Goal: Entertainment & Leisure: Browse casually

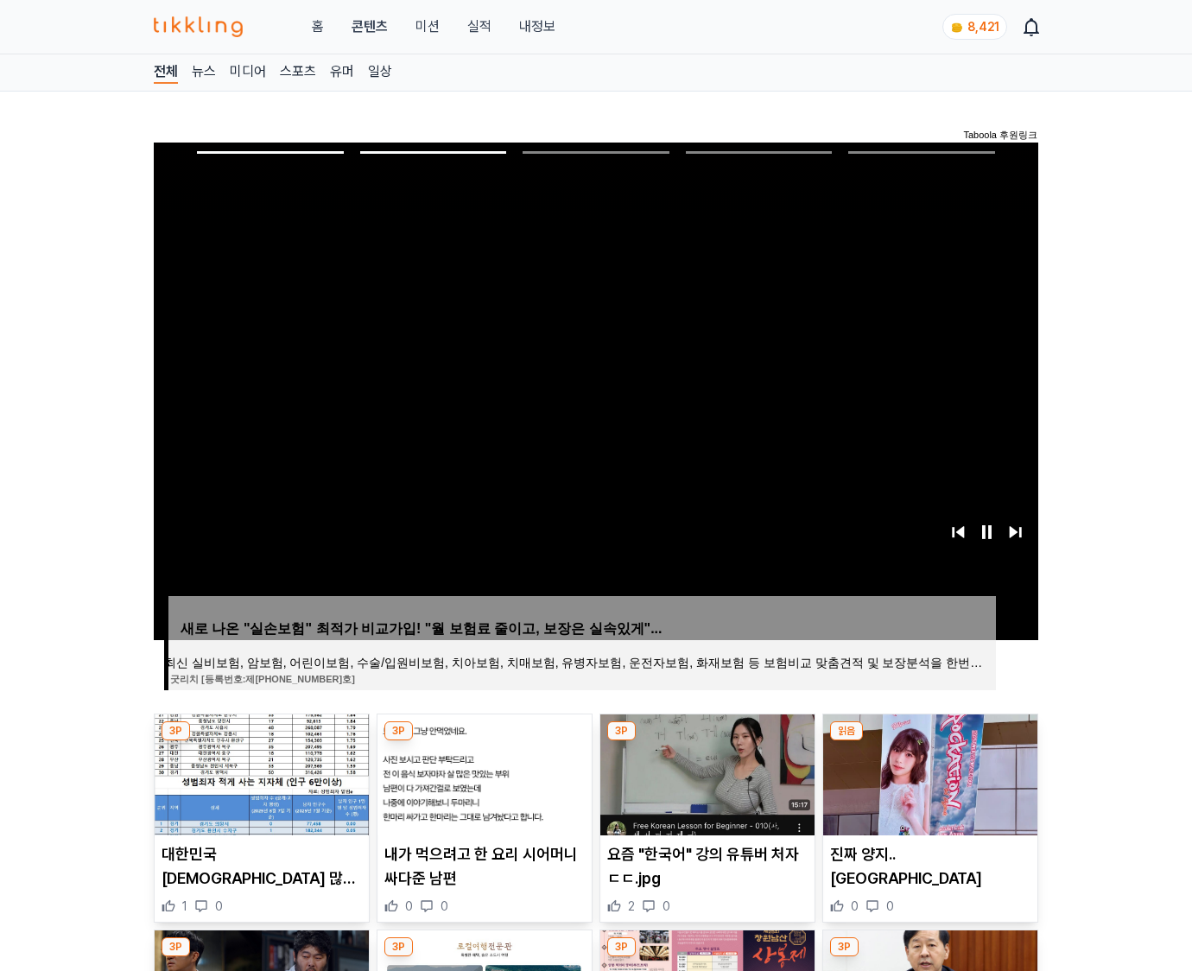
click at [928, 772] on img at bounding box center [930, 774] width 214 height 121
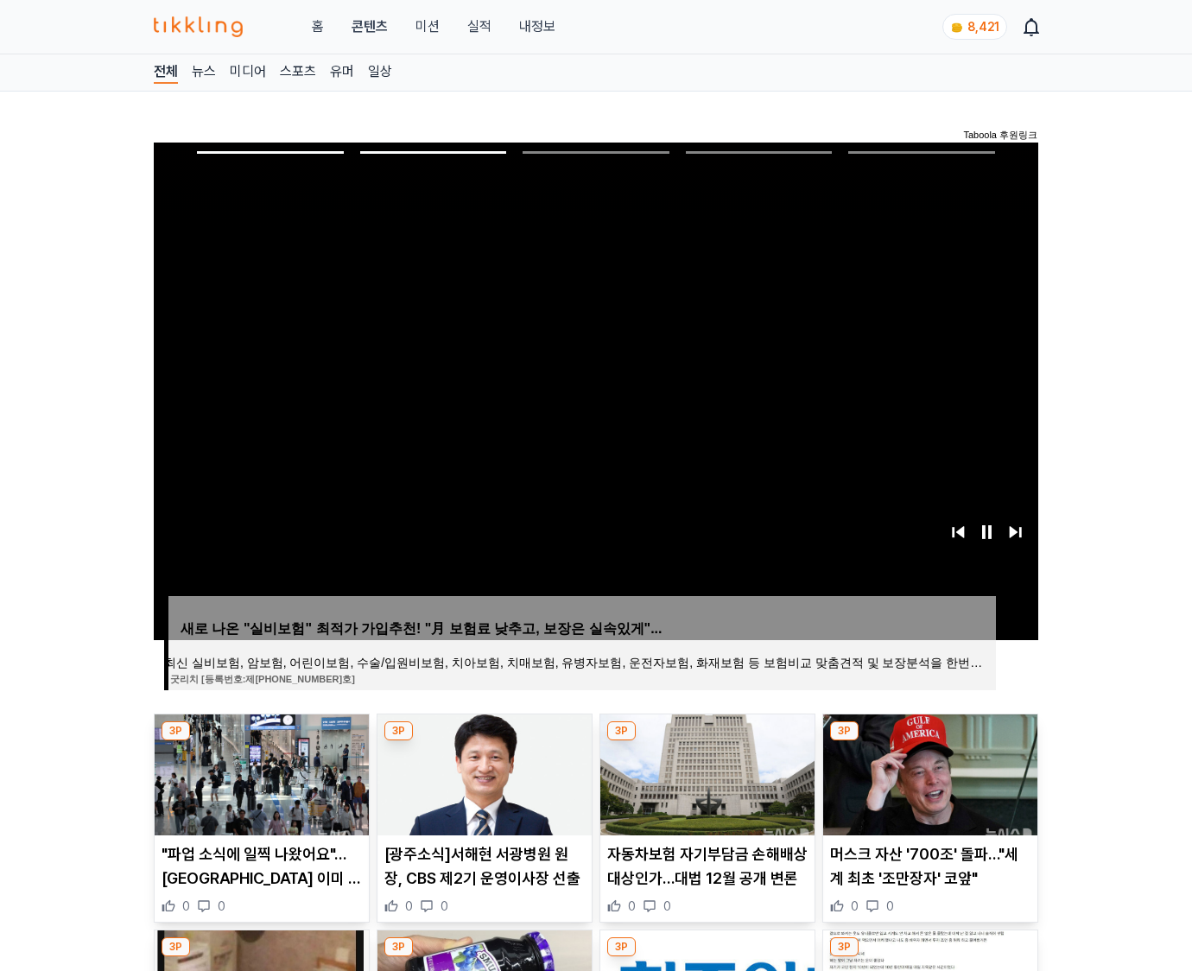
click at [928, 772] on img at bounding box center [930, 774] width 214 height 121
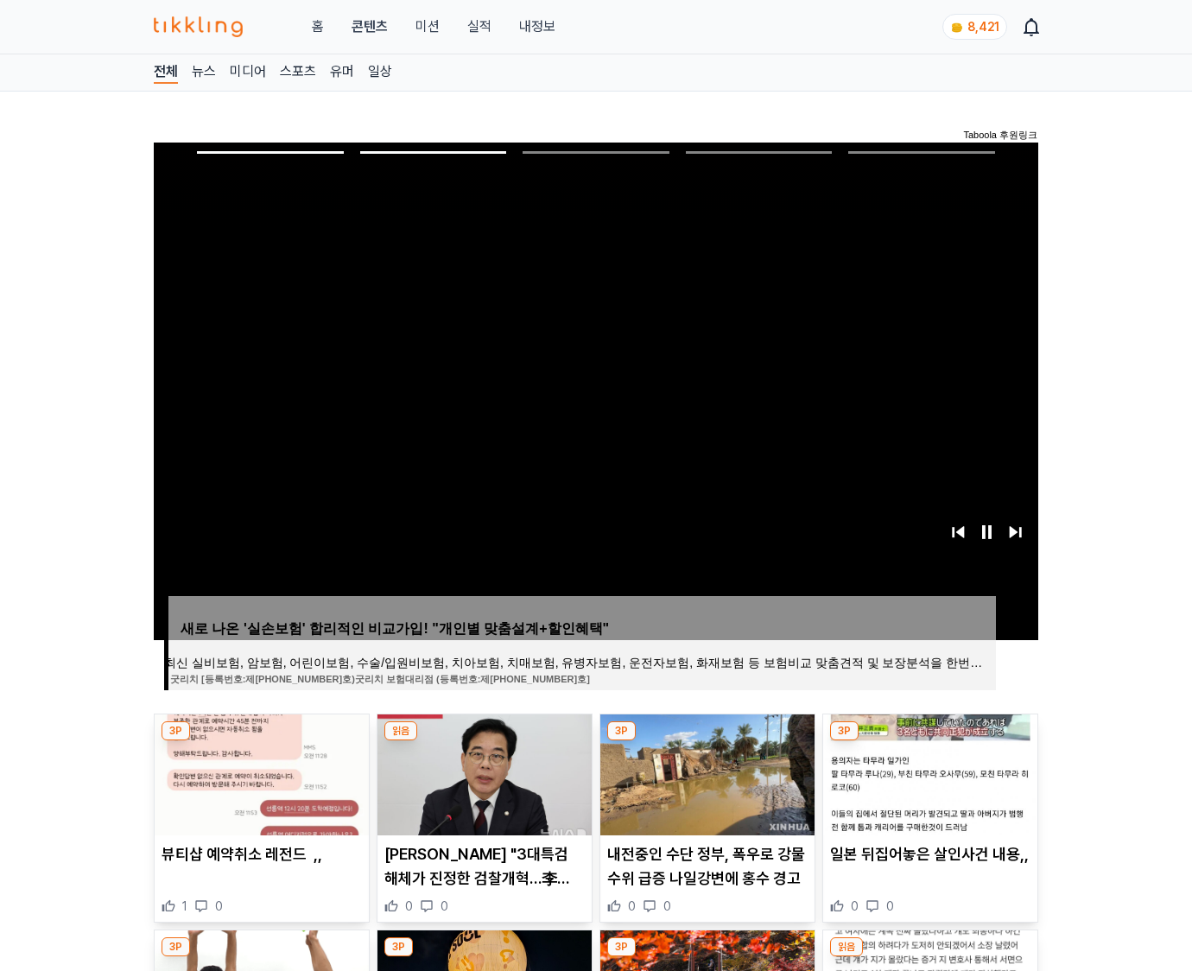
click at [928, 772] on img at bounding box center [930, 774] width 214 height 121
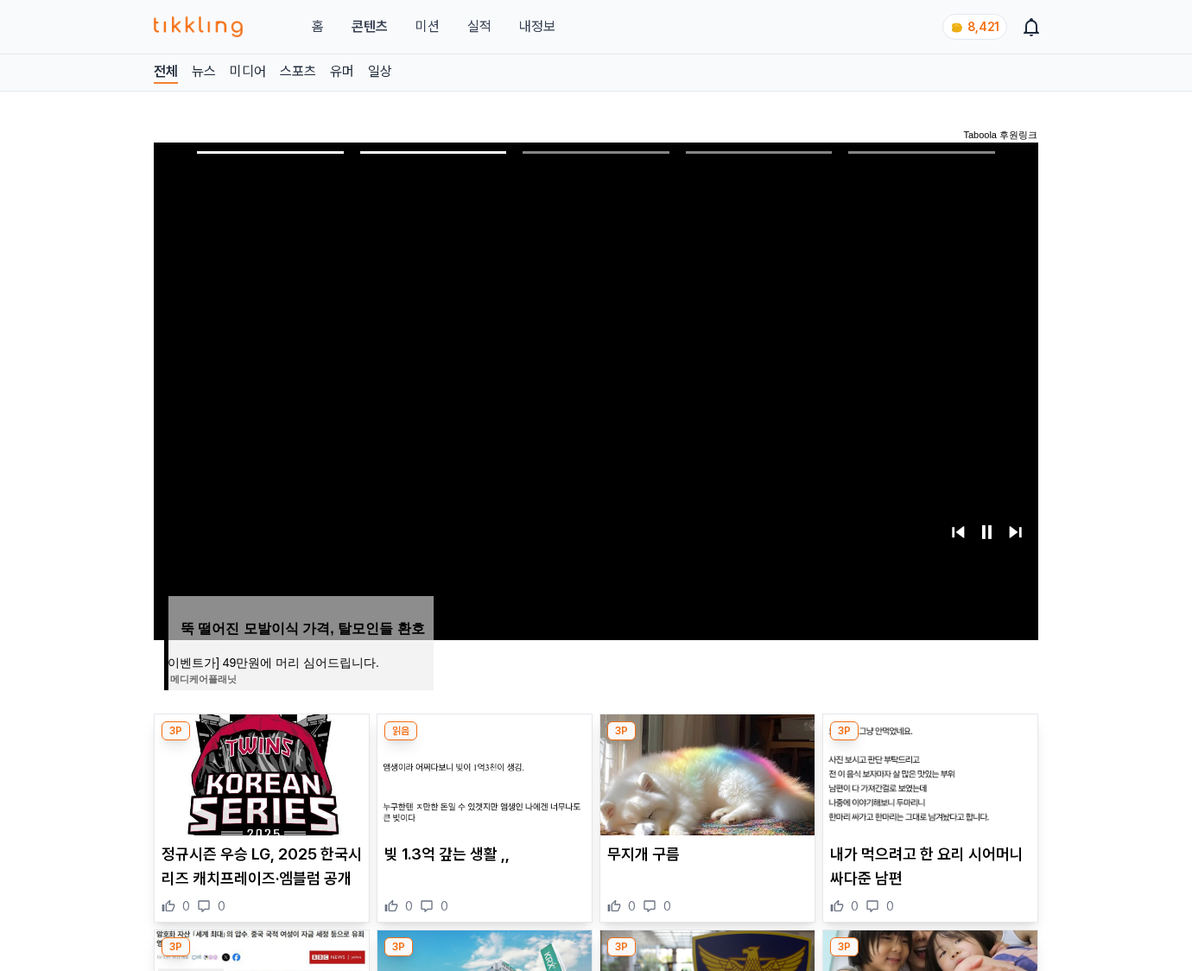
click at [928, 772] on img at bounding box center [930, 774] width 214 height 121
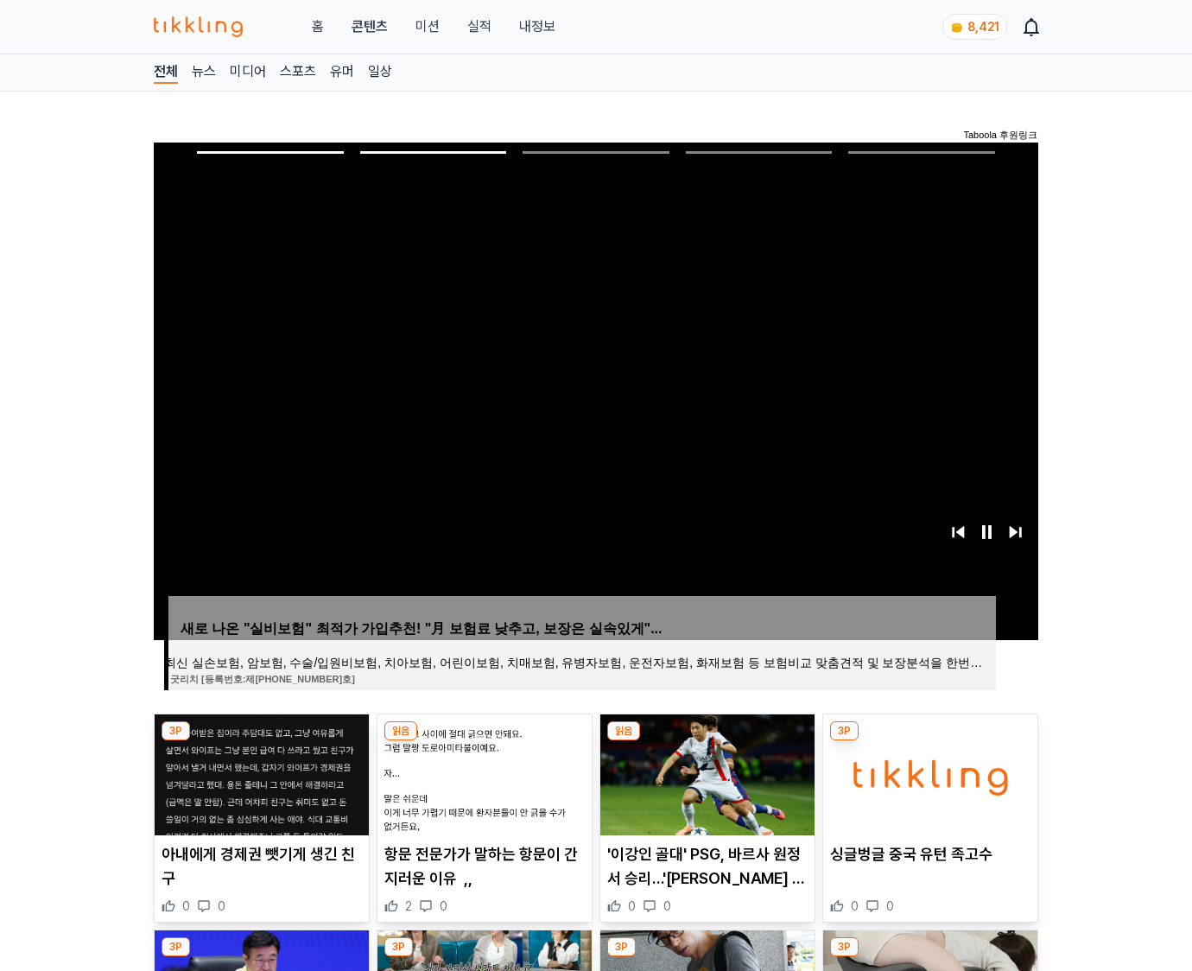
click at [928, 772] on img at bounding box center [930, 774] width 214 height 121
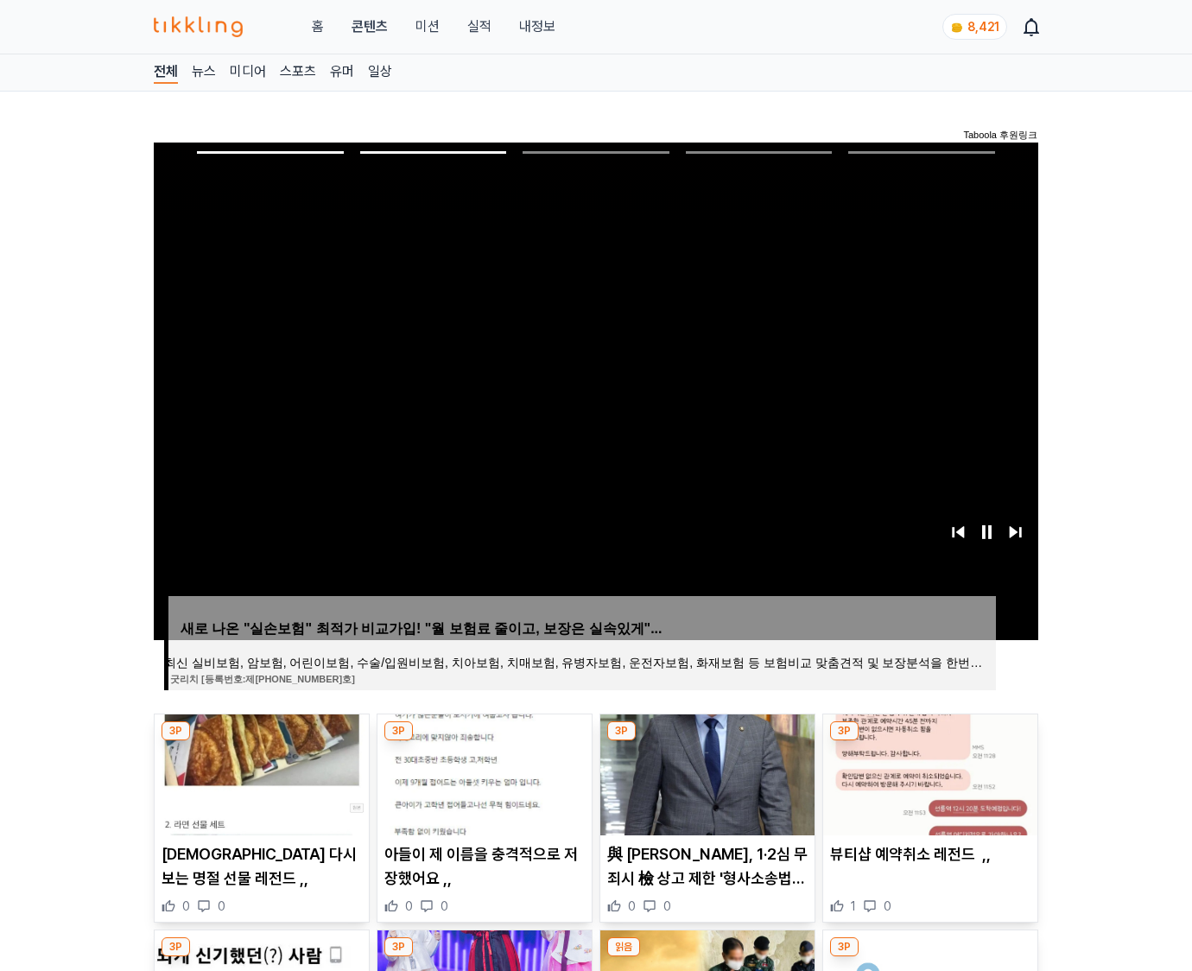
click at [928, 772] on img at bounding box center [930, 774] width 214 height 121
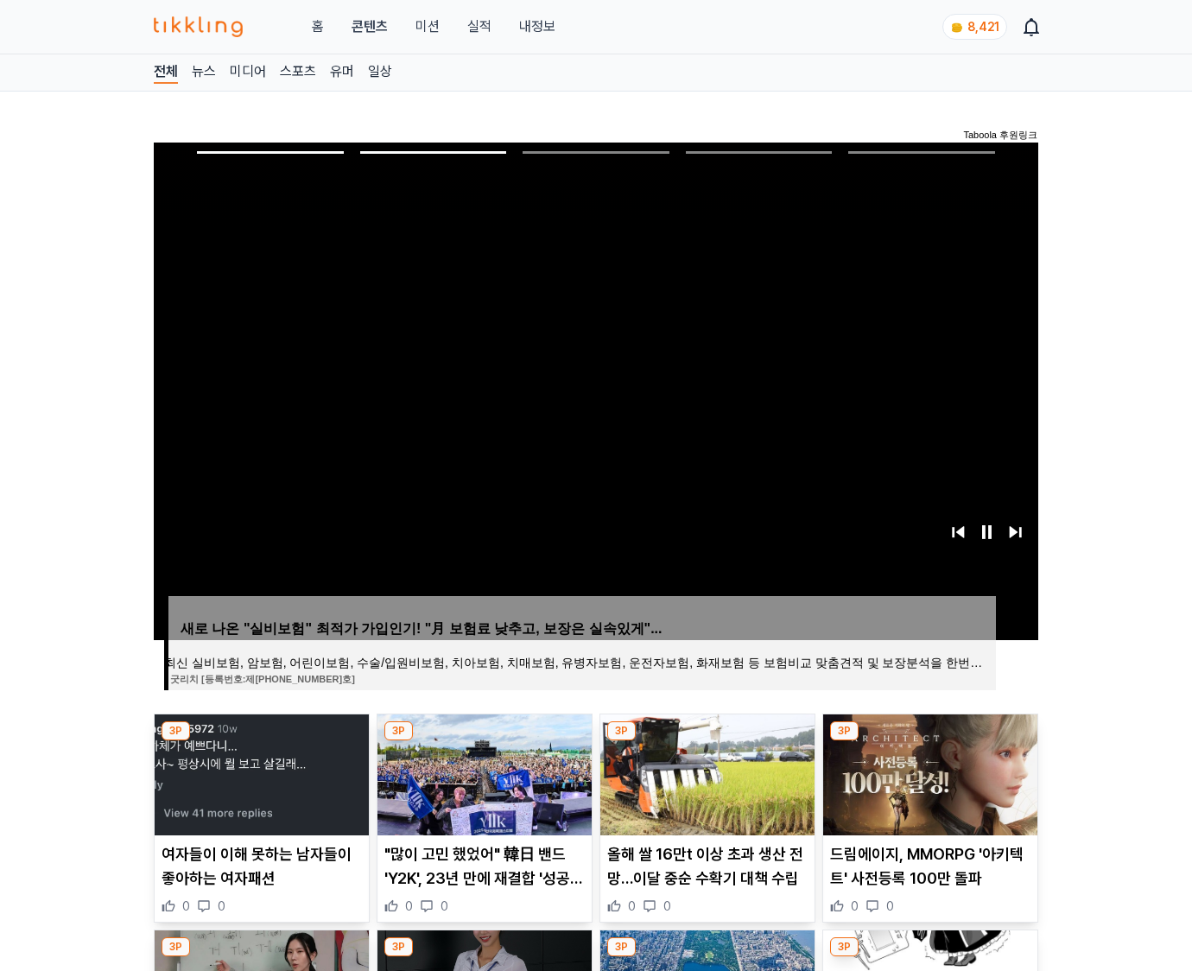
click at [928, 772] on img at bounding box center [930, 774] width 214 height 121
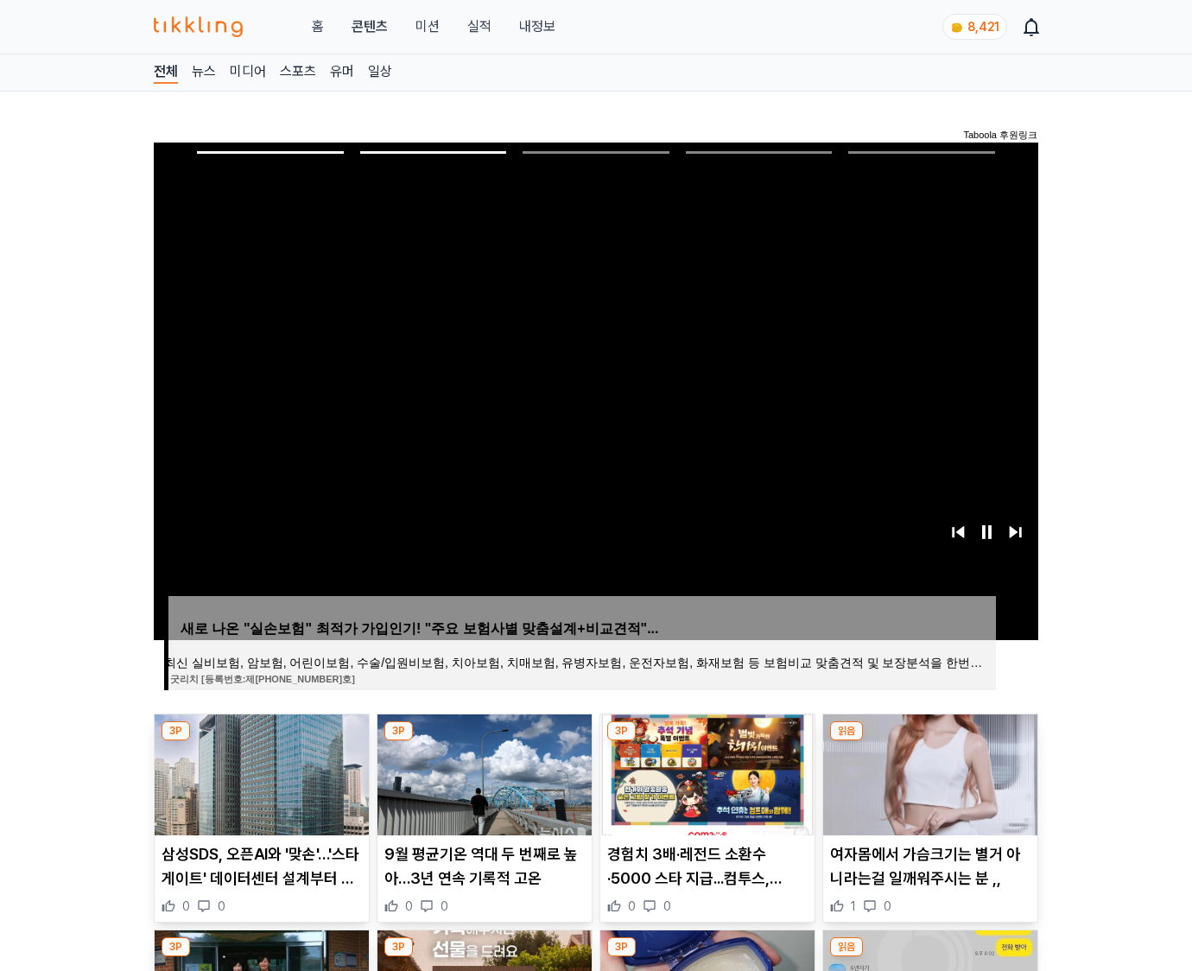
click at [928, 772] on img at bounding box center [930, 774] width 214 height 121
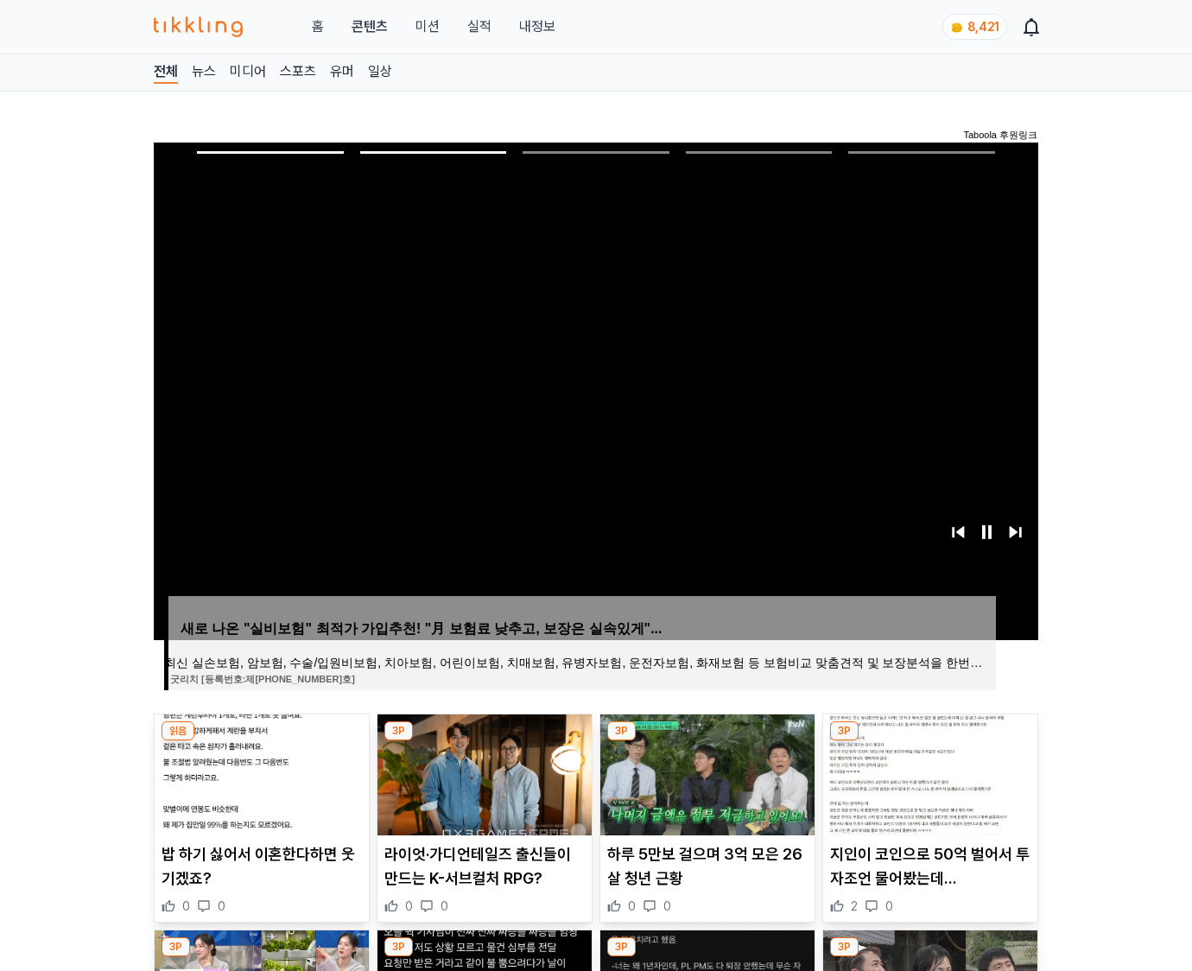
click at [928, 772] on img at bounding box center [930, 774] width 214 height 121
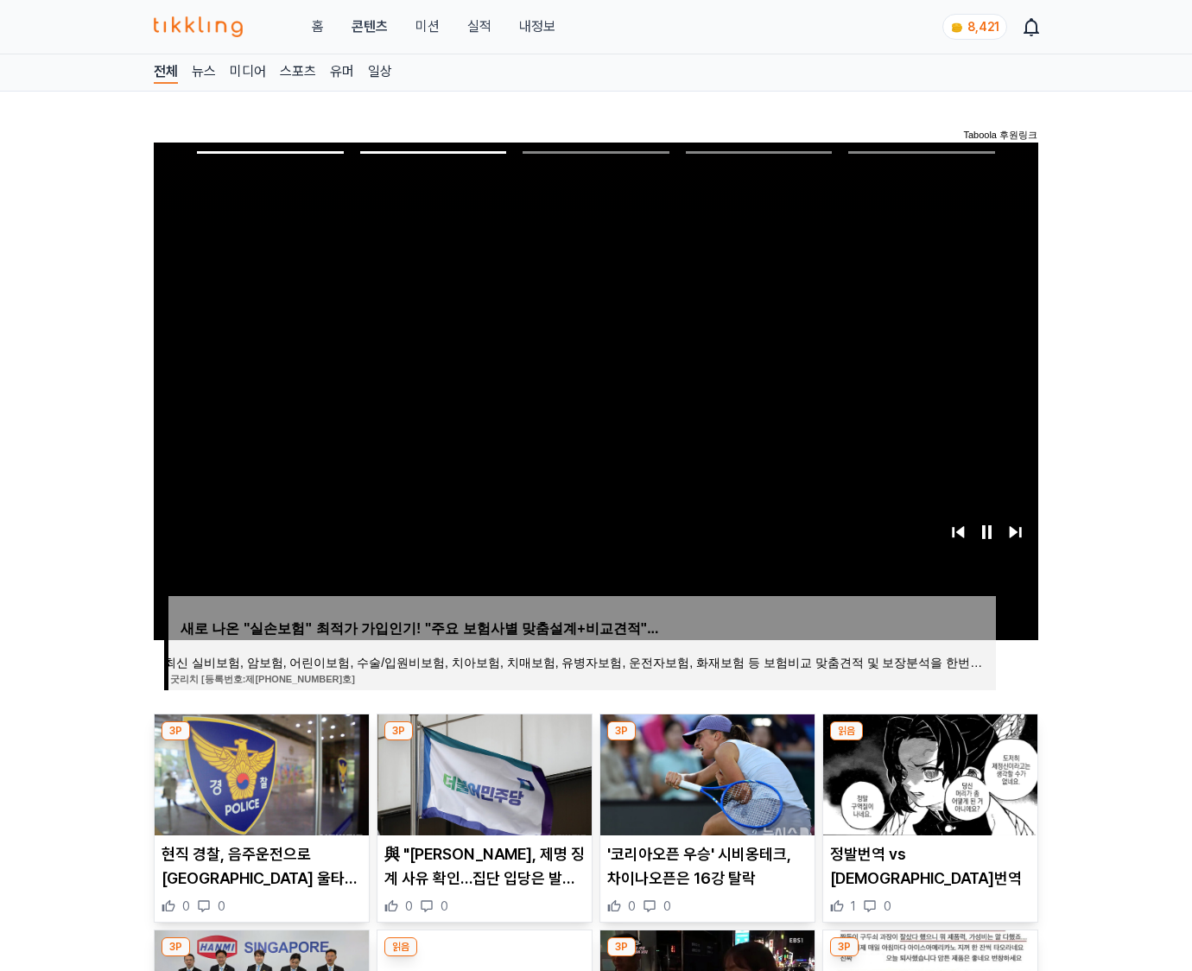
click at [928, 772] on img at bounding box center [930, 774] width 214 height 121
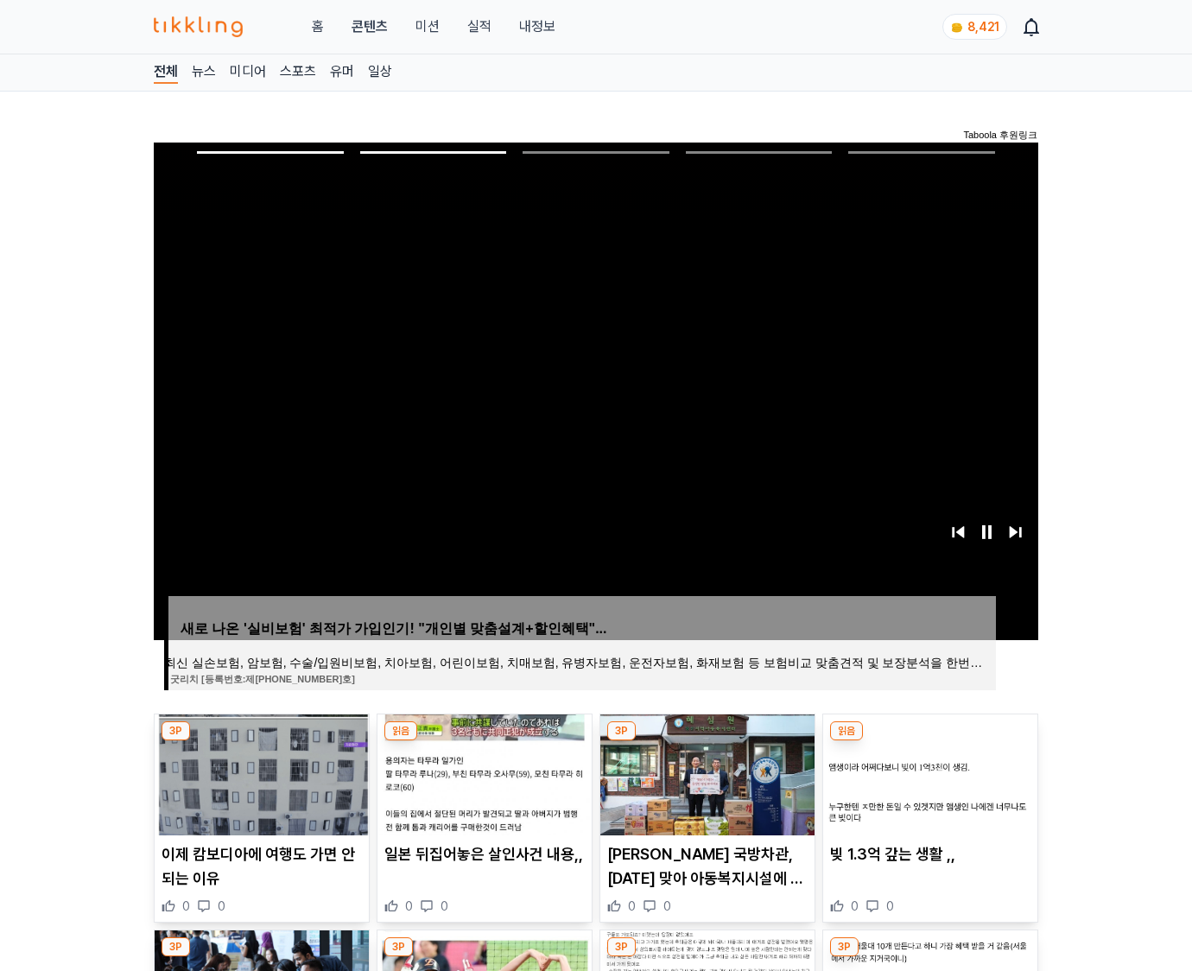
click at [928, 772] on img at bounding box center [930, 774] width 214 height 121
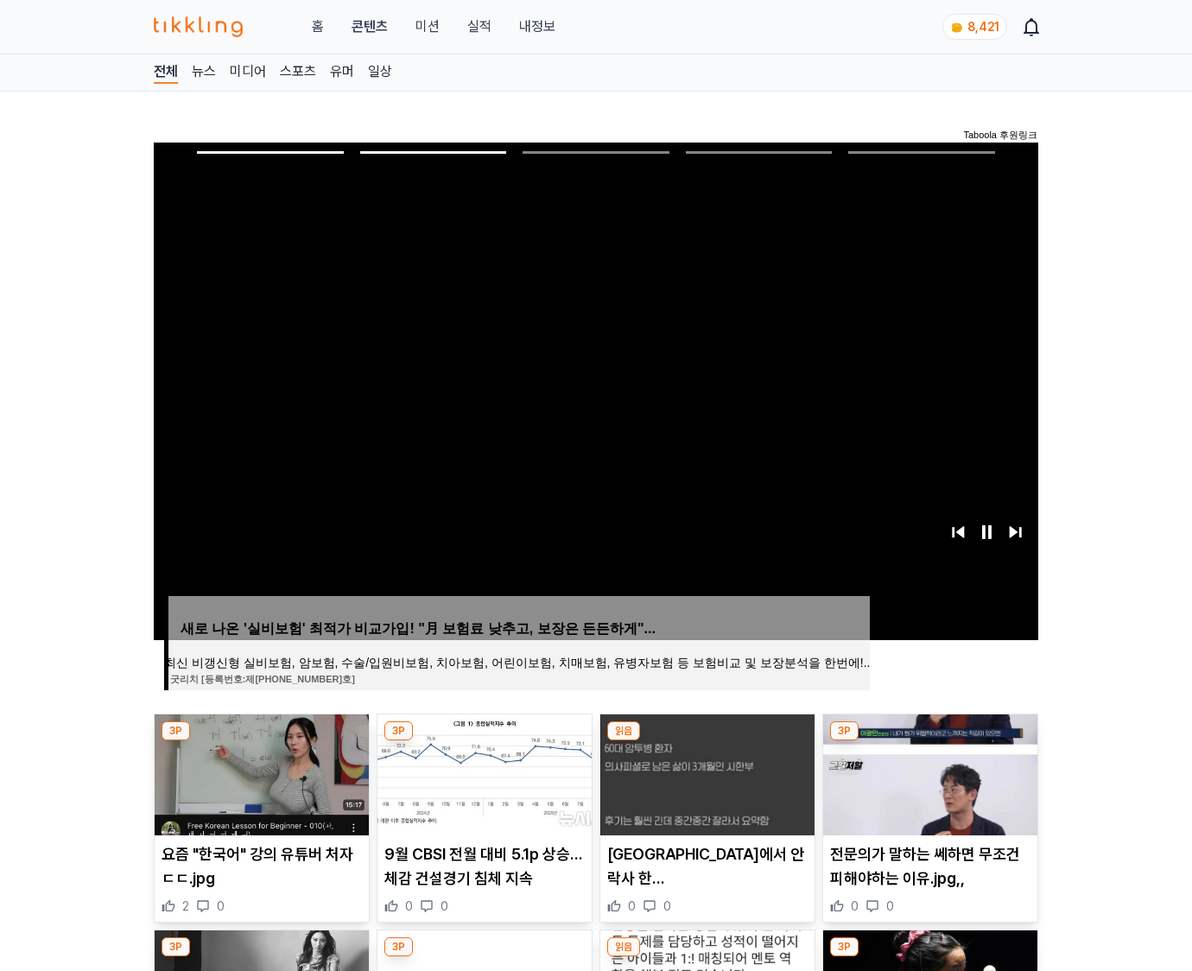
click at [928, 772] on img at bounding box center [930, 774] width 214 height 121
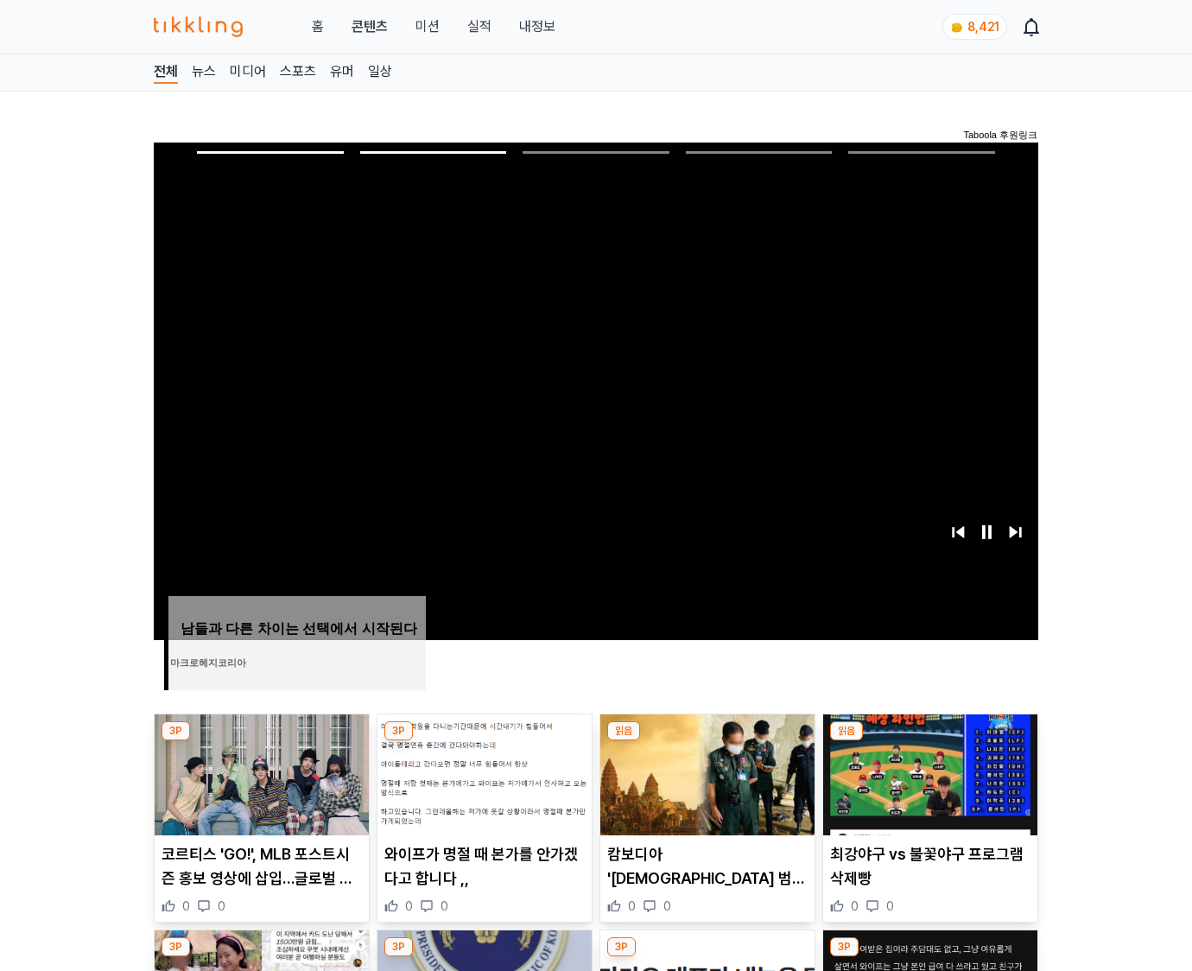
click at [928, 772] on img at bounding box center [930, 774] width 214 height 121
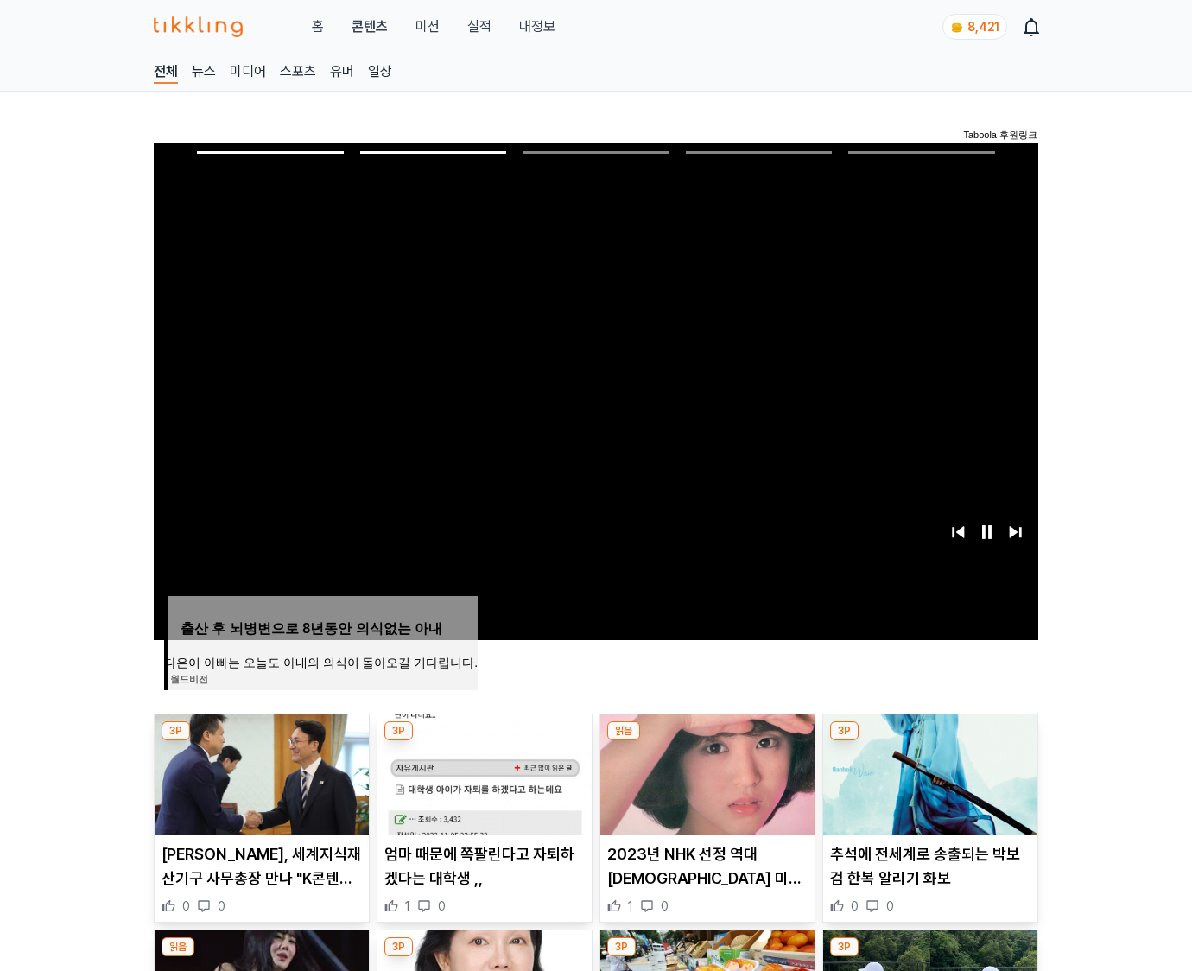
click at [928, 772] on img at bounding box center [930, 774] width 214 height 121
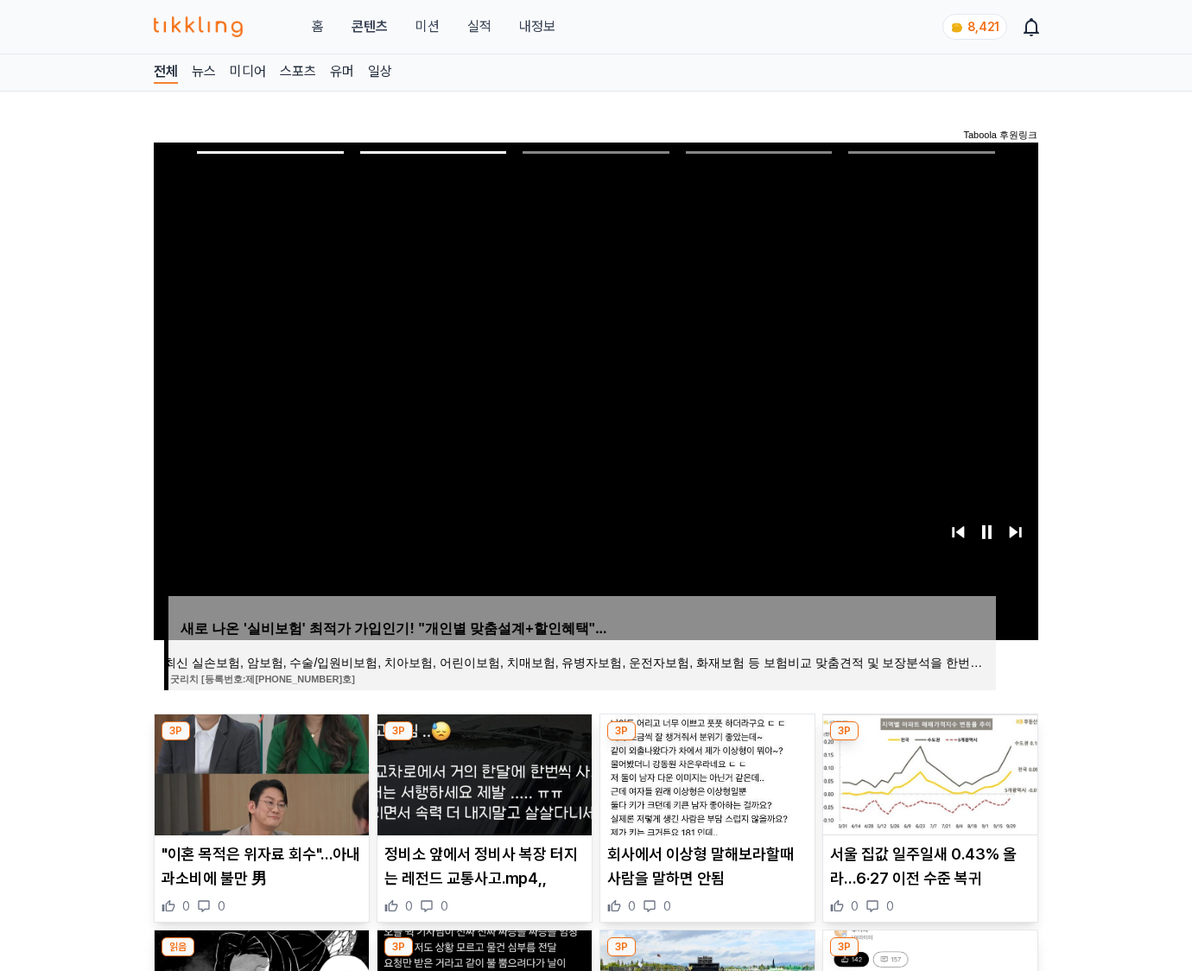
click at [928, 772] on img at bounding box center [930, 774] width 214 height 121
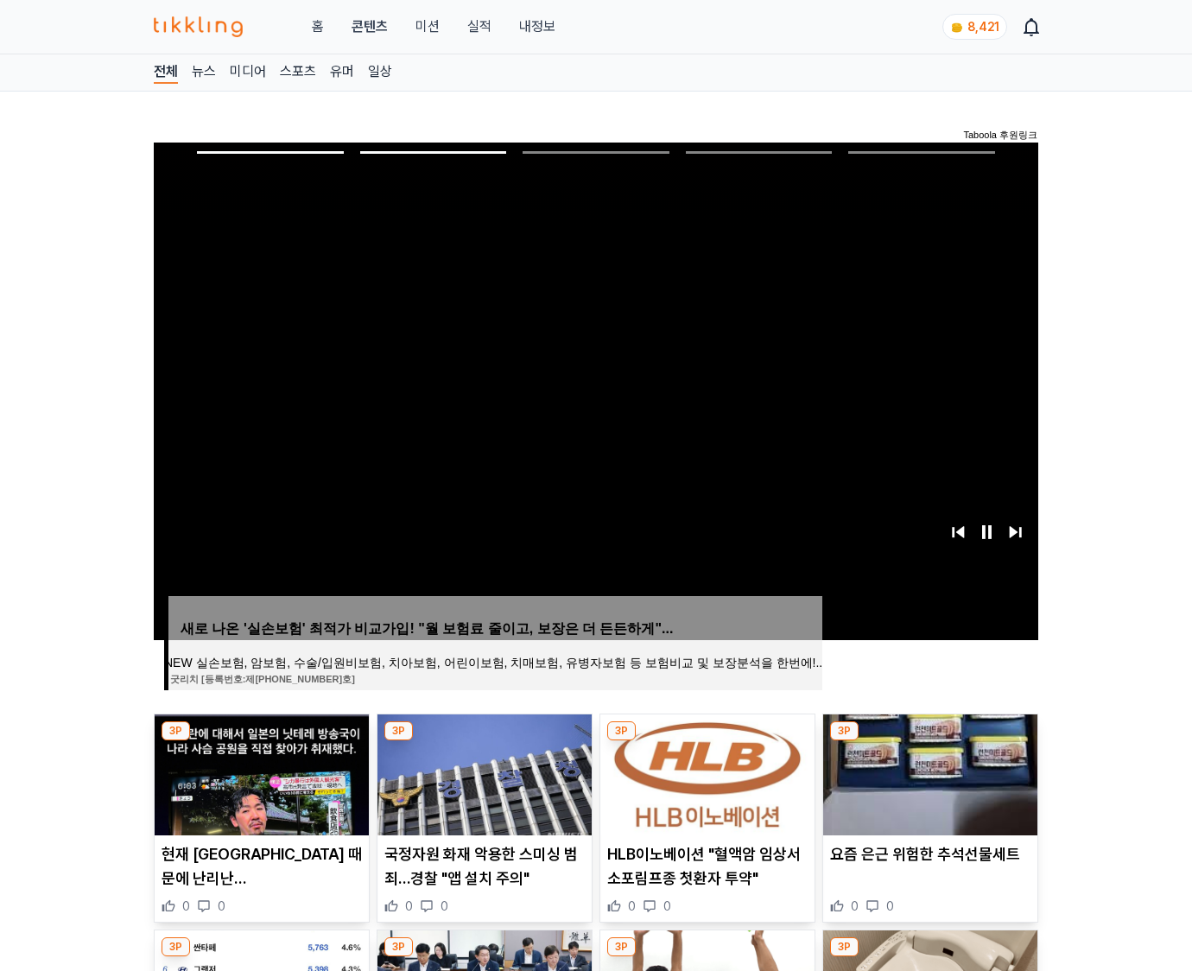
click at [928, 772] on img at bounding box center [930, 774] width 214 height 121
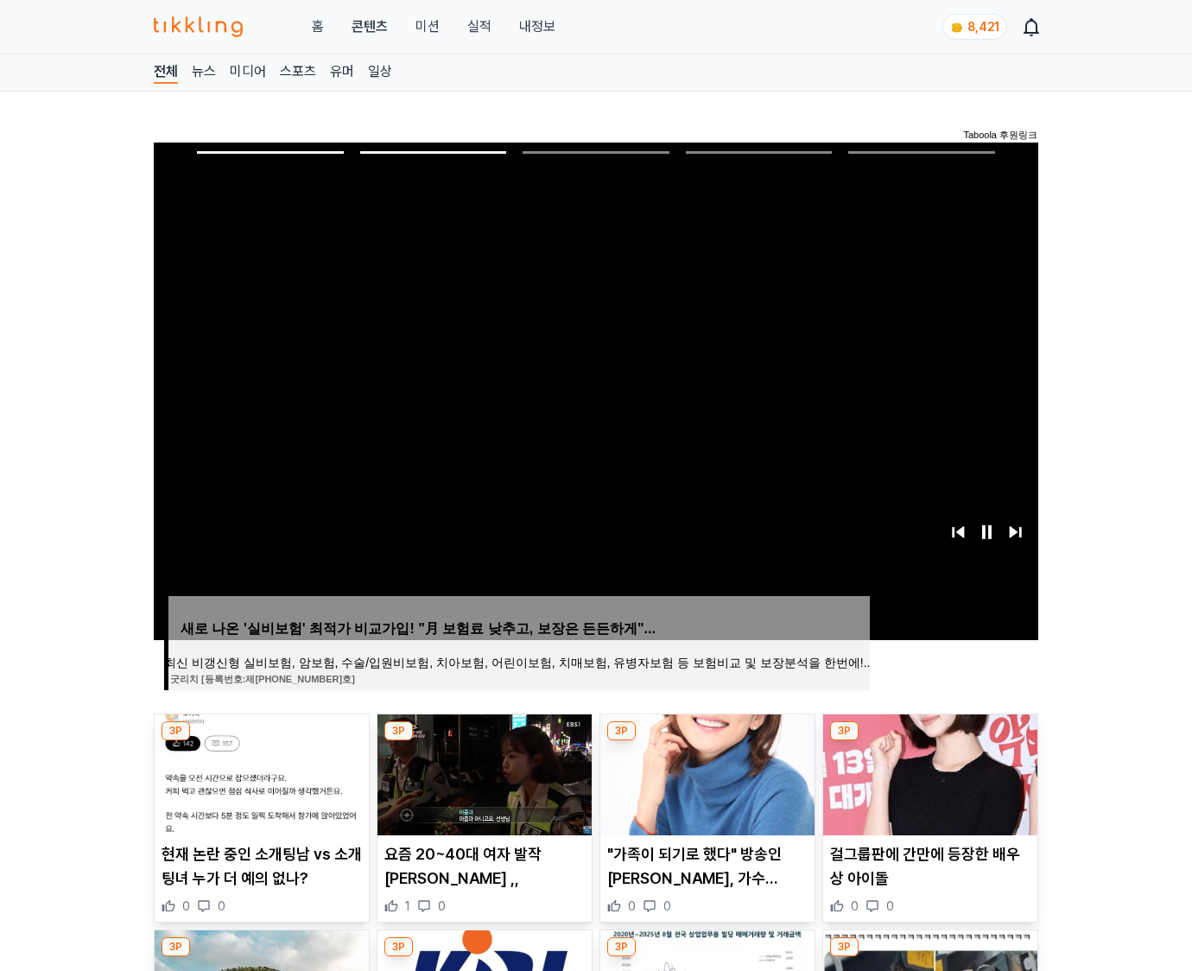
click at [928, 772] on img at bounding box center [930, 774] width 214 height 121
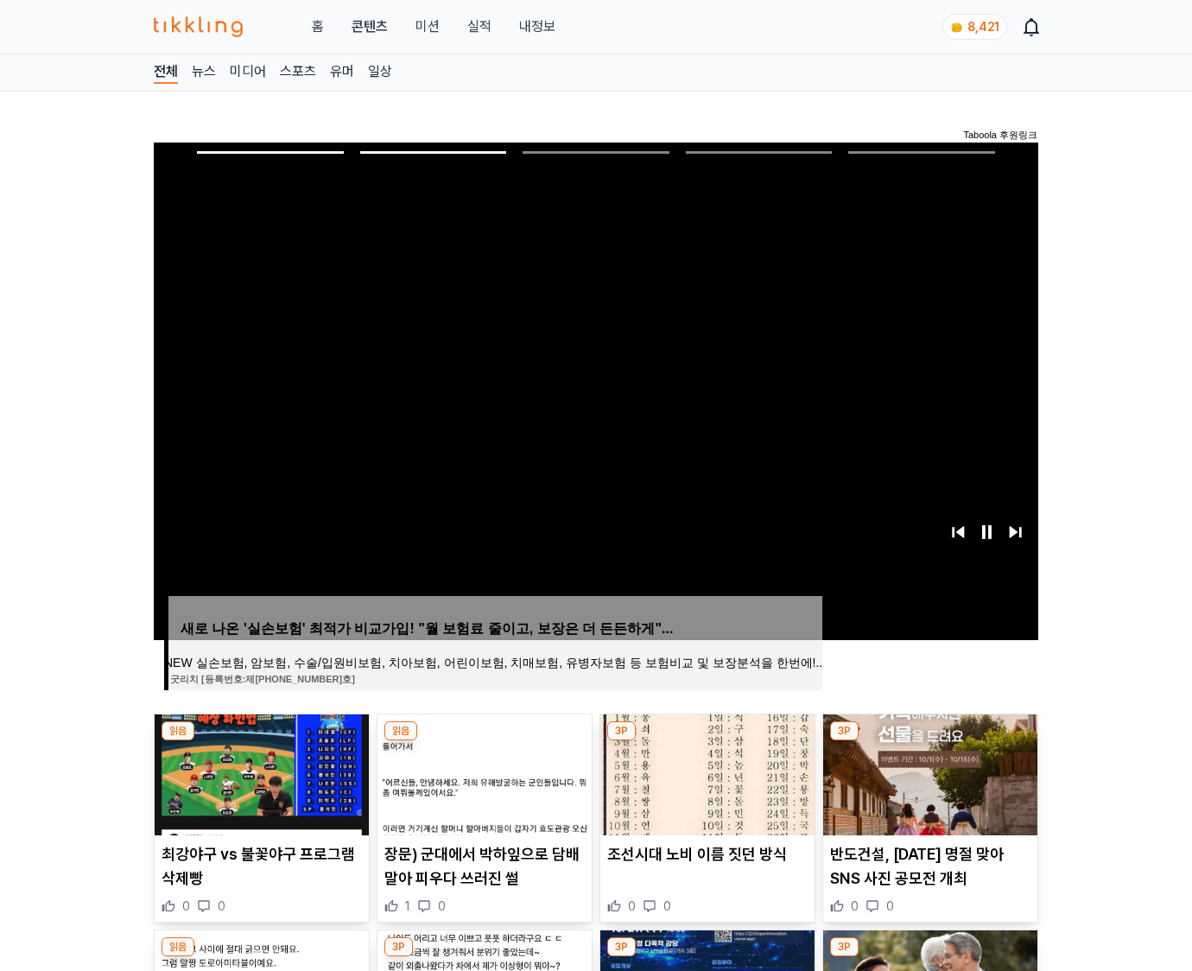
click at [928, 772] on img at bounding box center [930, 774] width 214 height 121
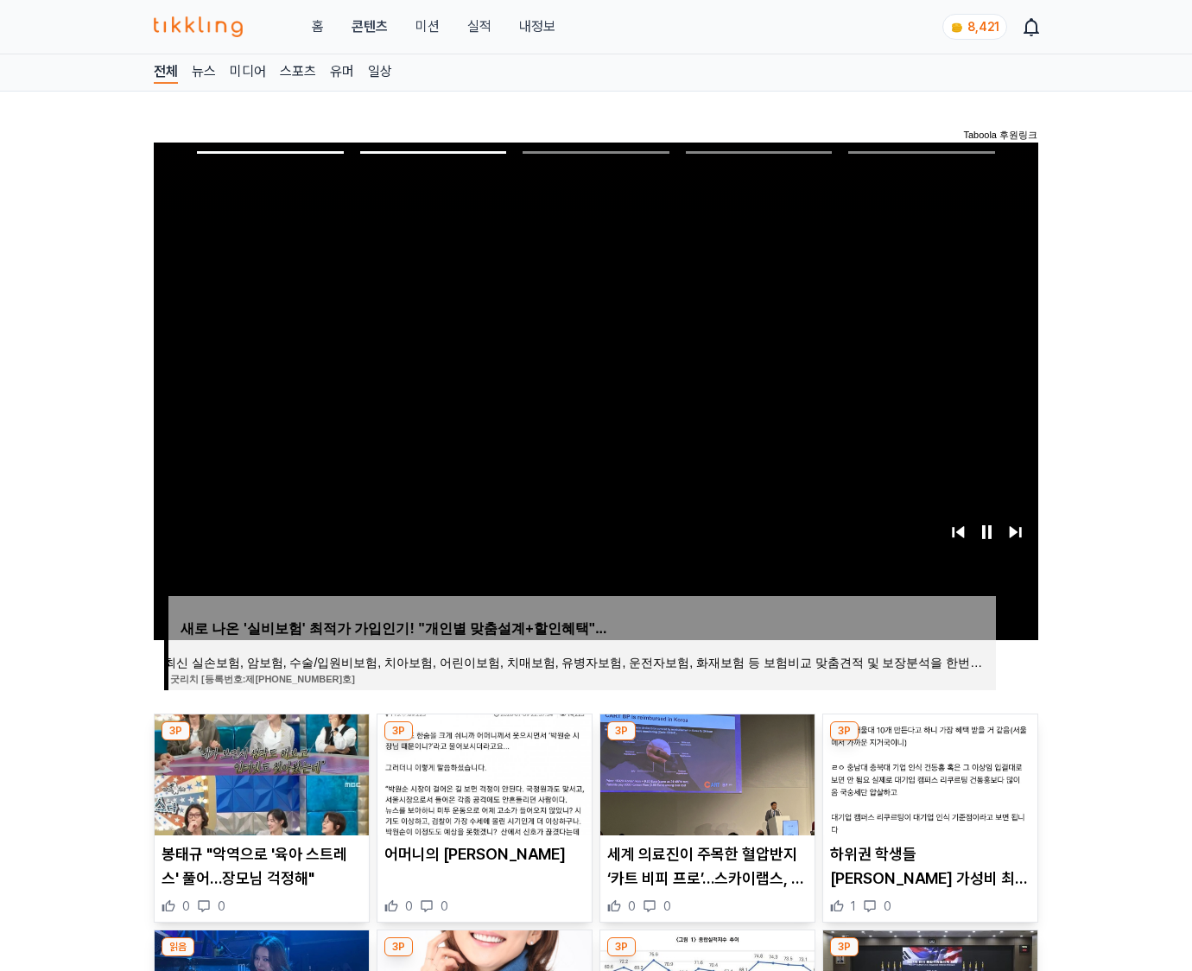
click at [928, 772] on img at bounding box center [930, 774] width 214 height 121
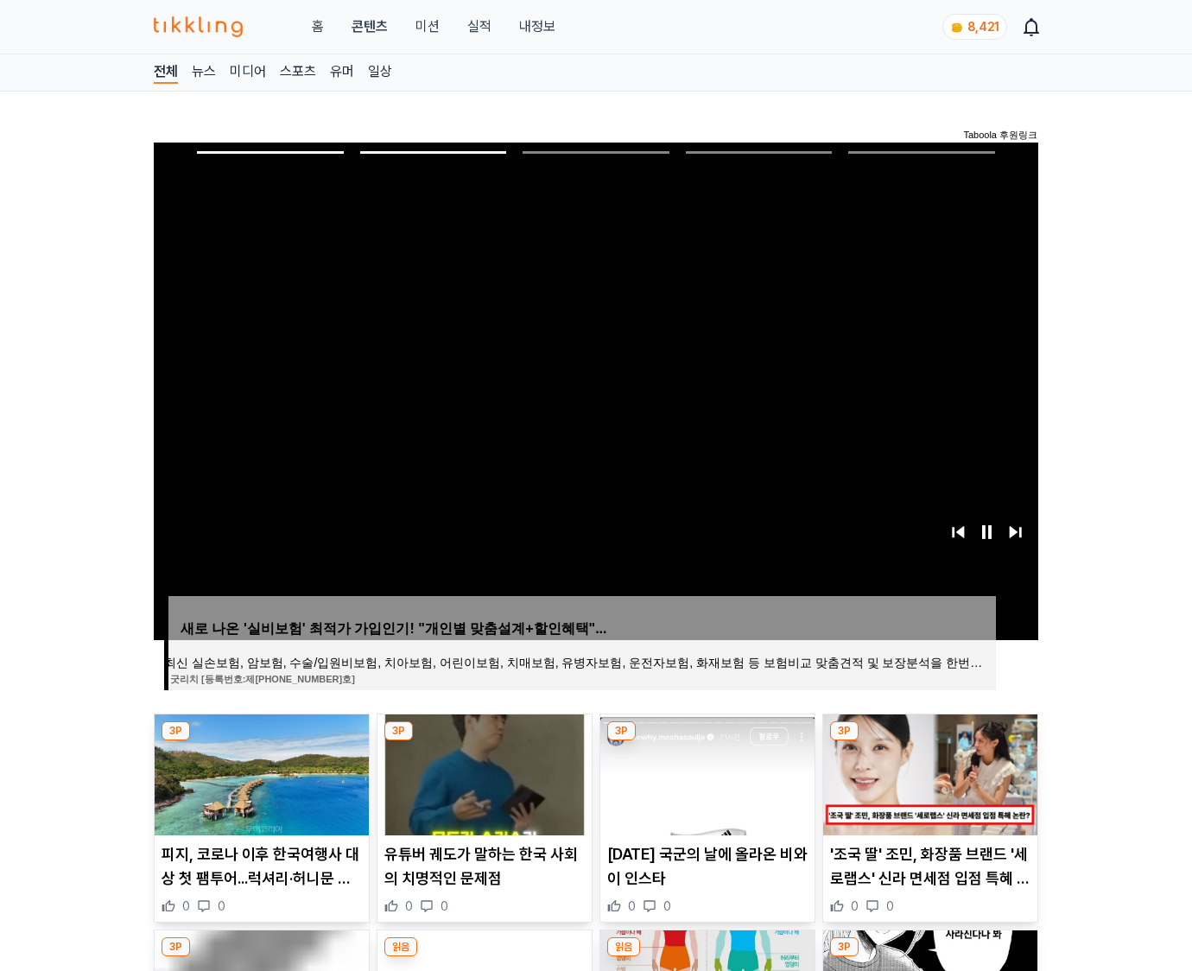
click at [928, 772] on img at bounding box center [930, 774] width 214 height 121
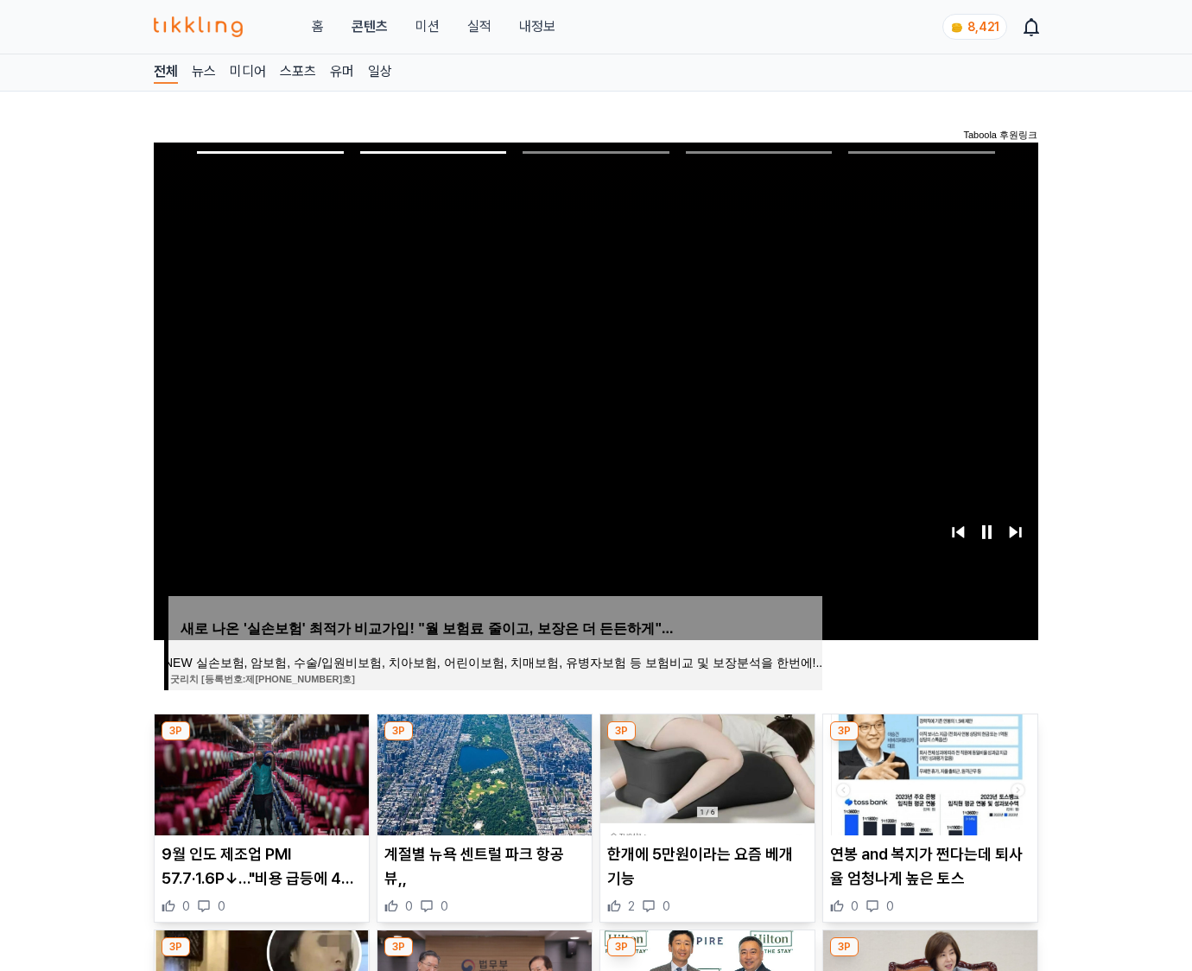
click at [928, 772] on img at bounding box center [930, 774] width 214 height 121
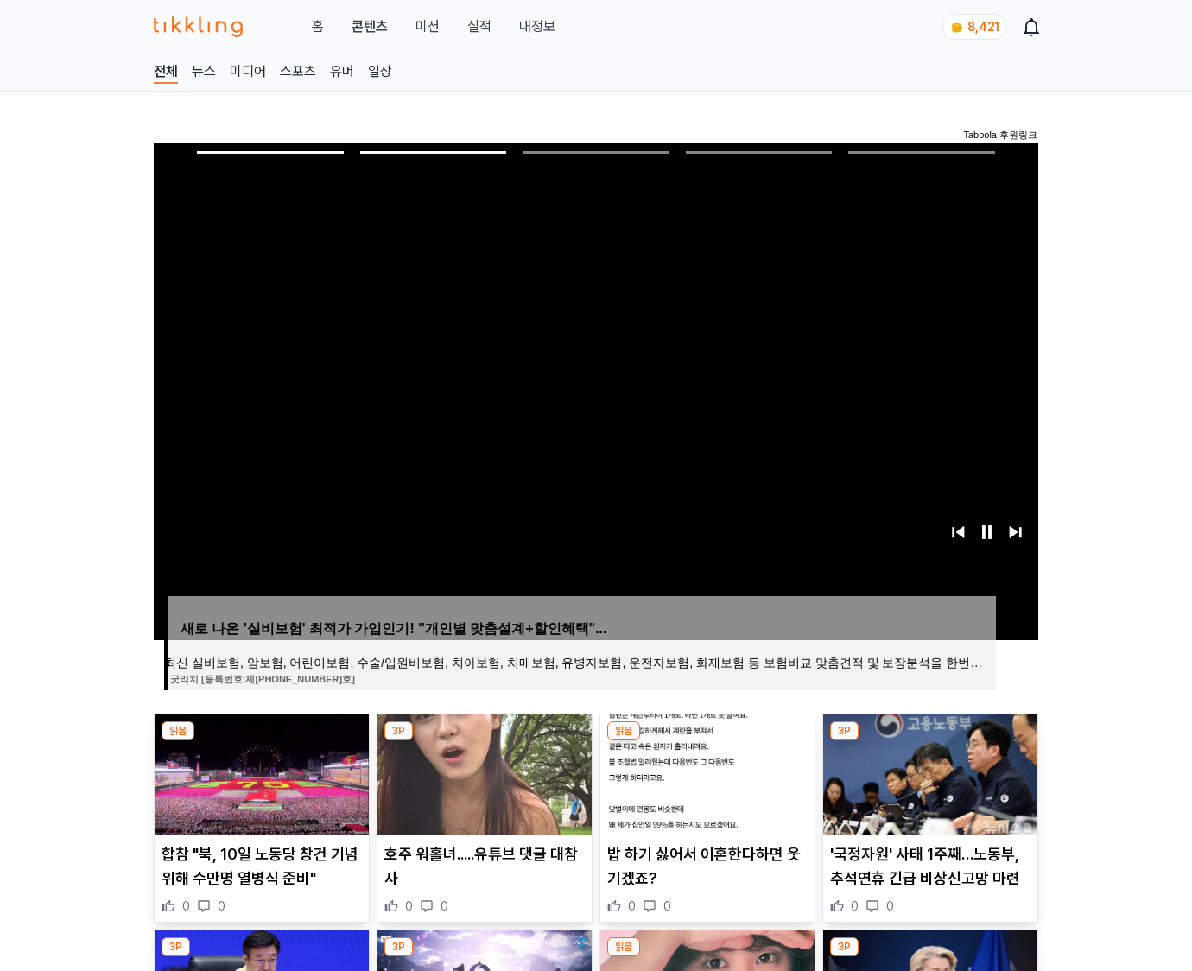
click at [928, 772] on img at bounding box center [930, 774] width 214 height 121
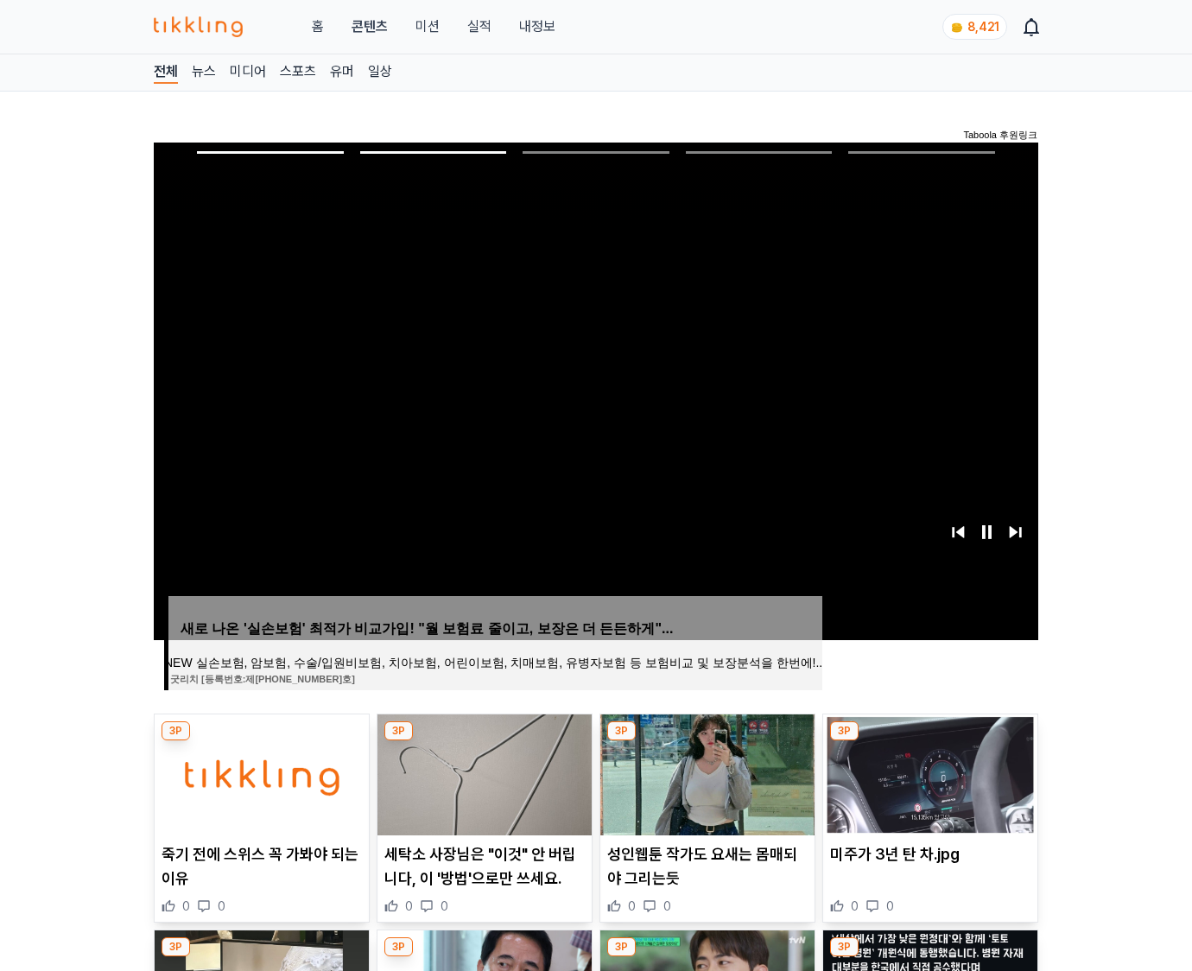
click at [928, 772] on img at bounding box center [930, 774] width 214 height 121
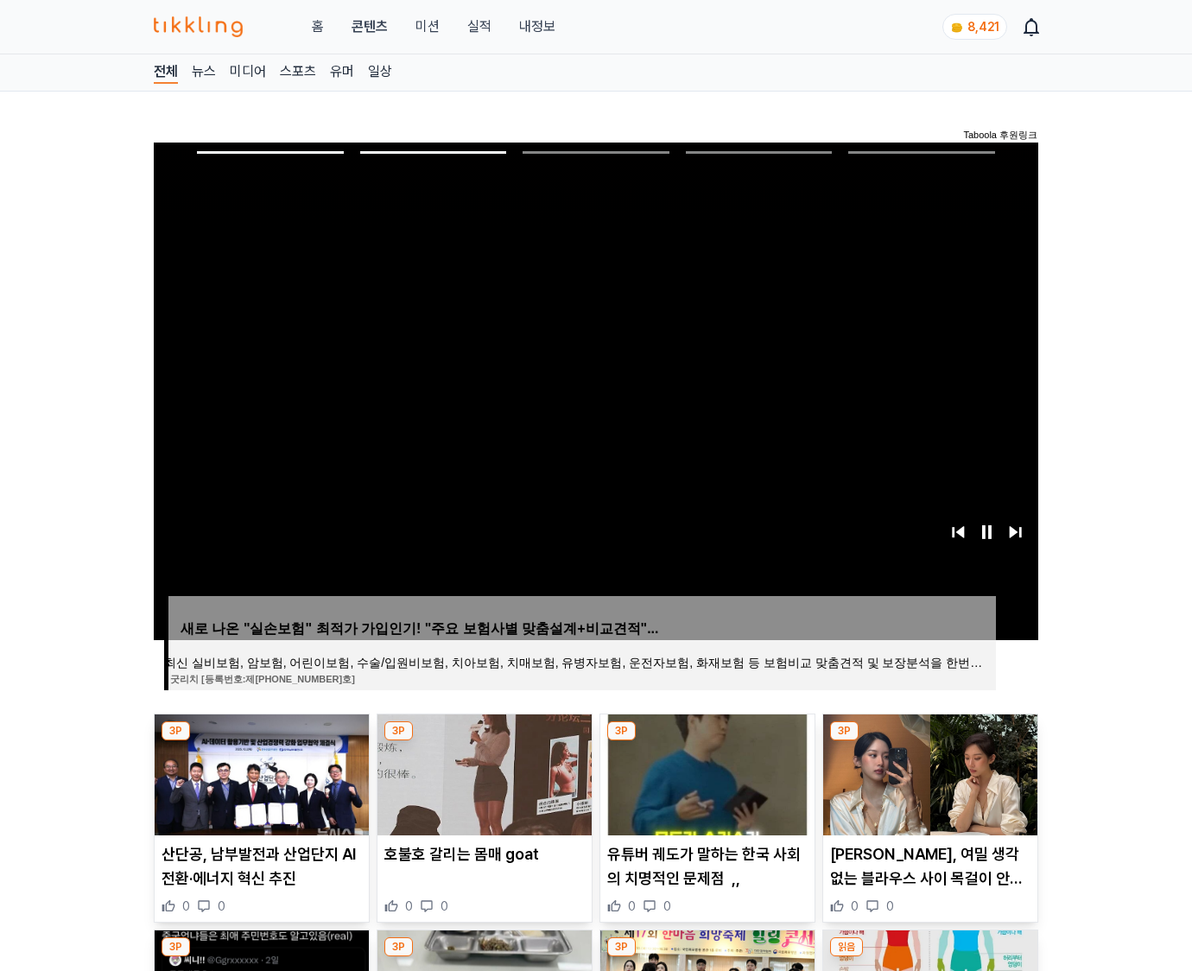
click at [928, 772] on img at bounding box center [930, 774] width 214 height 121
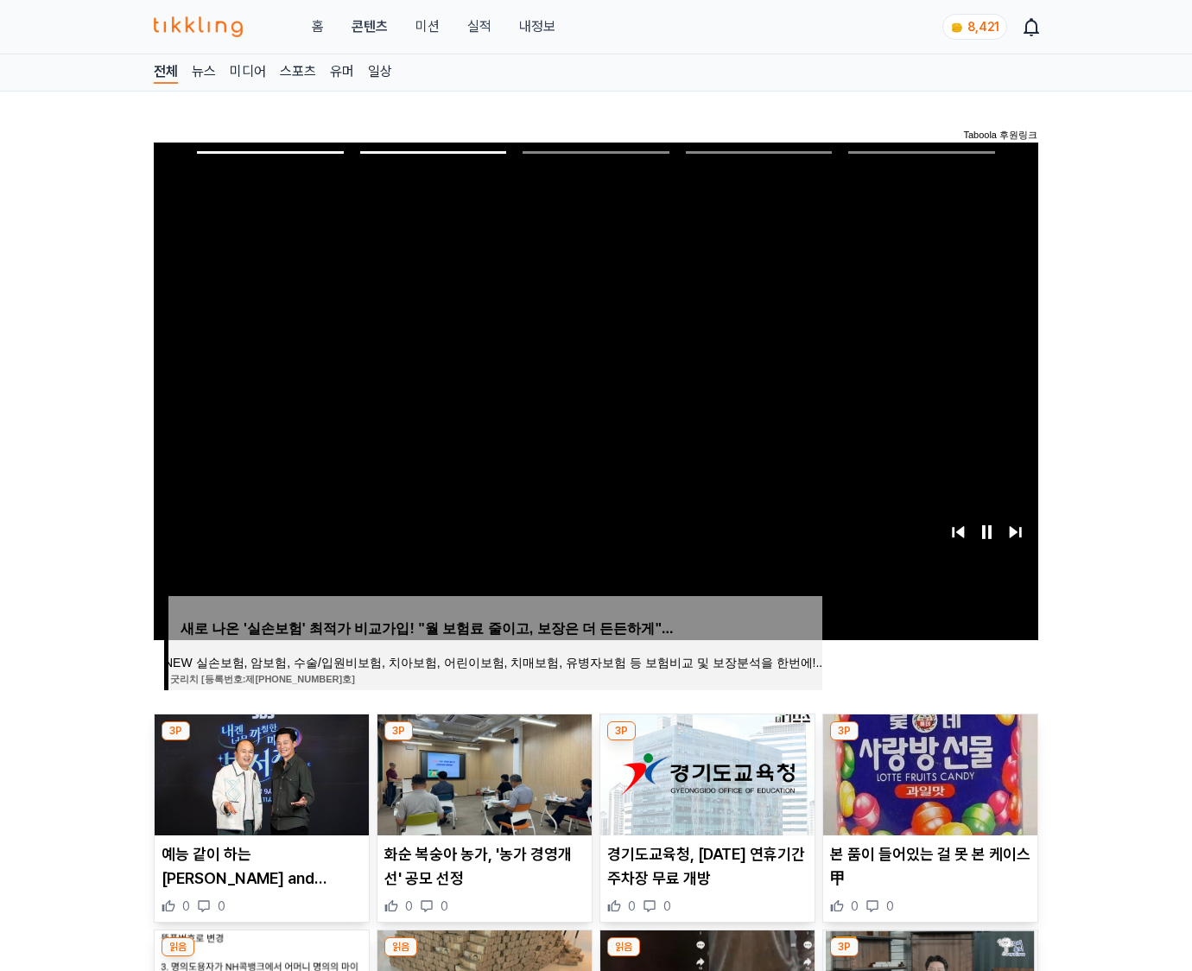
click at [928, 772] on img at bounding box center [930, 774] width 214 height 121
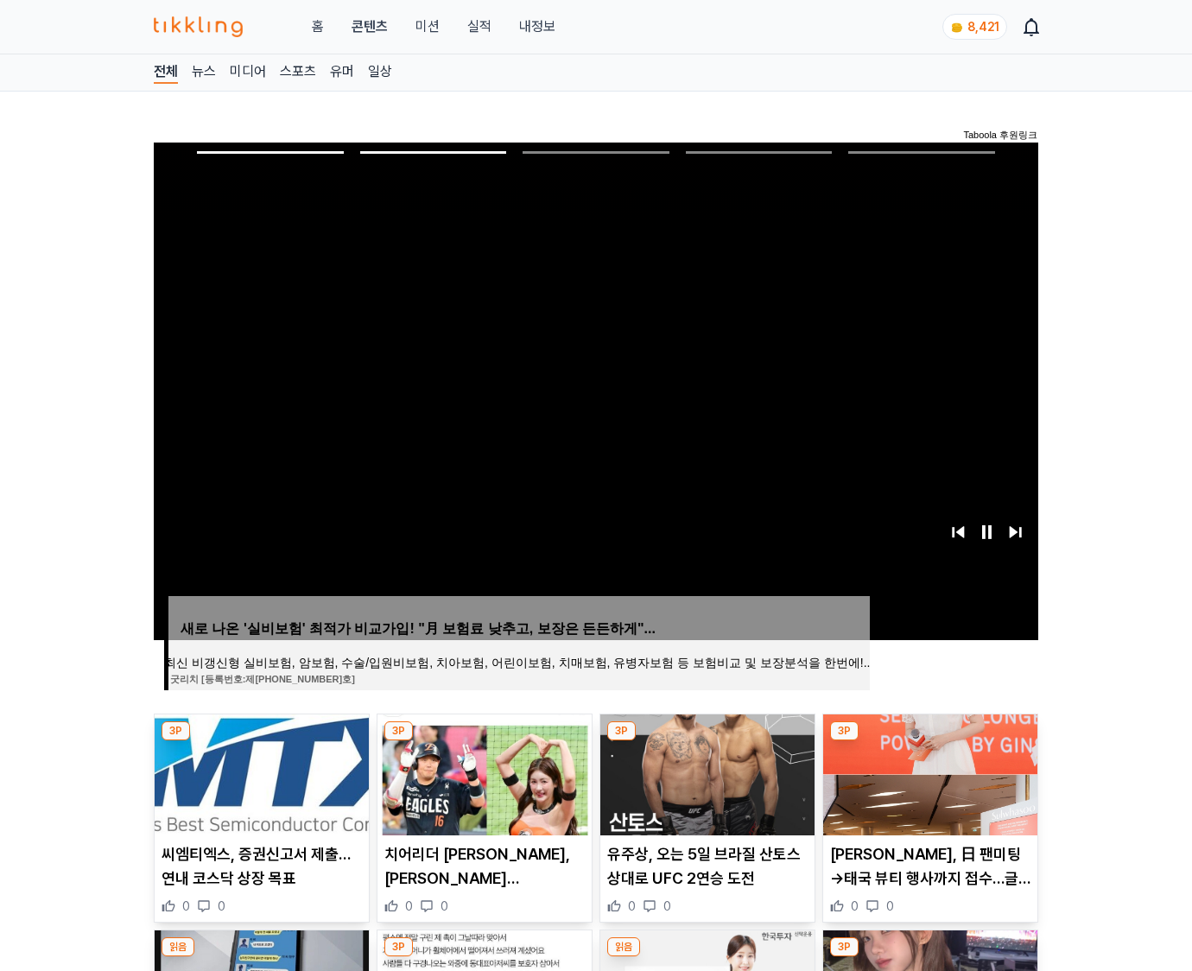
click at [928, 772] on img at bounding box center [930, 774] width 214 height 121
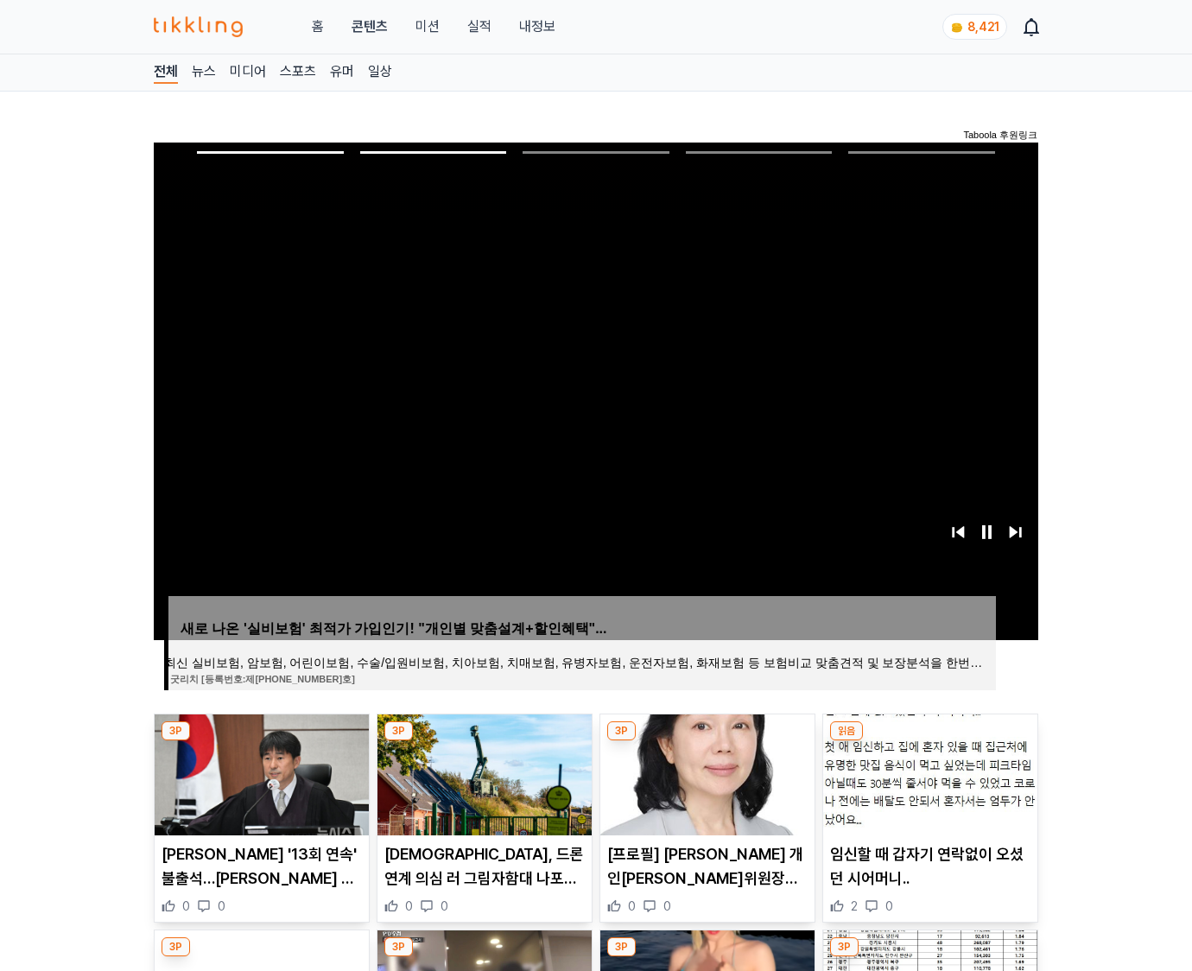
click at [928, 772] on img at bounding box center [930, 774] width 214 height 121
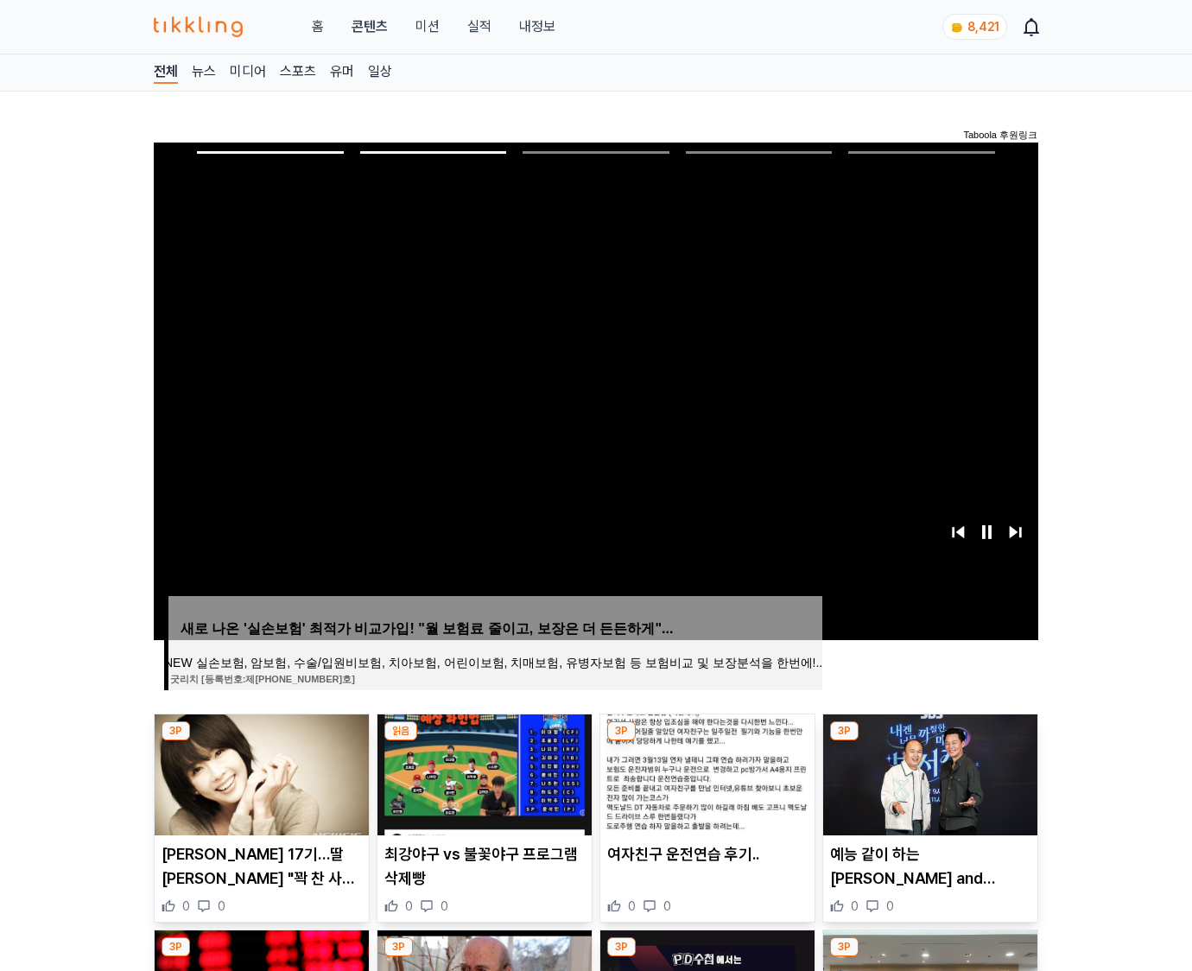
click at [928, 772] on img at bounding box center [930, 774] width 214 height 121
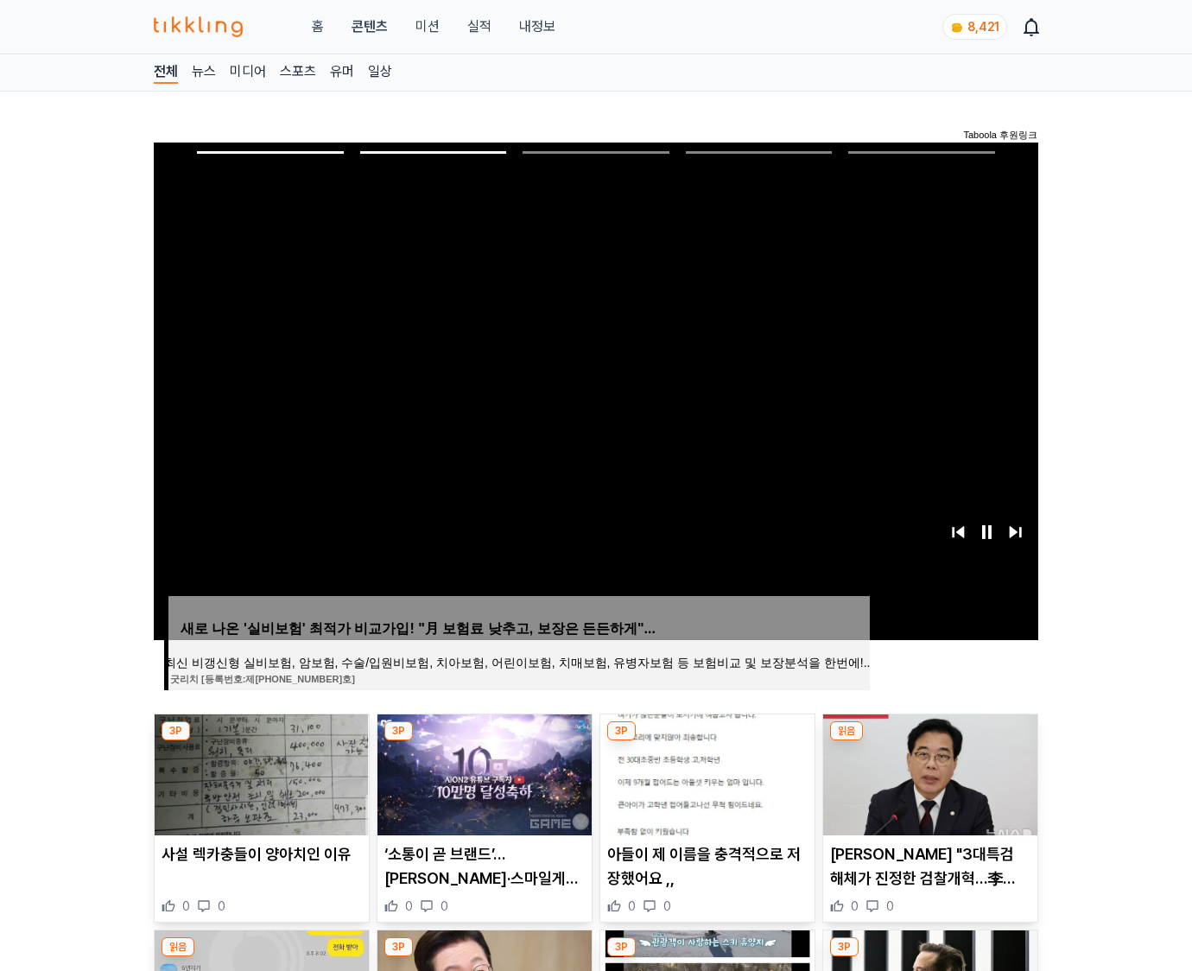
click at [928, 772] on img at bounding box center [930, 774] width 214 height 121
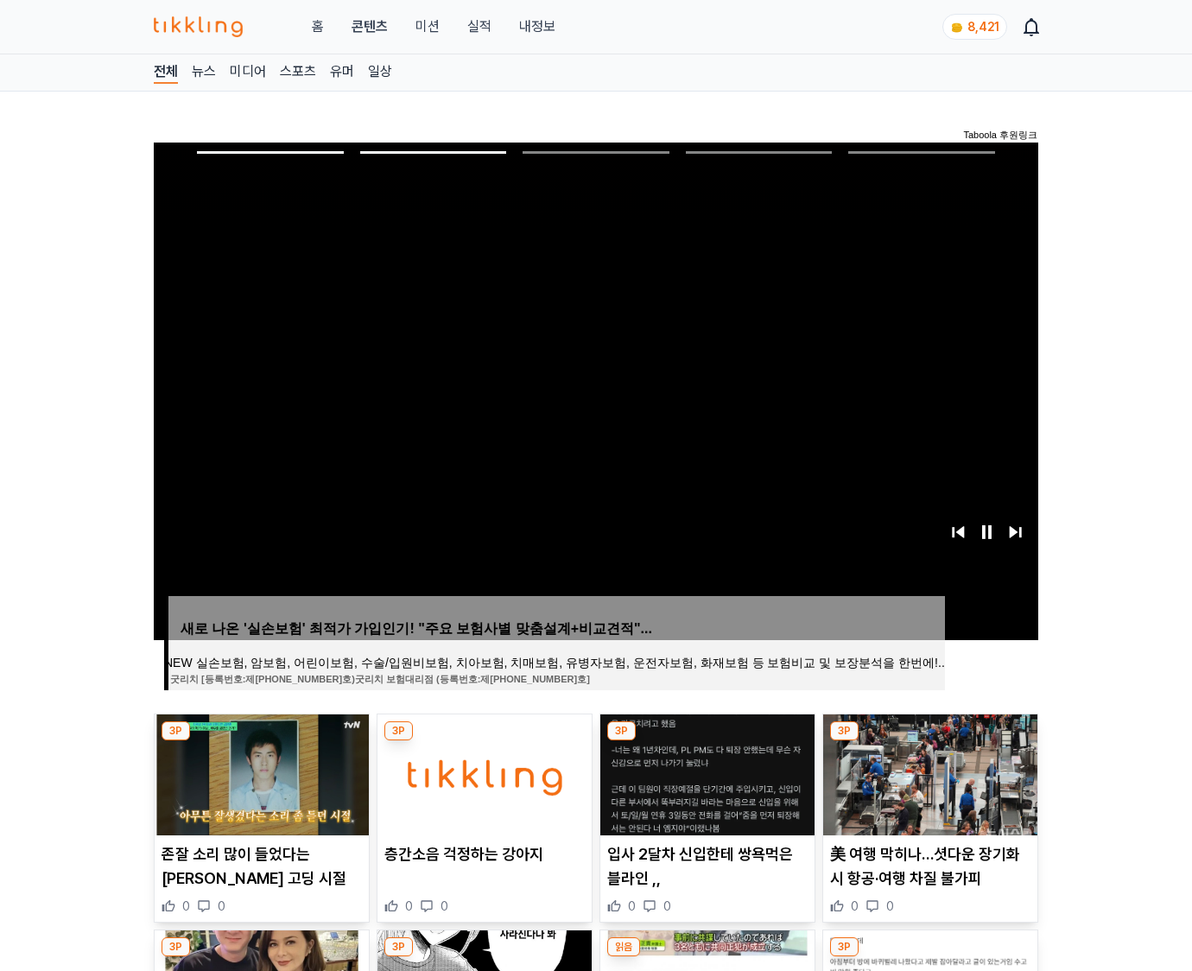
click at [928, 772] on img at bounding box center [930, 774] width 214 height 121
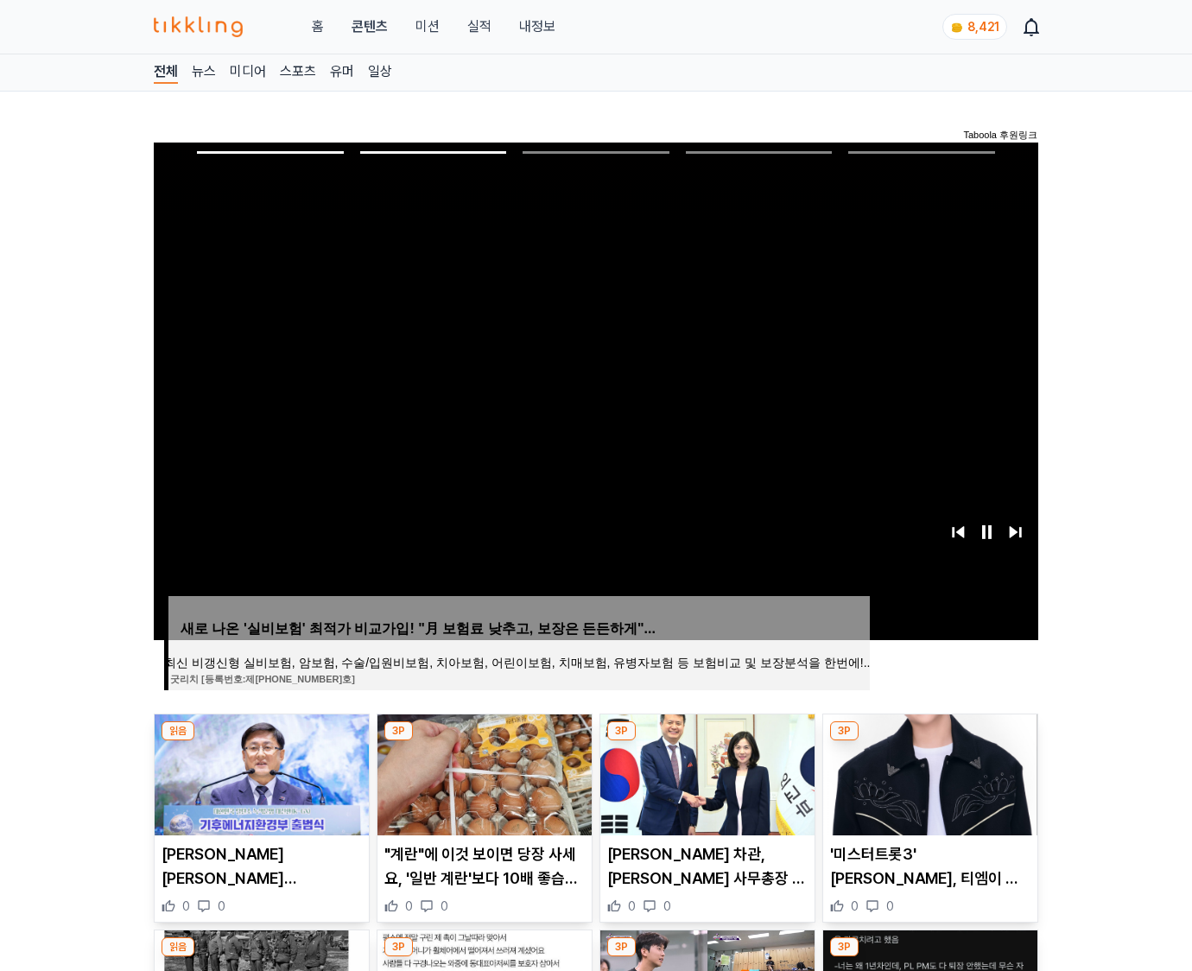
click at [928, 772] on img at bounding box center [930, 774] width 214 height 121
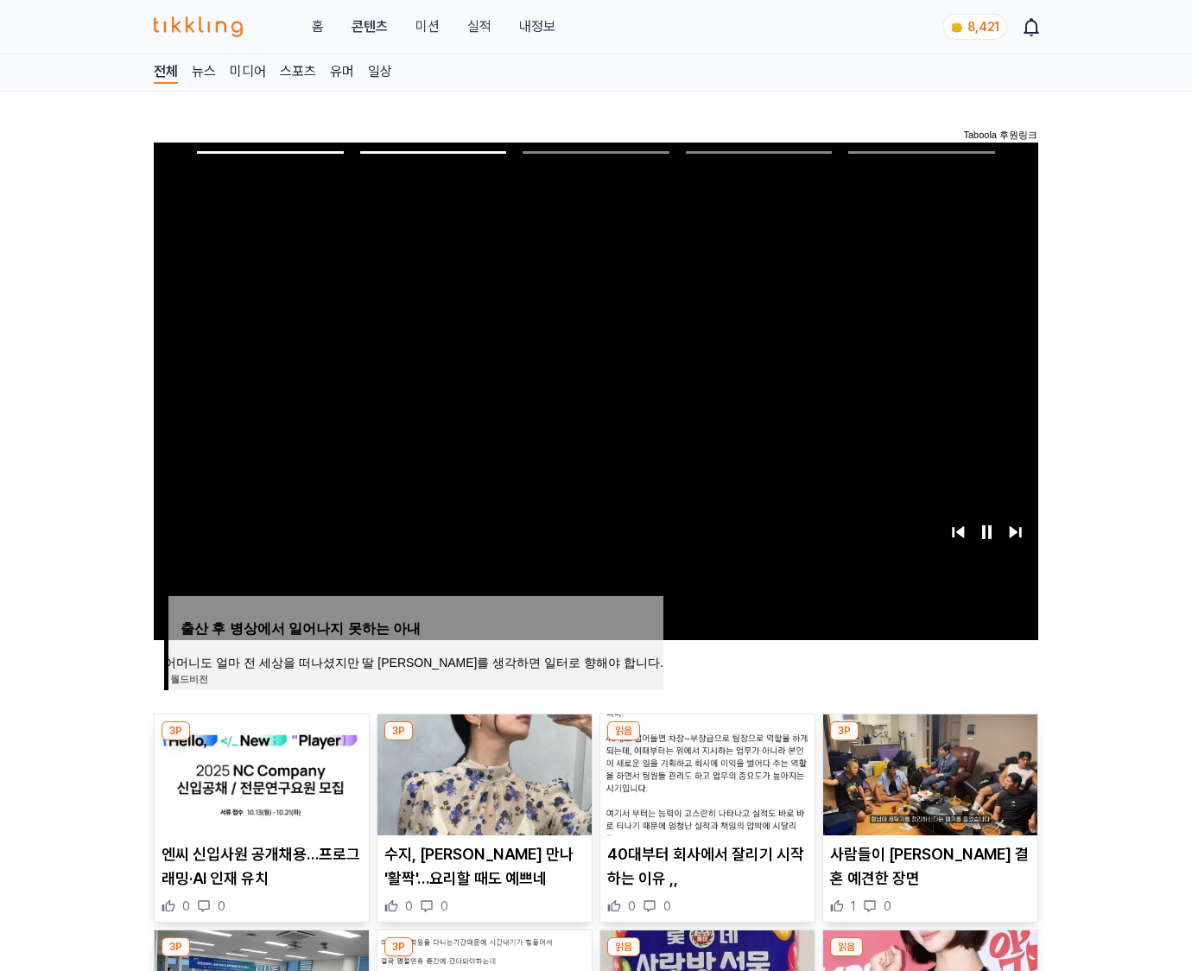
click at [928, 772] on img at bounding box center [930, 774] width 214 height 121
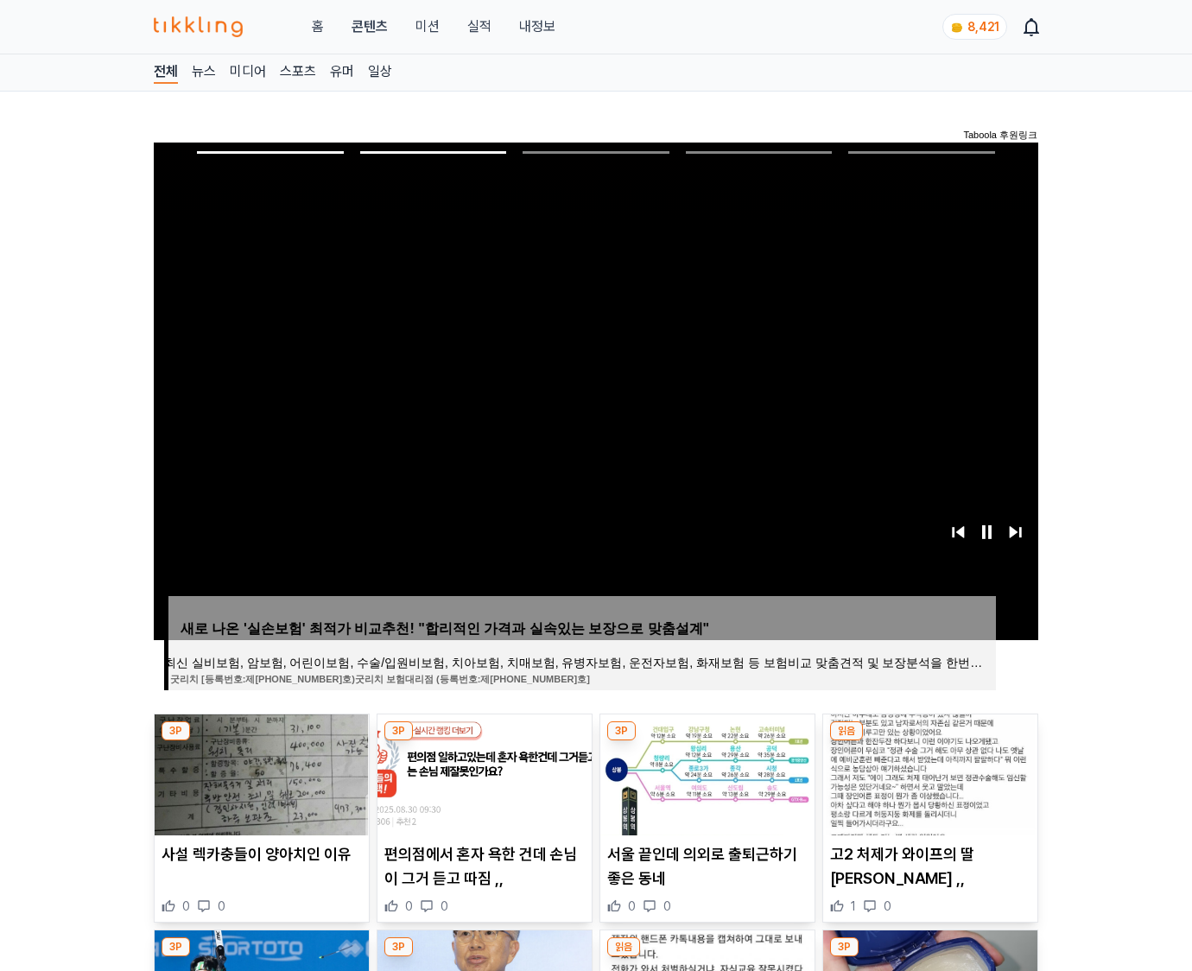
click at [928, 772] on img at bounding box center [930, 774] width 214 height 121
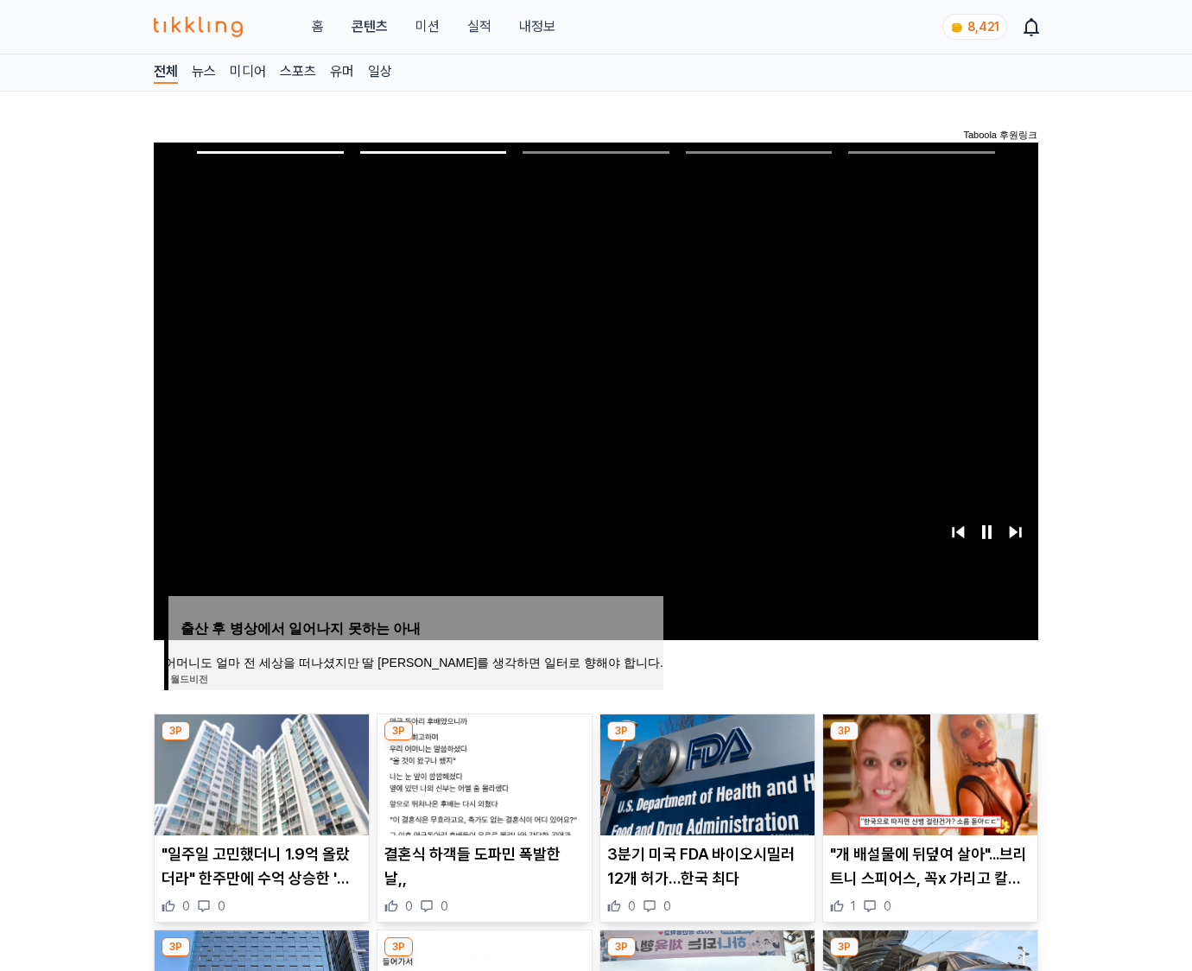
click at [928, 772] on img at bounding box center [930, 774] width 214 height 121
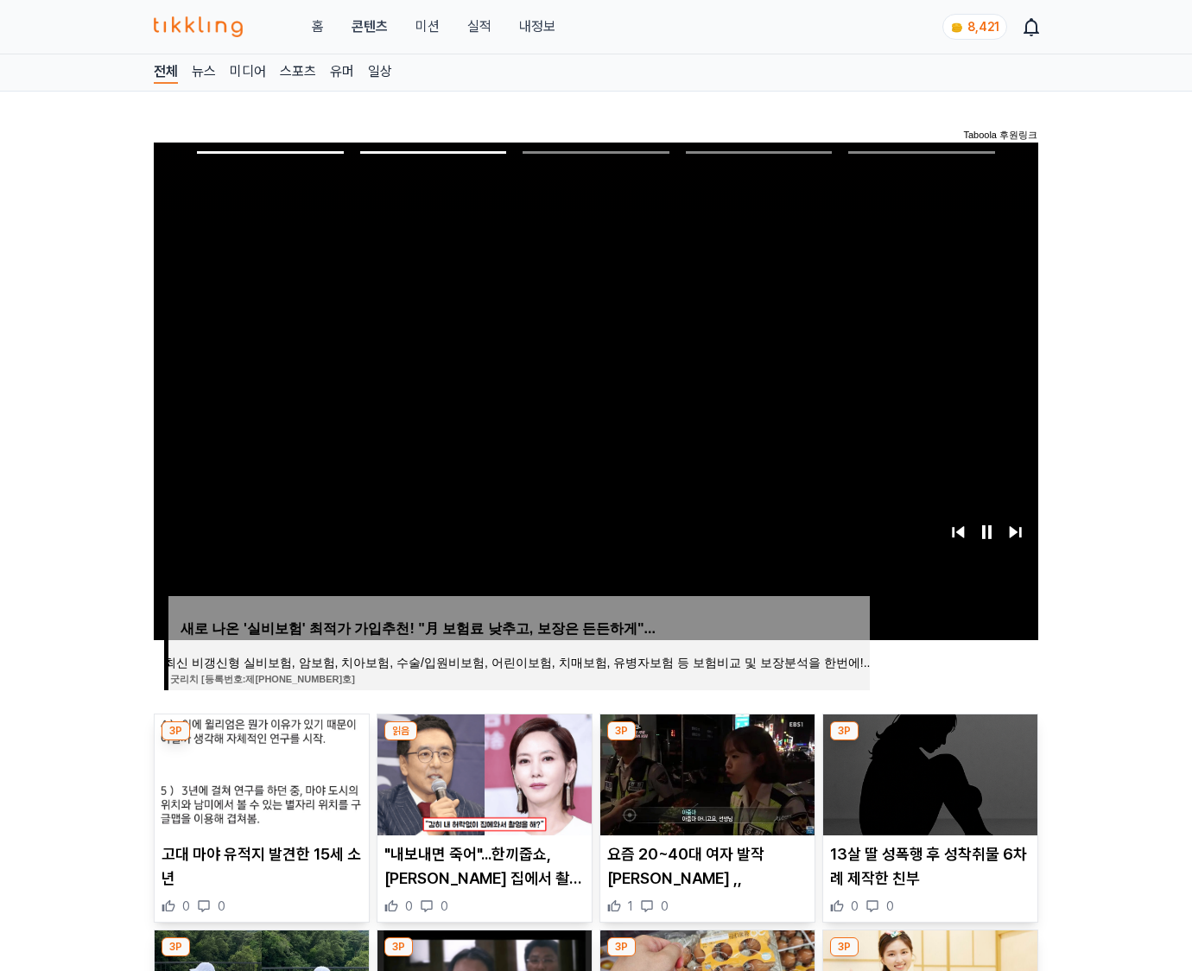
click at [928, 772] on img at bounding box center [930, 774] width 214 height 121
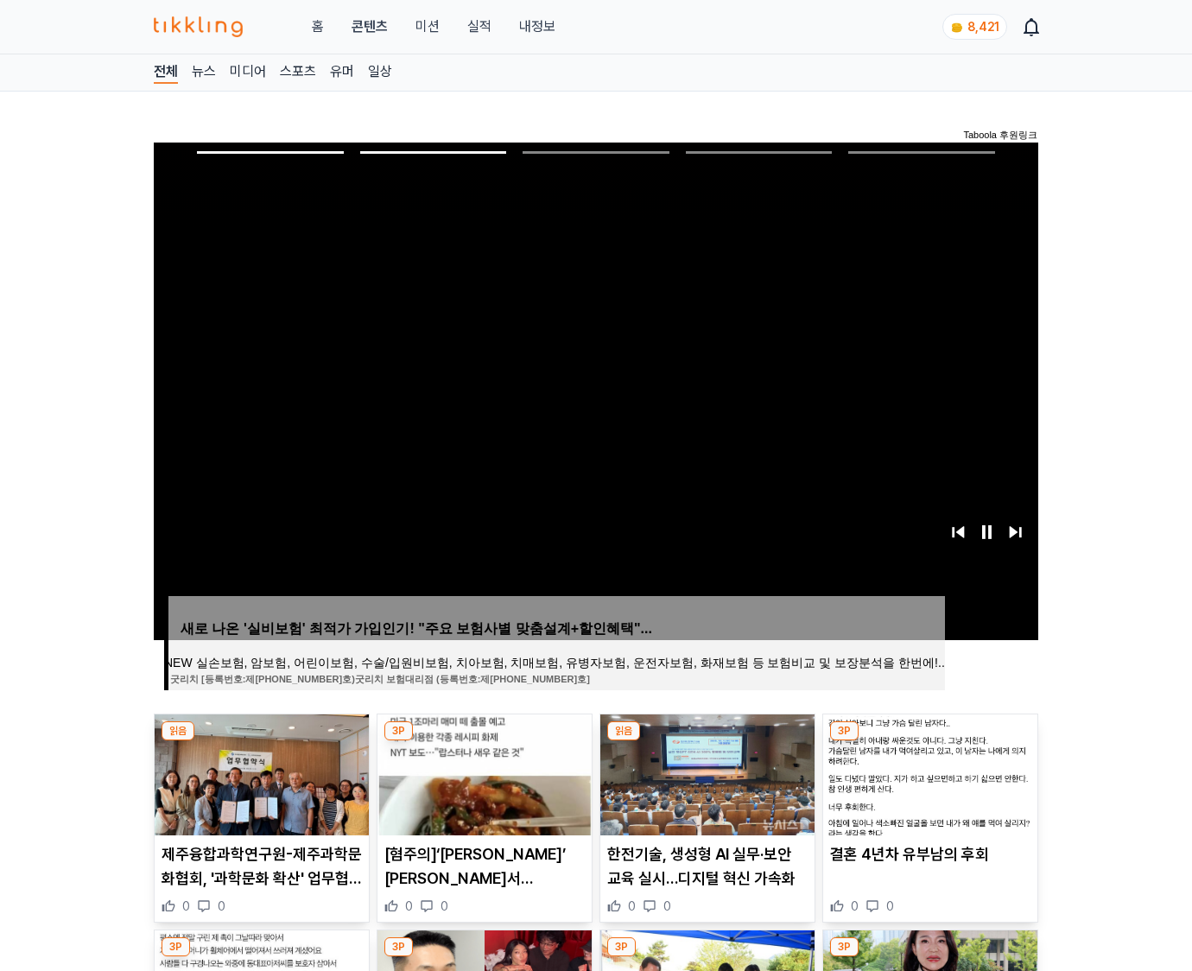
click at [928, 772] on img at bounding box center [930, 774] width 214 height 121
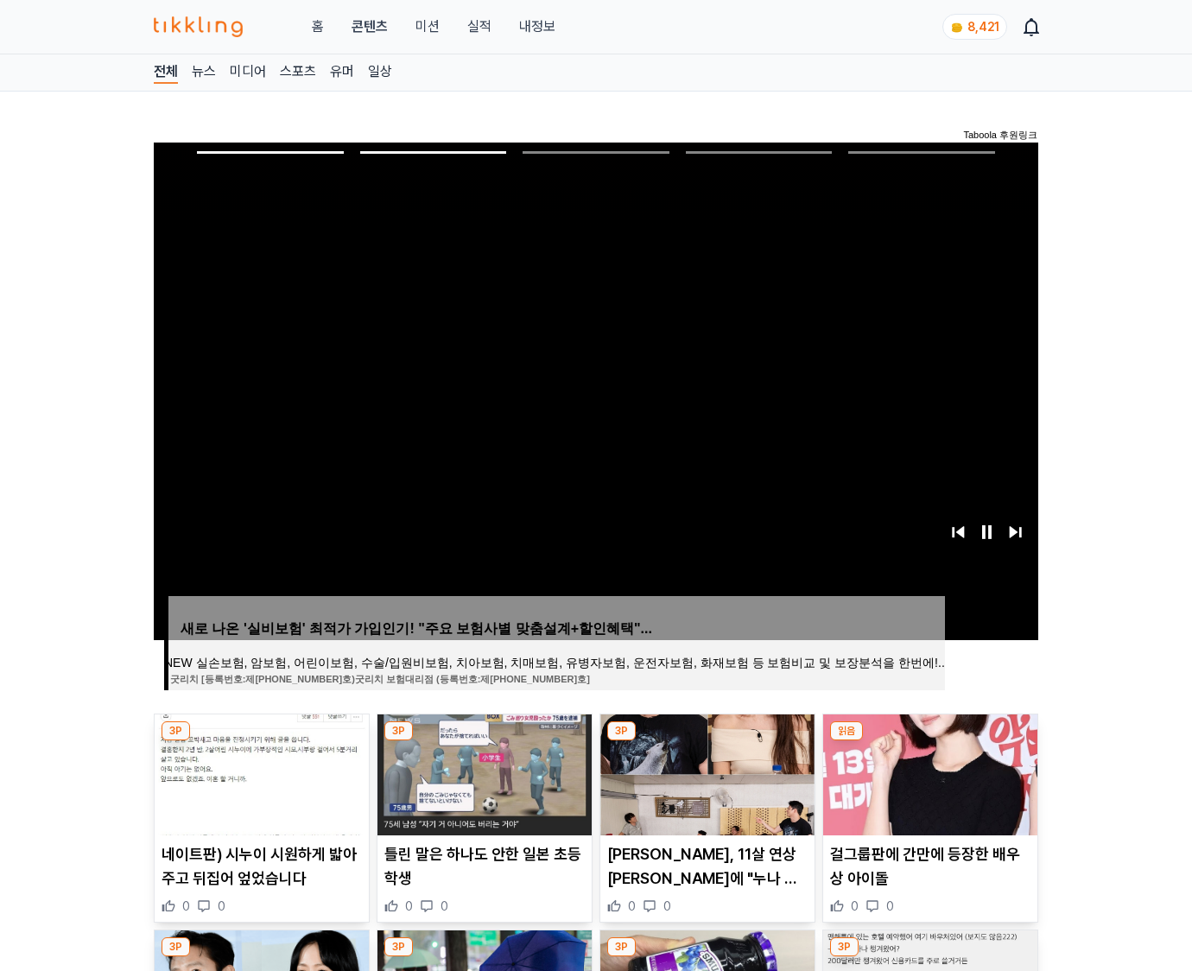
click at [928, 772] on img at bounding box center [930, 774] width 214 height 121
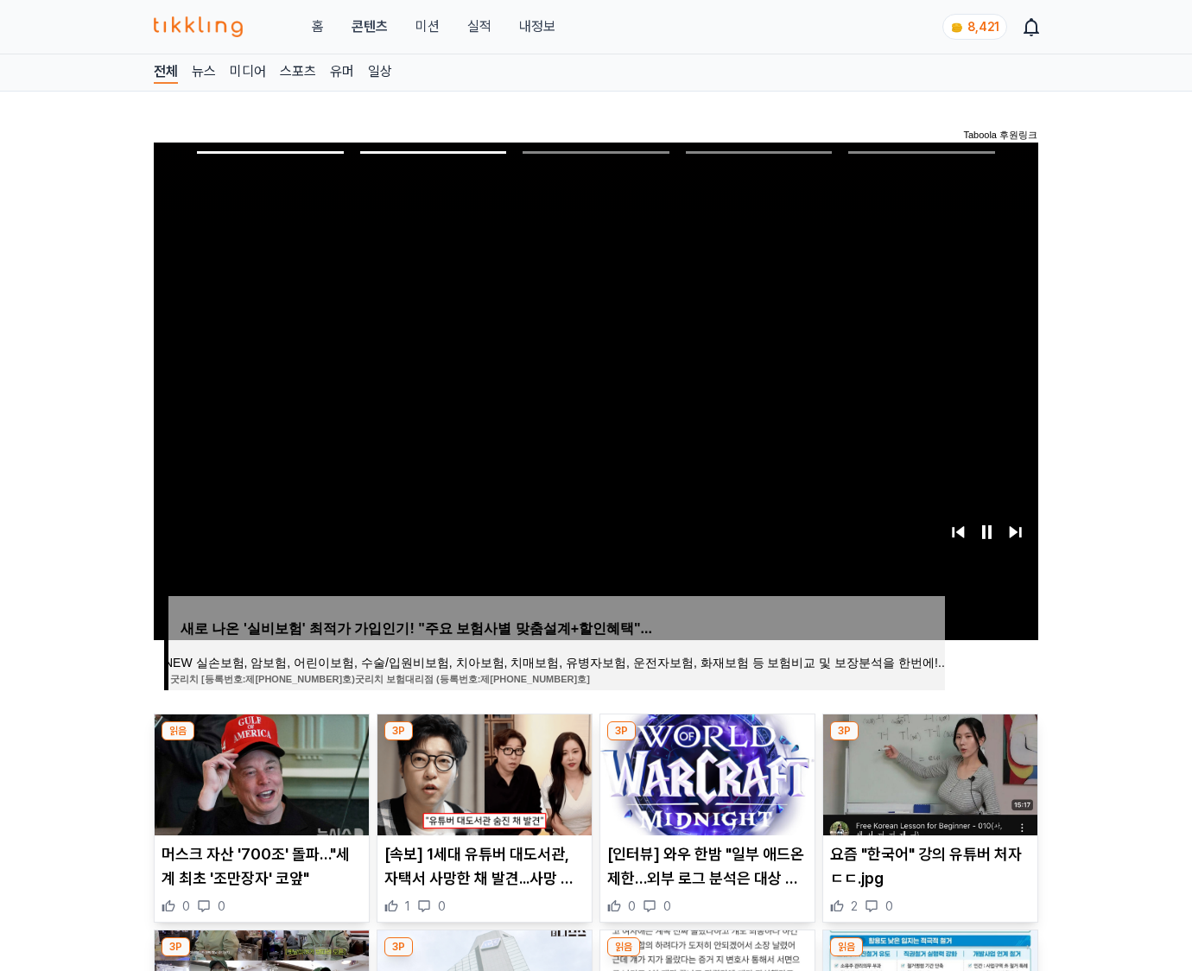
click at [928, 772] on img at bounding box center [930, 774] width 214 height 121
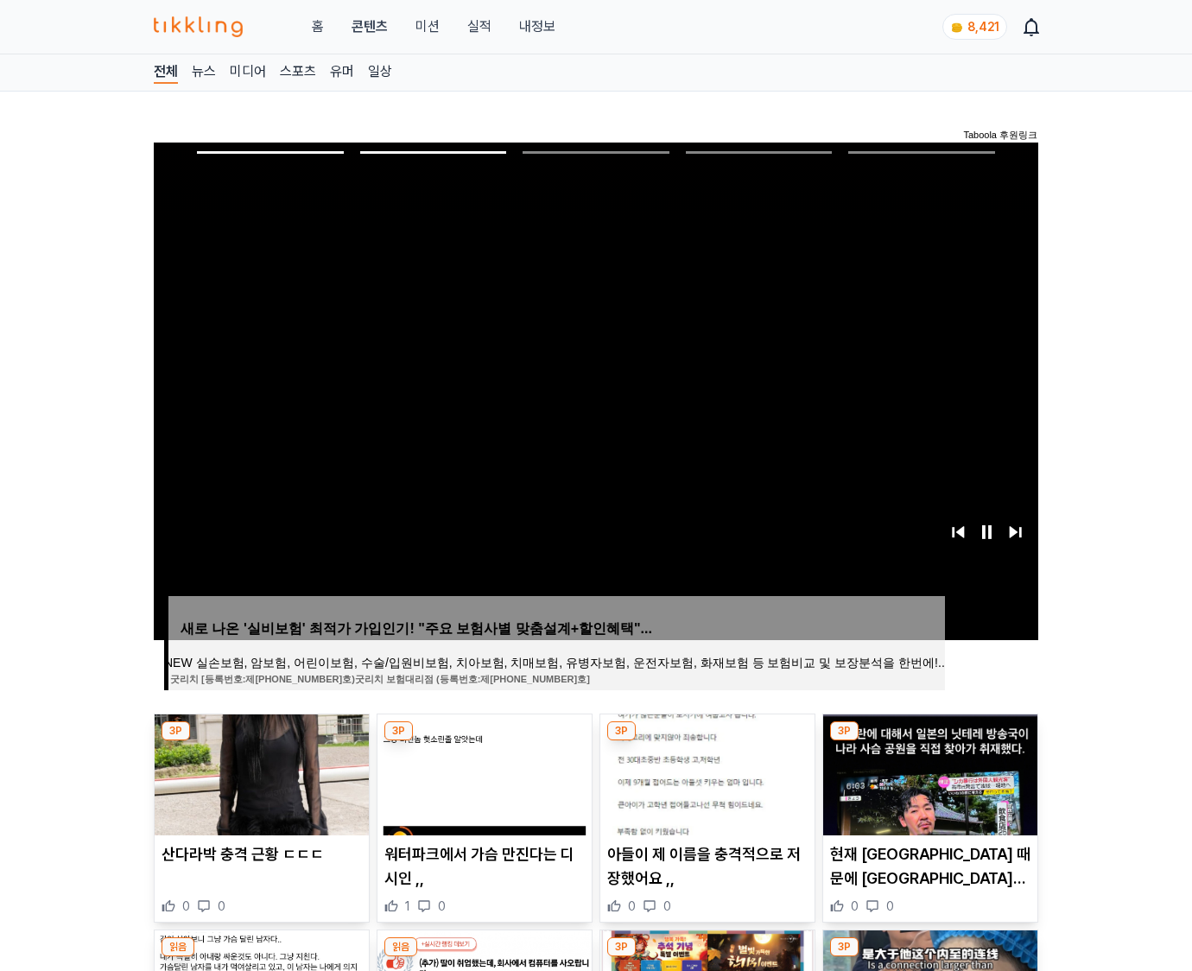
click at [928, 772] on img at bounding box center [930, 774] width 214 height 121
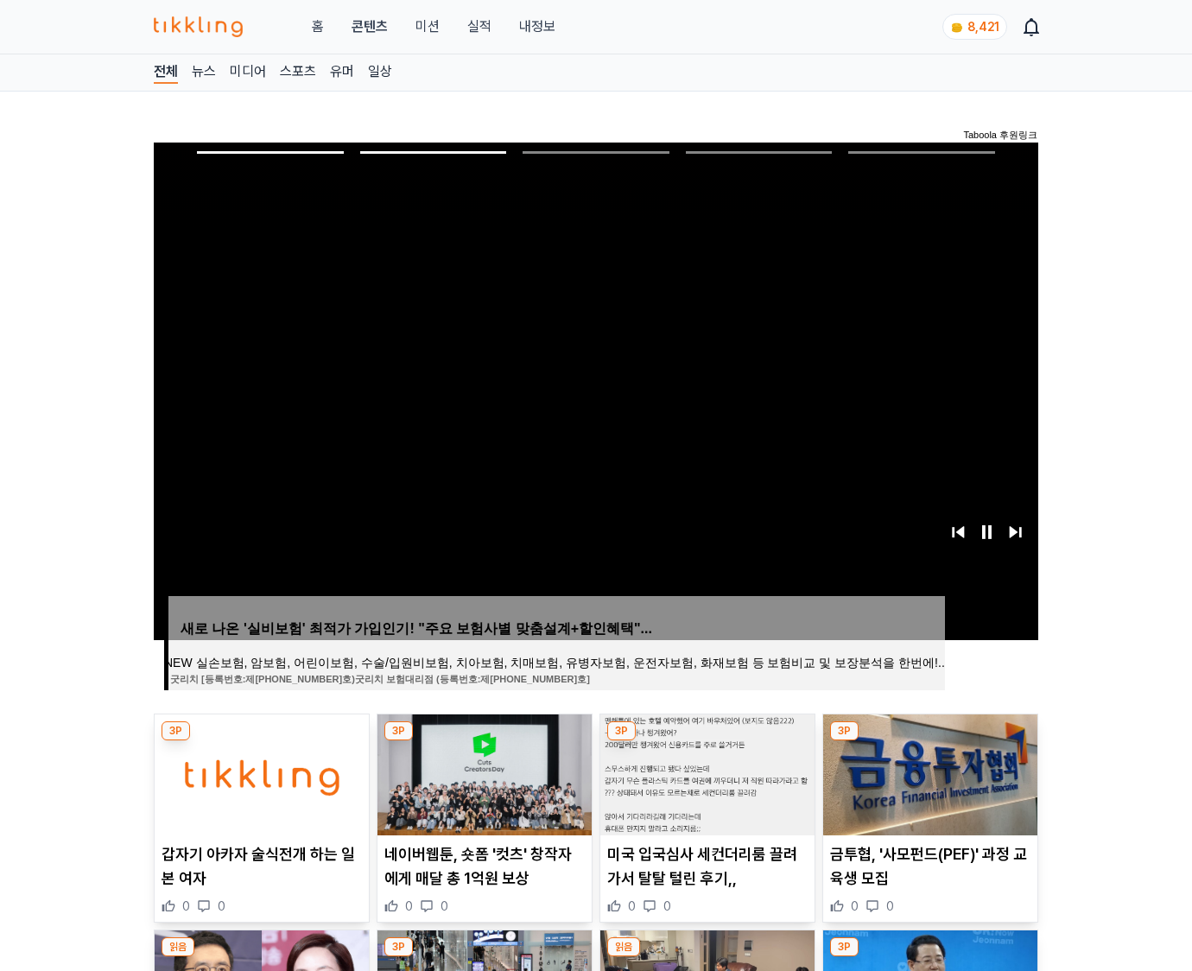
click at [928, 772] on img at bounding box center [930, 774] width 214 height 121
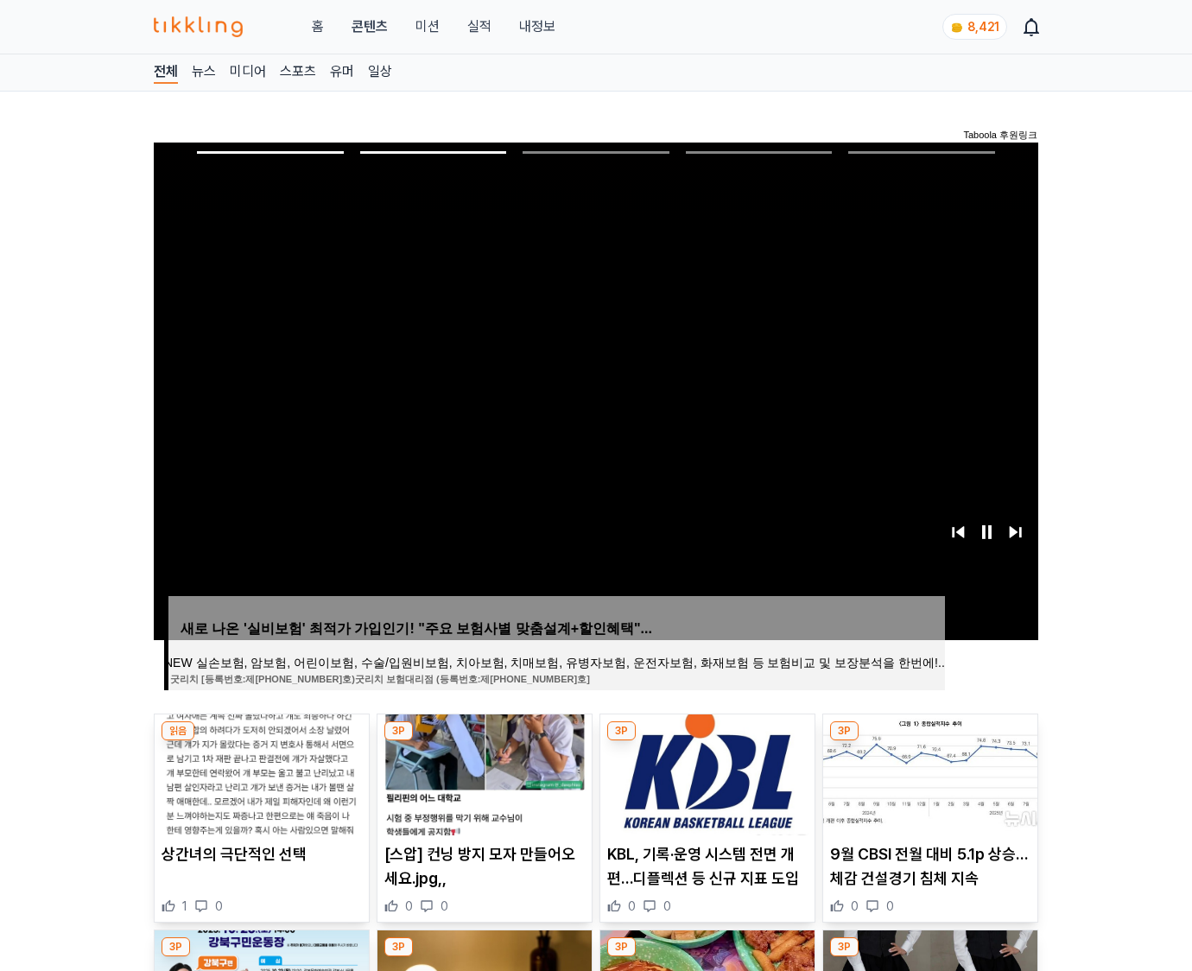
click at [928, 772] on img at bounding box center [930, 774] width 214 height 121
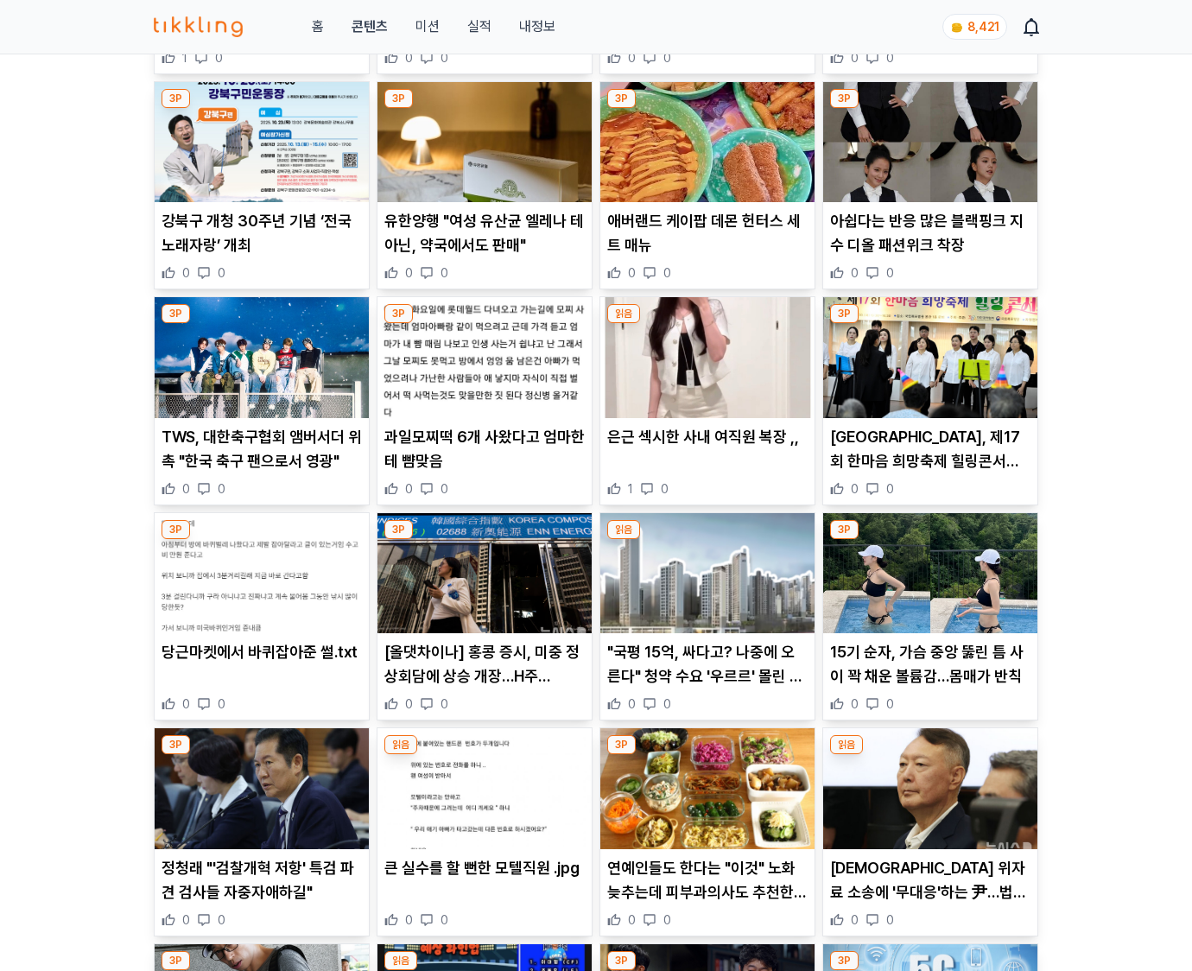
scroll to position [2545, 0]
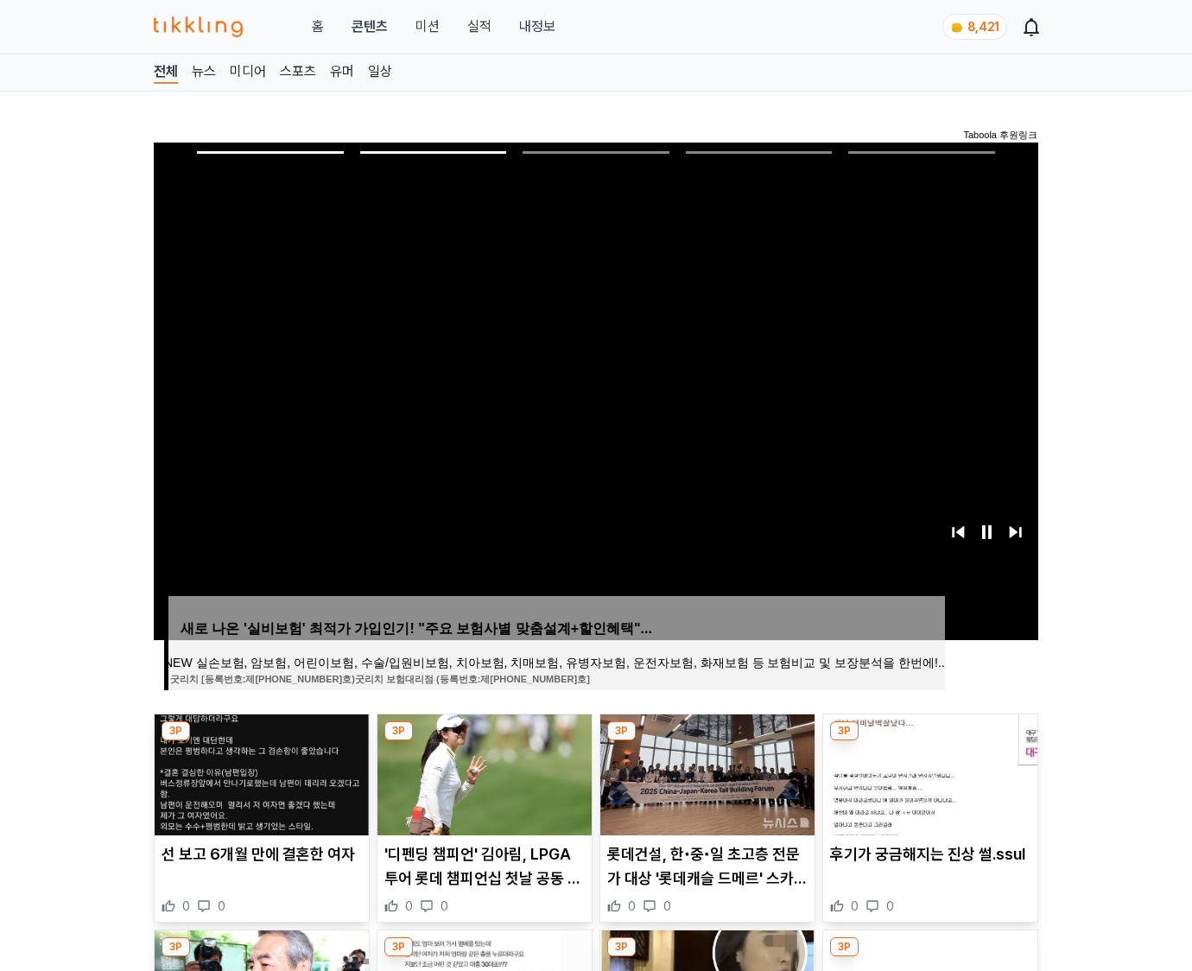
click at [928, 772] on img at bounding box center [930, 774] width 214 height 121
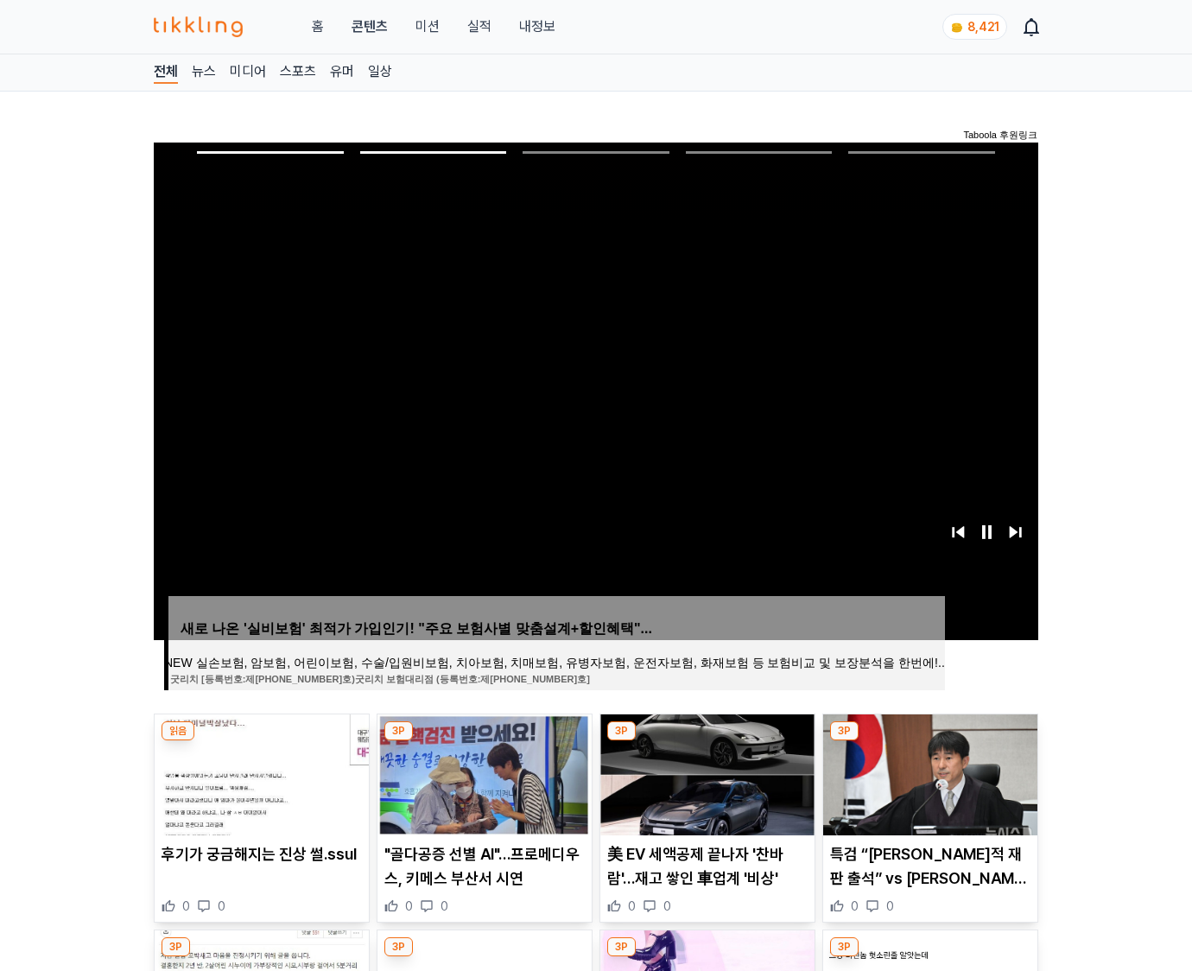
click at [928, 772] on img at bounding box center [930, 774] width 214 height 121
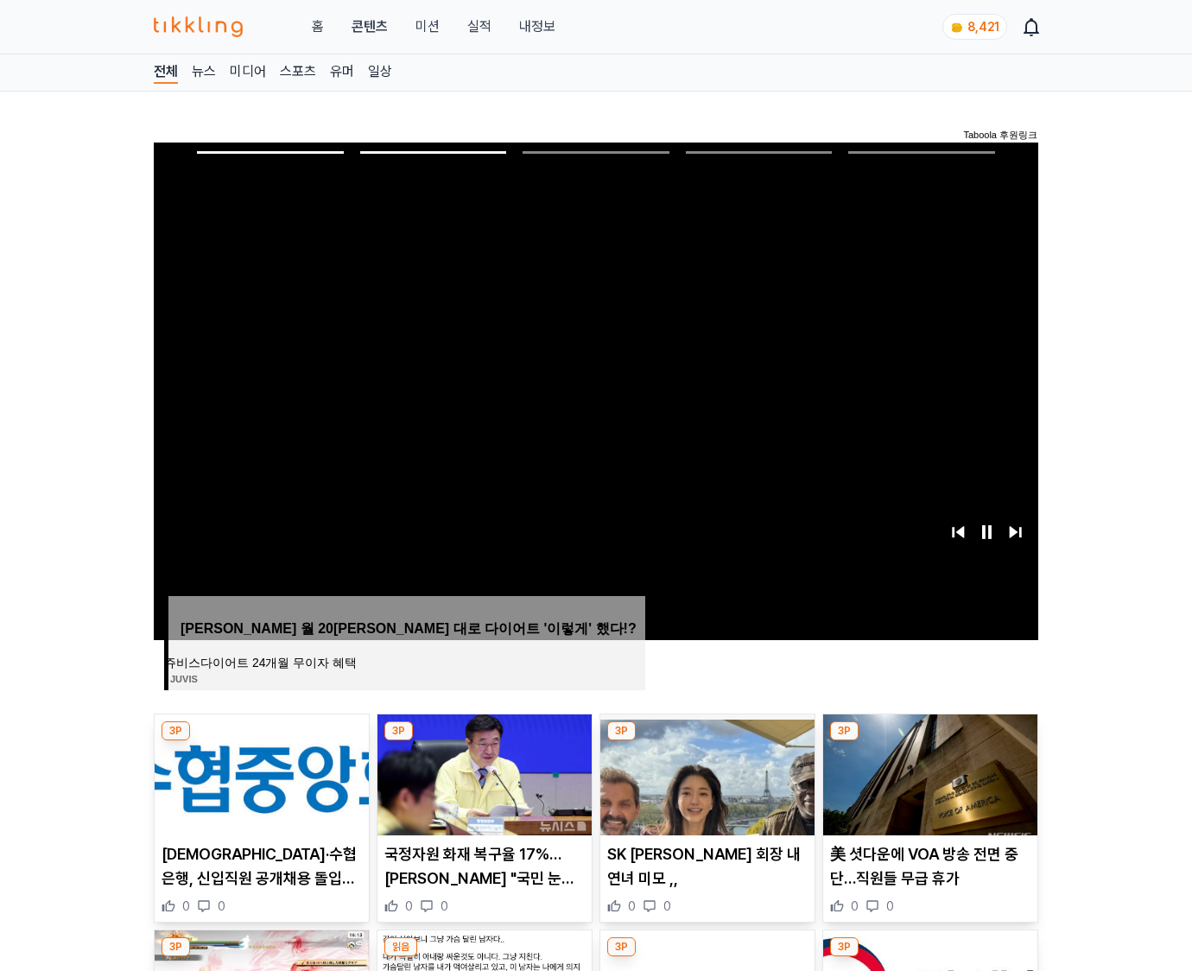
click at [928, 772] on img at bounding box center [930, 774] width 214 height 121
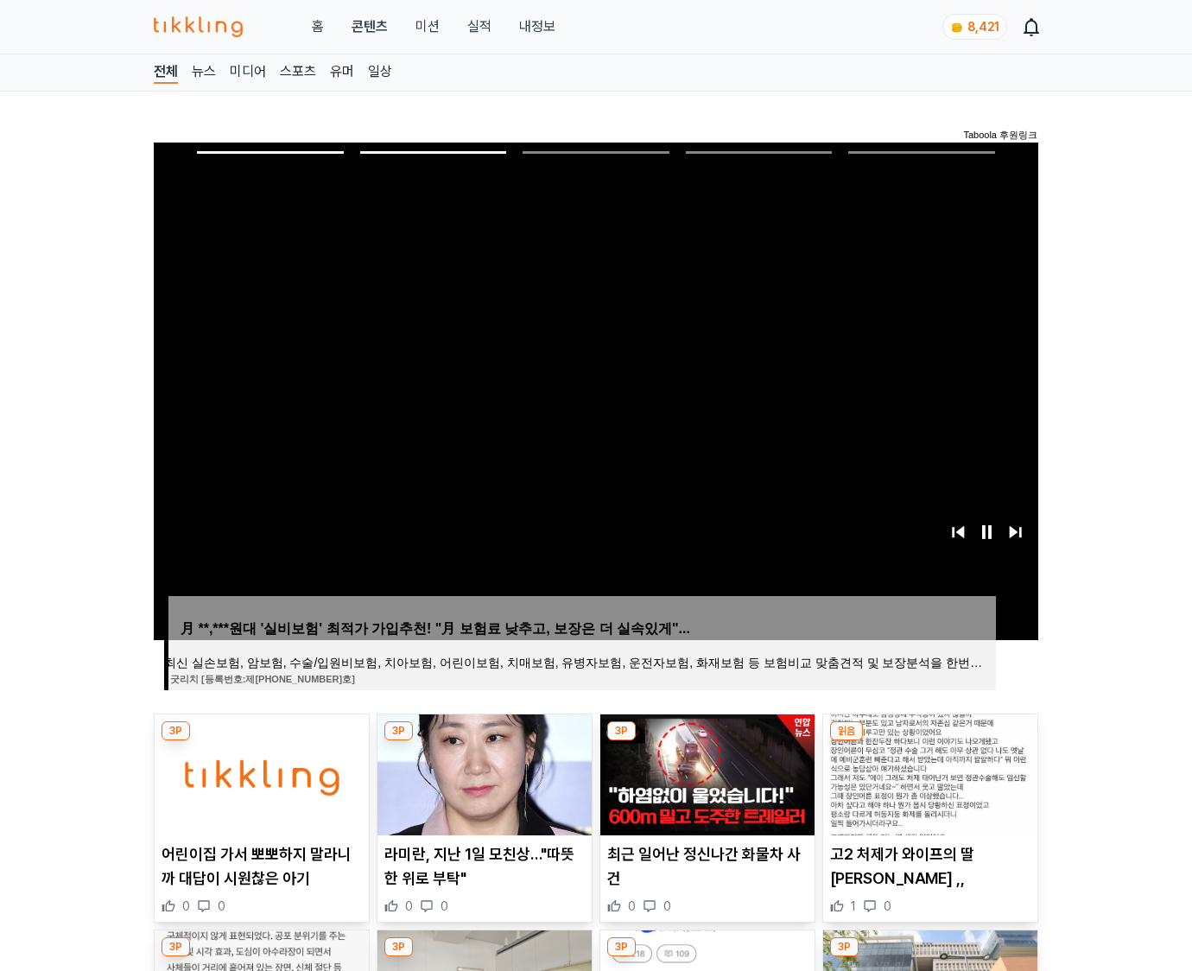
click at [928, 772] on img at bounding box center [930, 774] width 214 height 121
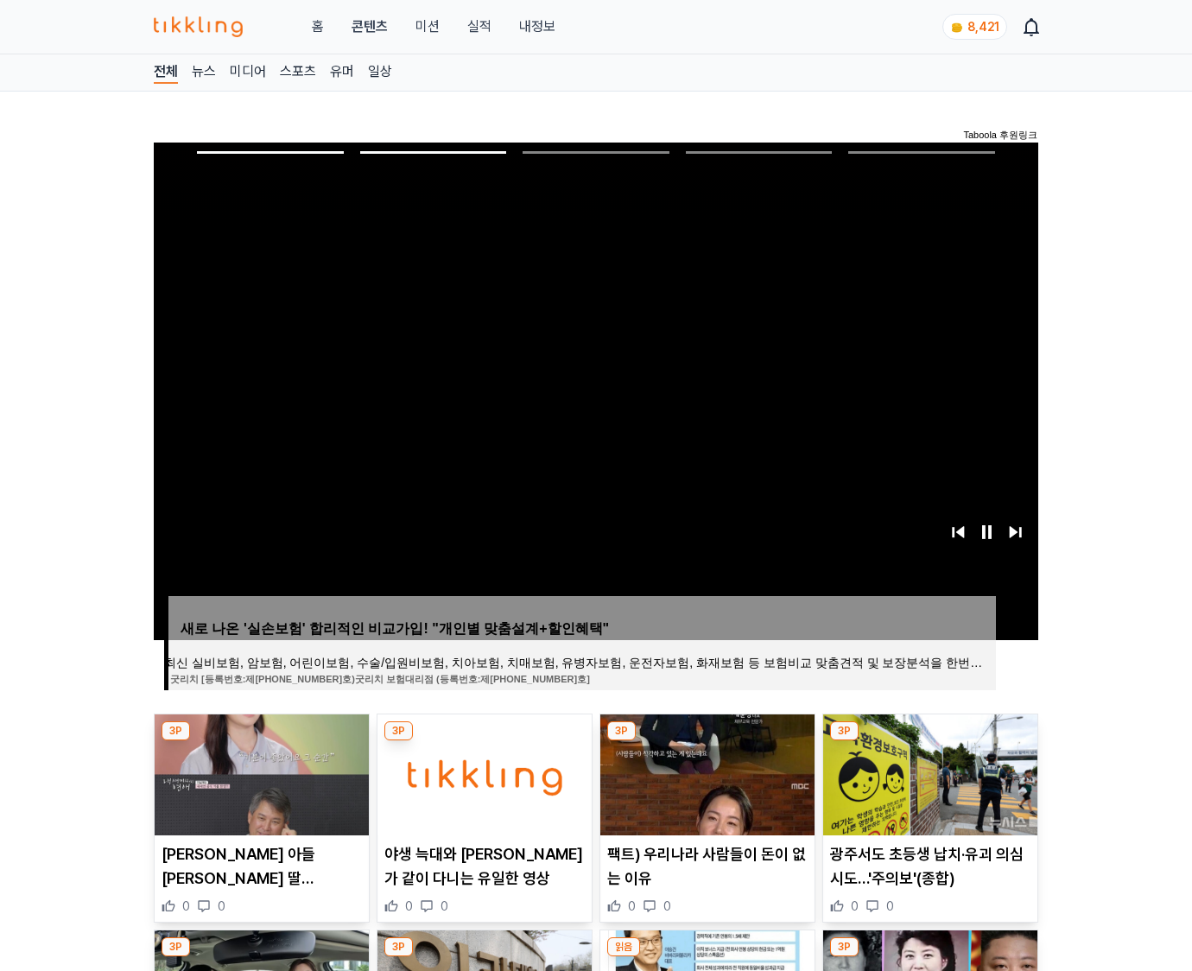
click at [928, 772] on img at bounding box center [930, 774] width 214 height 121
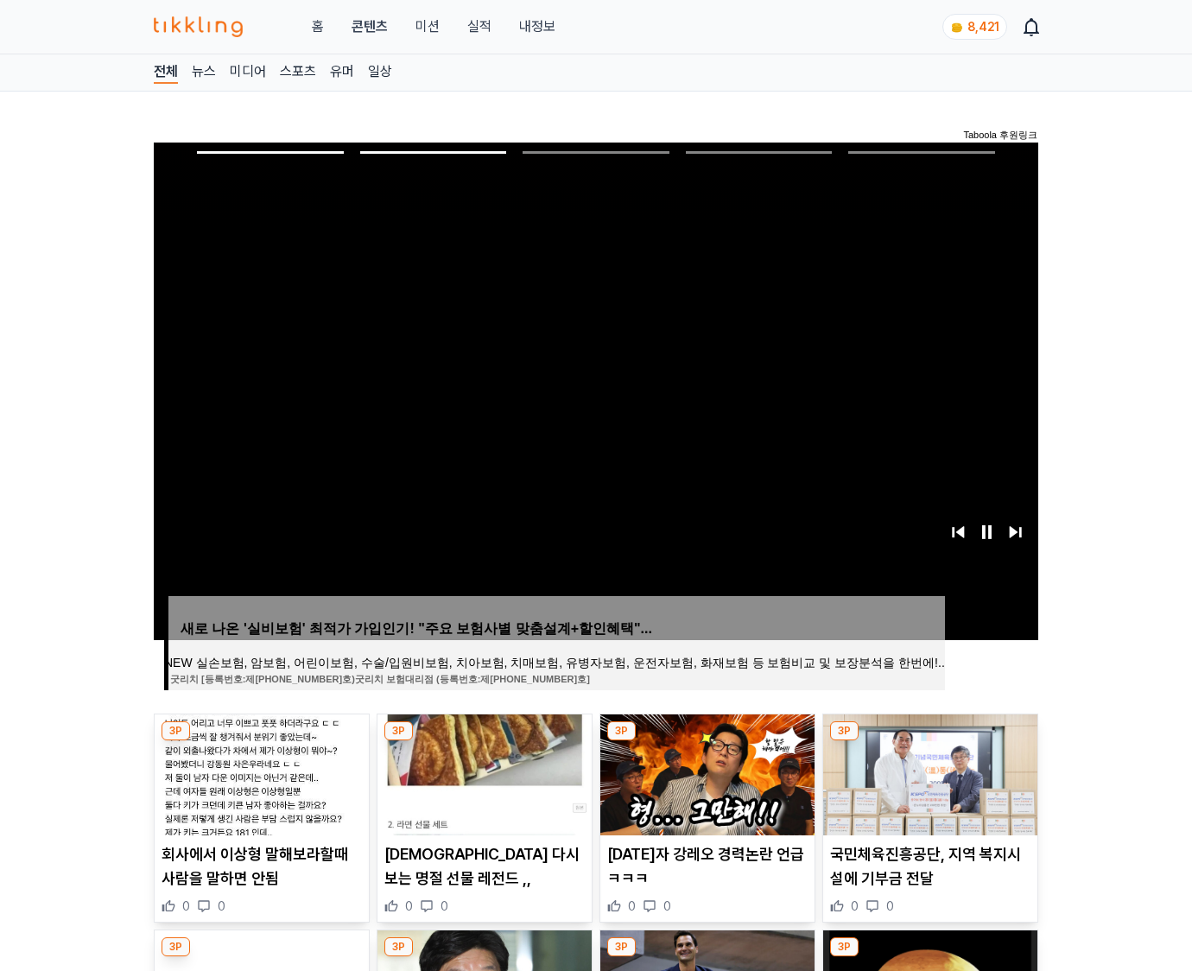
click at [928, 772] on img at bounding box center [930, 774] width 214 height 121
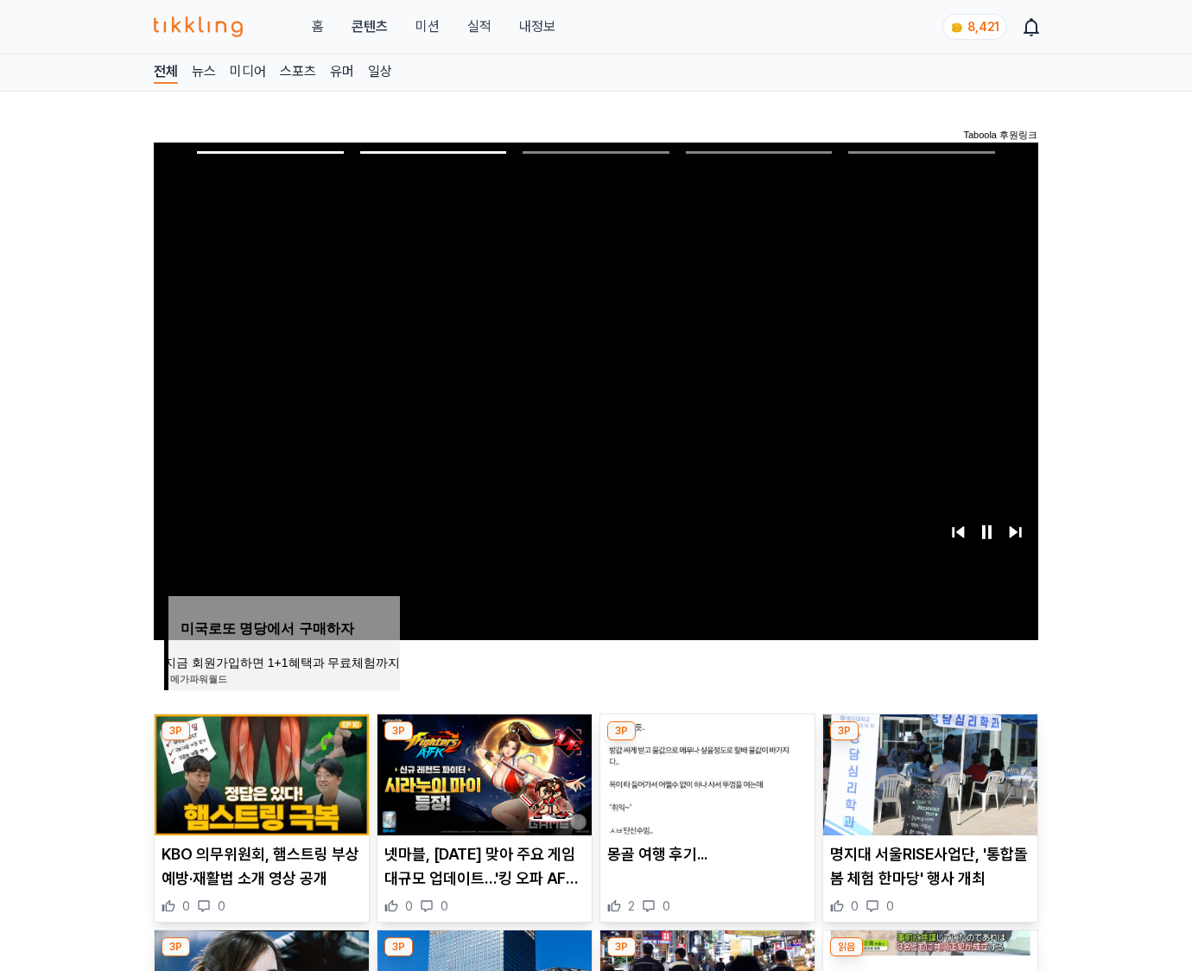
click at [928, 772] on img at bounding box center [930, 774] width 214 height 121
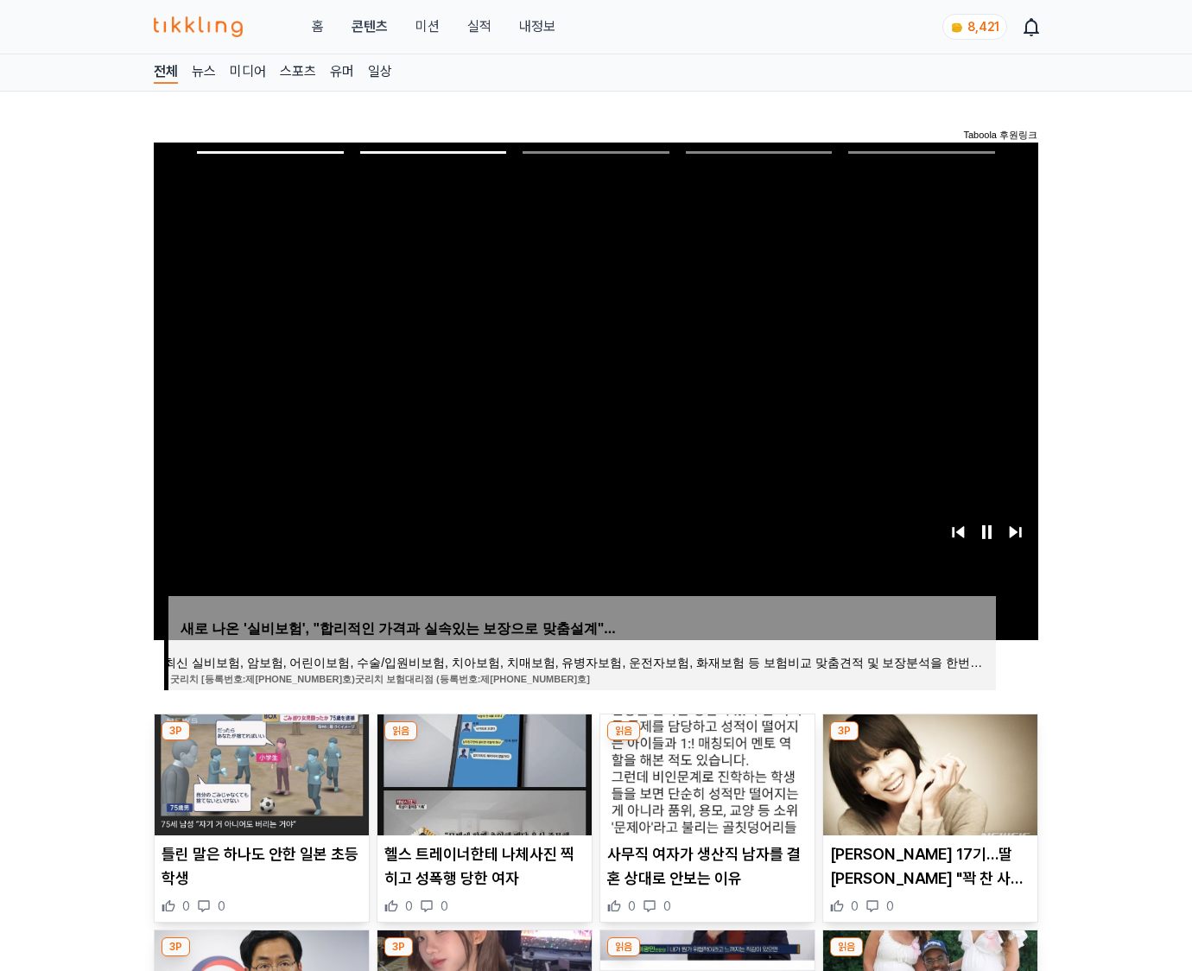
click at [928, 772] on img at bounding box center [930, 774] width 214 height 121
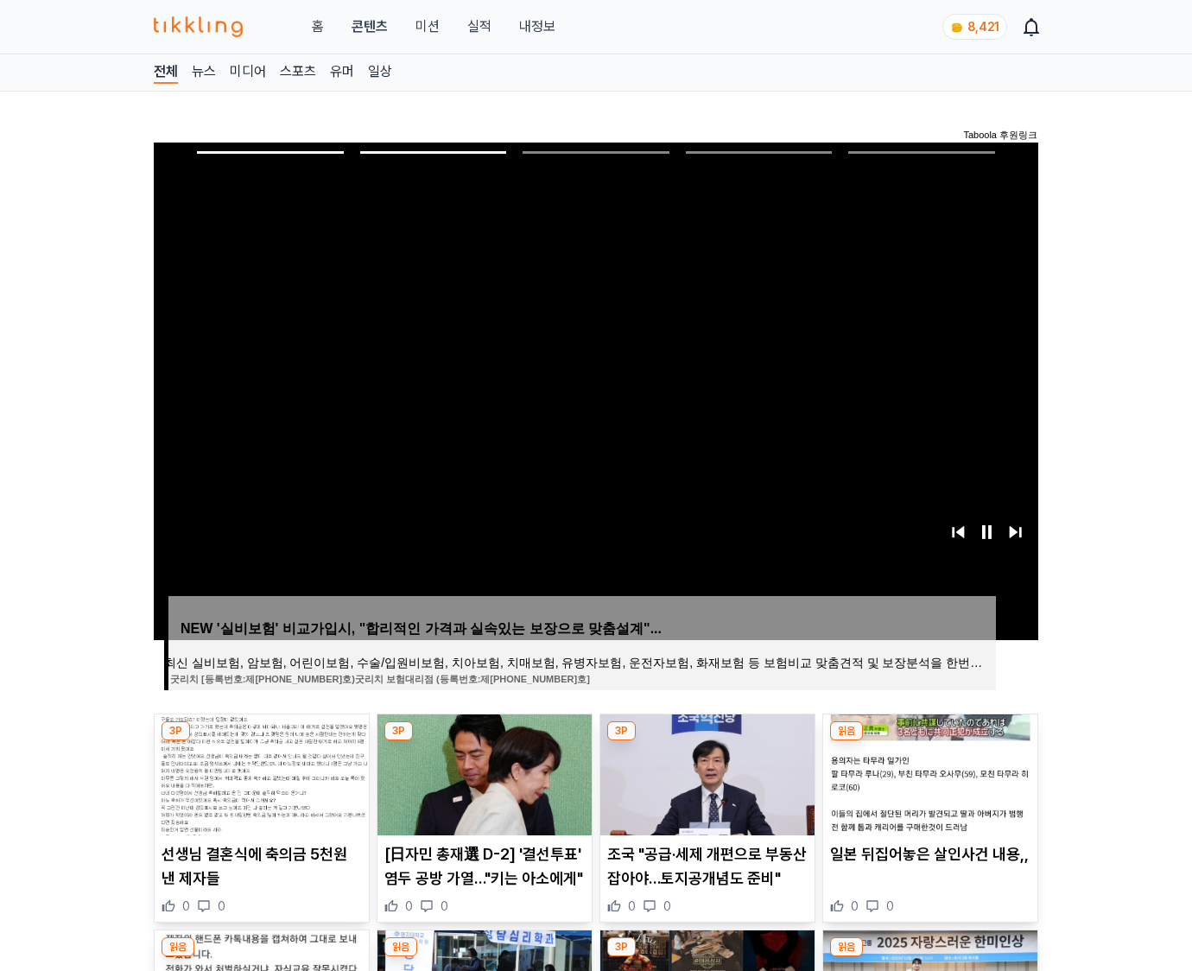
click at [928, 772] on img at bounding box center [930, 774] width 214 height 121
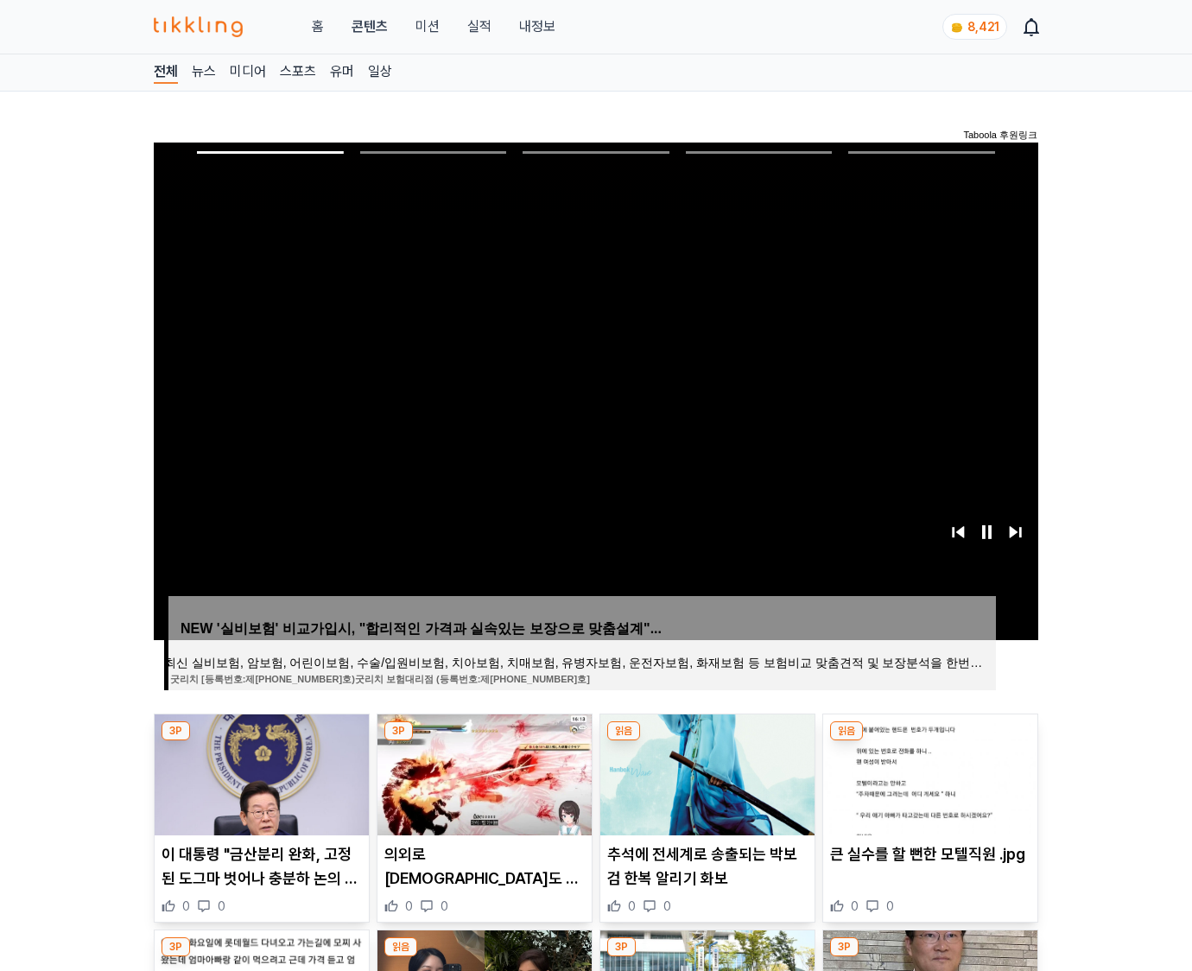
click at [928, 772] on img at bounding box center [930, 774] width 214 height 121
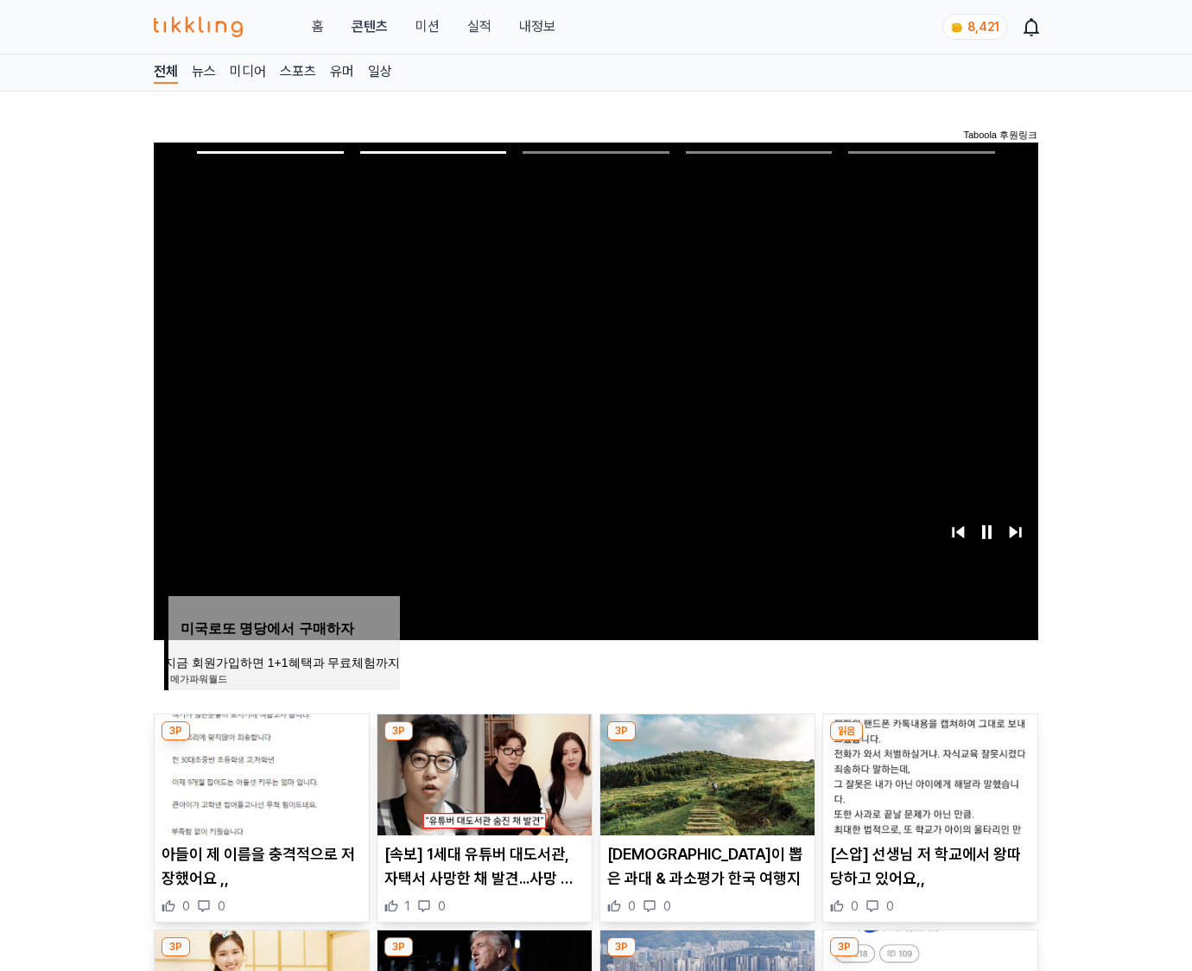
click at [928, 772] on img at bounding box center [930, 774] width 214 height 121
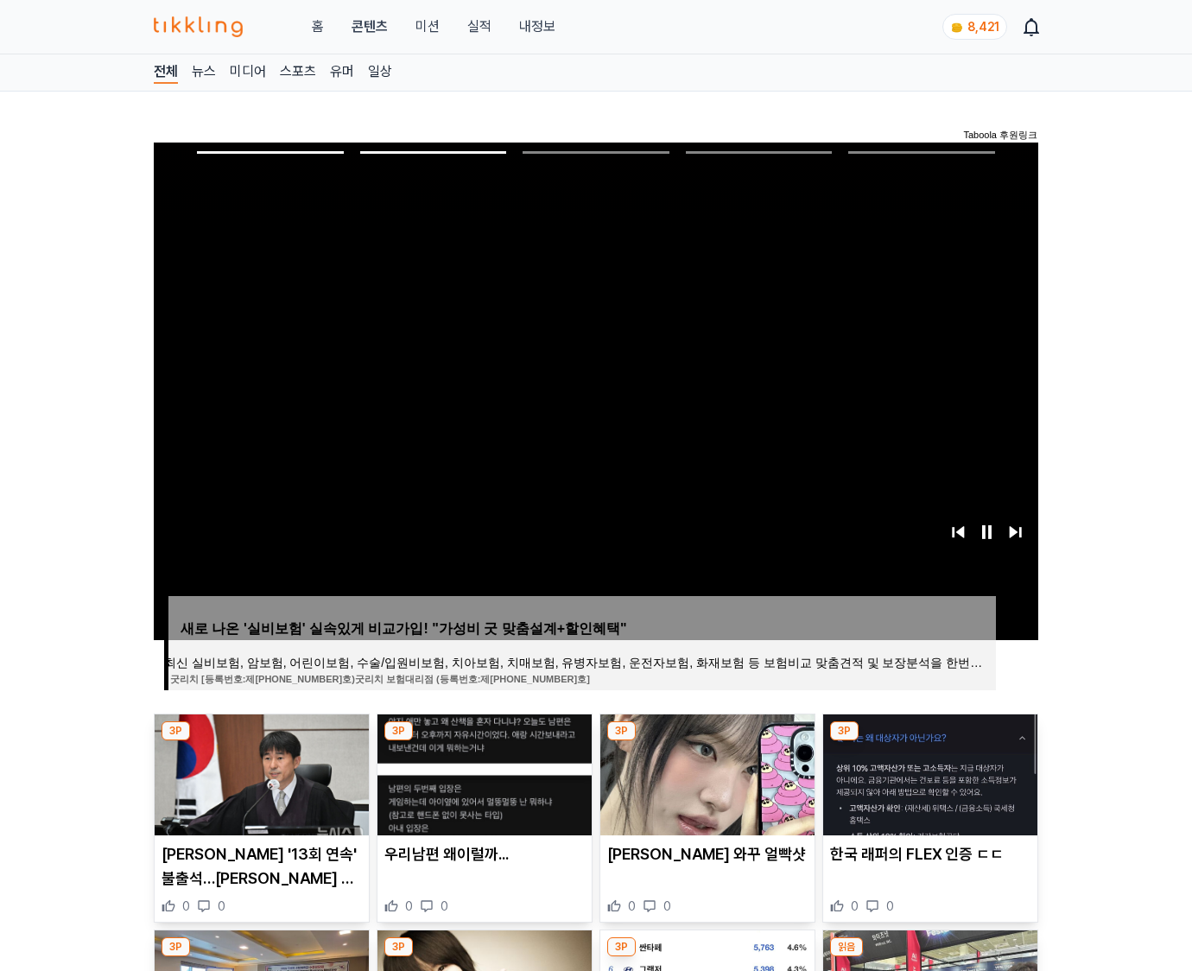
click at [928, 772] on img at bounding box center [930, 774] width 214 height 121
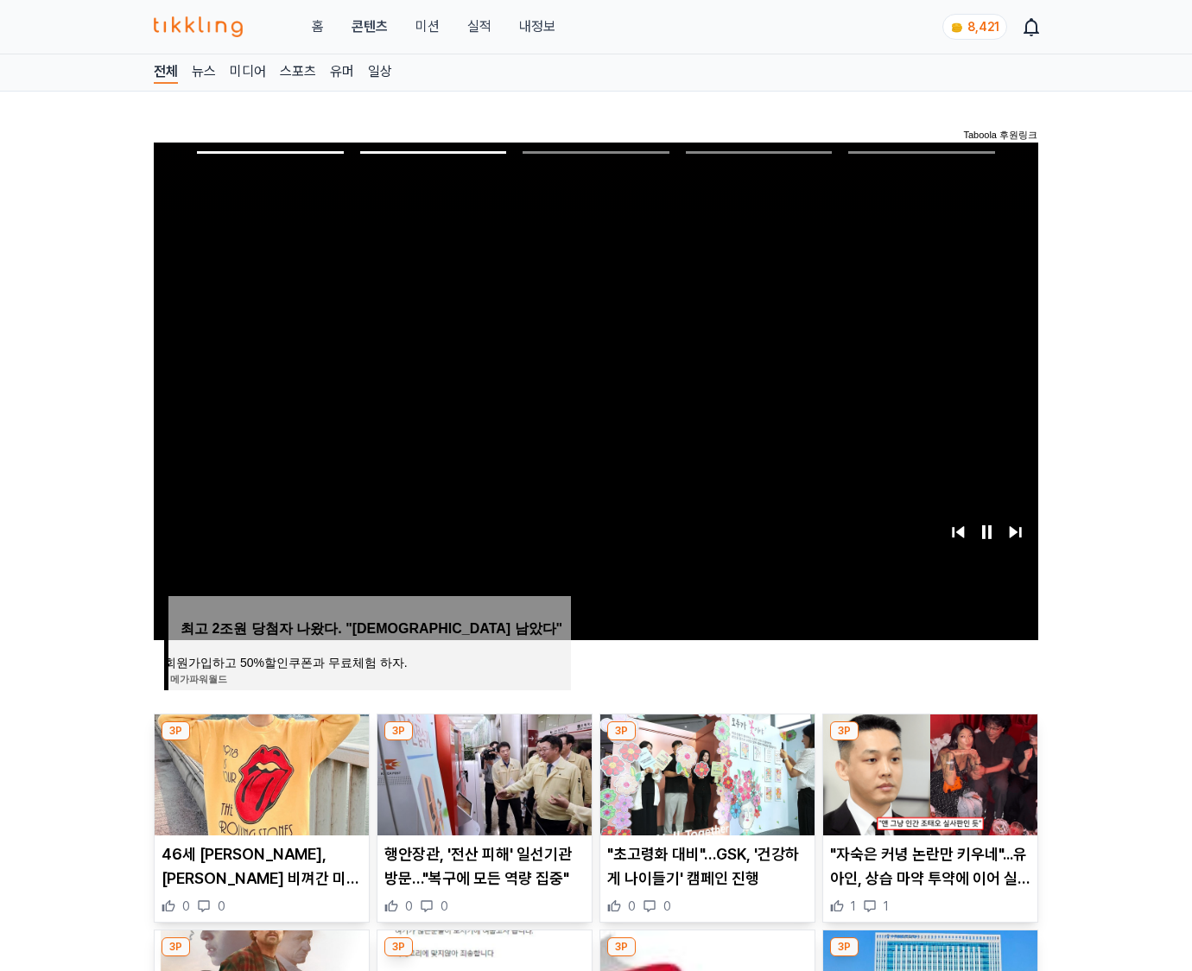
click at [928, 772] on img at bounding box center [930, 774] width 214 height 121
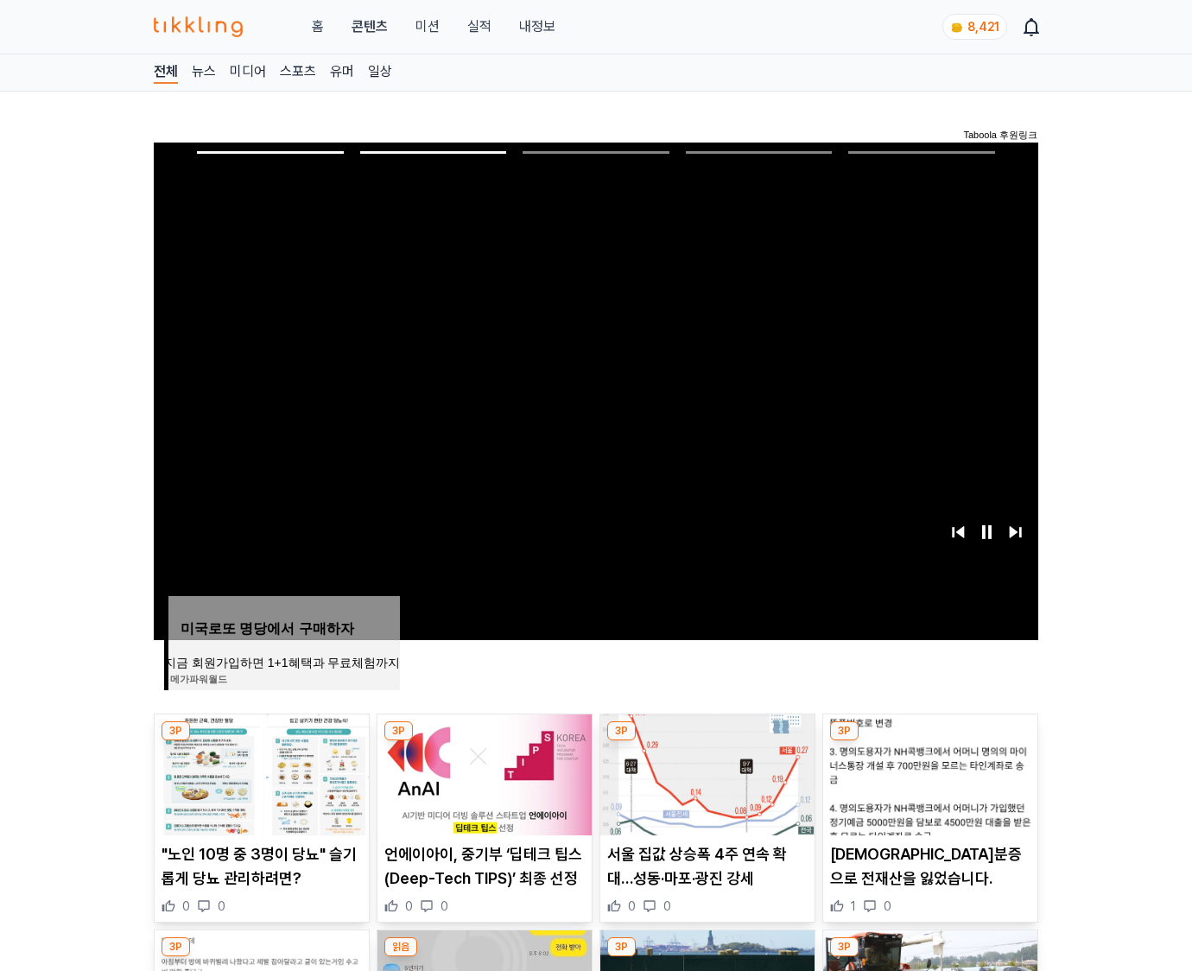
click at [928, 772] on img at bounding box center [930, 774] width 214 height 121
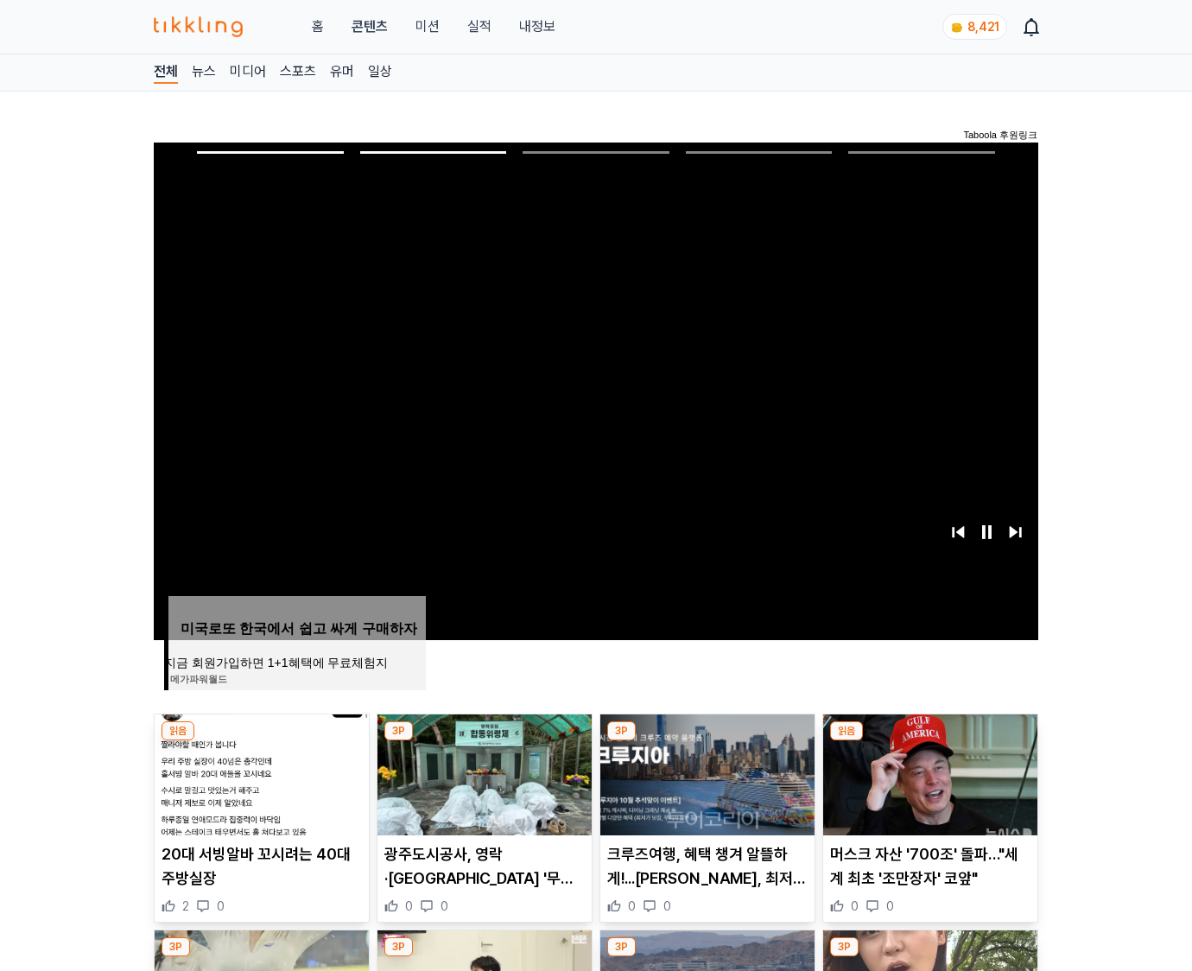
click at [928, 772] on img at bounding box center [930, 774] width 214 height 121
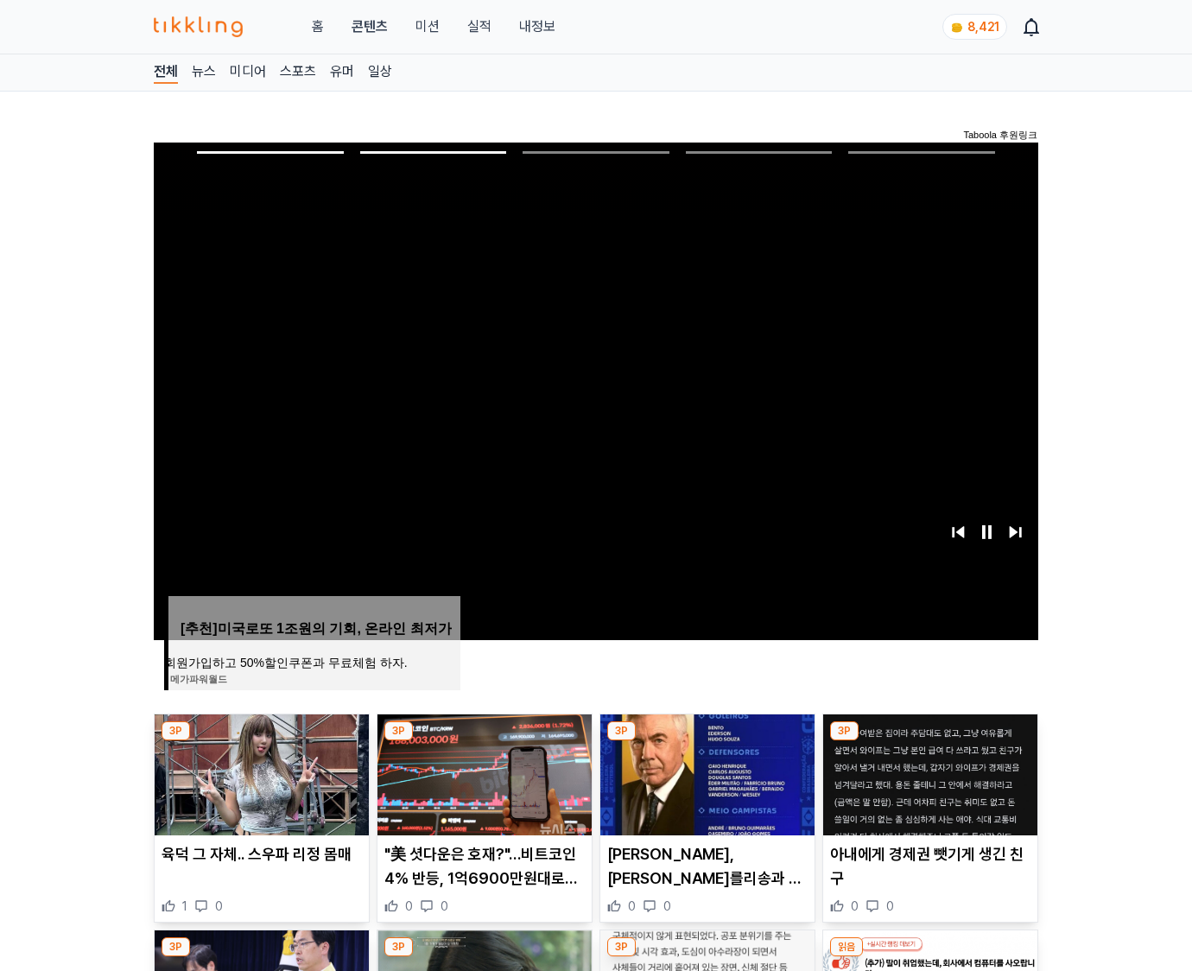
click at [928, 772] on img at bounding box center [930, 774] width 214 height 121
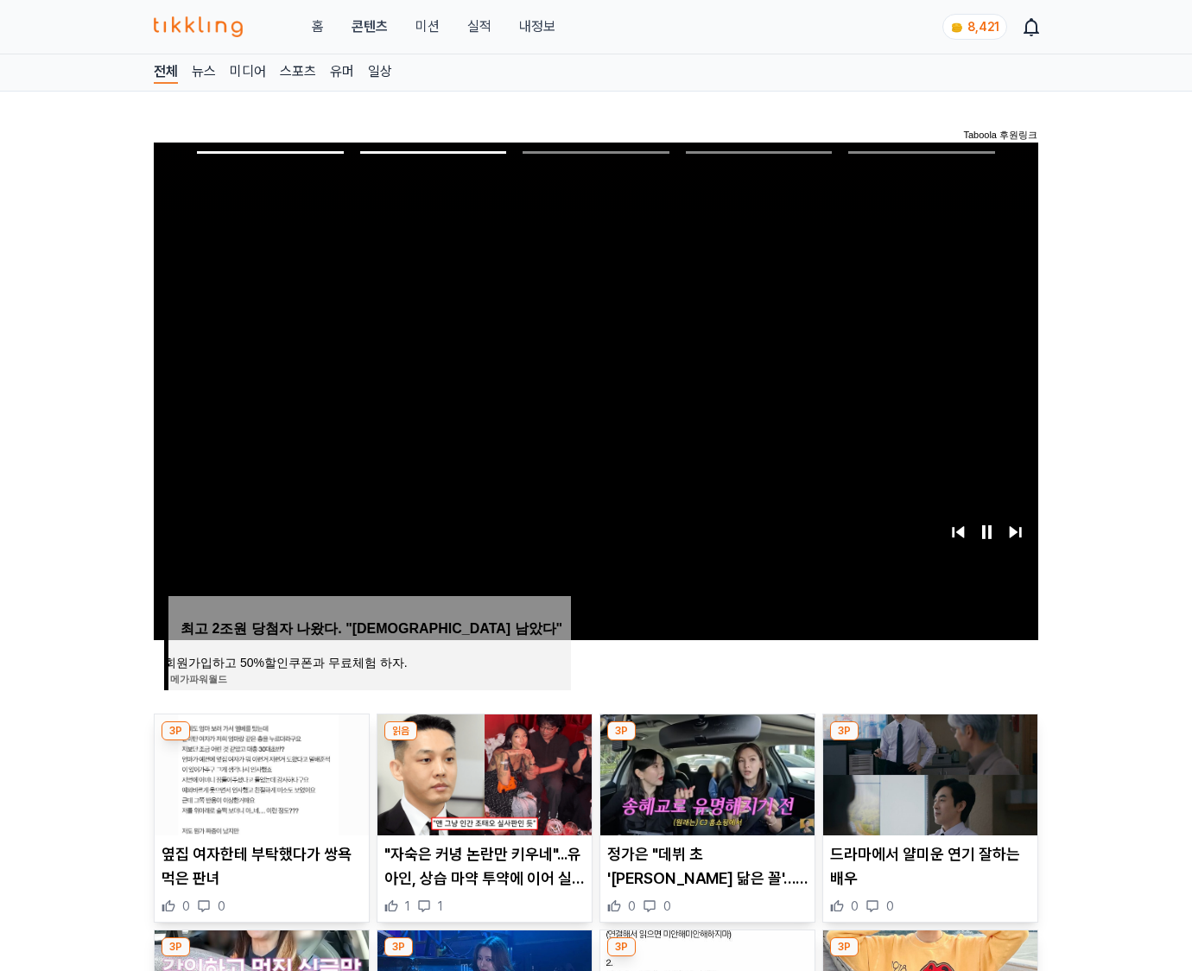
click at [928, 772] on img at bounding box center [930, 774] width 214 height 121
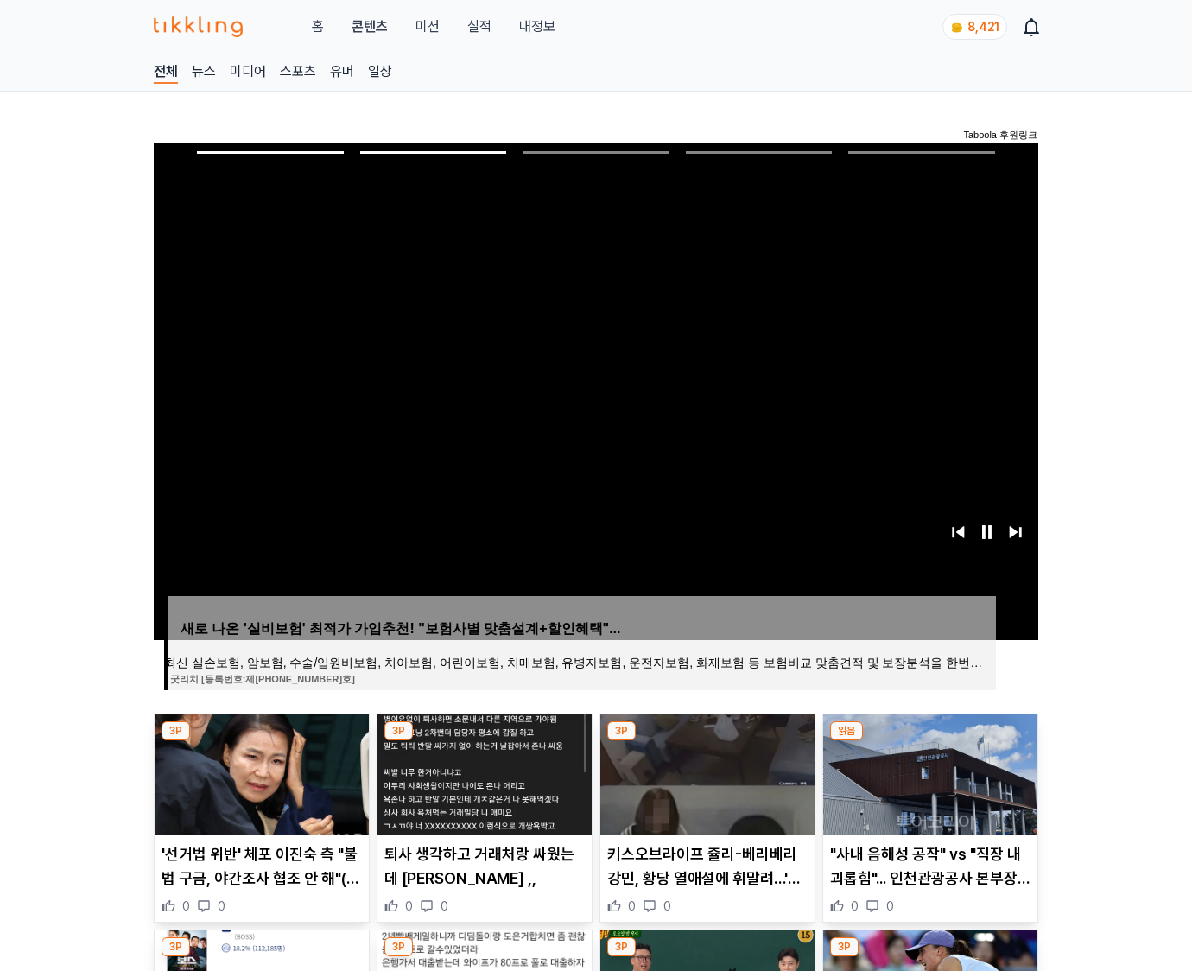
click at [928, 772] on img at bounding box center [930, 774] width 214 height 121
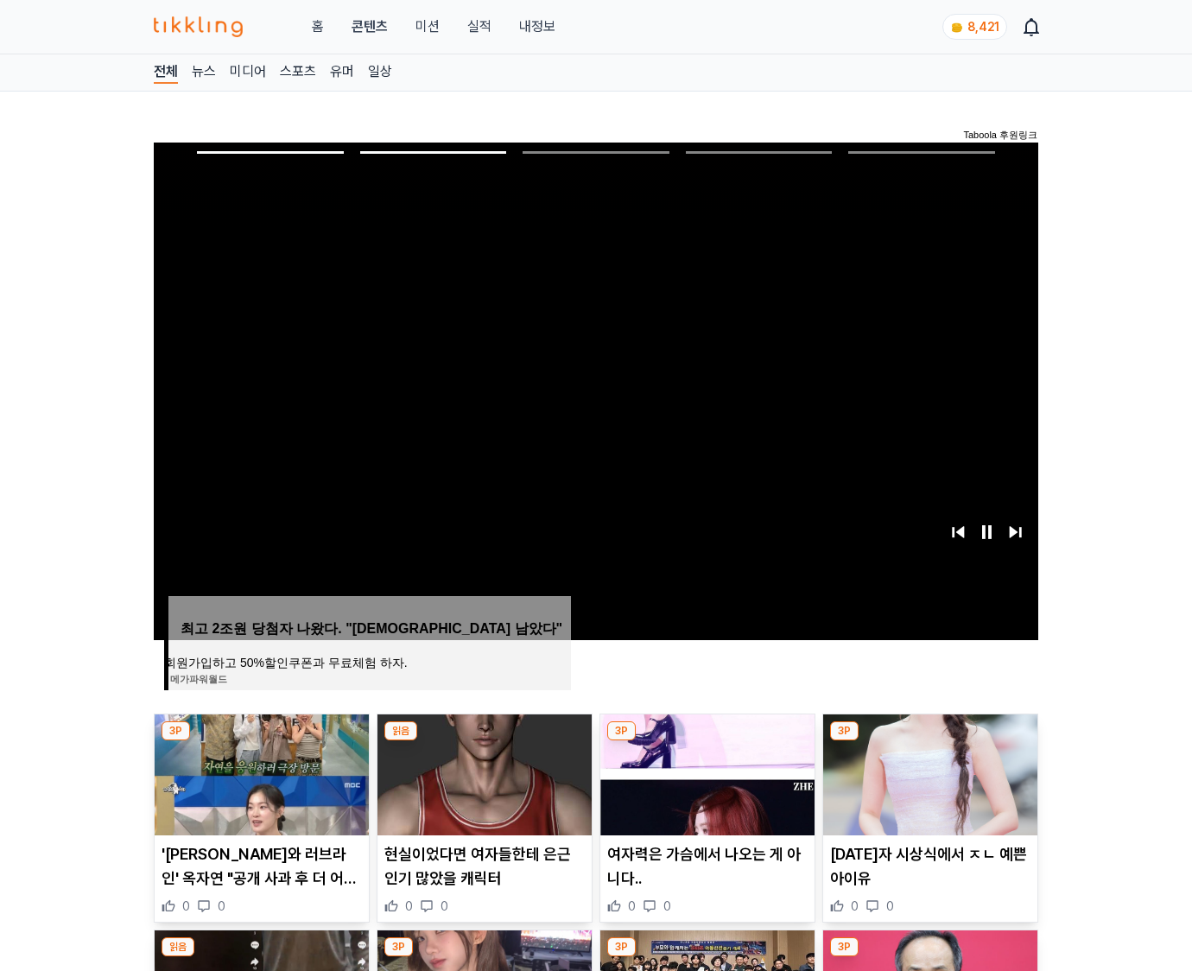
click at [928, 772] on img at bounding box center [930, 774] width 214 height 121
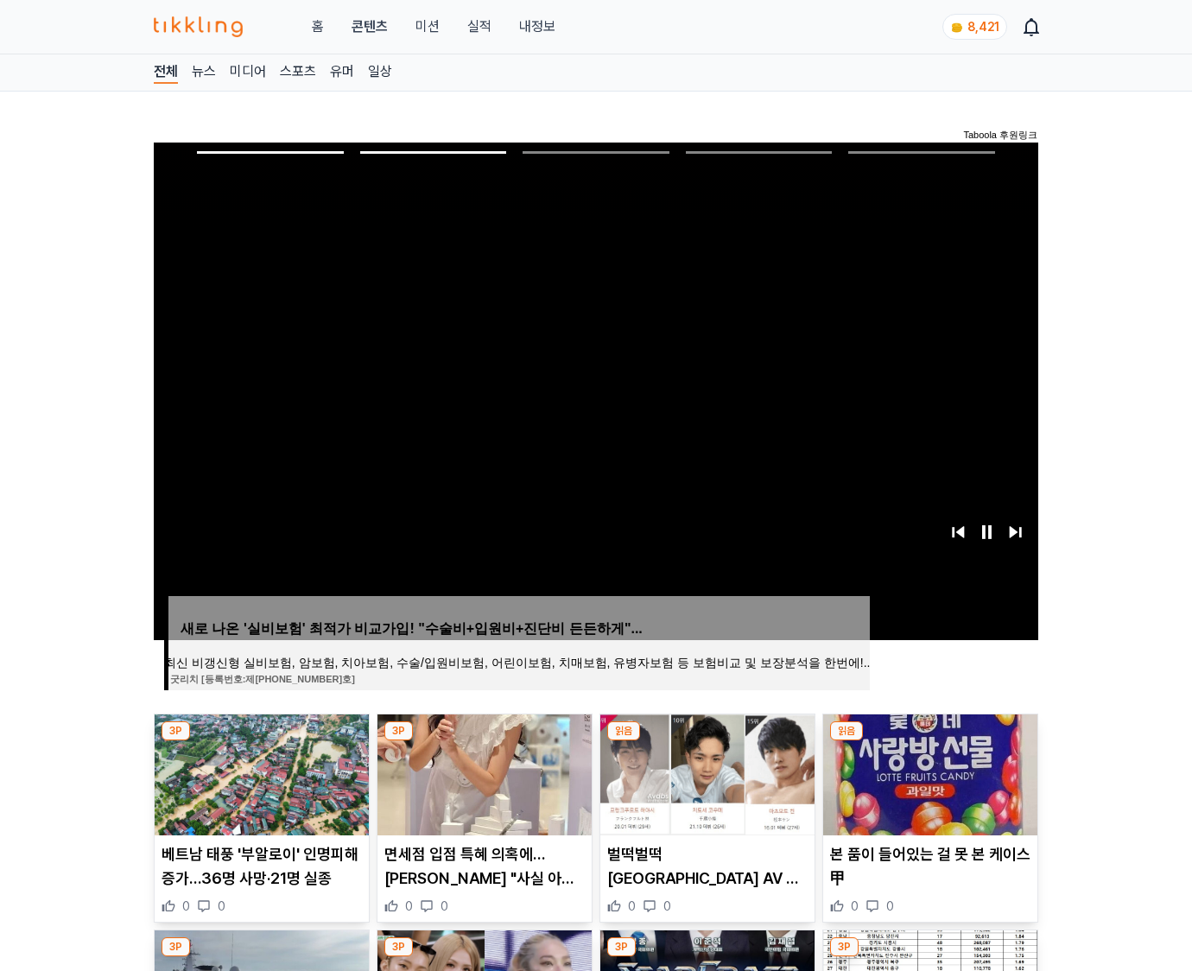
click at [928, 772] on img at bounding box center [930, 774] width 214 height 121
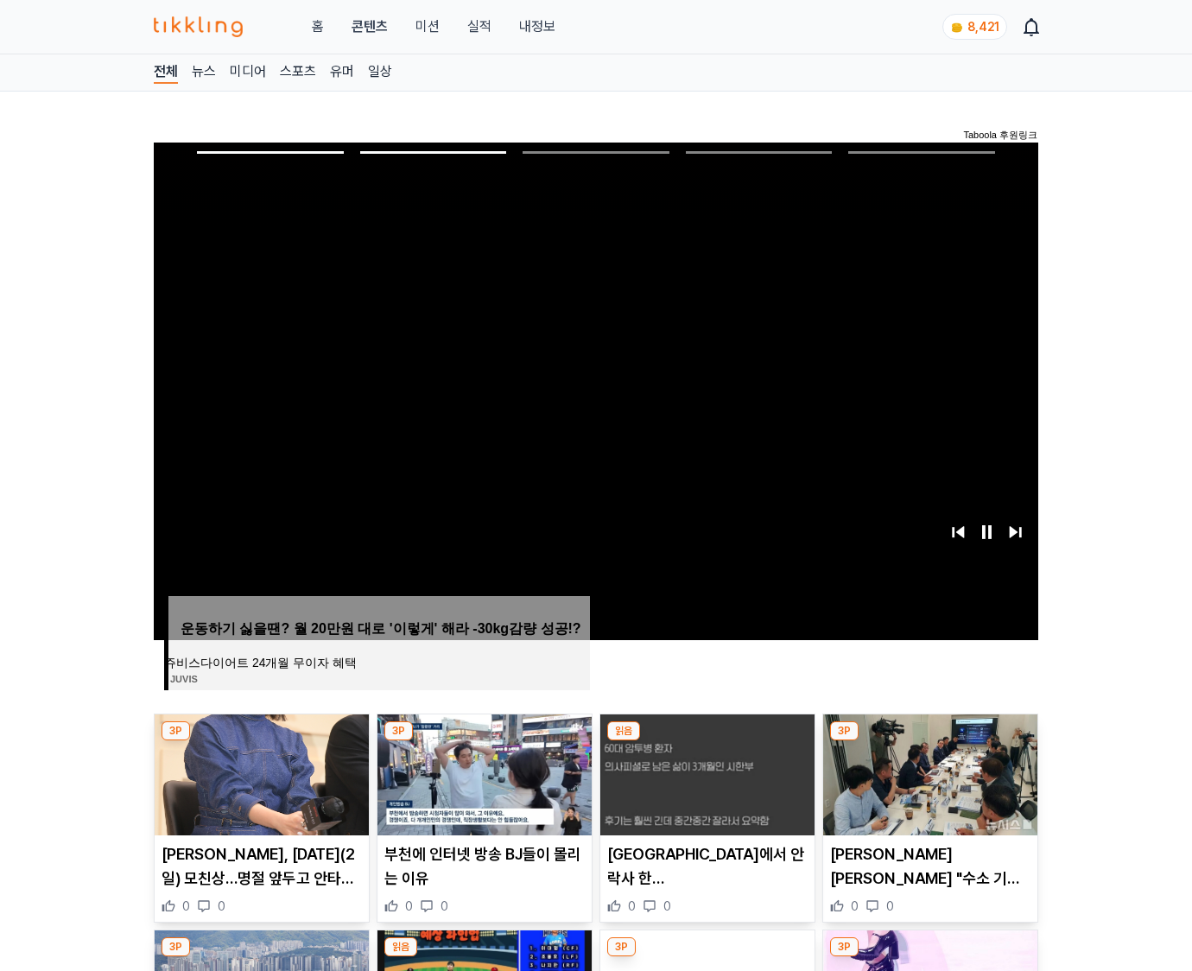
click at [928, 772] on img at bounding box center [930, 774] width 214 height 121
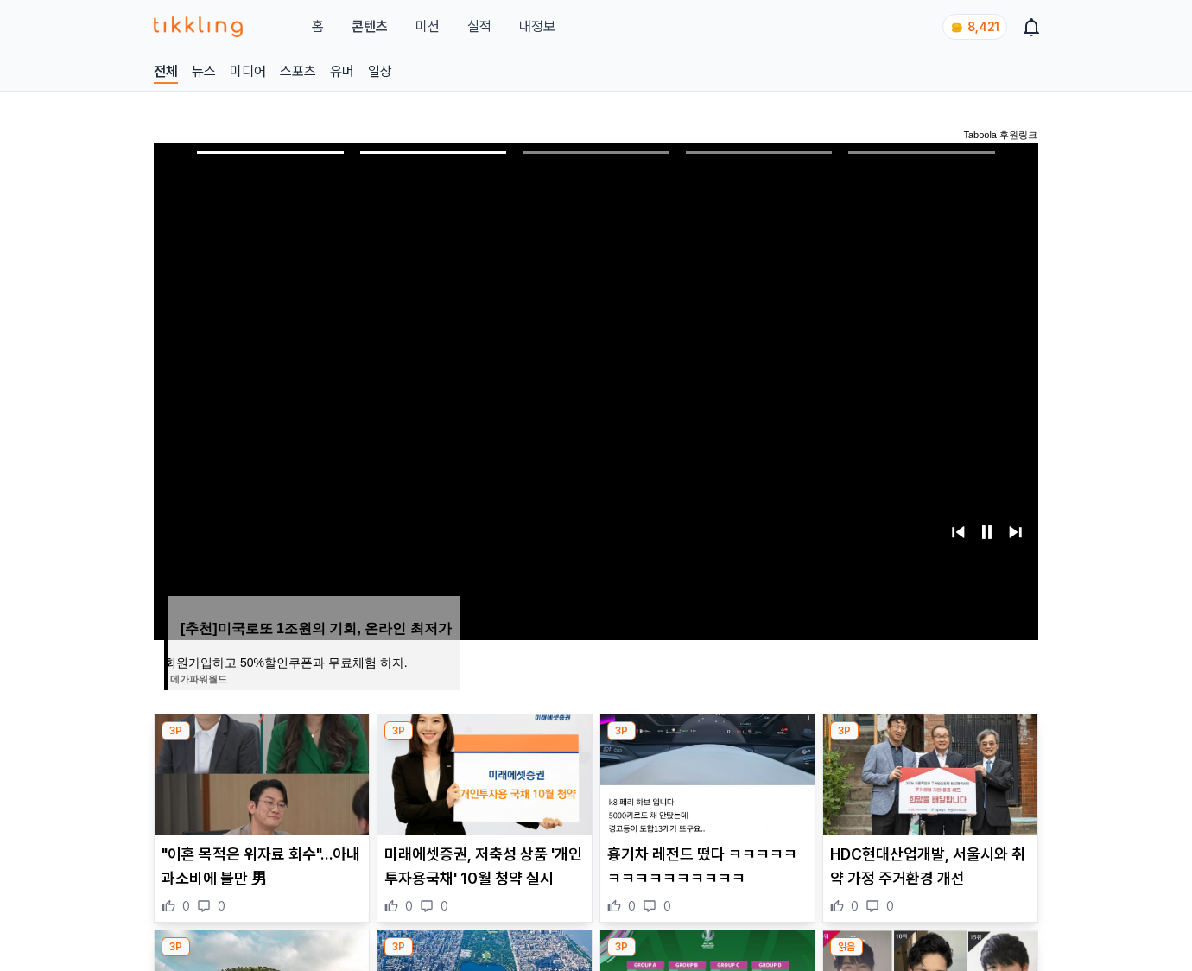
click at [928, 772] on img at bounding box center [930, 774] width 214 height 121
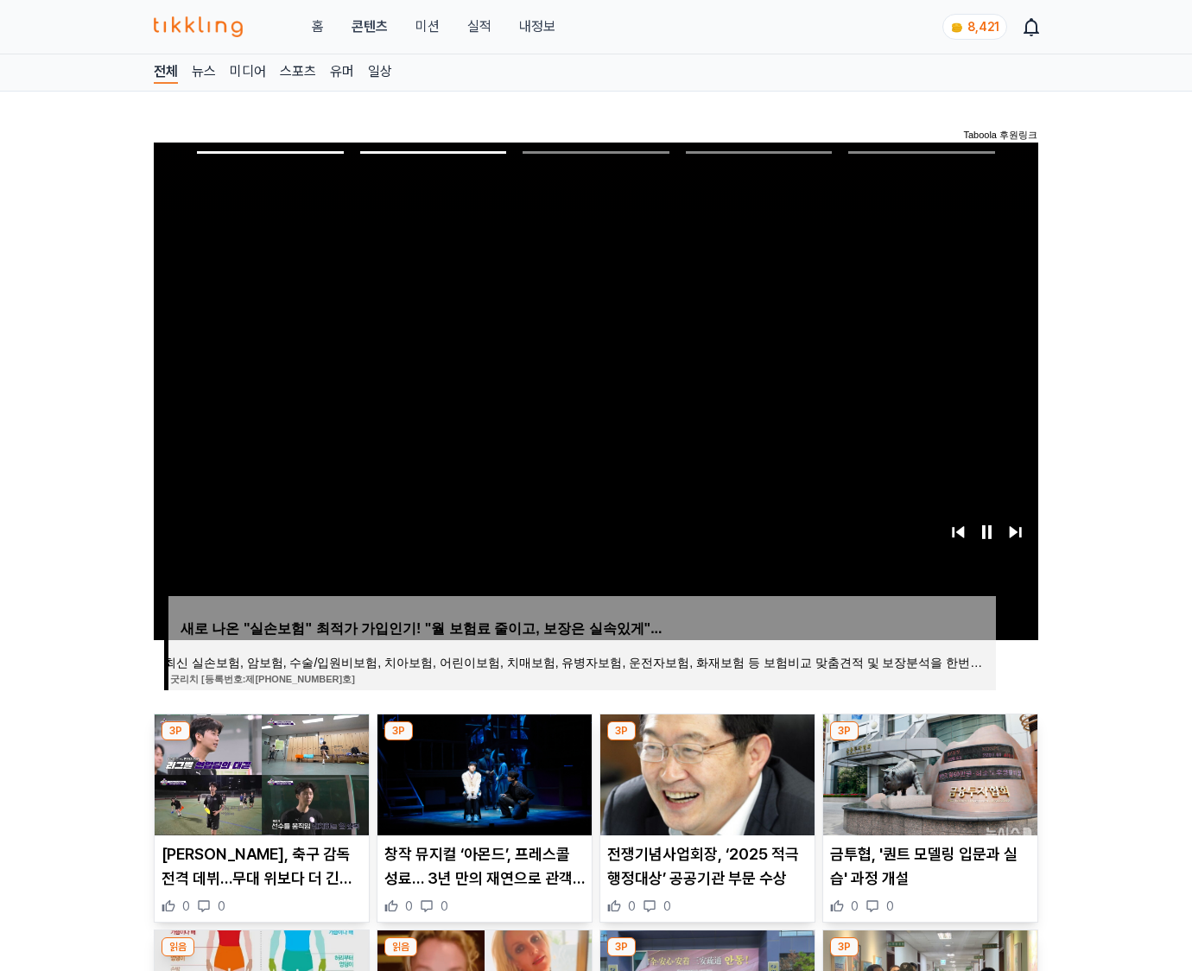
click at [928, 772] on img at bounding box center [930, 774] width 214 height 121
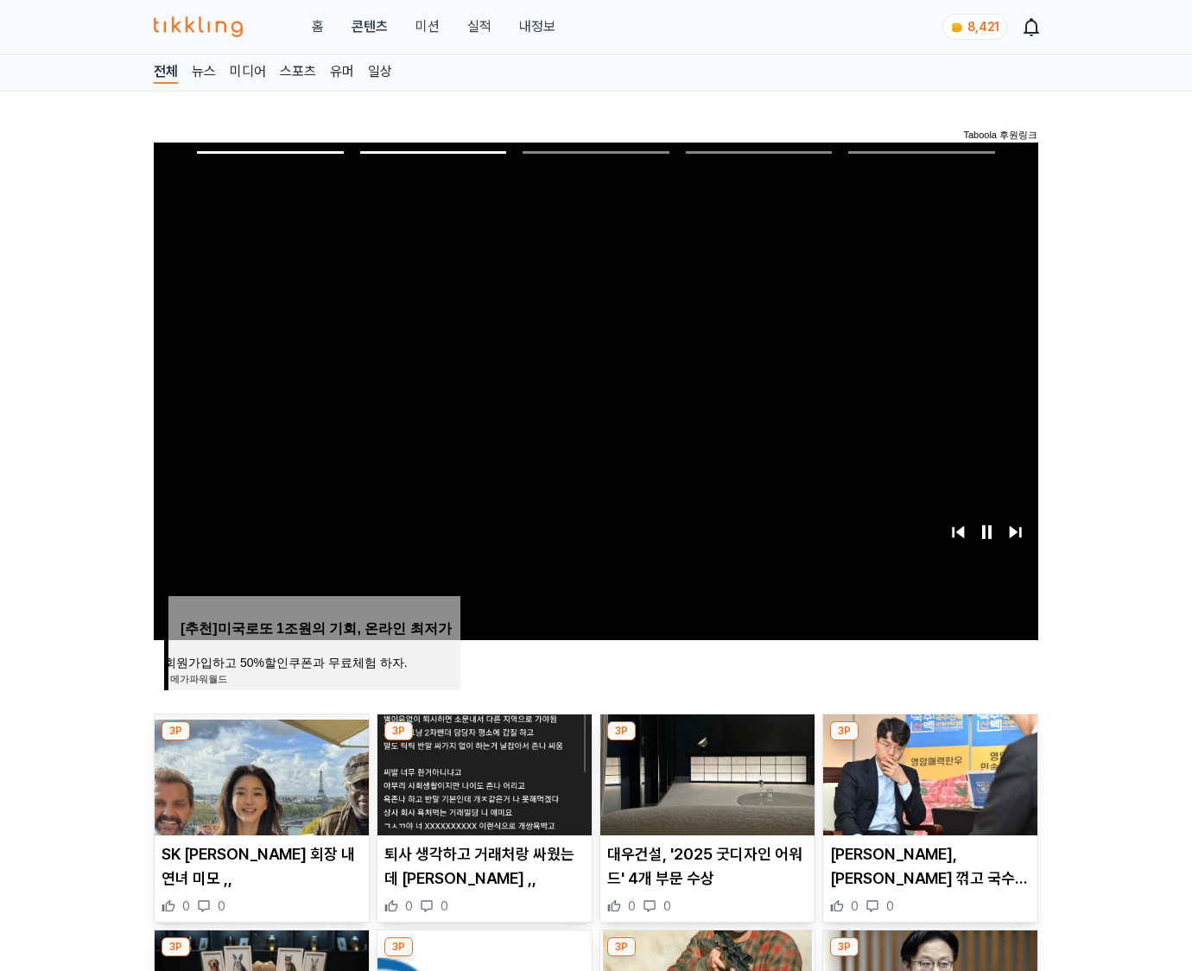
click at [928, 772] on img at bounding box center [930, 774] width 214 height 121
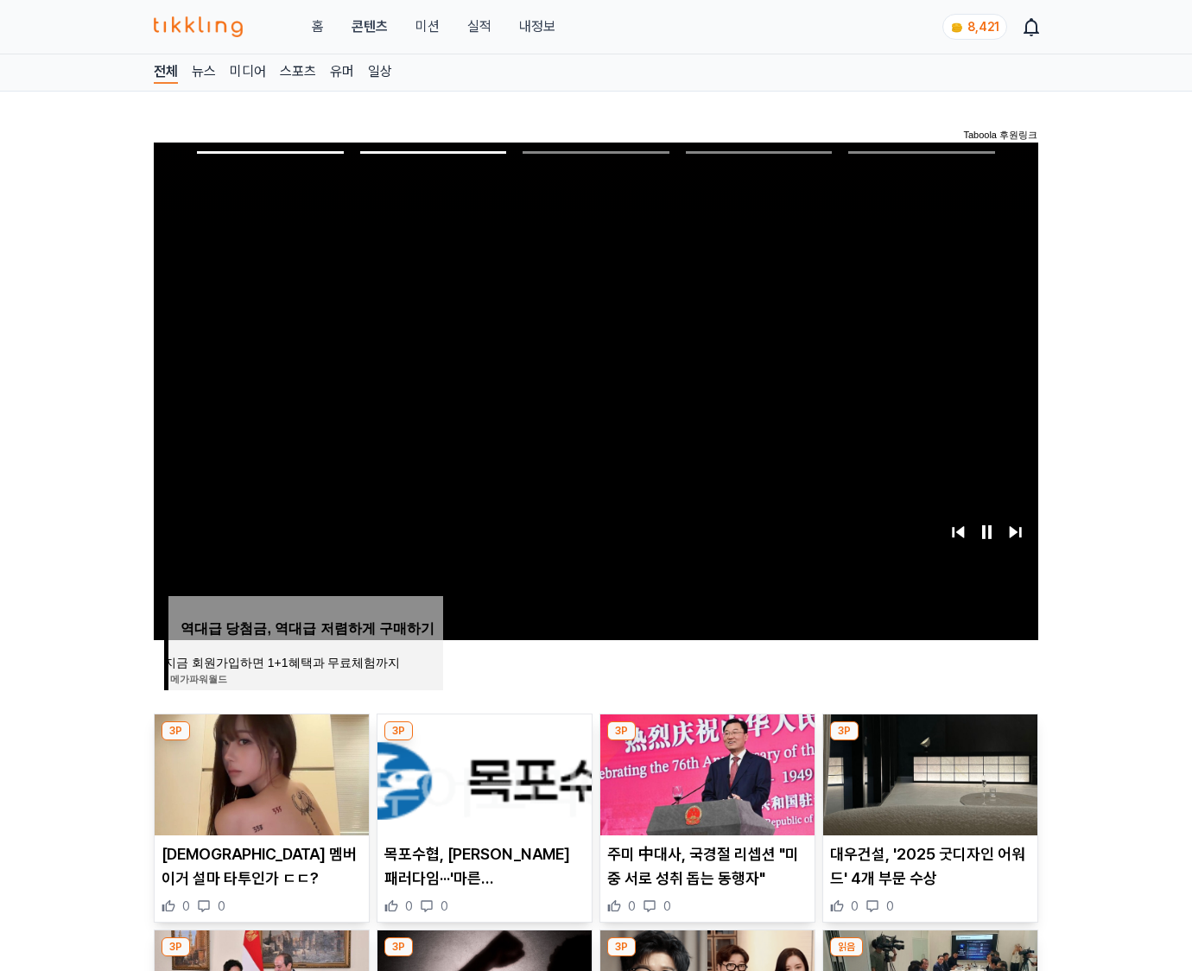
click at [928, 772] on img at bounding box center [930, 774] width 214 height 121
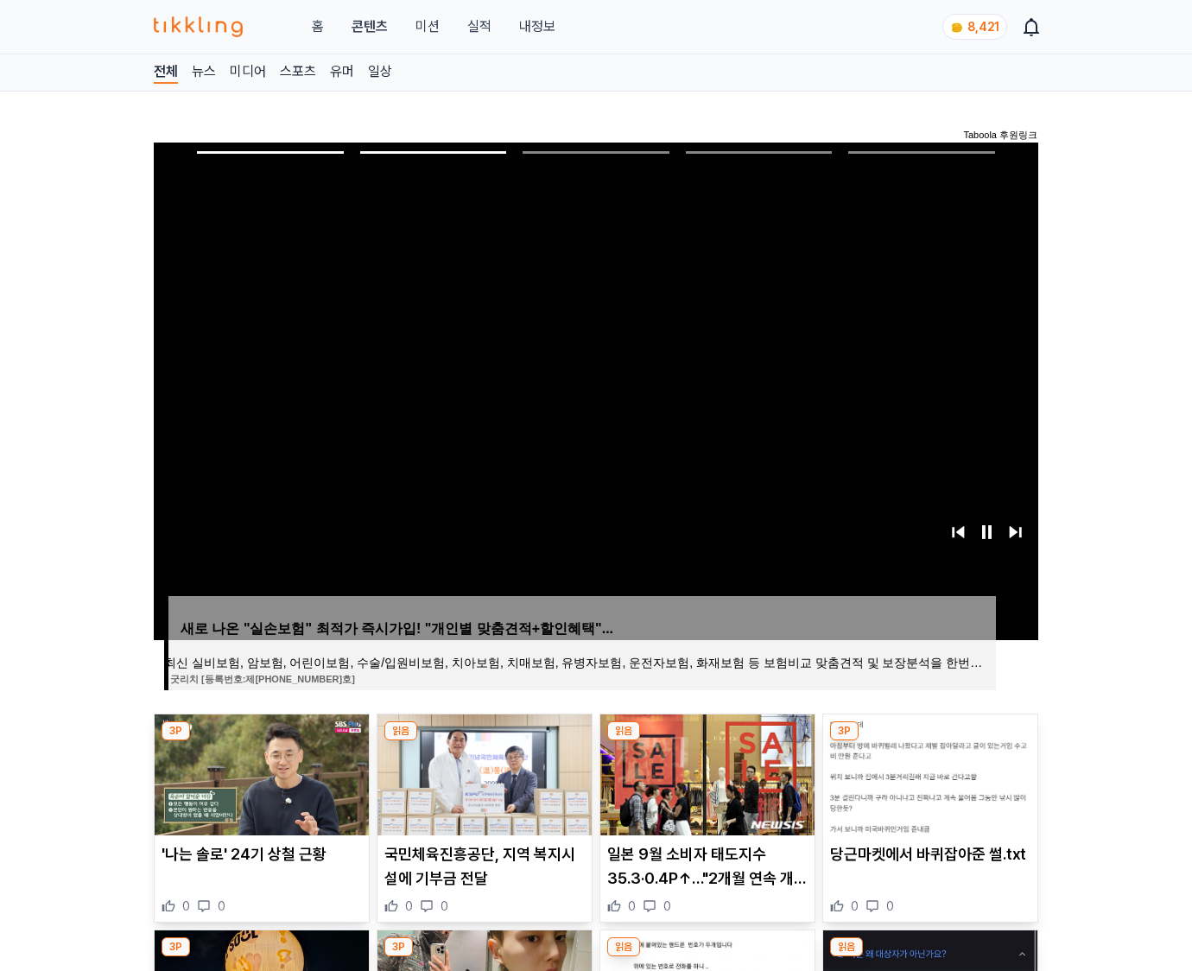
click at [928, 772] on img at bounding box center [930, 774] width 214 height 121
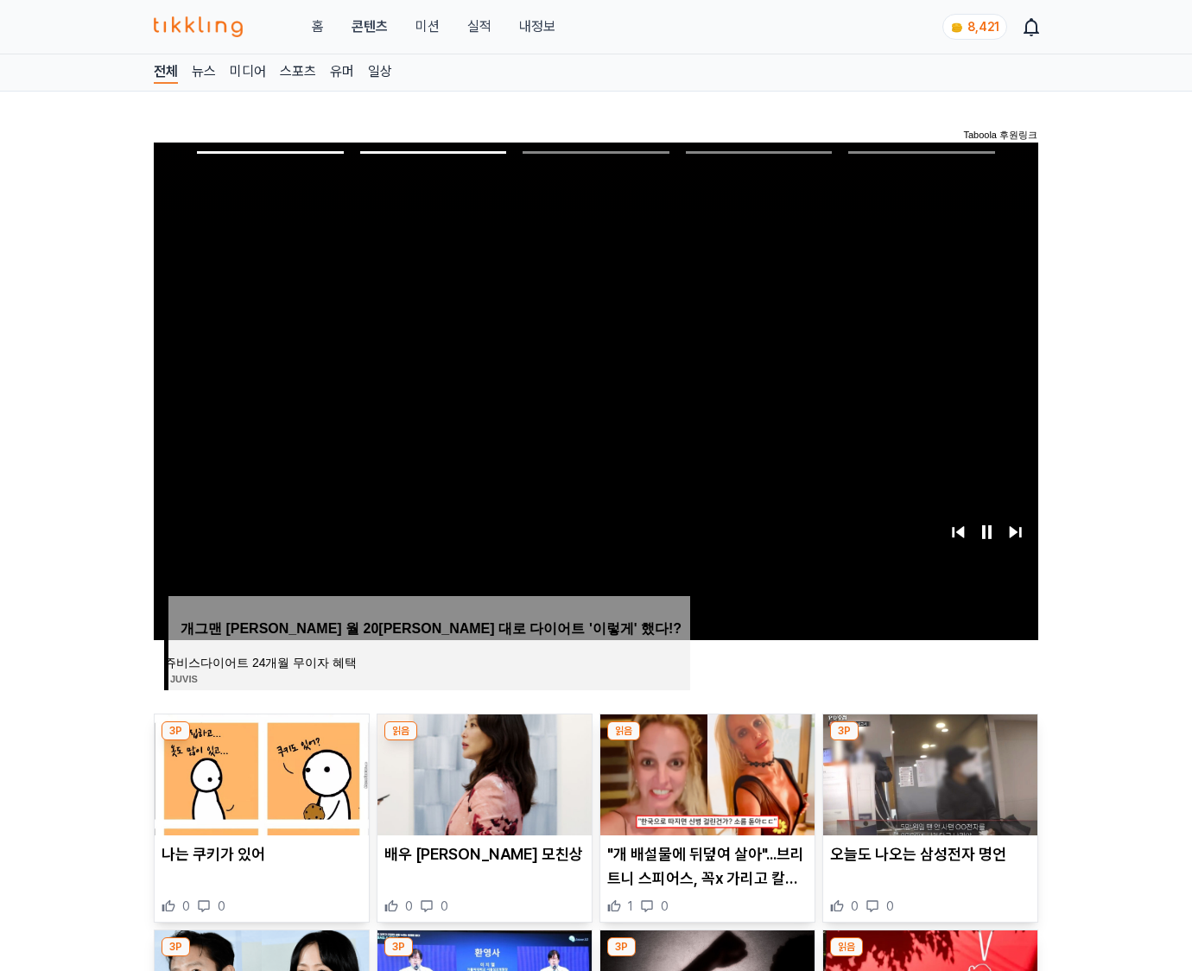
click at [928, 772] on img at bounding box center [930, 774] width 214 height 121
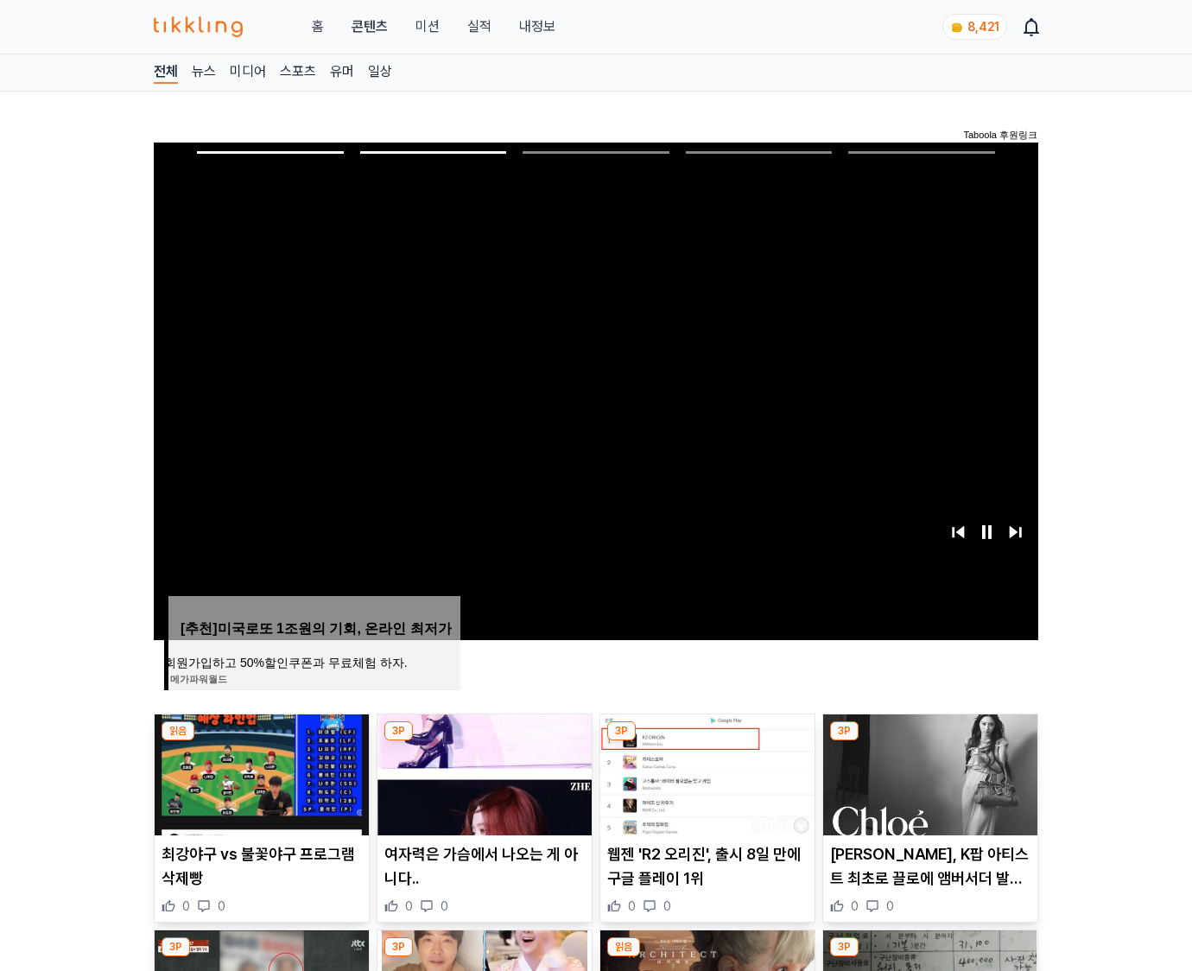
click at [928, 772] on img at bounding box center [930, 774] width 214 height 121
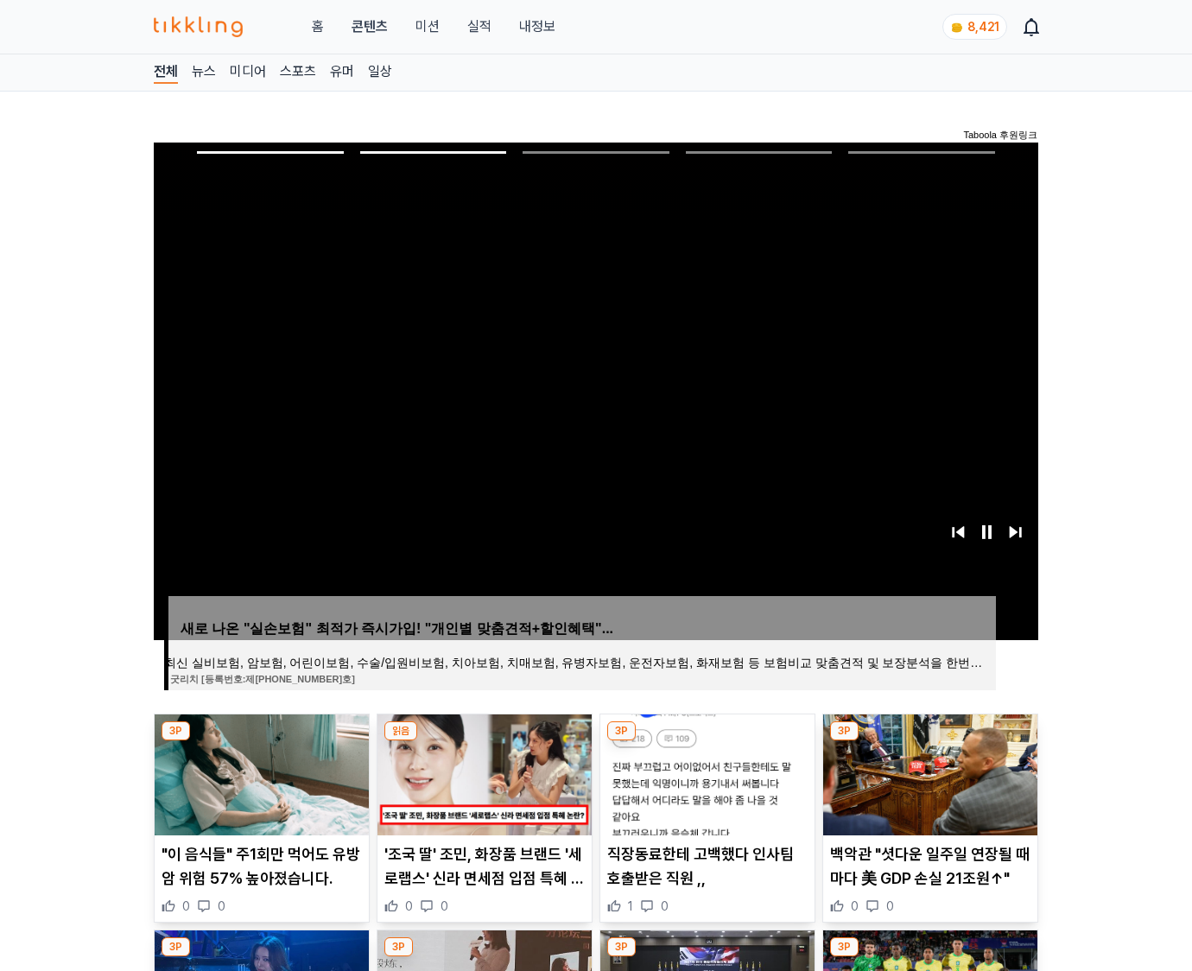
click at [928, 772] on img at bounding box center [930, 774] width 214 height 121
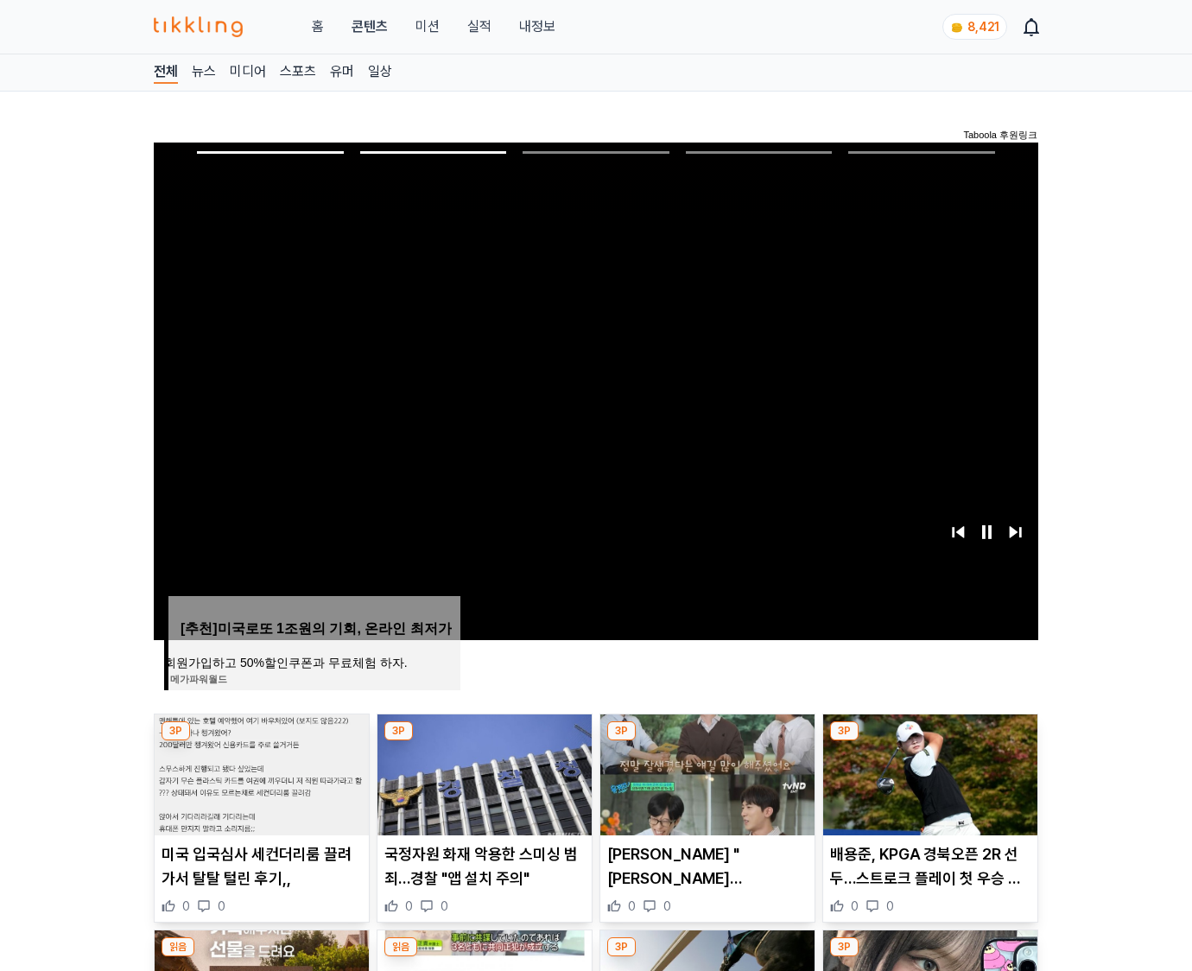
click at [928, 772] on img at bounding box center [930, 774] width 214 height 121
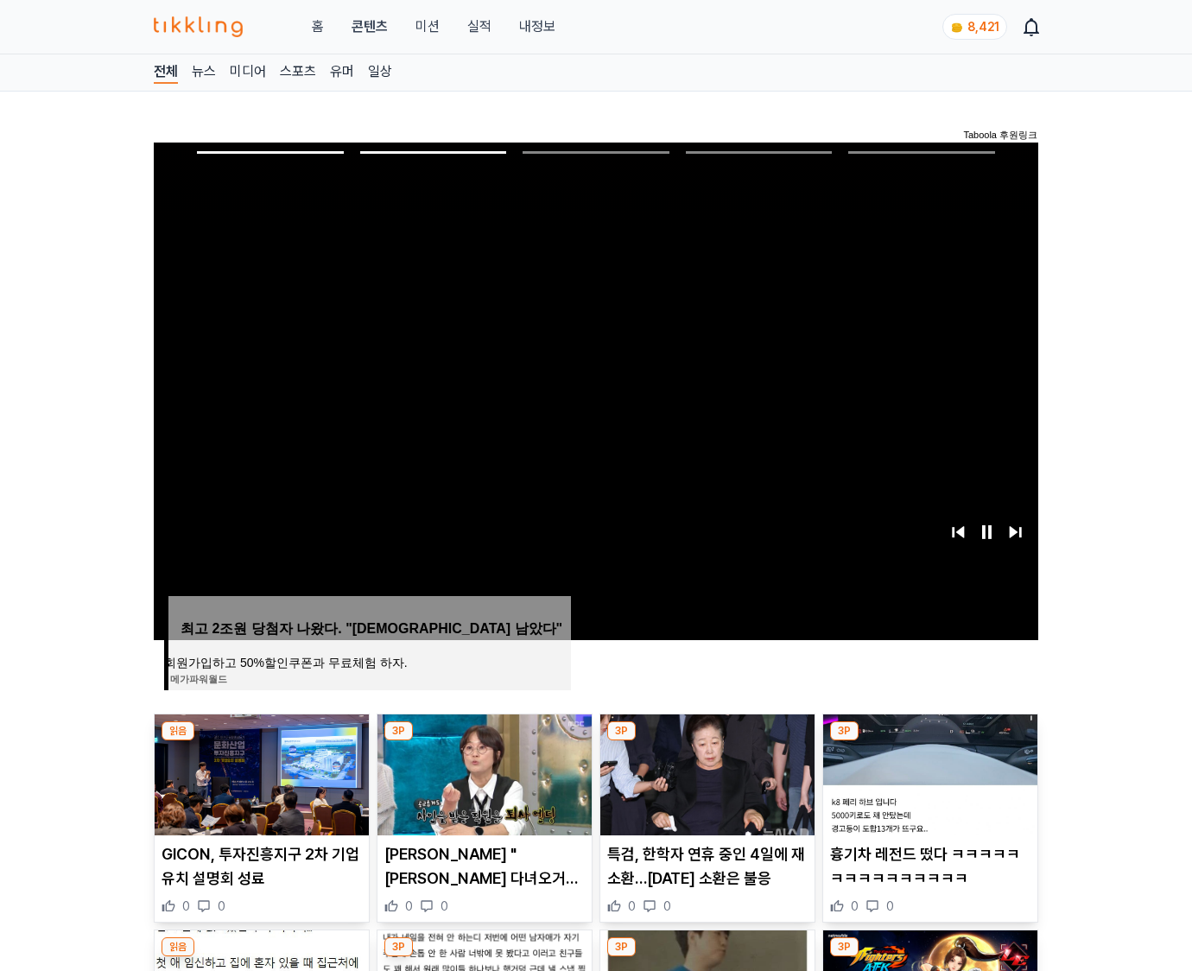
click at [928, 772] on img at bounding box center [930, 774] width 214 height 121
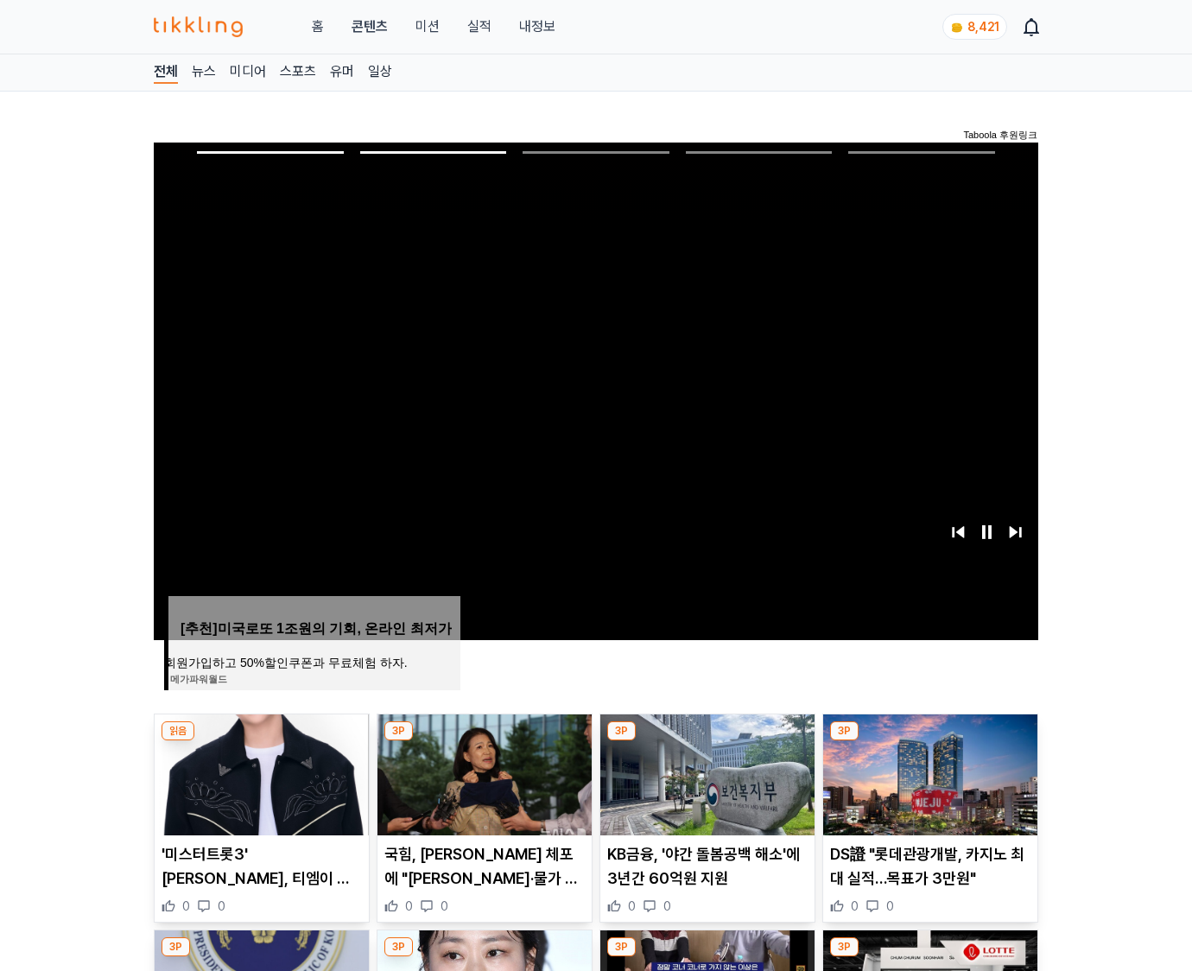
click at [928, 772] on img at bounding box center [930, 774] width 214 height 121
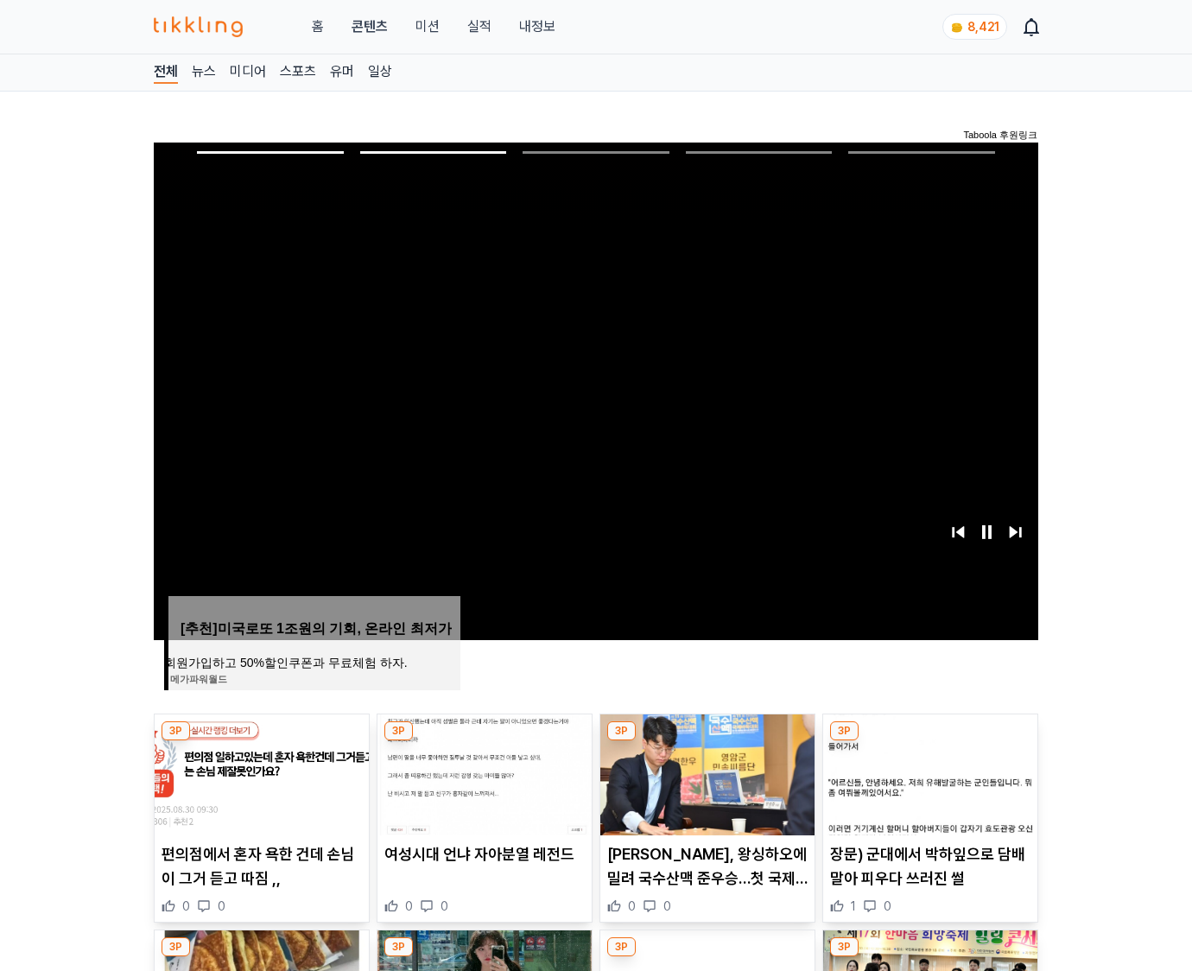
click at [928, 772] on img at bounding box center [930, 774] width 214 height 121
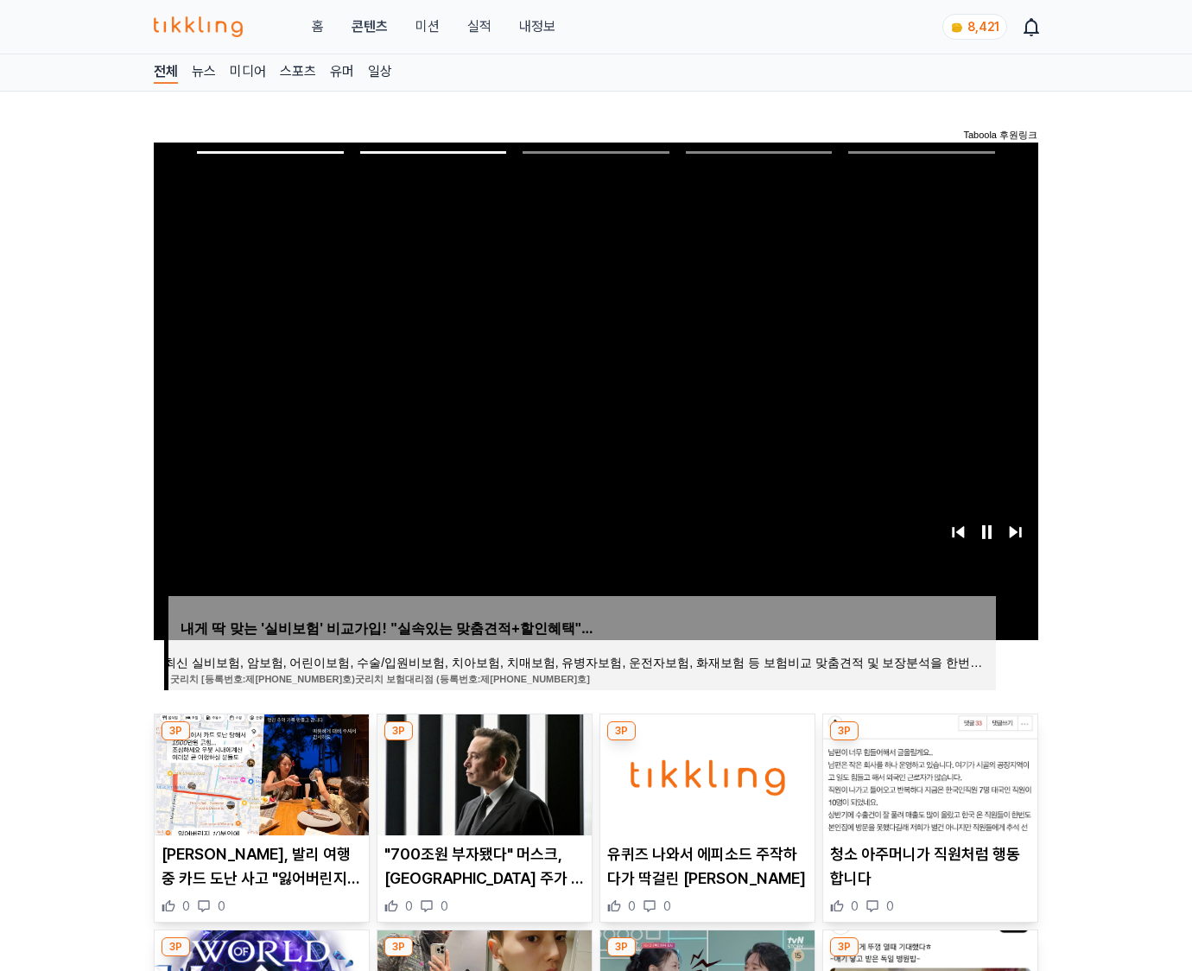
click at [928, 772] on img at bounding box center [930, 774] width 214 height 121
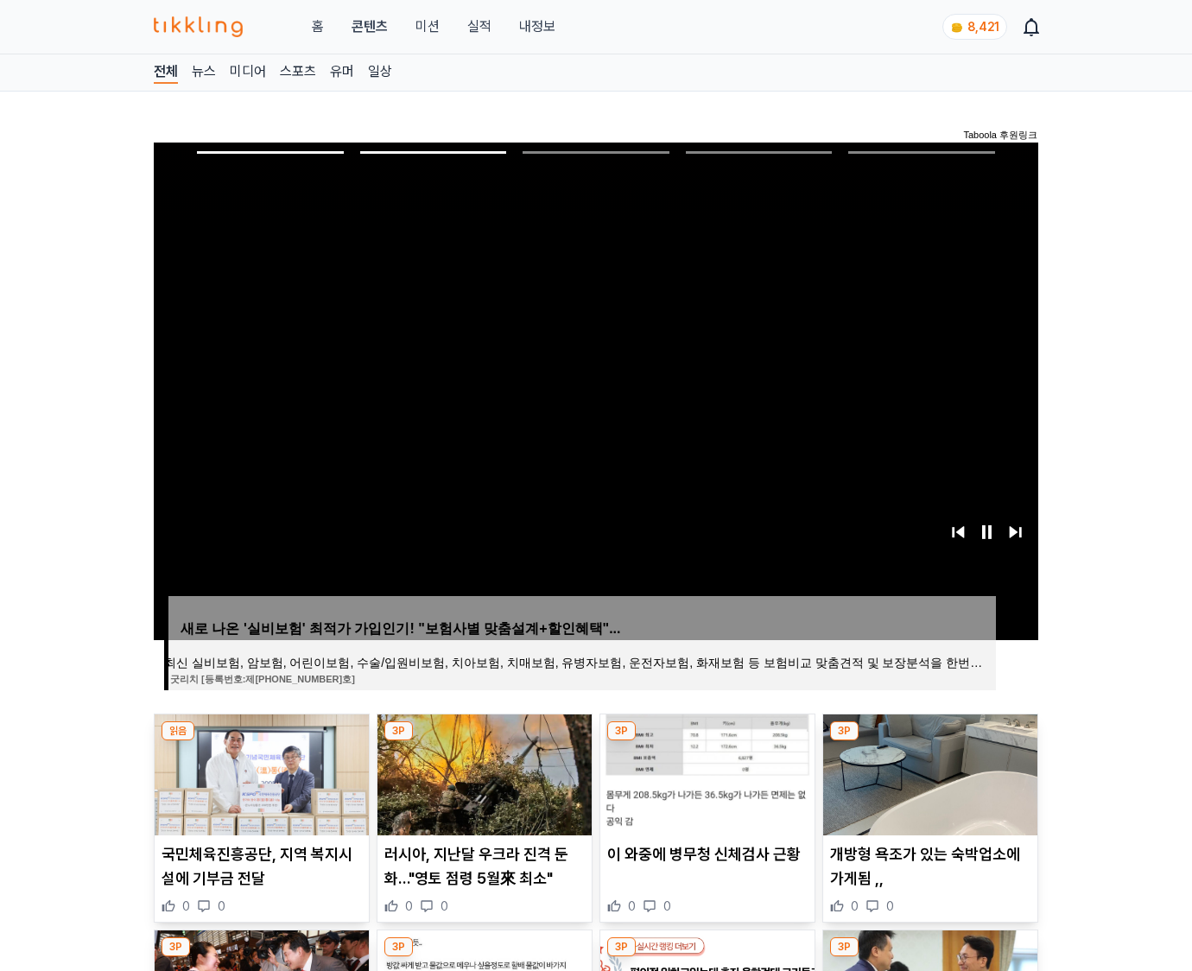
click at [928, 772] on img at bounding box center [930, 774] width 214 height 121
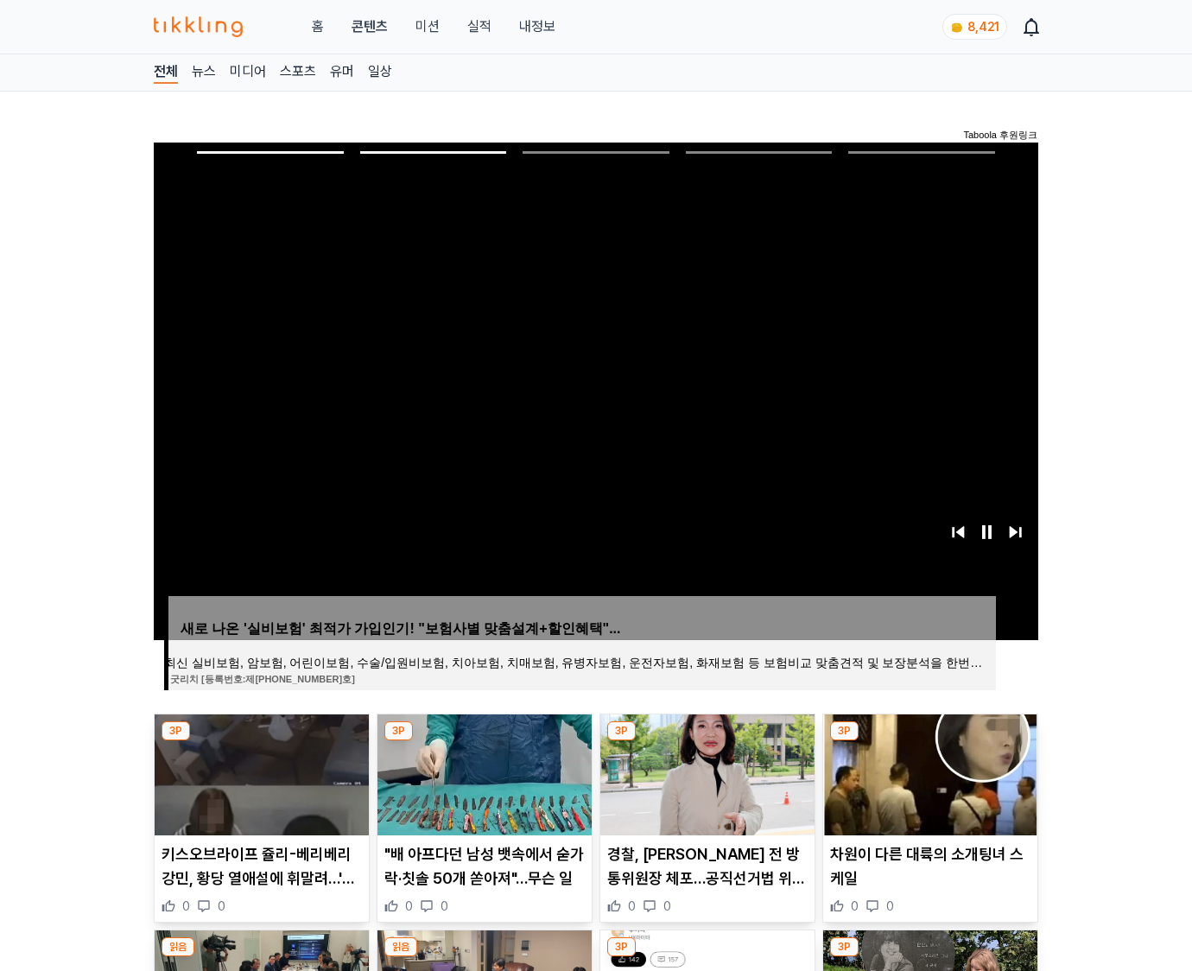
click at [928, 772] on img at bounding box center [930, 774] width 214 height 121
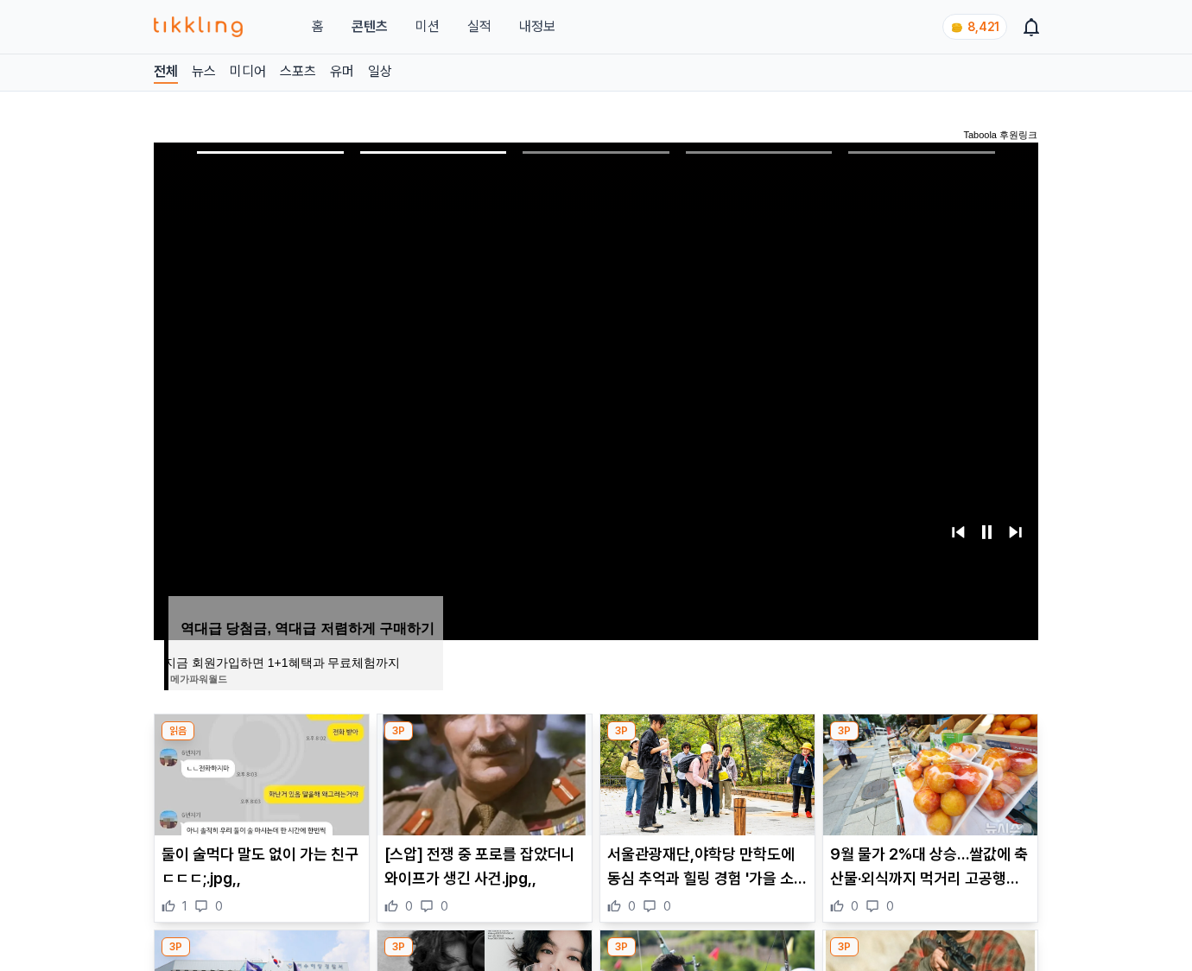
click at [928, 772] on img at bounding box center [930, 774] width 214 height 121
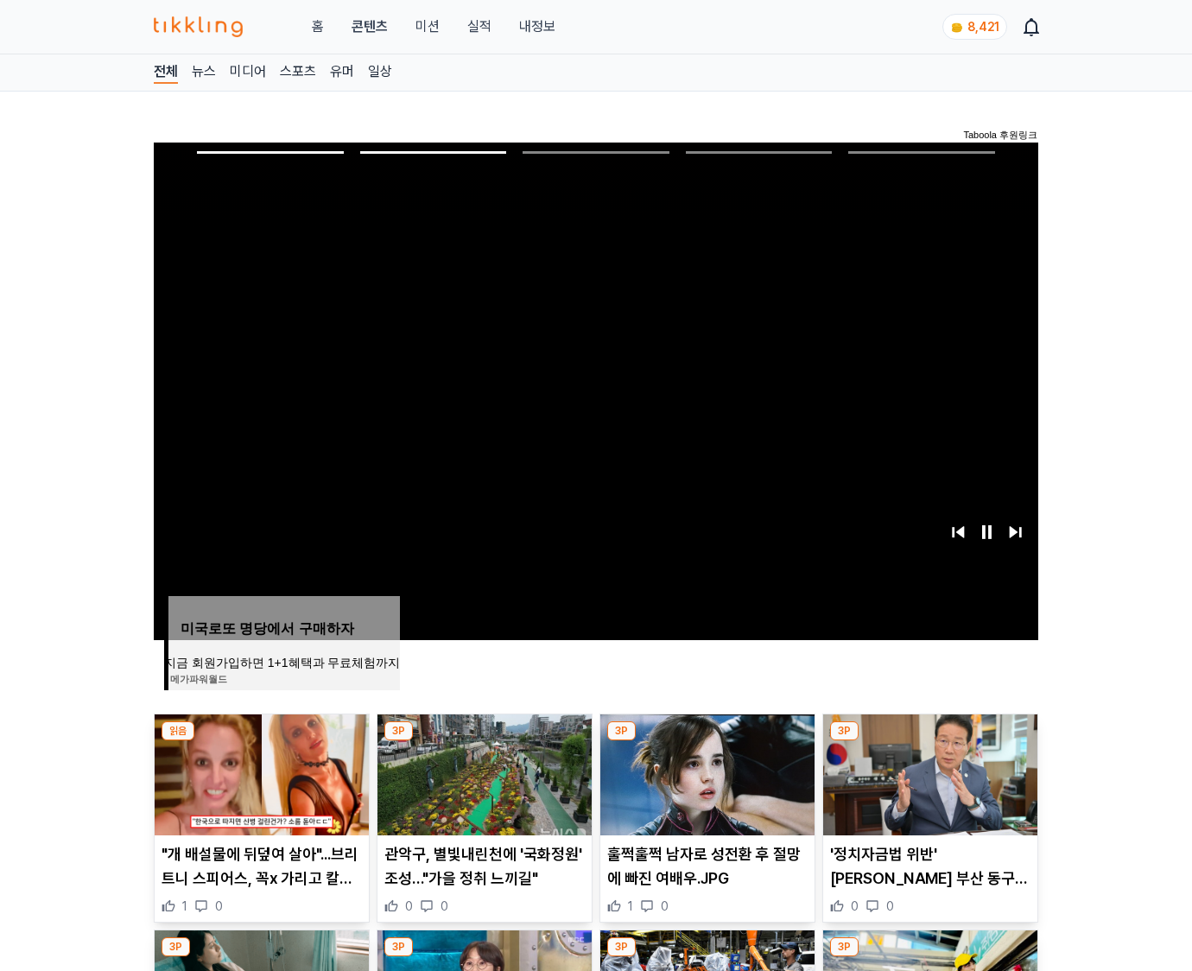
click at [928, 772] on img at bounding box center [930, 774] width 214 height 121
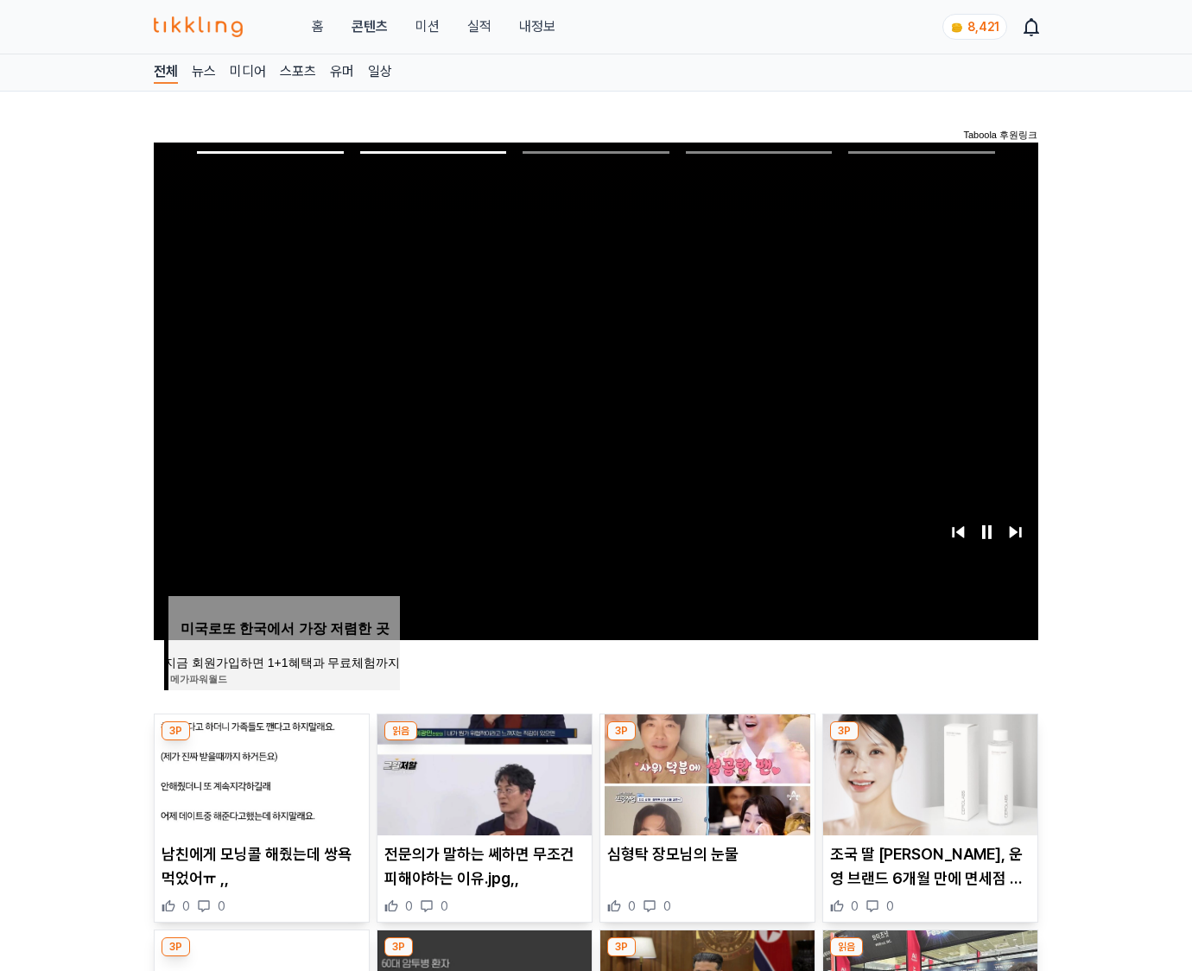
click at [928, 772] on img at bounding box center [930, 774] width 214 height 121
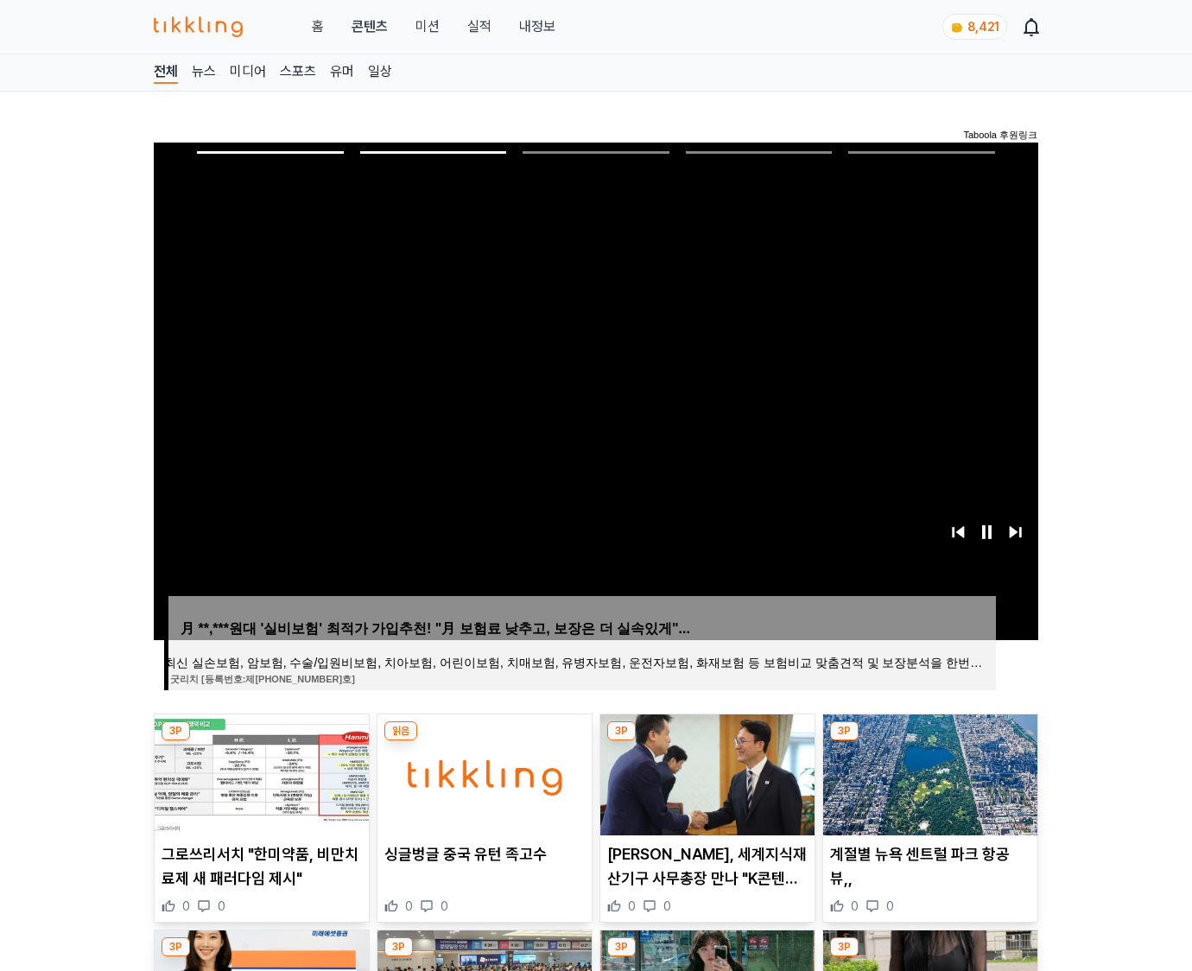
click at [928, 772] on img at bounding box center [930, 774] width 214 height 121
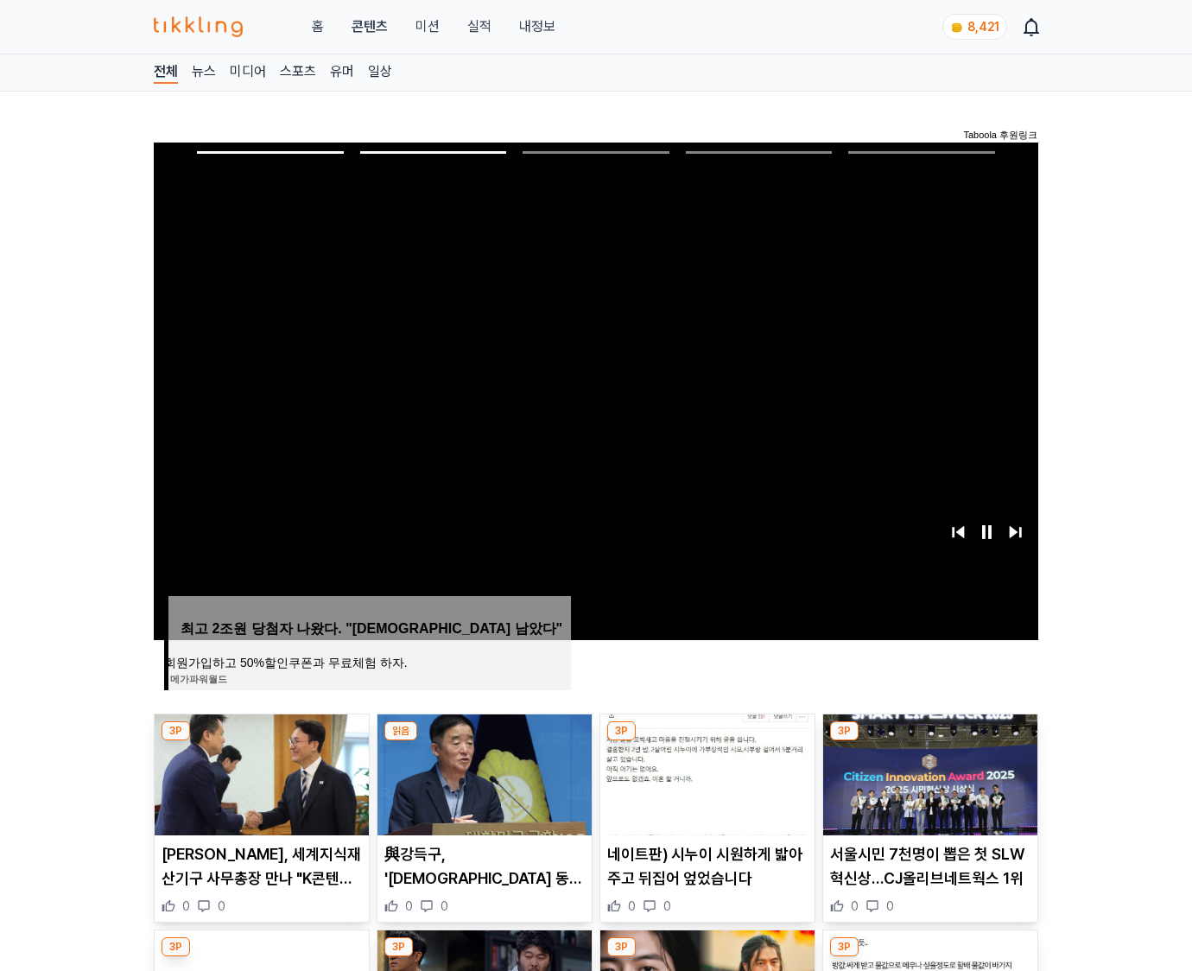
click at [928, 772] on img at bounding box center [930, 774] width 214 height 121
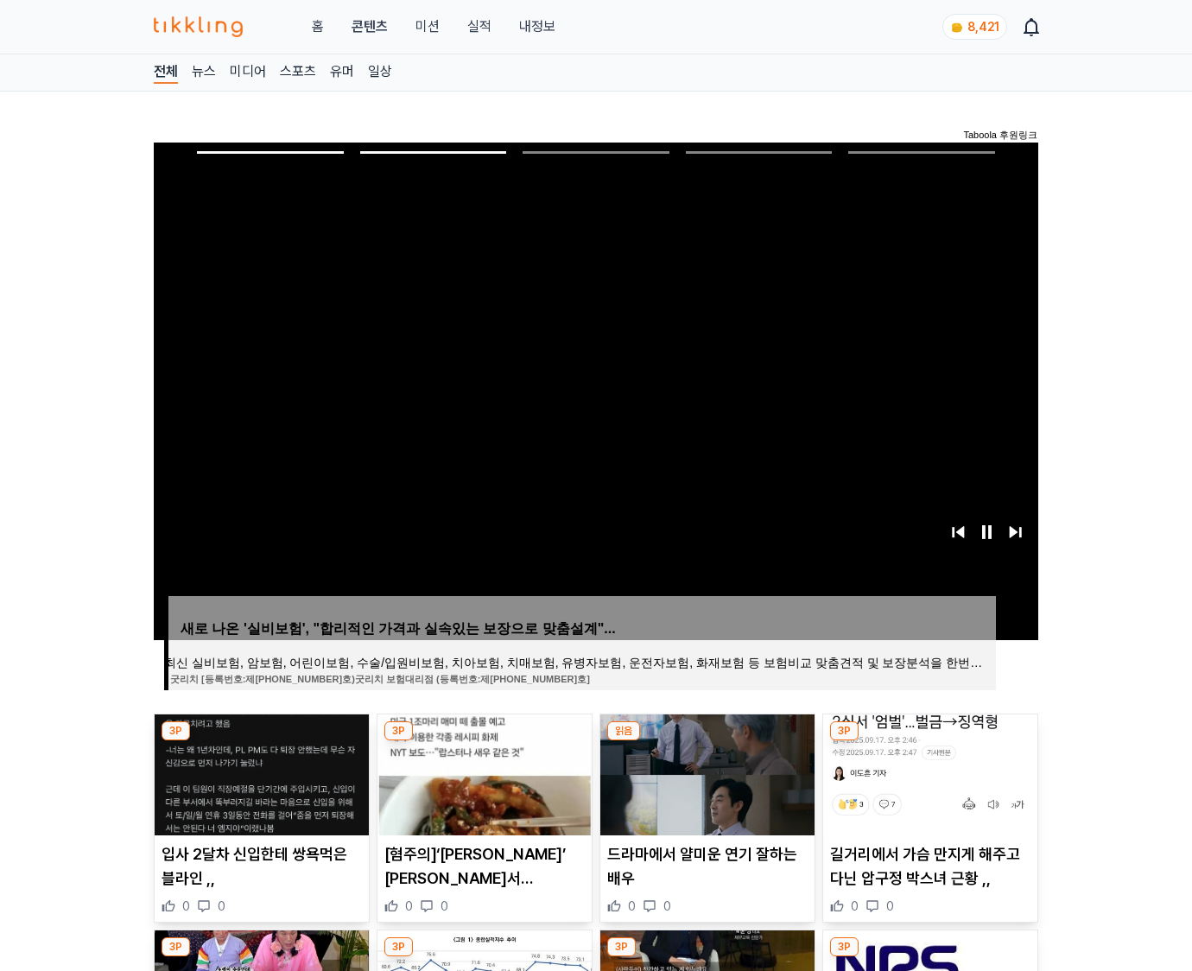
click at [928, 772] on img at bounding box center [930, 774] width 214 height 121
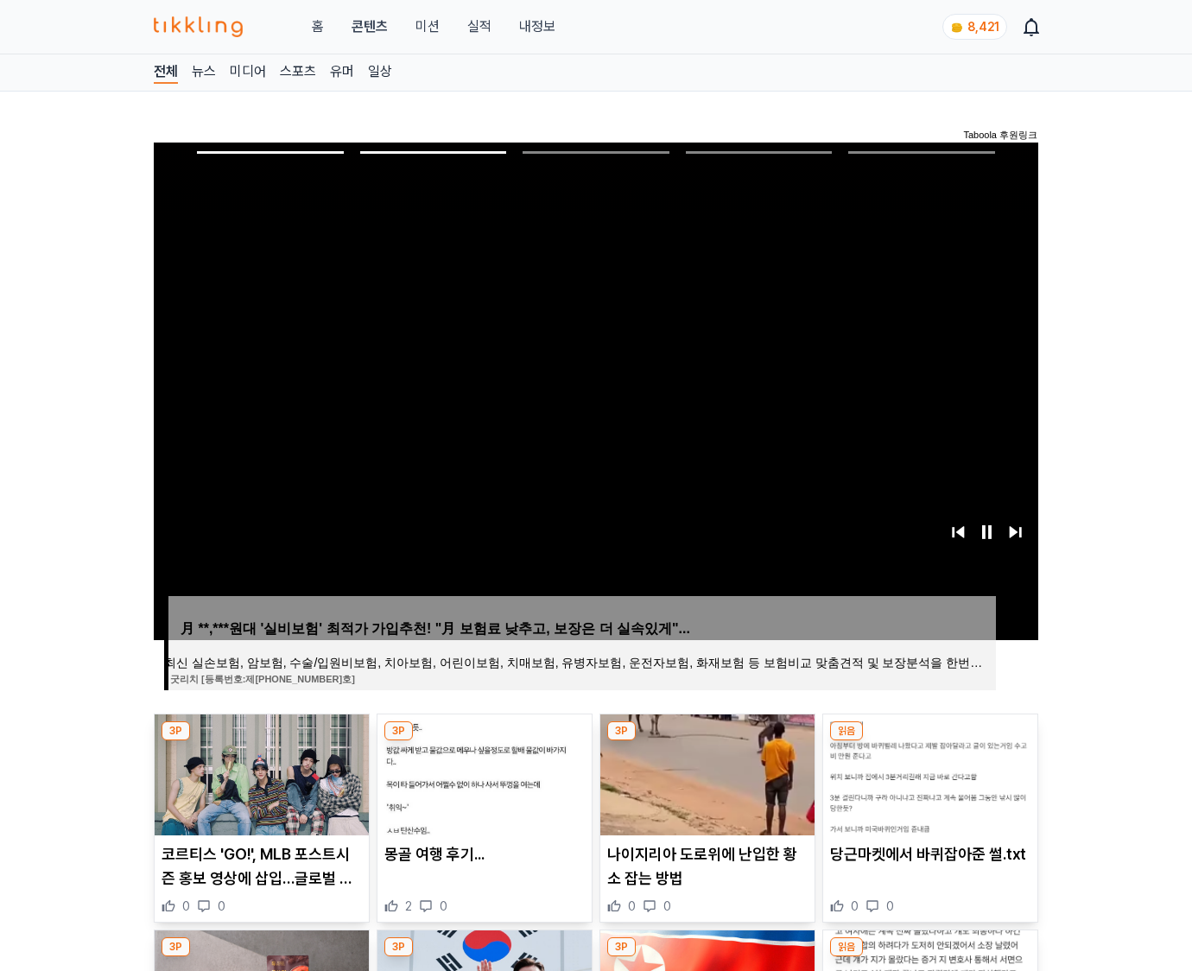
click at [928, 772] on img at bounding box center [930, 774] width 214 height 121
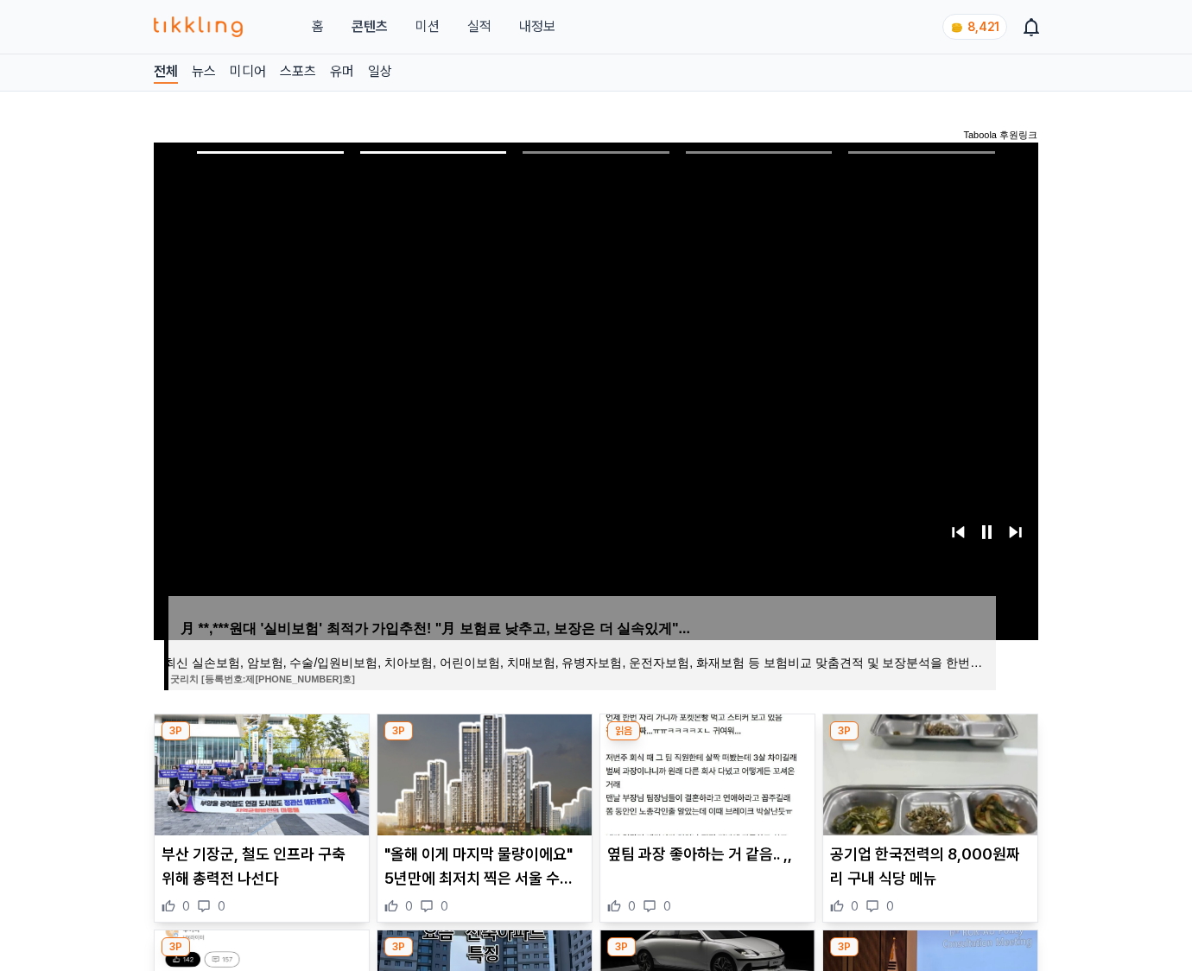
click at [928, 772] on img at bounding box center [930, 774] width 214 height 121
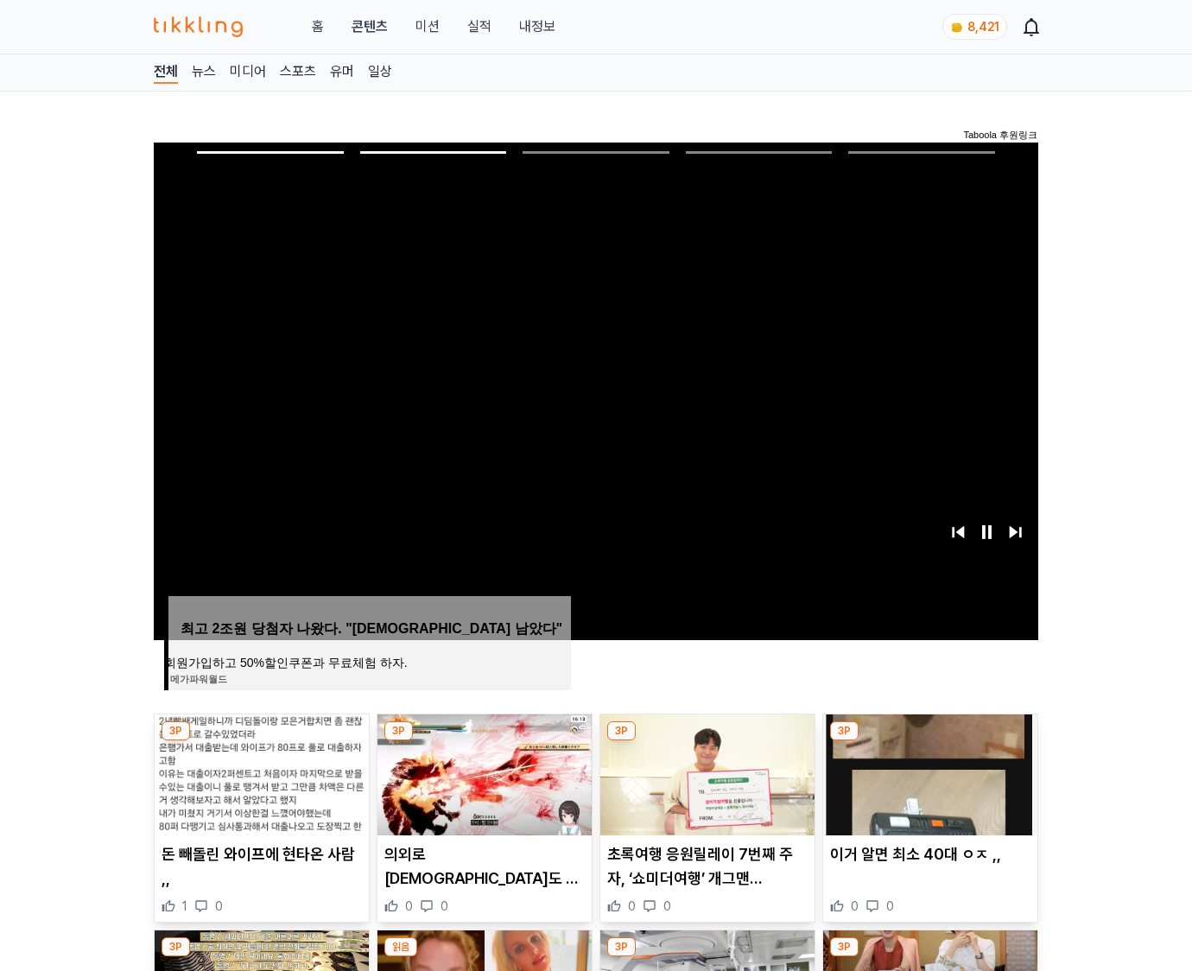
click at [928, 772] on img at bounding box center [930, 774] width 214 height 121
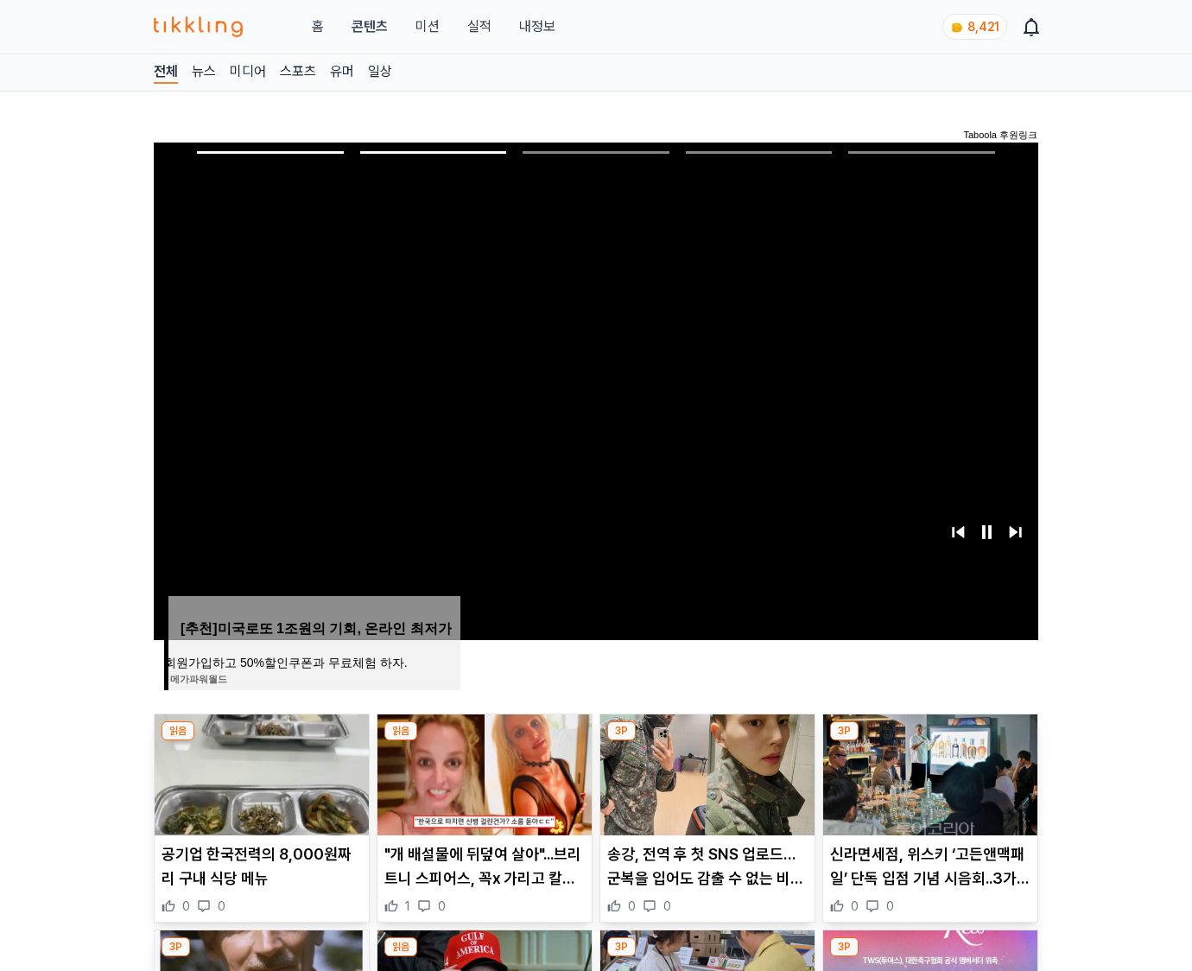
click at [928, 772] on img at bounding box center [930, 774] width 214 height 121
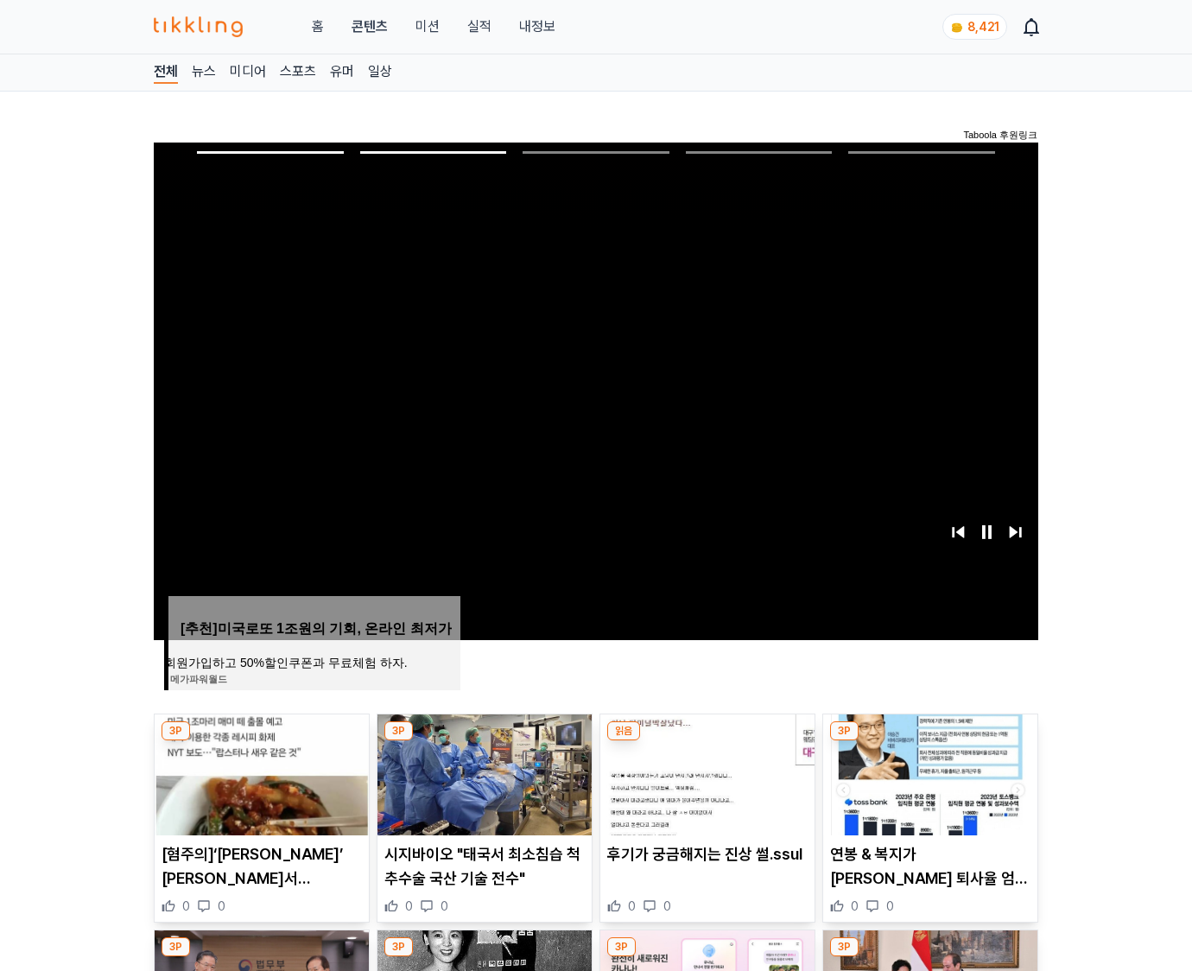
click at [928, 772] on img at bounding box center [930, 774] width 214 height 121
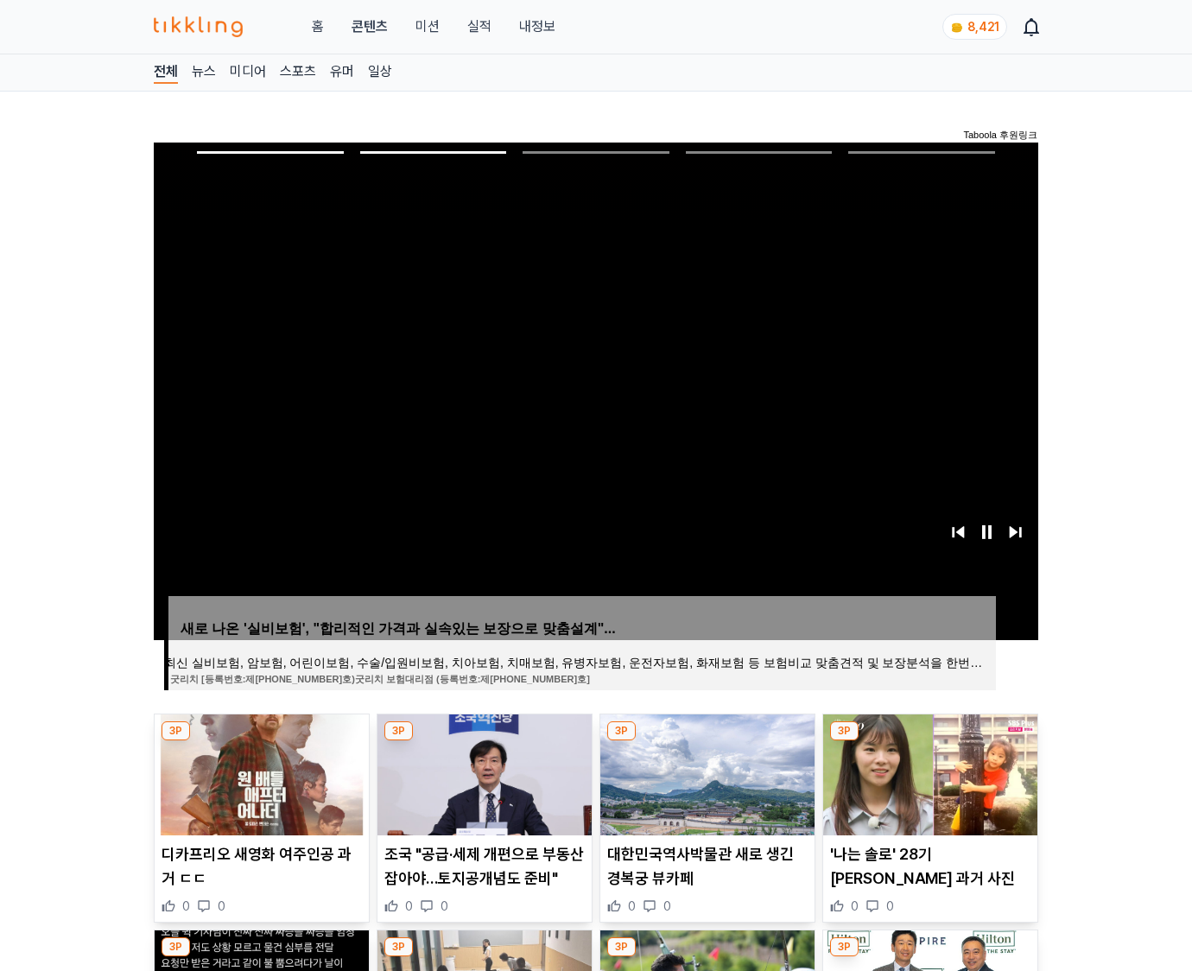
click at [928, 772] on img at bounding box center [930, 774] width 214 height 121
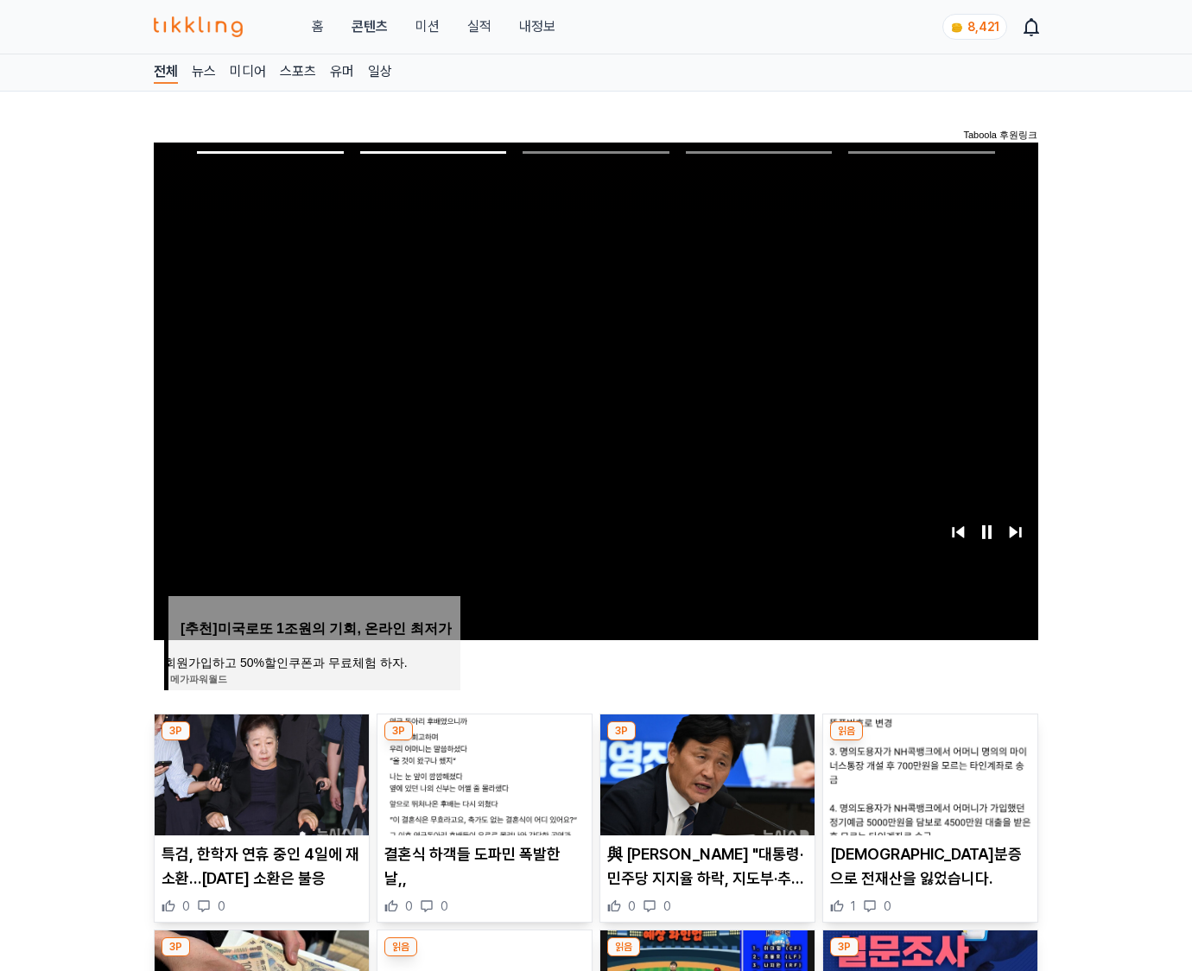
click at [928, 772] on img at bounding box center [930, 774] width 214 height 121
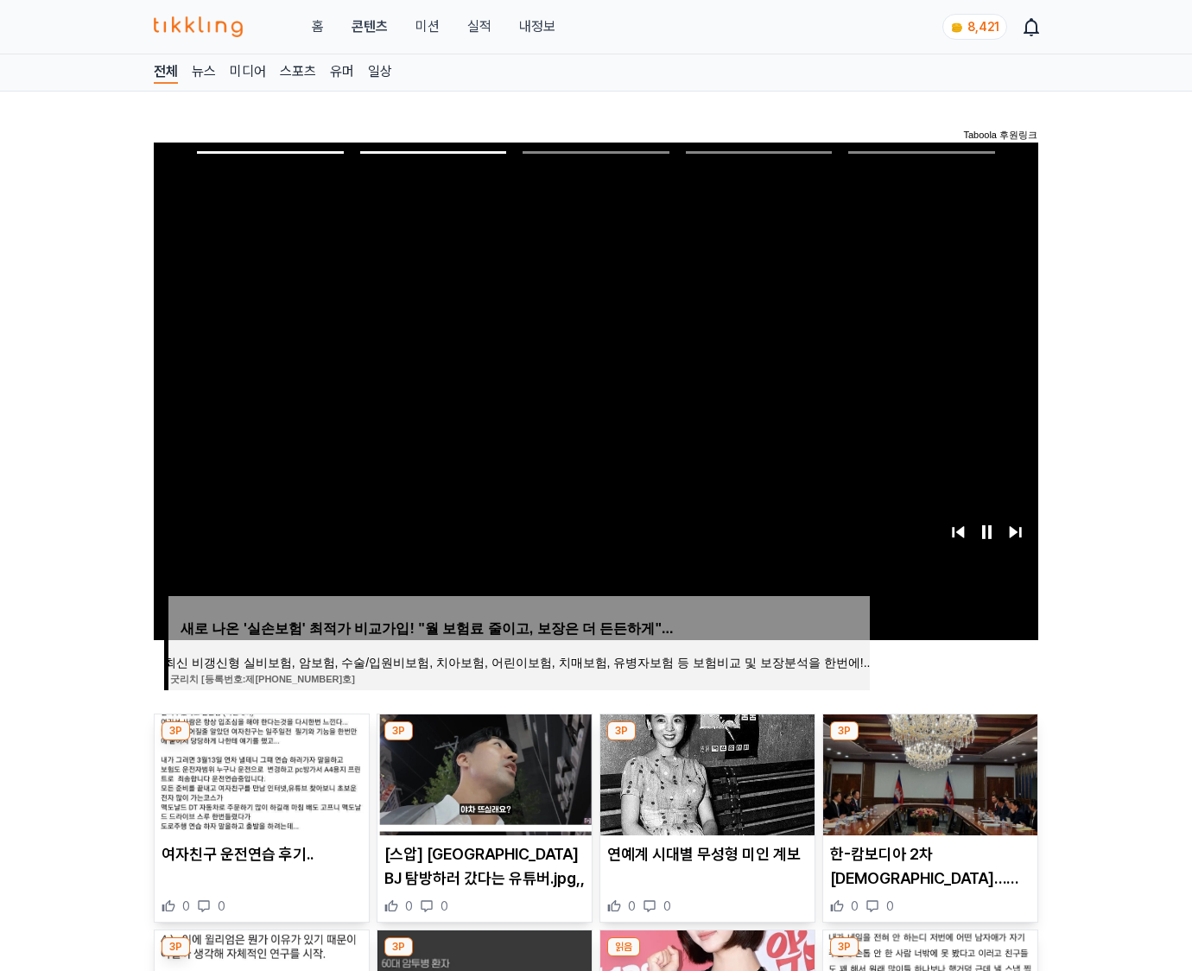
click at [928, 772] on img at bounding box center [930, 774] width 214 height 121
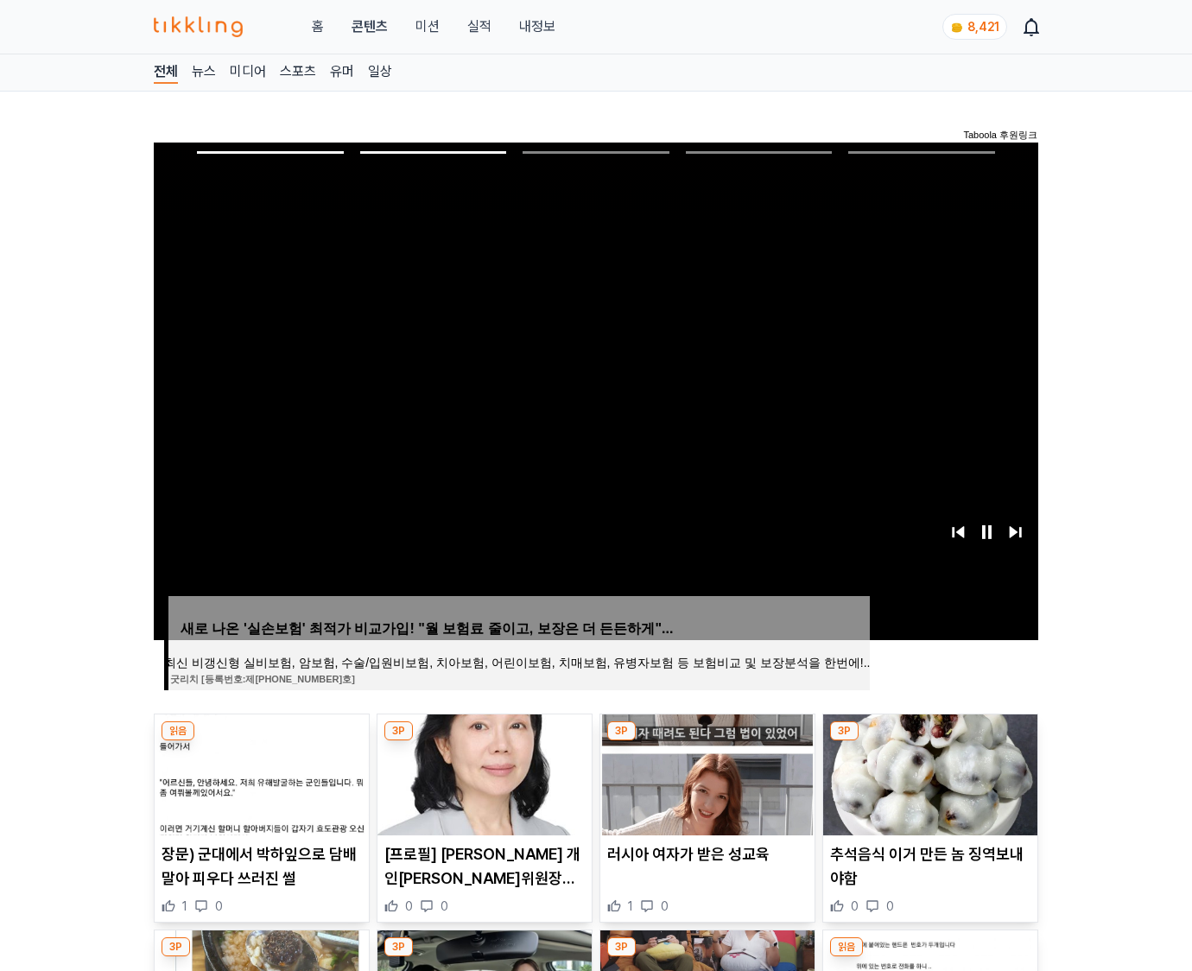
click at [928, 772] on img at bounding box center [930, 774] width 214 height 121
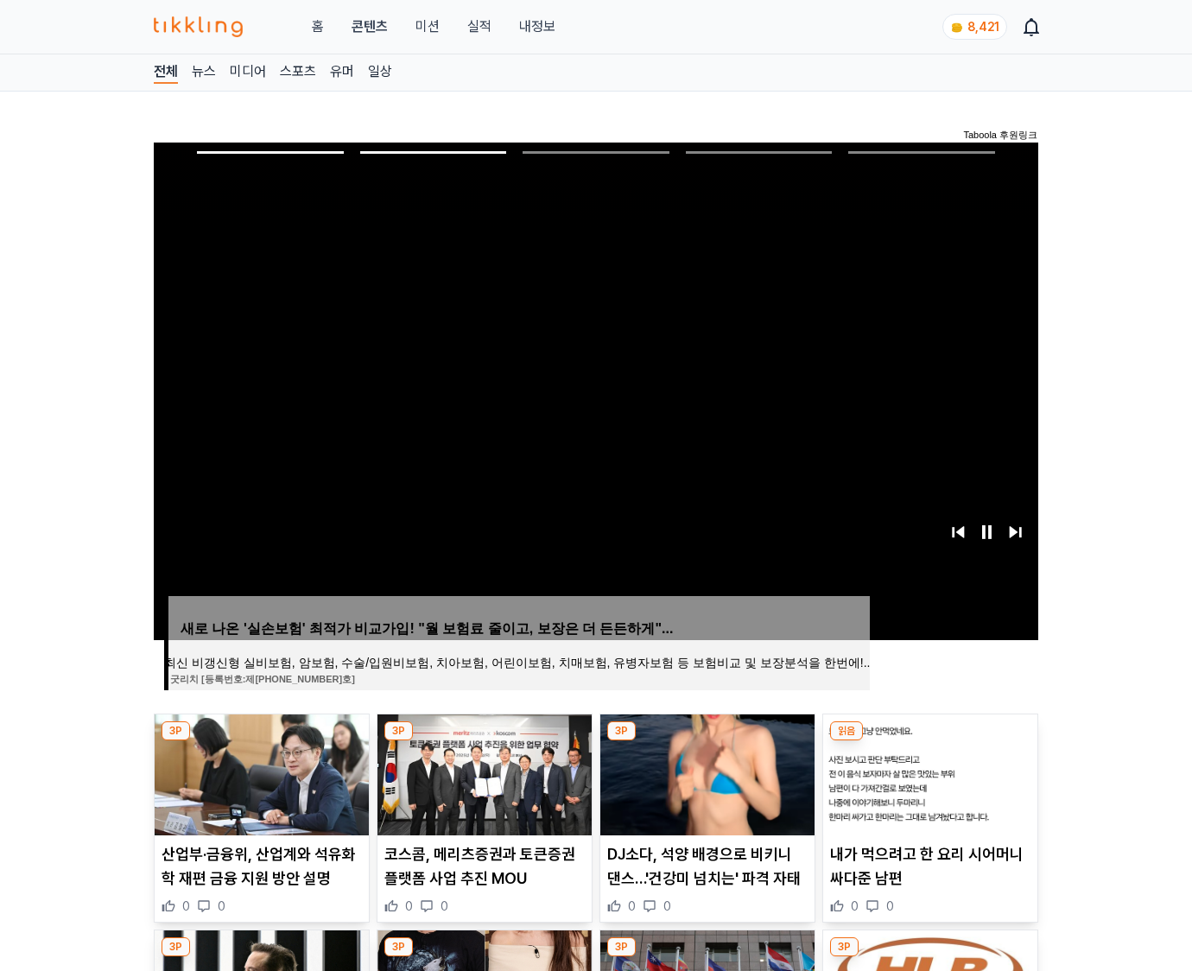
click at [928, 772] on img at bounding box center [930, 774] width 214 height 121
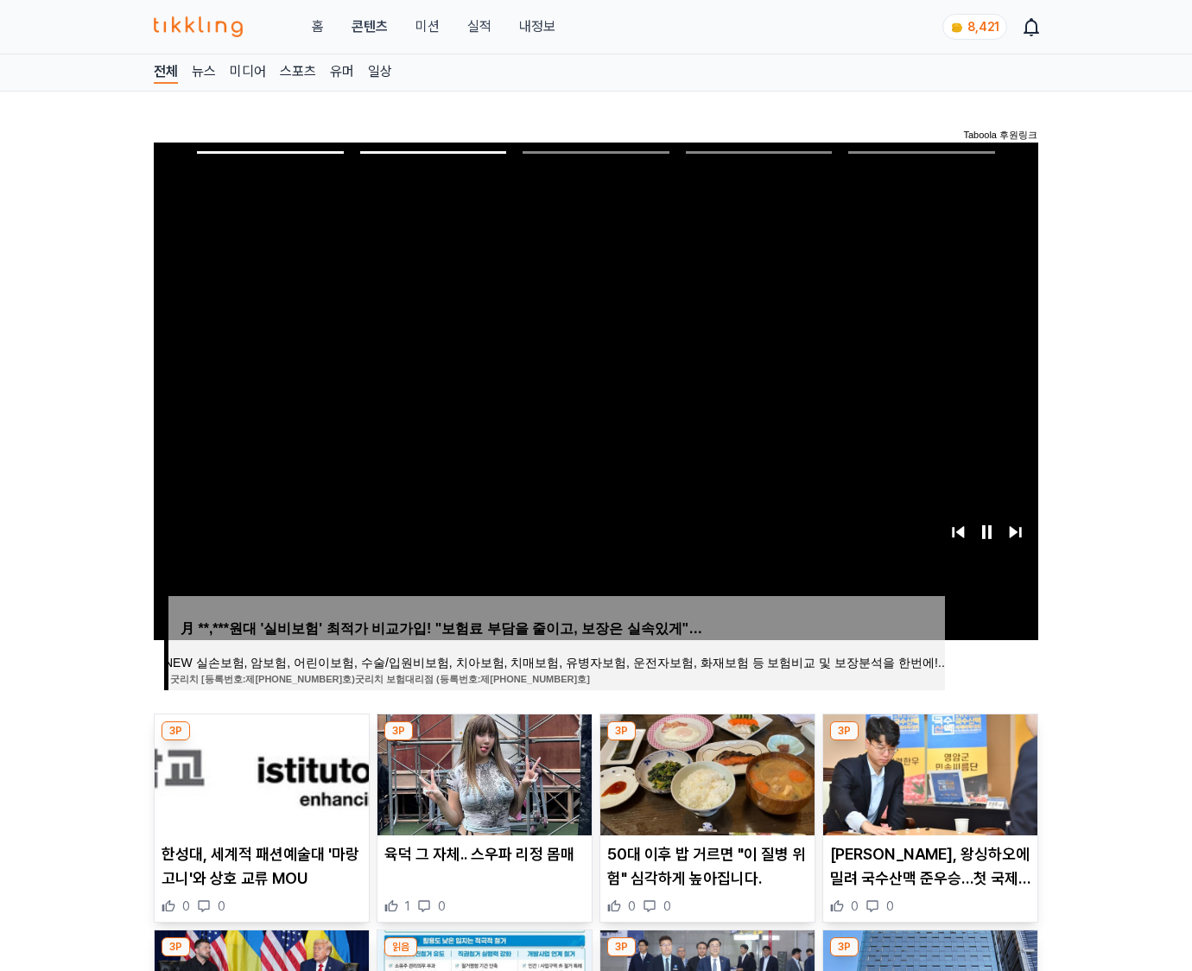
click at [928, 772] on img at bounding box center [930, 774] width 214 height 121
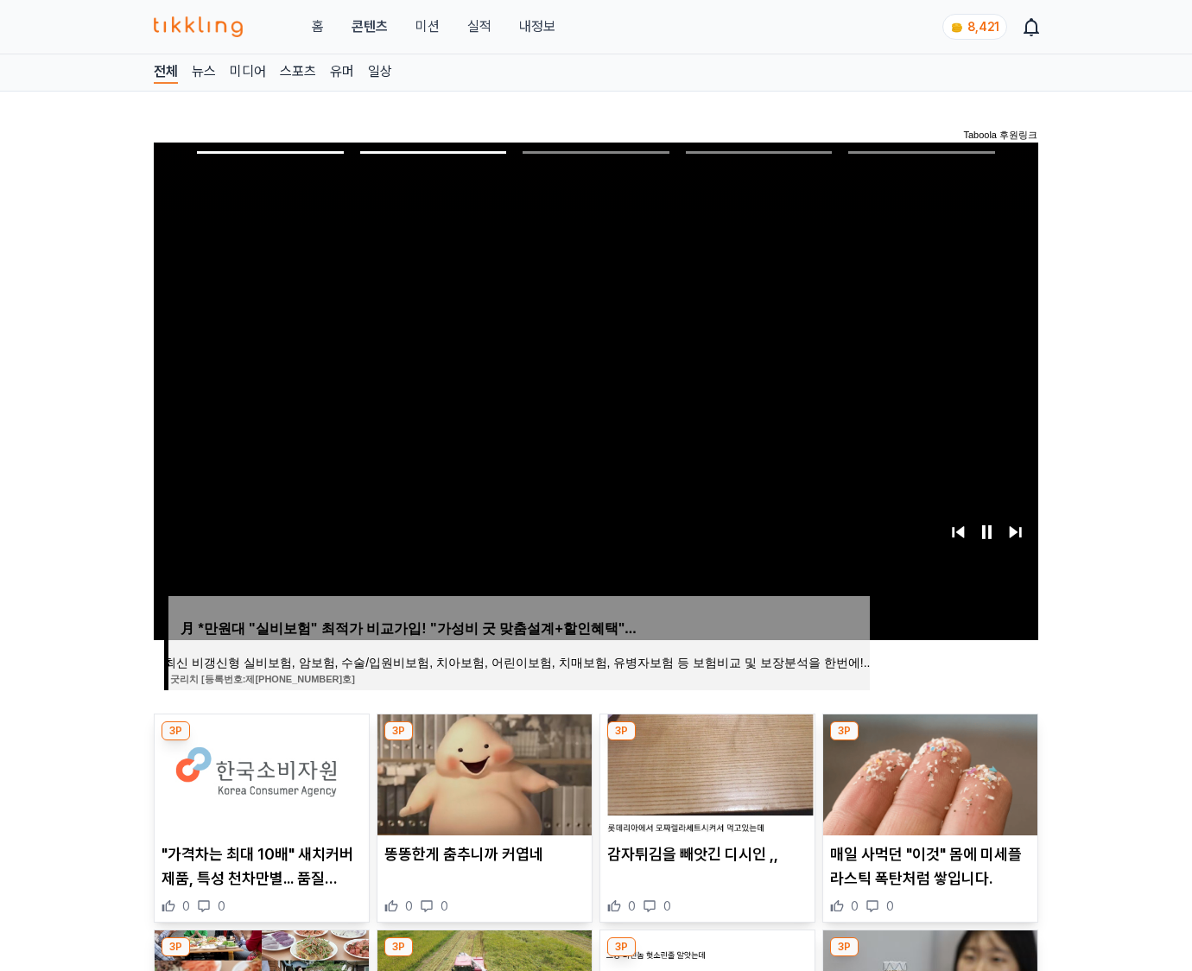
click at [928, 772] on img at bounding box center [930, 774] width 214 height 121
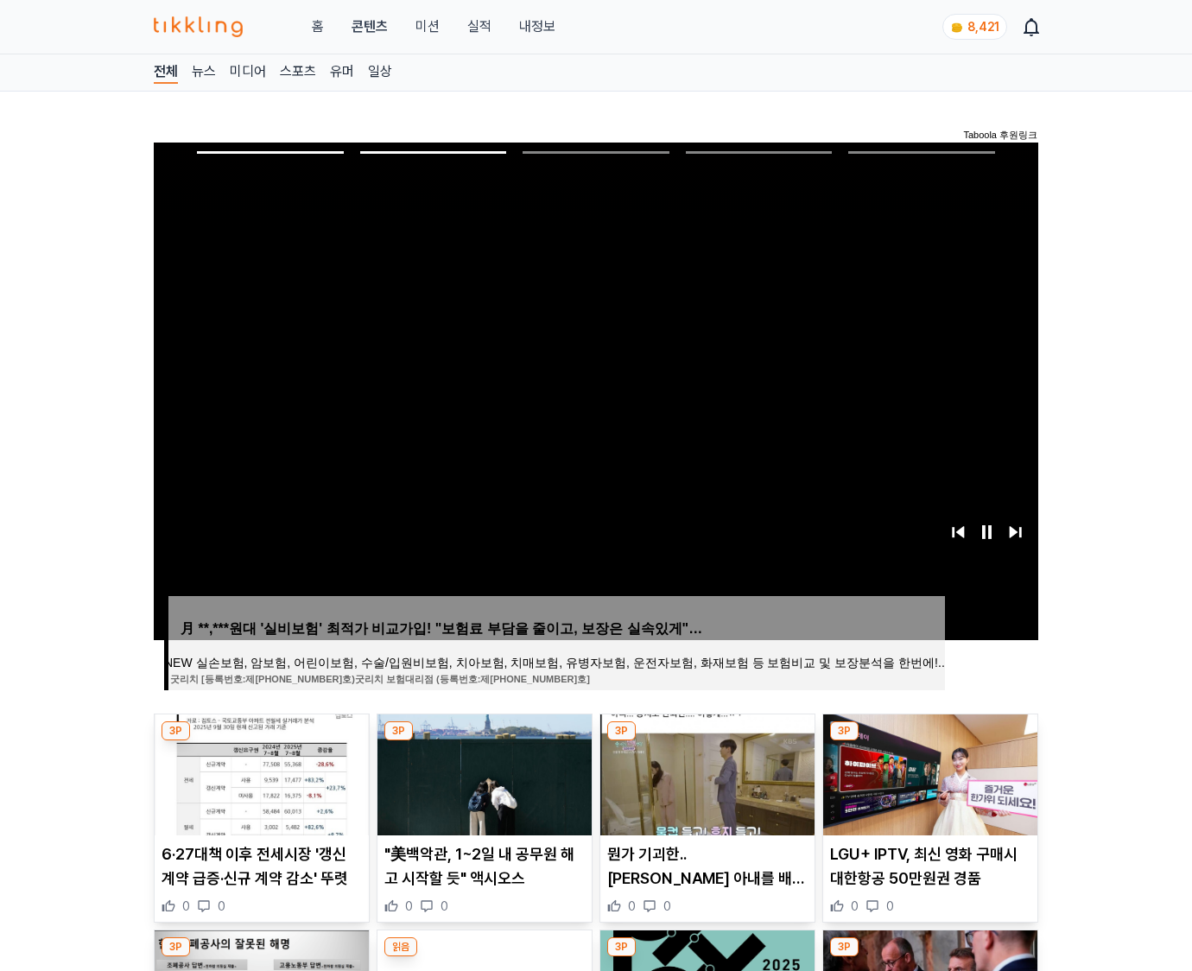
click at [928, 772] on img at bounding box center [930, 774] width 214 height 121
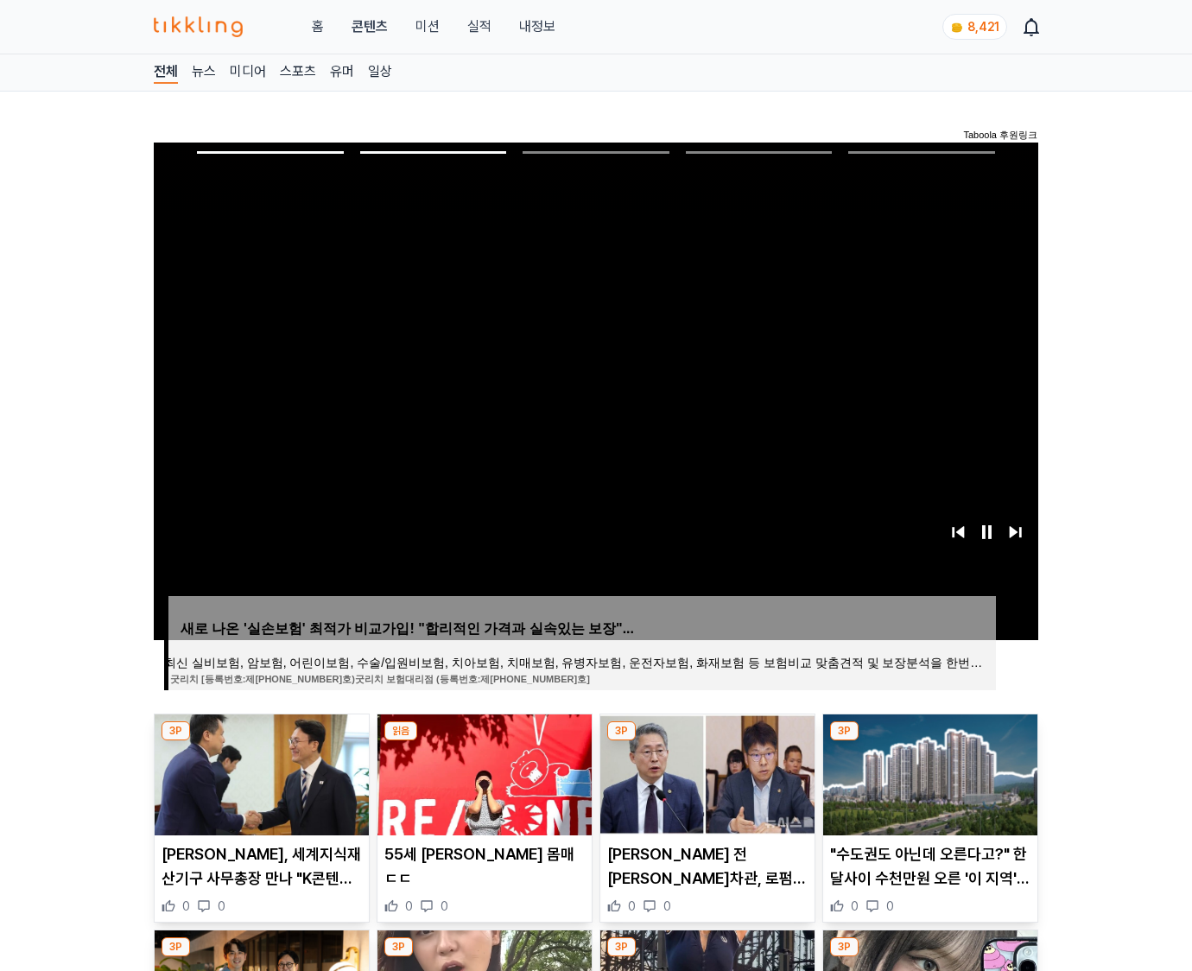
click at [928, 772] on img at bounding box center [930, 774] width 214 height 121
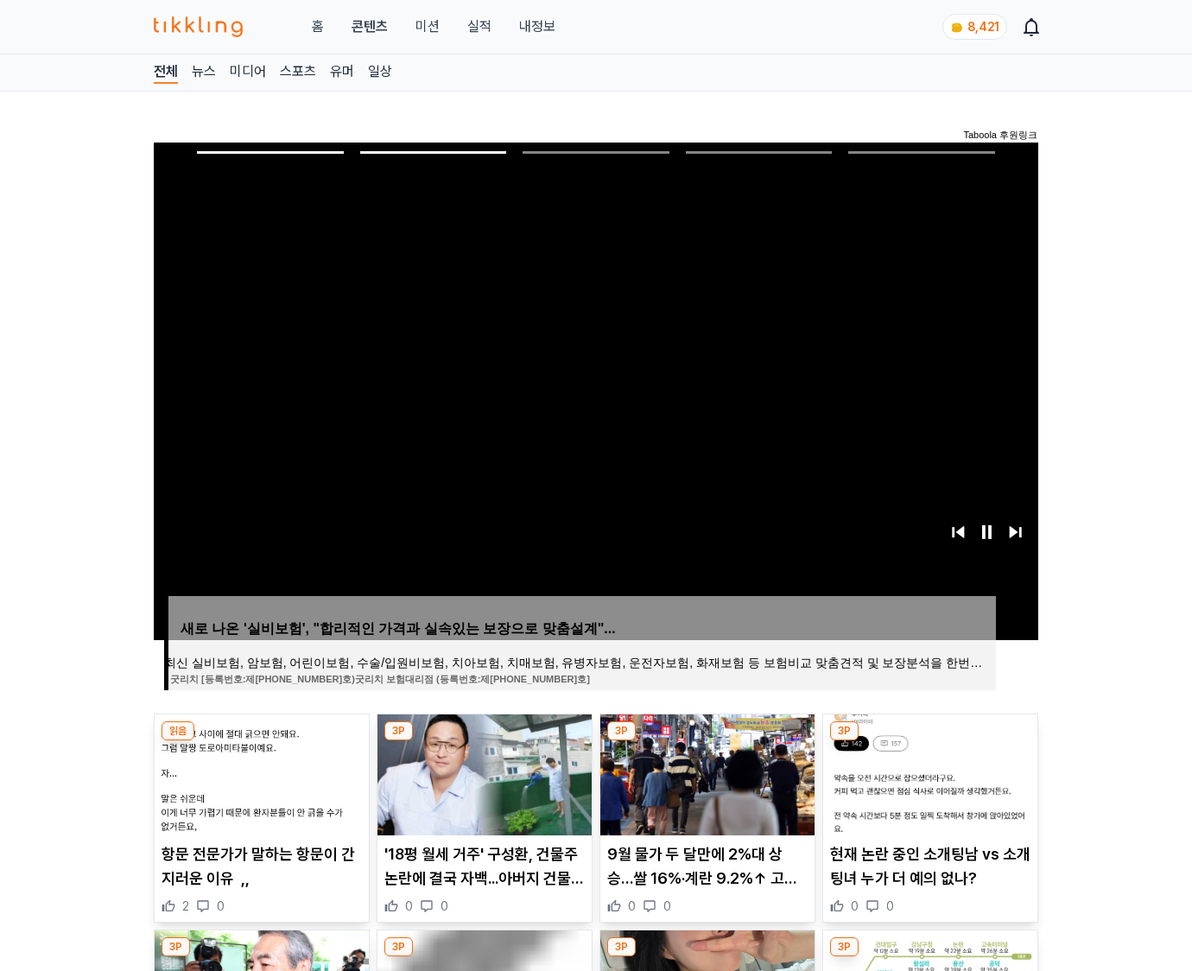
click at [928, 772] on img at bounding box center [930, 774] width 214 height 121
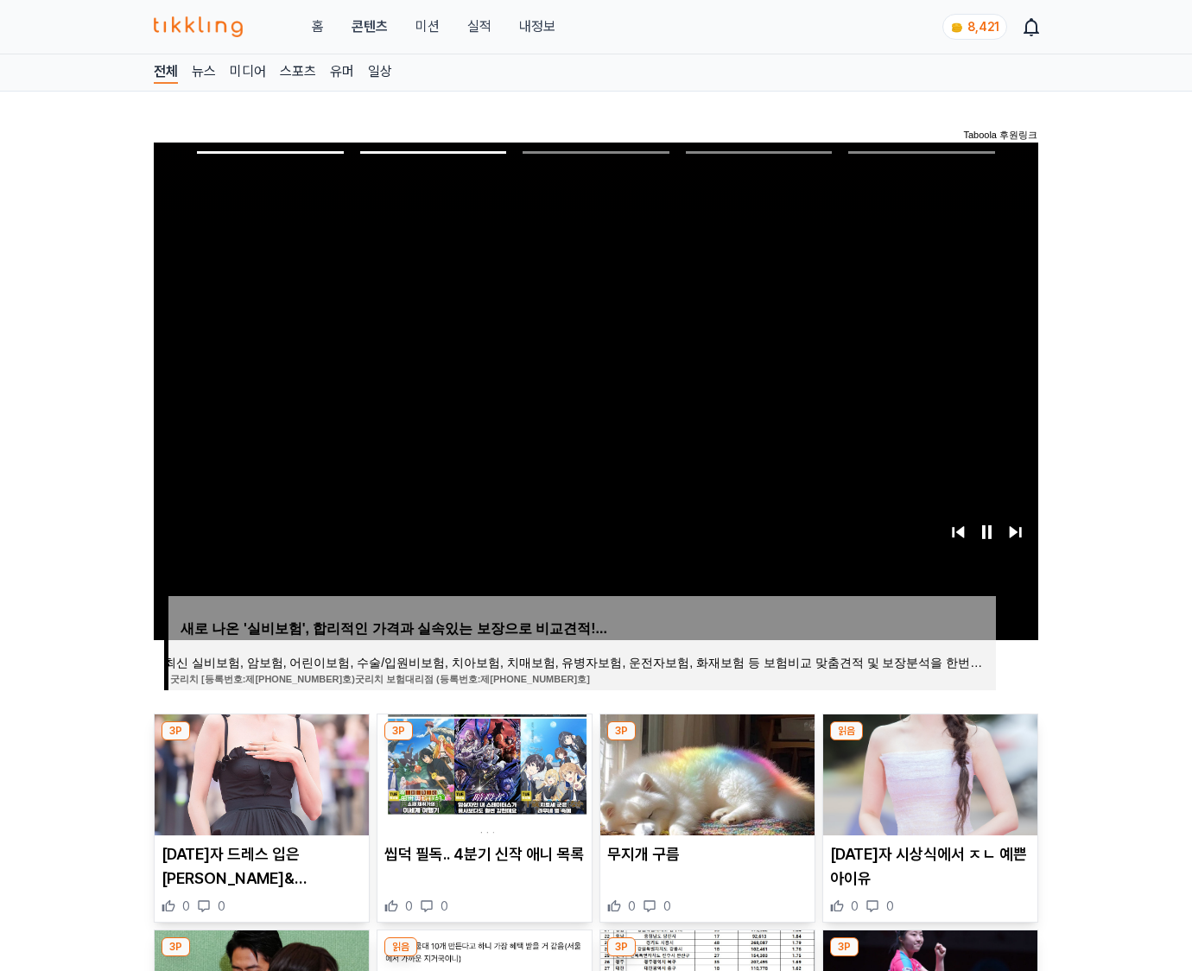
click at [928, 772] on img at bounding box center [930, 774] width 214 height 121
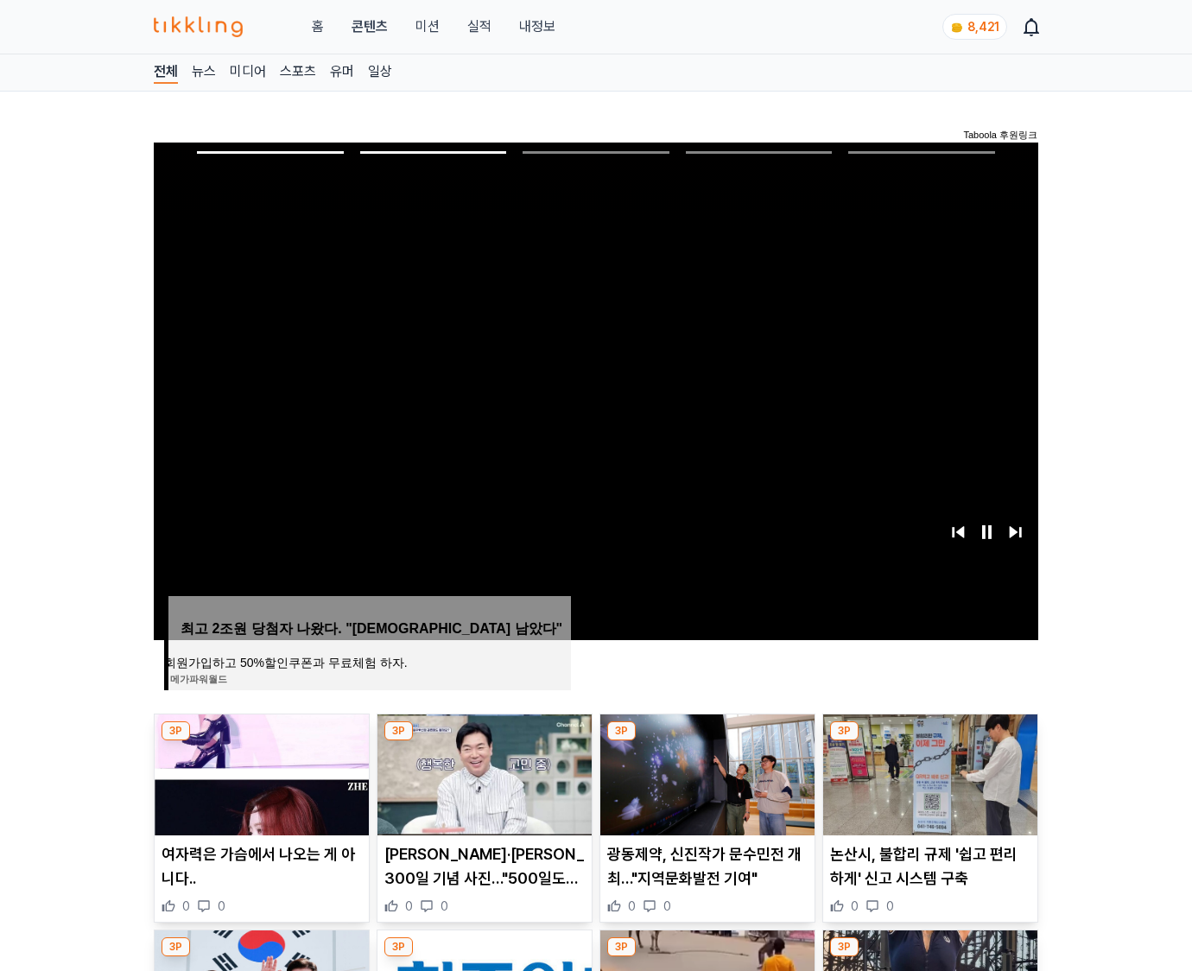
click at [928, 772] on img at bounding box center [930, 774] width 214 height 121
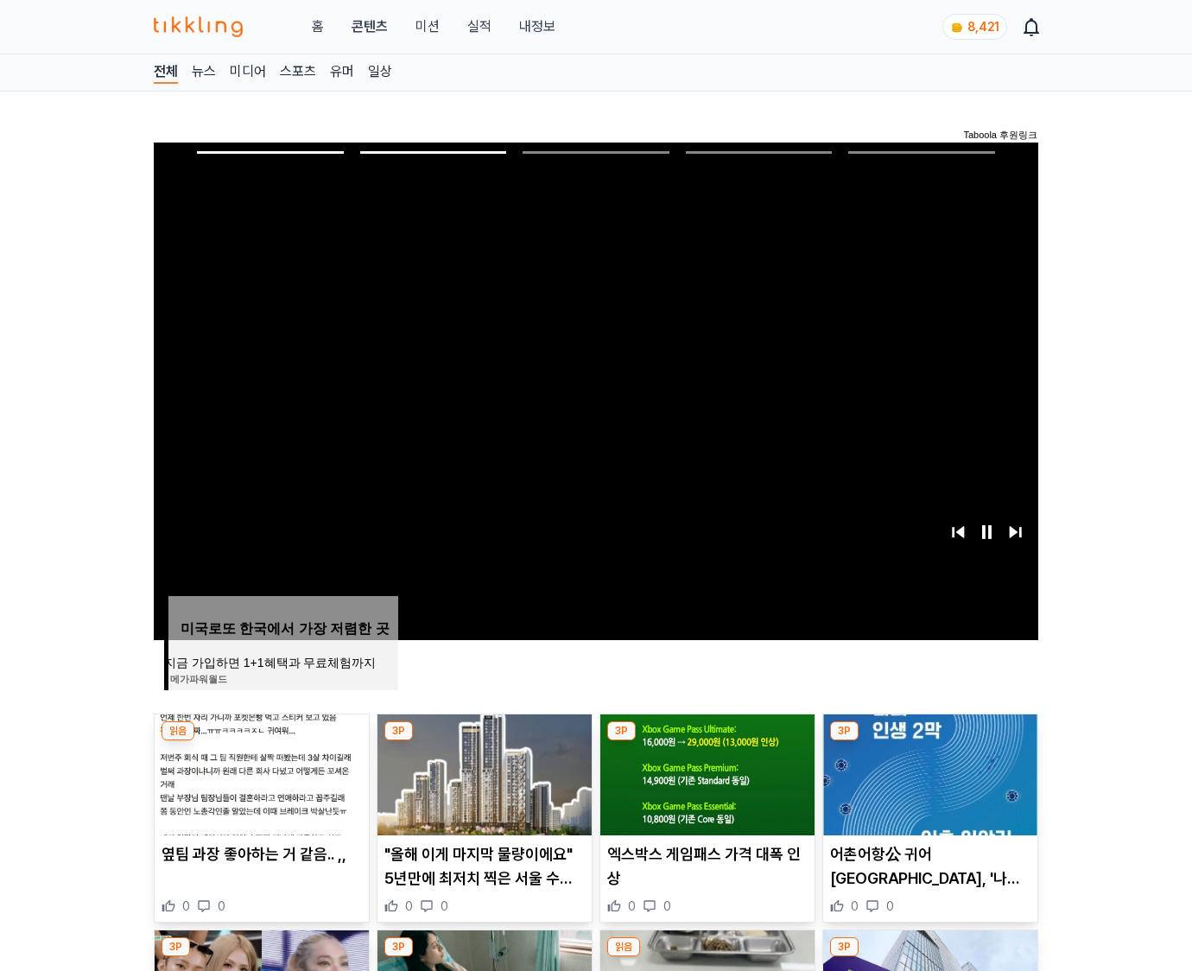
click at [928, 772] on img at bounding box center [930, 774] width 214 height 121
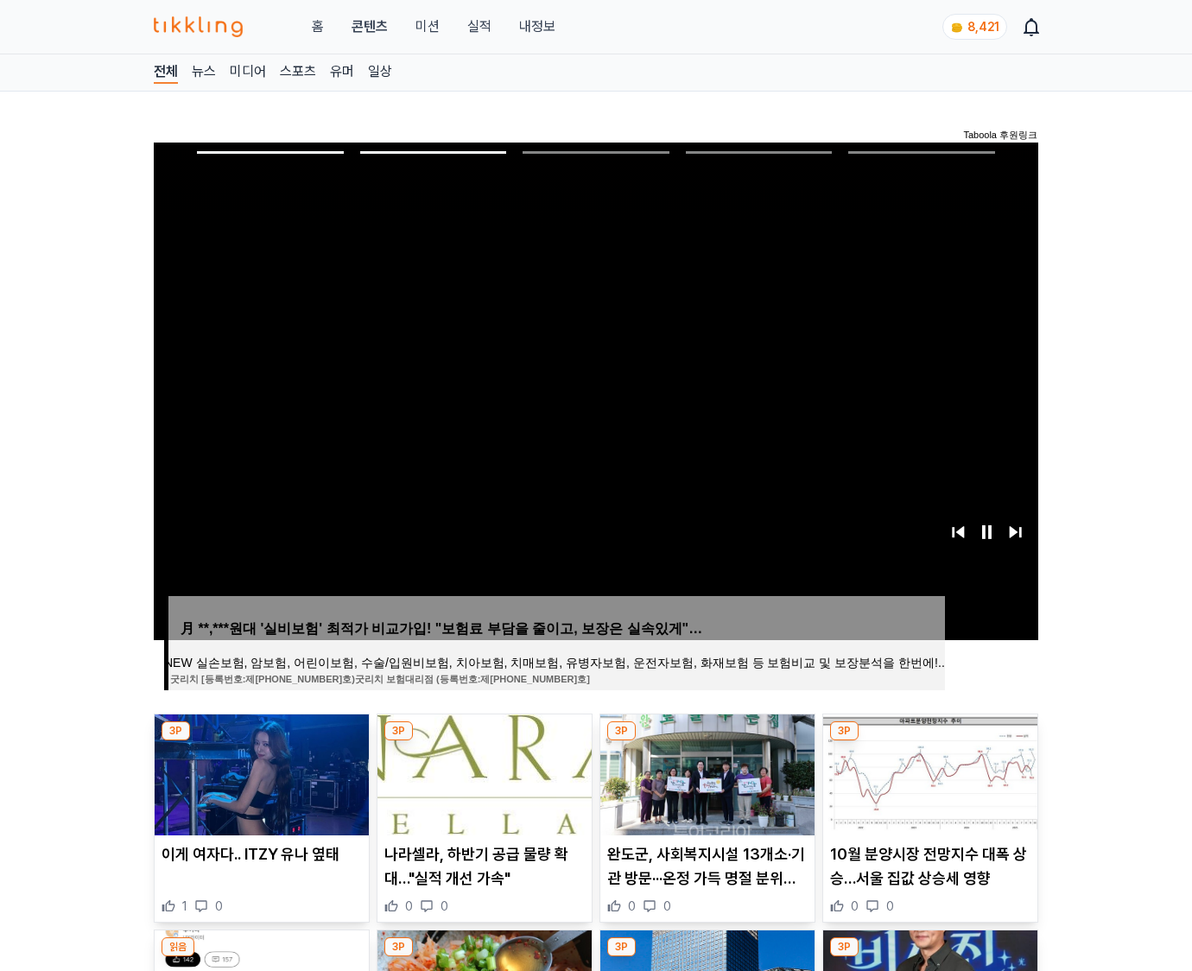
click at [928, 772] on img at bounding box center [930, 774] width 214 height 121
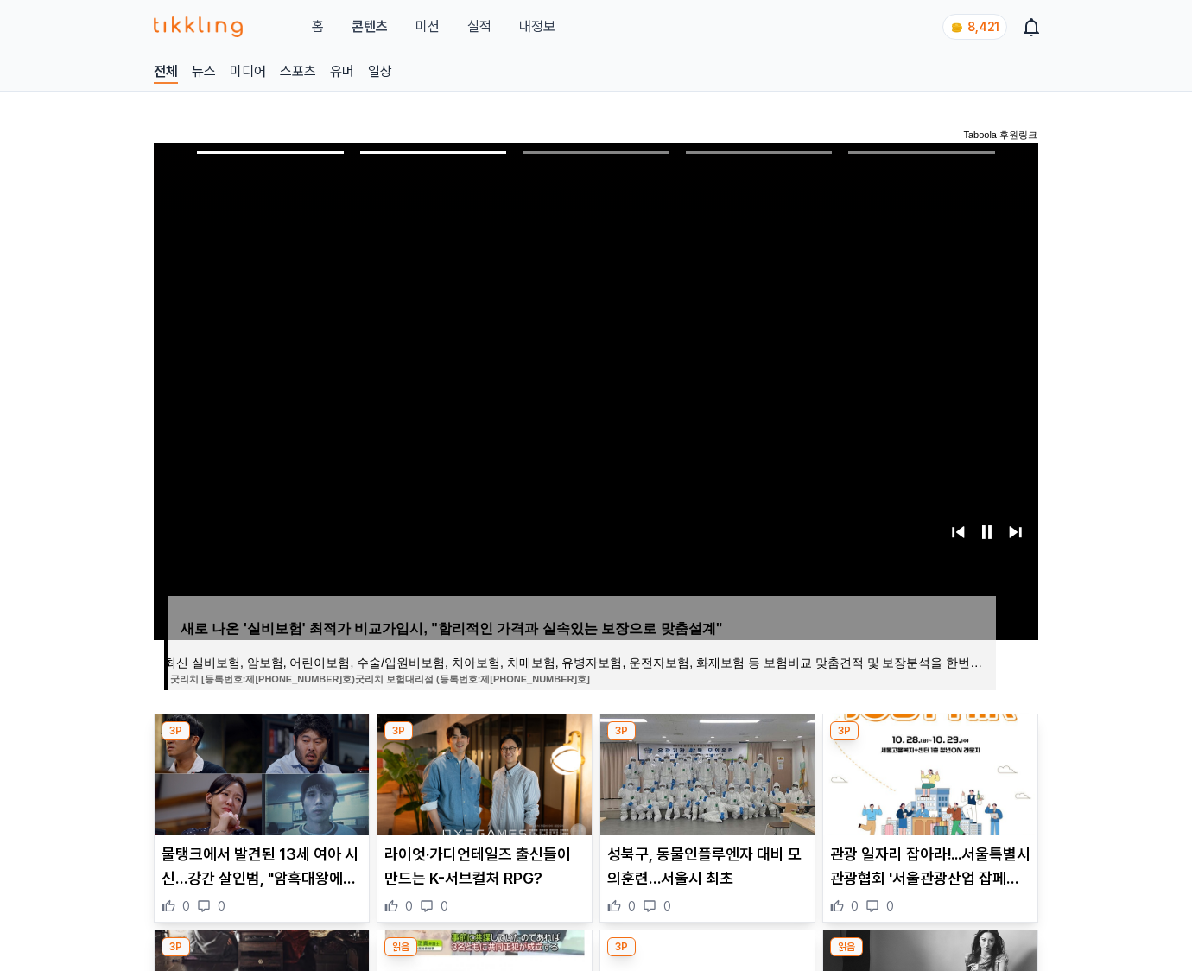
click at [928, 772] on img at bounding box center [930, 774] width 214 height 121
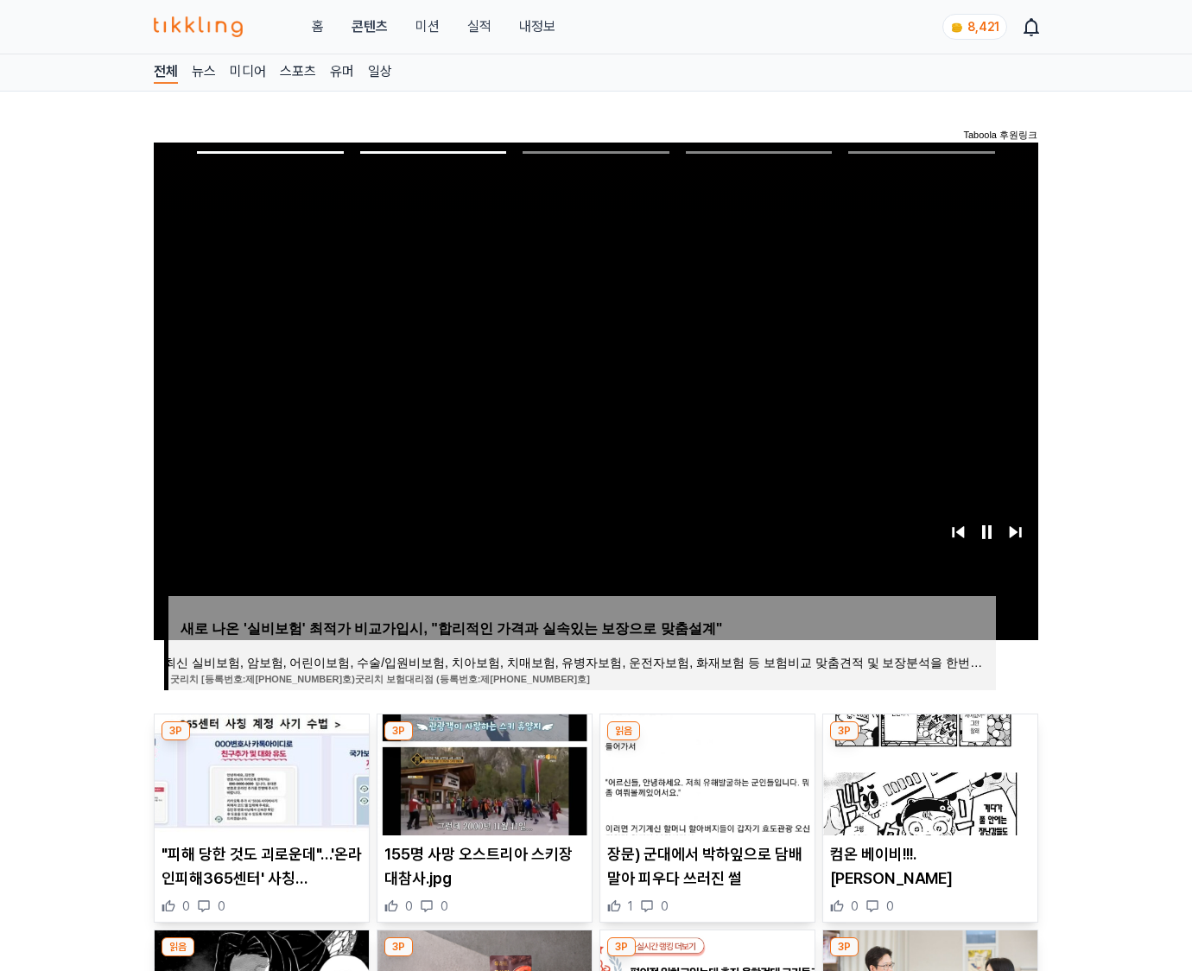
click at [928, 772] on img at bounding box center [930, 774] width 214 height 121
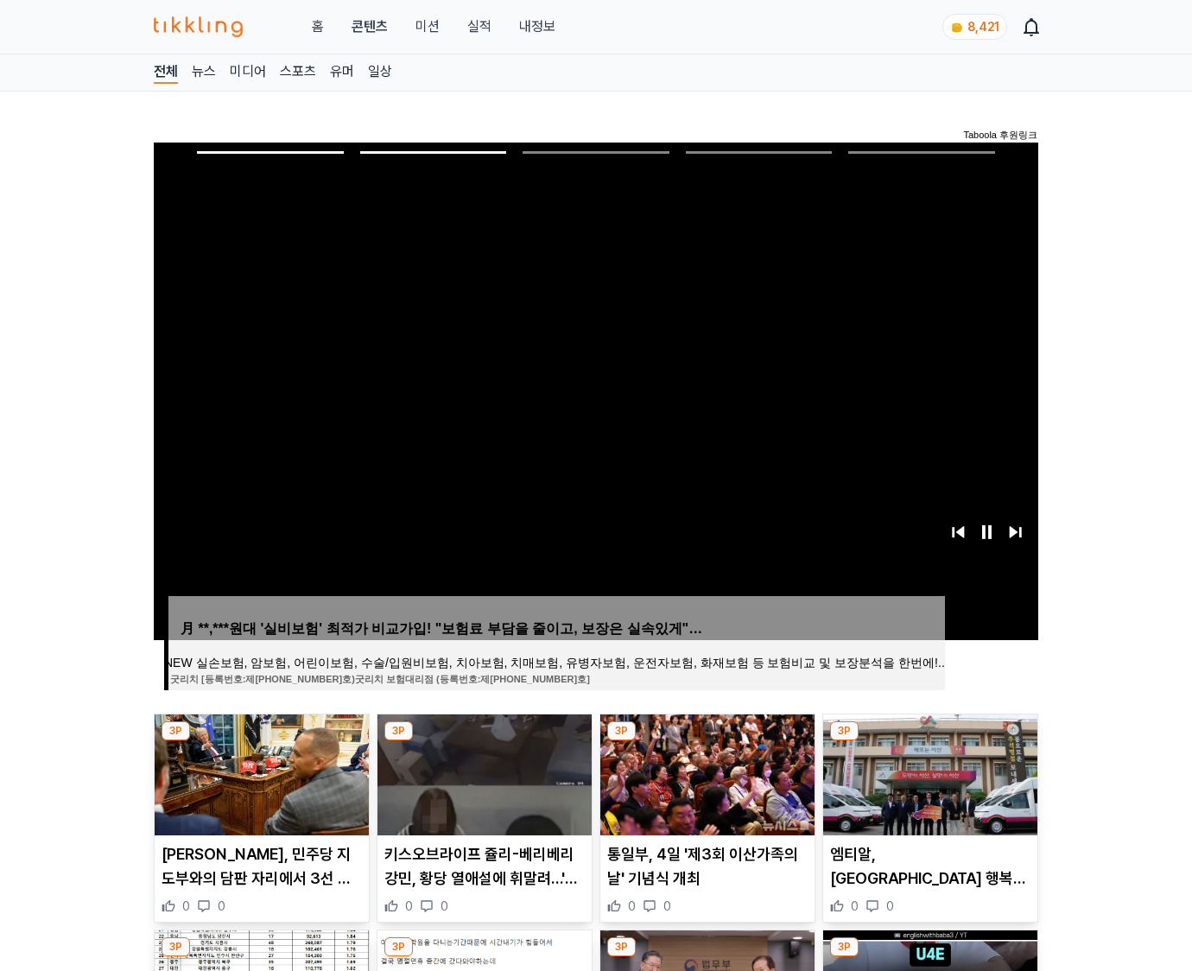
click at [928, 772] on img at bounding box center [930, 774] width 214 height 121
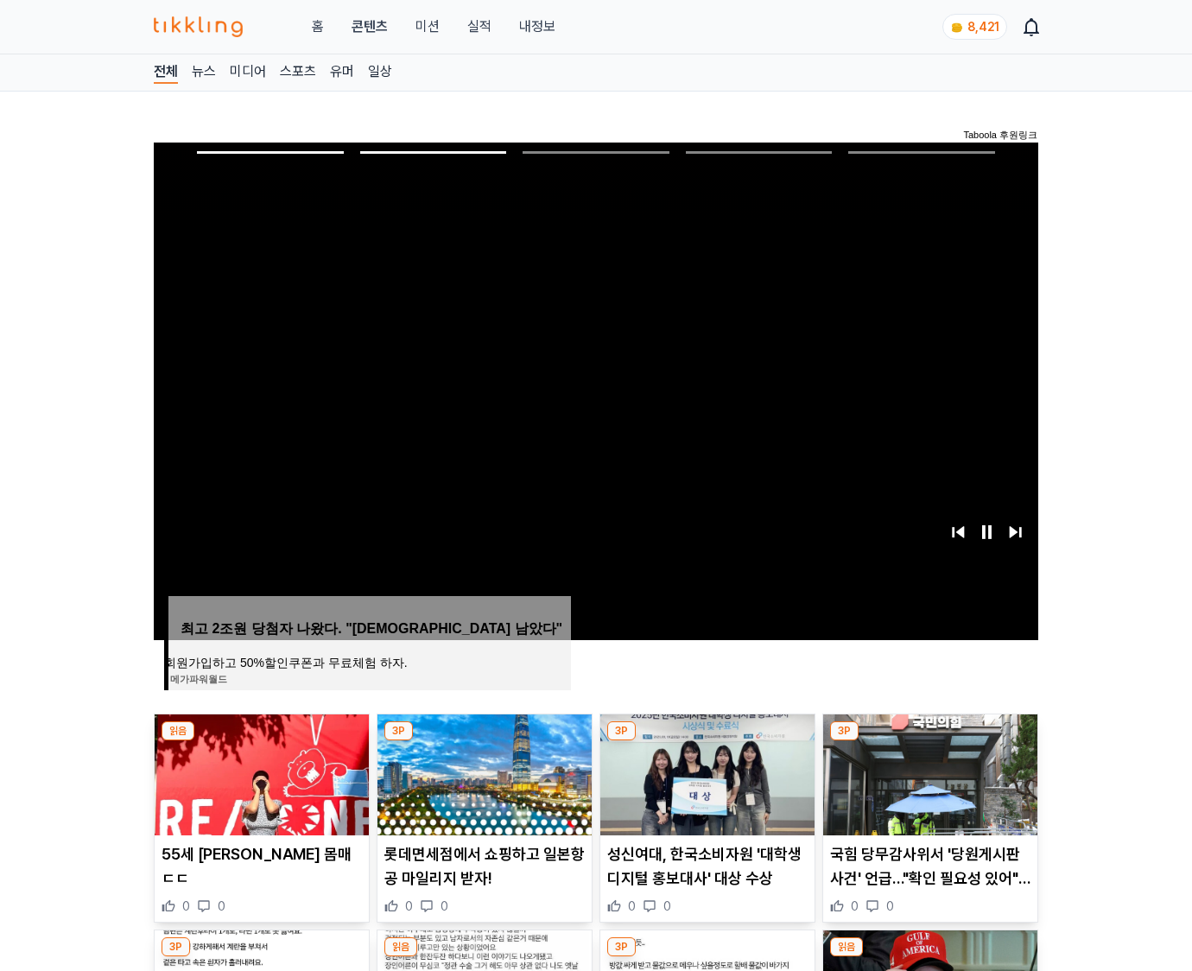
click at [928, 772] on img at bounding box center [930, 774] width 214 height 121
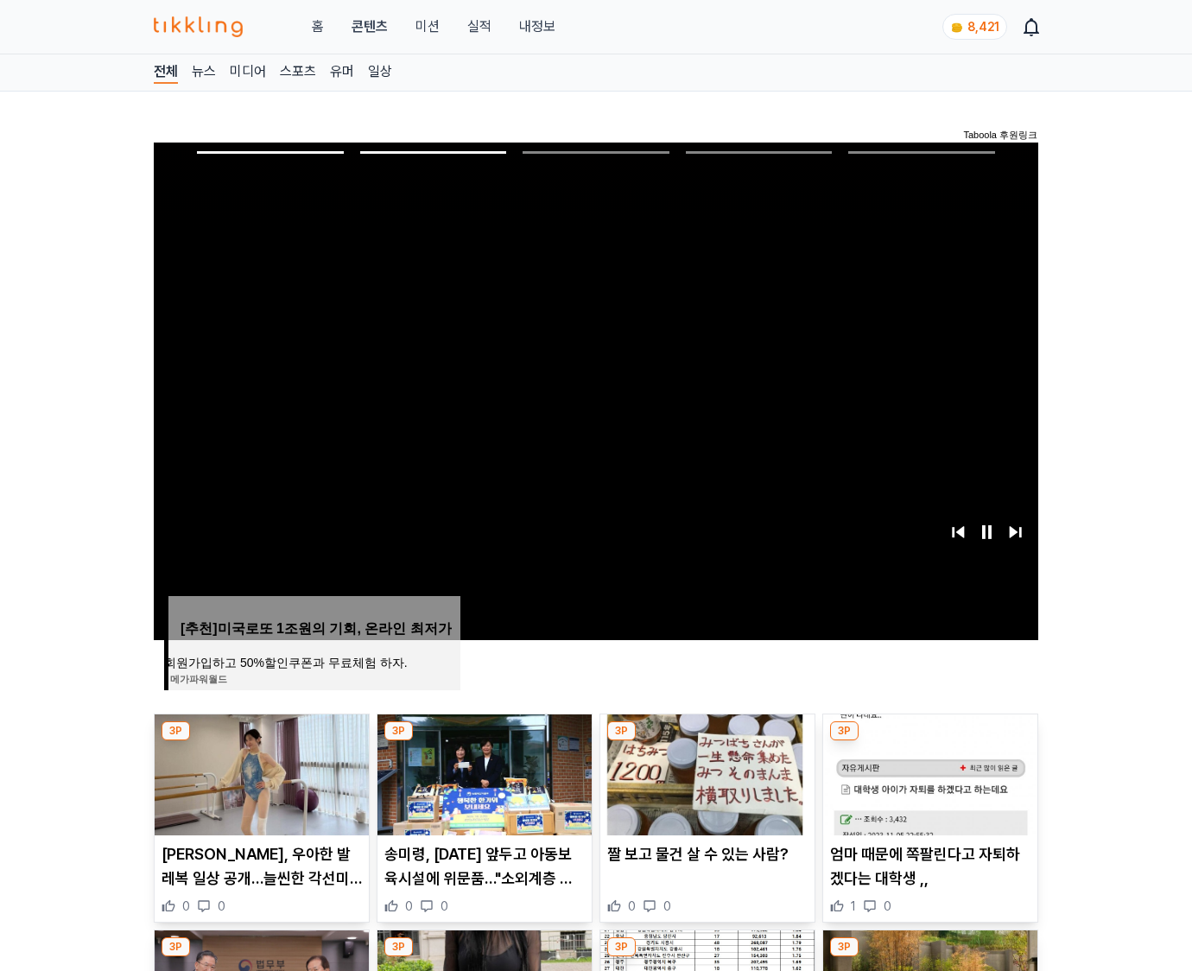
click at [928, 772] on img at bounding box center [930, 774] width 214 height 121
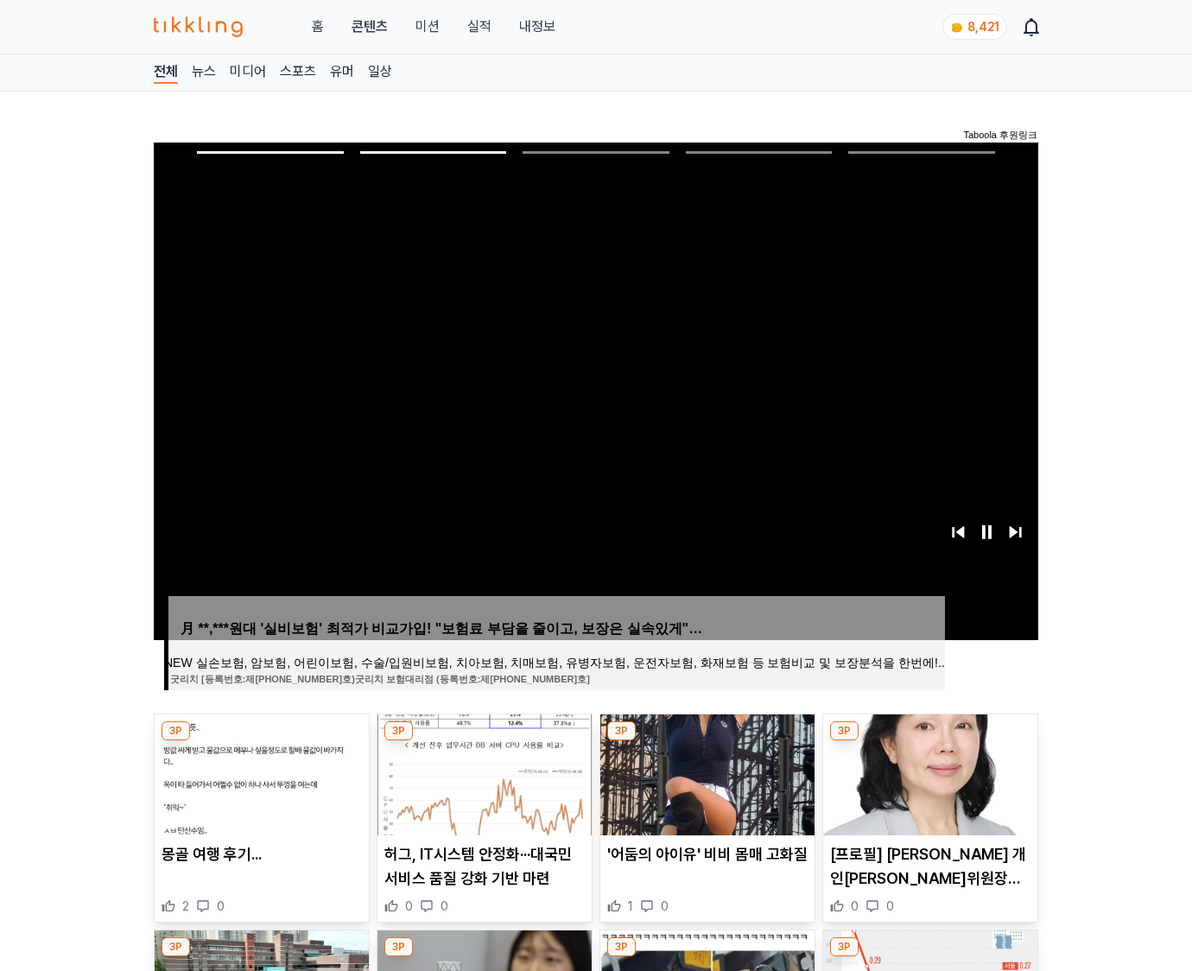
click at [928, 772] on img at bounding box center [930, 774] width 214 height 121
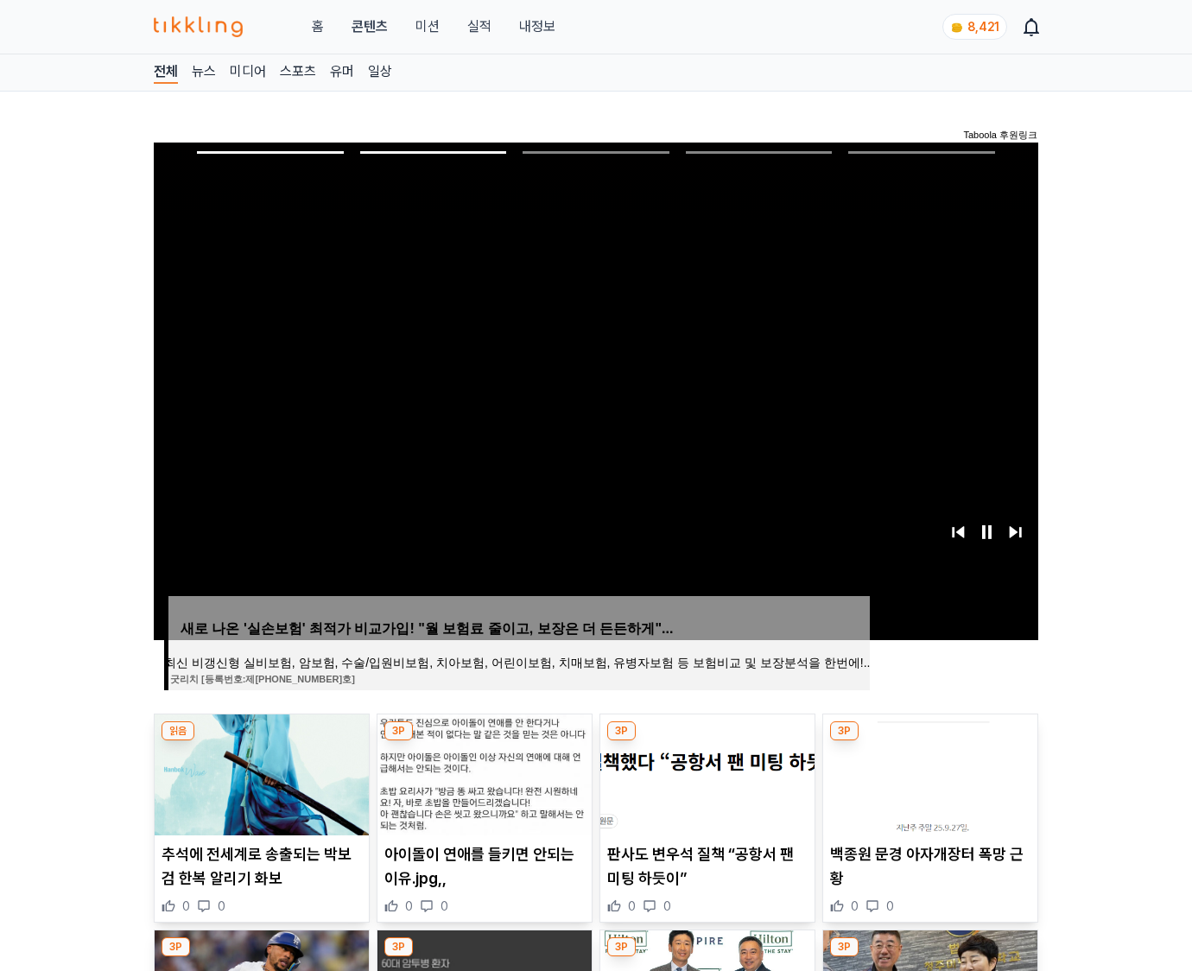
click at [928, 772] on img at bounding box center [930, 774] width 214 height 121
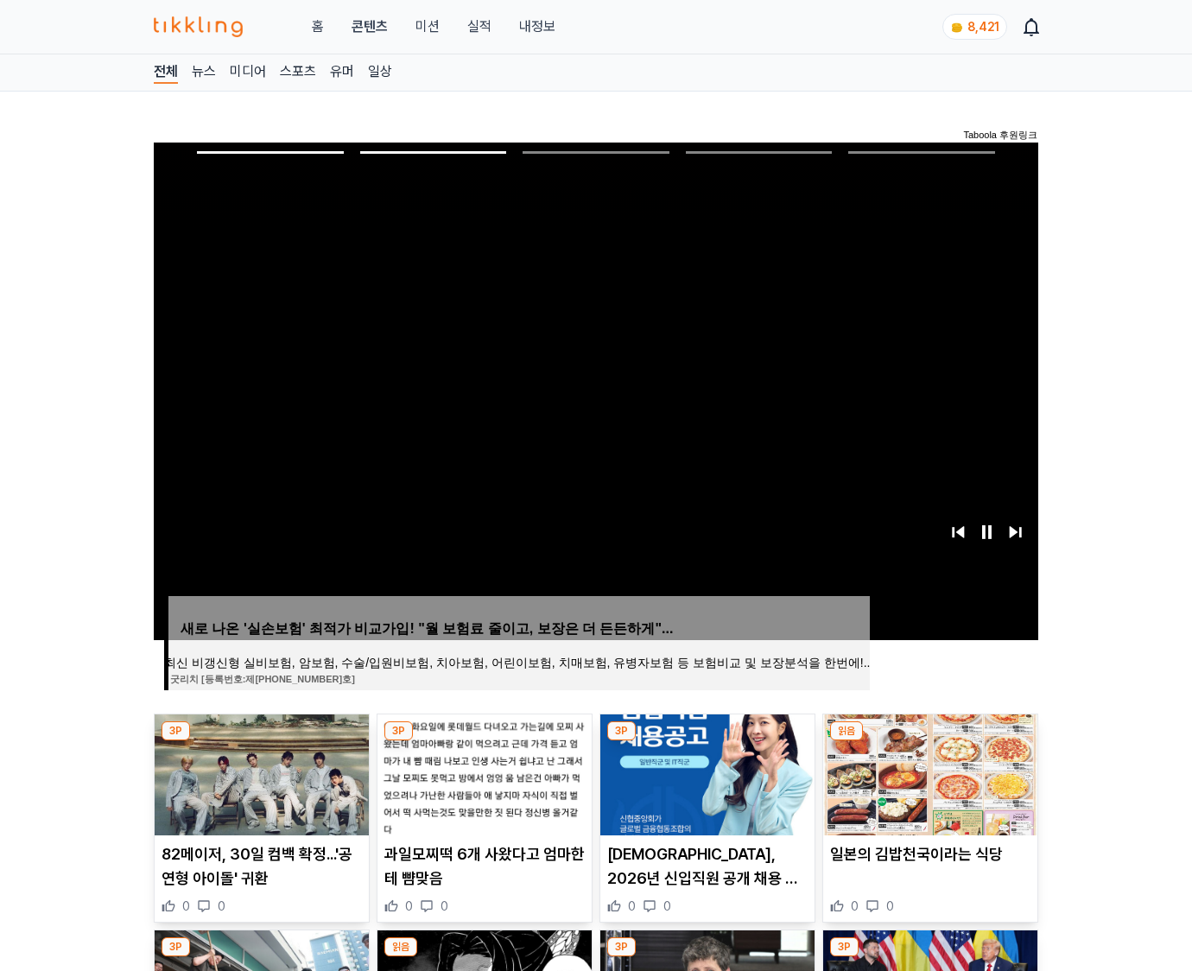
click at [928, 772] on img at bounding box center [930, 774] width 214 height 121
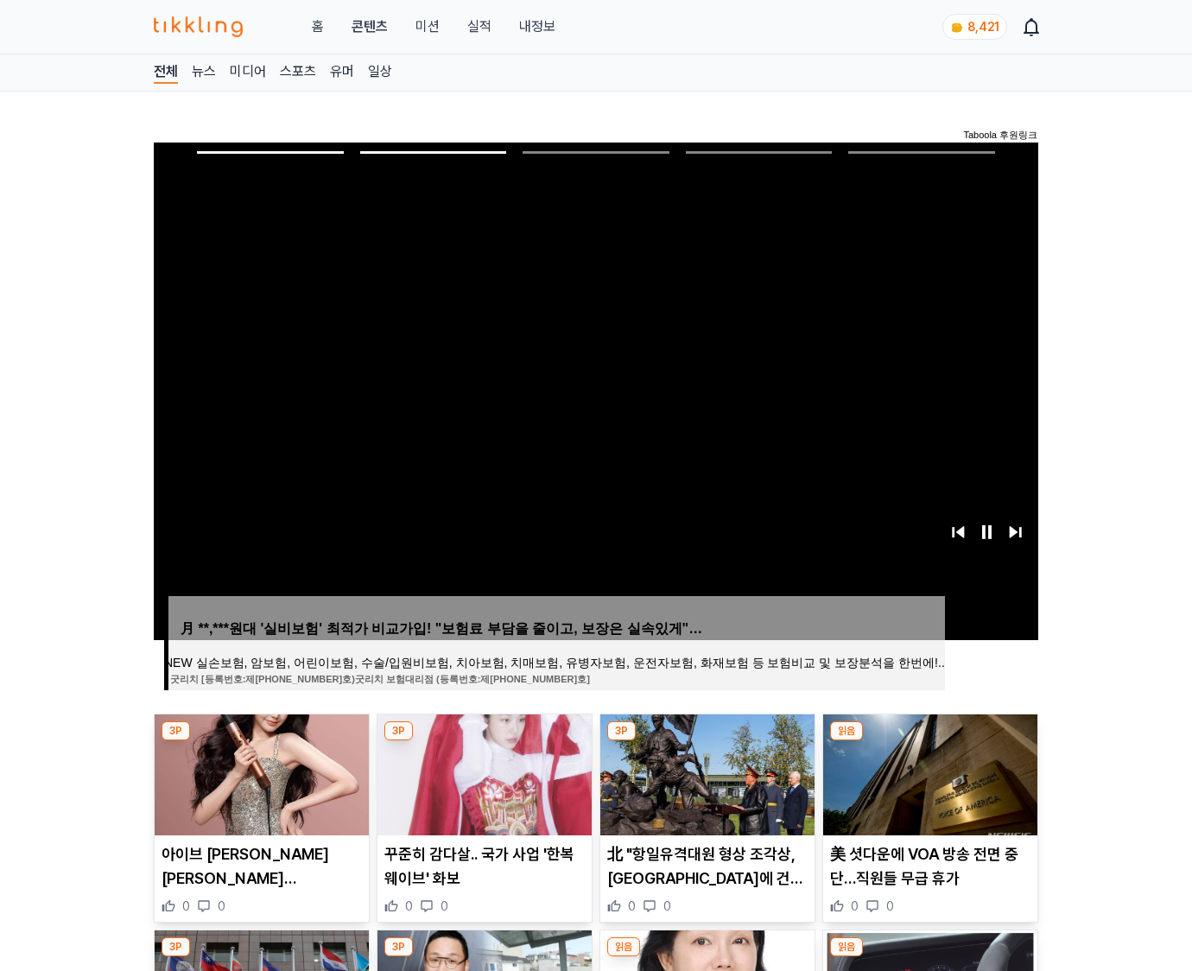
click at [928, 772] on img at bounding box center [930, 774] width 214 height 121
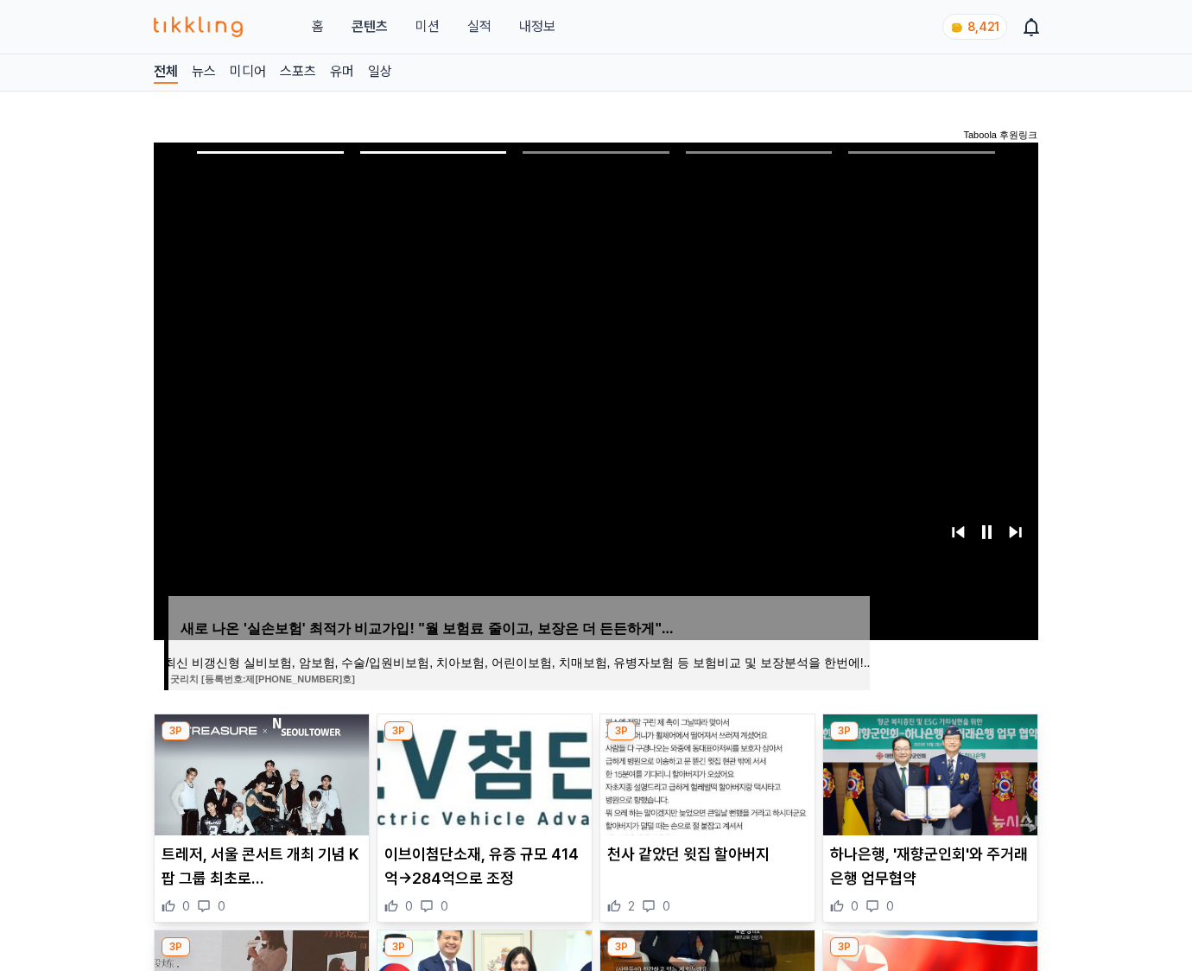
click at [928, 772] on img at bounding box center [930, 774] width 214 height 121
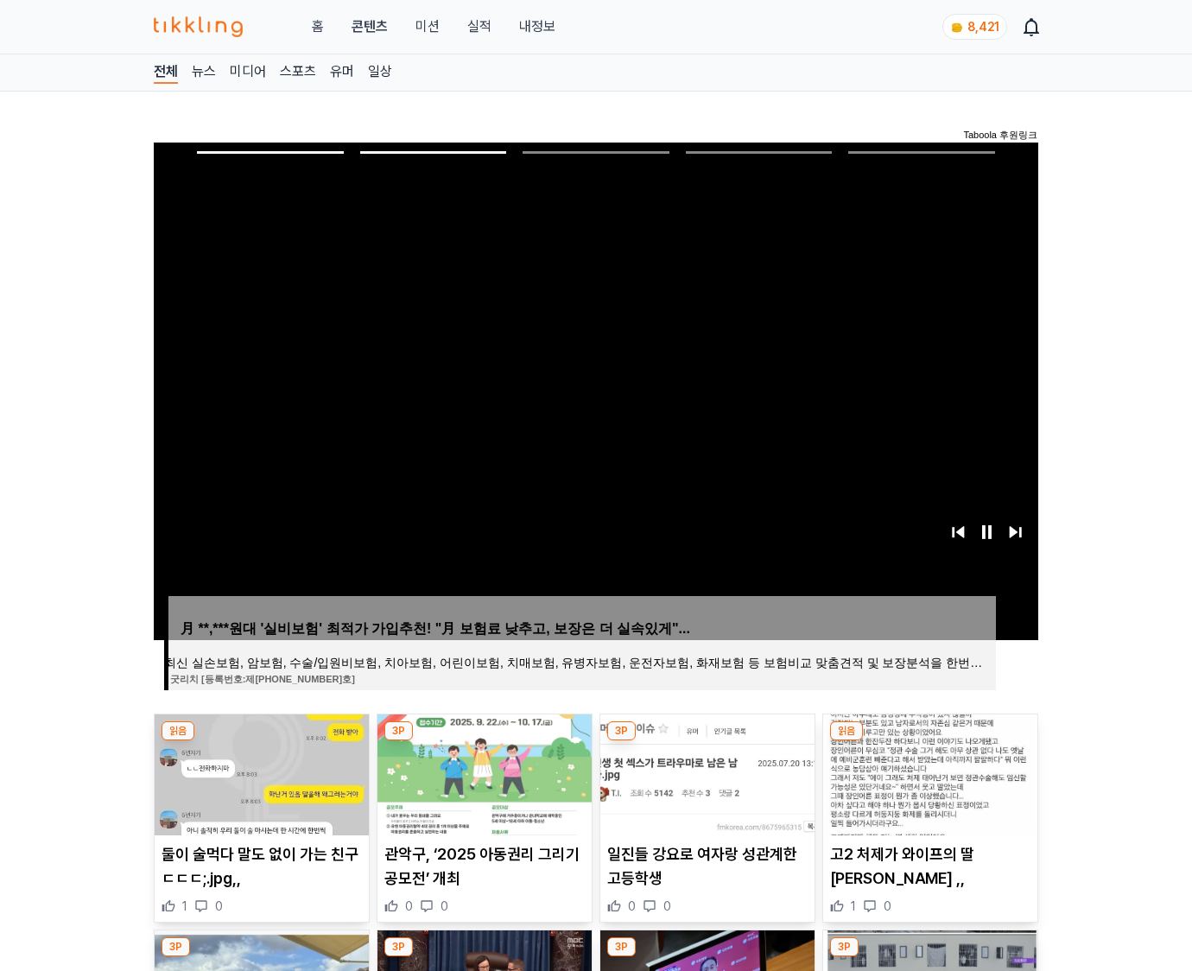
click at [928, 772] on img at bounding box center [930, 774] width 214 height 121
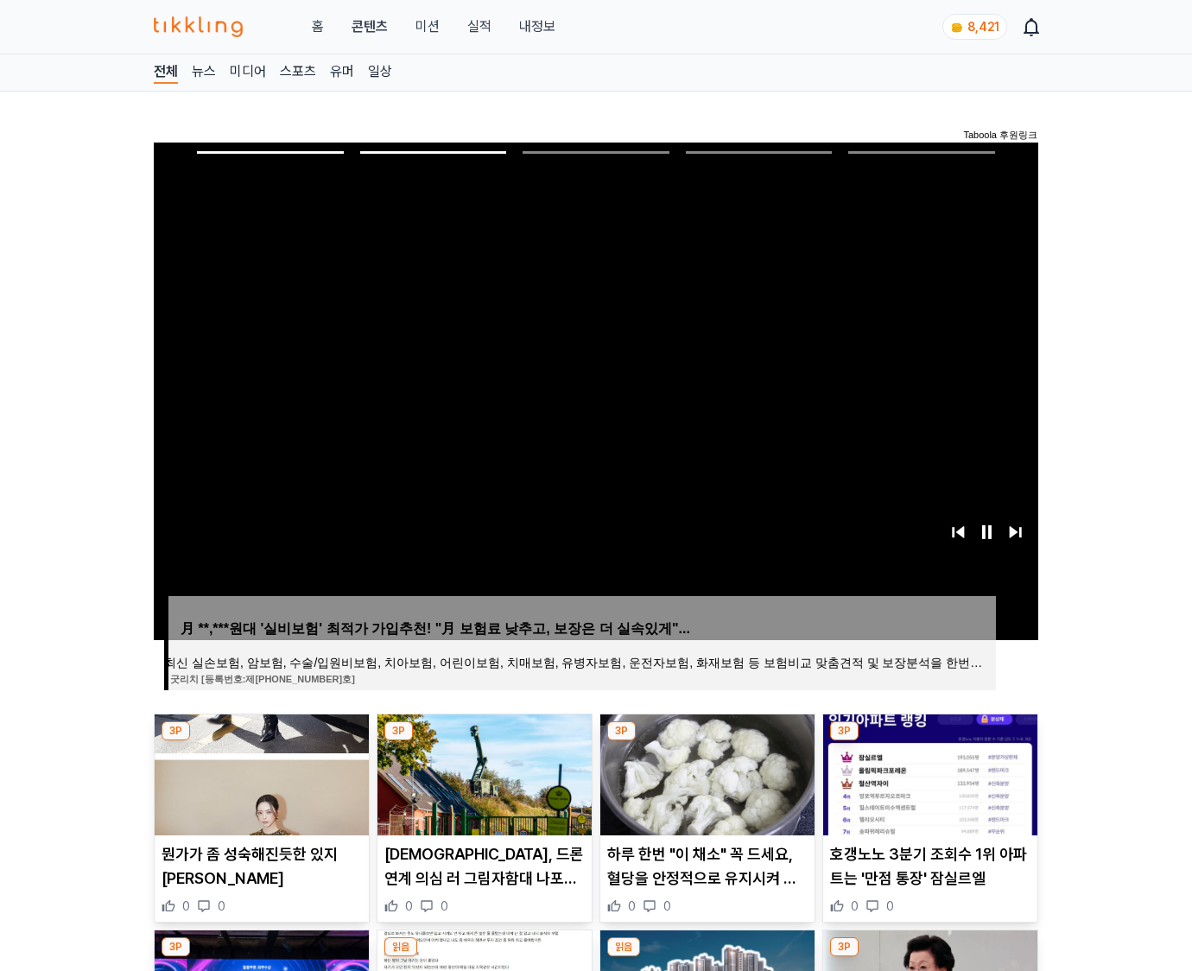
click at [928, 772] on img at bounding box center [930, 774] width 214 height 121
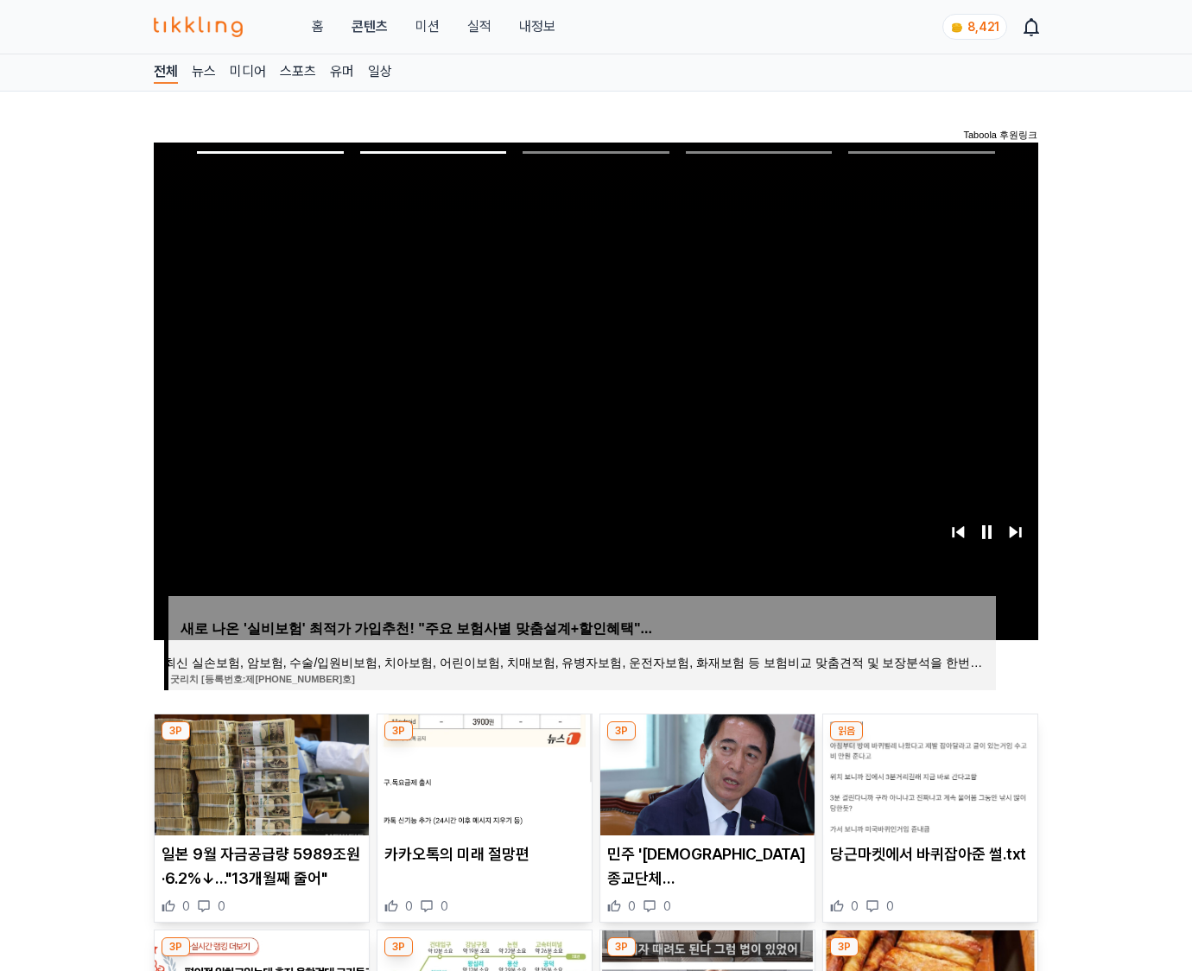
click at [928, 772] on img at bounding box center [930, 774] width 214 height 121
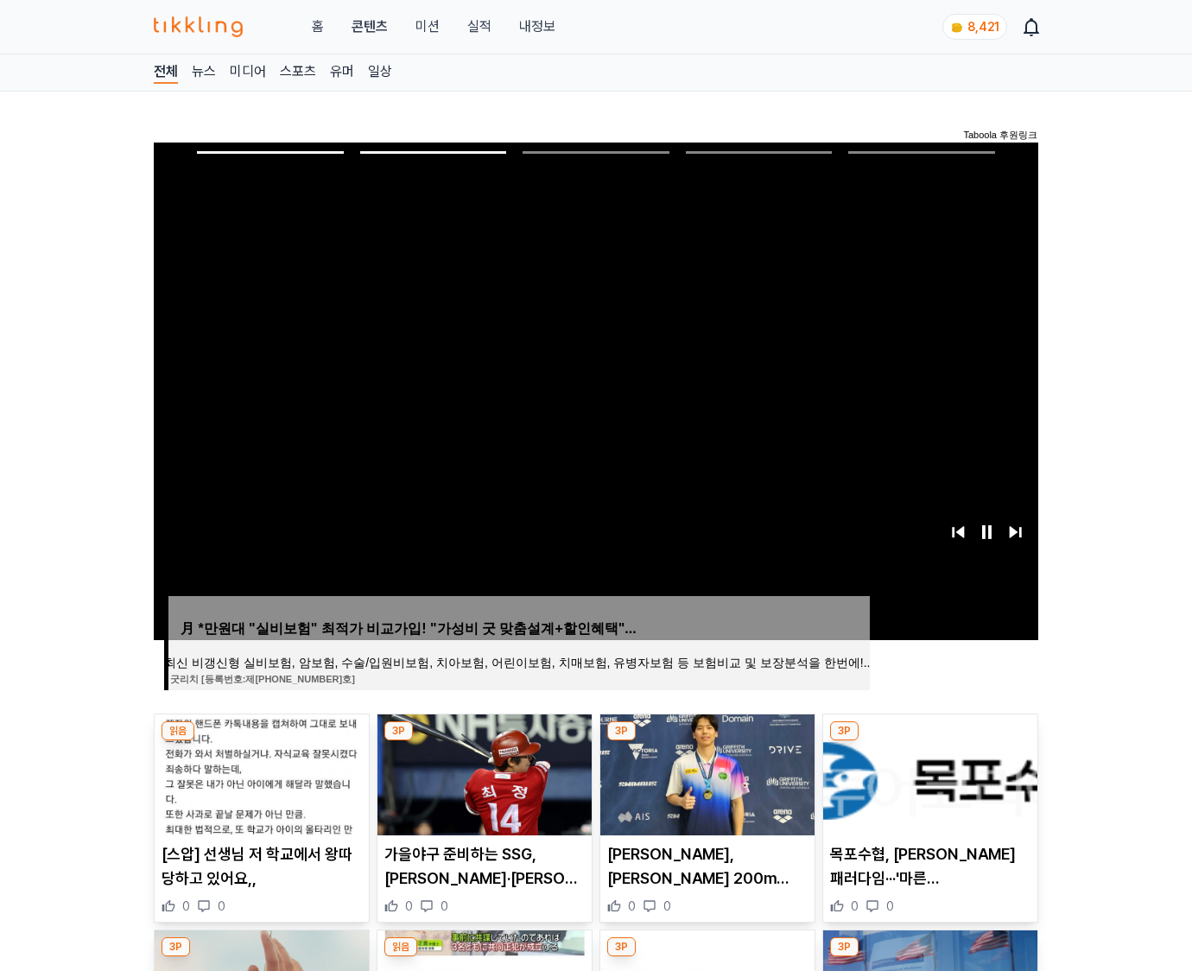
click at [928, 772] on img at bounding box center [930, 774] width 214 height 121
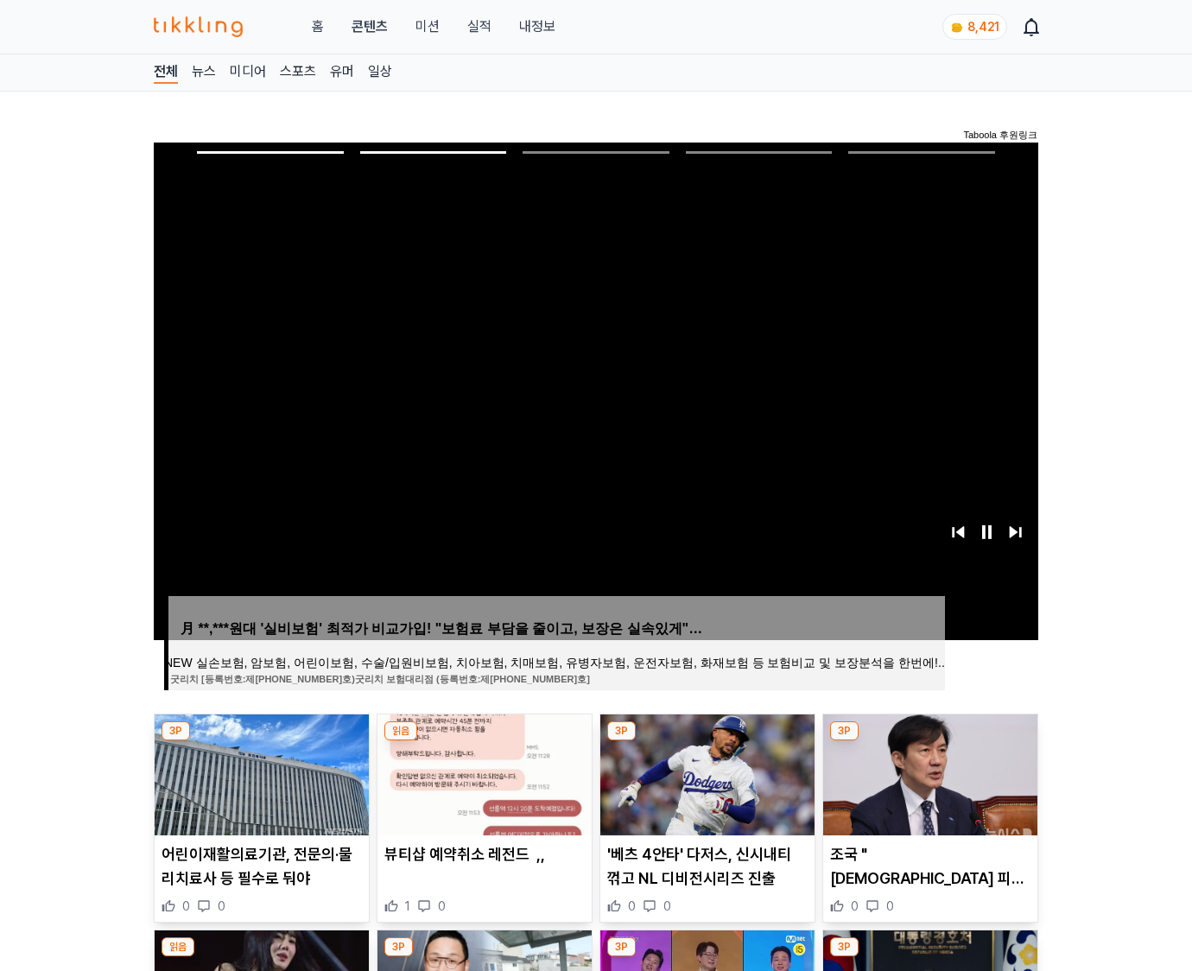
click at [928, 772] on img at bounding box center [930, 774] width 214 height 121
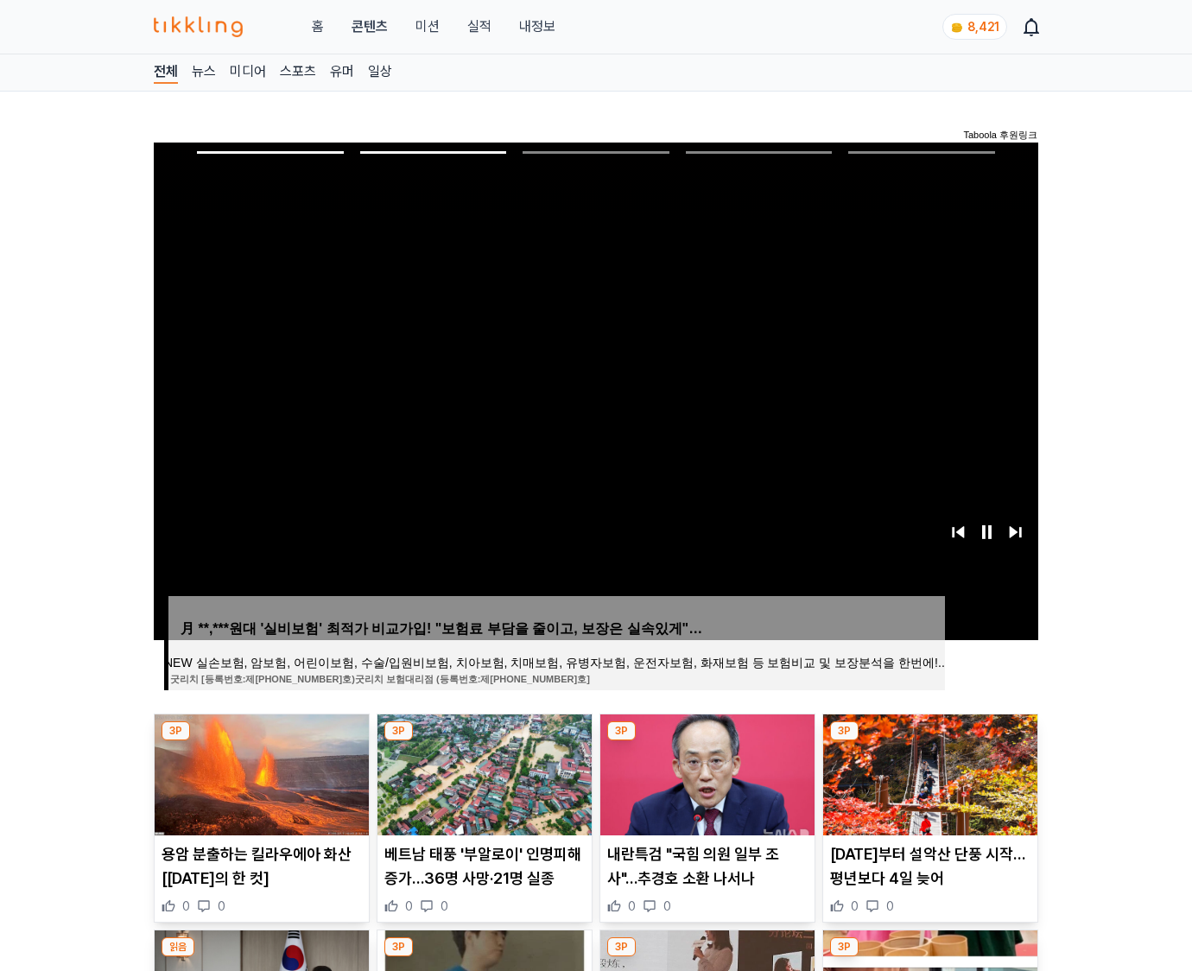
click at [928, 772] on img at bounding box center [930, 774] width 214 height 121
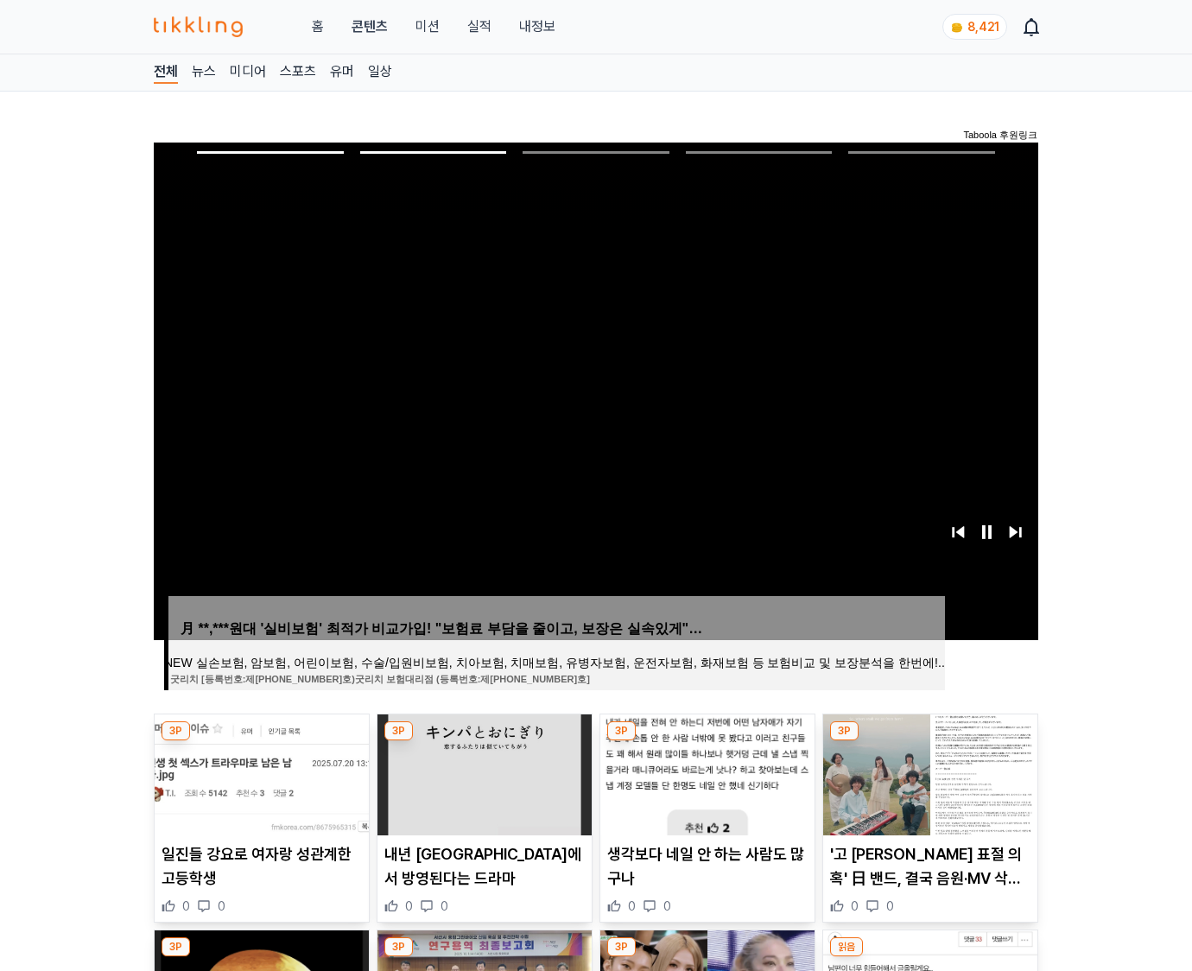
click at [928, 772] on img at bounding box center [930, 774] width 214 height 121
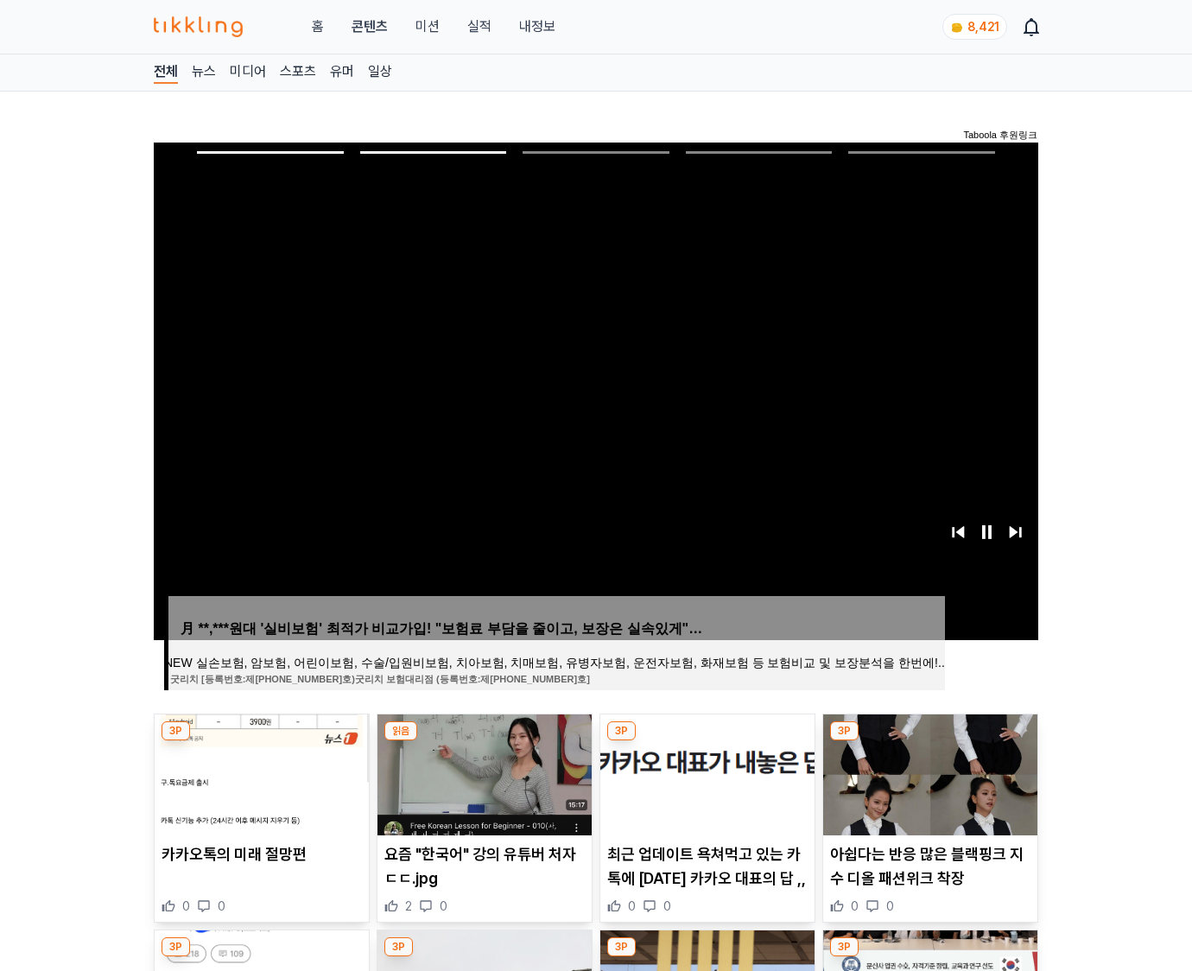
click at [928, 772] on img at bounding box center [930, 774] width 214 height 121
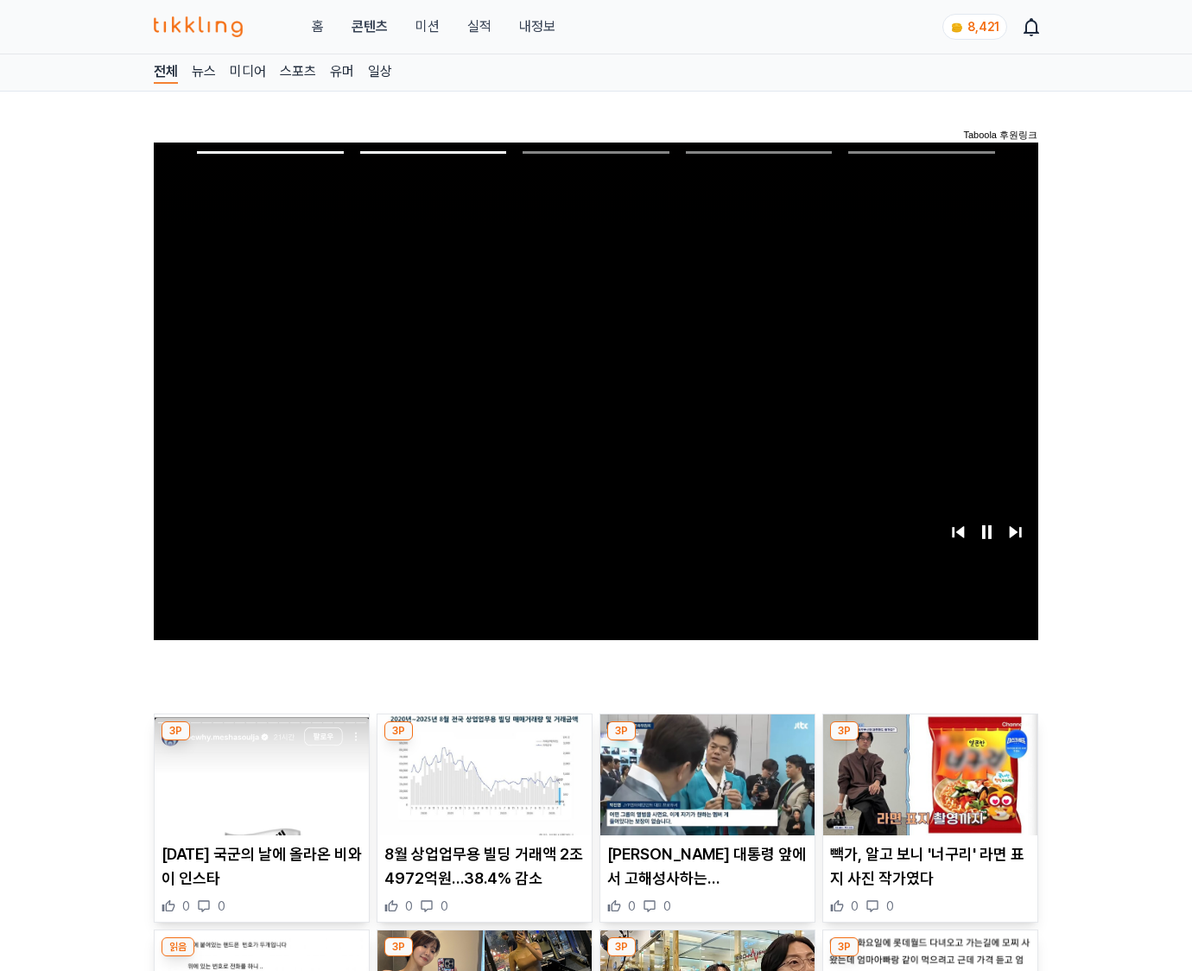
click at [928, 772] on img at bounding box center [930, 774] width 214 height 121
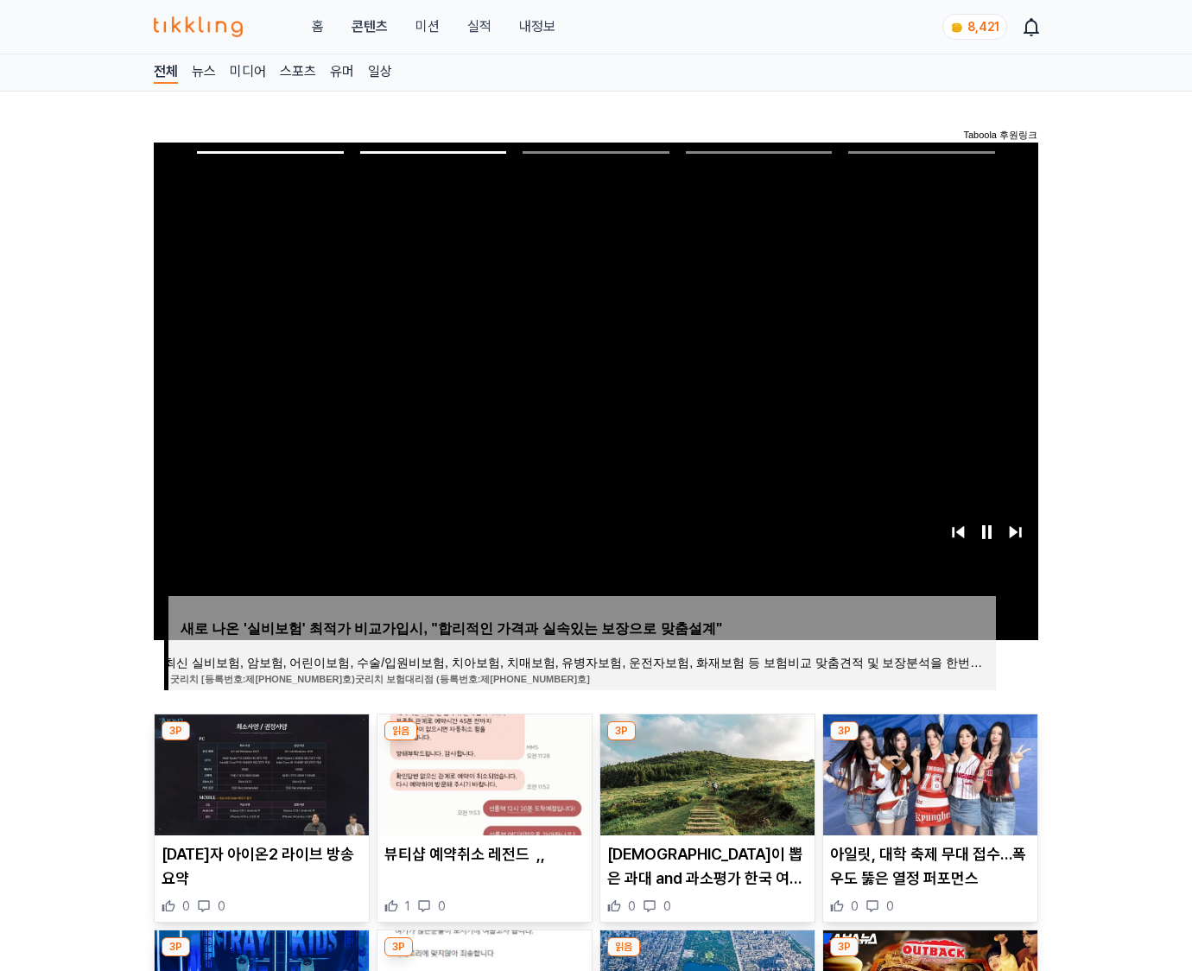
click at [928, 772] on img at bounding box center [930, 774] width 214 height 121
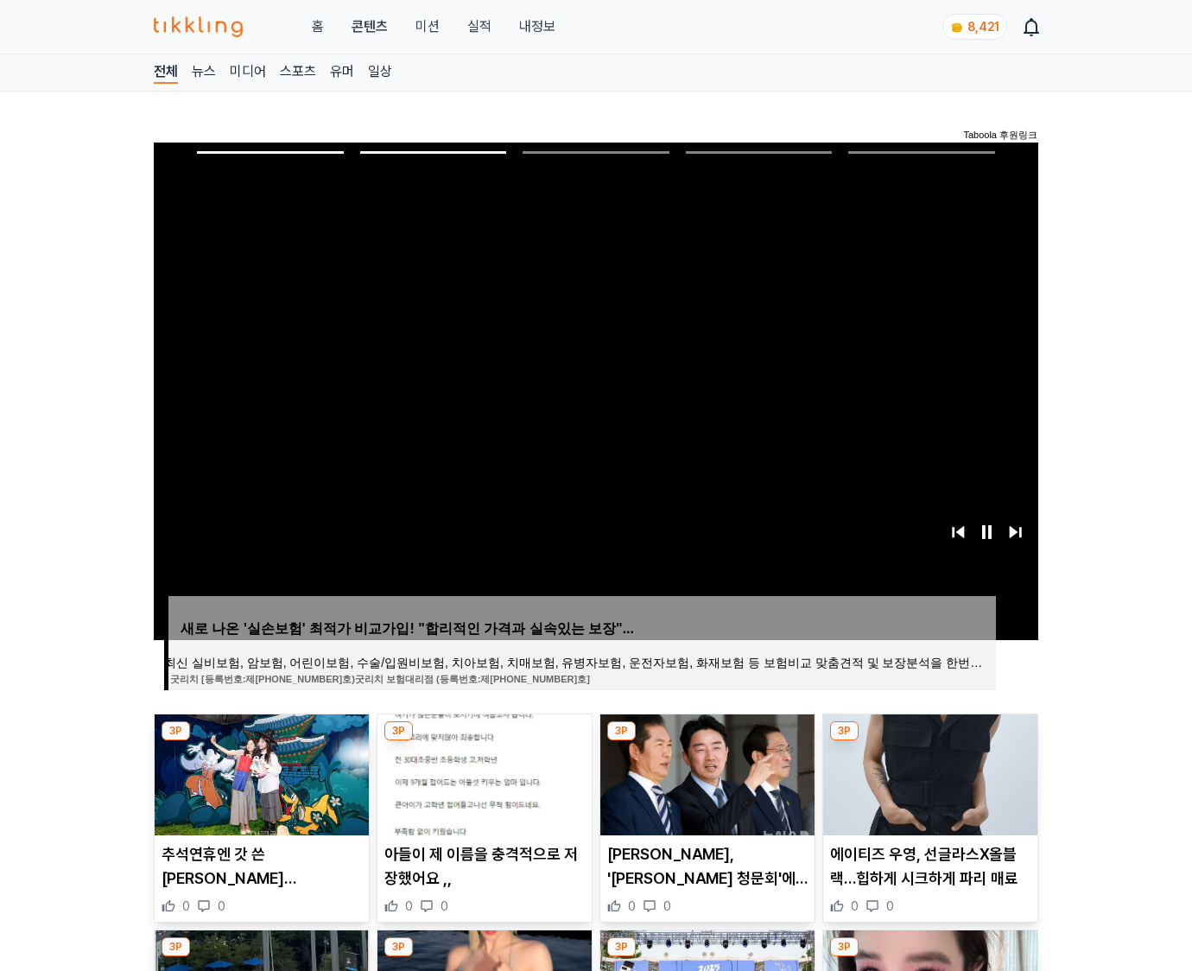
click at [928, 772] on img at bounding box center [930, 774] width 214 height 121
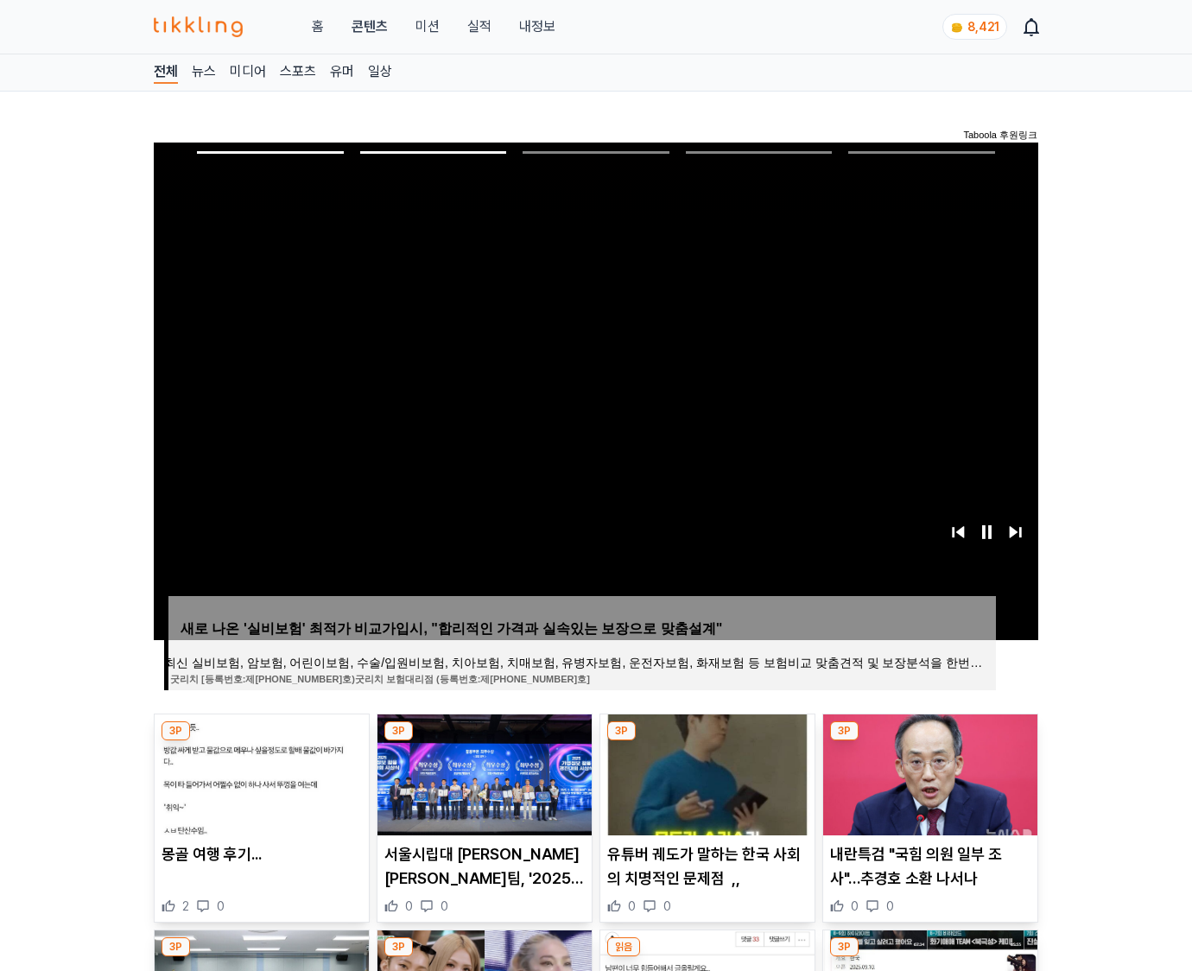
click at [928, 772] on img at bounding box center [930, 774] width 214 height 121
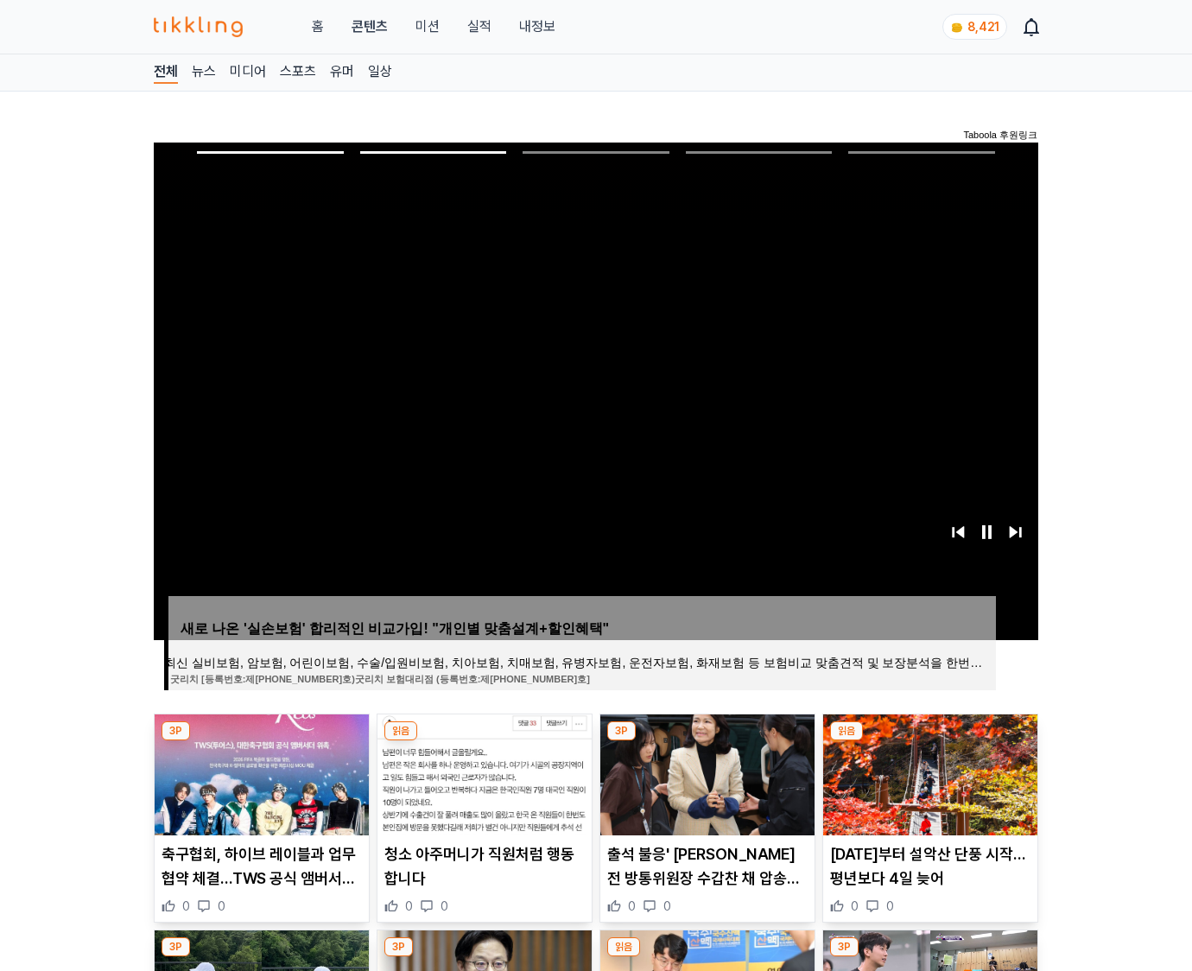
click at [928, 772] on img at bounding box center [930, 774] width 214 height 121
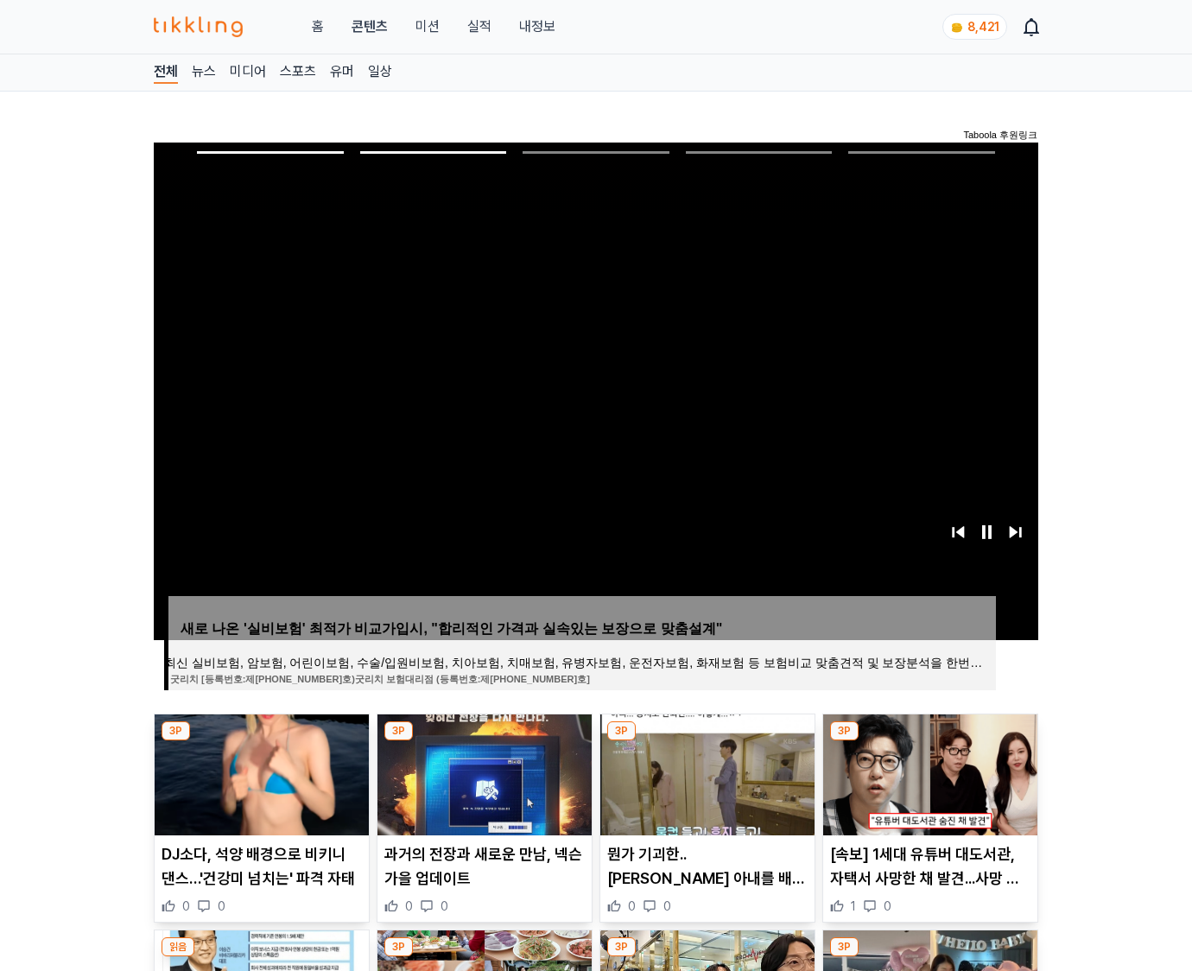
click at [928, 772] on img at bounding box center [930, 774] width 214 height 121
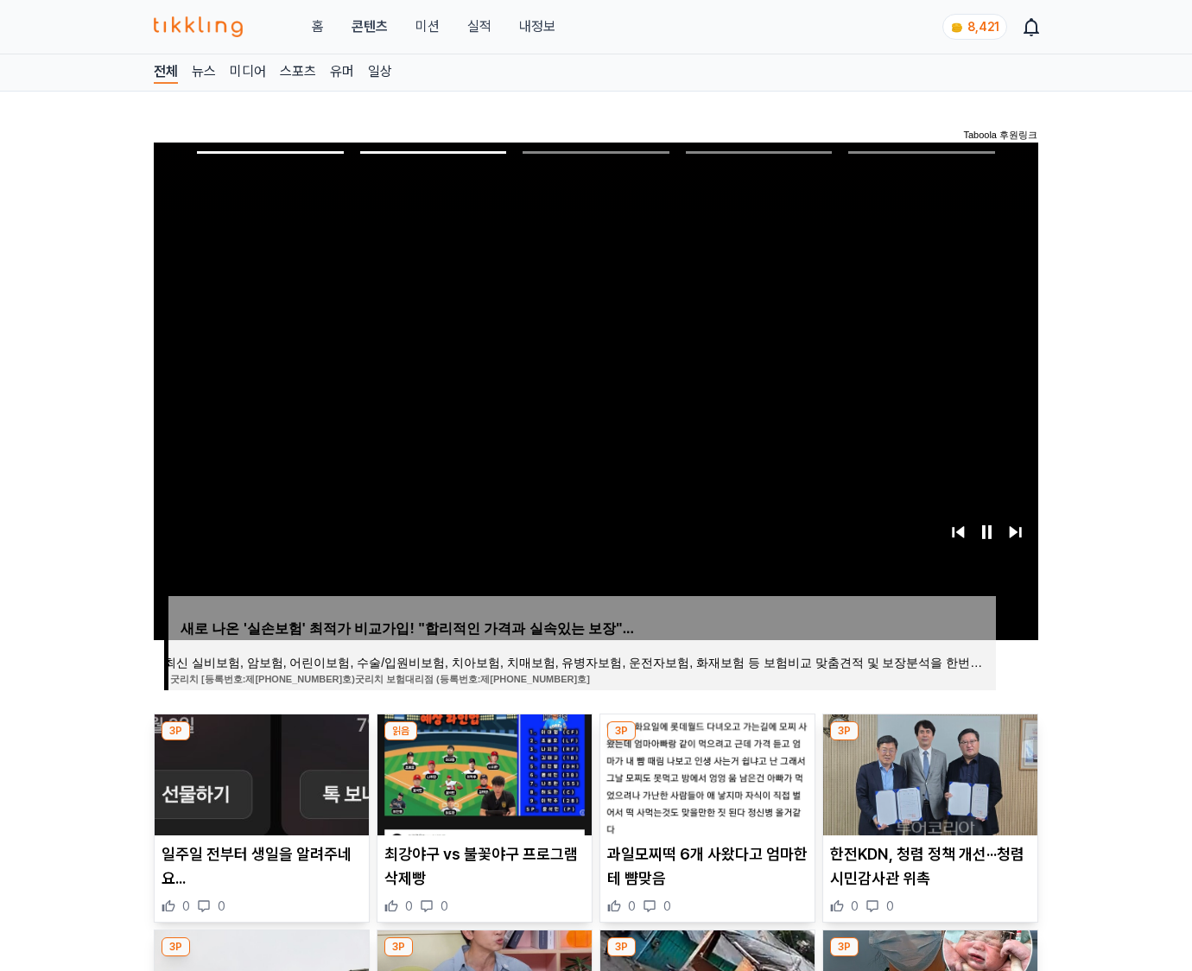
click at [928, 772] on img at bounding box center [930, 774] width 214 height 121
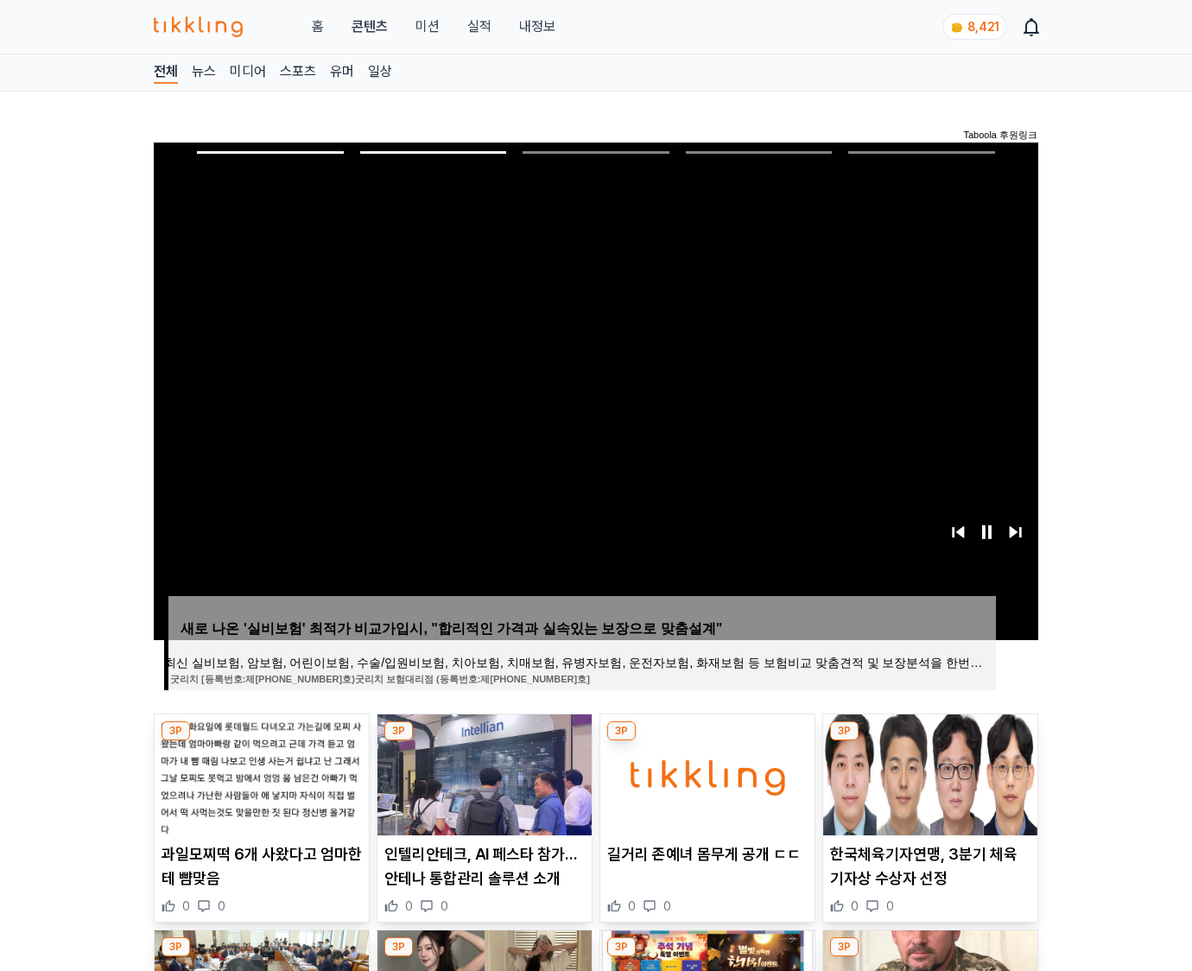
click at [928, 772] on img at bounding box center [930, 774] width 214 height 121
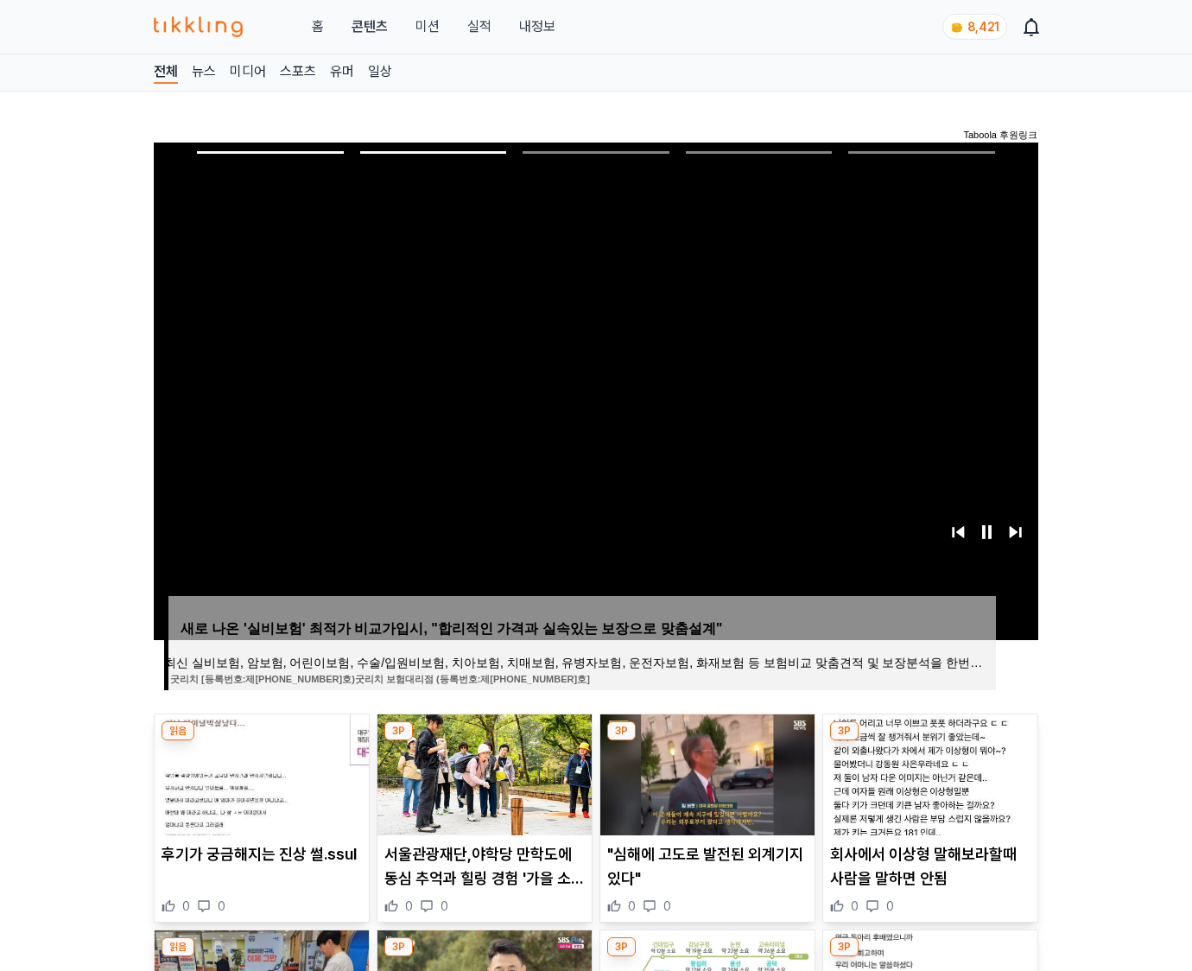
click at [928, 772] on img at bounding box center [930, 774] width 214 height 121
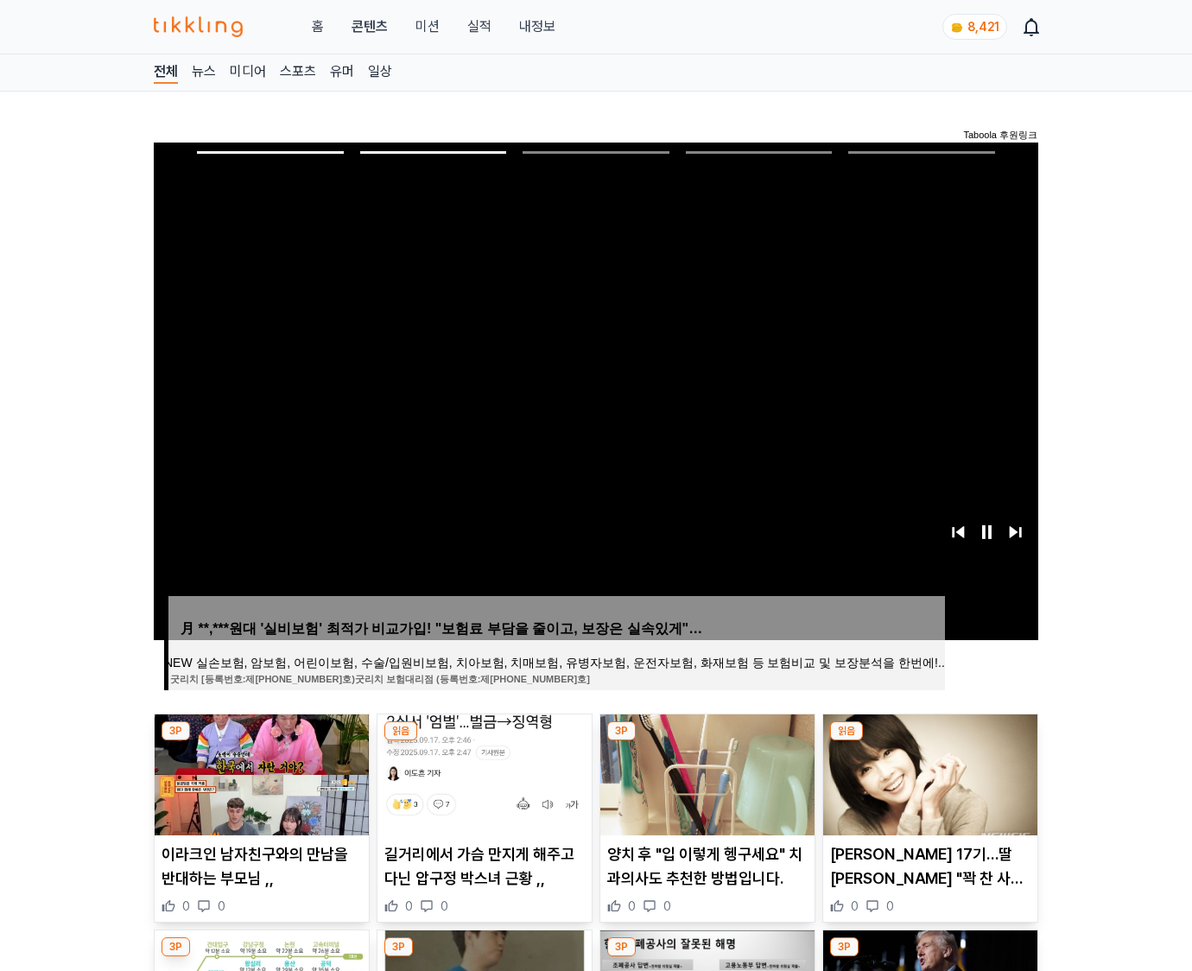
click at [928, 772] on img at bounding box center [930, 774] width 214 height 121
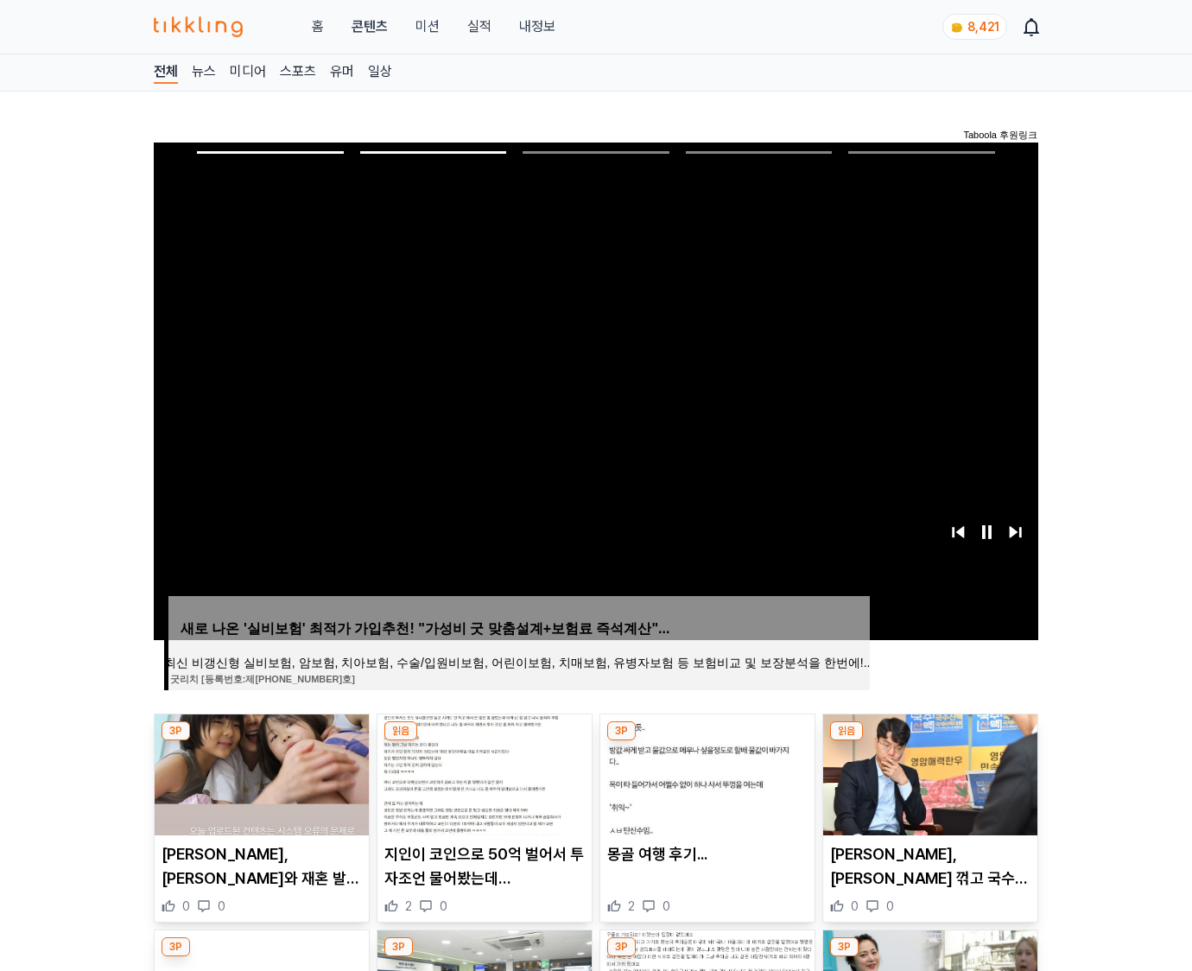
click at [928, 772] on img at bounding box center [930, 774] width 214 height 121
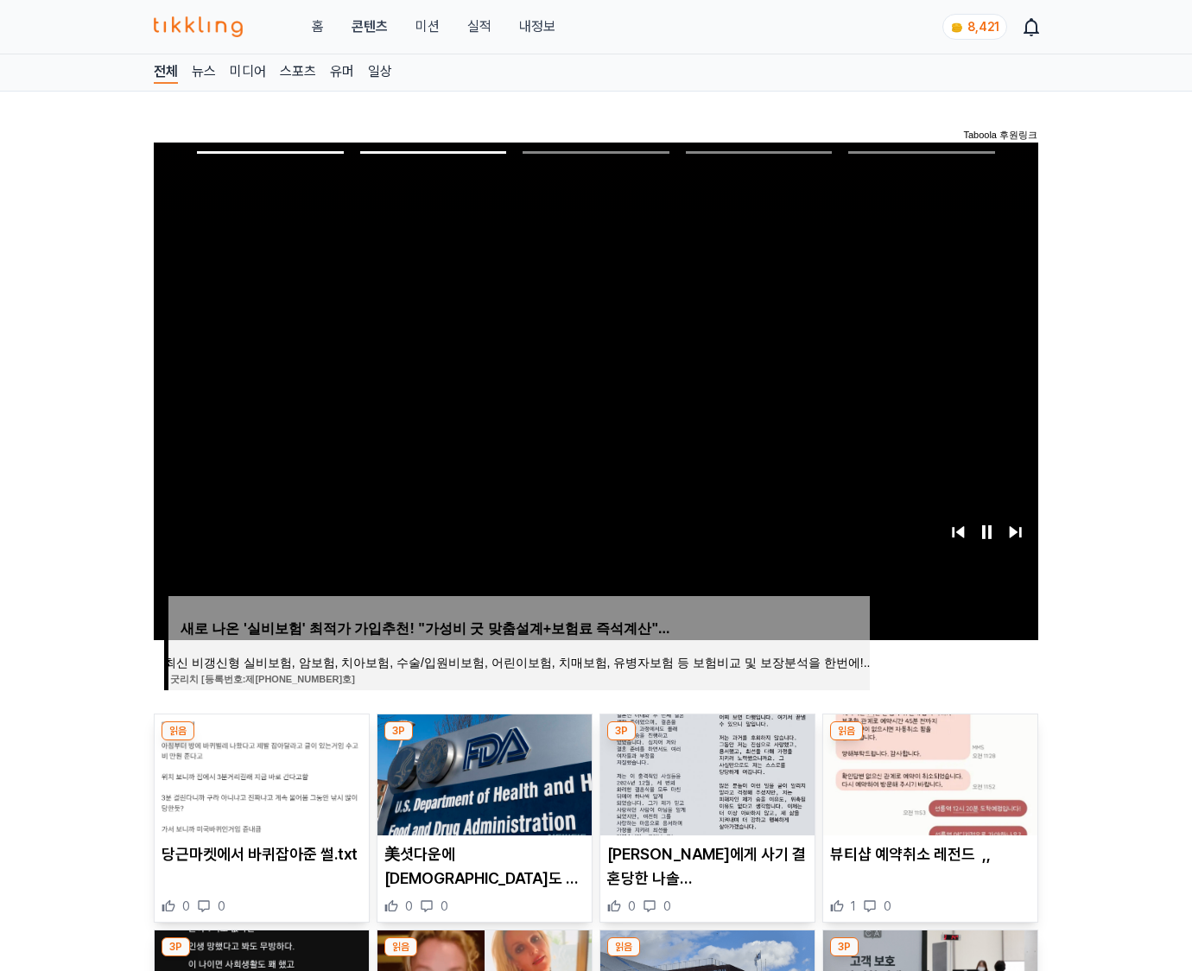
click at [928, 772] on img at bounding box center [930, 774] width 214 height 121
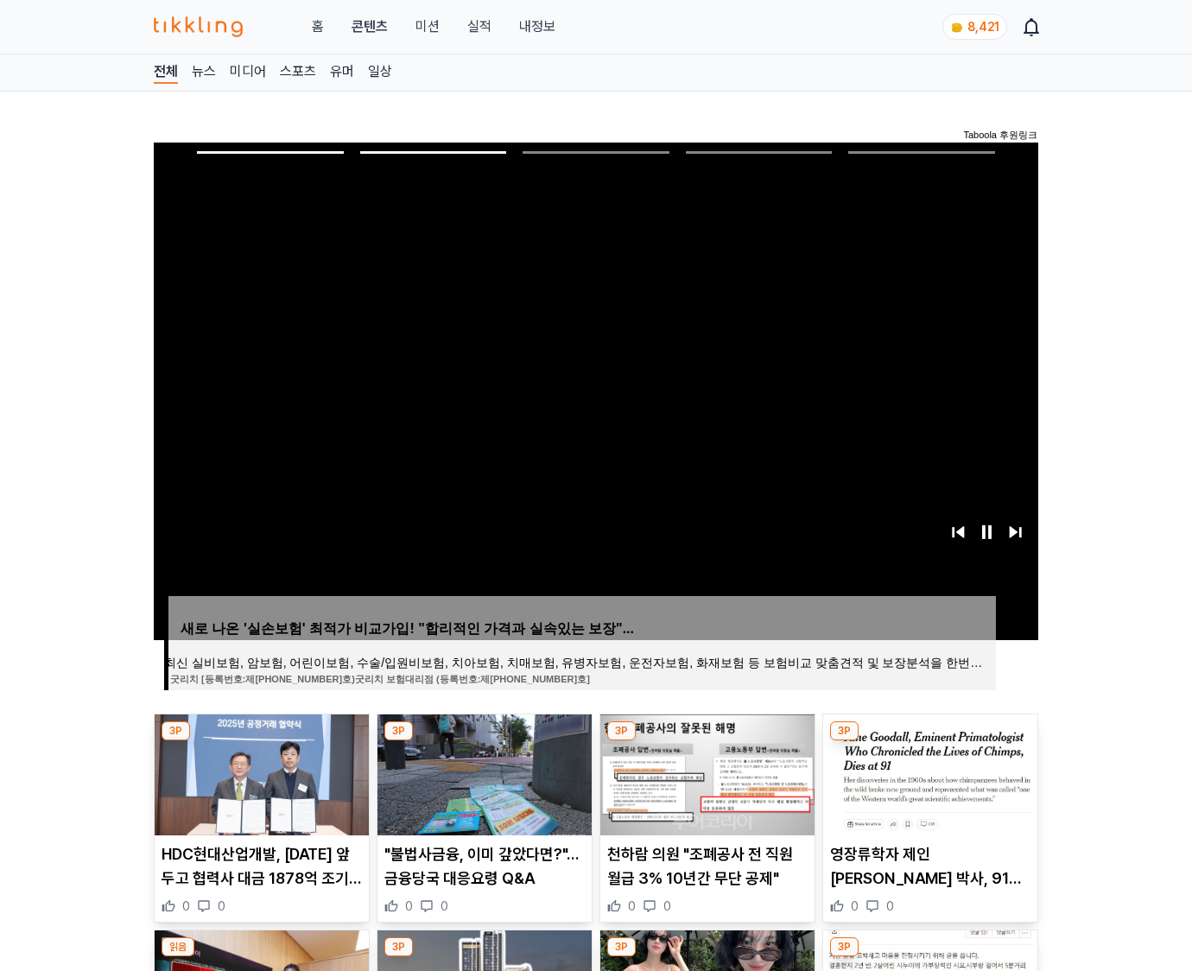
click at [928, 772] on img at bounding box center [930, 774] width 214 height 121
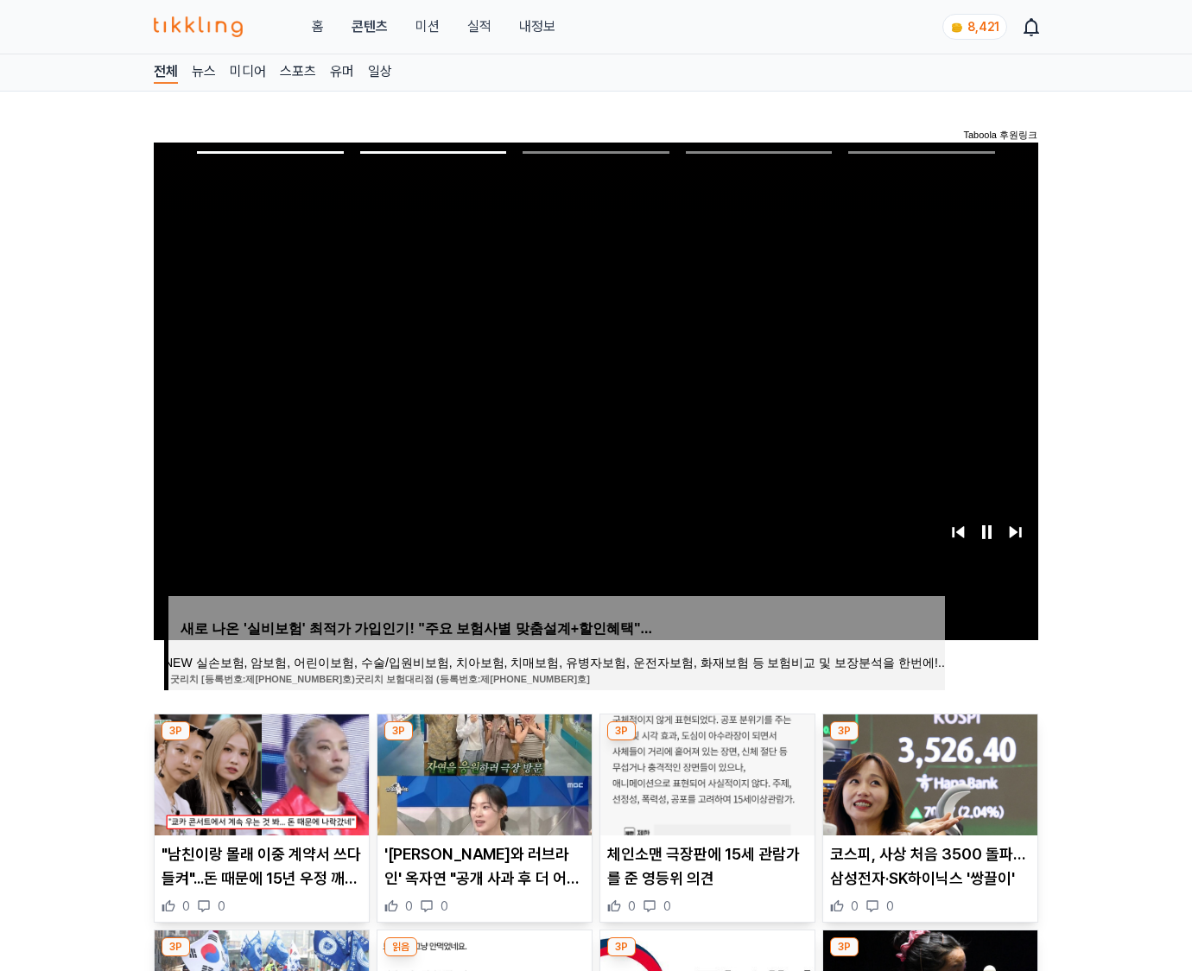
click at [928, 772] on img at bounding box center [930, 774] width 214 height 121
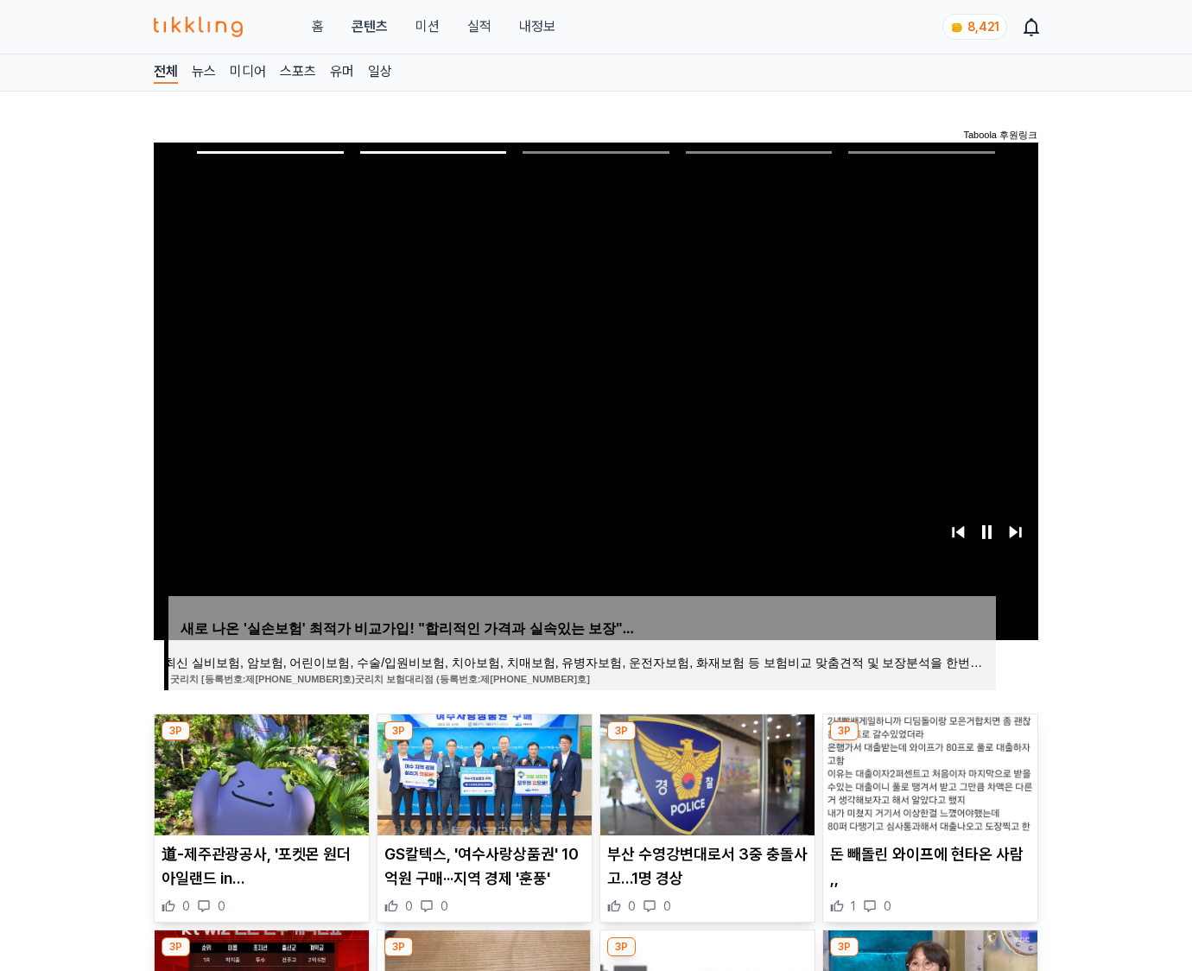
click at [928, 772] on img at bounding box center [930, 774] width 214 height 121
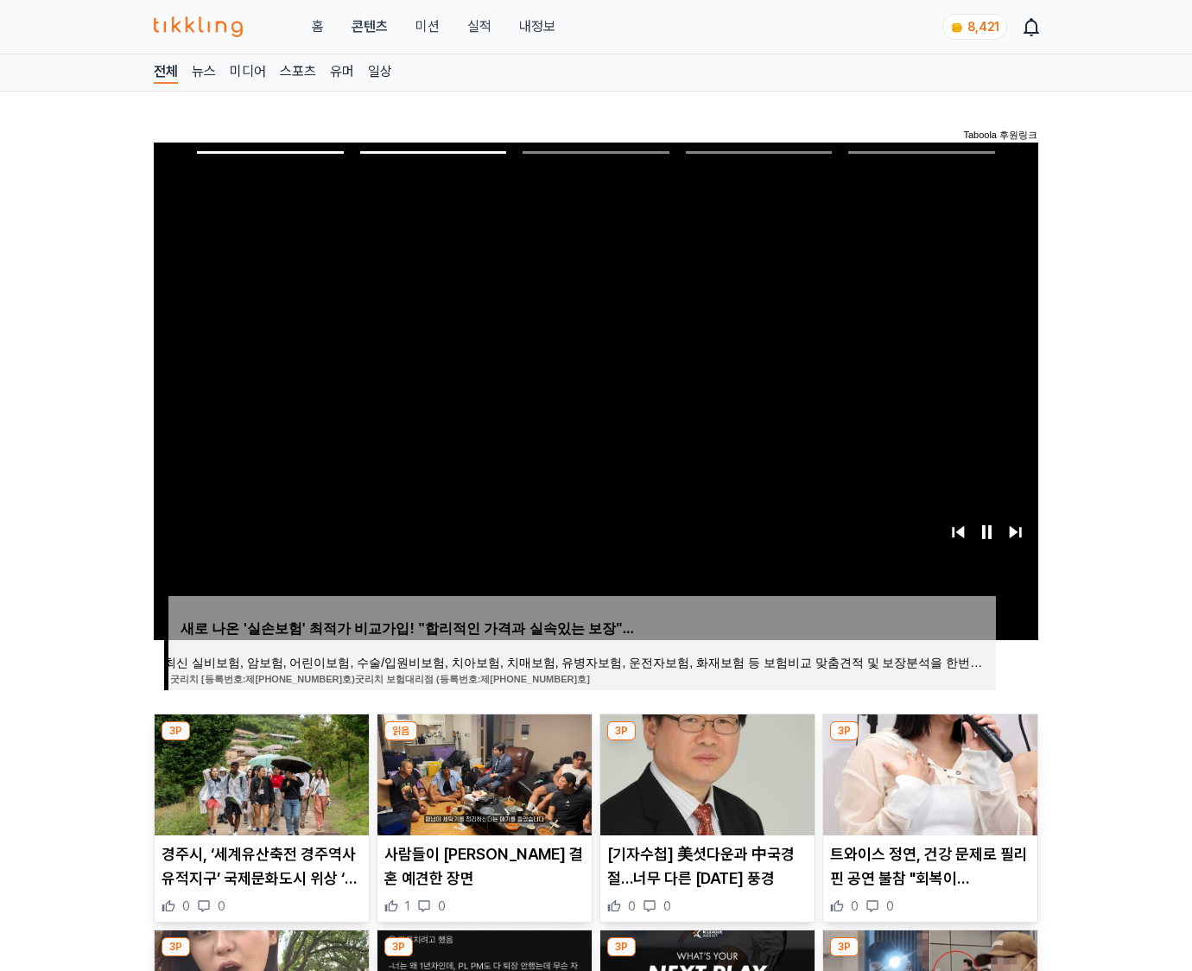
click at [928, 772] on img at bounding box center [930, 774] width 214 height 121
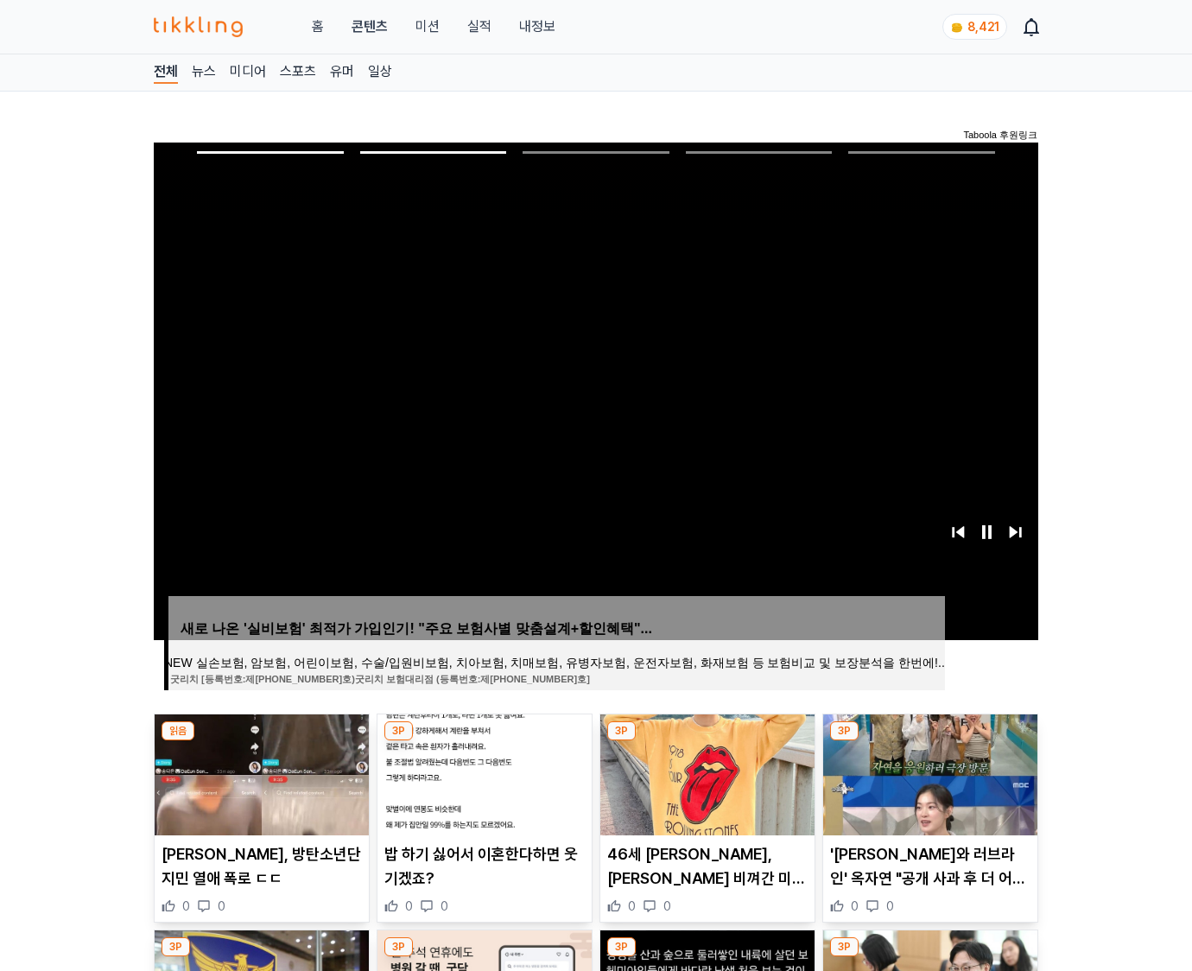
click at [928, 772] on img at bounding box center [930, 774] width 214 height 121
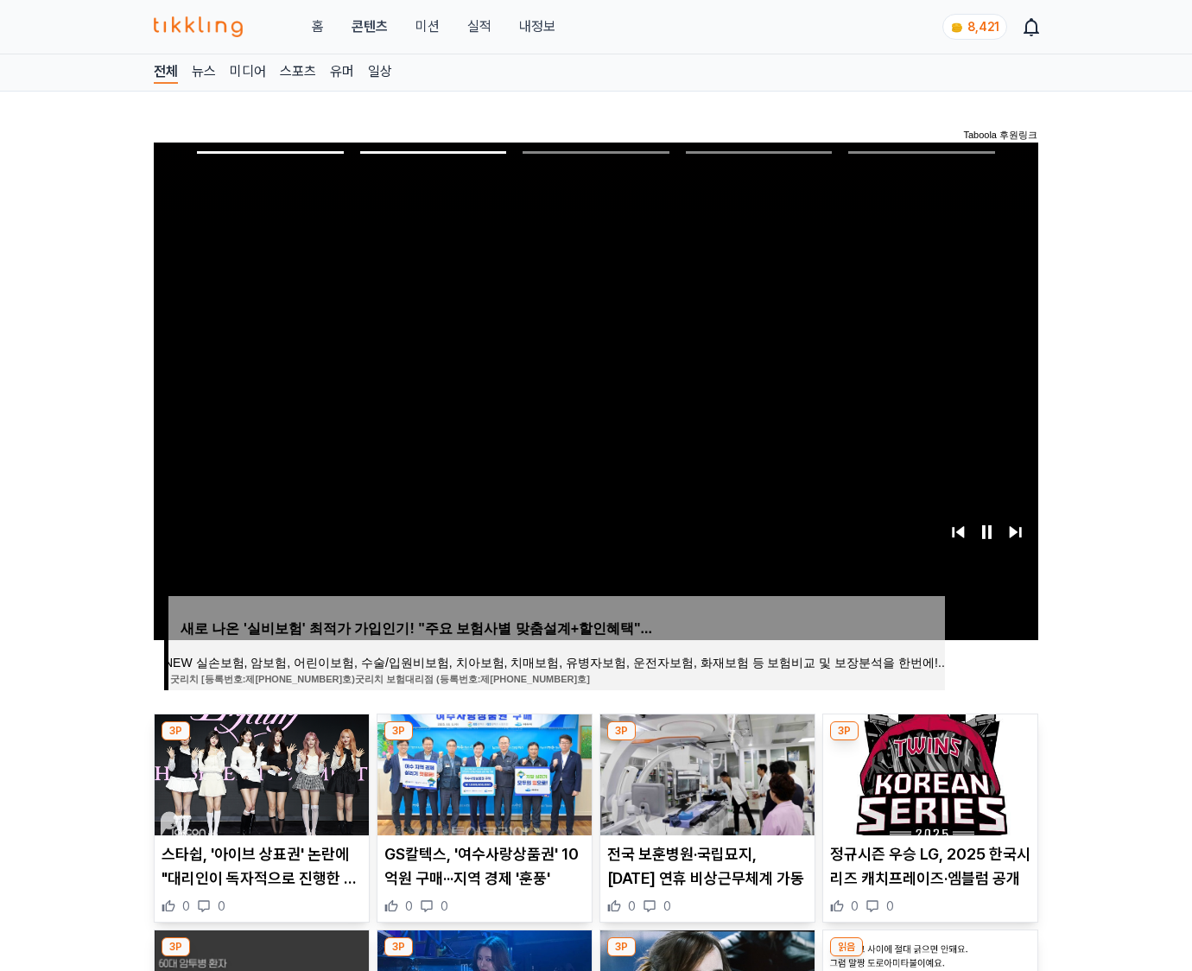
click at [928, 772] on img at bounding box center [930, 774] width 214 height 121
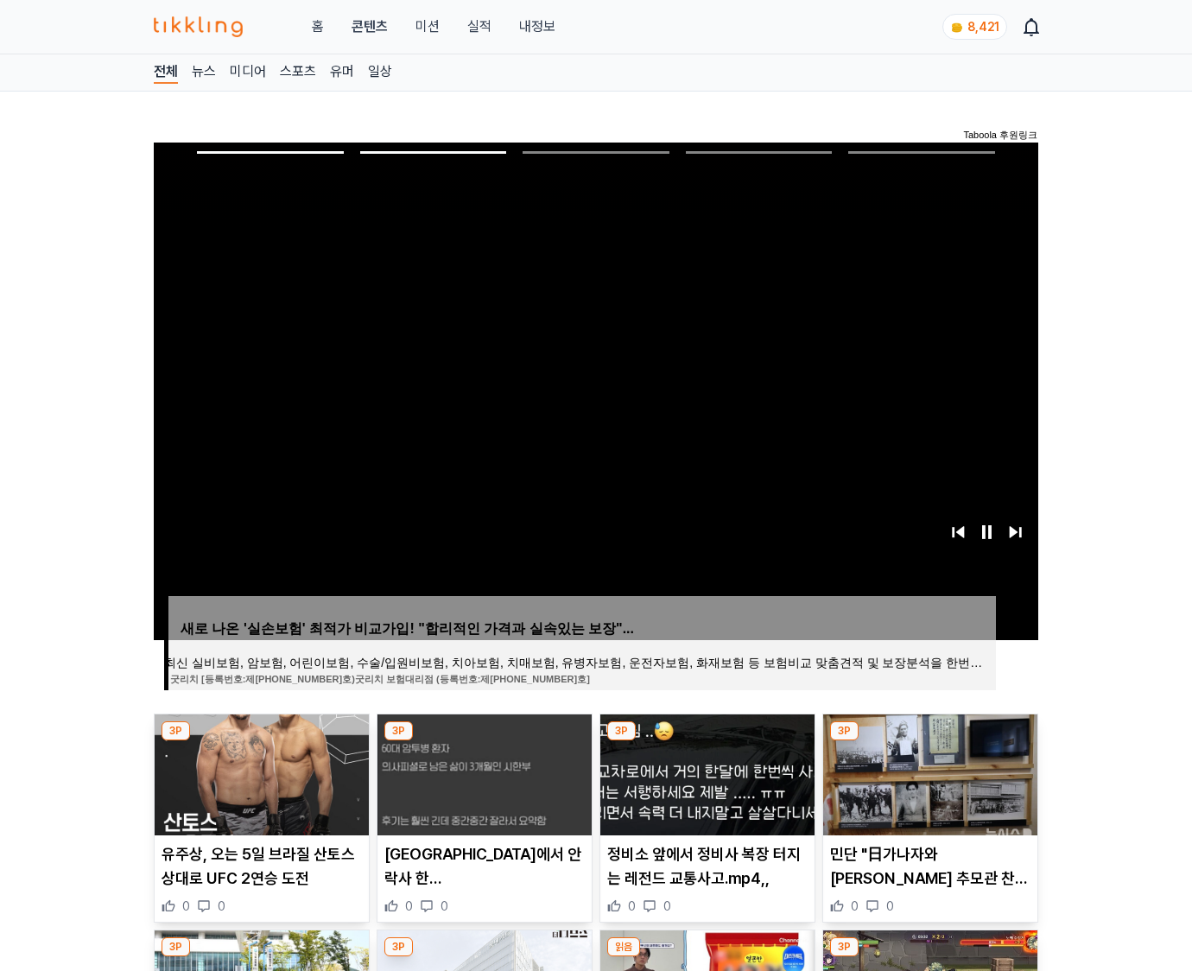
click at [928, 772] on img at bounding box center [930, 774] width 214 height 121
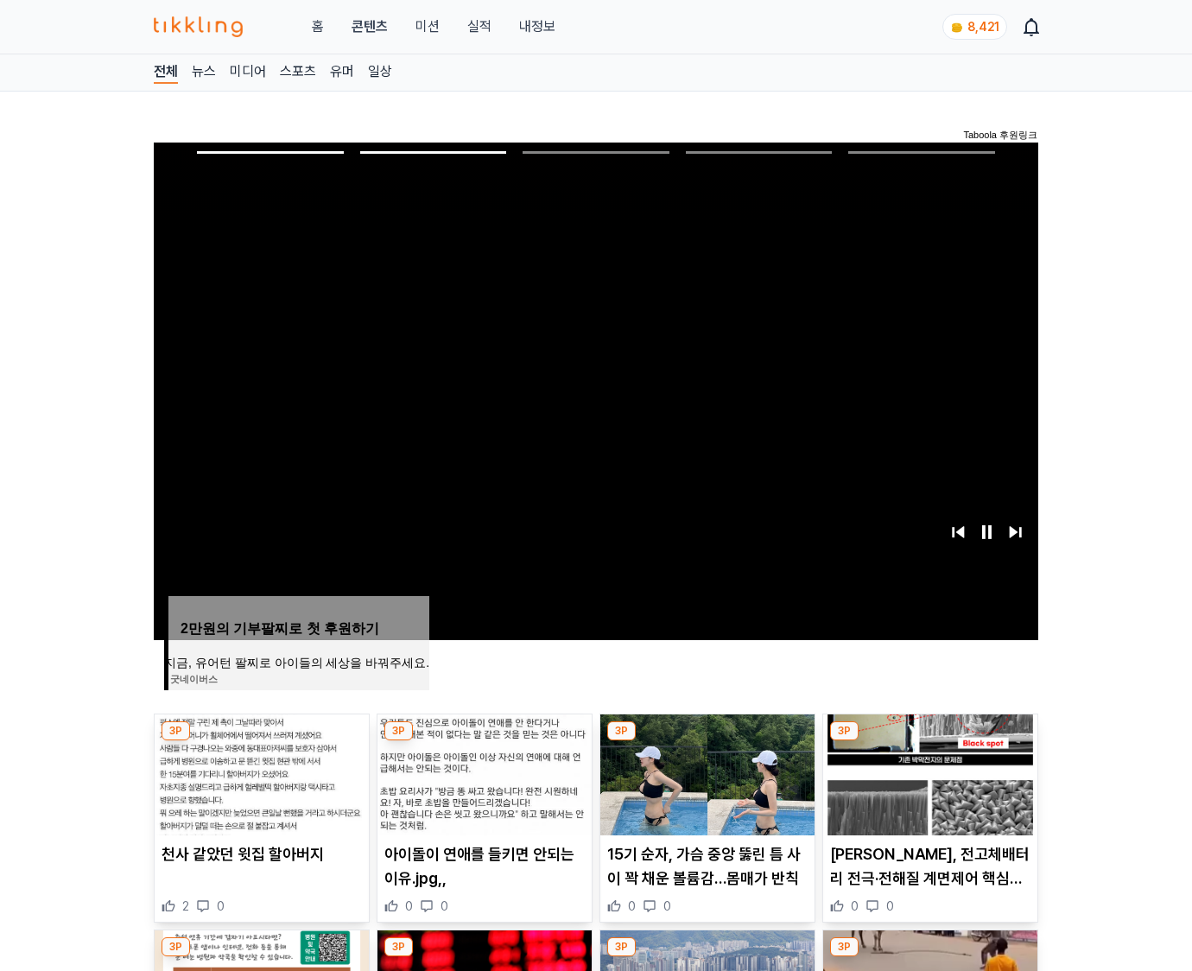
click at [928, 772] on img at bounding box center [930, 774] width 214 height 121
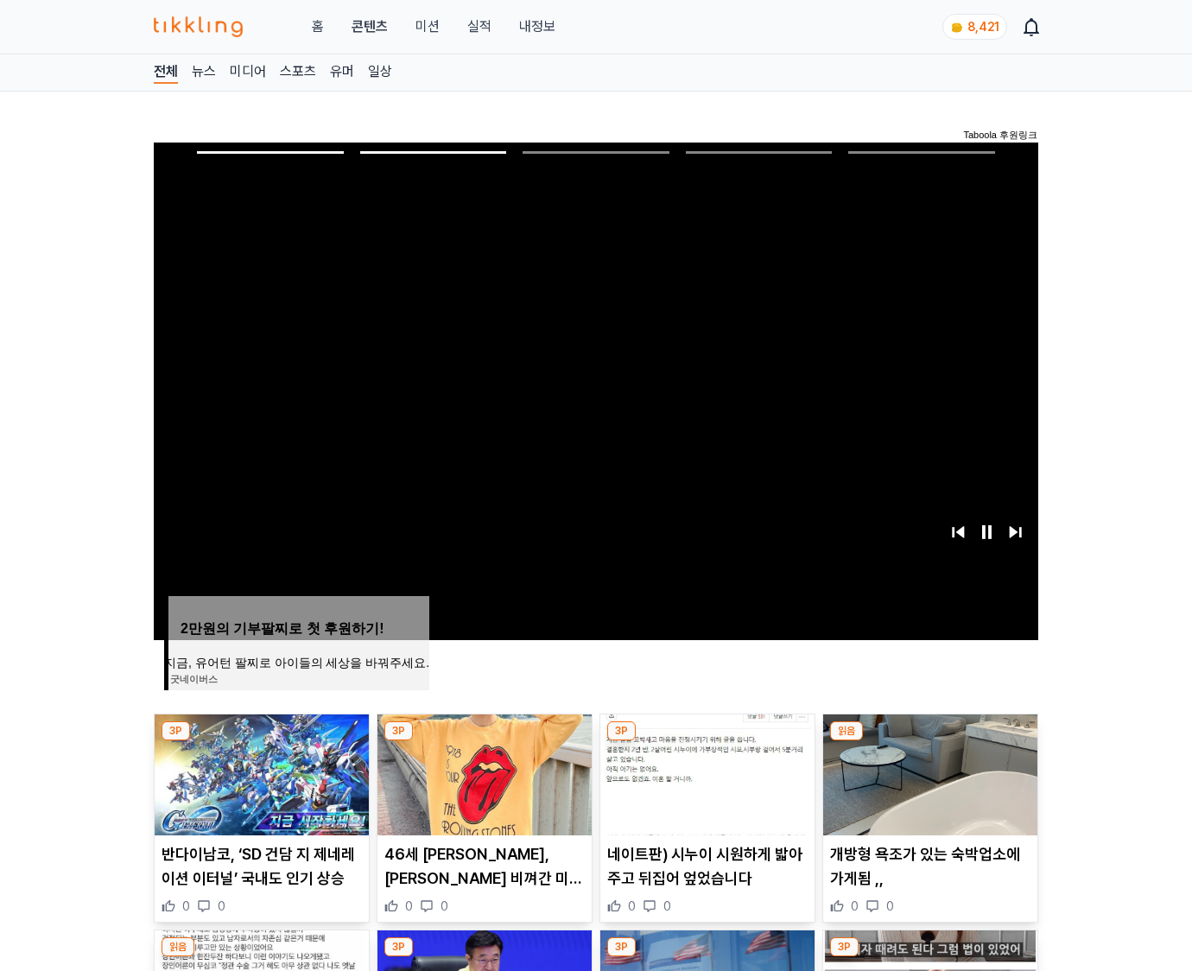
click at [928, 772] on img at bounding box center [930, 774] width 214 height 121
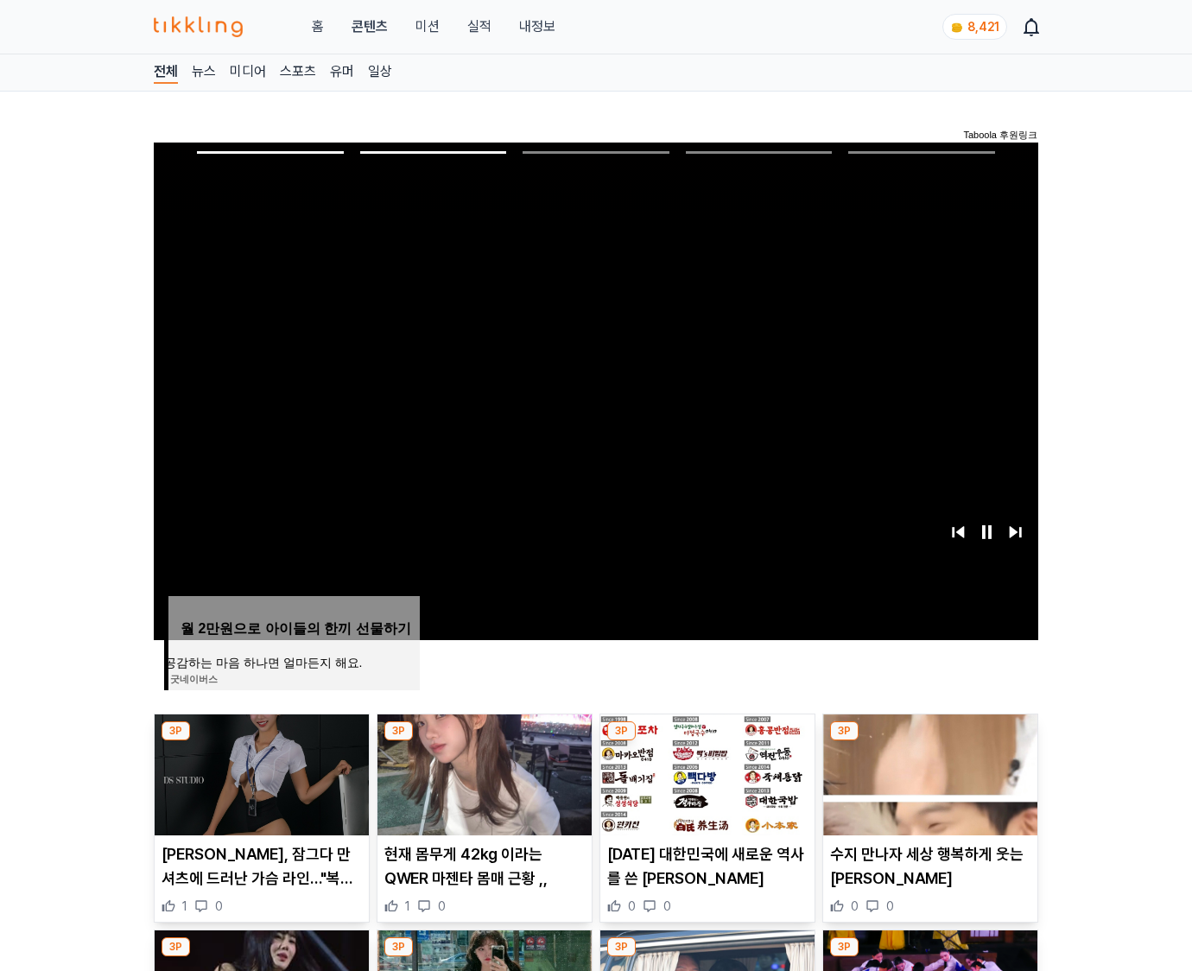
click at [928, 772] on img at bounding box center [930, 774] width 214 height 121
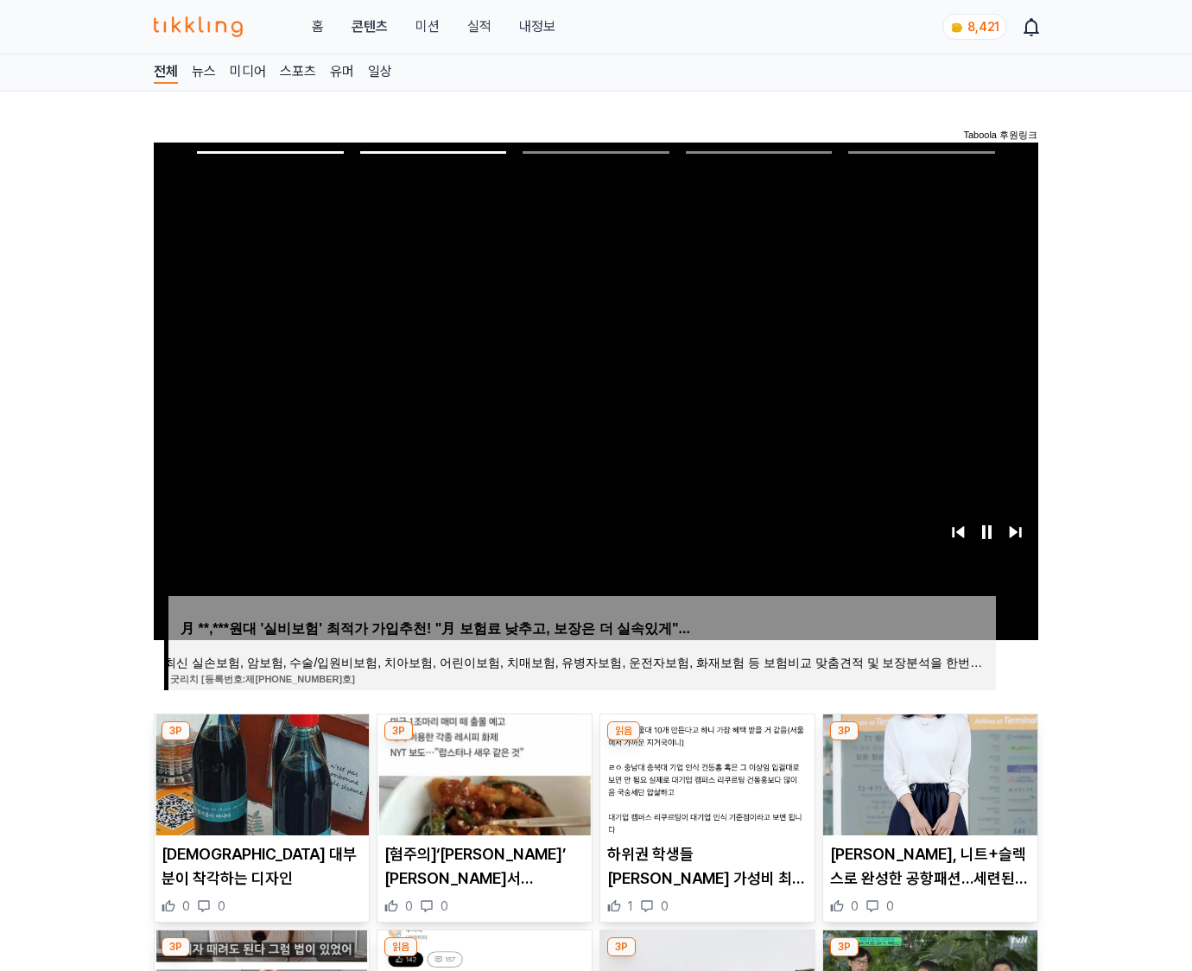
click at [928, 772] on img at bounding box center [930, 774] width 214 height 121
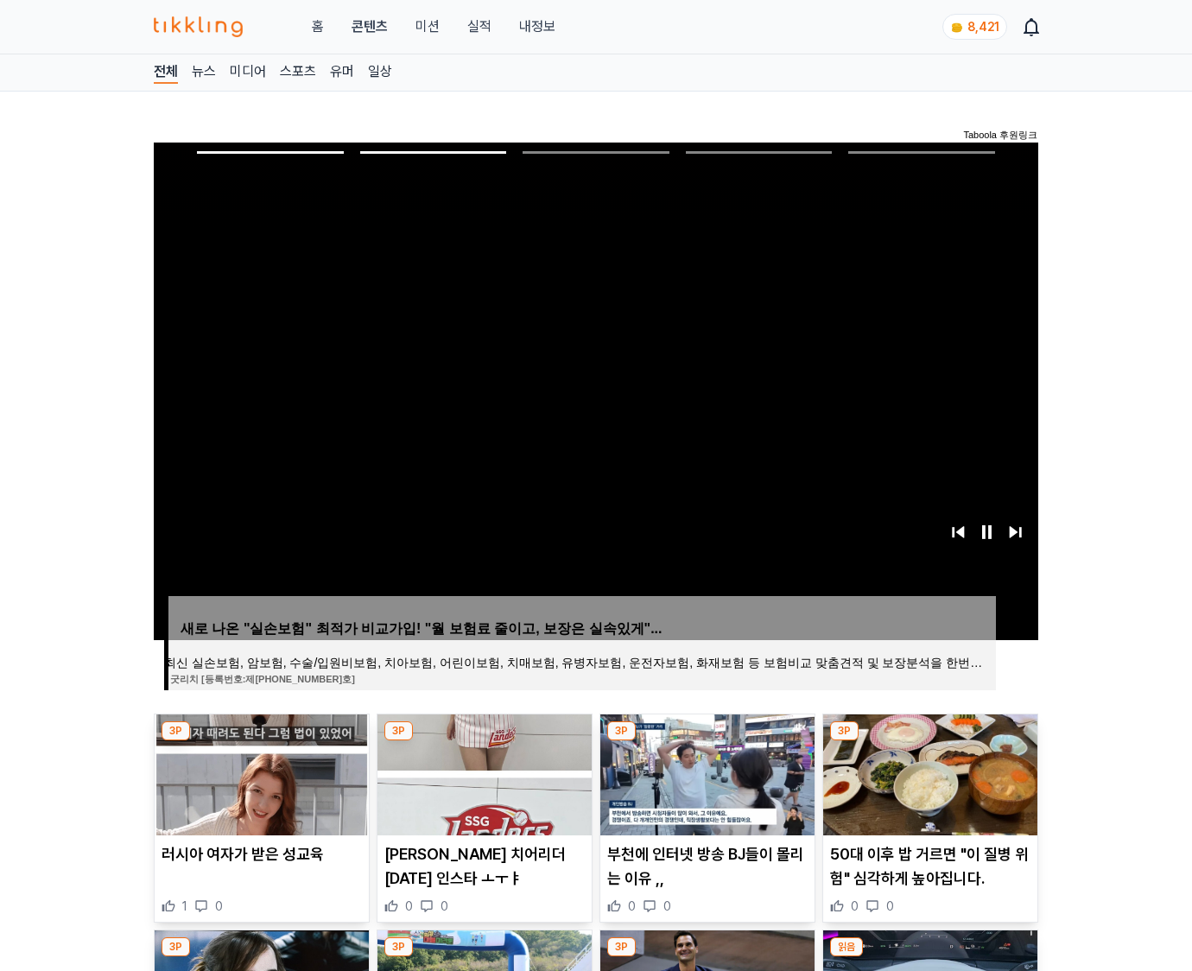
click at [928, 772] on img at bounding box center [930, 774] width 214 height 121
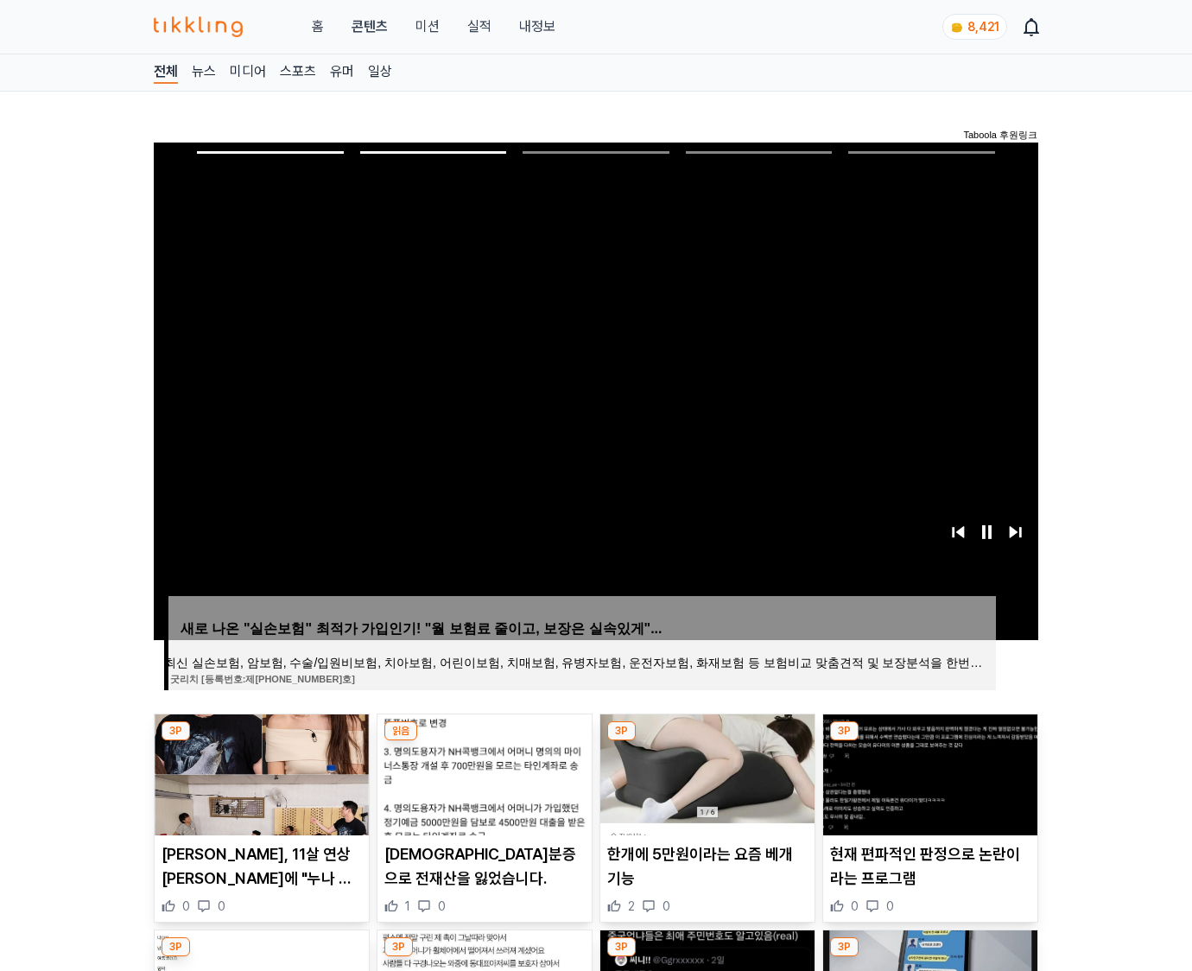
click at [928, 772] on img at bounding box center [930, 774] width 214 height 121
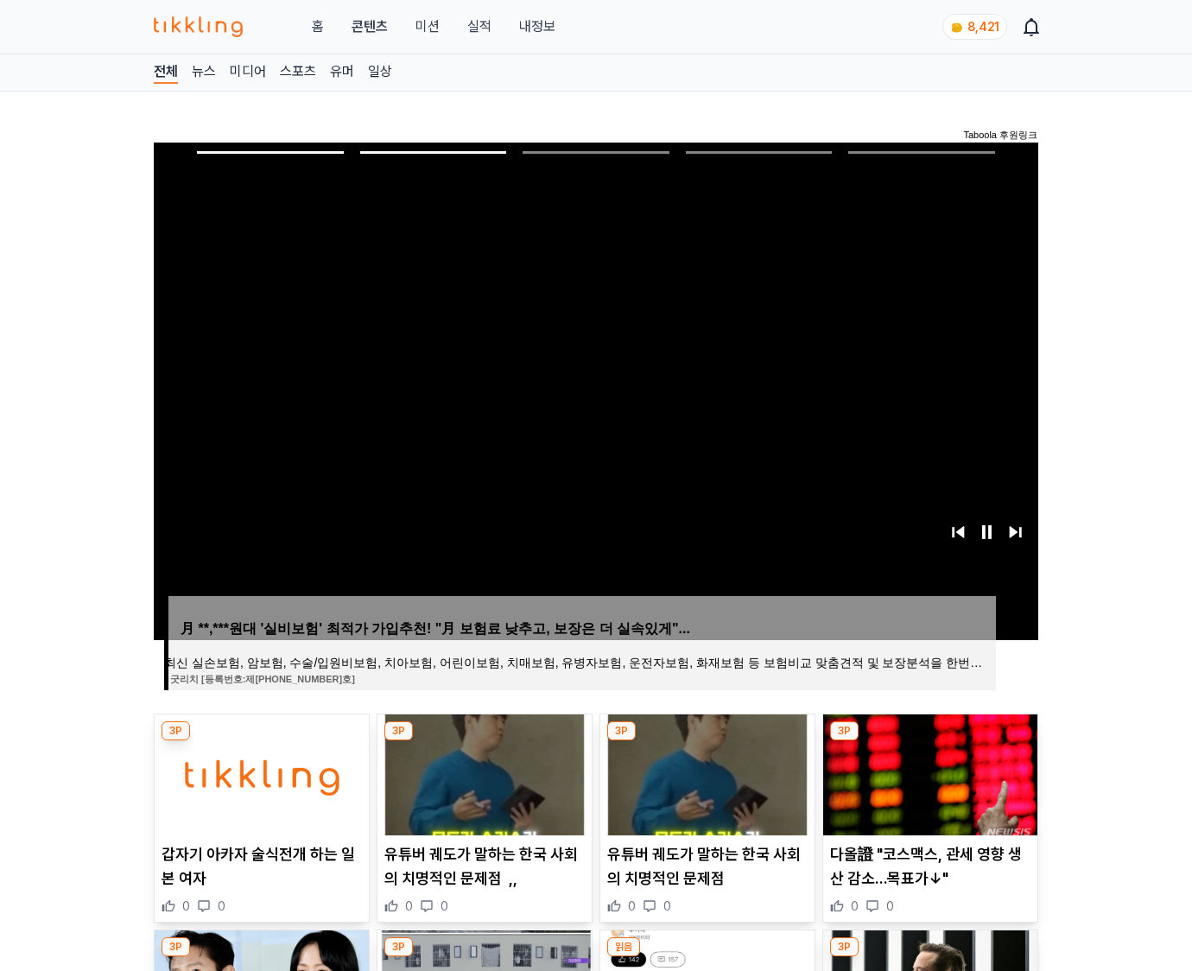
click at [928, 772] on img at bounding box center [930, 774] width 214 height 121
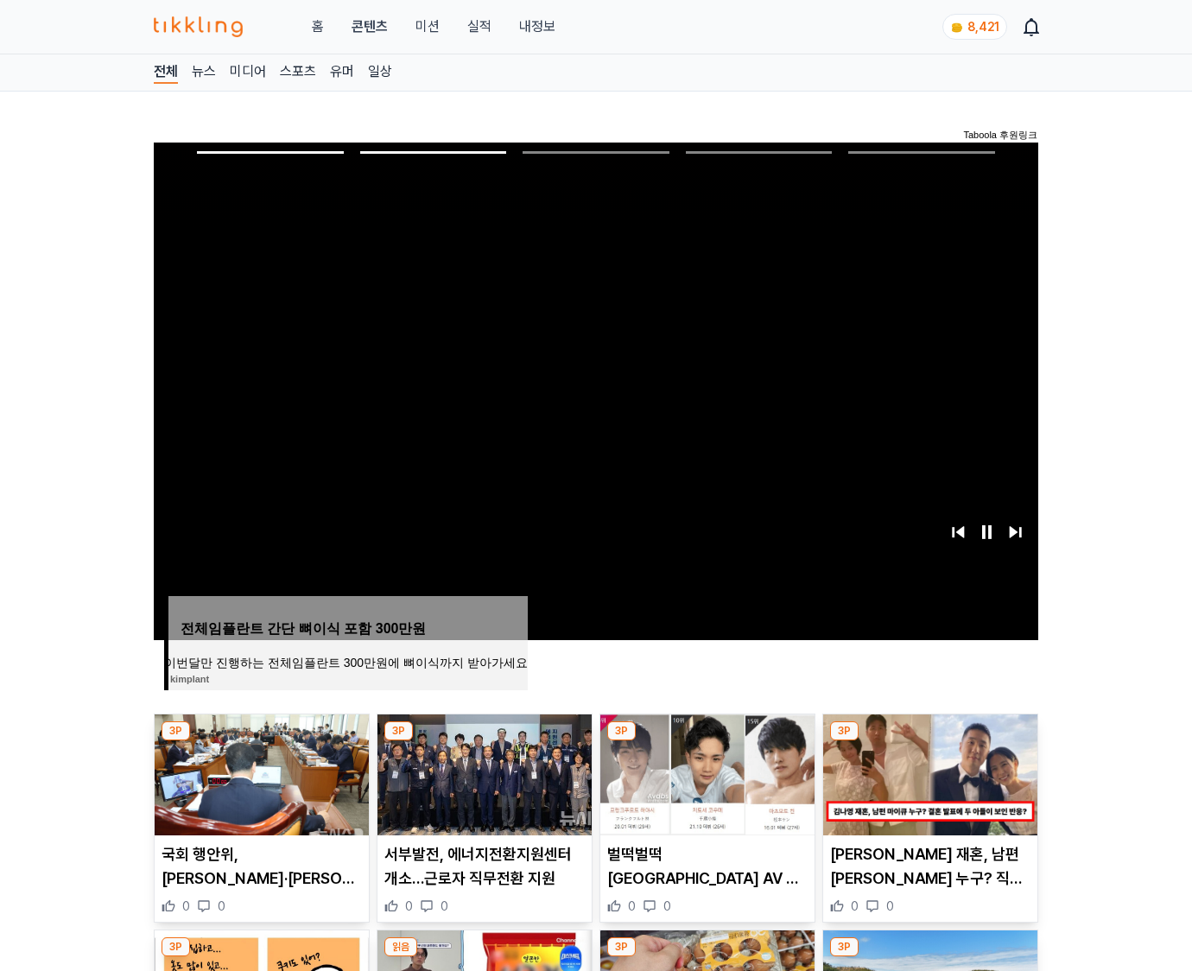
click at [928, 772] on img at bounding box center [930, 774] width 214 height 121
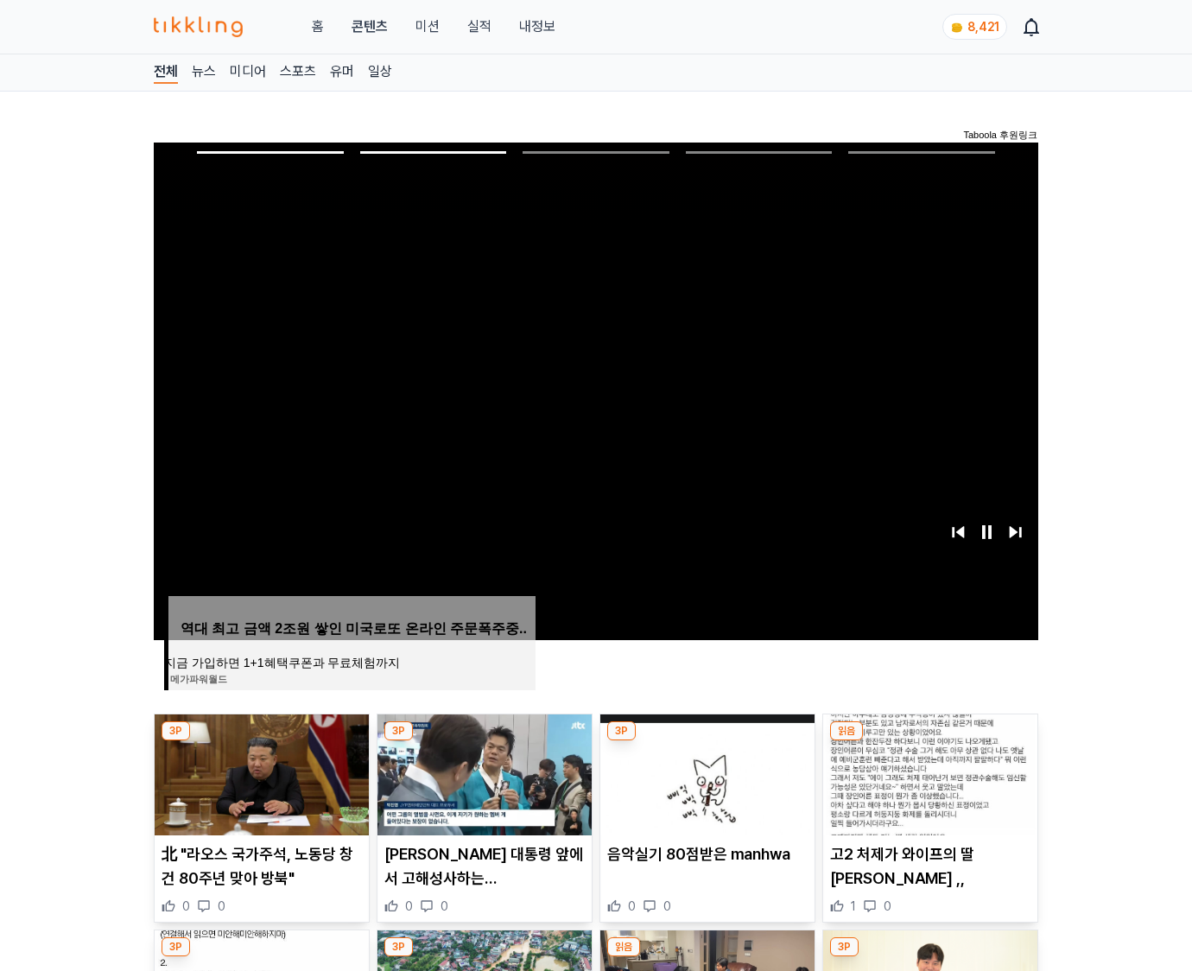
click at [928, 772] on img at bounding box center [930, 774] width 214 height 121
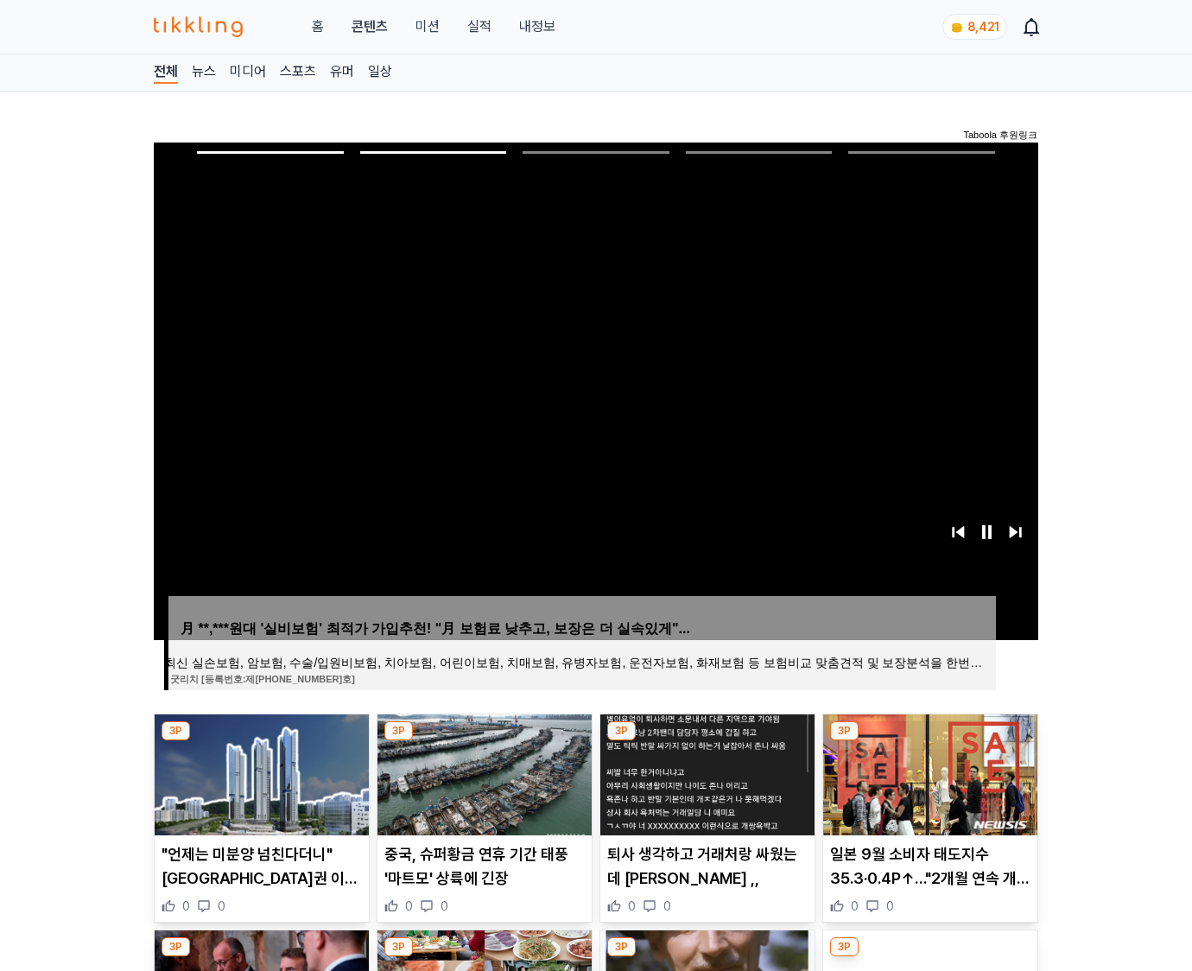
click at [928, 772] on img at bounding box center [930, 774] width 214 height 121
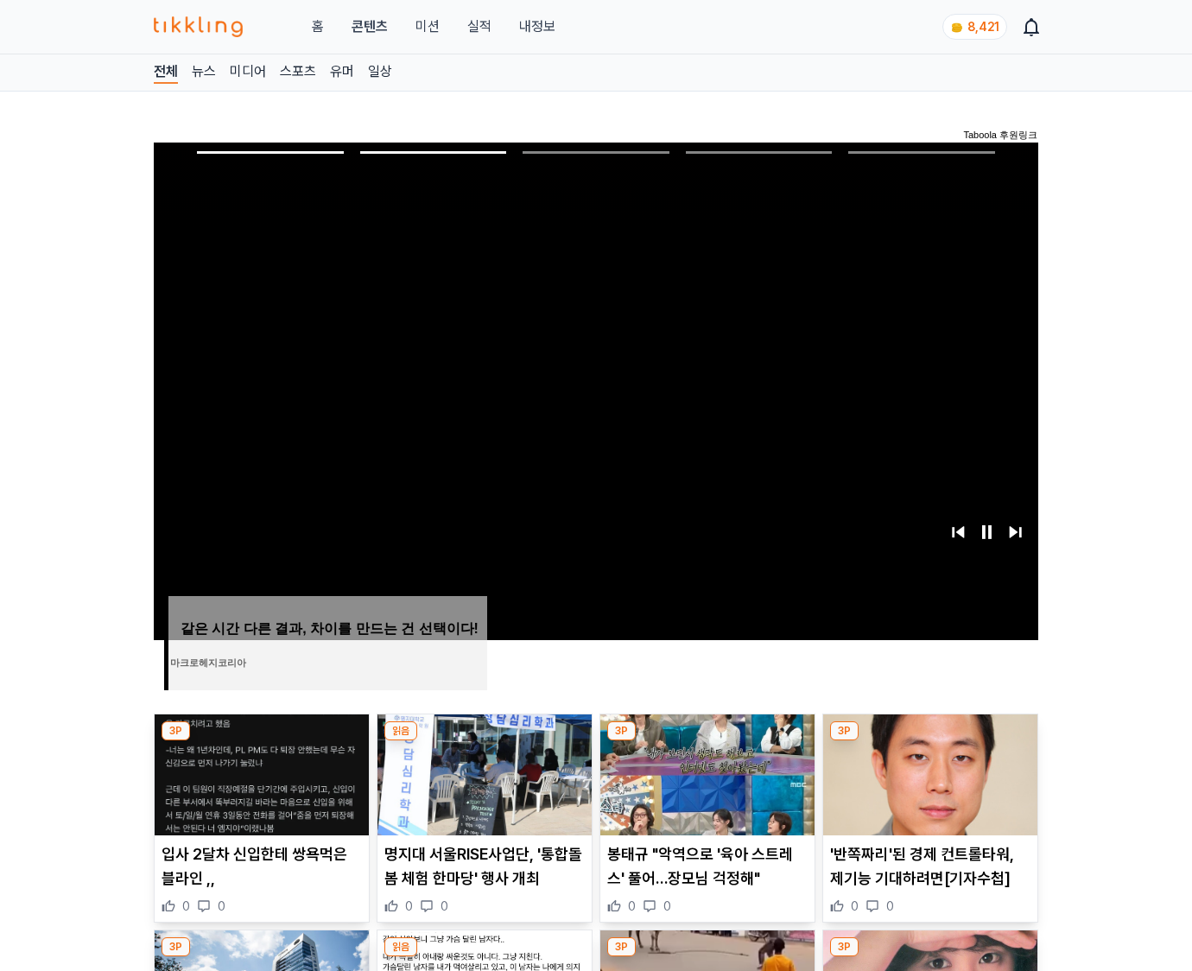
click at [928, 772] on img at bounding box center [930, 774] width 214 height 121
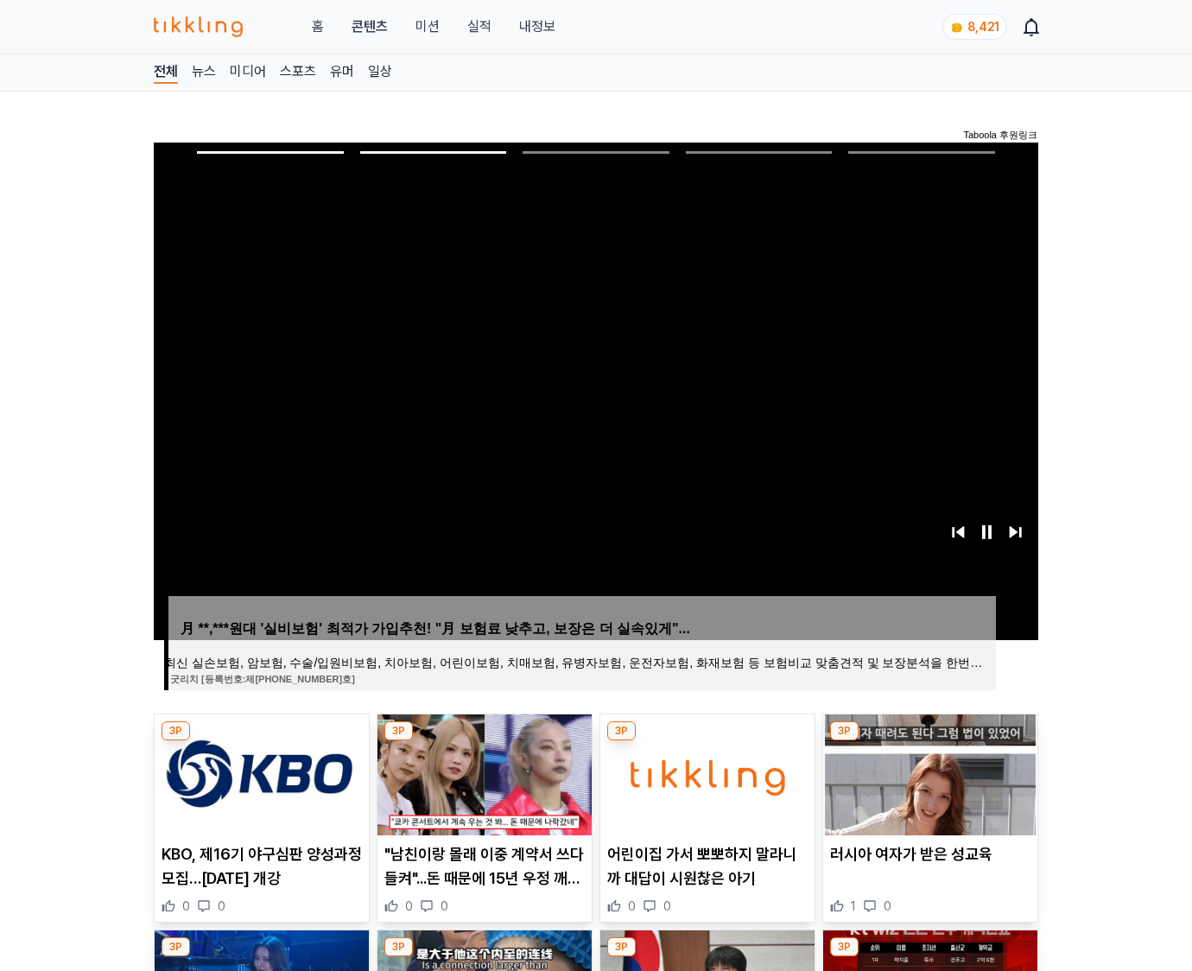
click at [928, 772] on img at bounding box center [930, 774] width 214 height 121
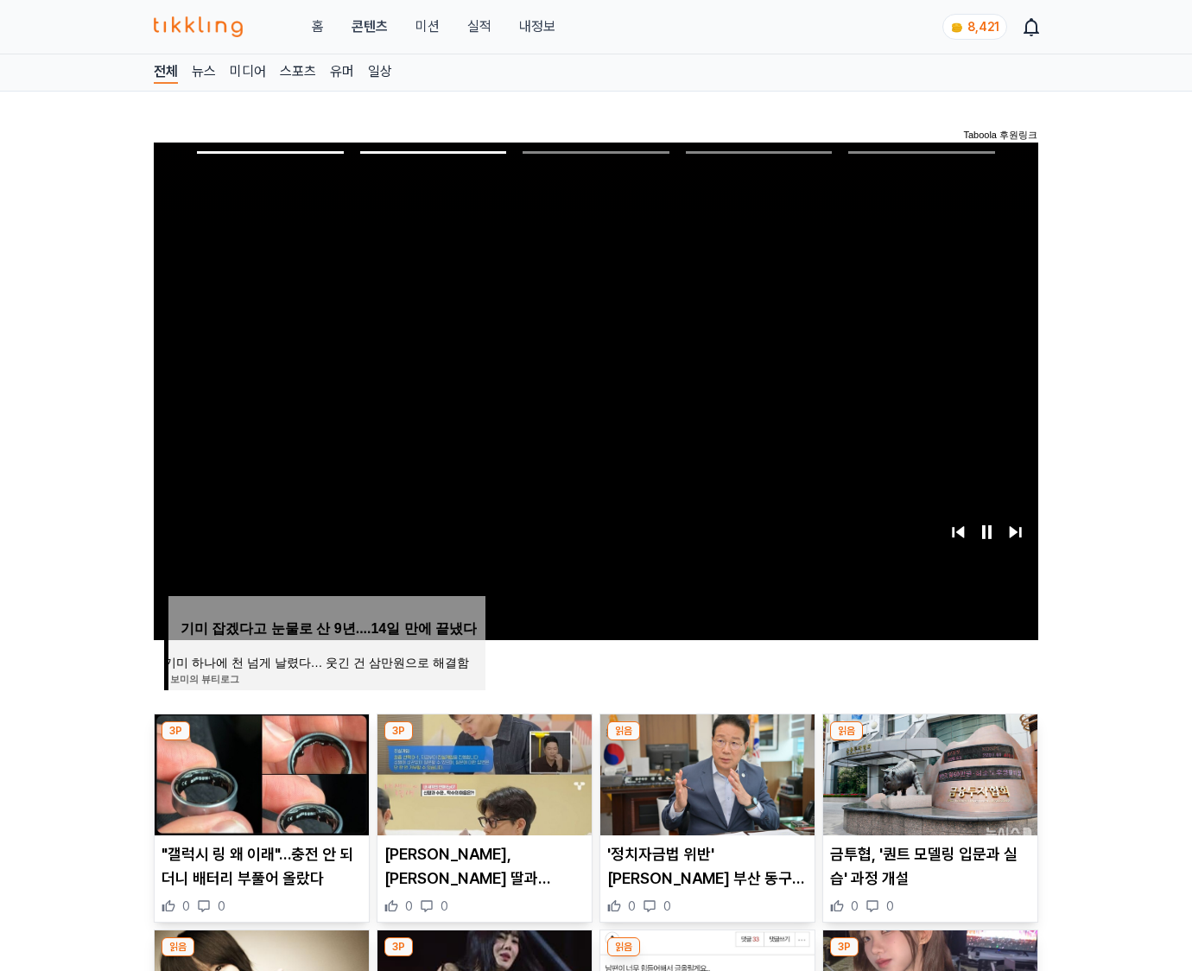
click at [928, 772] on img at bounding box center [930, 774] width 214 height 121
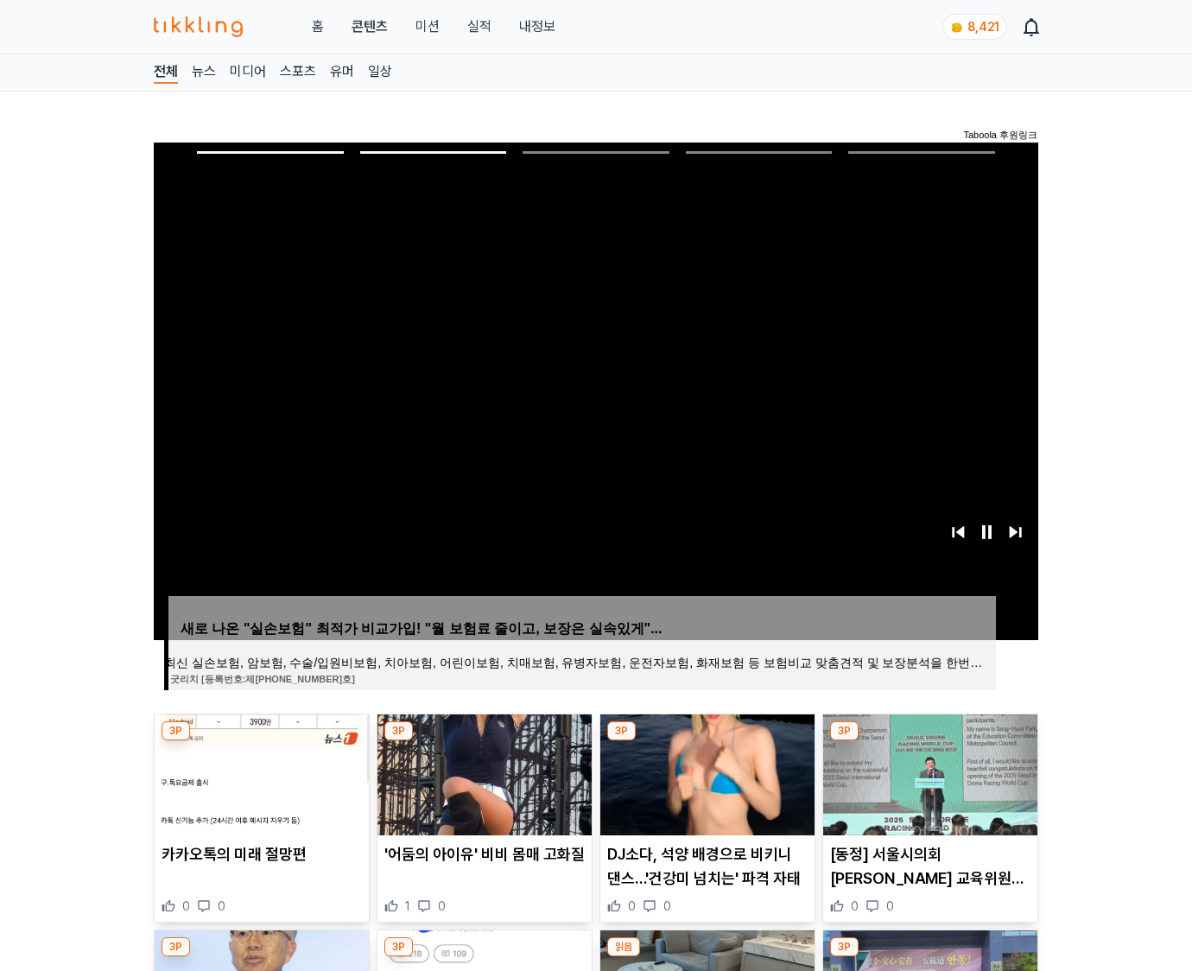
click at [928, 772] on img at bounding box center [930, 774] width 214 height 121
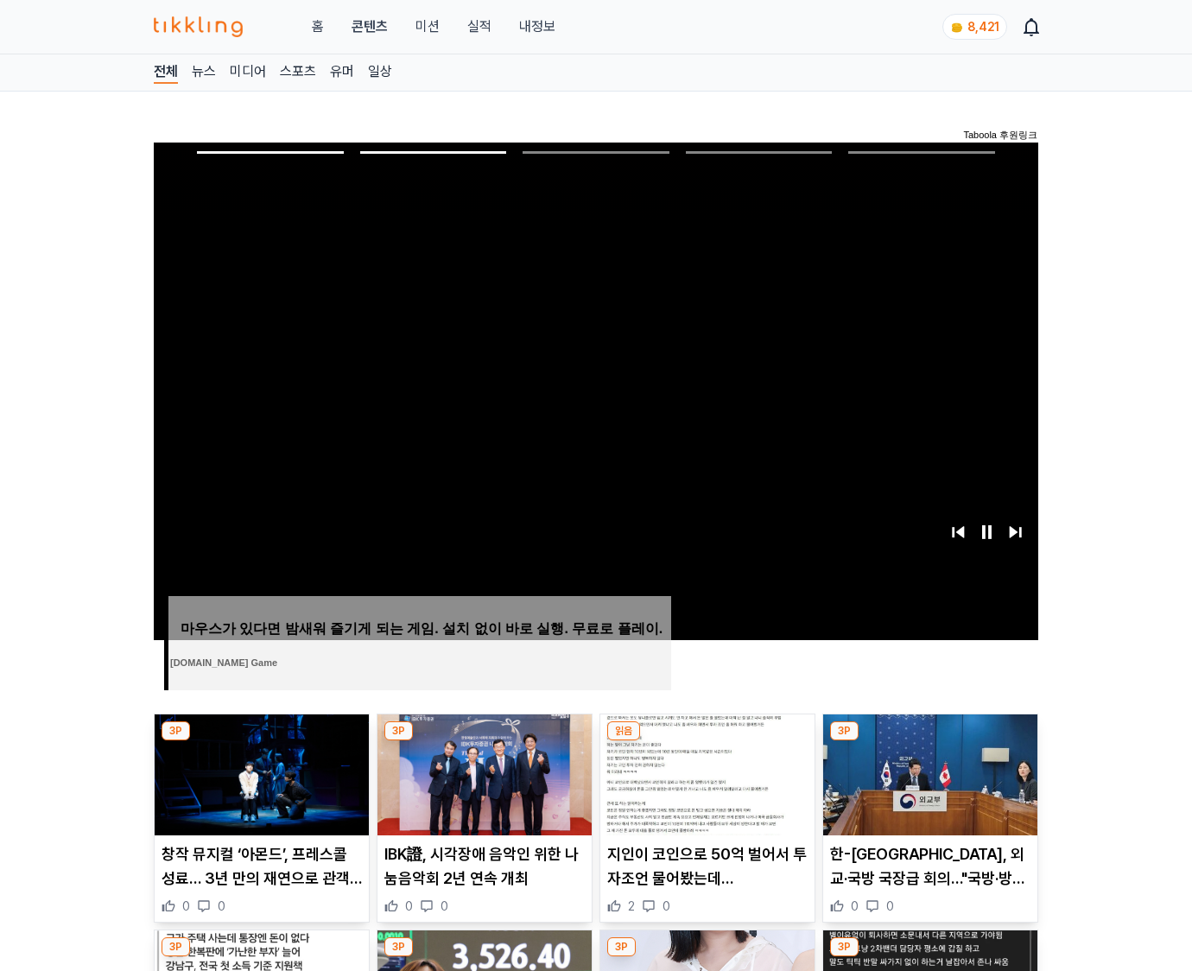
click at [928, 772] on img at bounding box center [930, 774] width 214 height 121
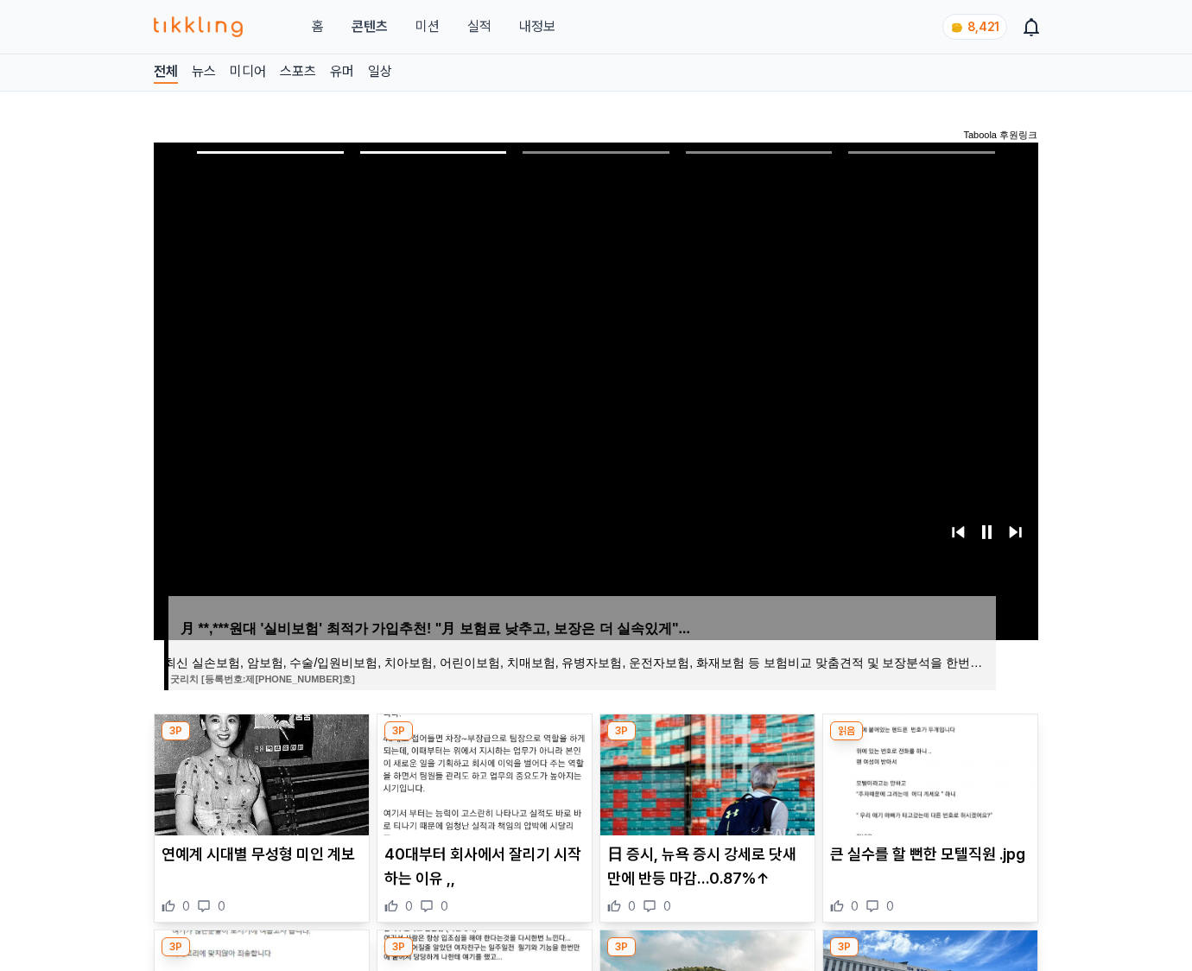
click at [928, 772] on img at bounding box center [930, 774] width 214 height 121
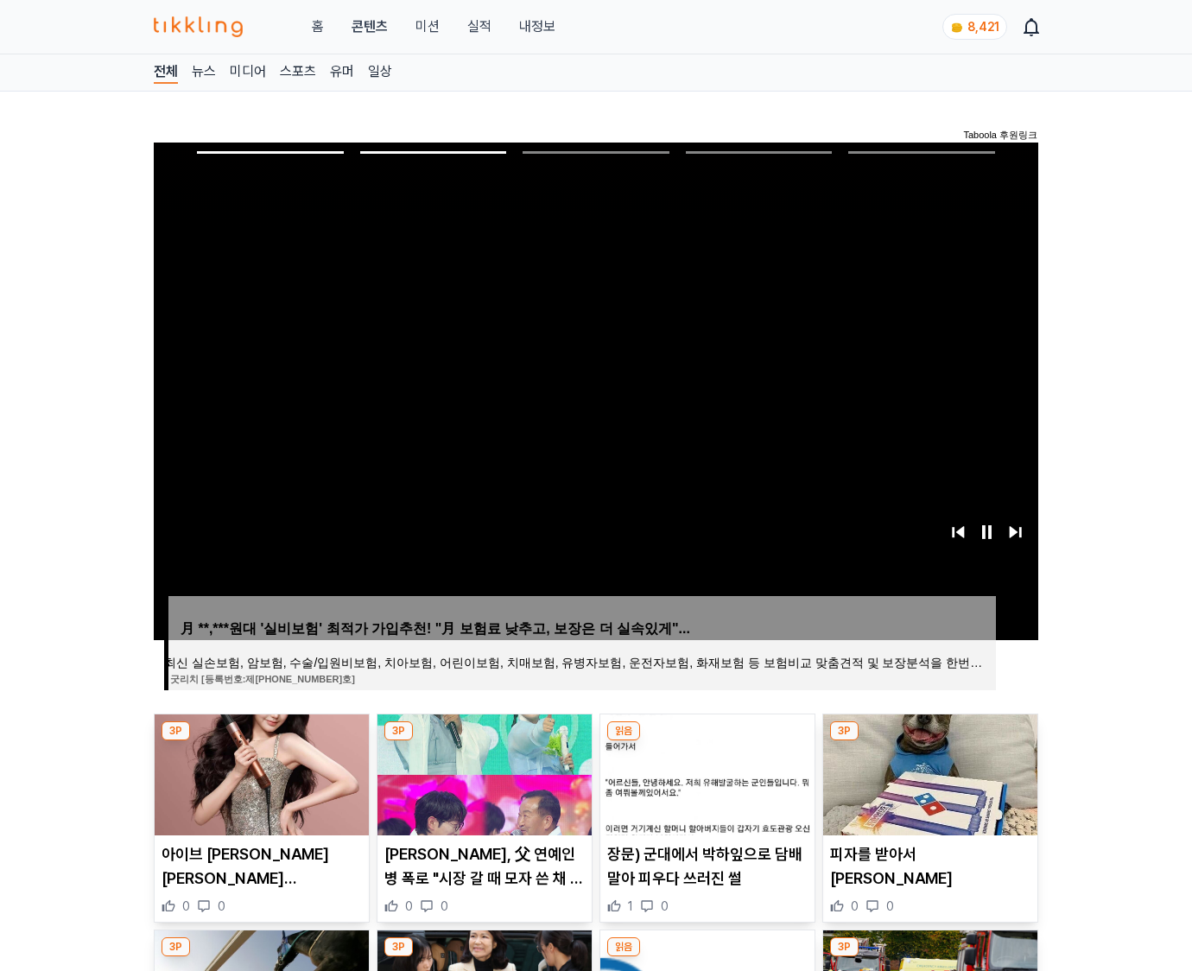
click at [928, 772] on img at bounding box center [930, 774] width 214 height 121
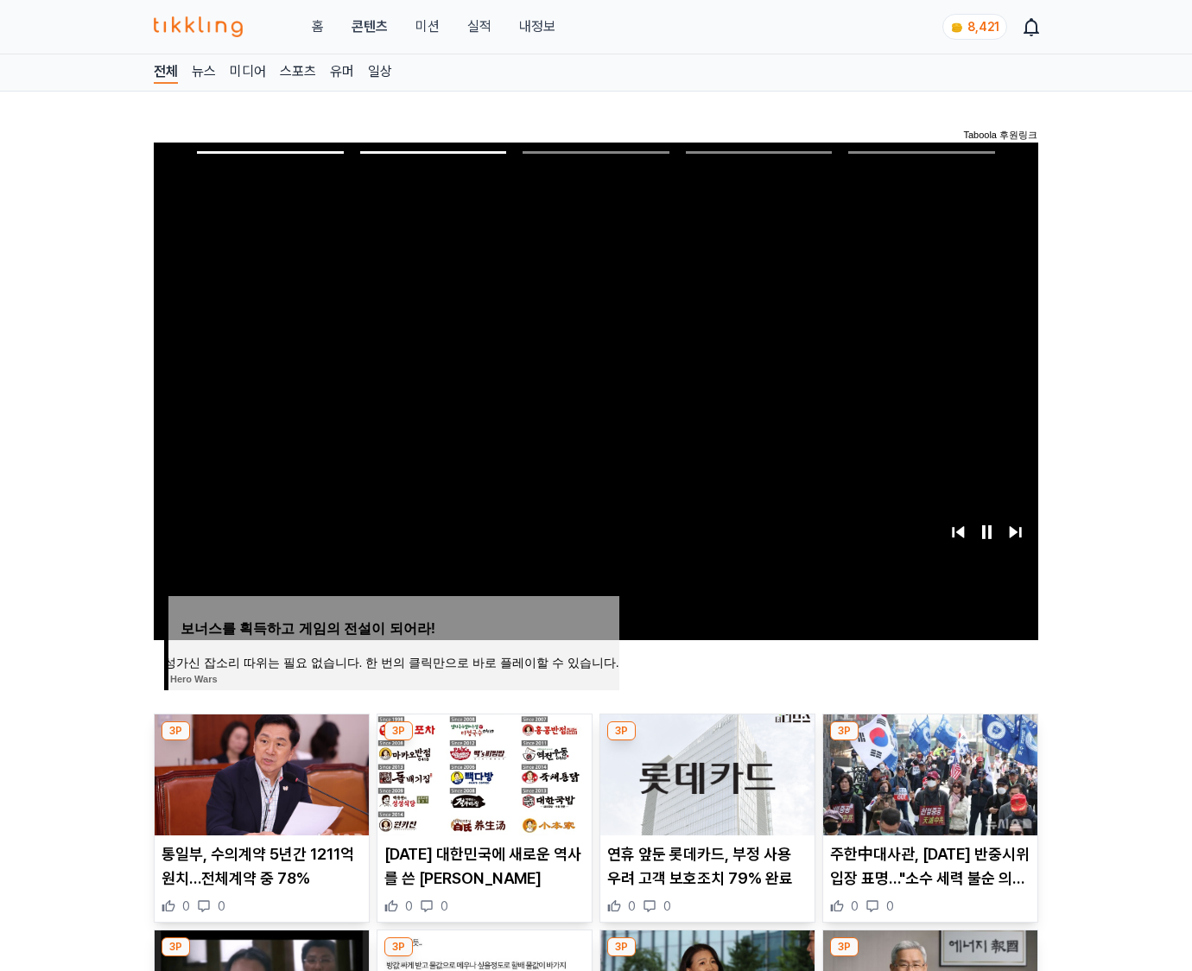
click at [928, 772] on img at bounding box center [930, 774] width 214 height 121
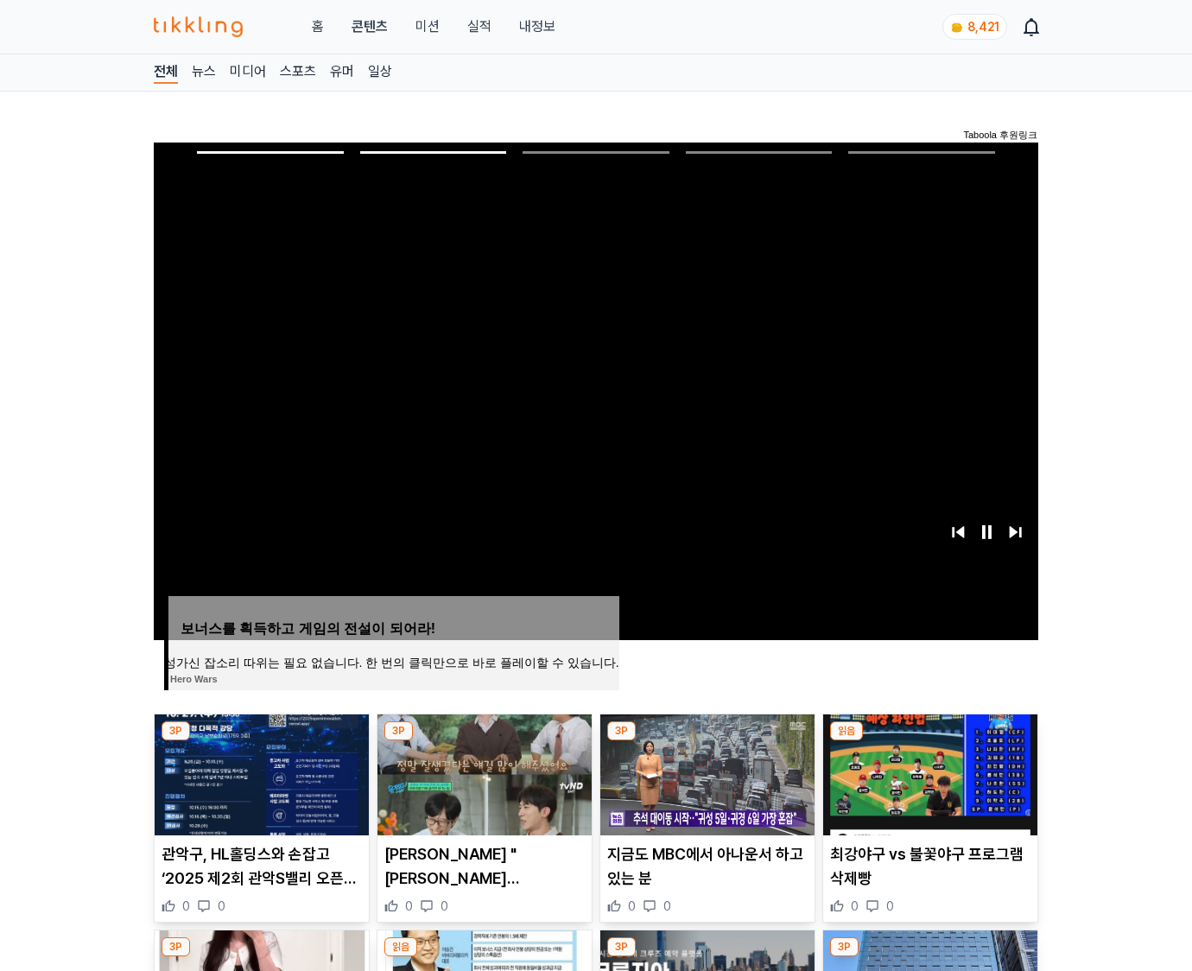
click at [928, 772] on img at bounding box center [930, 774] width 214 height 121
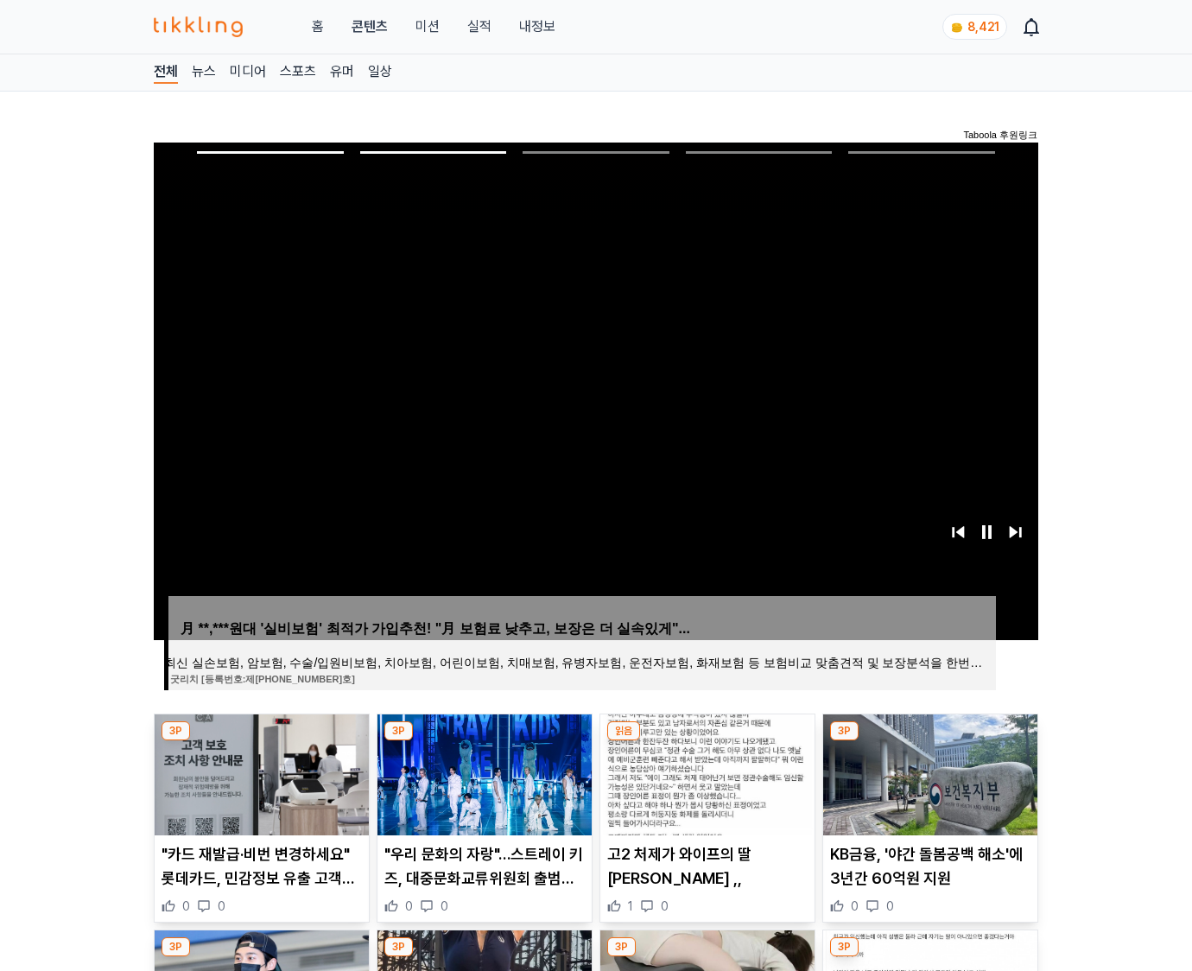
click at [928, 772] on img at bounding box center [930, 774] width 214 height 121
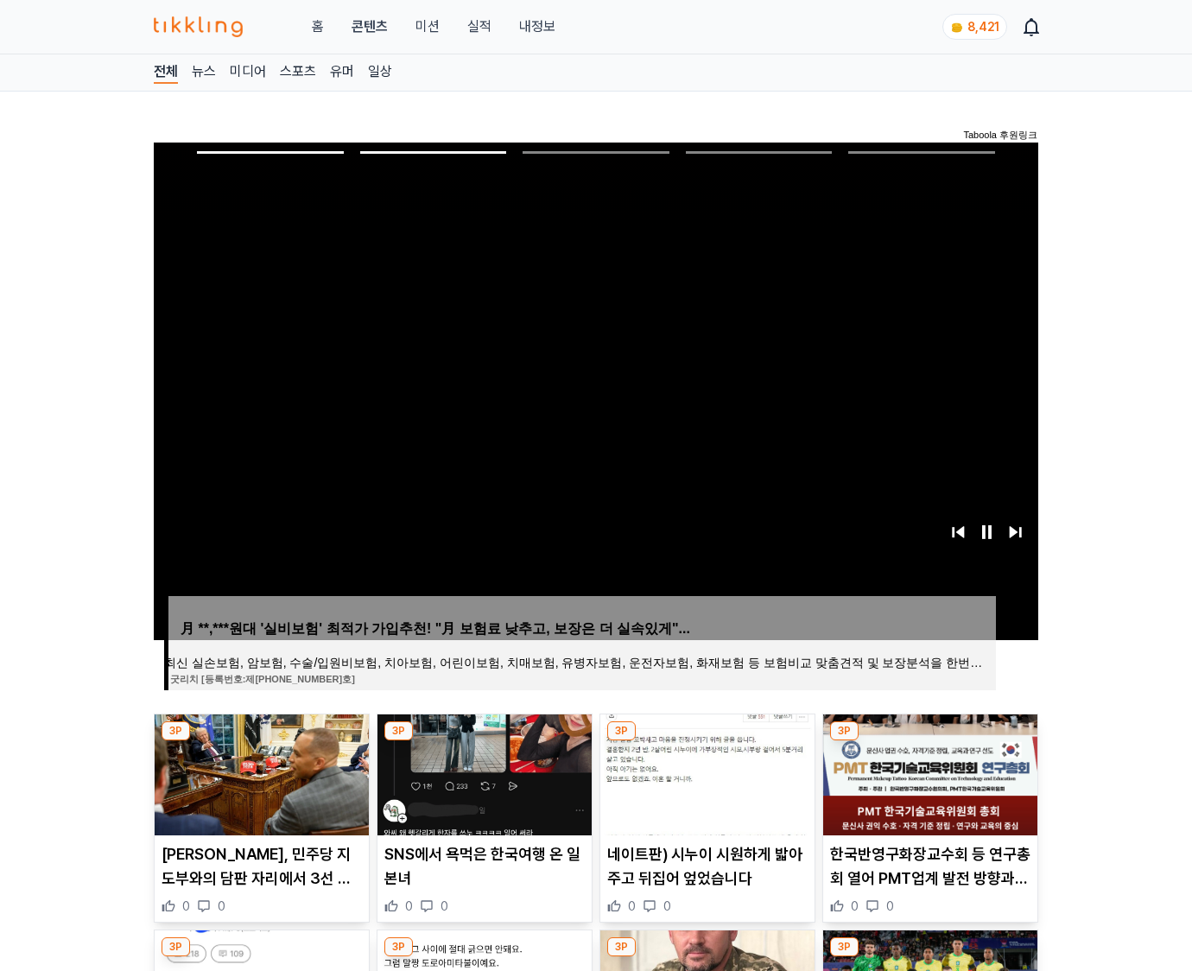
click at [928, 772] on img at bounding box center [930, 774] width 214 height 121
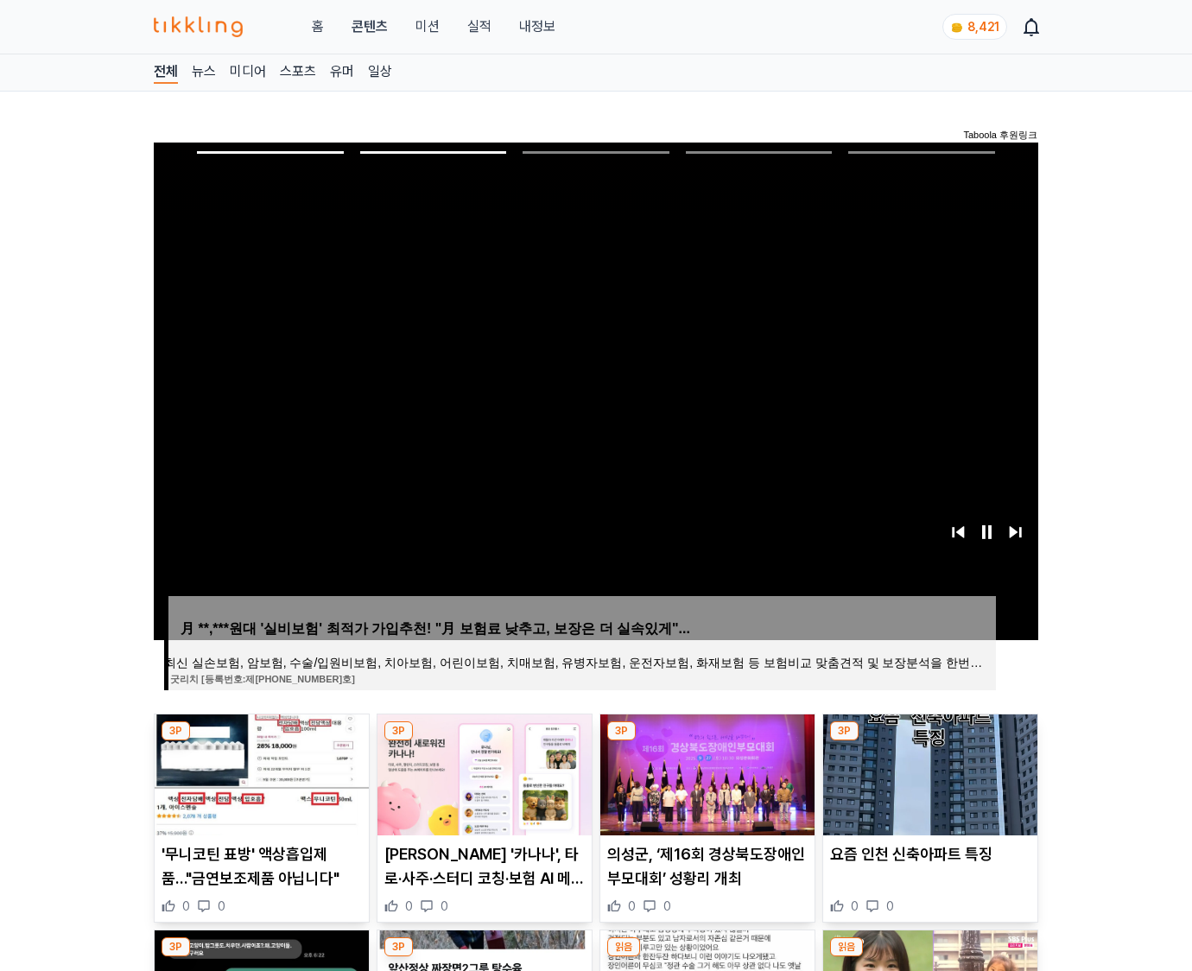
click at [928, 772] on img at bounding box center [930, 774] width 214 height 121
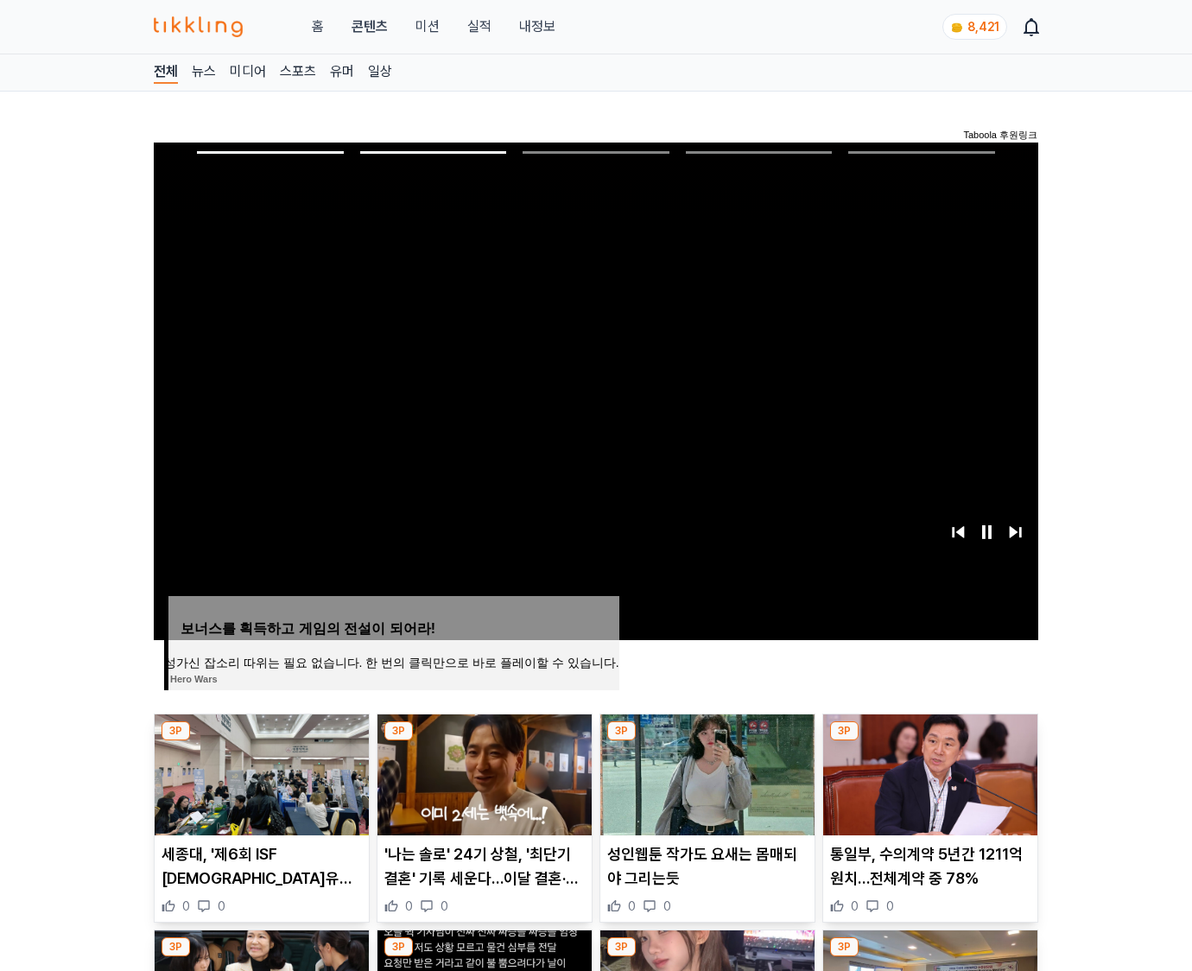
click at [928, 772] on img at bounding box center [930, 774] width 214 height 121
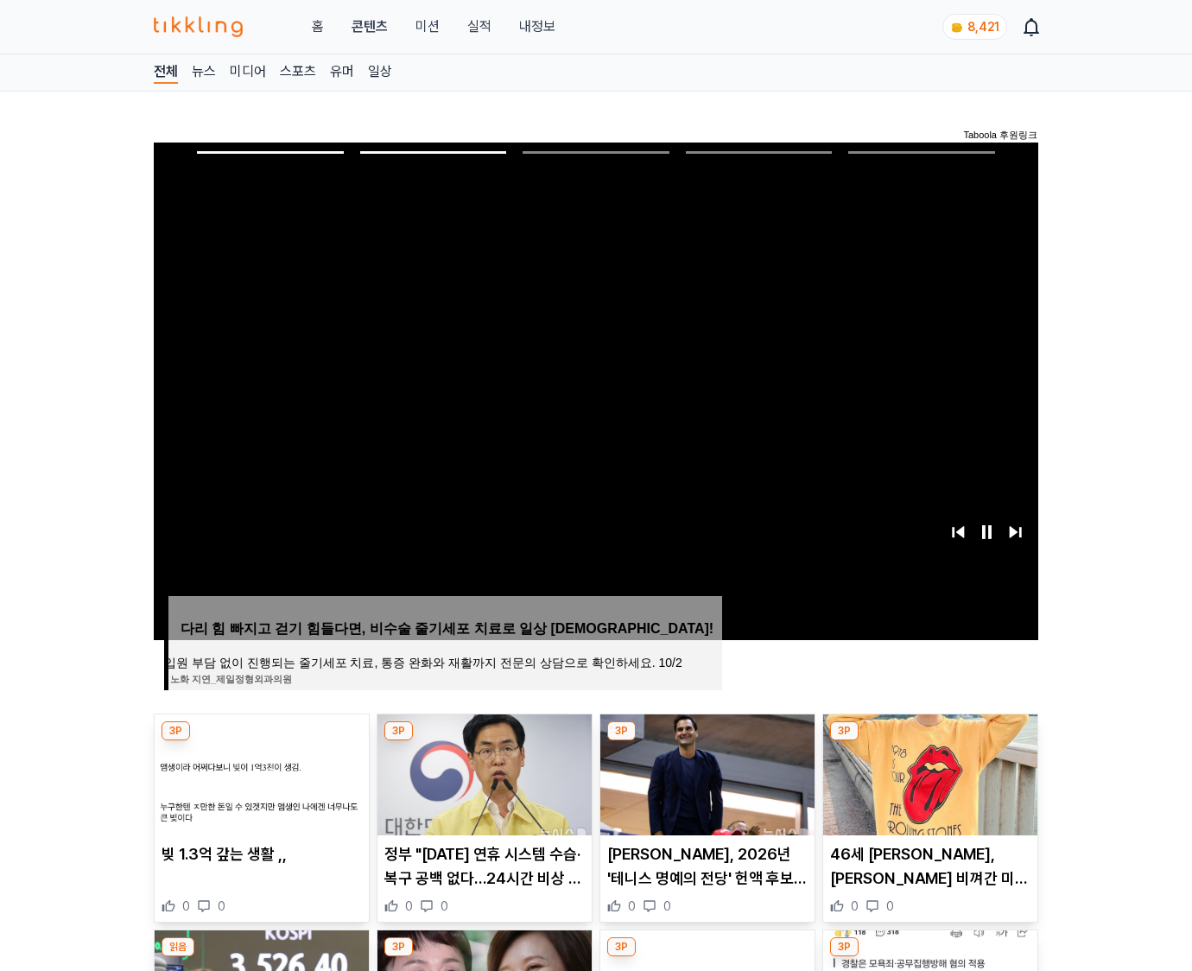
click at [928, 772] on img at bounding box center [930, 774] width 214 height 121
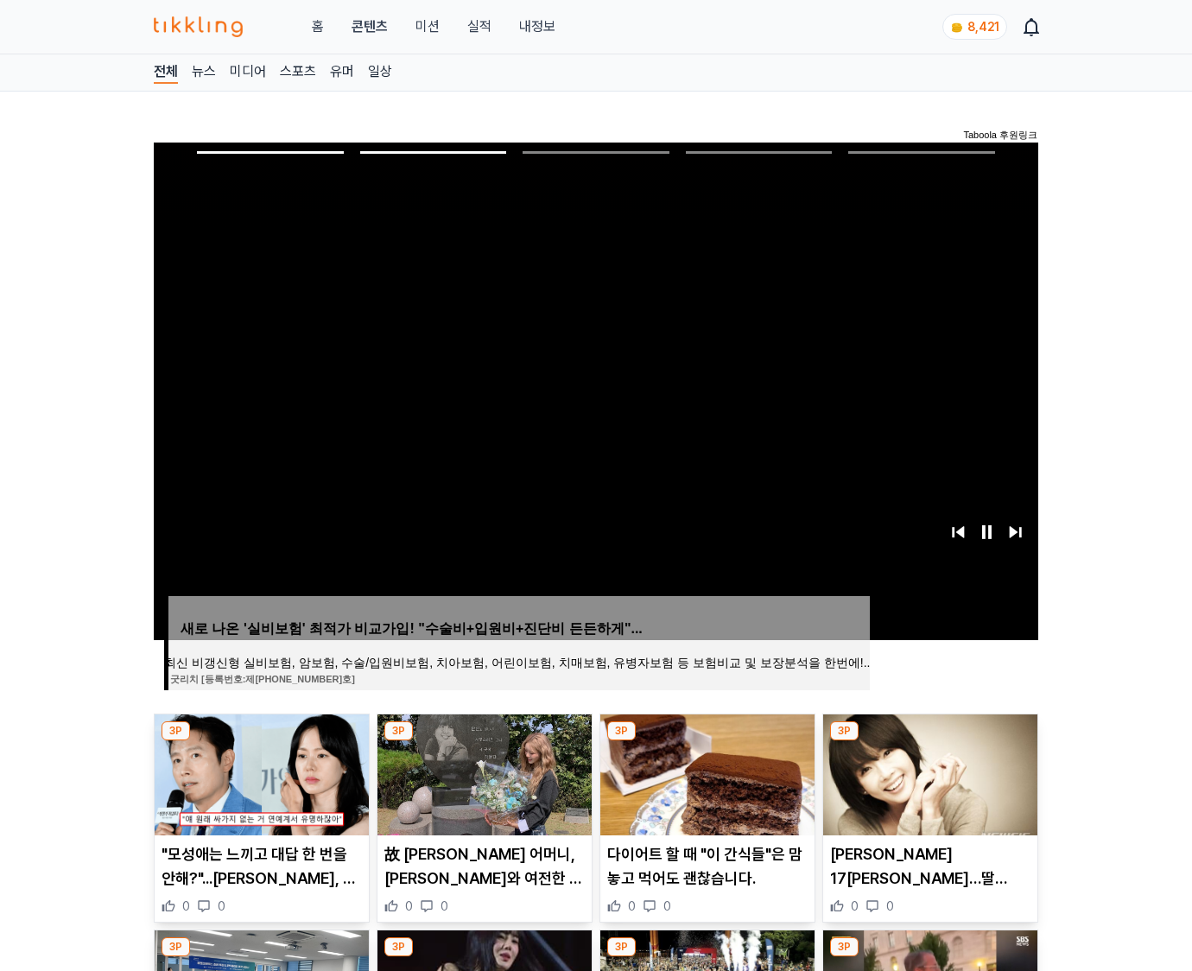
click at [928, 772] on img at bounding box center [930, 774] width 214 height 121
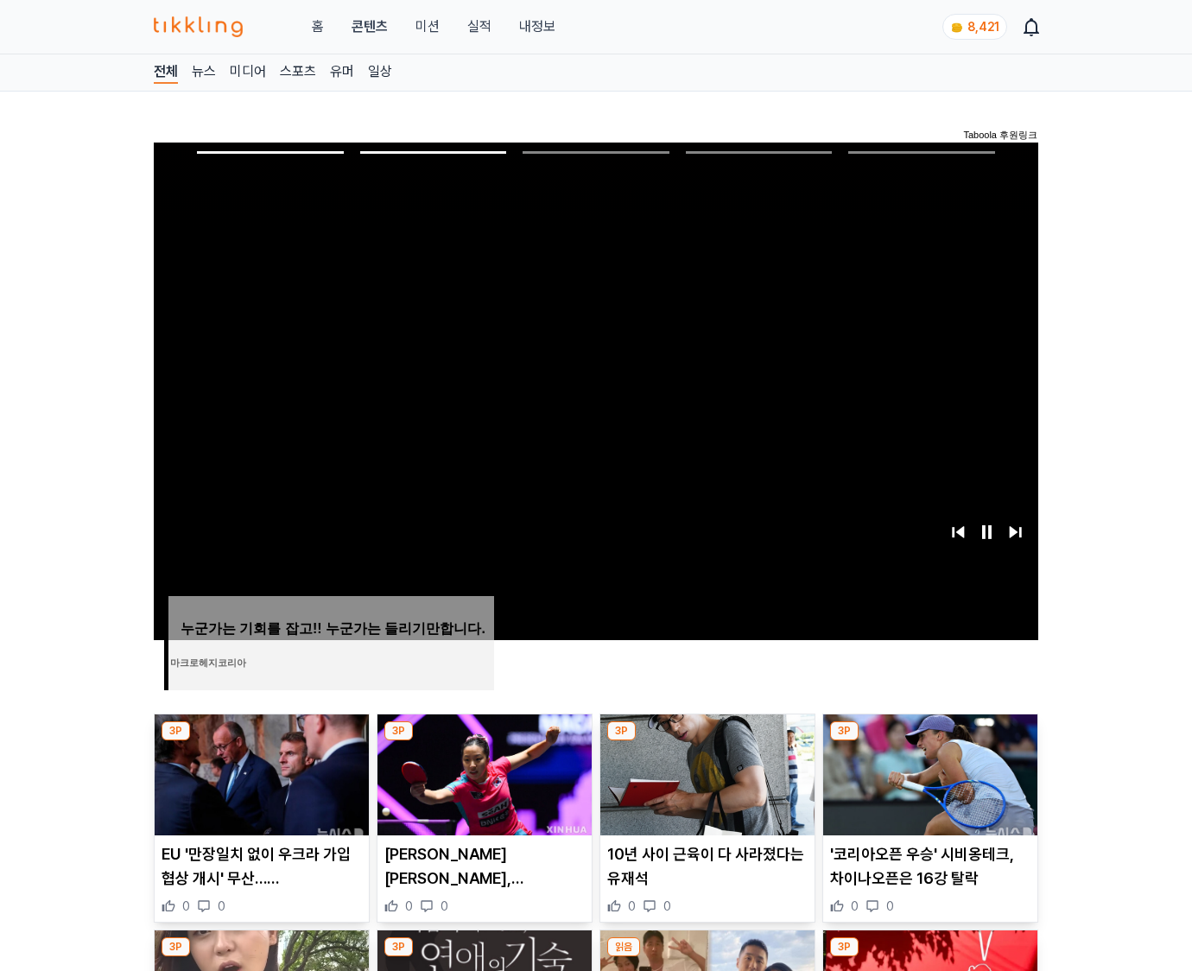
click at [928, 772] on img at bounding box center [930, 774] width 214 height 121
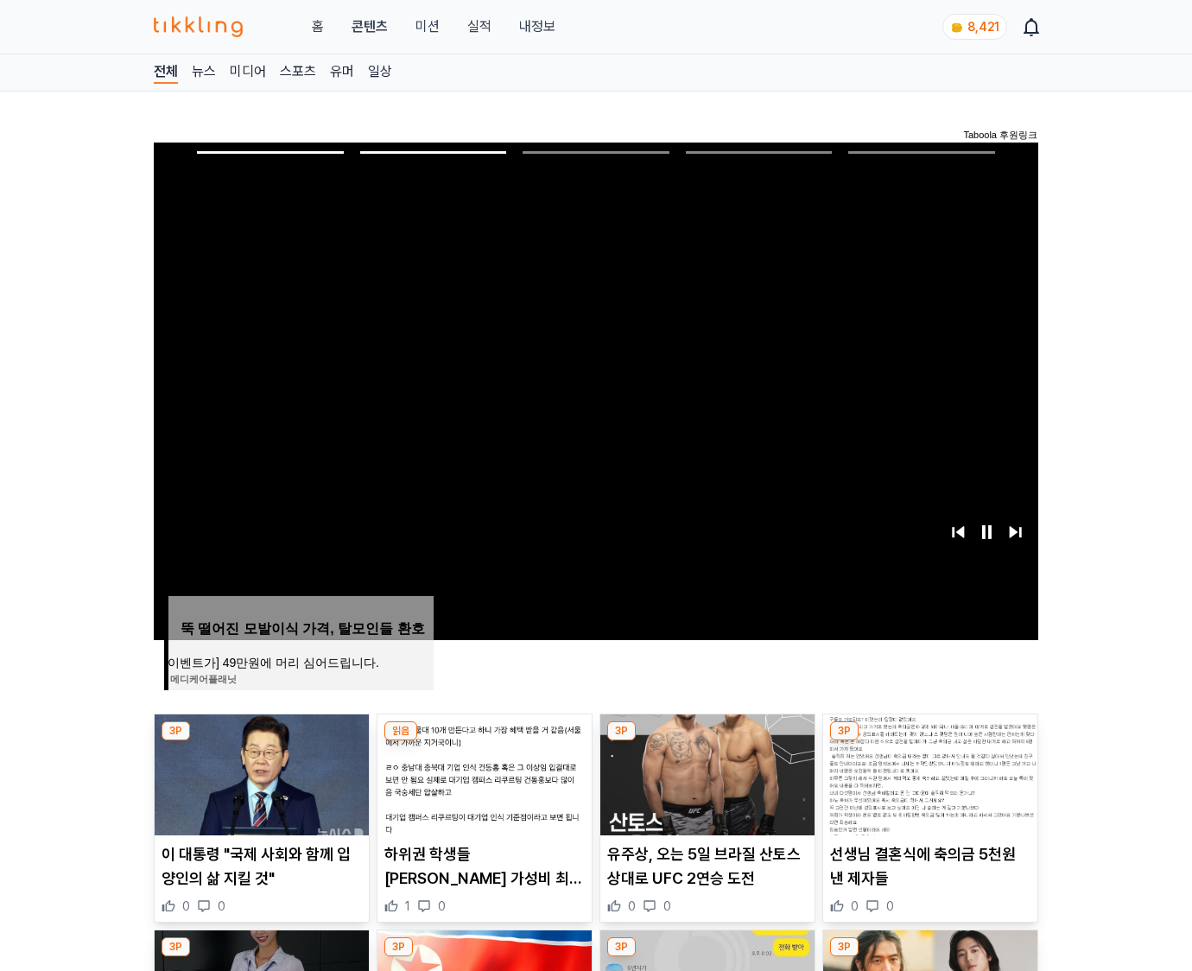
click at [928, 772] on img at bounding box center [930, 774] width 214 height 121
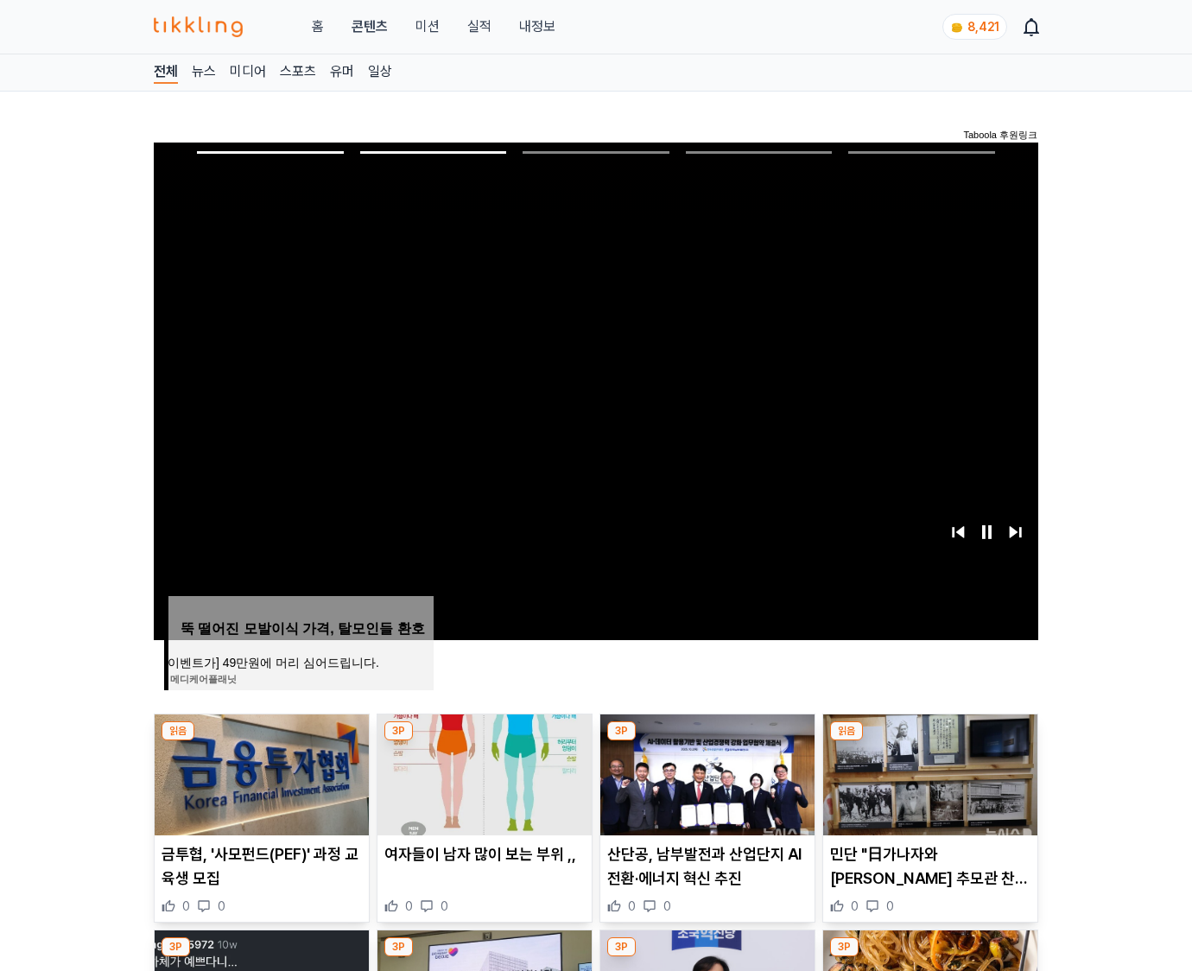
click at [928, 772] on img at bounding box center [930, 774] width 214 height 121
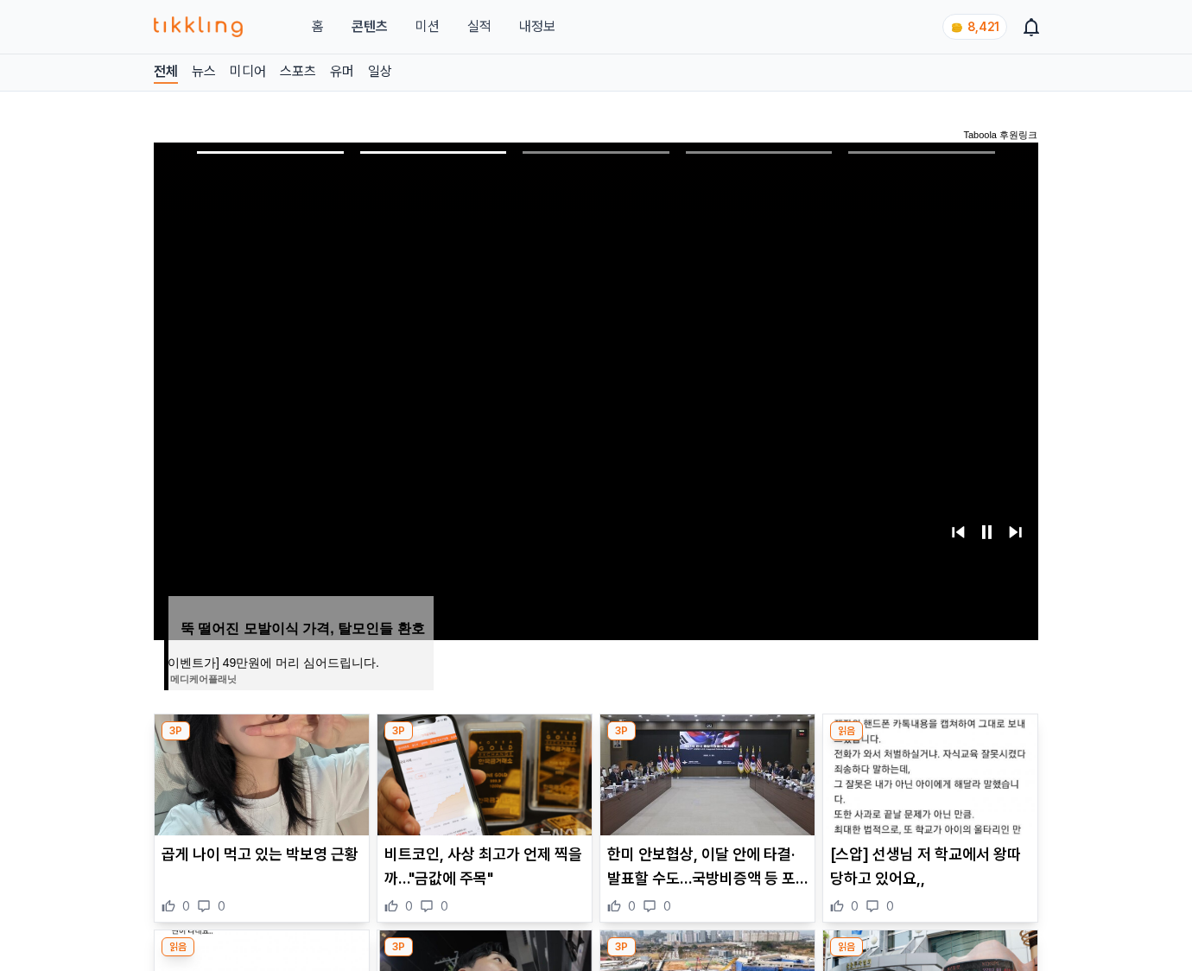
click at [928, 772] on img at bounding box center [930, 774] width 214 height 121
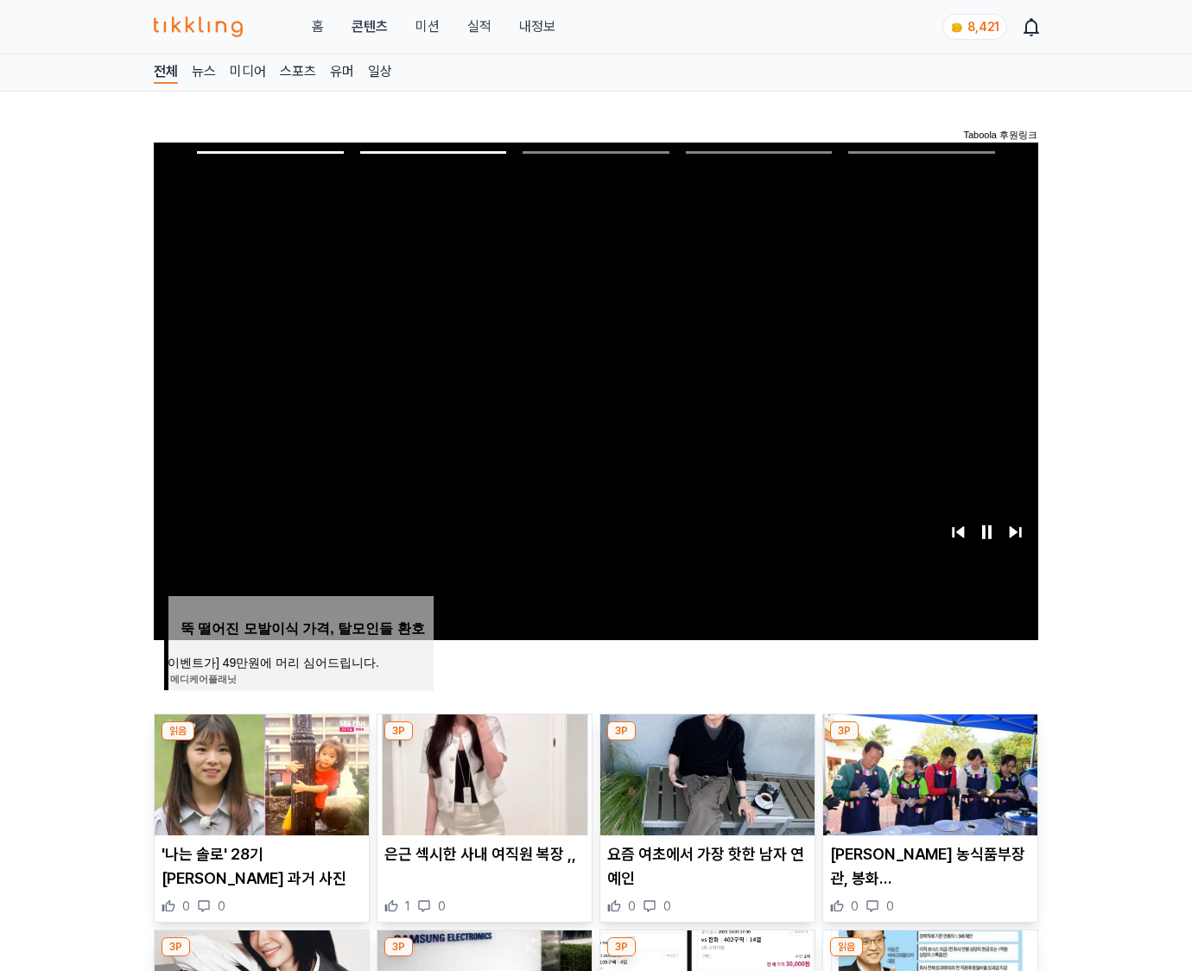
click at [928, 772] on img at bounding box center [930, 774] width 214 height 121
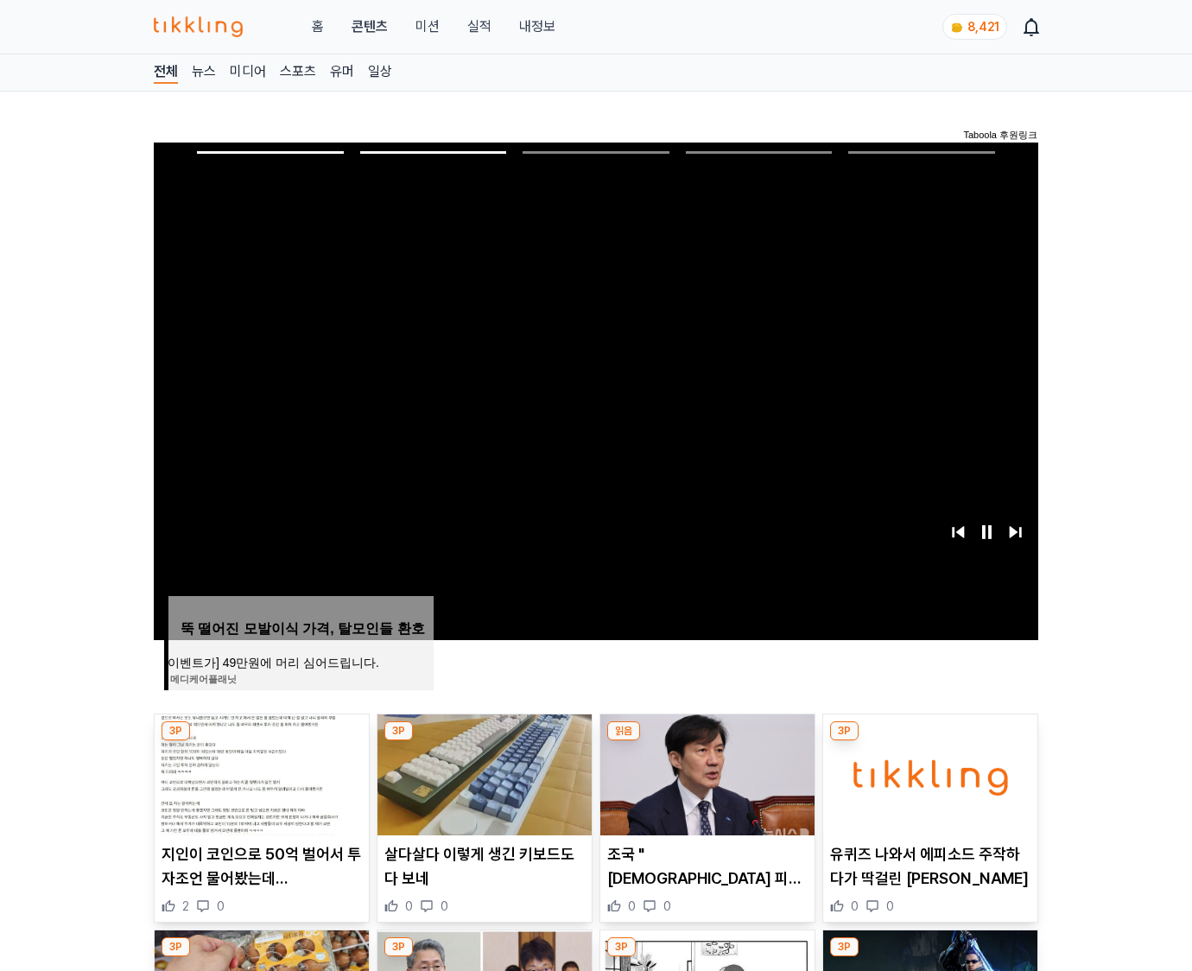
click at [928, 772] on img at bounding box center [930, 774] width 214 height 121
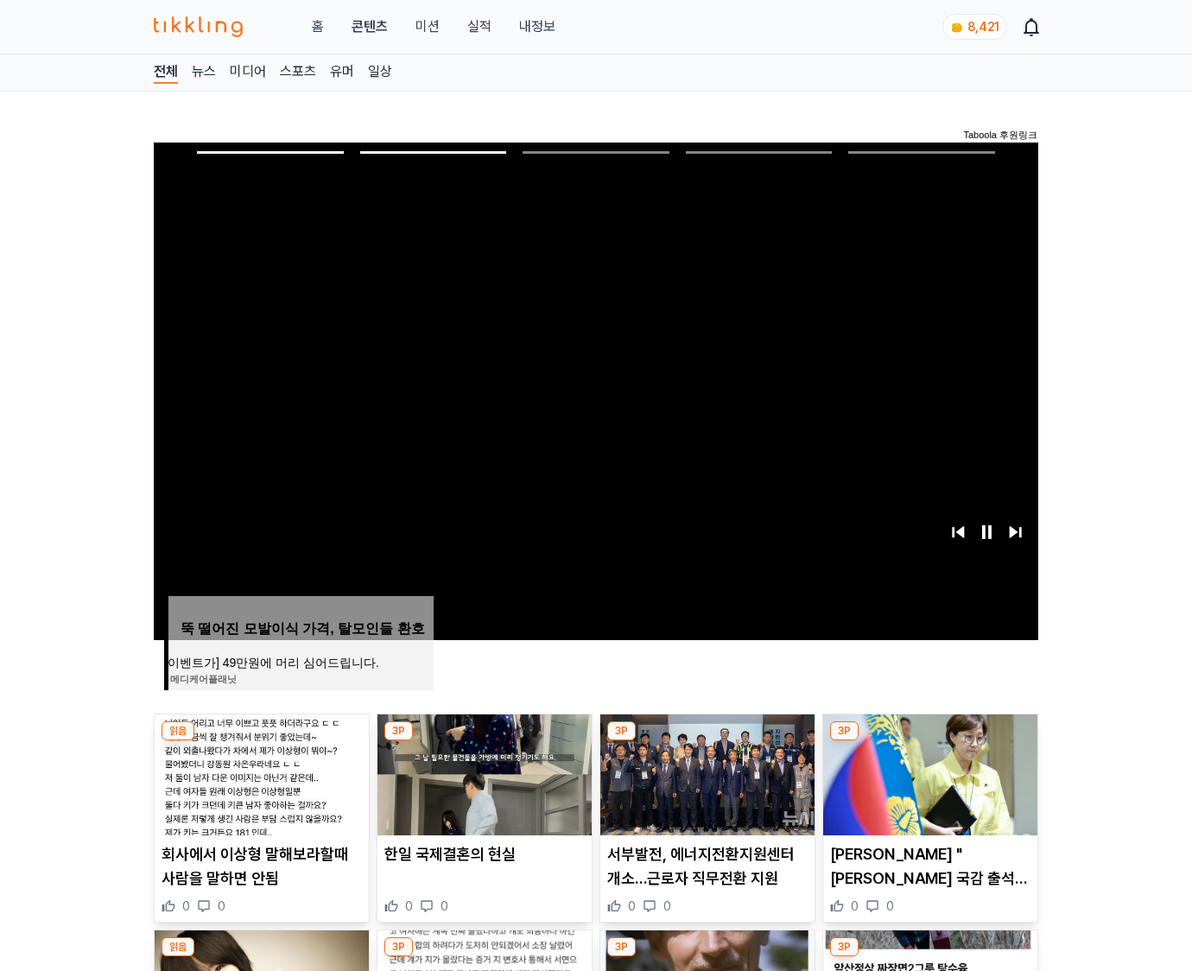
click at [928, 772] on img at bounding box center [930, 774] width 214 height 121
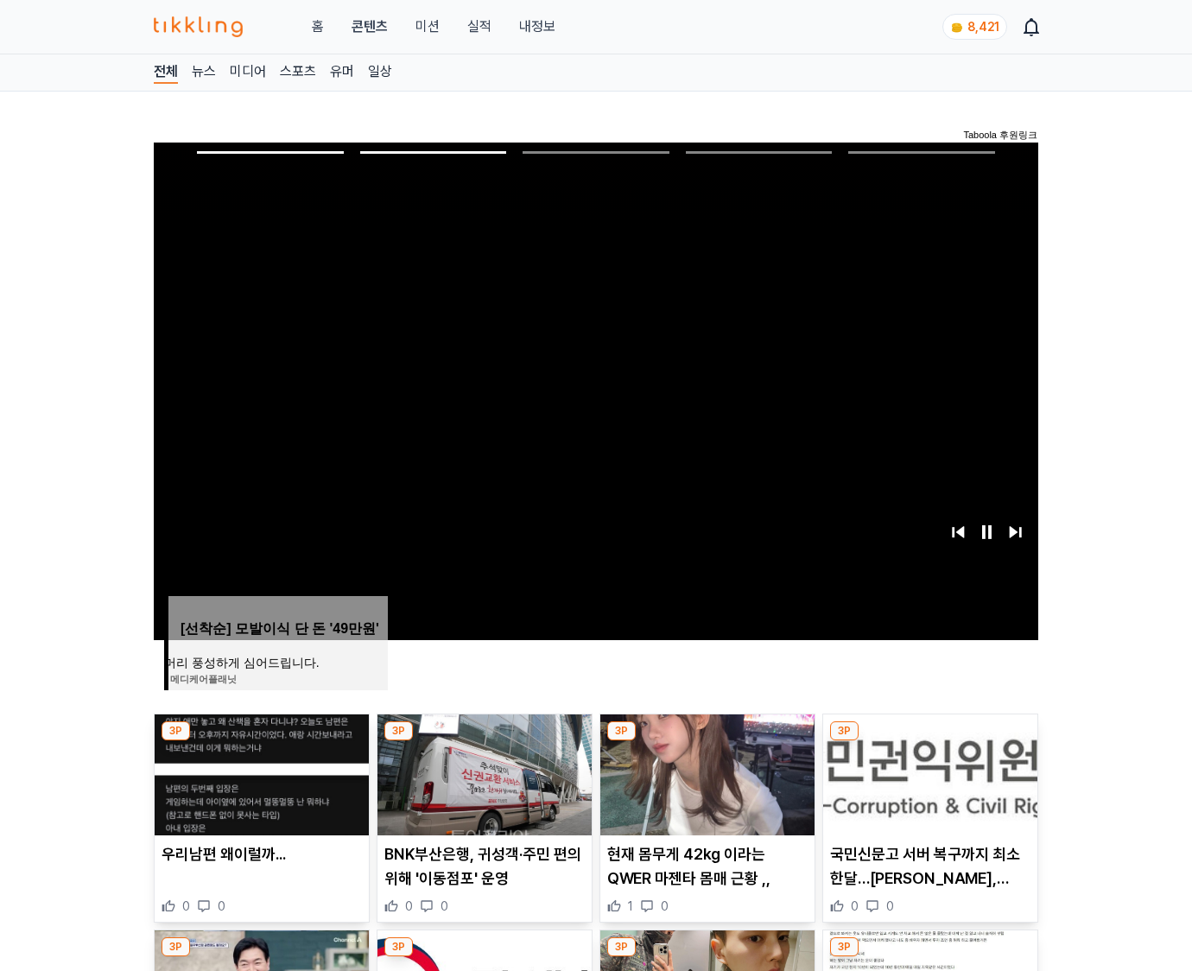
click at [928, 772] on img at bounding box center [930, 774] width 214 height 121
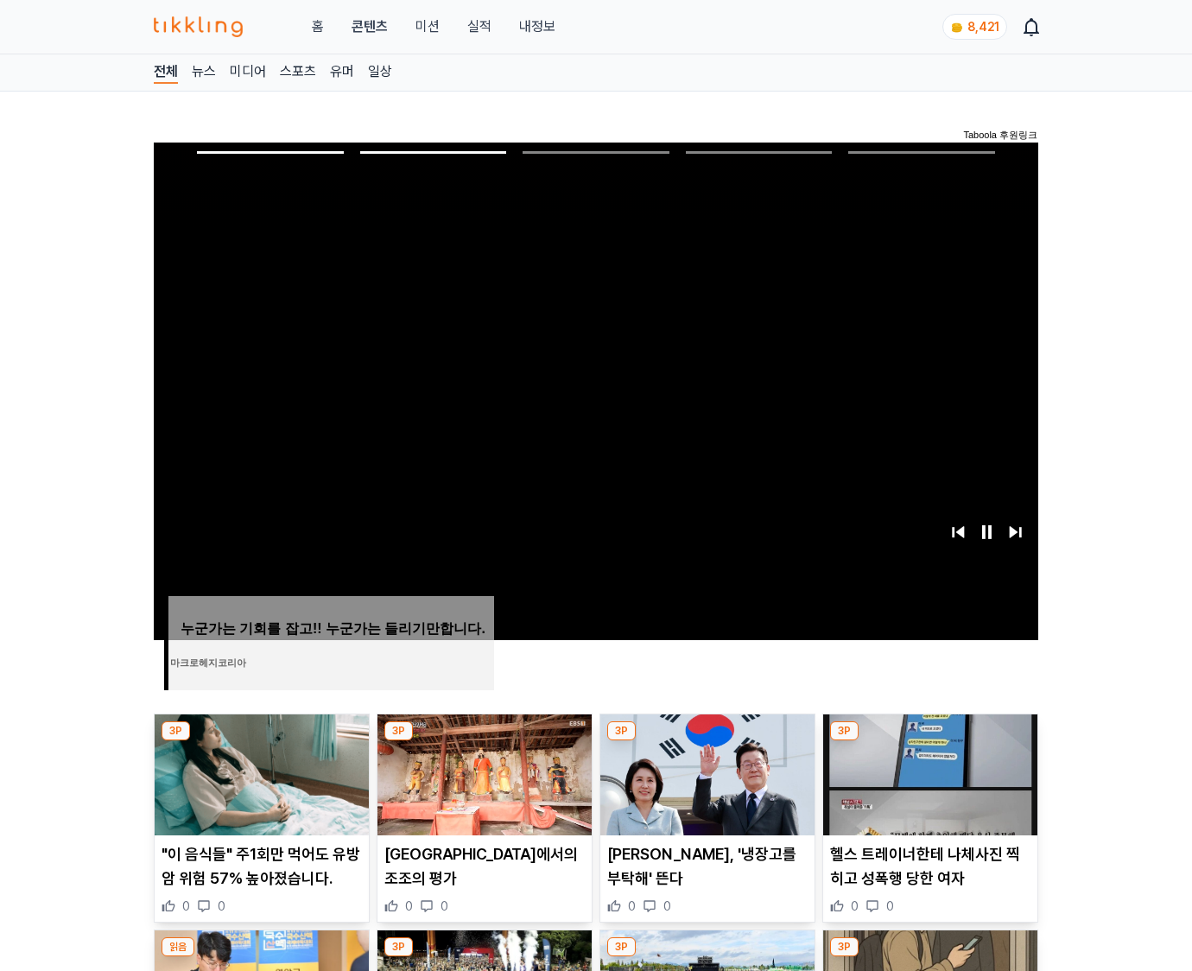
click at [928, 772] on img at bounding box center [930, 774] width 214 height 121
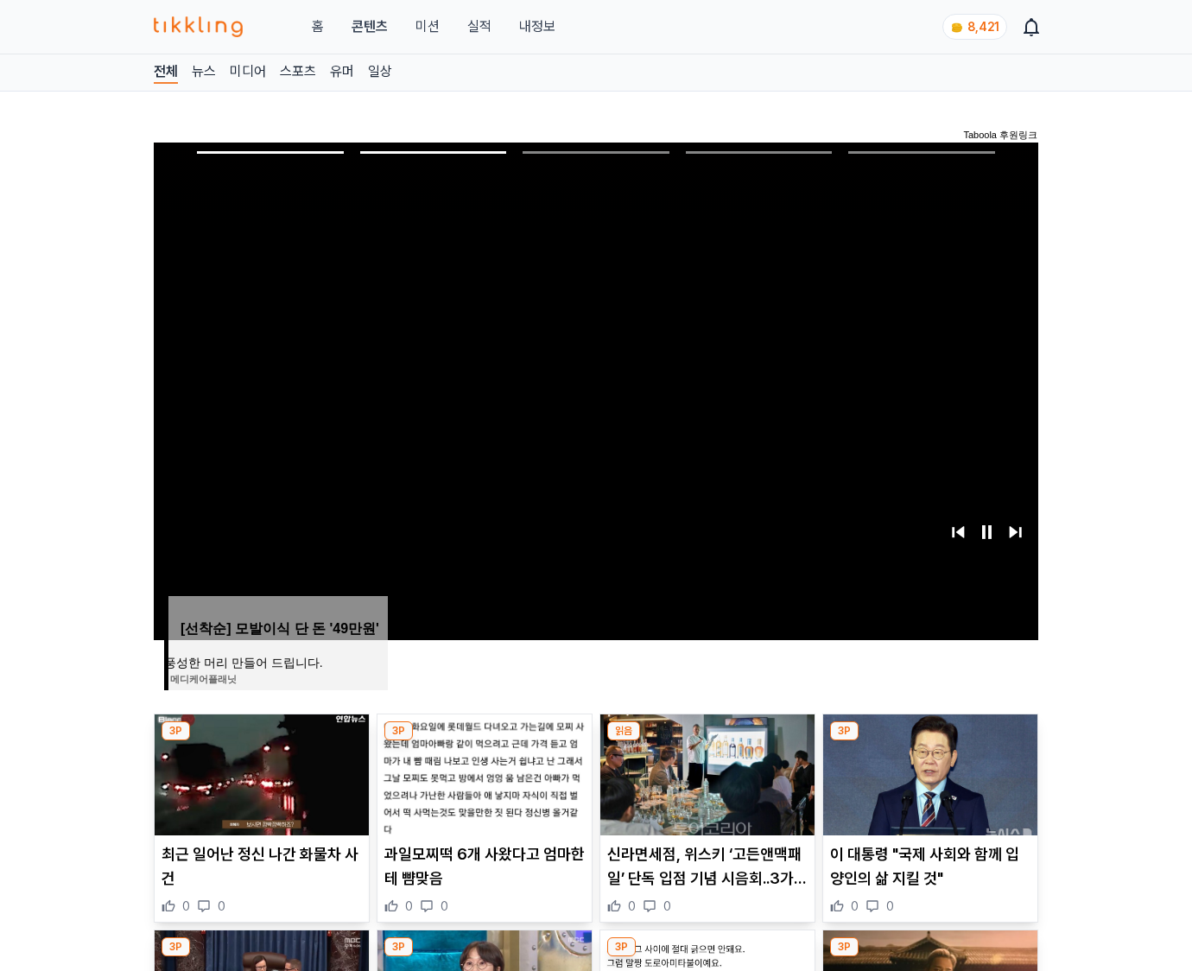
click at [928, 772] on img at bounding box center [930, 774] width 214 height 121
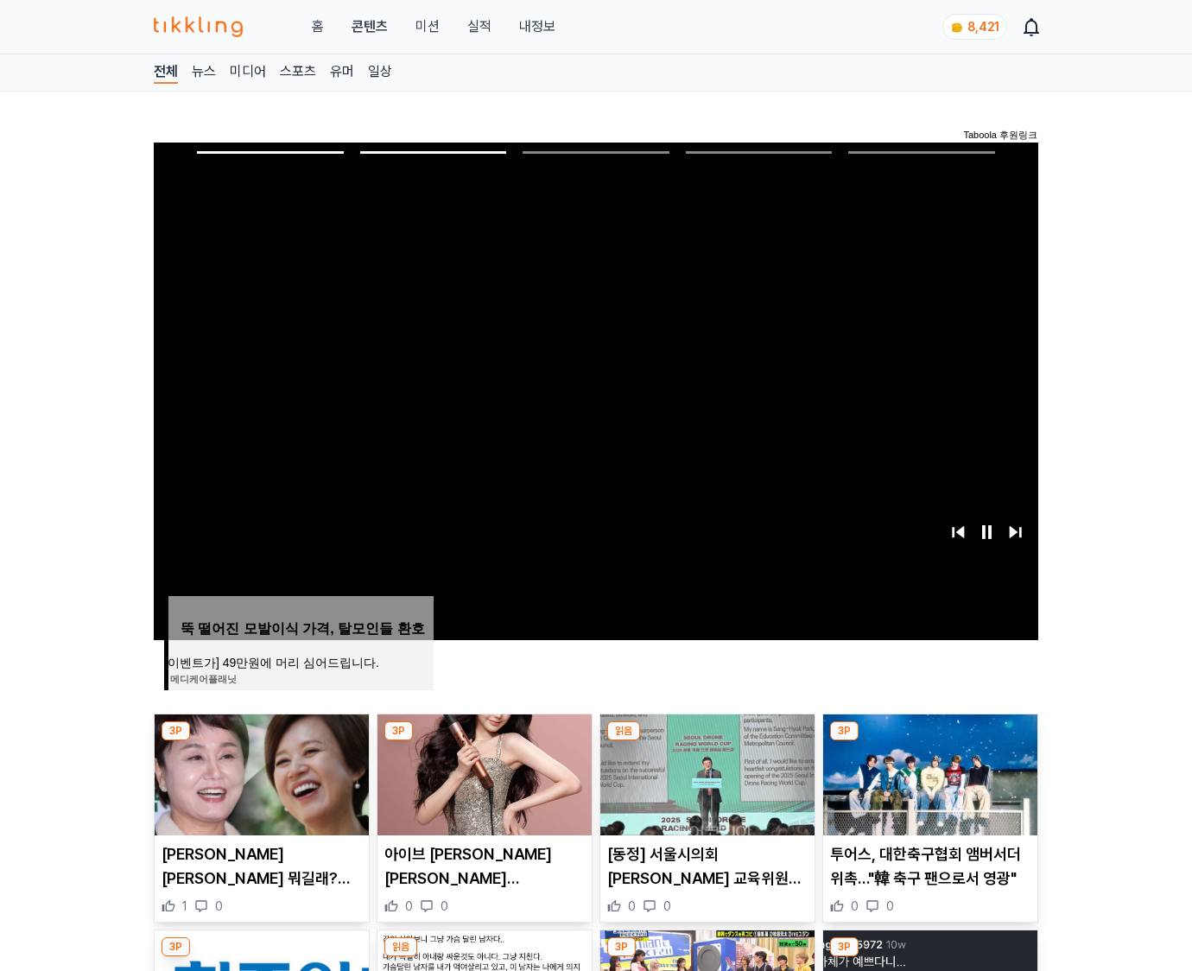
click at [928, 772] on img at bounding box center [930, 774] width 214 height 121
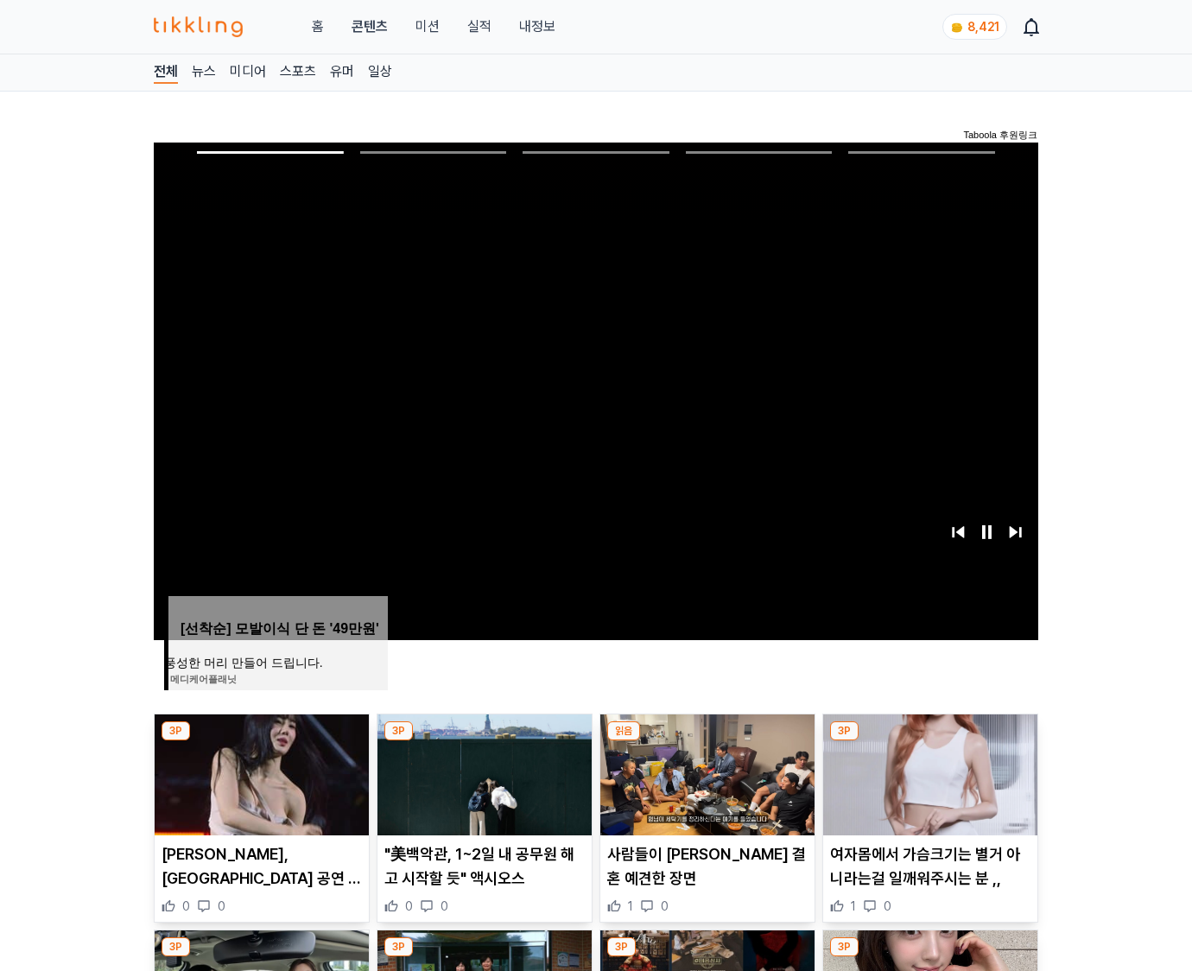
click at [928, 772] on img at bounding box center [930, 774] width 214 height 121
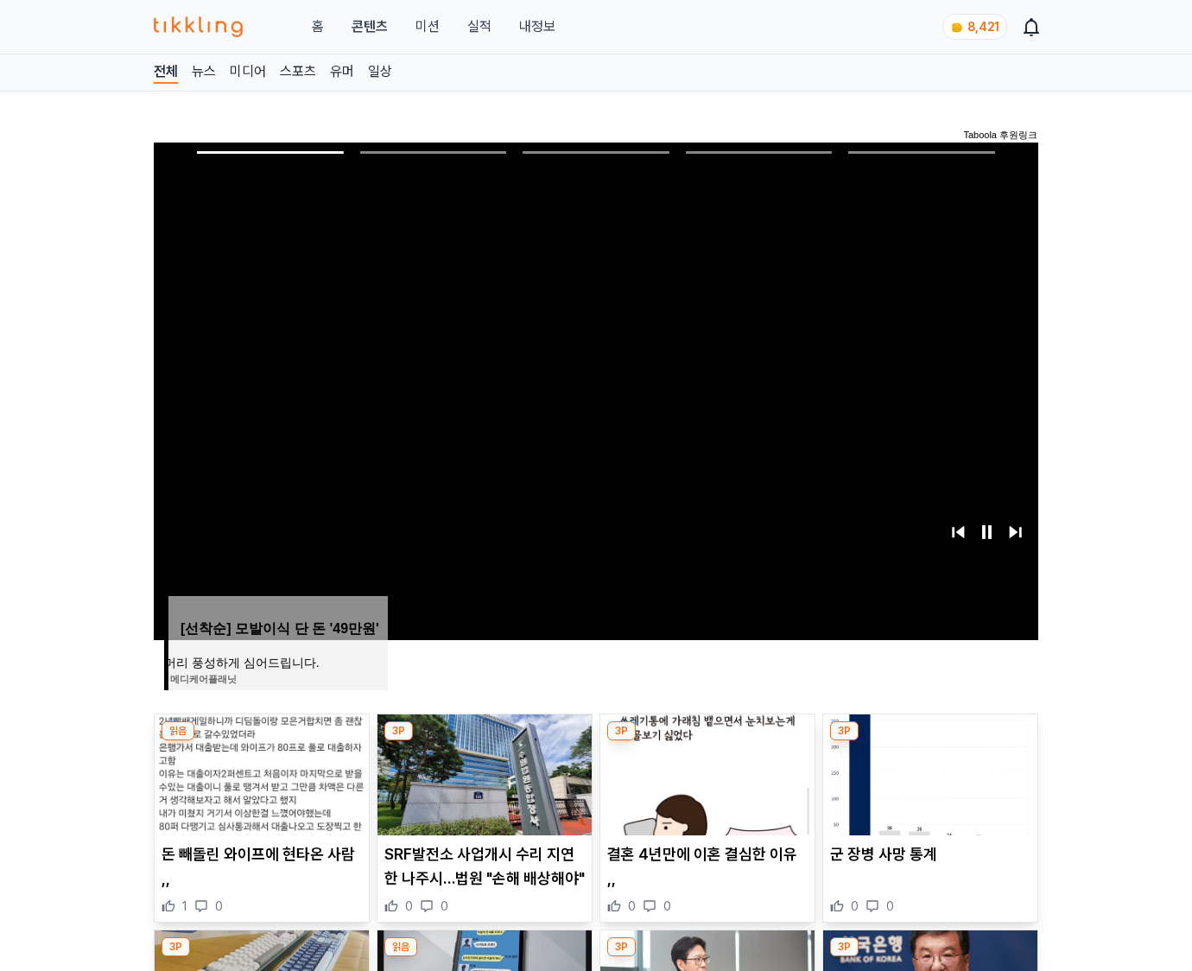
click at [928, 772] on img at bounding box center [930, 774] width 214 height 121
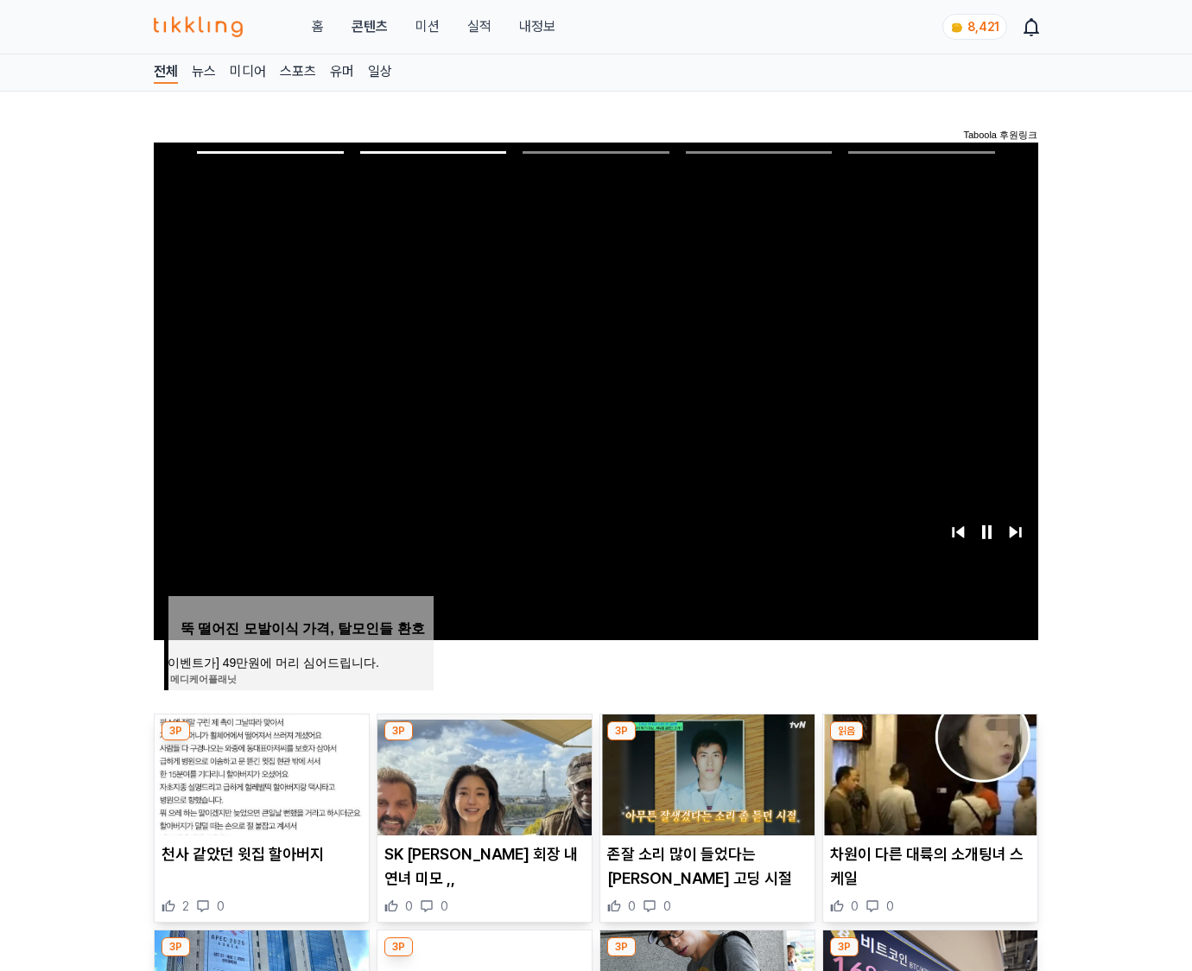
click at [928, 772] on img at bounding box center [930, 774] width 214 height 121
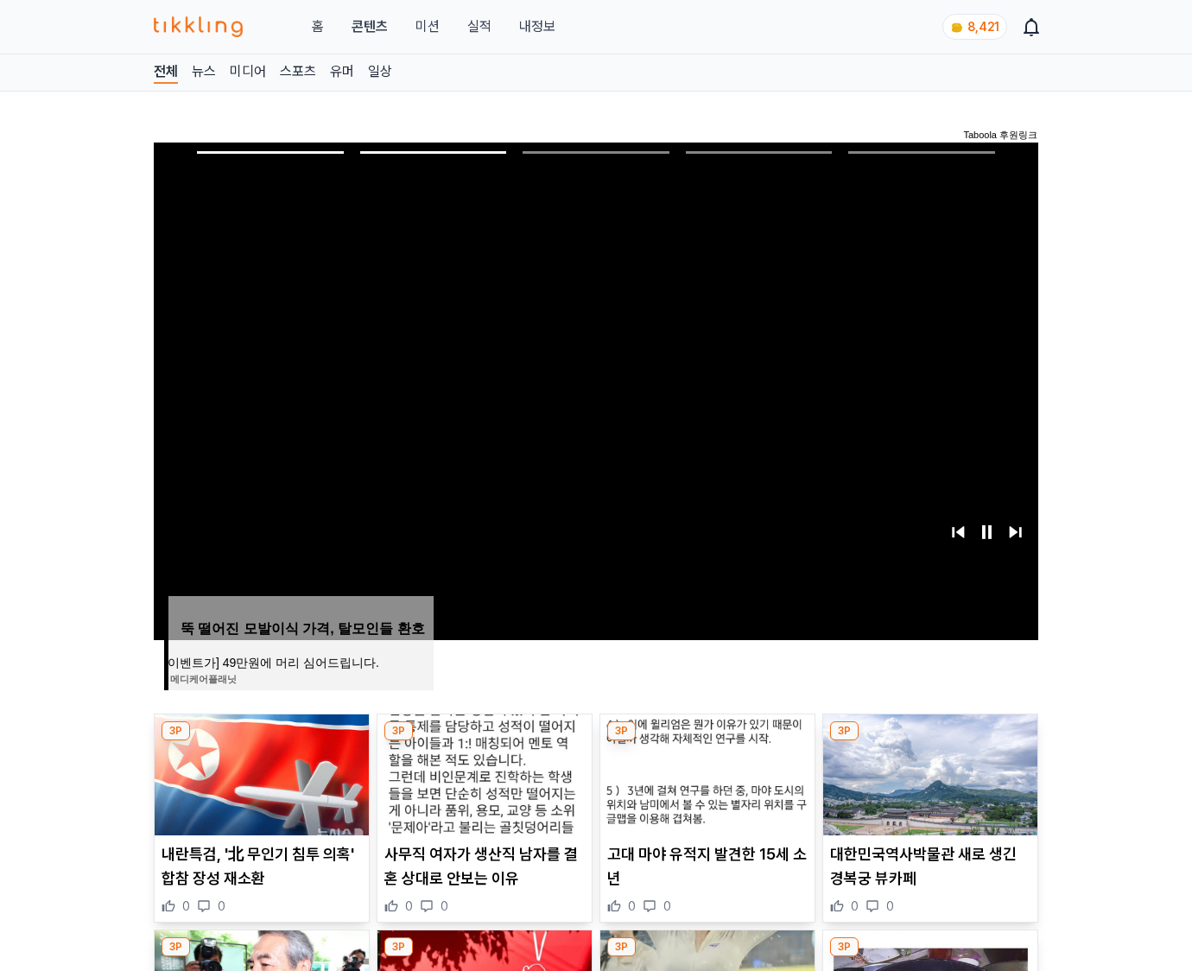
click at [928, 772] on img at bounding box center [930, 774] width 214 height 121
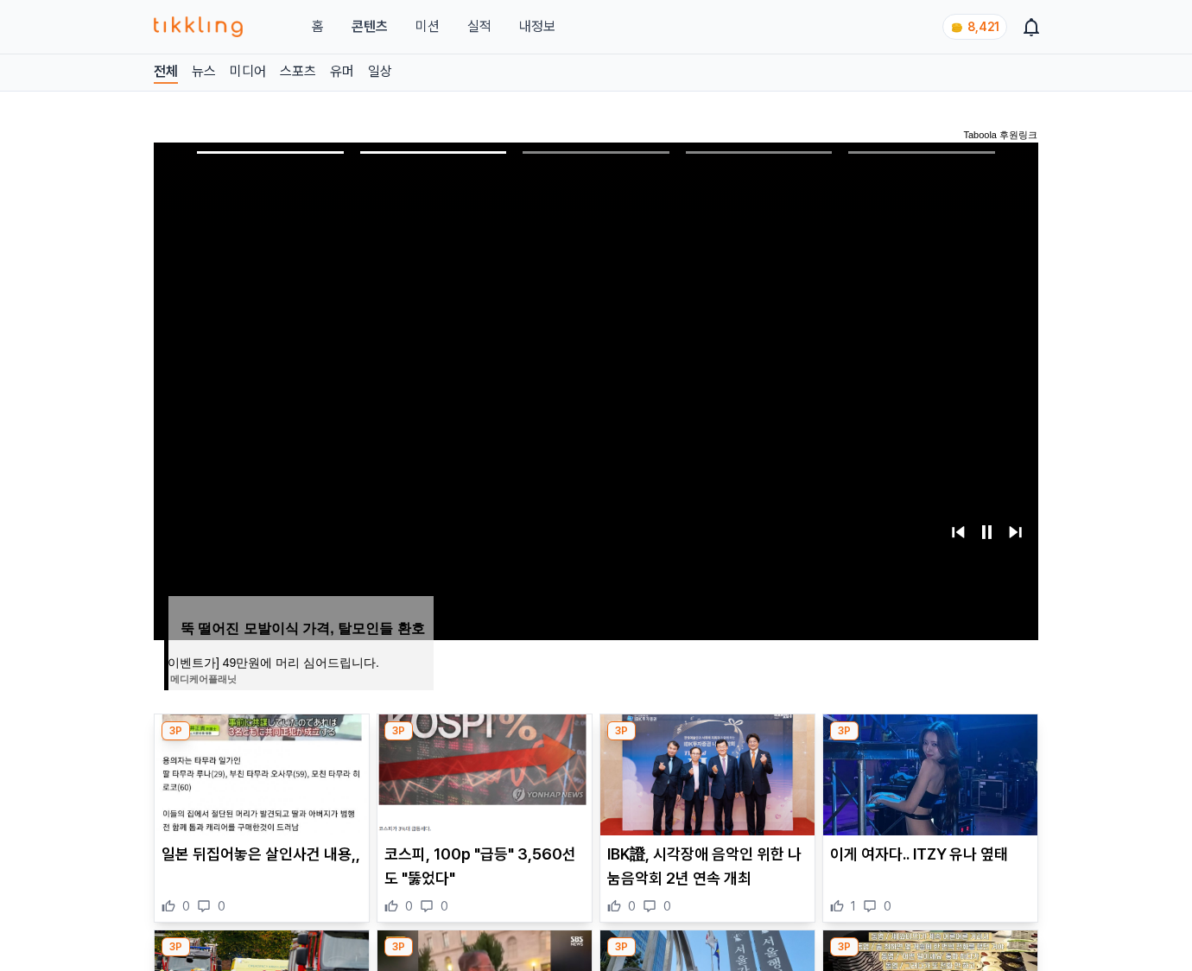
click at [928, 772] on img at bounding box center [930, 774] width 214 height 121
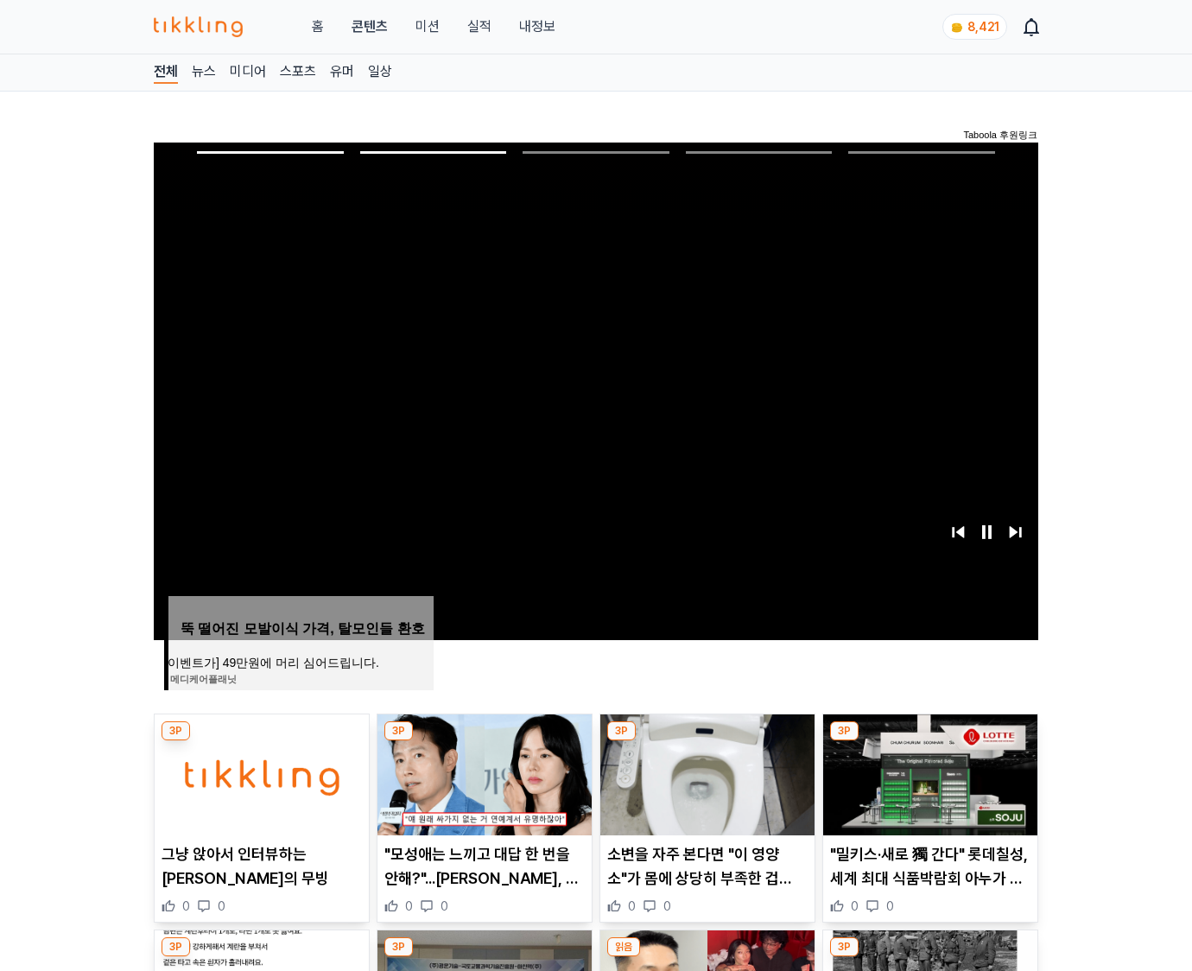
click at [928, 772] on img at bounding box center [930, 774] width 214 height 121
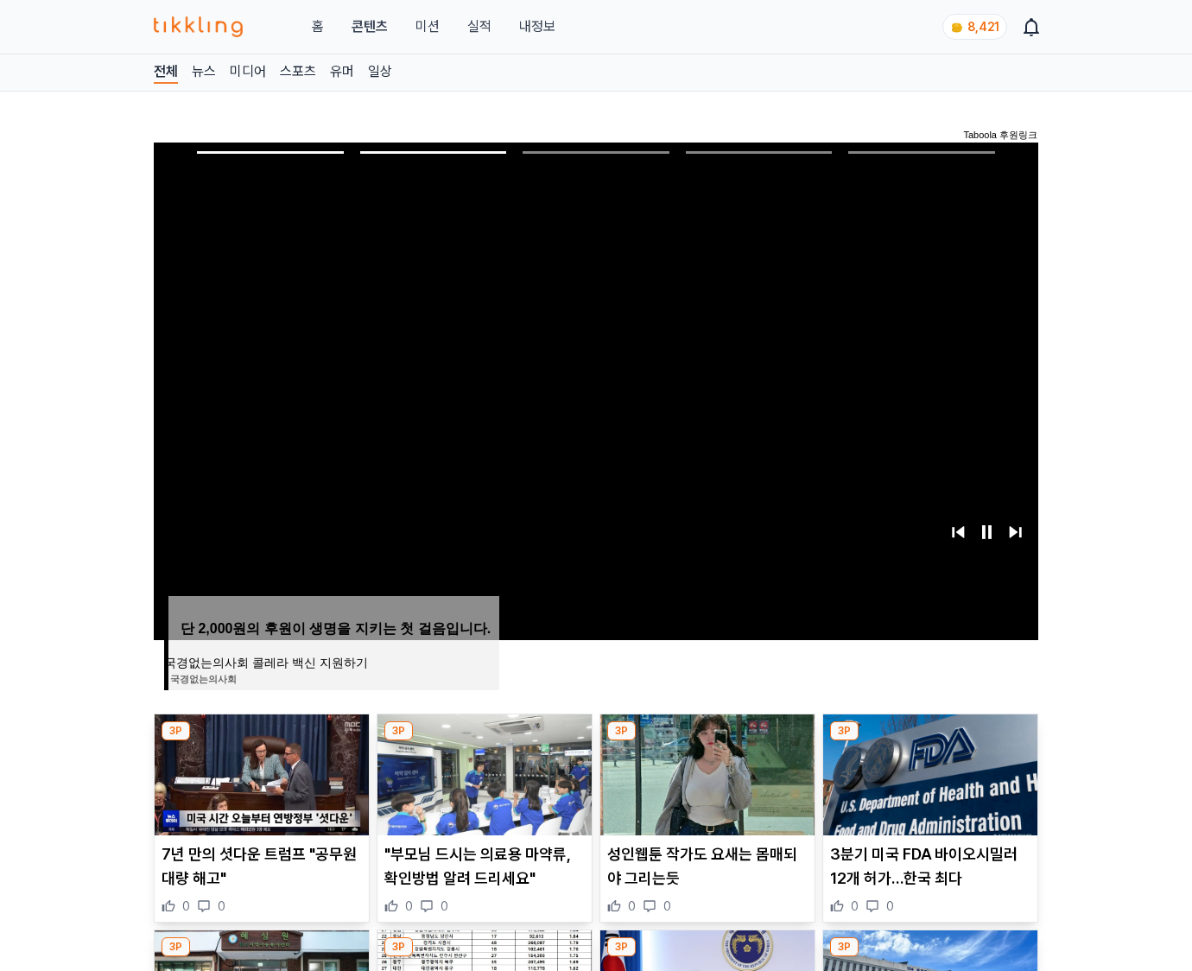
click at [928, 772] on img at bounding box center [930, 774] width 214 height 121
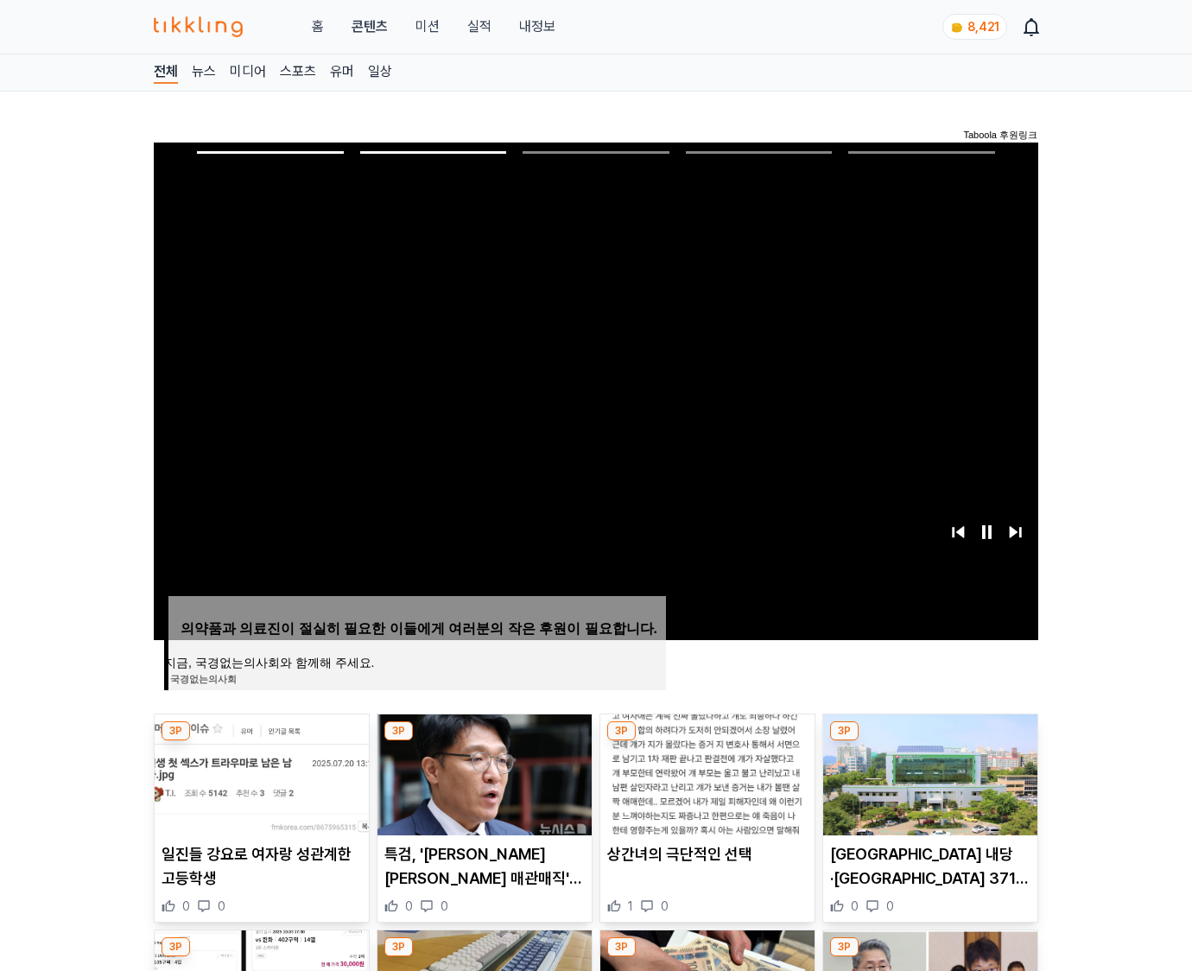
click at [928, 772] on img at bounding box center [930, 774] width 214 height 121
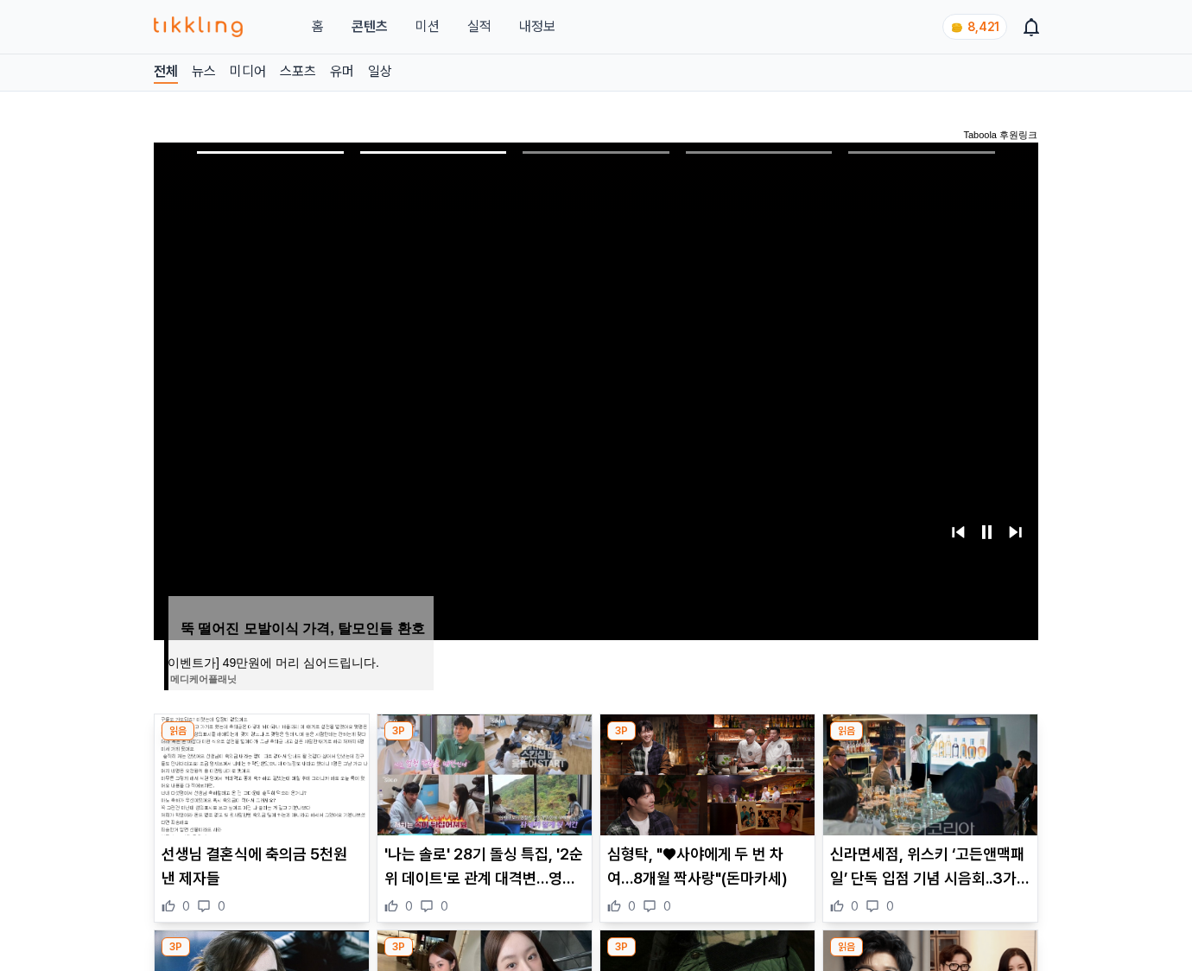
click at [928, 772] on img at bounding box center [930, 774] width 214 height 121
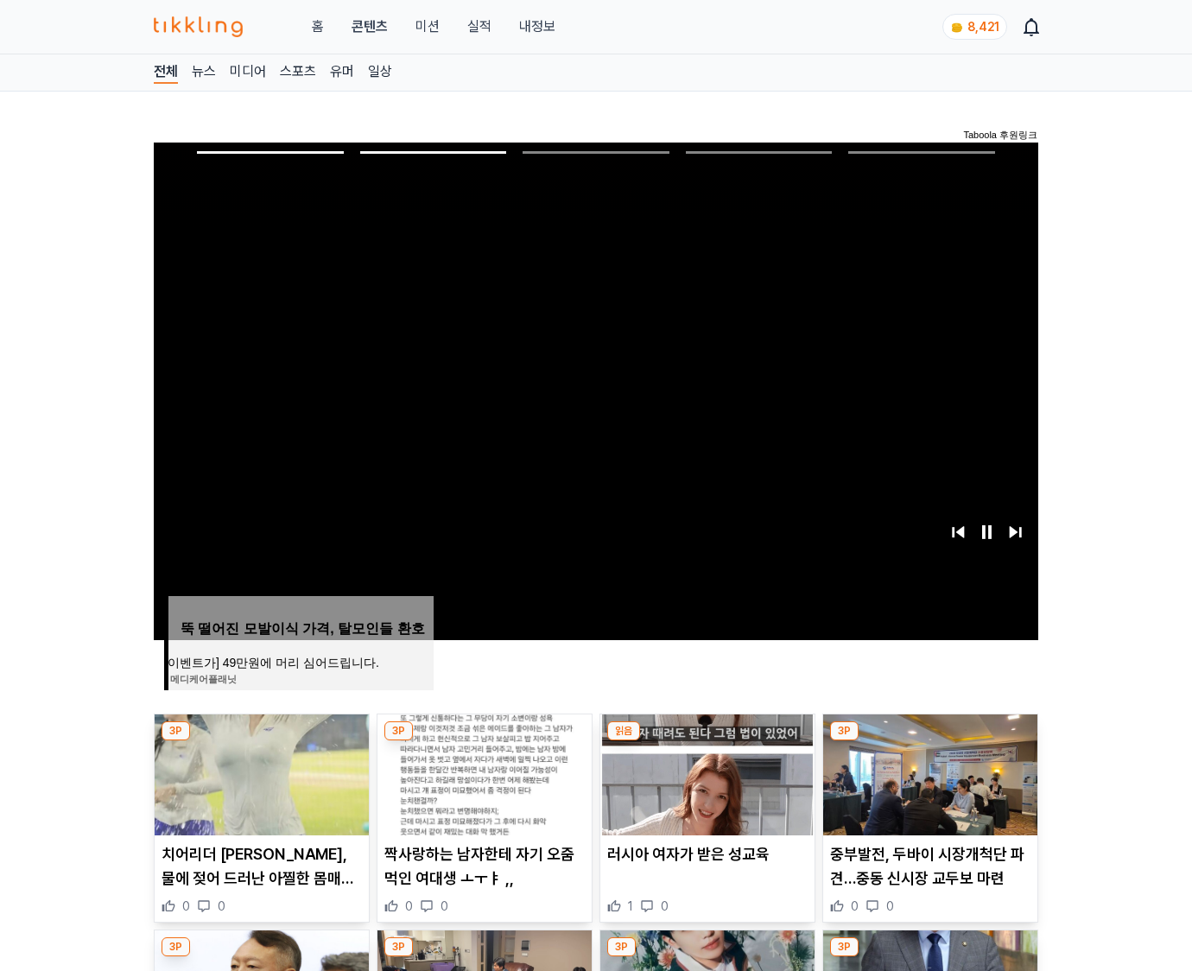
click at [928, 772] on img at bounding box center [930, 774] width 214 height 121
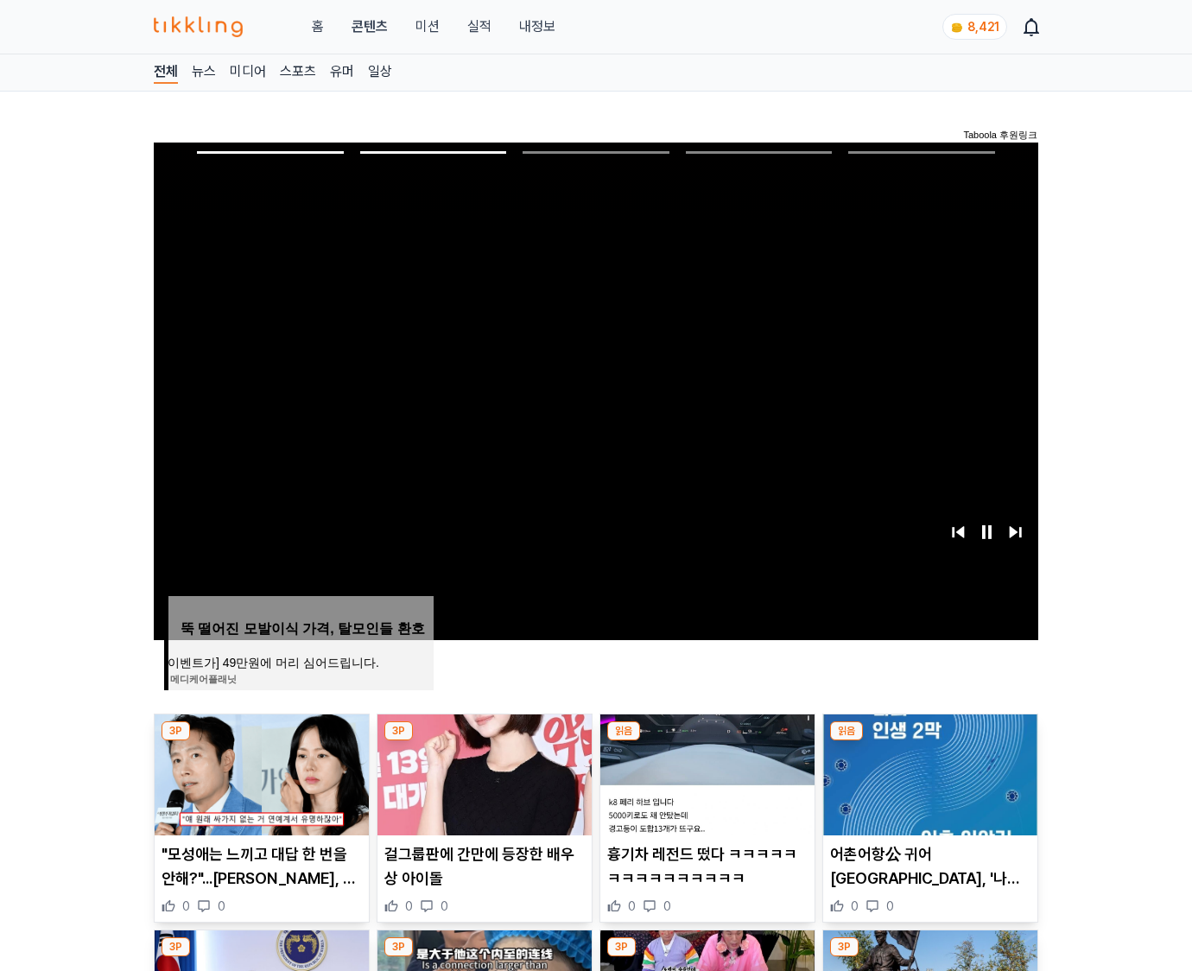
click at [928, 772] on img at bounding box center [930, 774] width 214 height 121
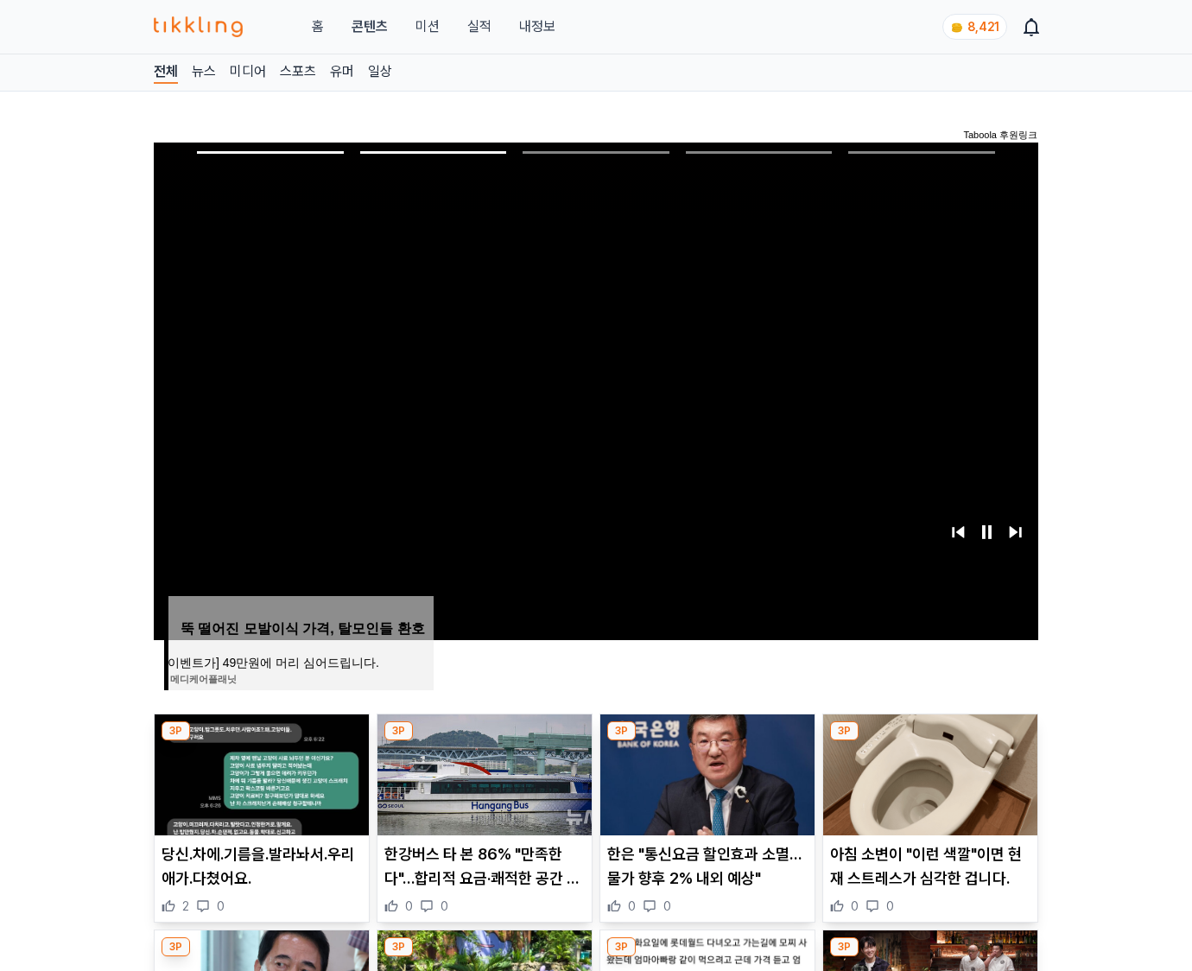
click at [928, 772] on img at bounding box center [930, 774] width 214 height 121
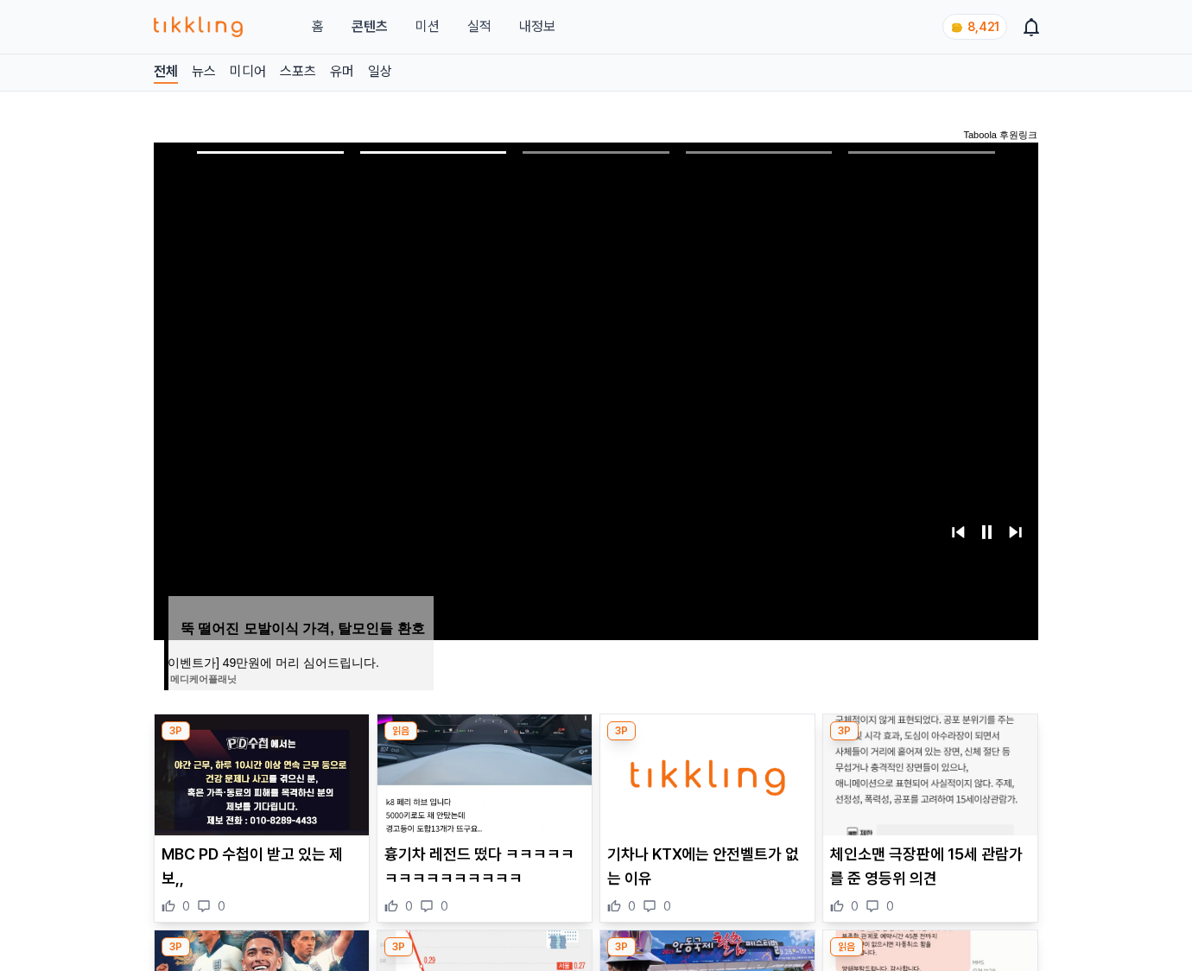
click at [928, 772] on img at bounding box center [930, 774] width 214 height 121
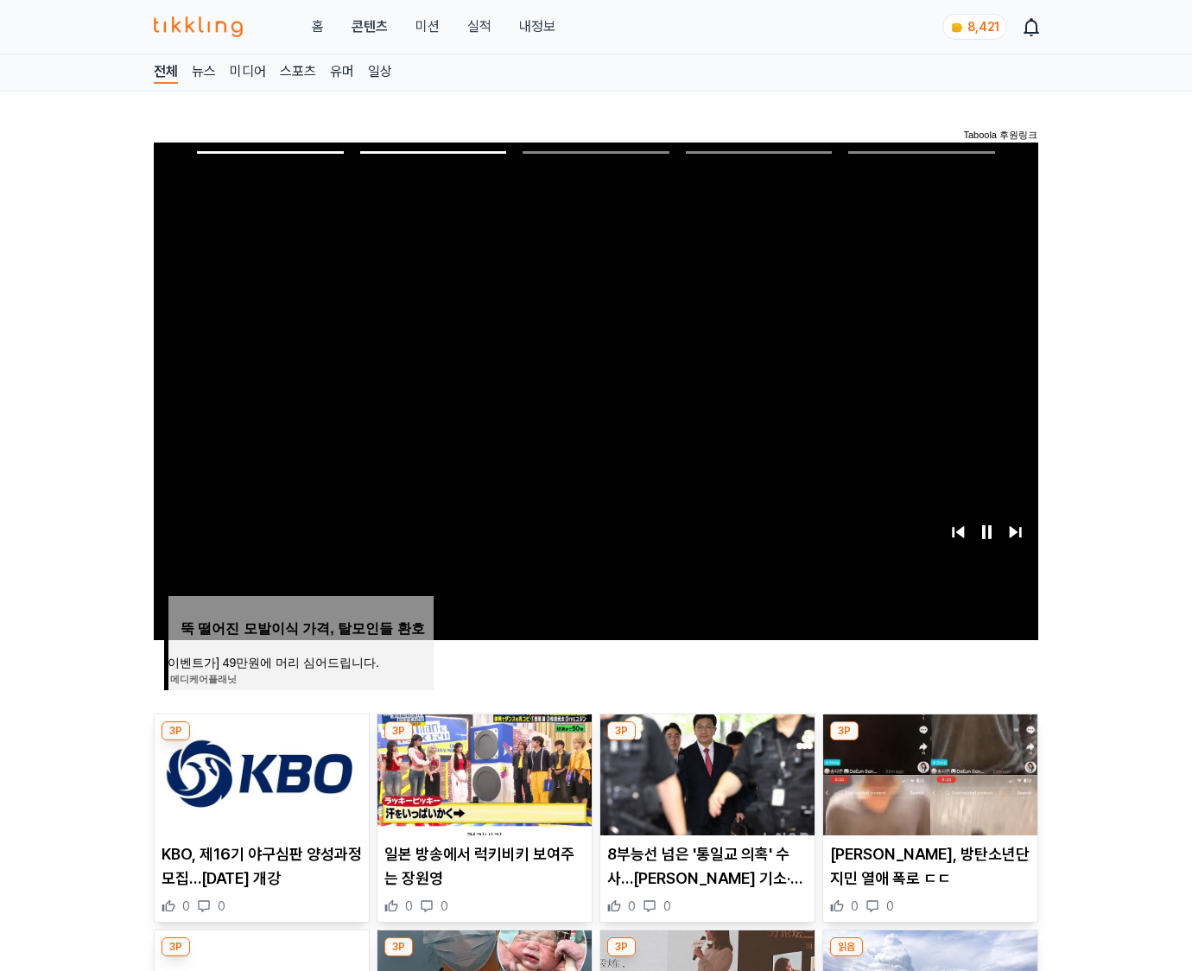
click at [928, 772] on img at bounding box center [930, 774] width 214 height 121
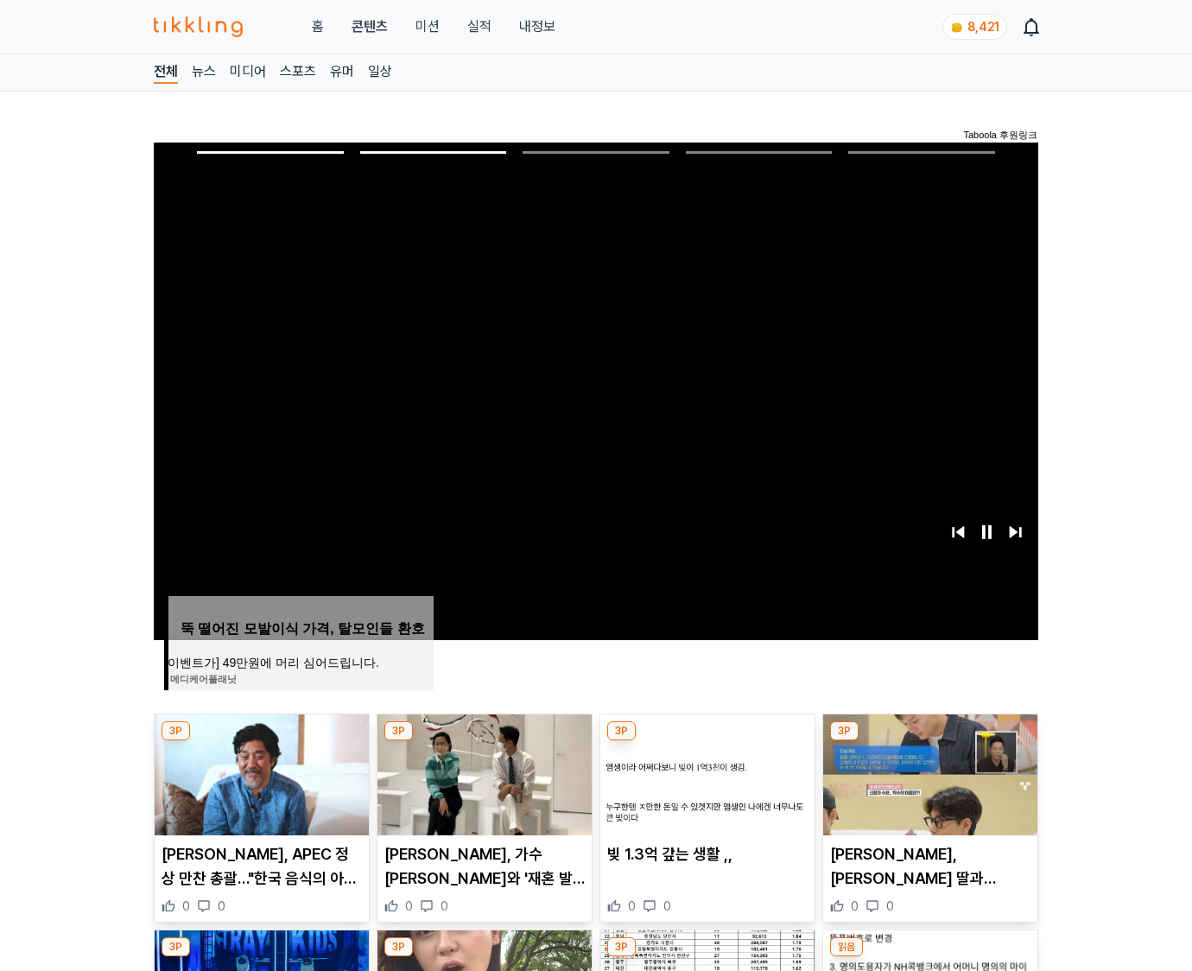
click at [928, 772] on img at bounding box center [930, 774] width 214 height 121
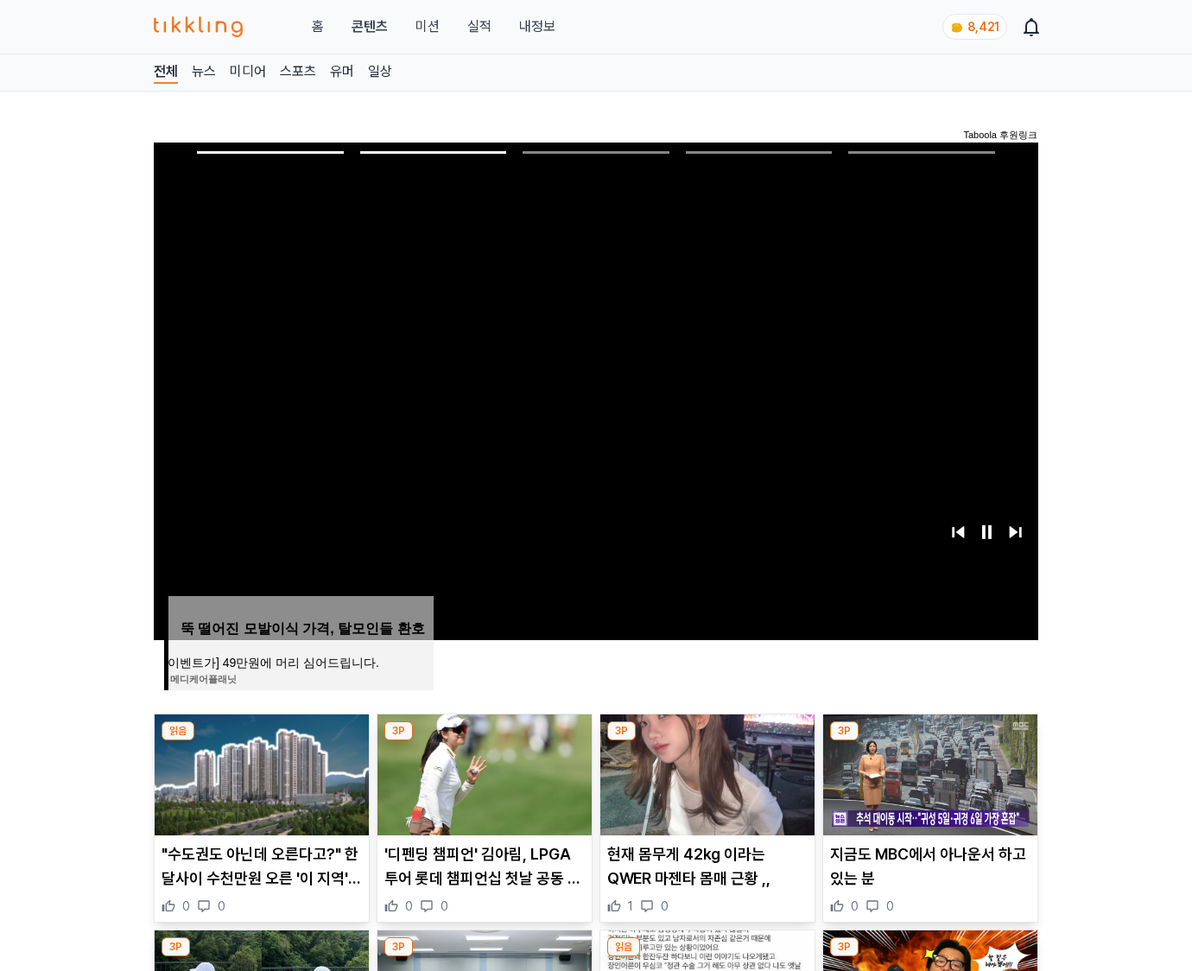
click at [928, 772] on img at bounding box center [930, 774] width 214 height 121
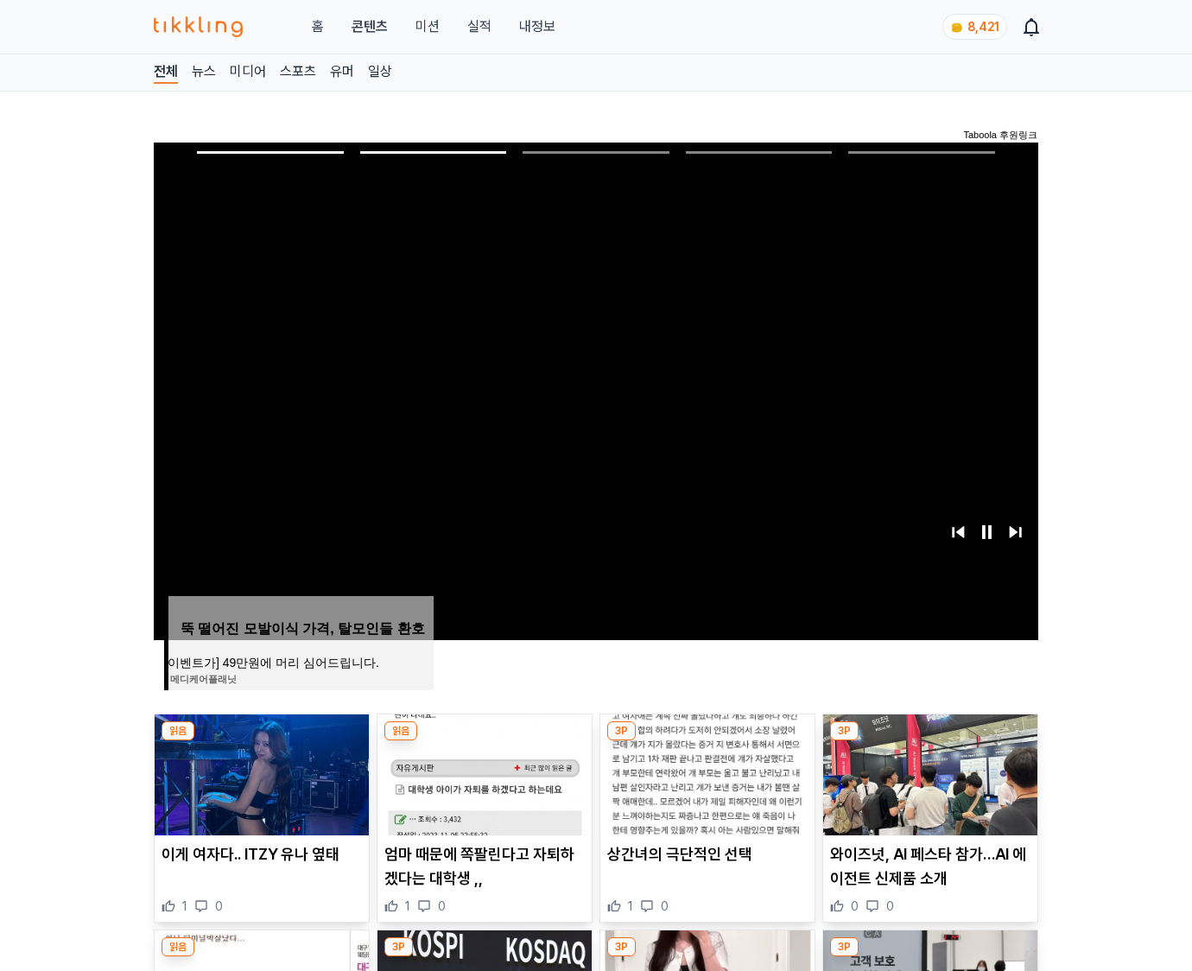
click at [928, 772] on img at bounding box center [930, 774] width 214 height 121
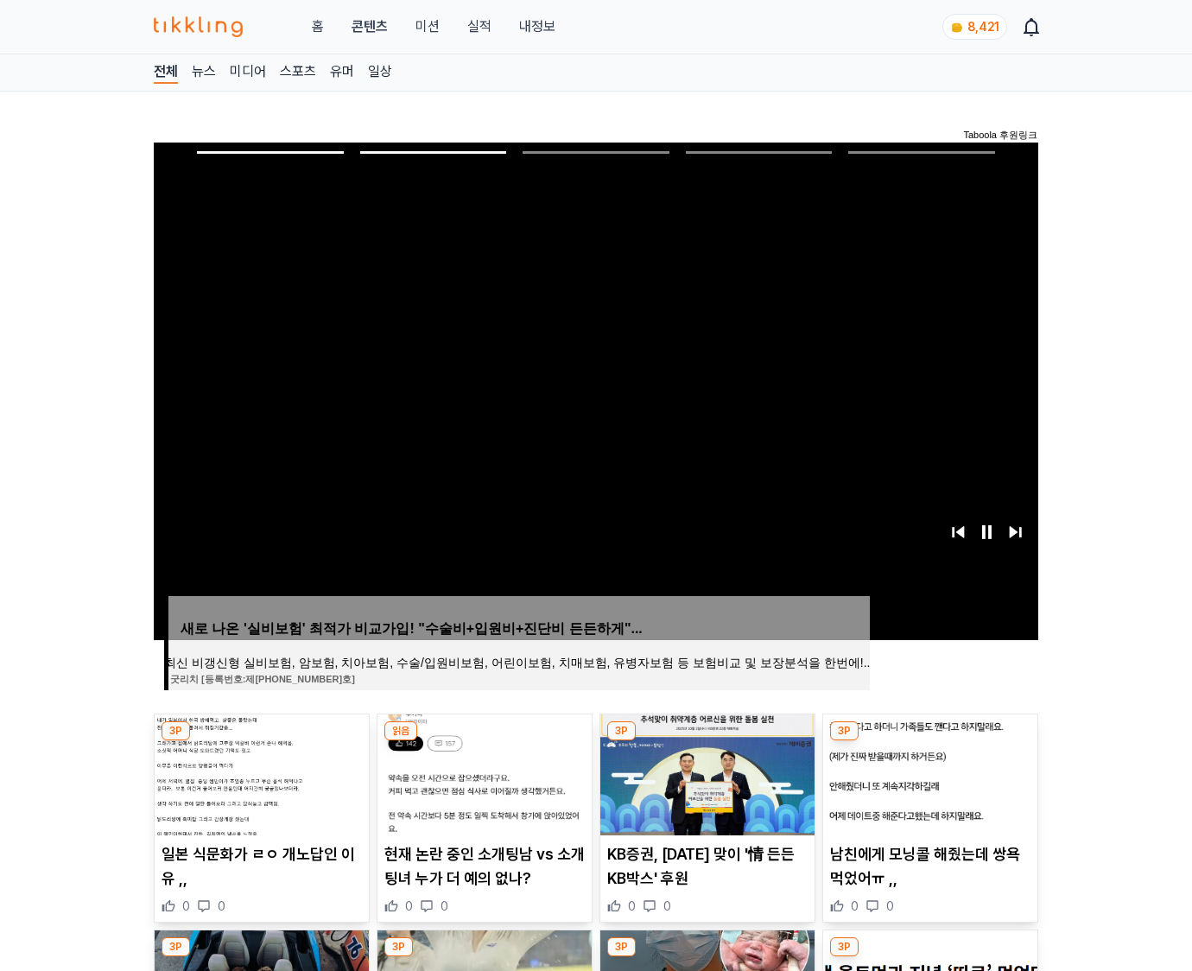
click at [928, 772] on img at bounding box center [930, 774] width 214 height 121
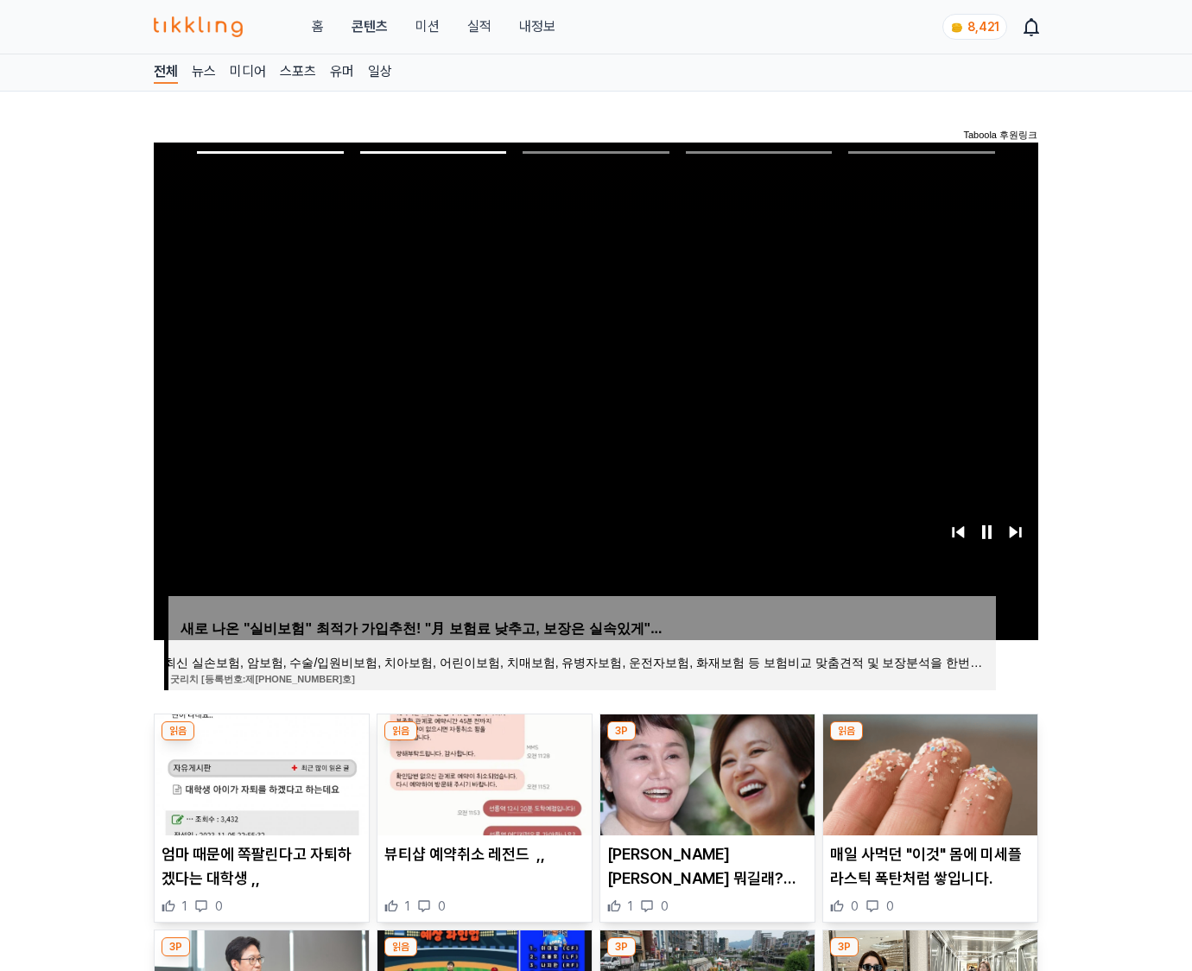
click at [928, 772] on img at bounding box center [930, 774] width 214 height 121
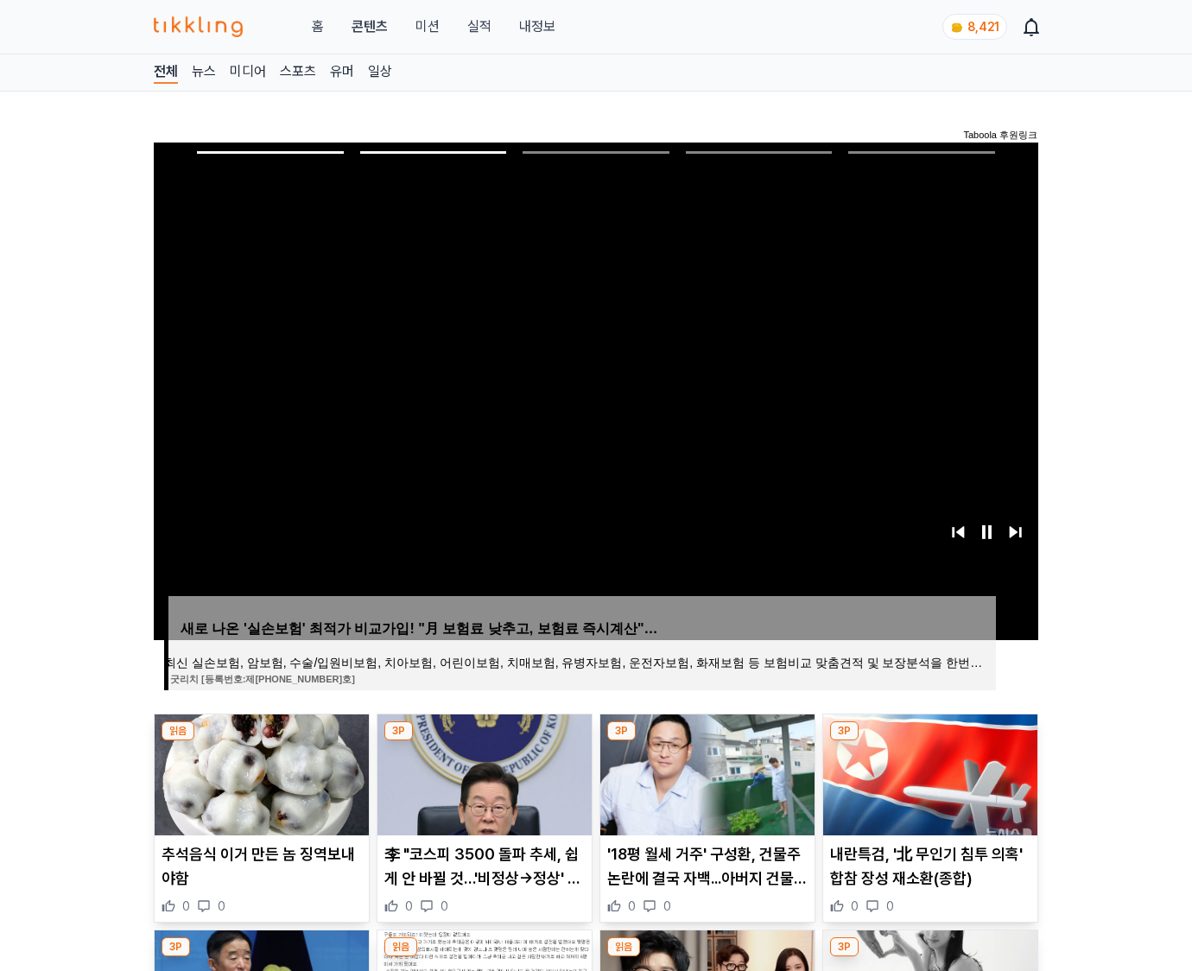
click at [928, 772] on img at bounding box center [930, 774] width 214 height 121
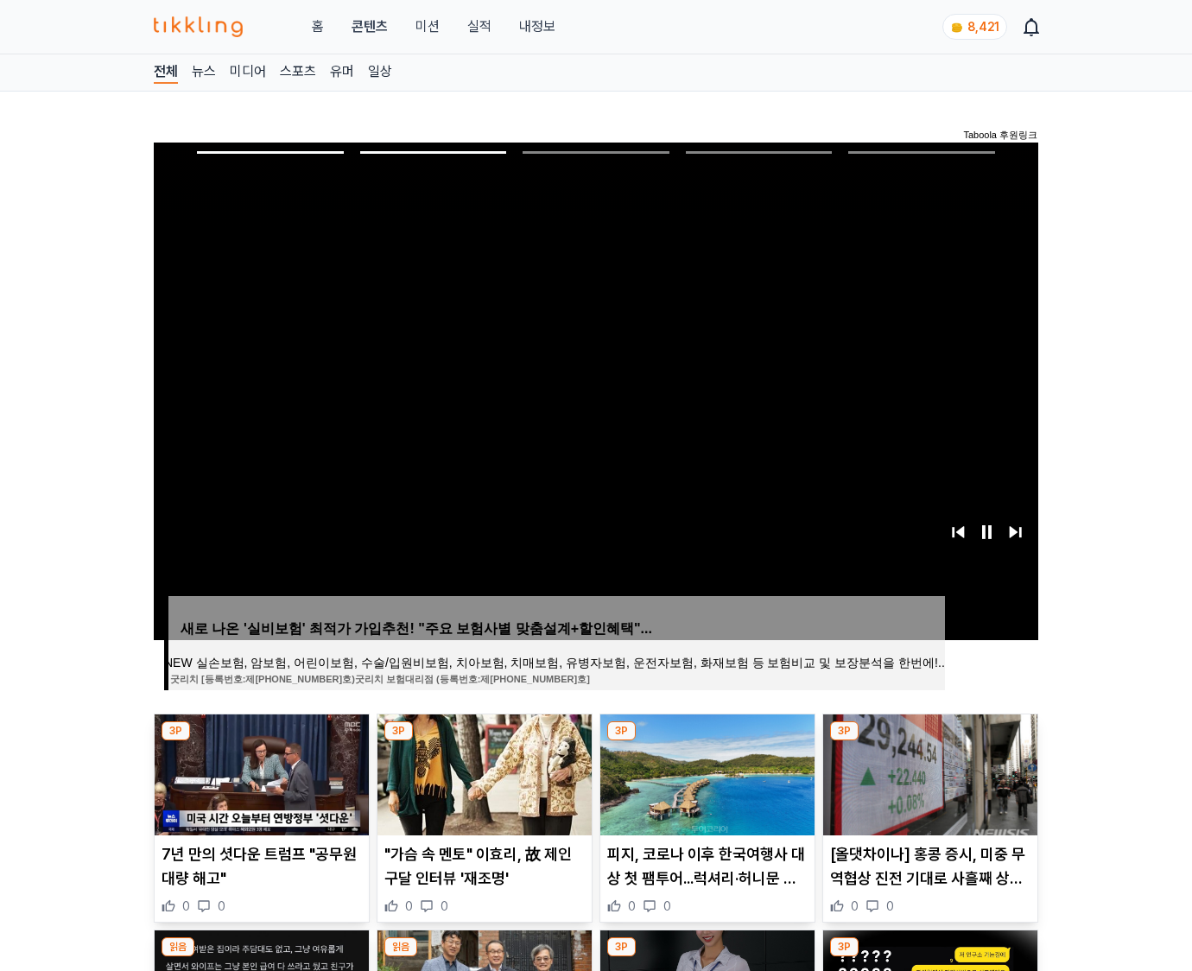
click at [928, 772] on img at bounding box center [930, 774] width 214 height 121
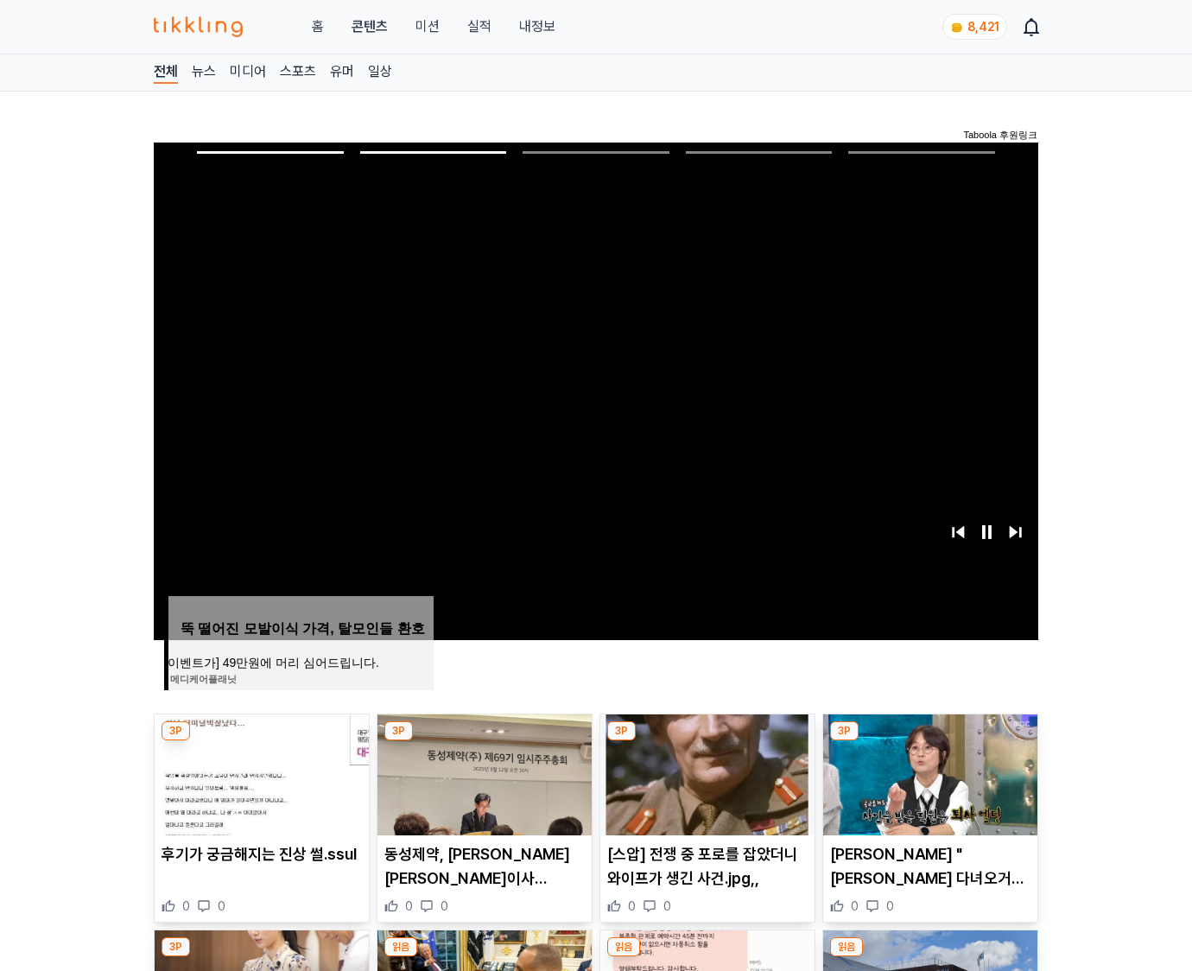
click at [928, 772] on img at bounding box center [930, 774] width 214 height 121
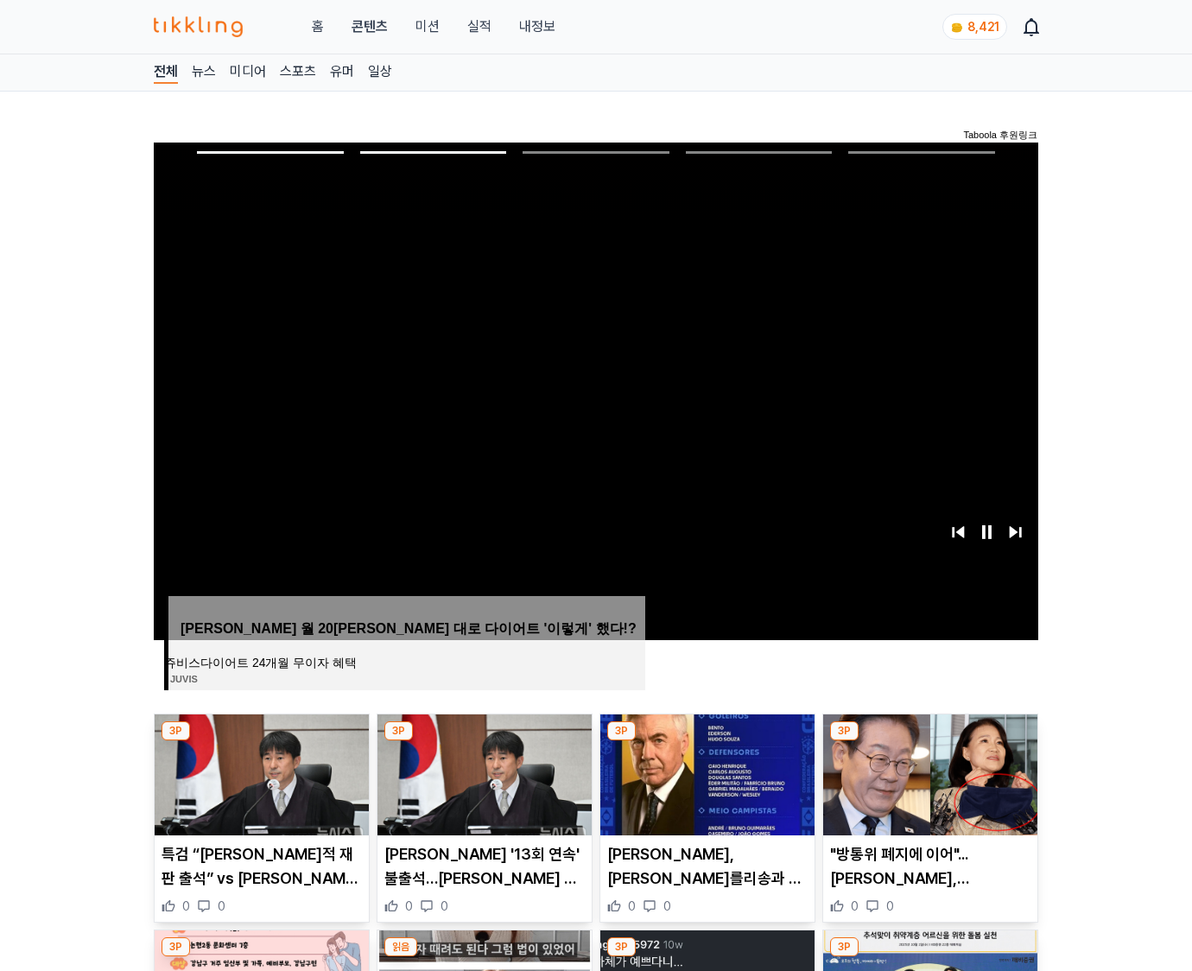
click at [928, 772] on img at bounding box center [930, 774] width 214 height 121
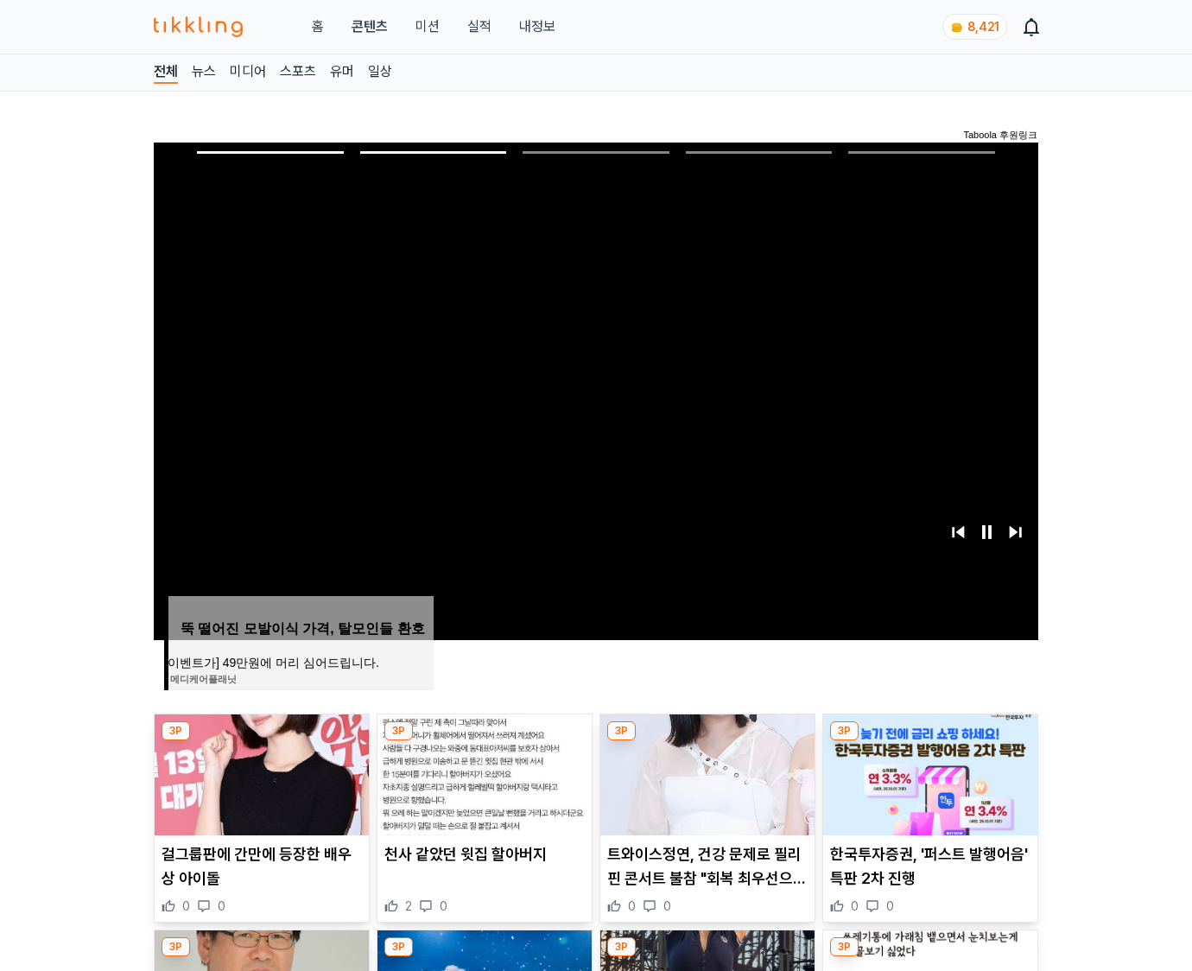
click at [928, 772] on img at bounding box center [930, 774] width 214 height 121
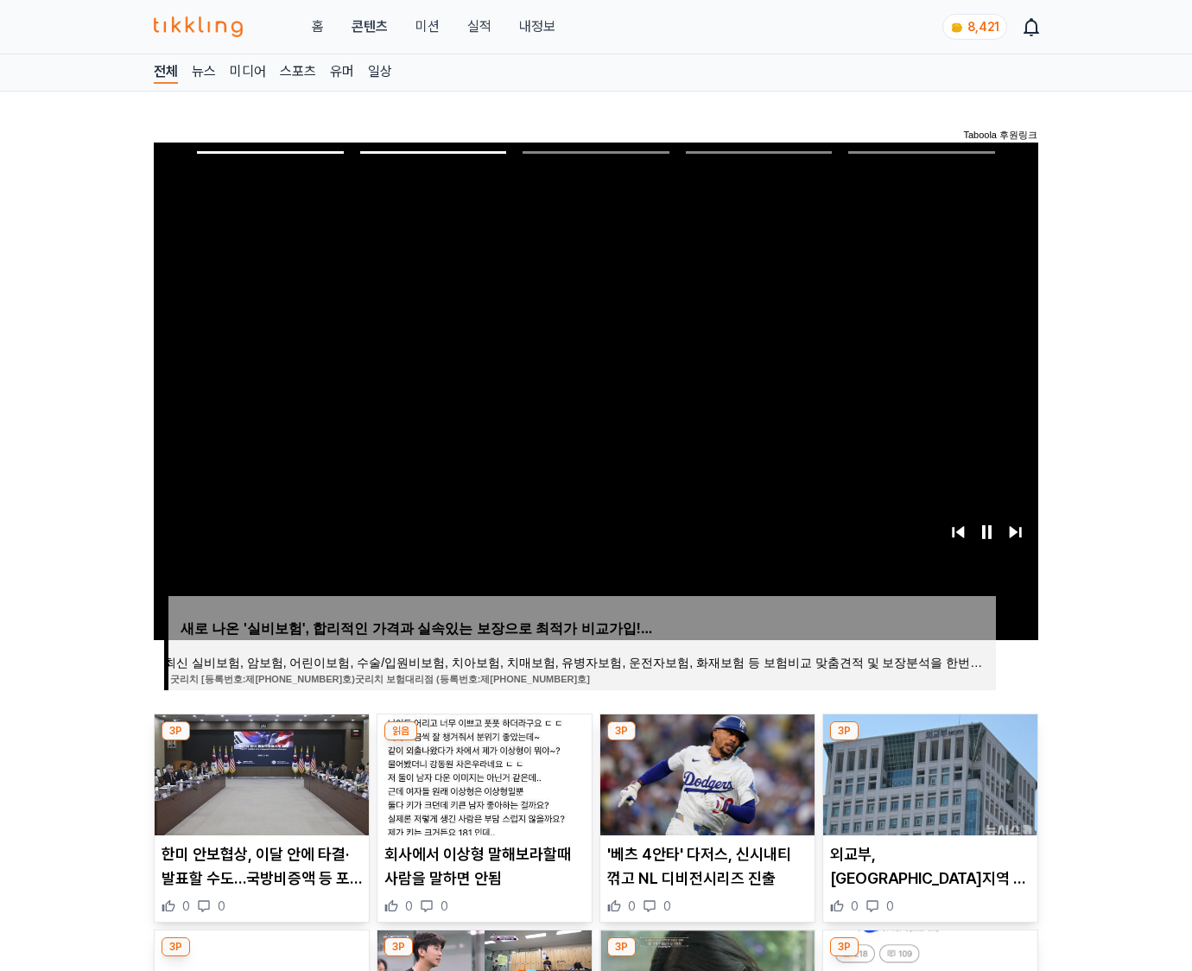
click at [928, 772] on img at bounding box center [930, 774] width 214 height 121
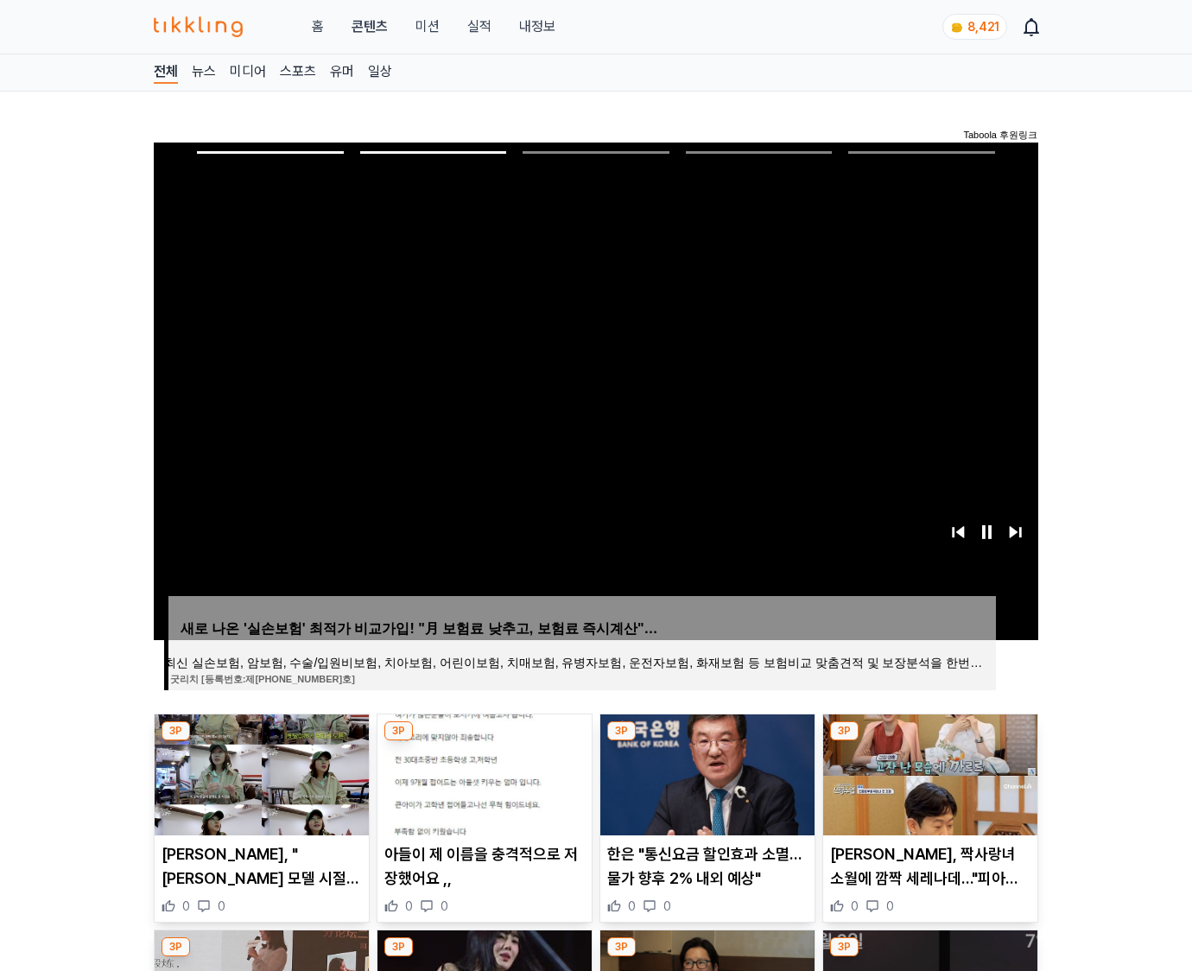
click at [928, 772] on img at bounding box center [930, 774] width 214 height 121
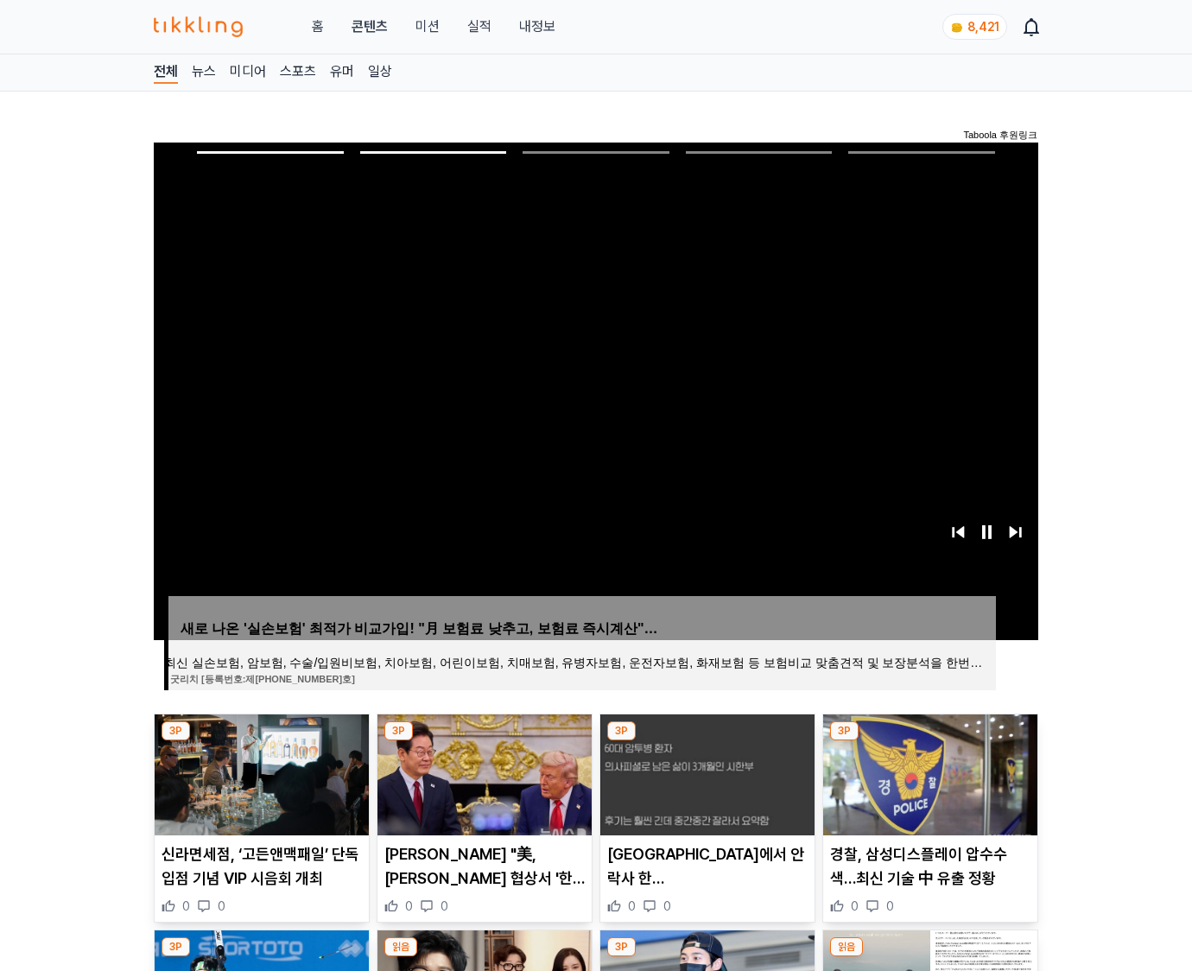
click at [928, 772] on img at bounding box center [930, 774] width 214 height 121
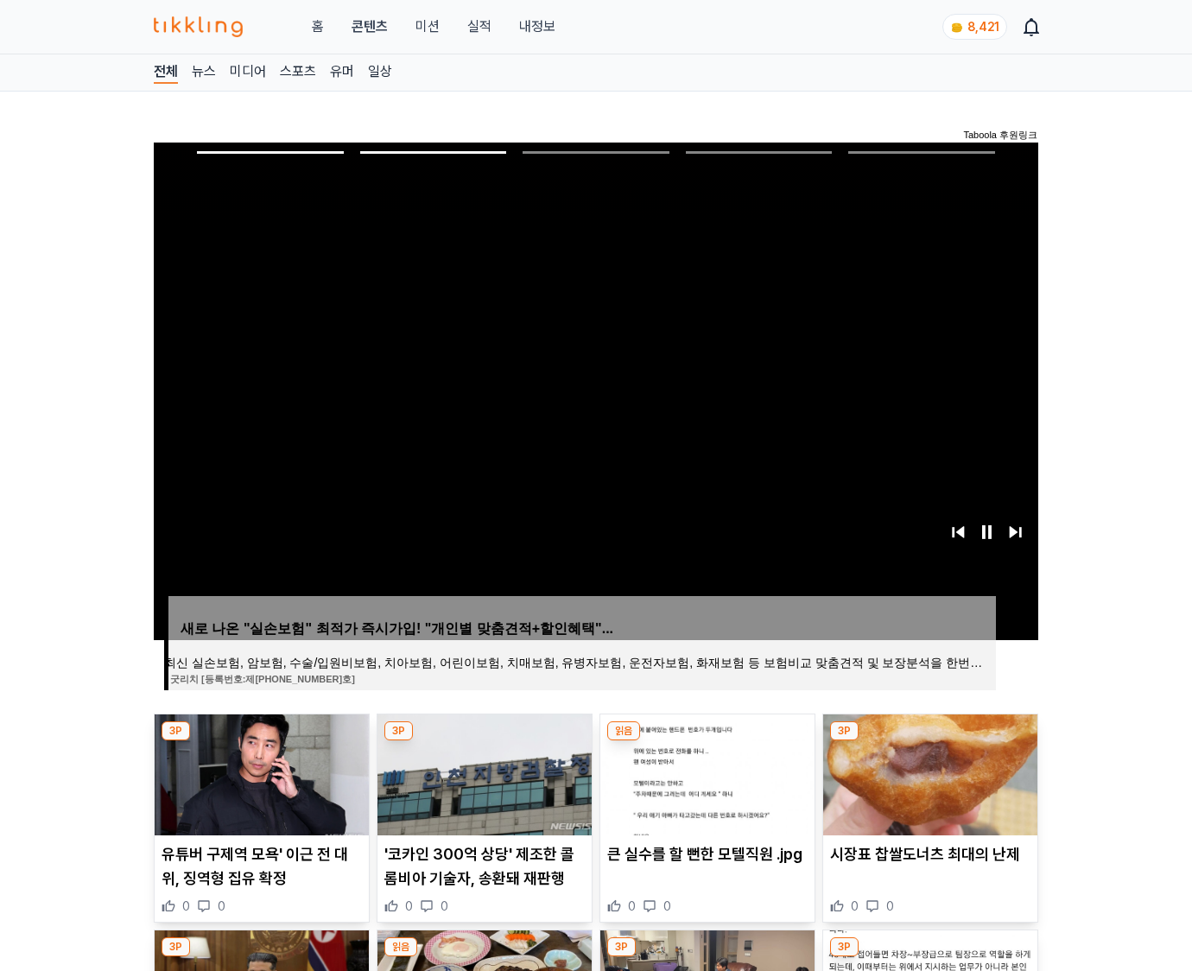
click at [928, 772] on img at bounding box center [930, 774] width 214 height 121
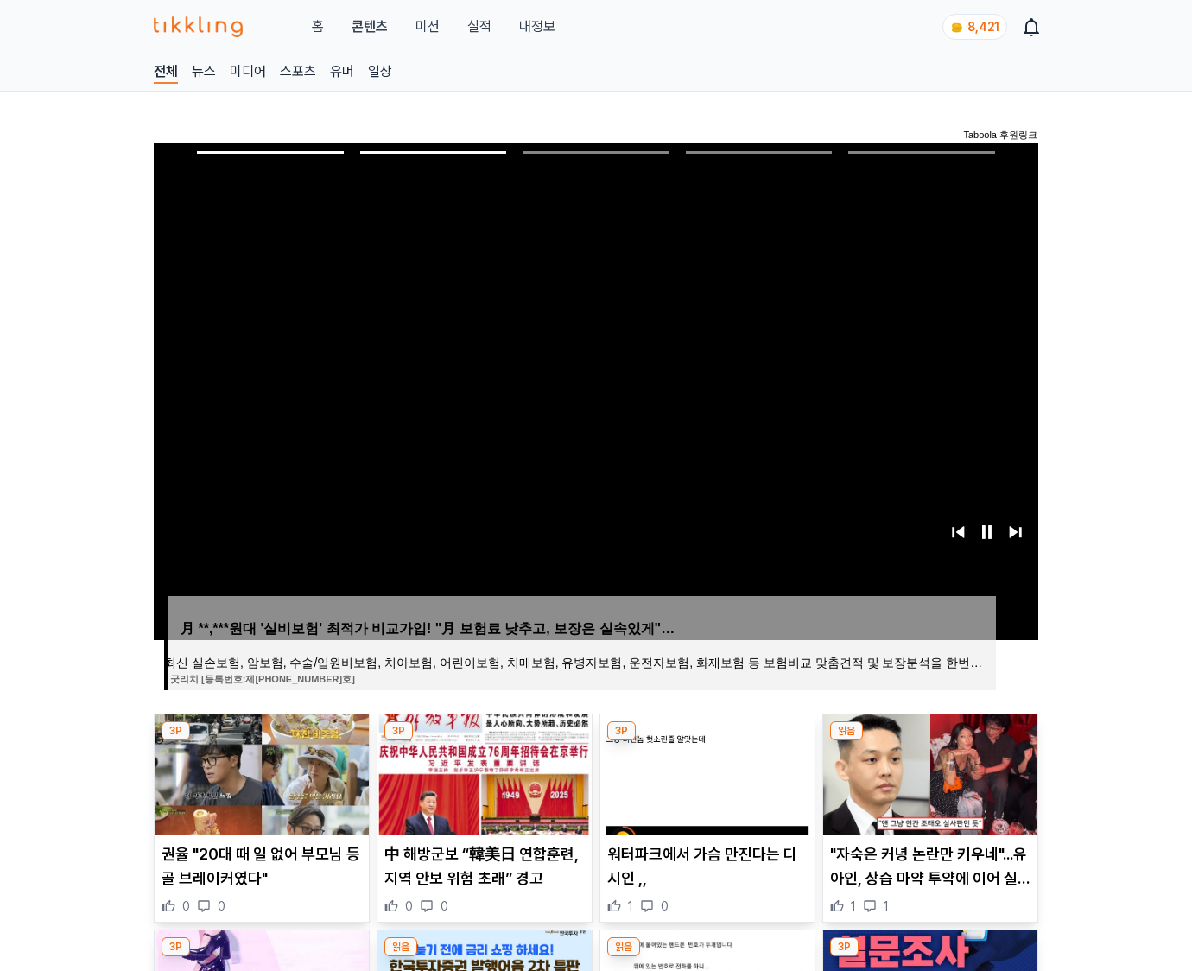
click at [928, 772] on img at bounding box center [930, 774] width 214 height 121
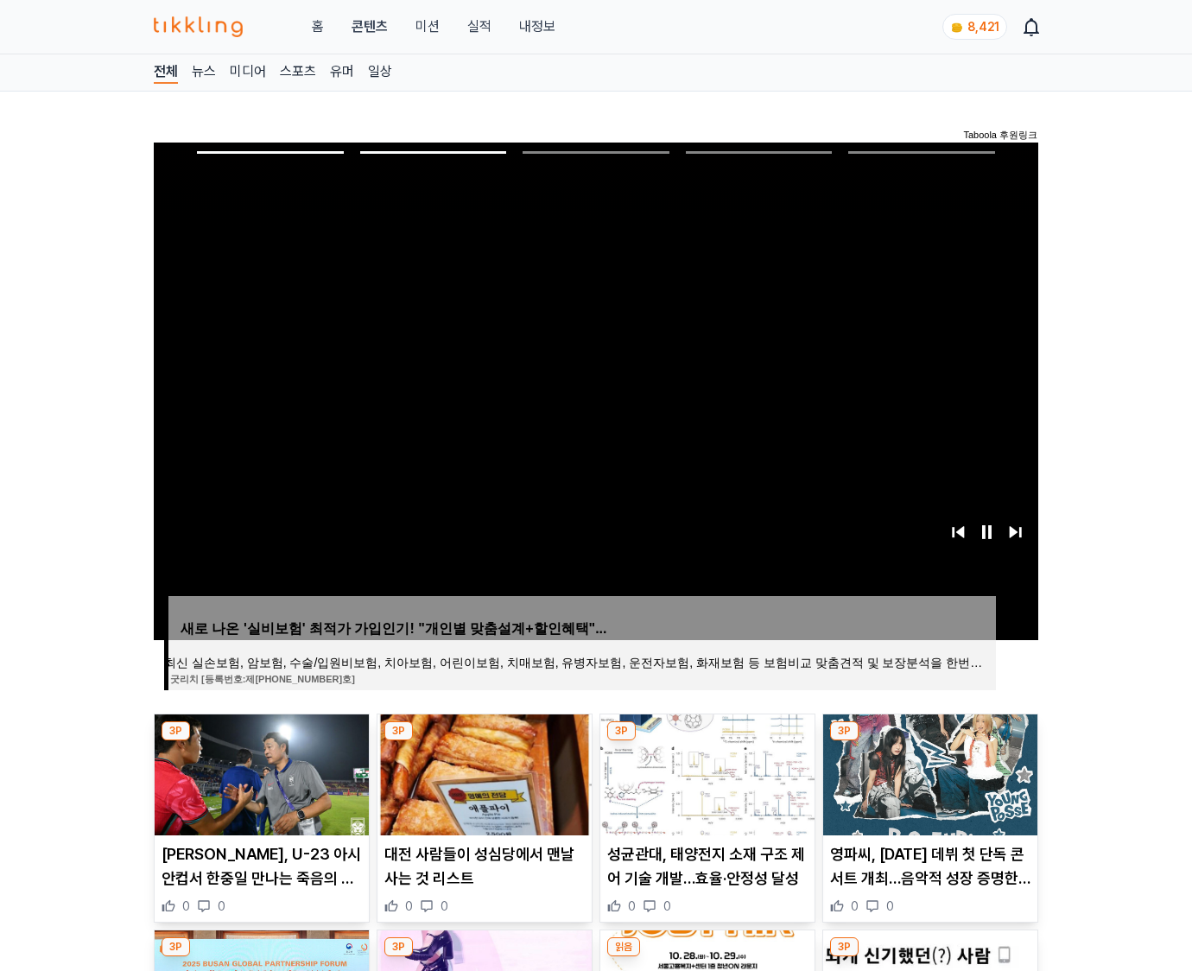
click at [928, 772] on img at bounding box center [930, 774] width 214 height 121
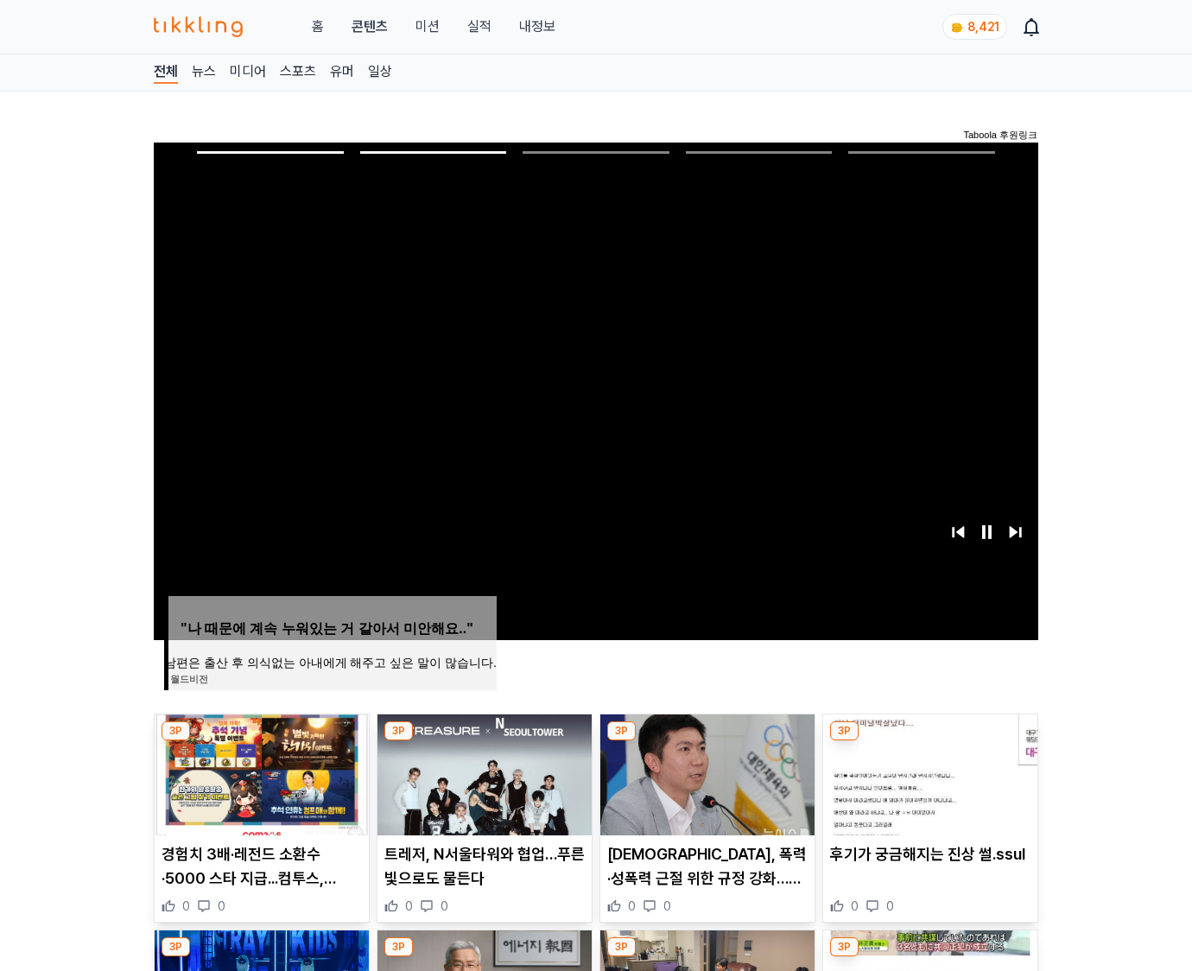
click at [928, 772] on img at bounding box center [930, 774] width 214 height 121
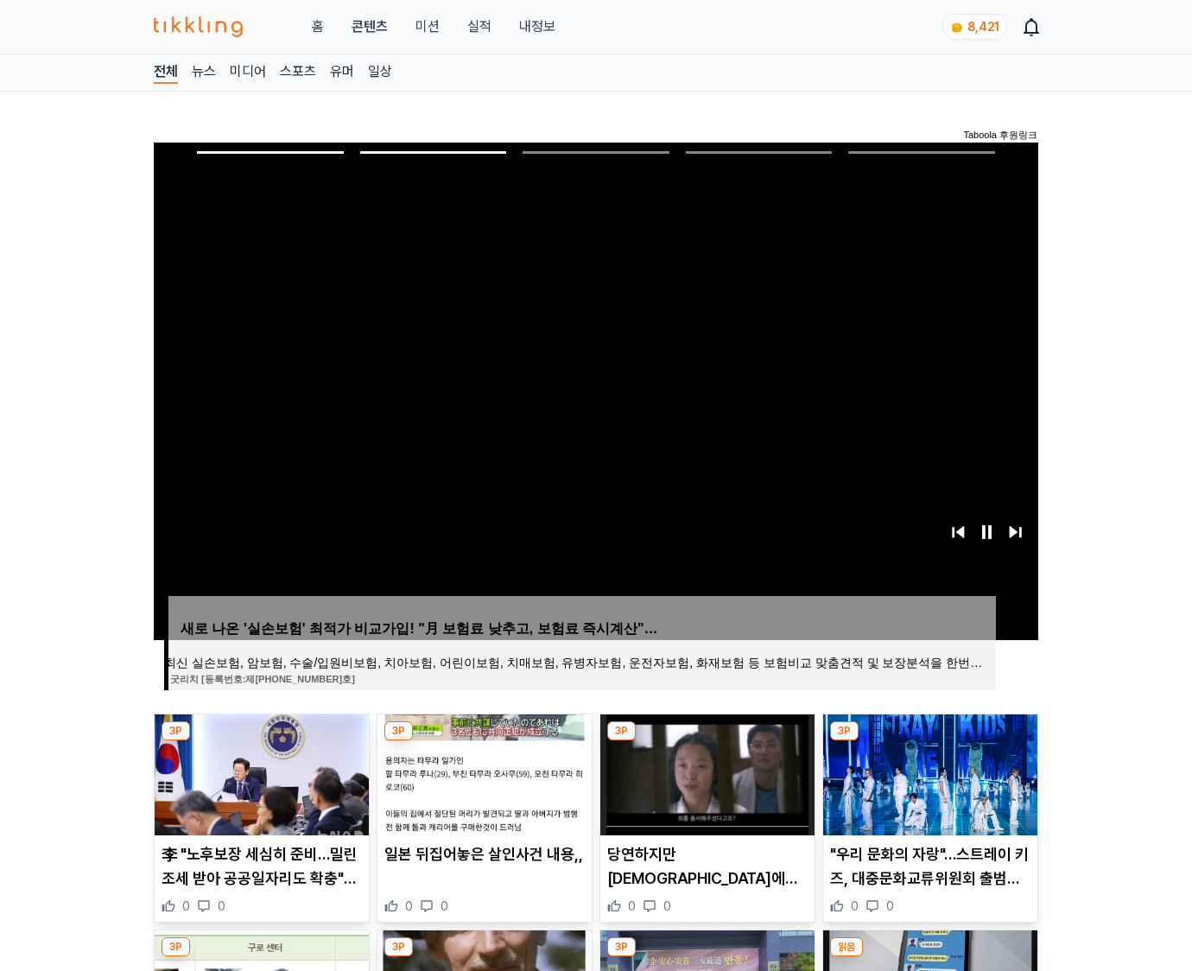
click at [928, 772] on img at bounding box center [930, 774] width 214 height 121
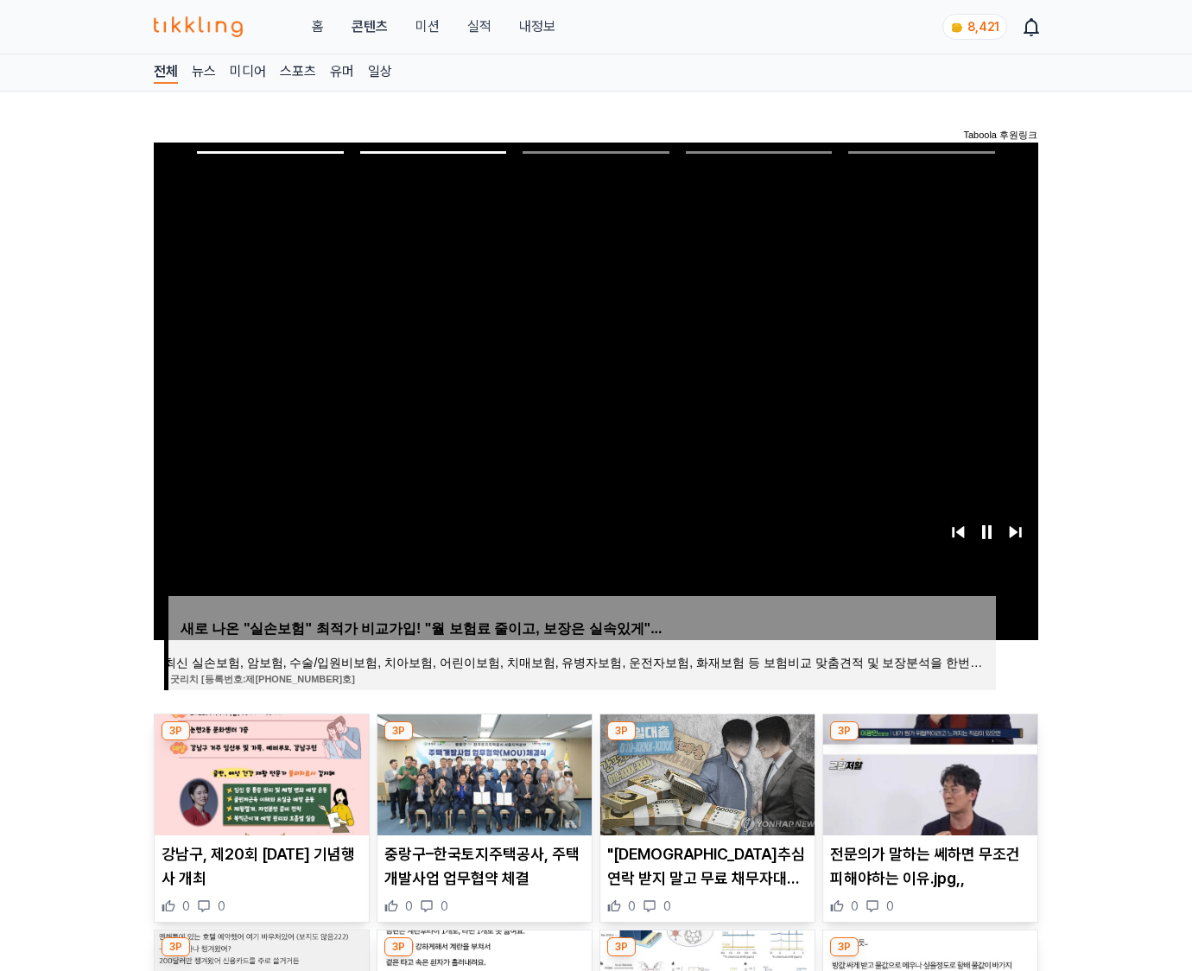
click at [928, 772] on img at bounding box center [930, 774] width 214 height 121
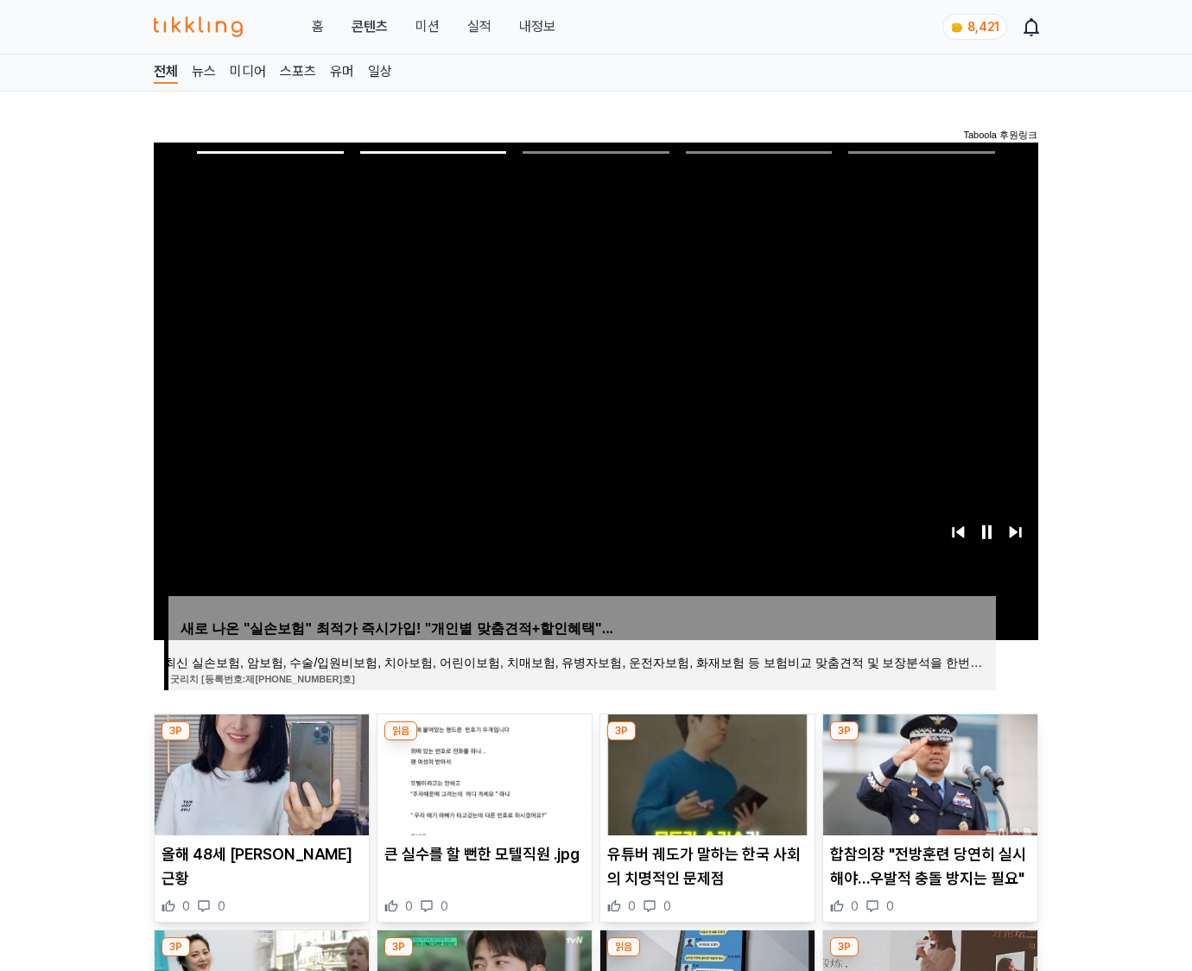
click at [928, 772] on img at bounding box center [930, 774] width 214 height 121
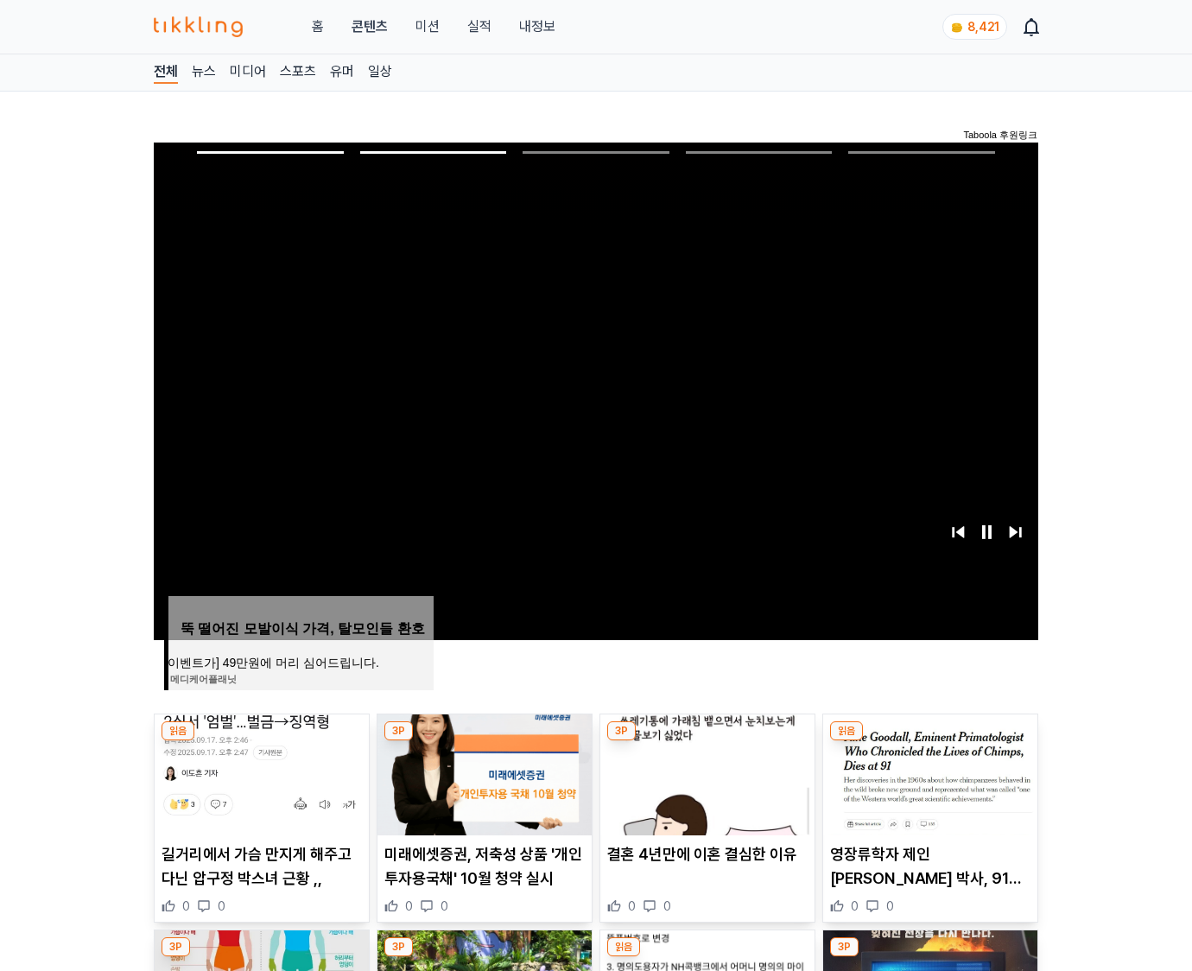
click at [928, 772] on img at bounding box center [930, 774] width 214 height 121
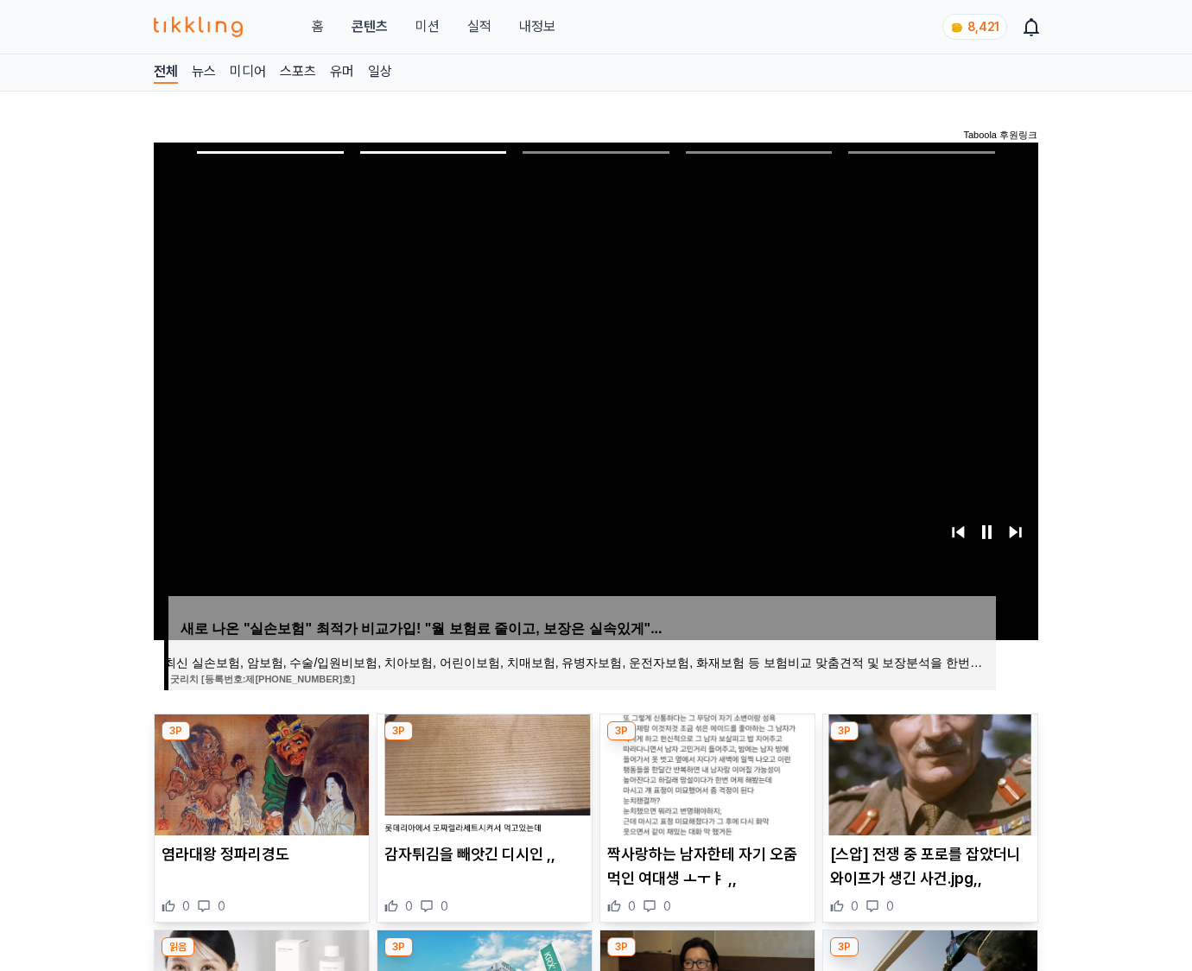
click at [928, 772] on img at bounding box center [930, 774] width 214 height 121
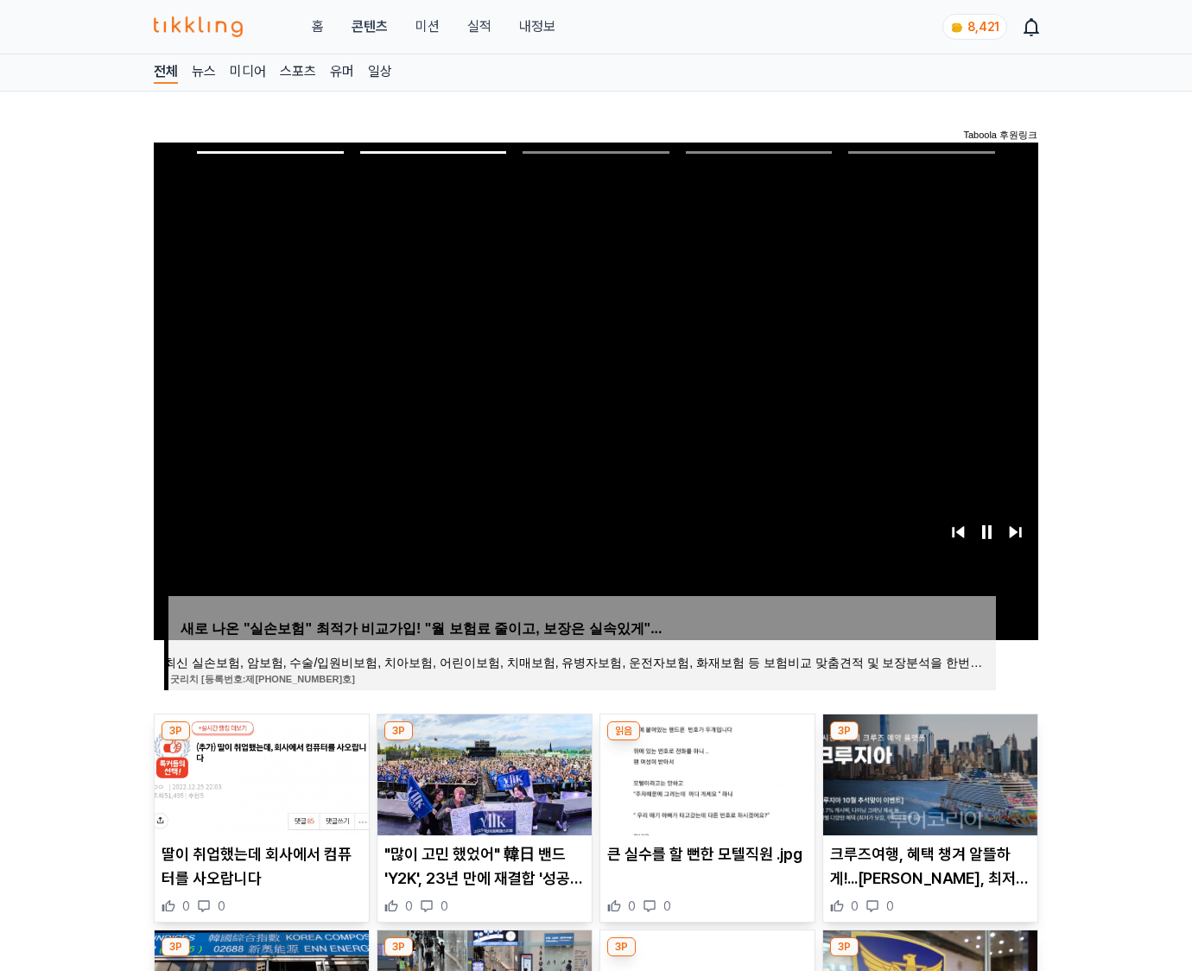
click at [928, 772] on img at bounding box center [930, 774] width 214 height 121
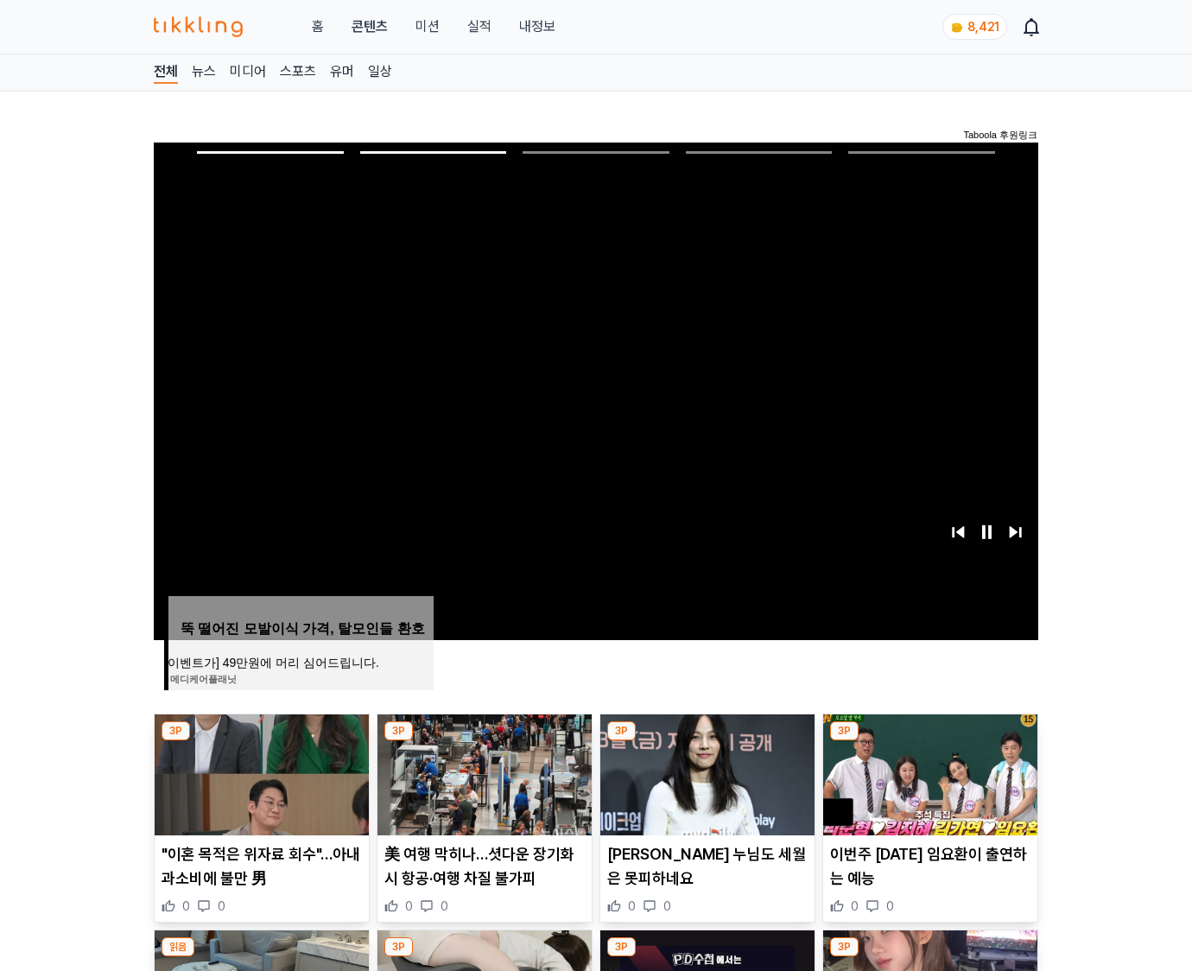
click at [928, 772] on img at bounding box center [930, 774] width 214 height 121
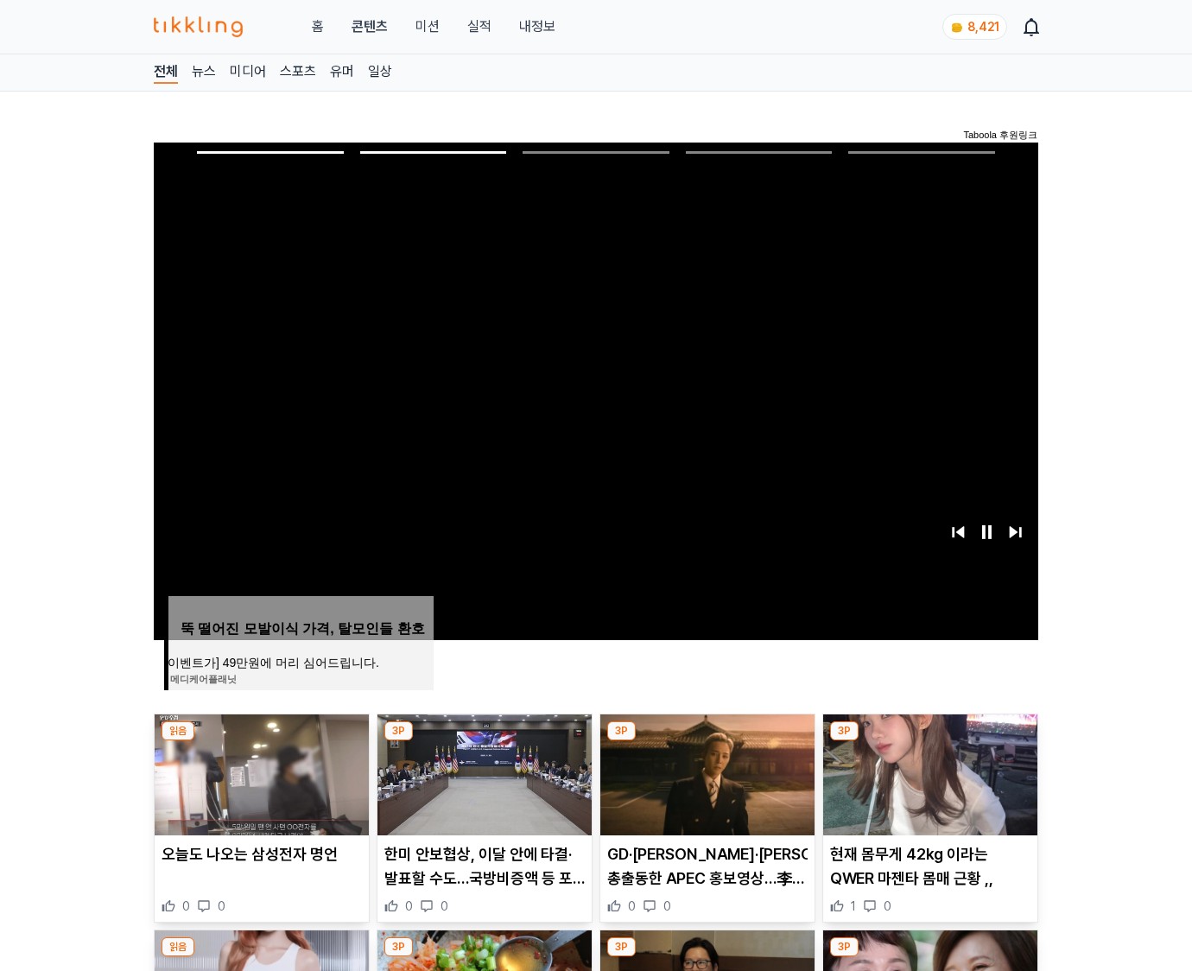
click at [928, 772] on img at bounding box center [930, 774] width 214 height 121
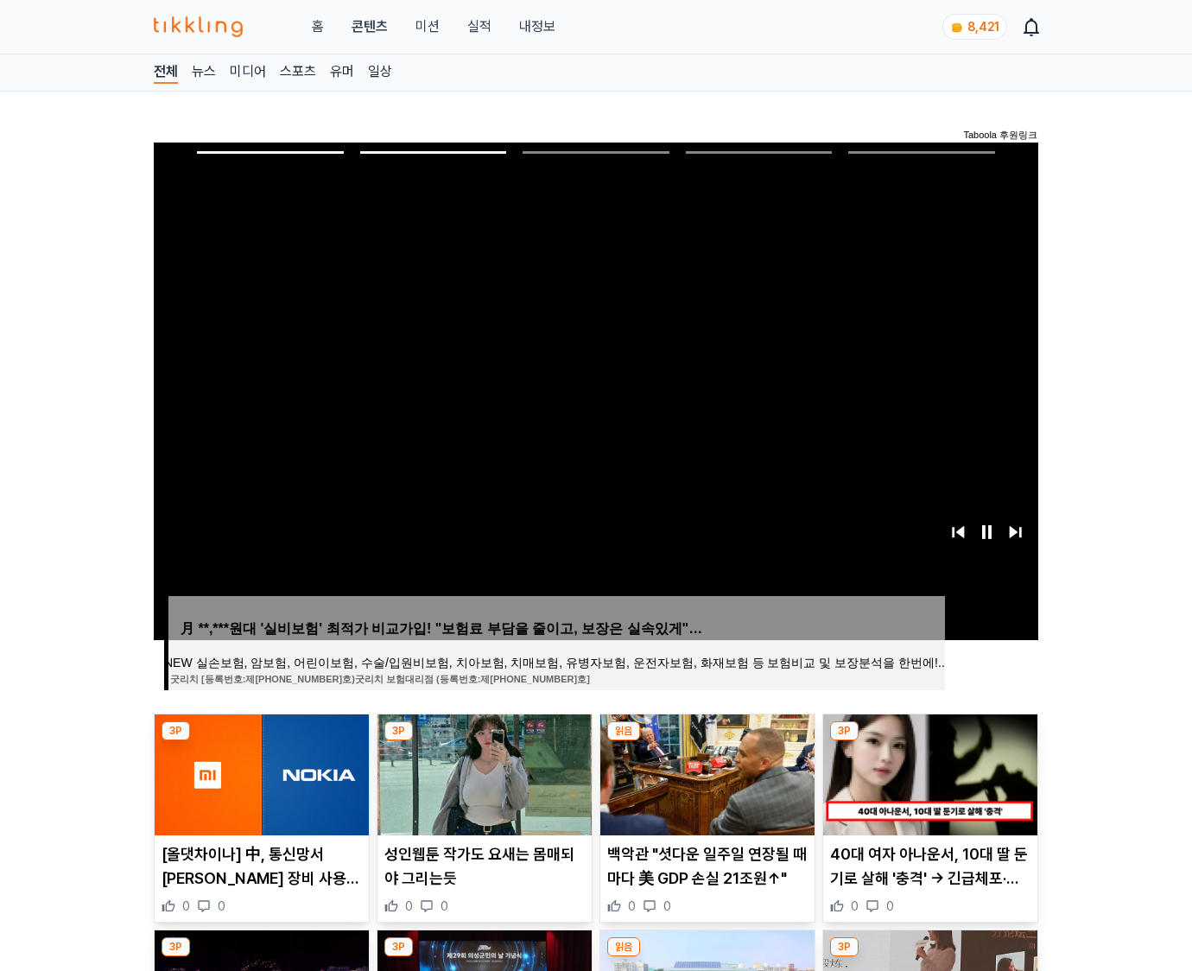
click at [928, 772] on img at bounding box center [930, 774] width 214 height 121
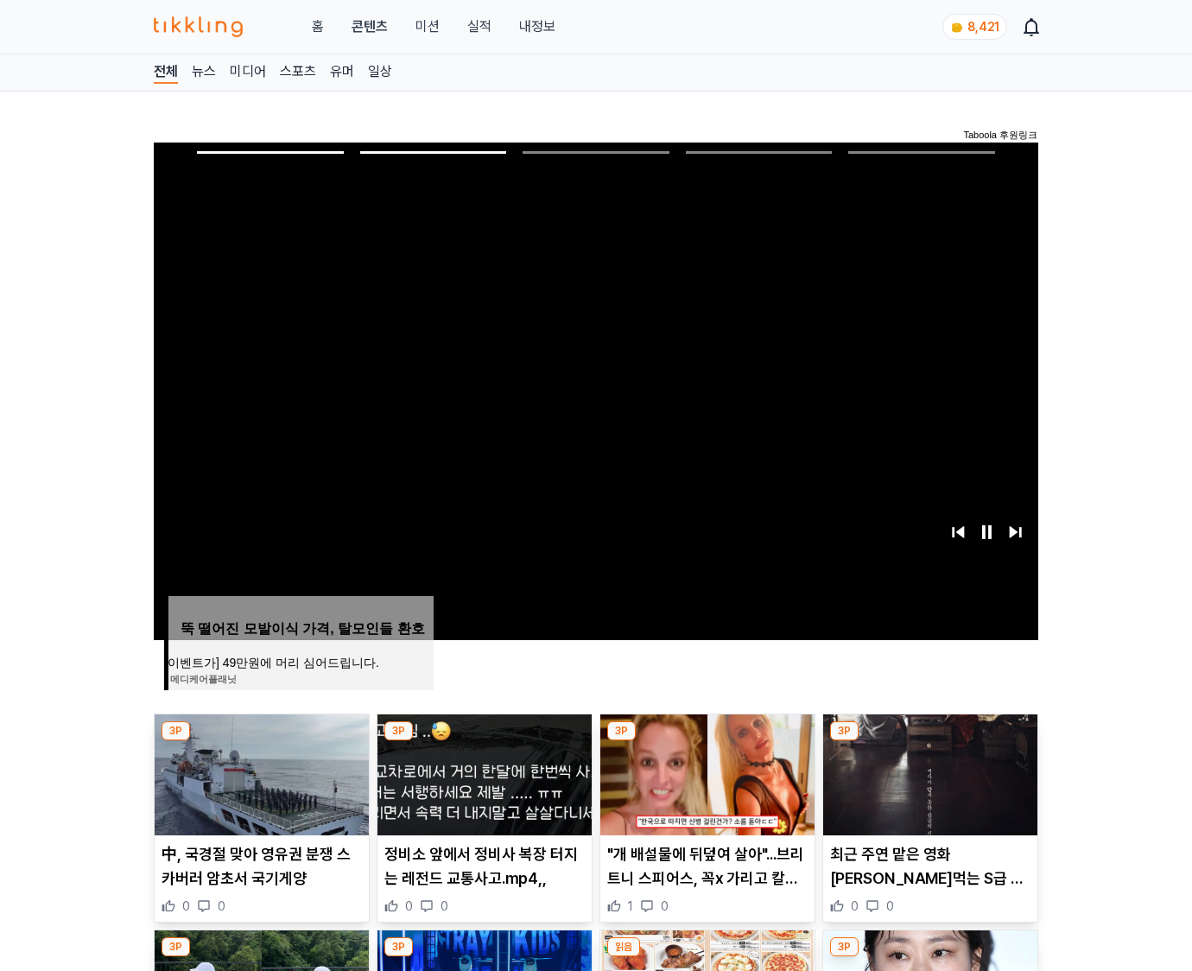
click at [928, 772] on img at bounding box center [930, 774] width 214 height 121
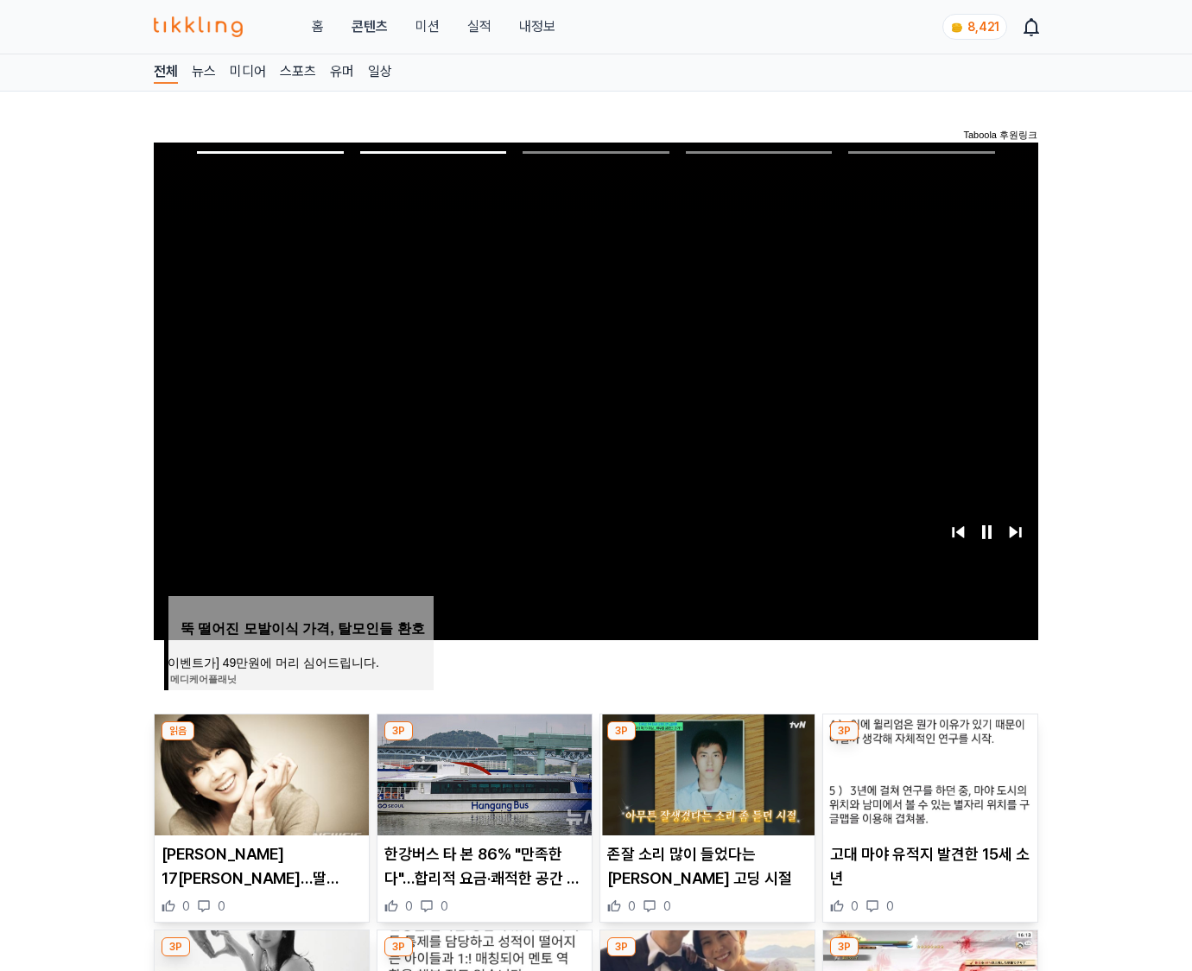
click at [928, 772] on img at bounding box center [930, 774] width 214 height 121
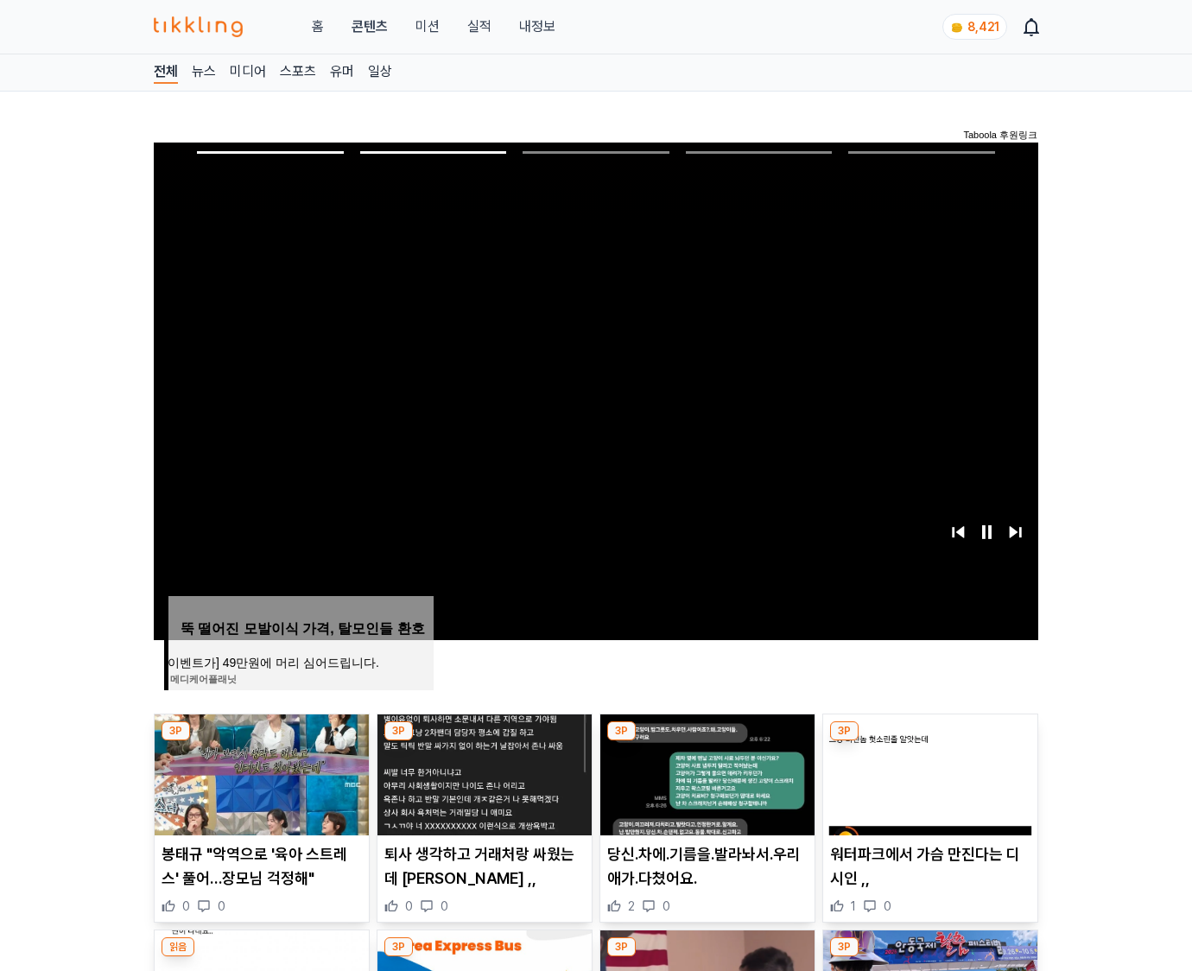
click at [928, 772] on img at bounding box center [930, 774] width 214 height 121
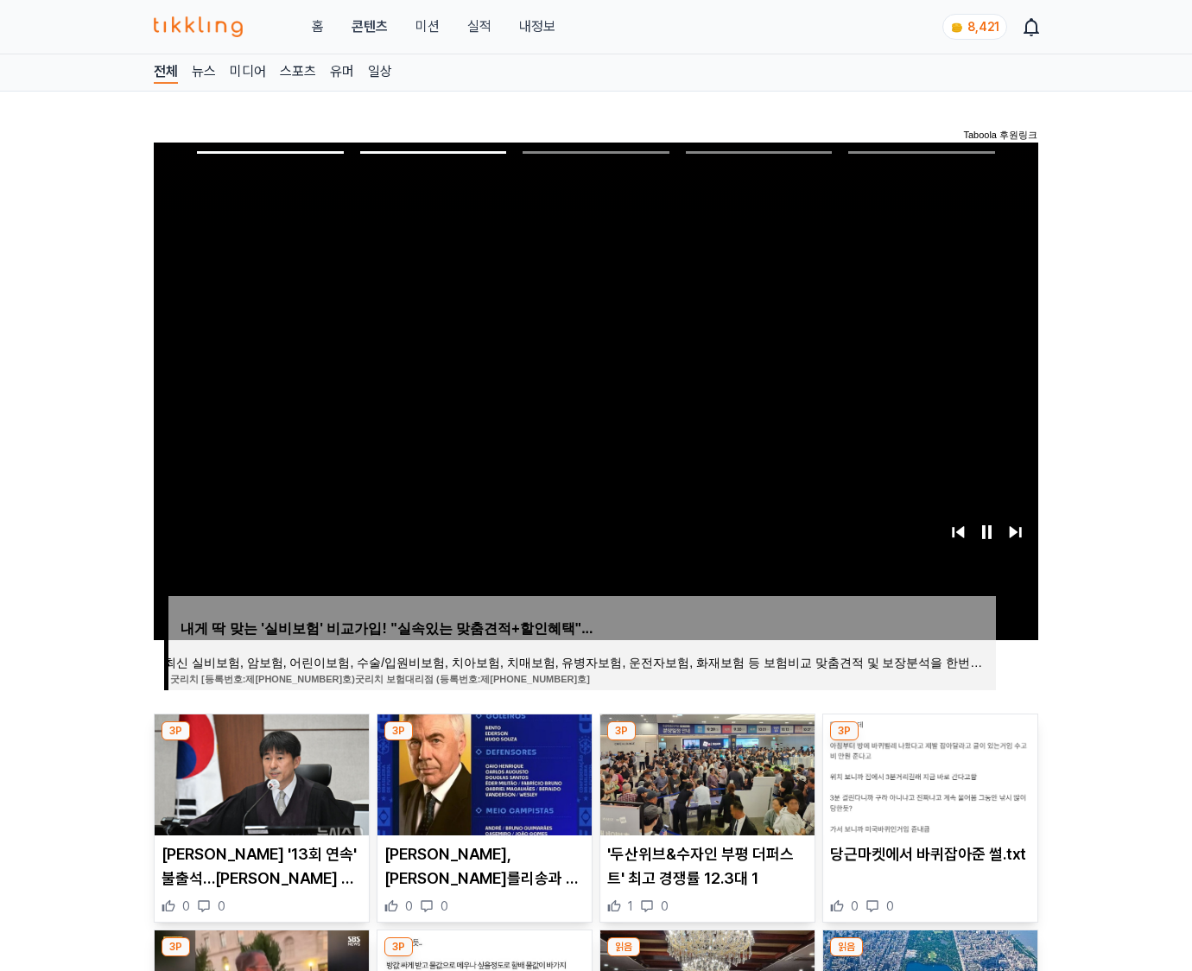
click at [928, 772] on img at bounding box center [930, 774] width 214 height 121
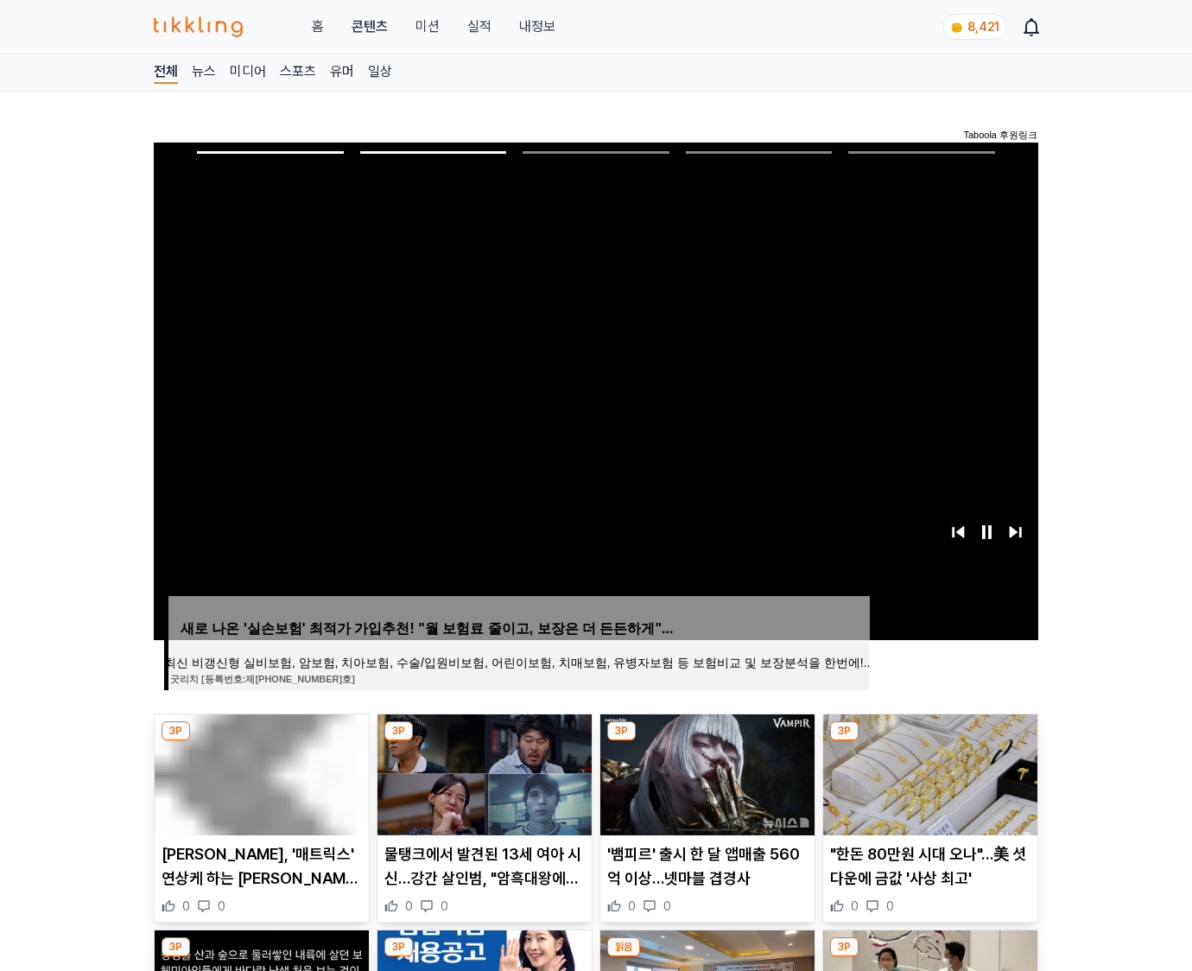
click at [928, 772] on img at bounding box center [930, 774] width 214 height 121
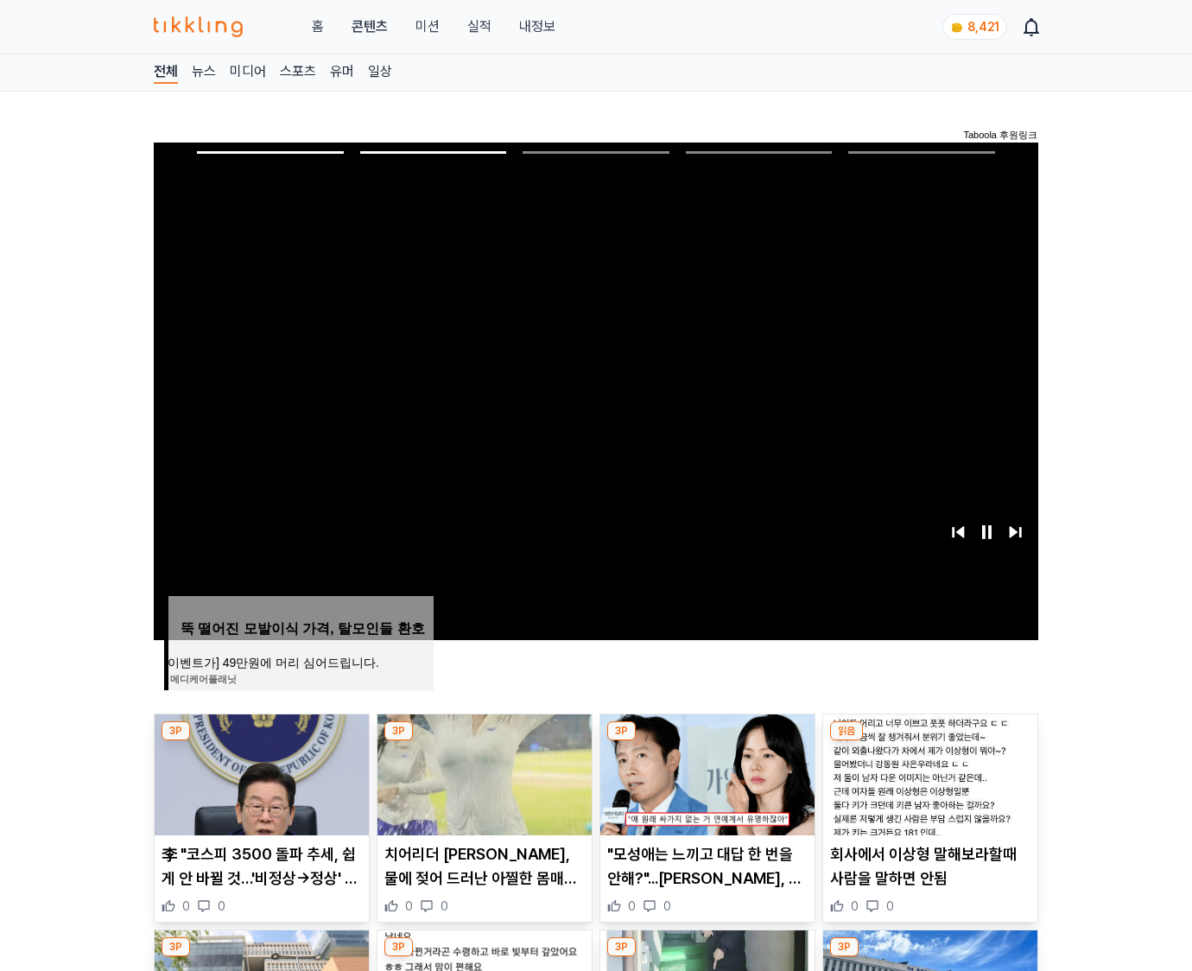
click at [928, 772] on img at bounding box center [930, 774] width 214 height 121
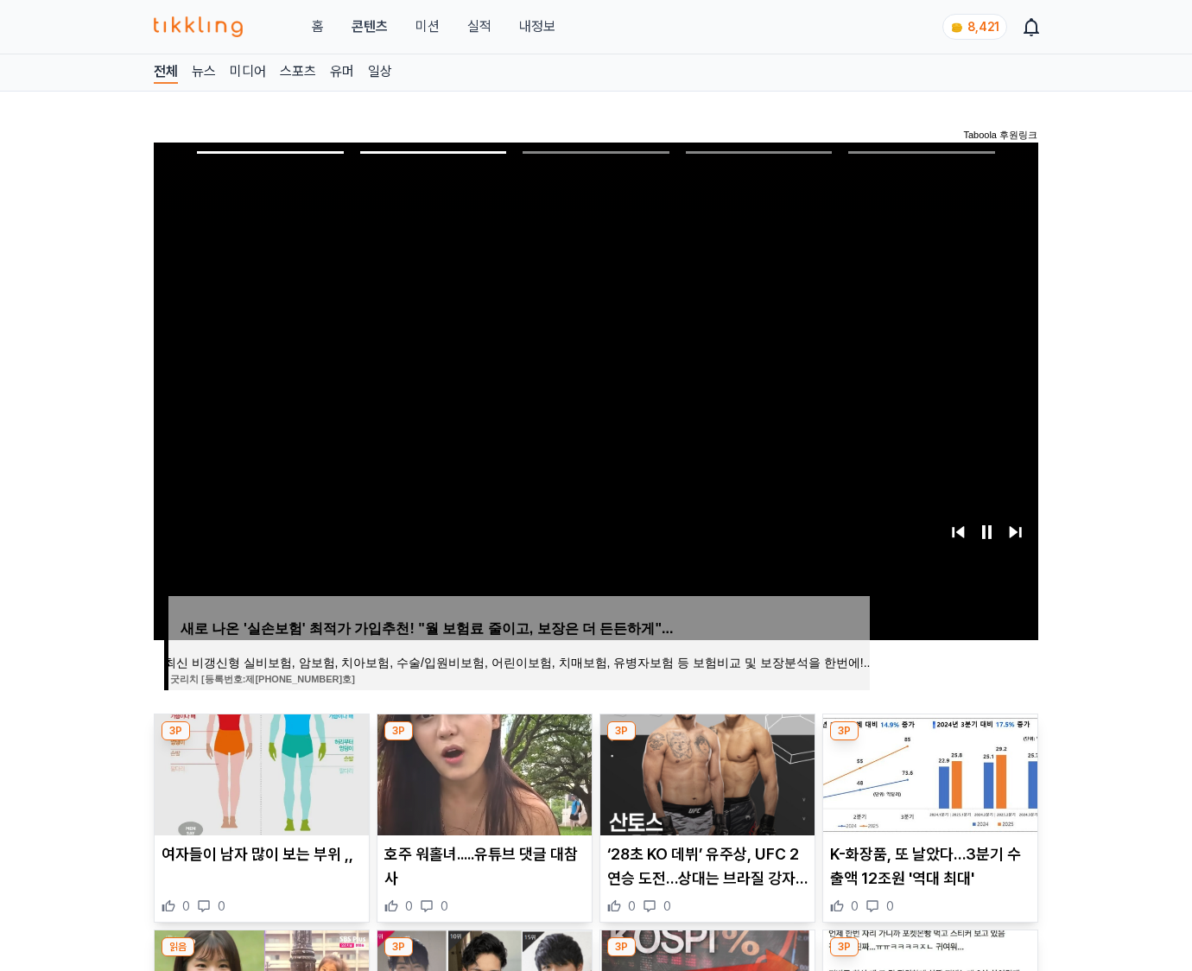
click at [928, 772] on img at bounding box center [930, 774] width 214 height 121
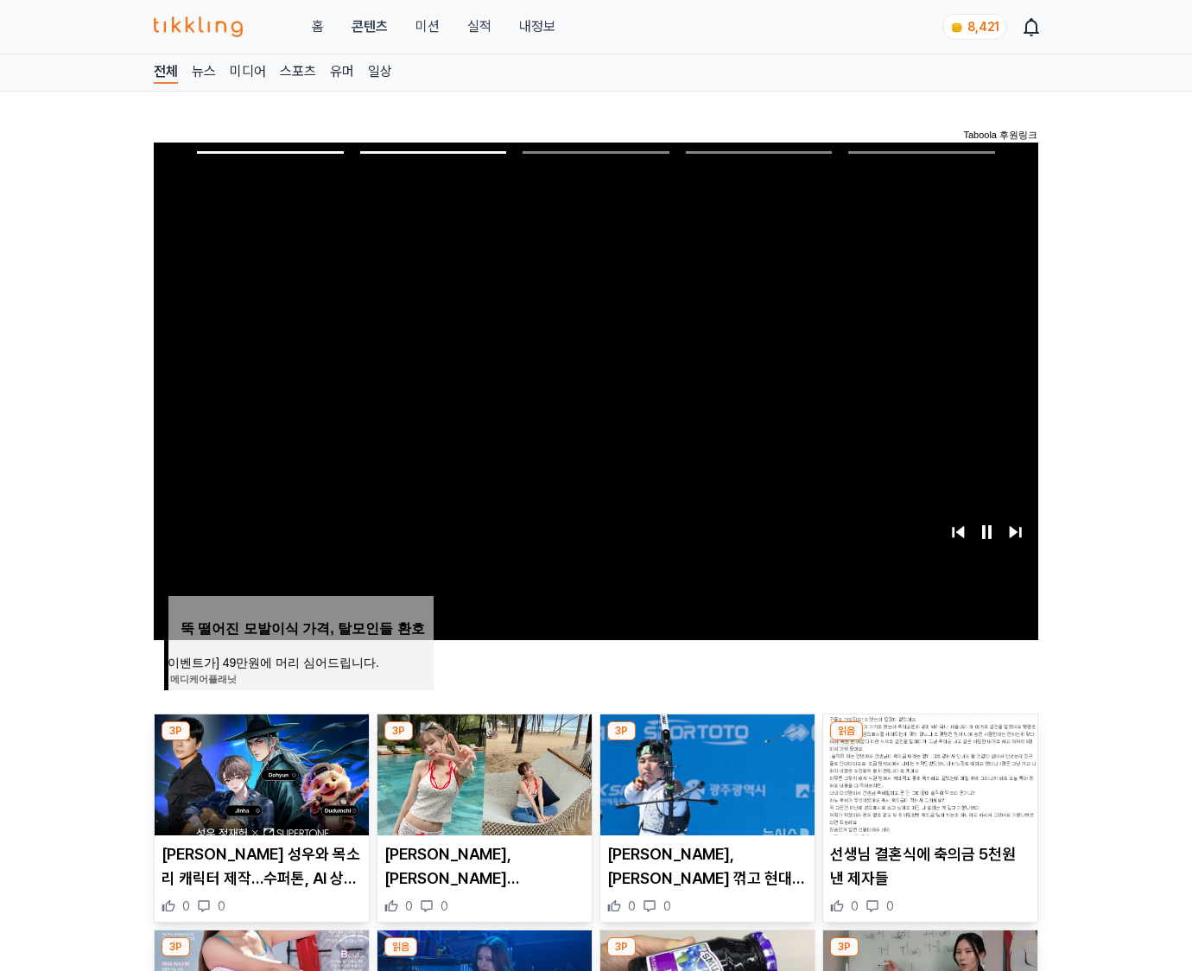
click at [928, 772] on img at bounding box center [930, 774] width 214 height 121
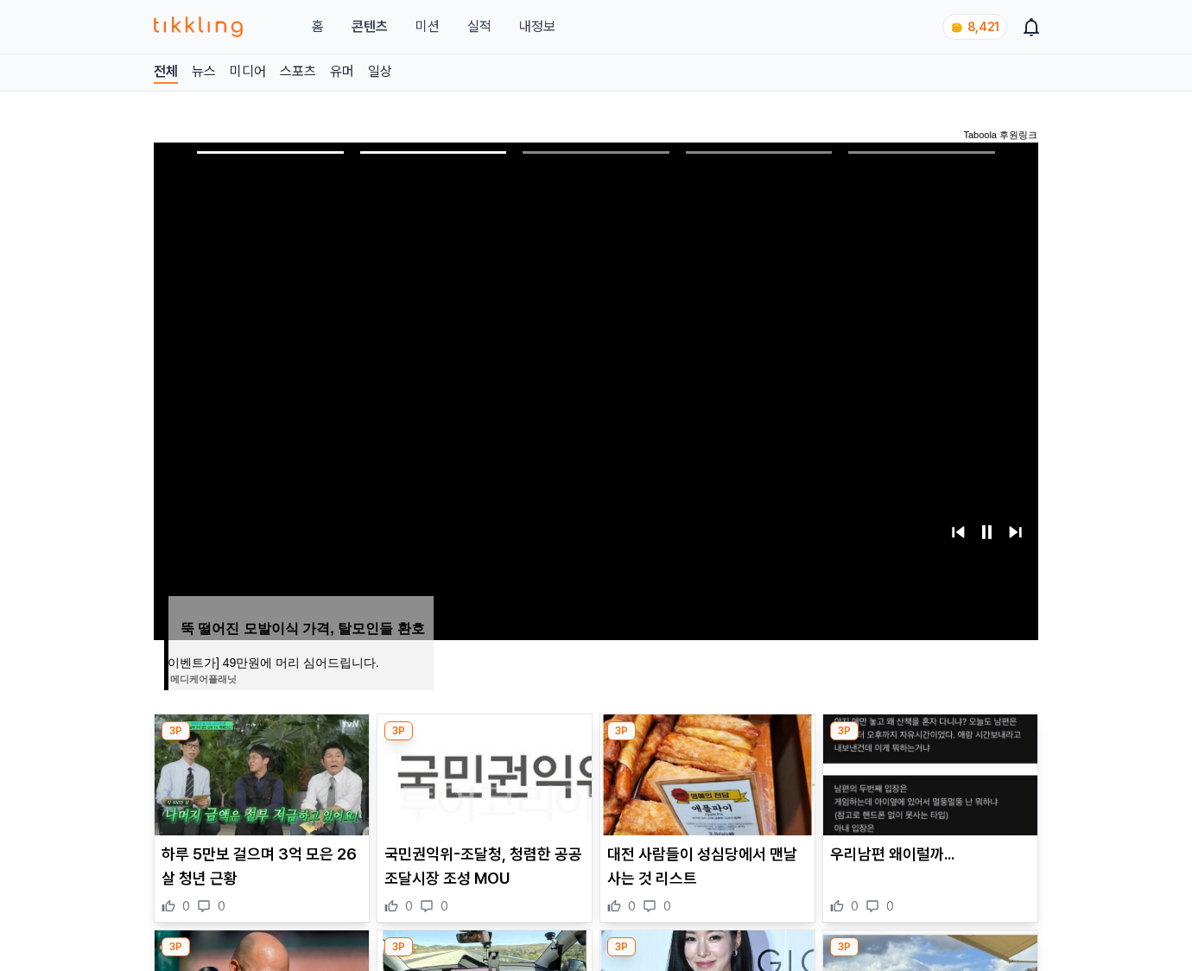
click at [928, 772] on img at bounding box center [930, 774] width 214 height 121
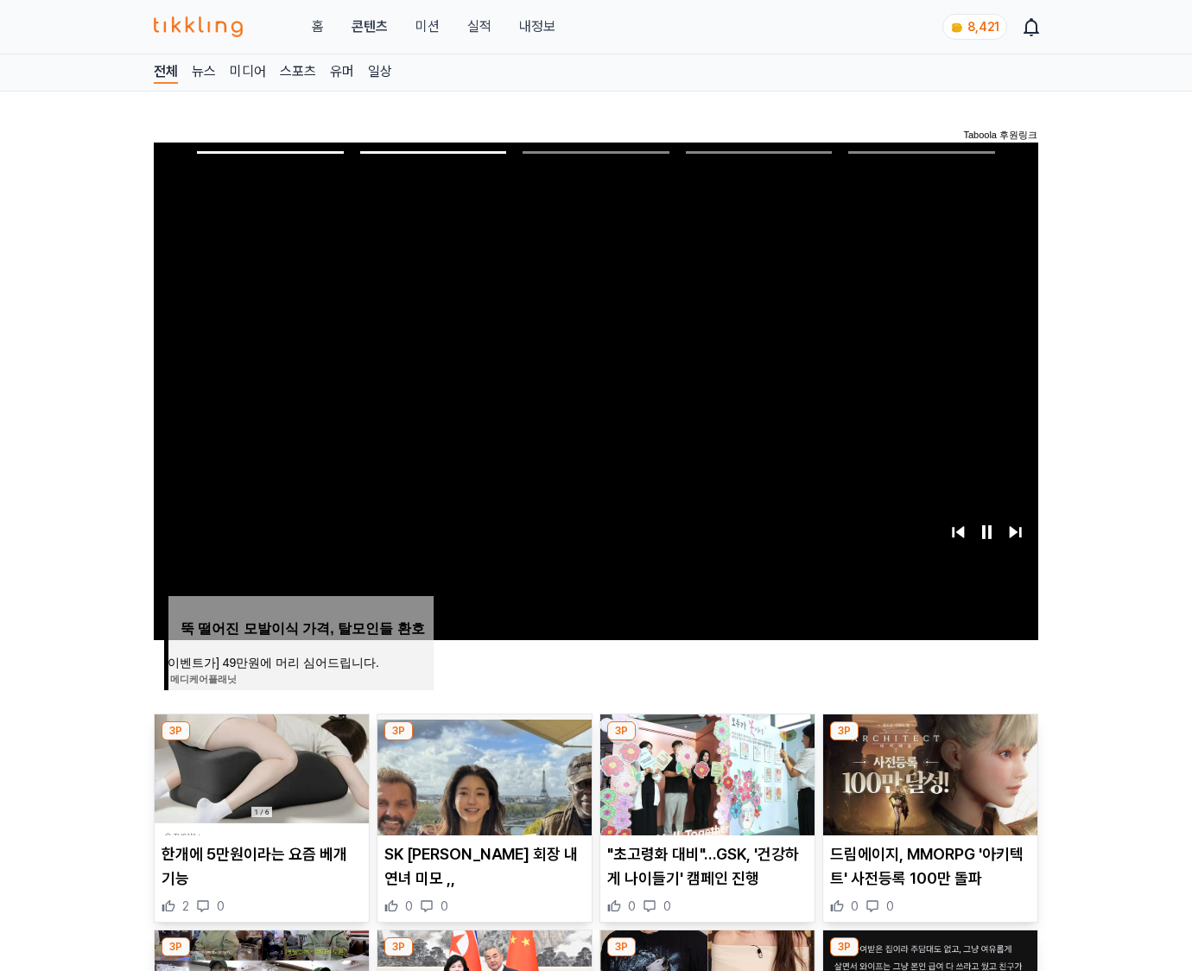
click at [928, 772] on img at bounding box center [930, 774] width 214 height 121
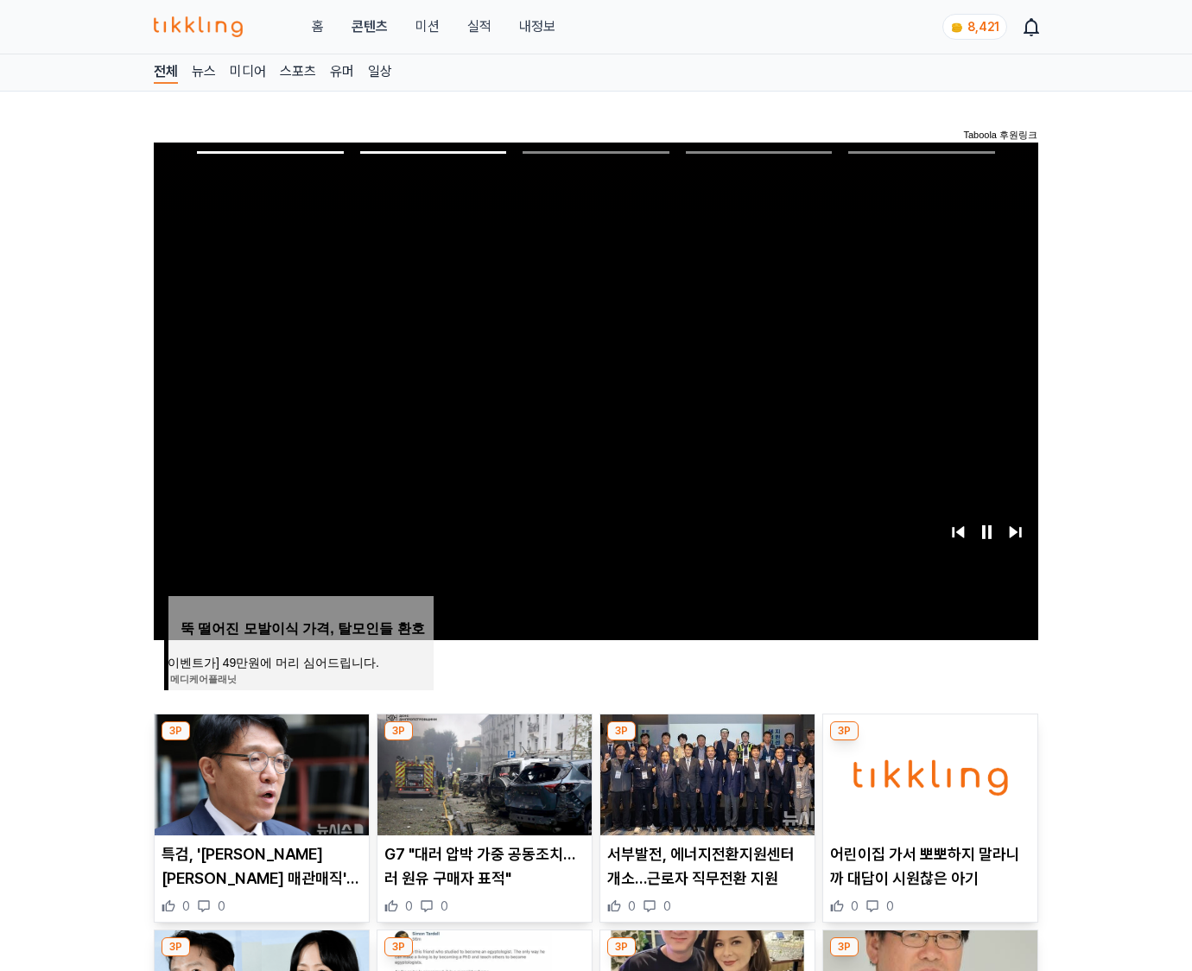
click at [928, 772] on img at bounding box center [930, 774] width 214 height 121
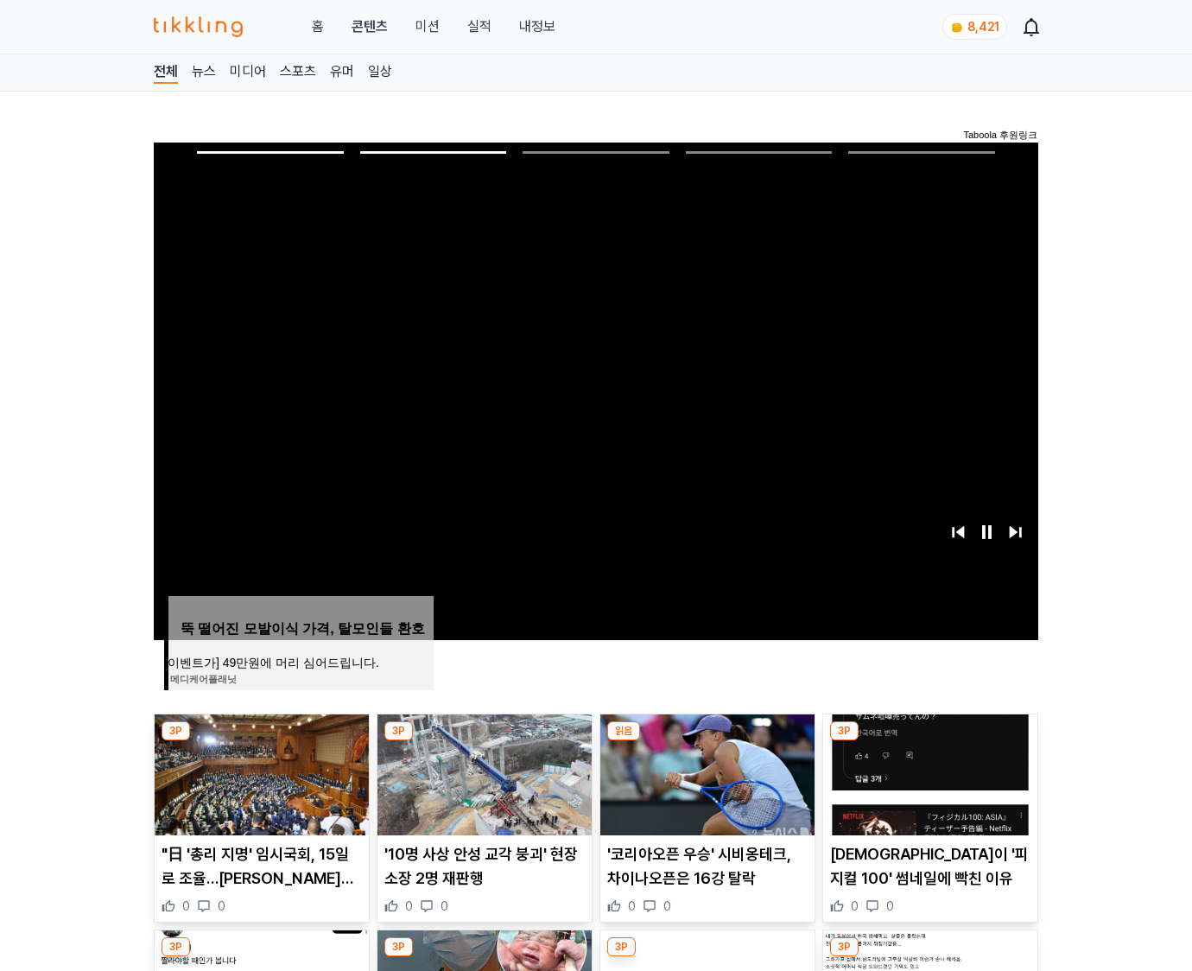
click at [928, 772] on img at bounding box center [930, 774] width 214 height 121
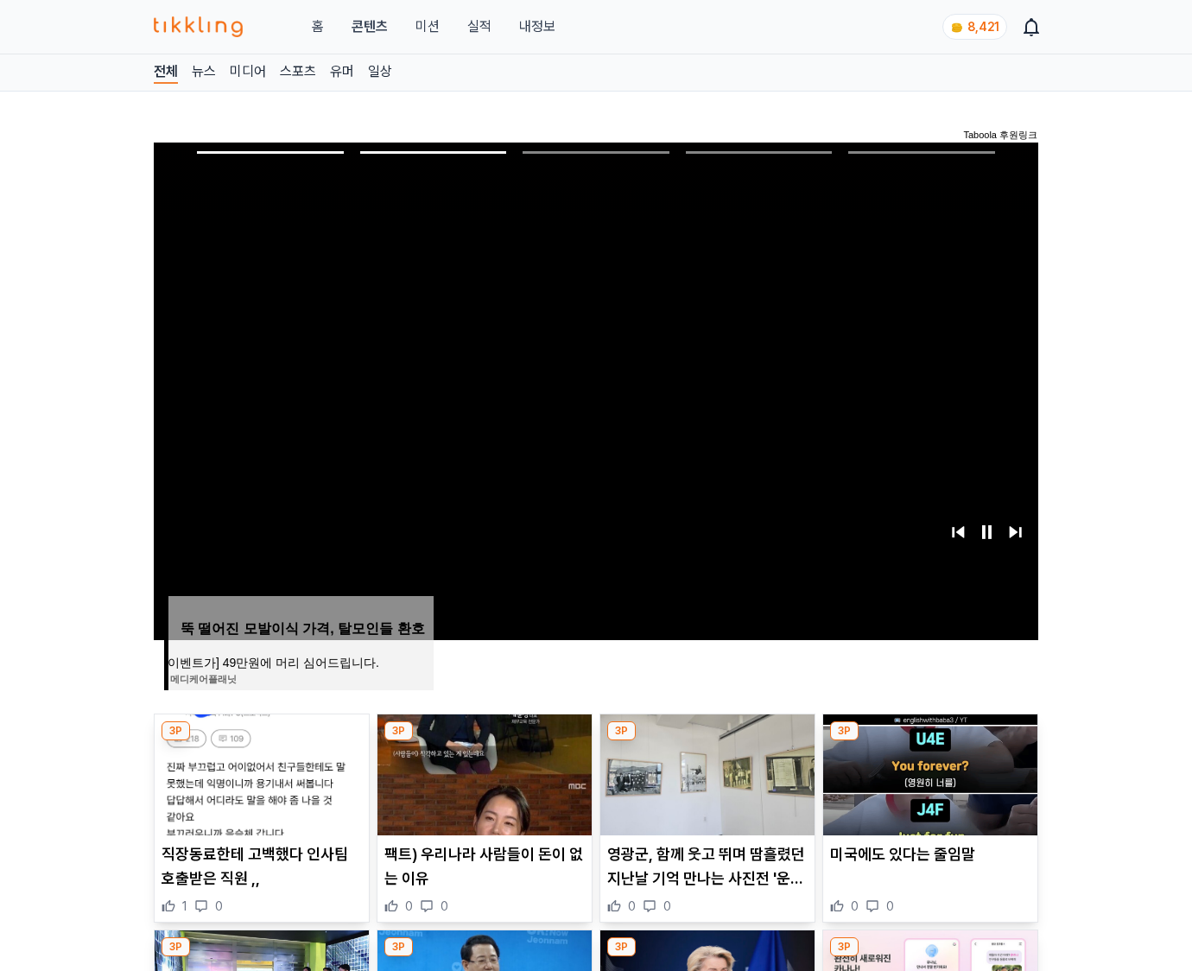
click at [928, 772] on img at bounding box center [930, 774] width 214 height 121
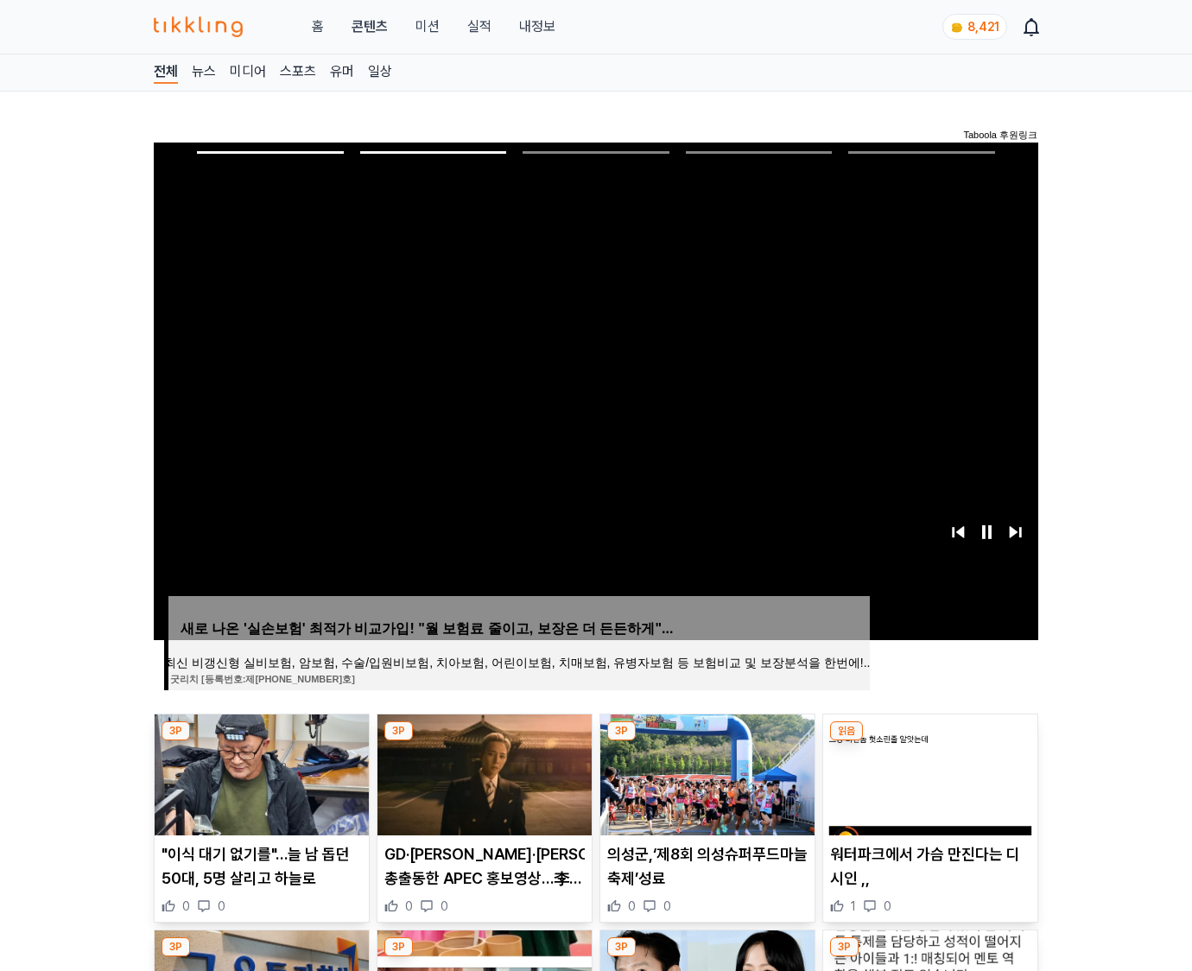
click at [928, 772] on img at bounding box center [930, 774] width 214 height 121
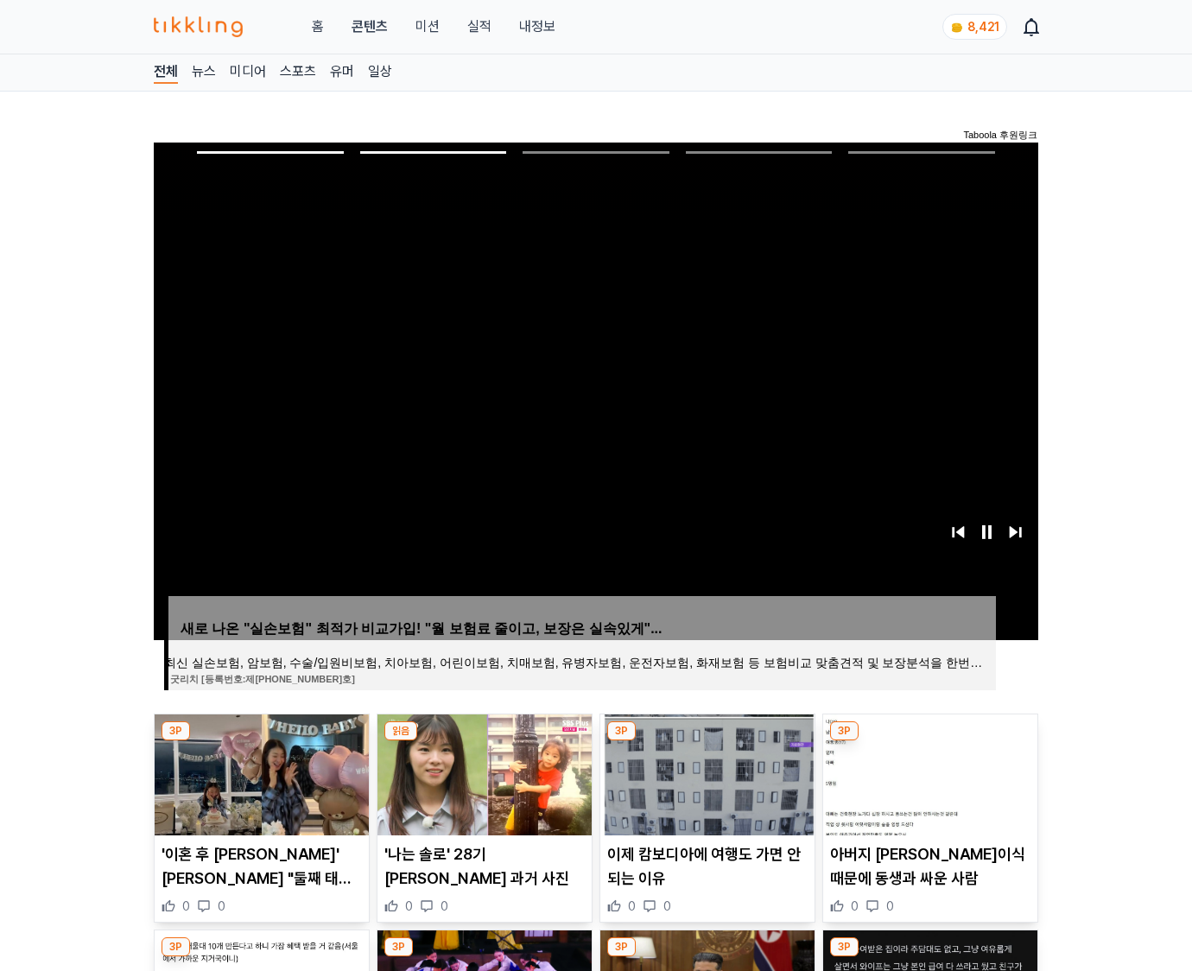
click at [928, 772] on img at bounding box center [930, 774] width 214 height 121
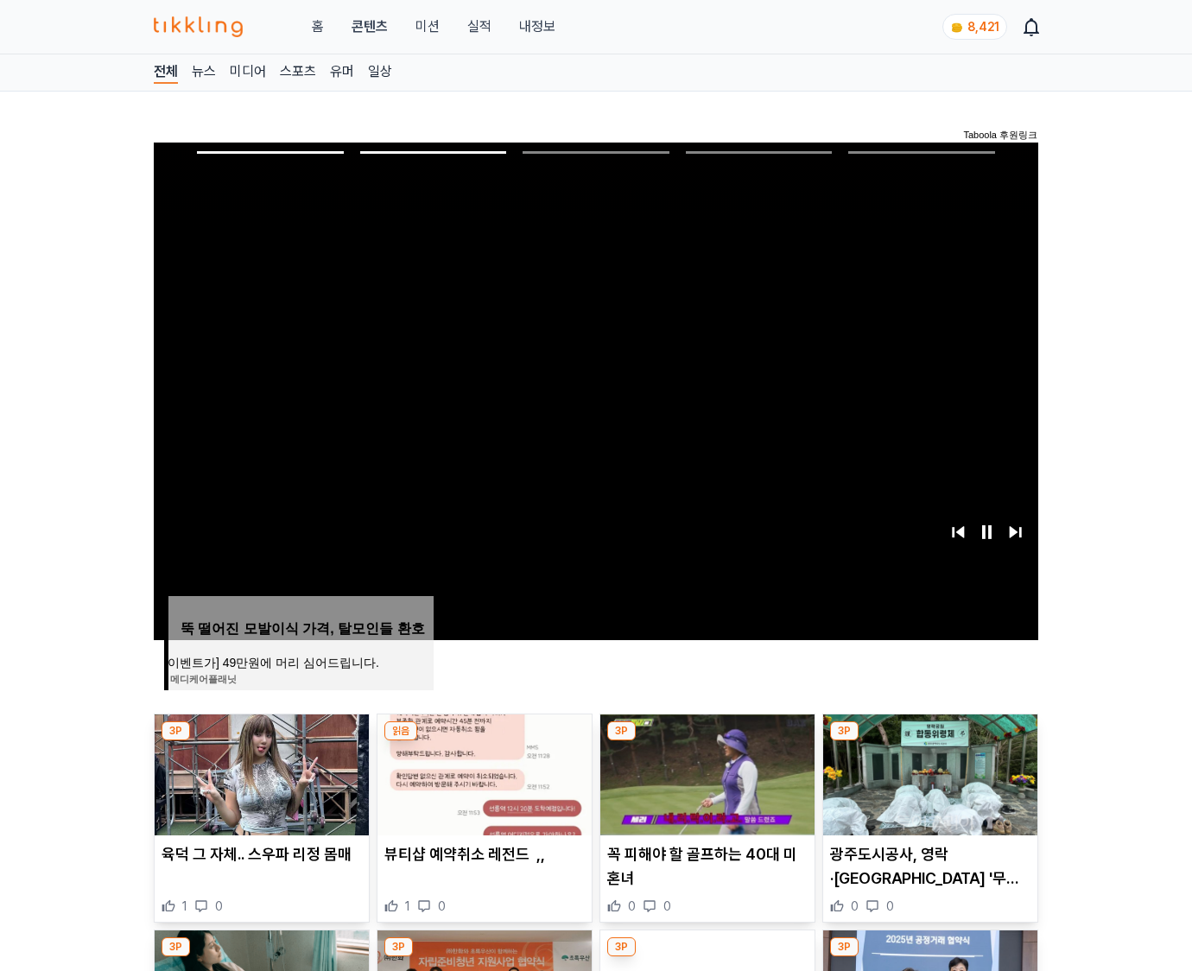
click at [928, 772] on img at bounding box center [930, 774] width 214 height 121
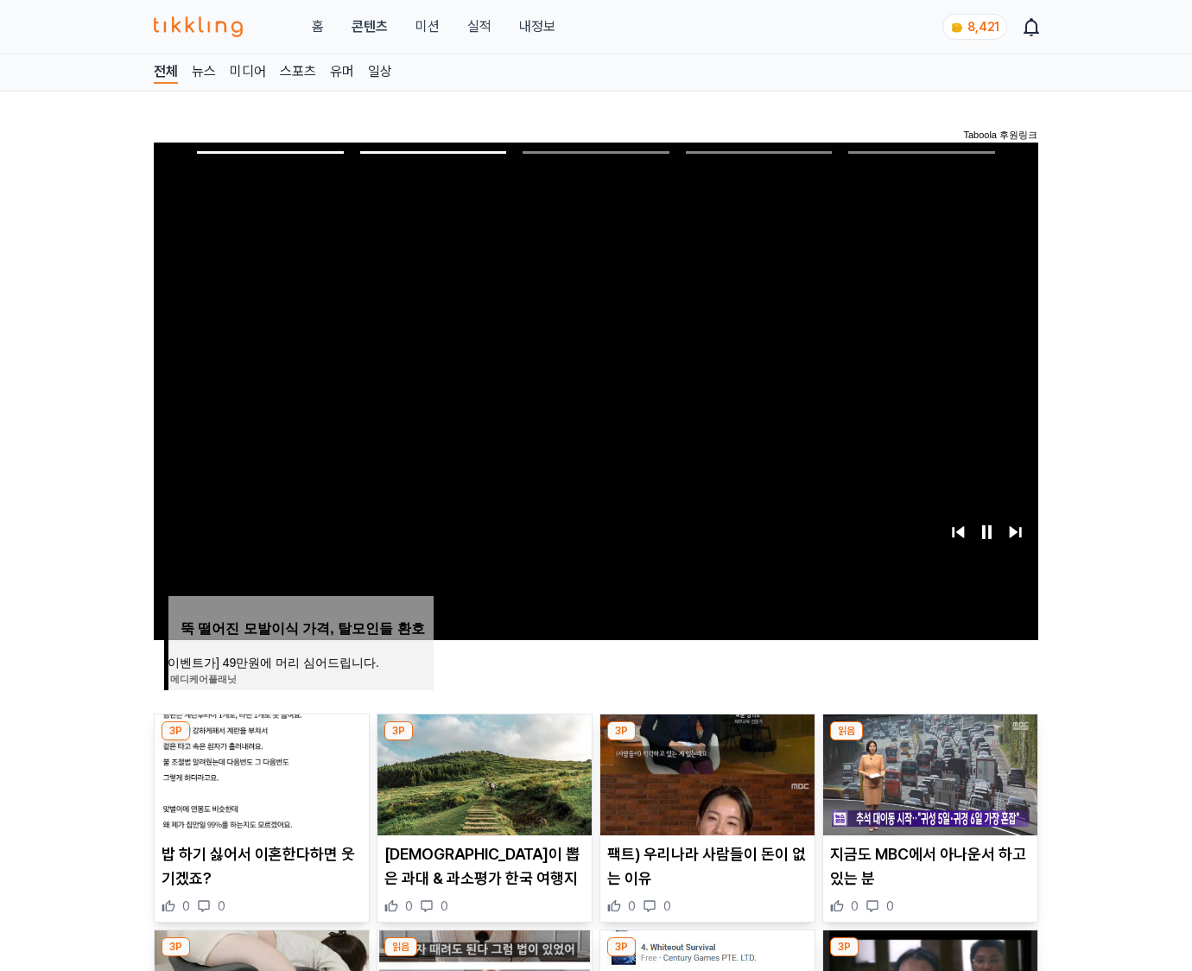
click at [928, 772] on img at bounding box center [930, 774] width 214 height 121
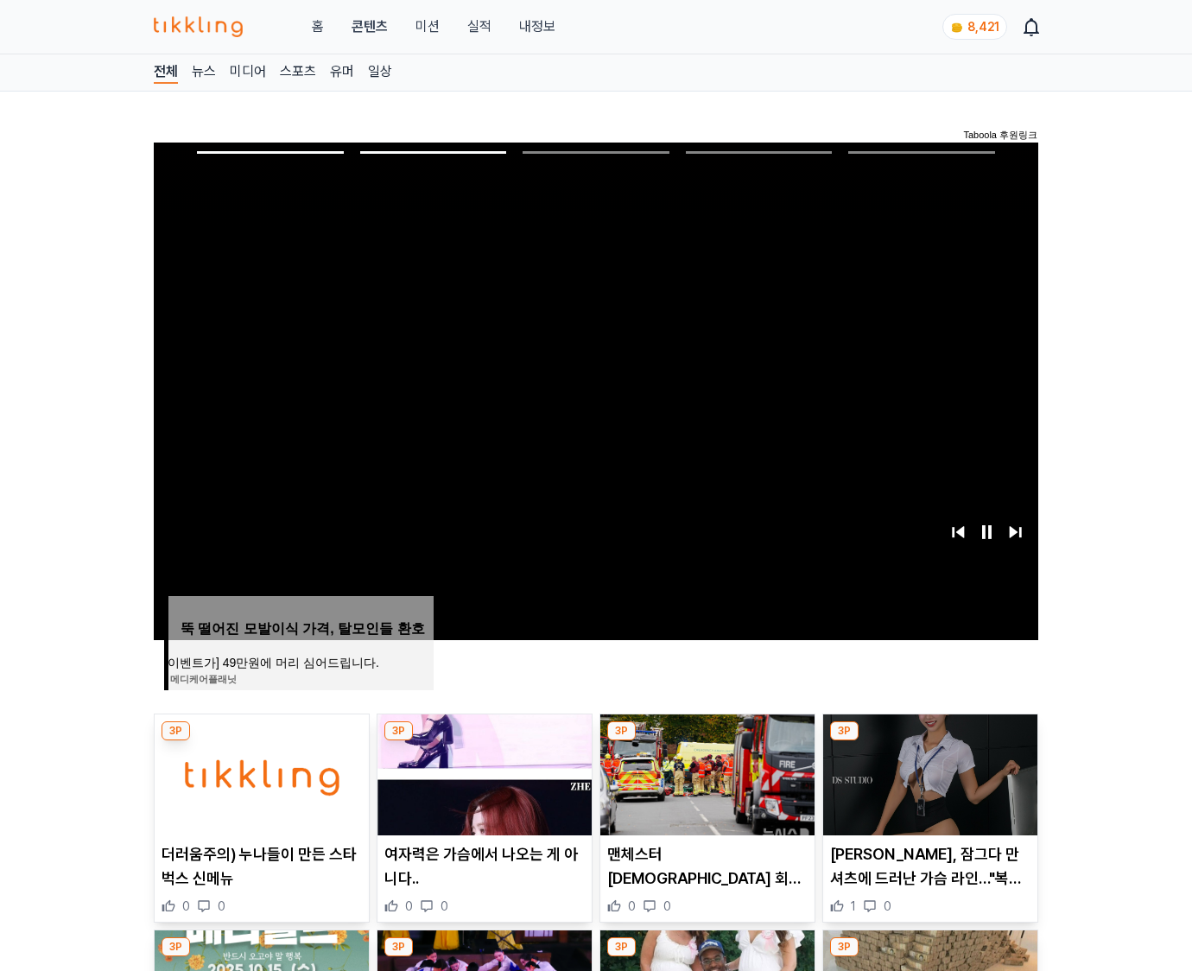
click at [928, 772] on img at bounding box center [930, 774] width 214 height 121
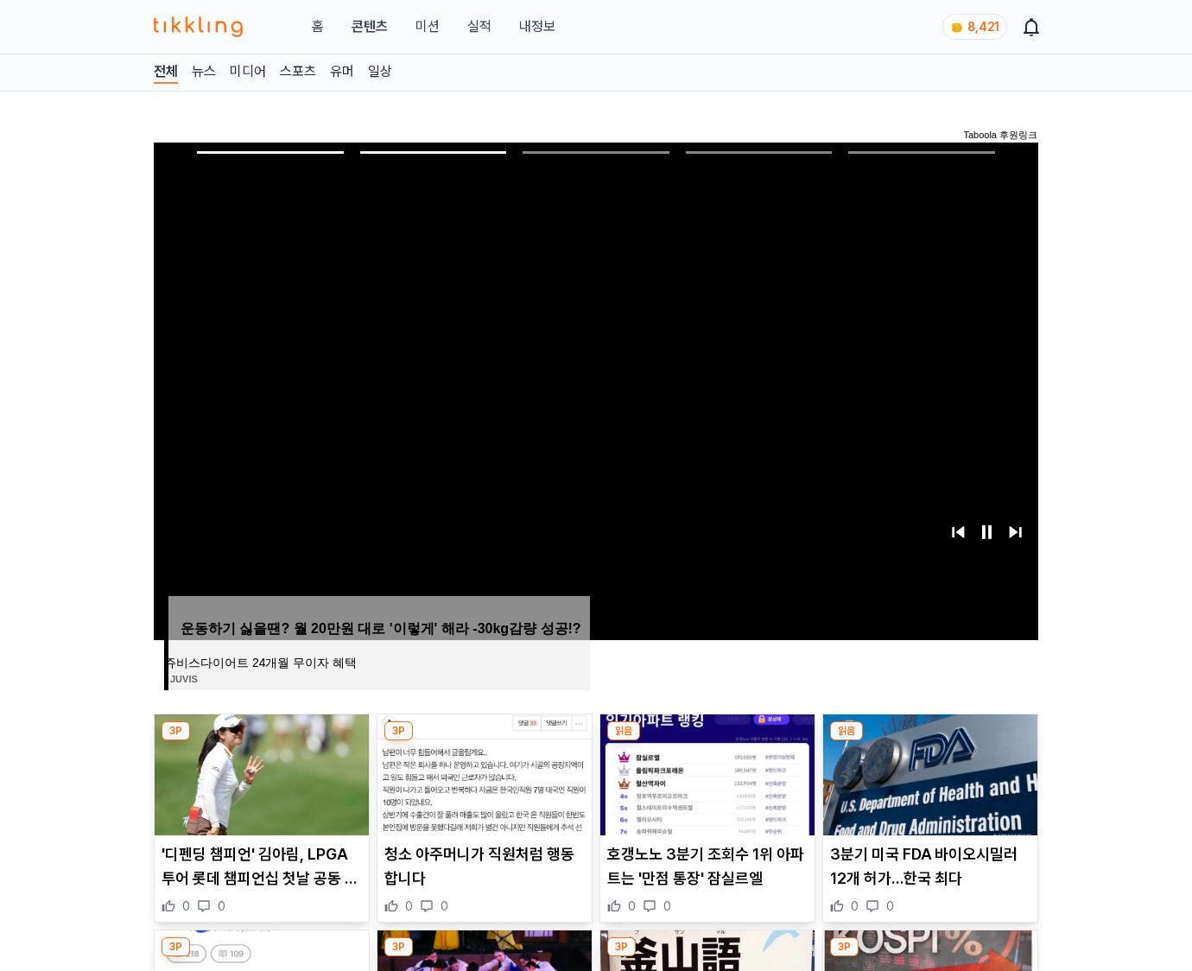
click at [928, 772] on img at bounding box center [930, 774] width 214 height 121
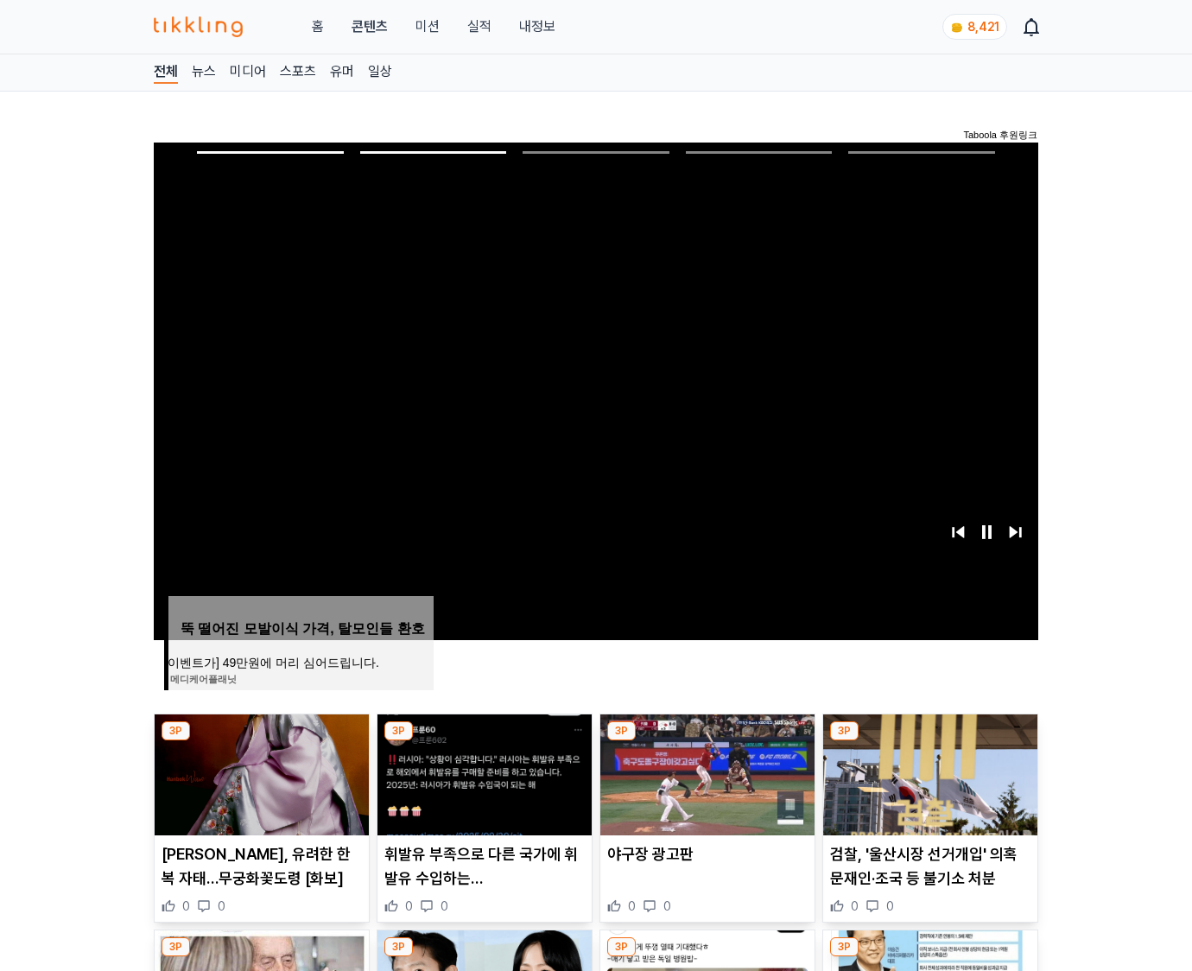
click at [928, 772] on img at bounding box center [930, 774] width 214 height 121
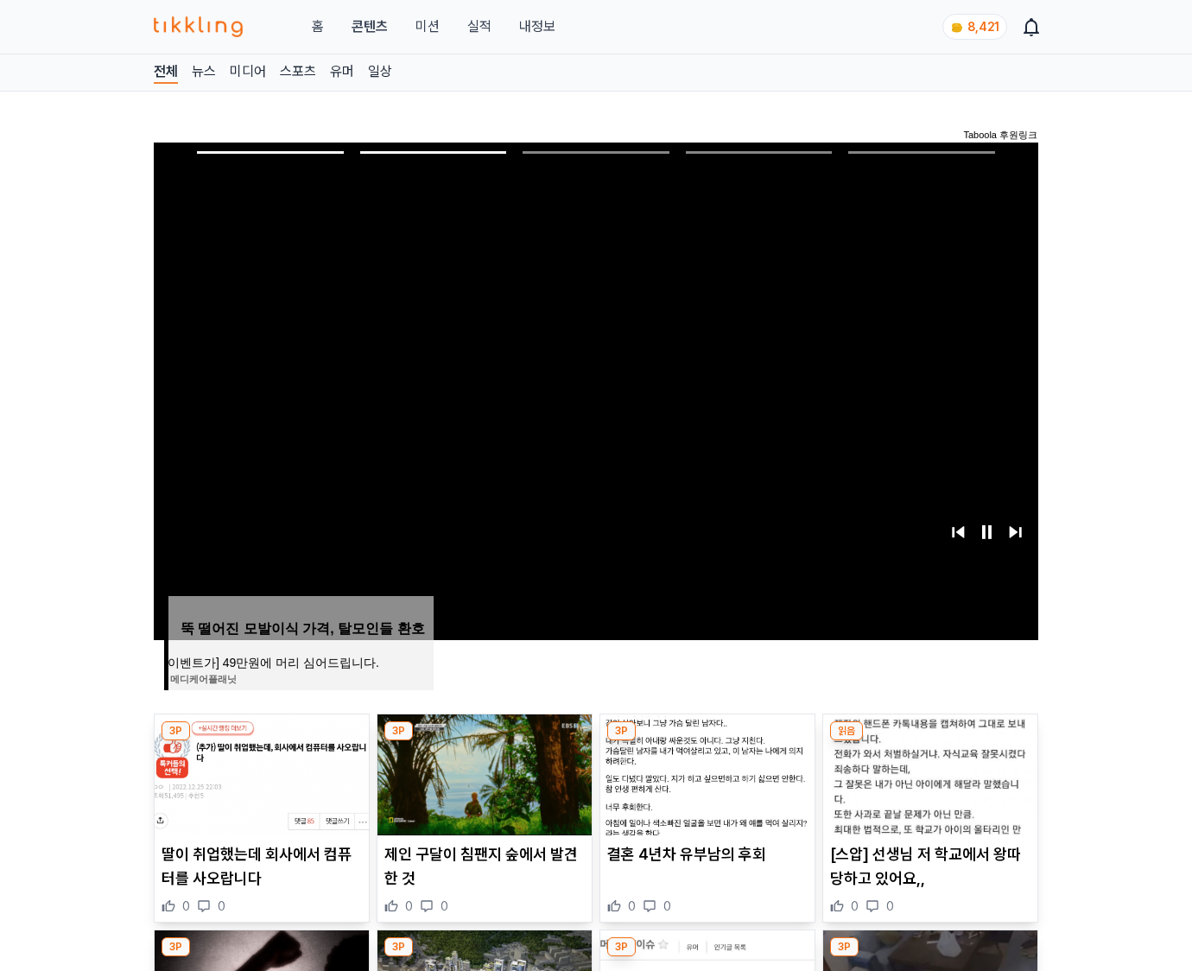
click at [928, 772] on img at bounding box center [930, 774] width 214 height 121
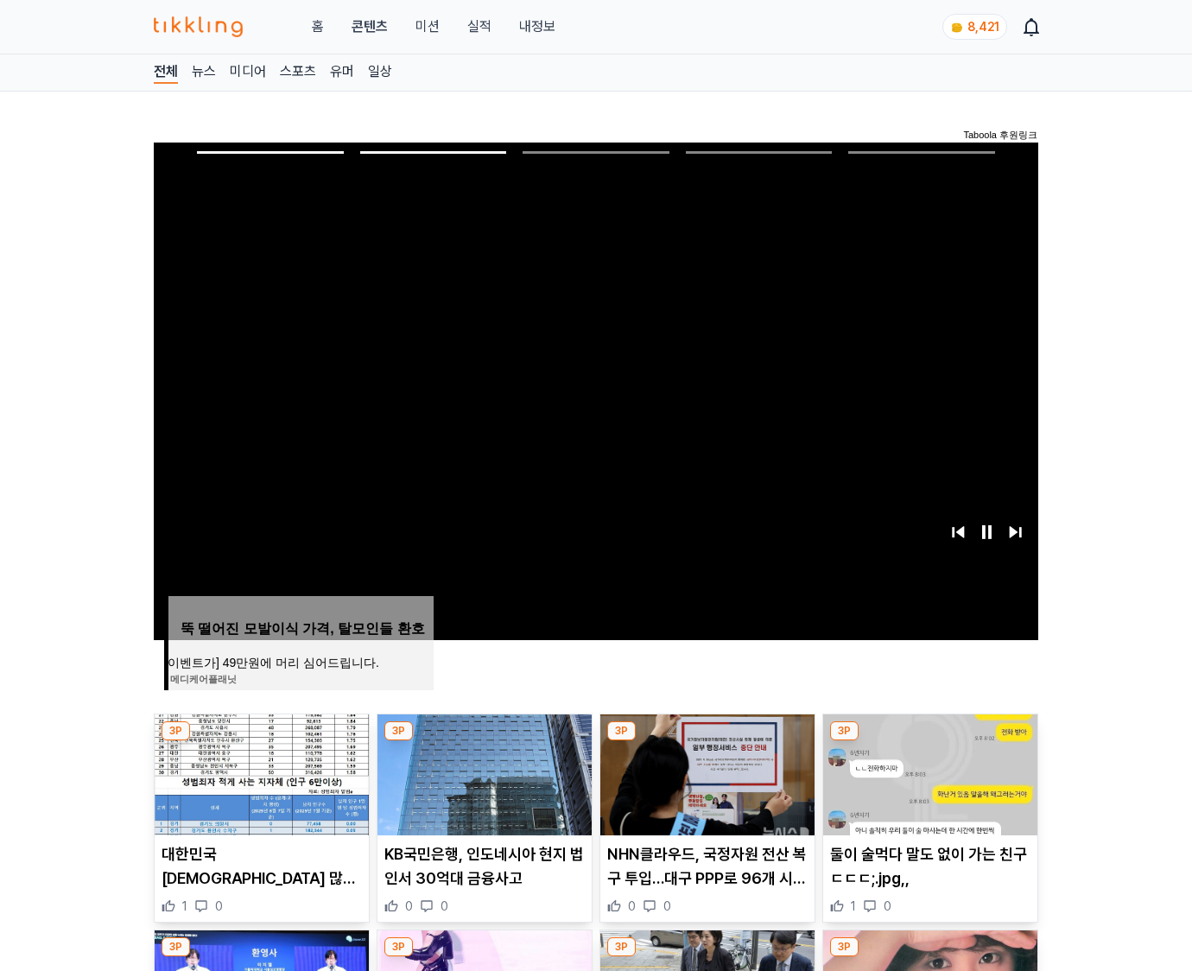
click at [928, 772] on img at bounding box center [930, 774] width 214 height 121
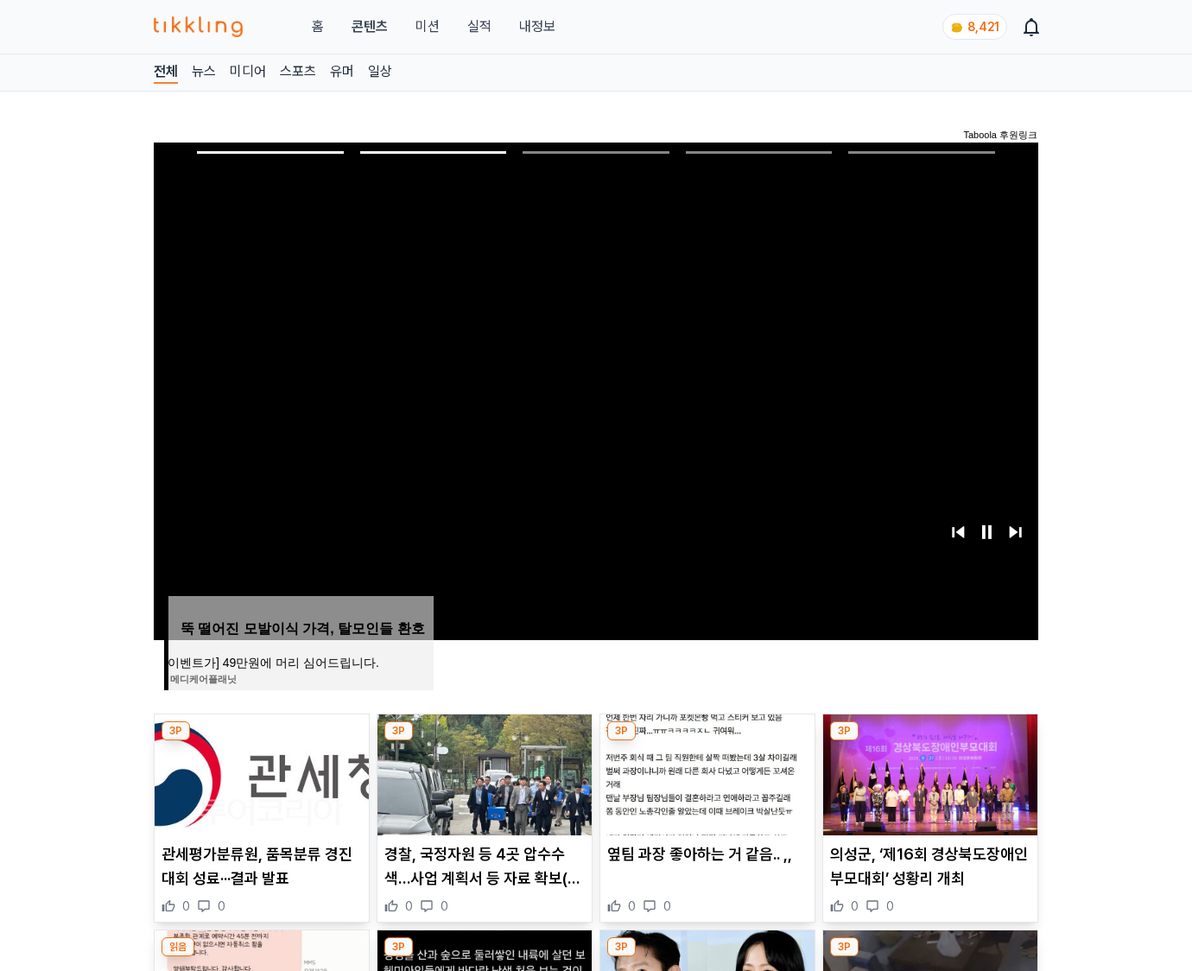
click at [928, 772] on img at bounding box center [930, 774] width 214 height 121
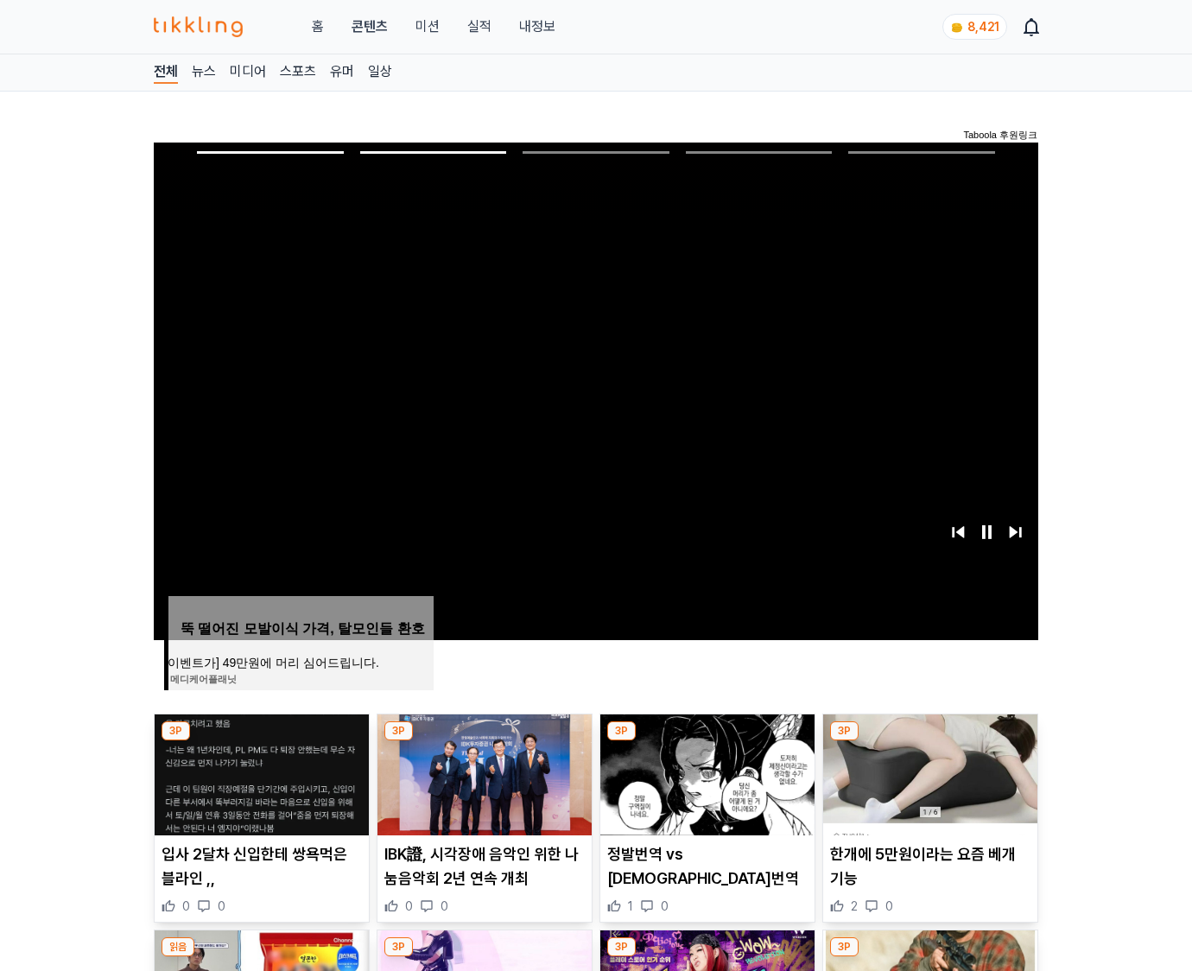
click at [928, 772] on img at bounding box center [930, 774] width 214 height 121
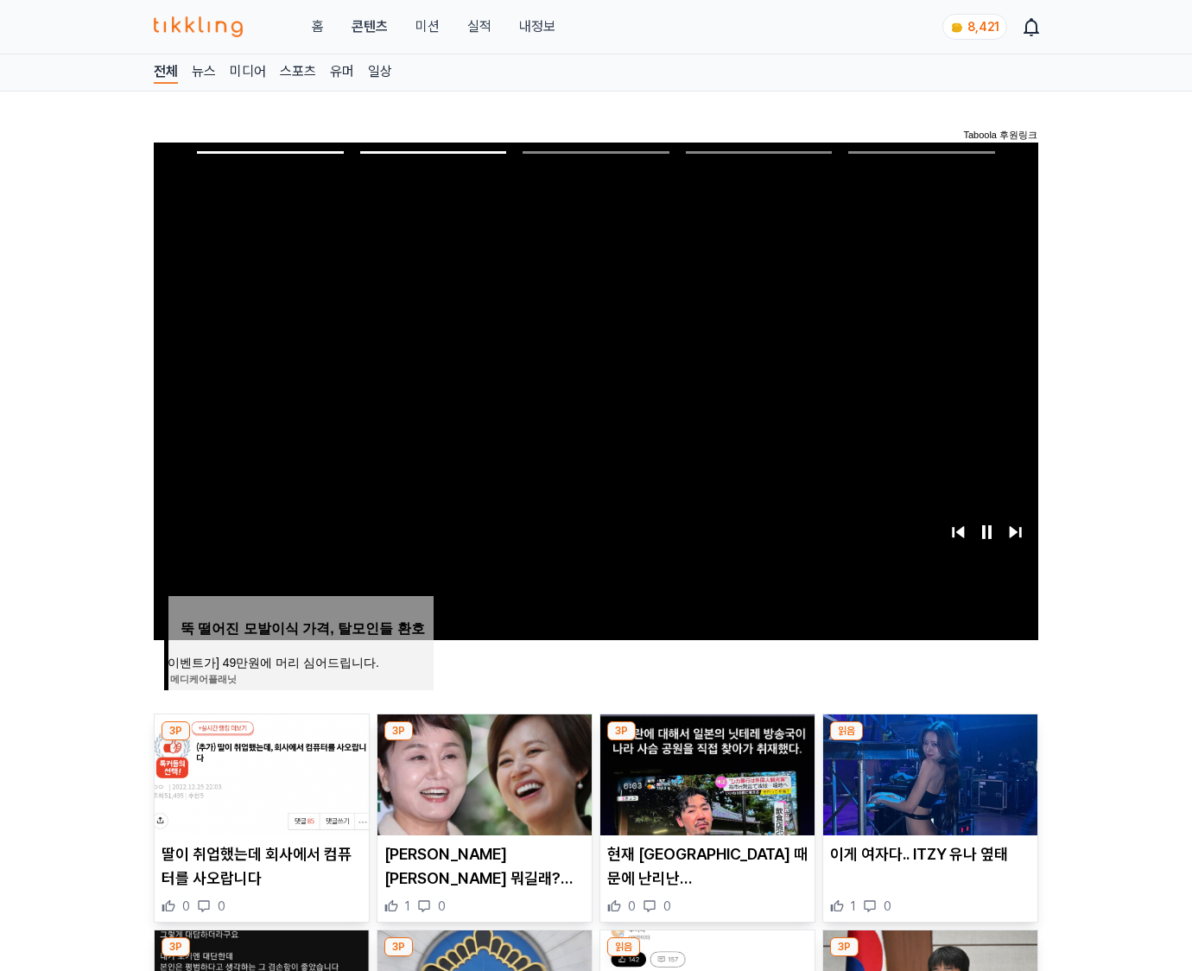
click at [928, 772] on img at bounding box center [930, 774] width 214 height 121
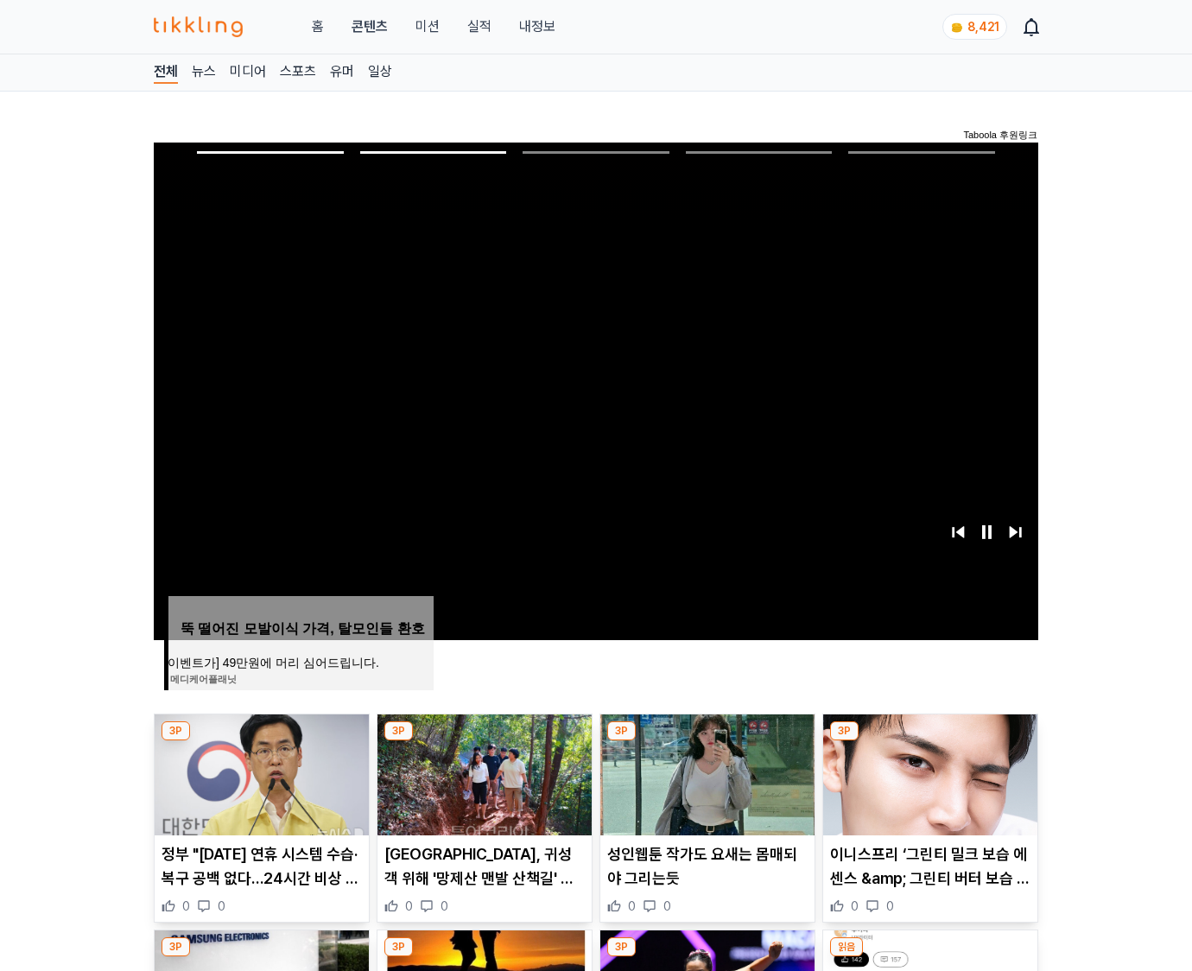
click at [928, 772] on img at bounding box center [930, 774] width 214 height 121
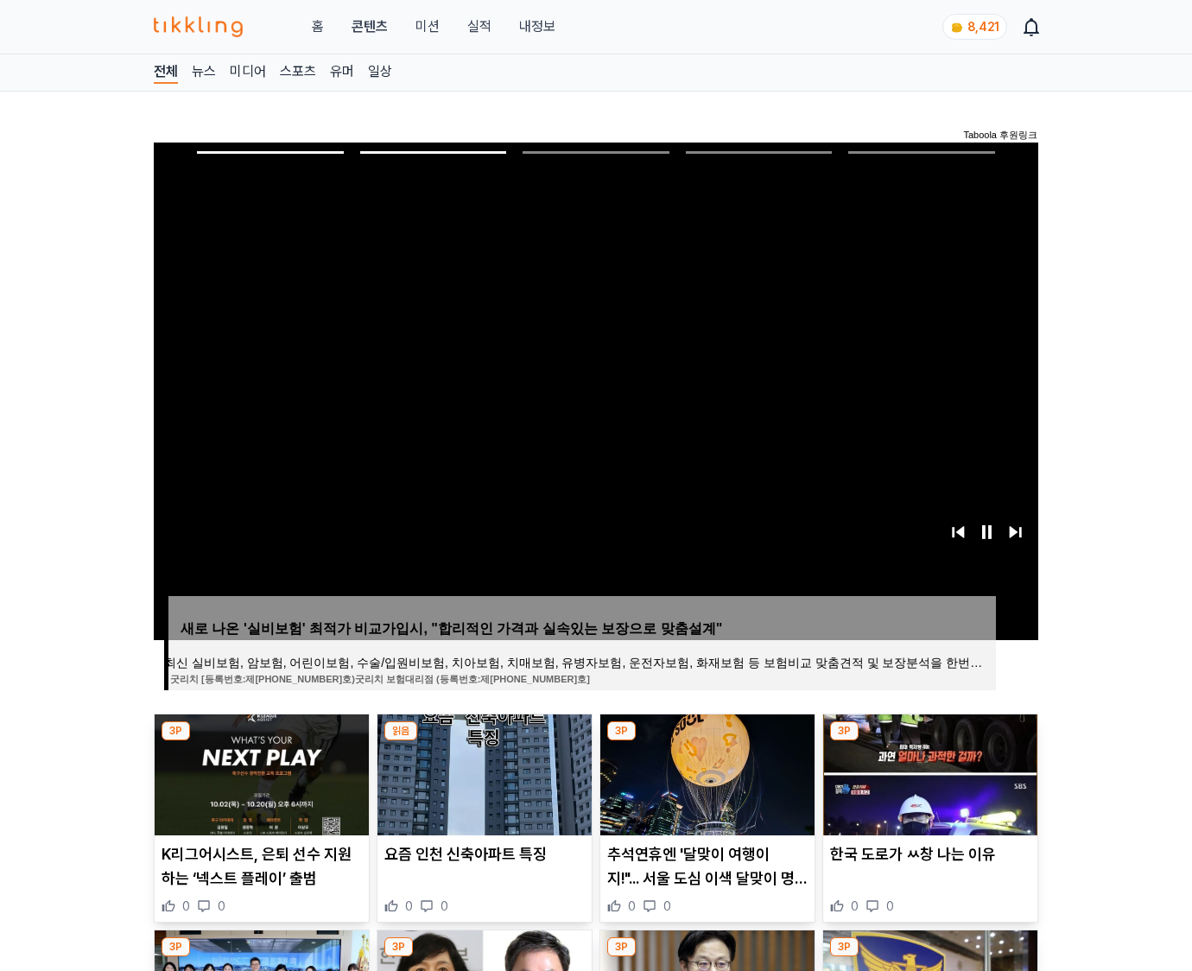
click at [928, 772] on img at bounding box center [930, 774] width 214 height 121
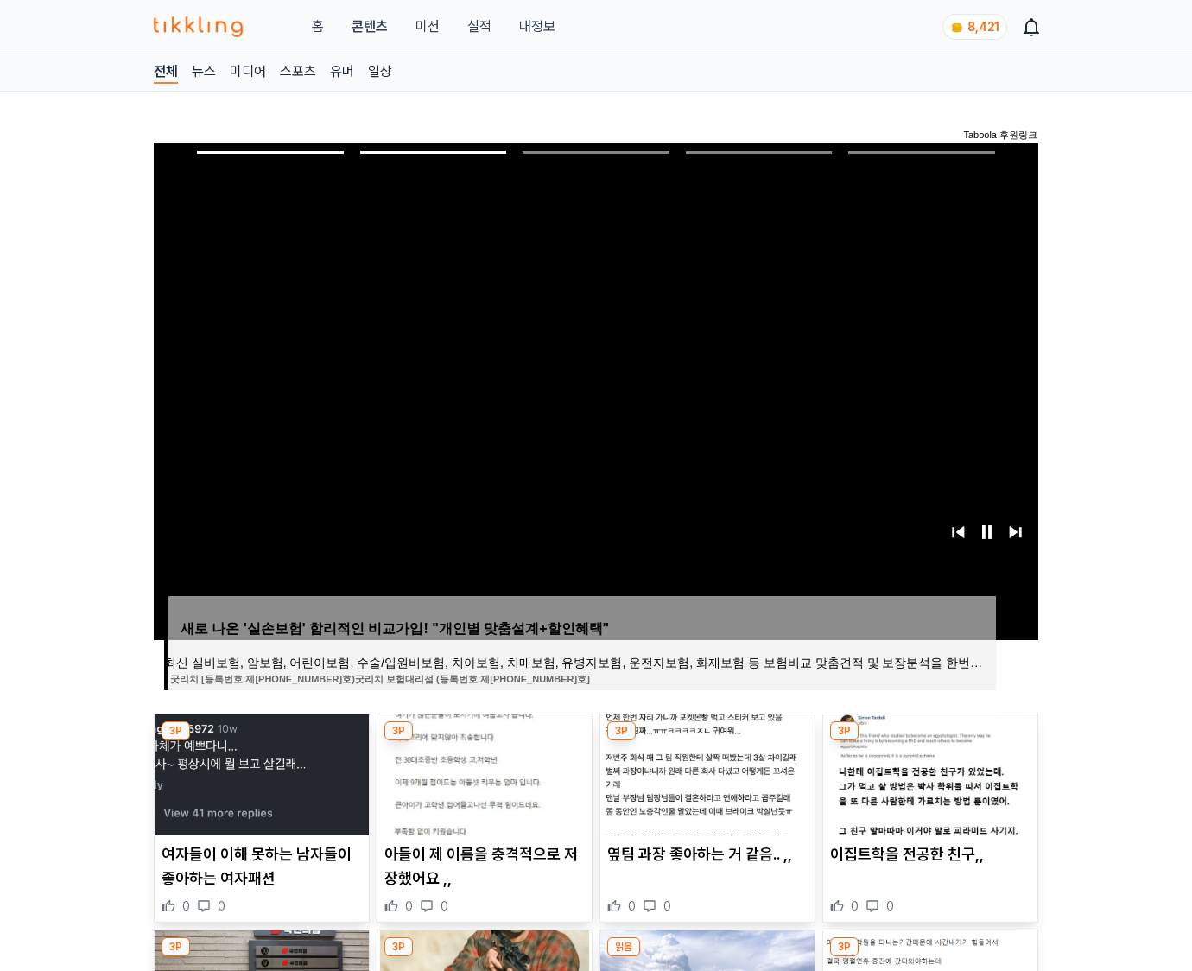
click at [928, 772] on img at bounding box center [930, 774] width 214 height 121
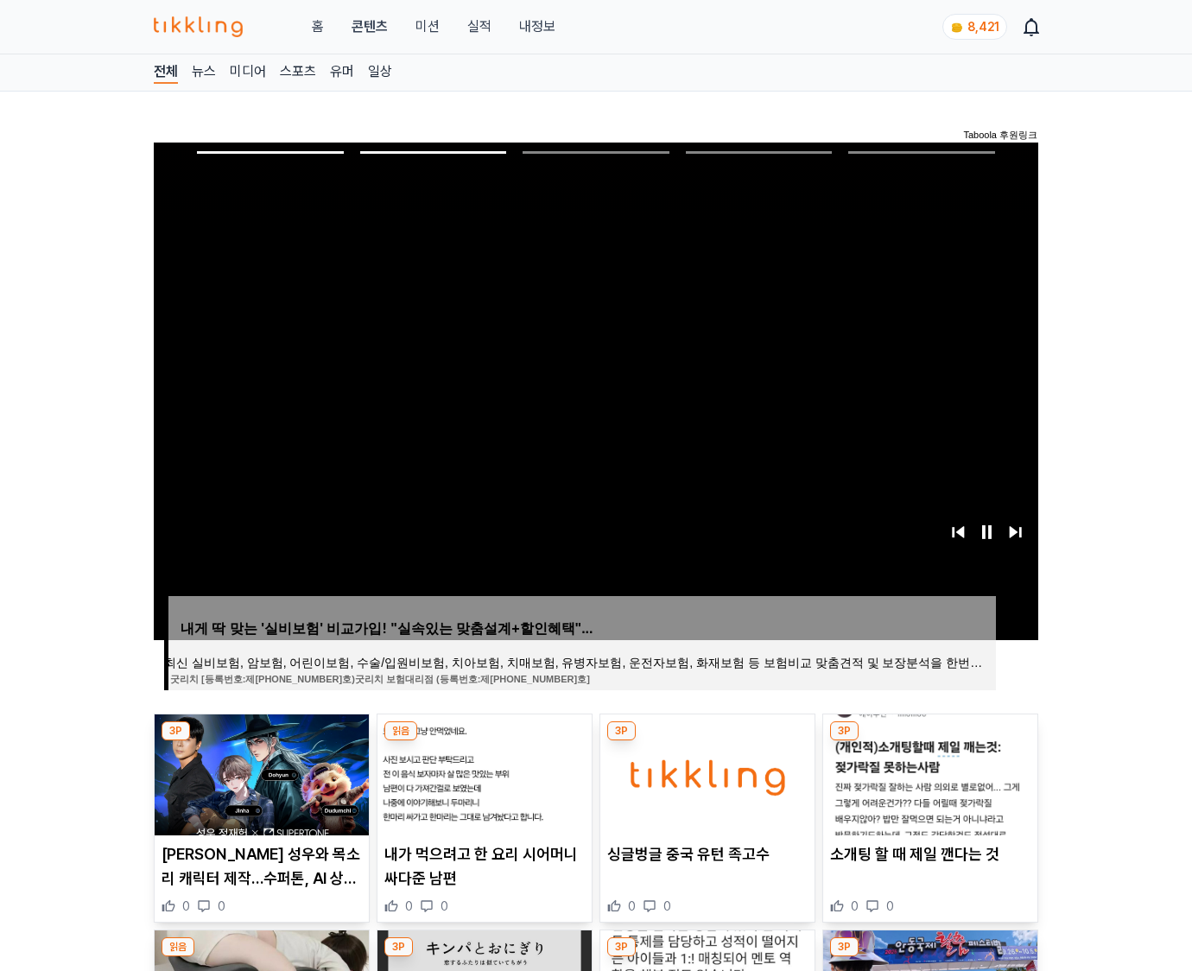
click at [928, 772] on img at bounding box center [930, 774] width 214 height 121
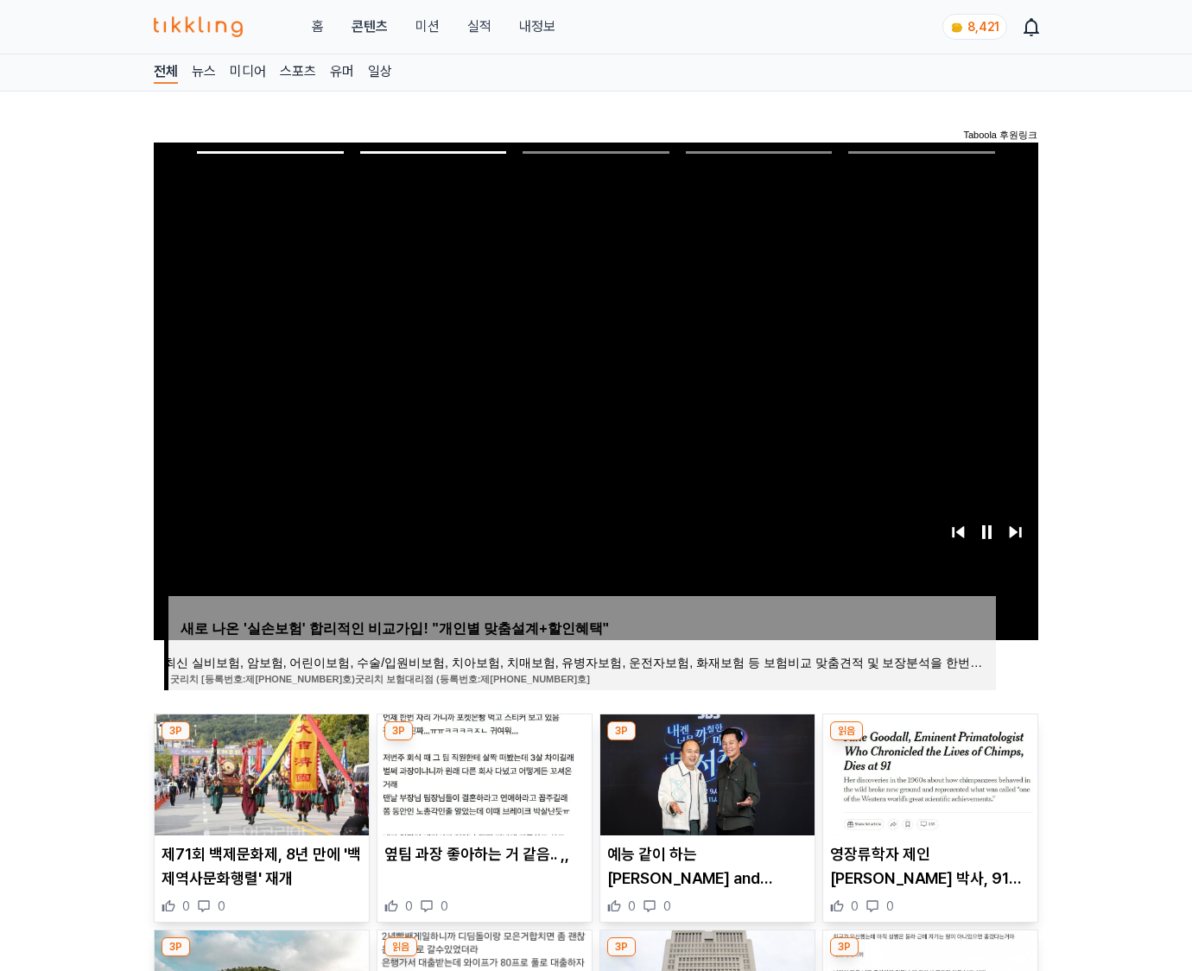
click at [928, 772] on img at bounding box center [930, 774] width 214 height 121
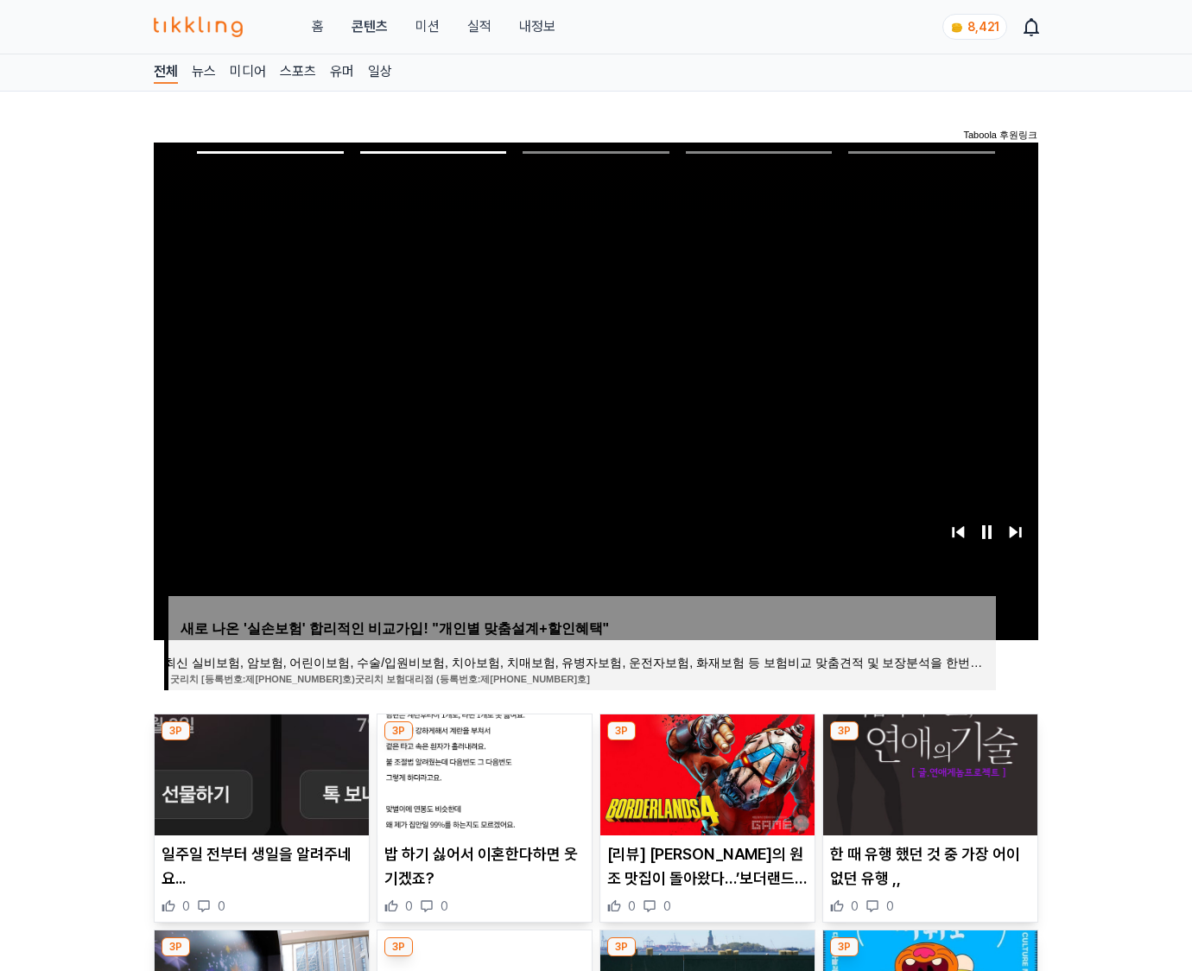
click at [928, 772] on img at bounding box center [930, 774] width 214 height 121
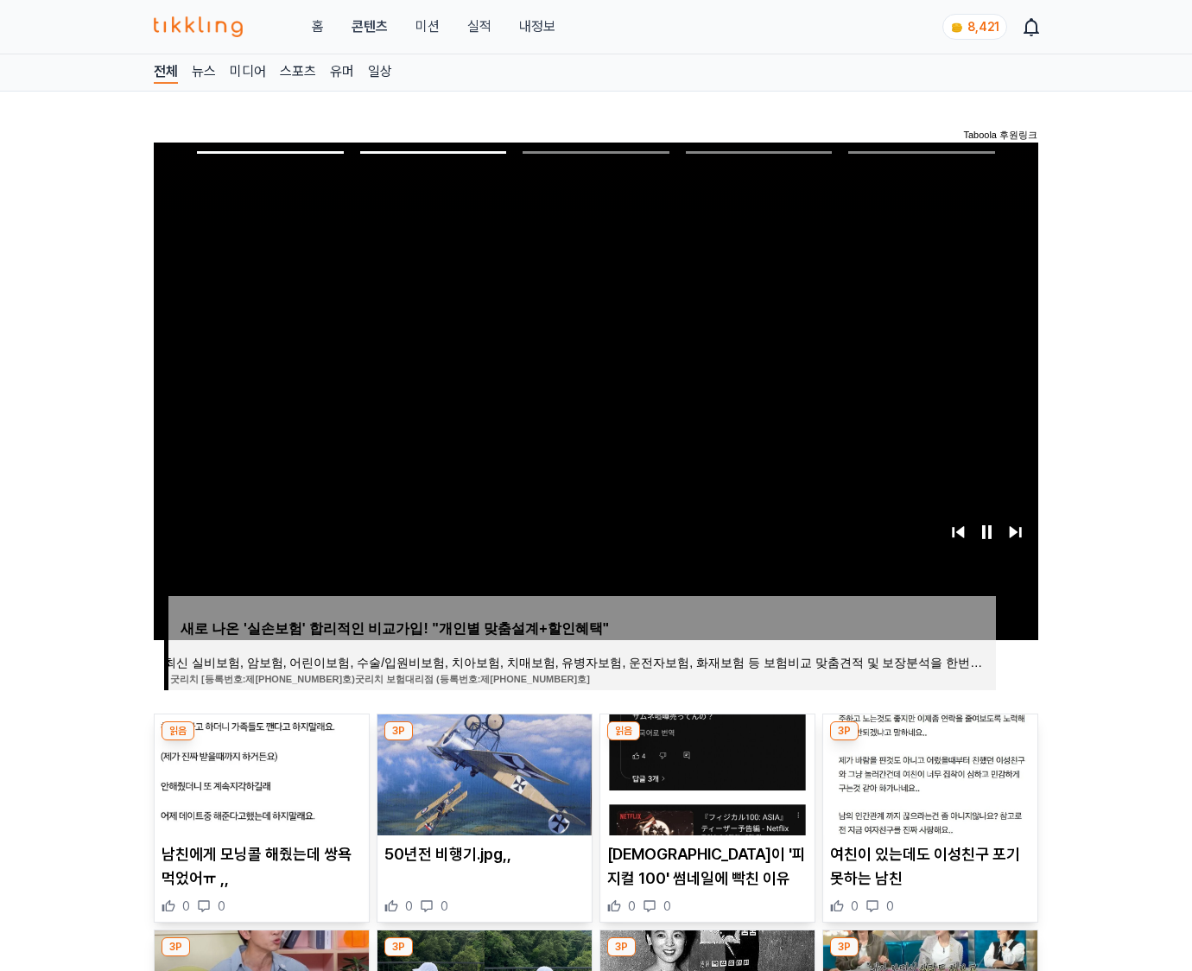
click at [928, 772] on img at bounding box center [930, 774] width 214 height 121
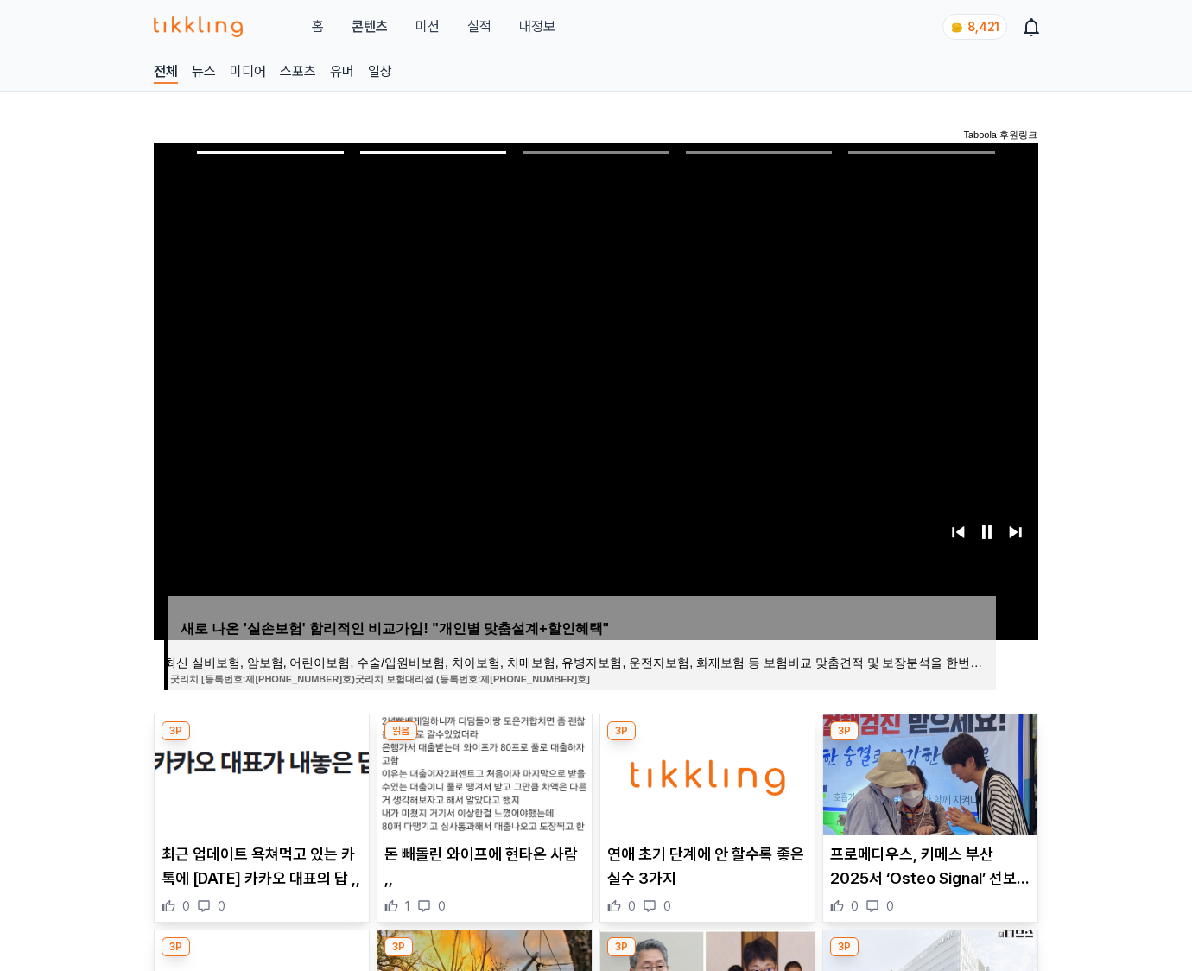
click at [928, 772] on img at bounding box center [930, 774] width 214 height 121
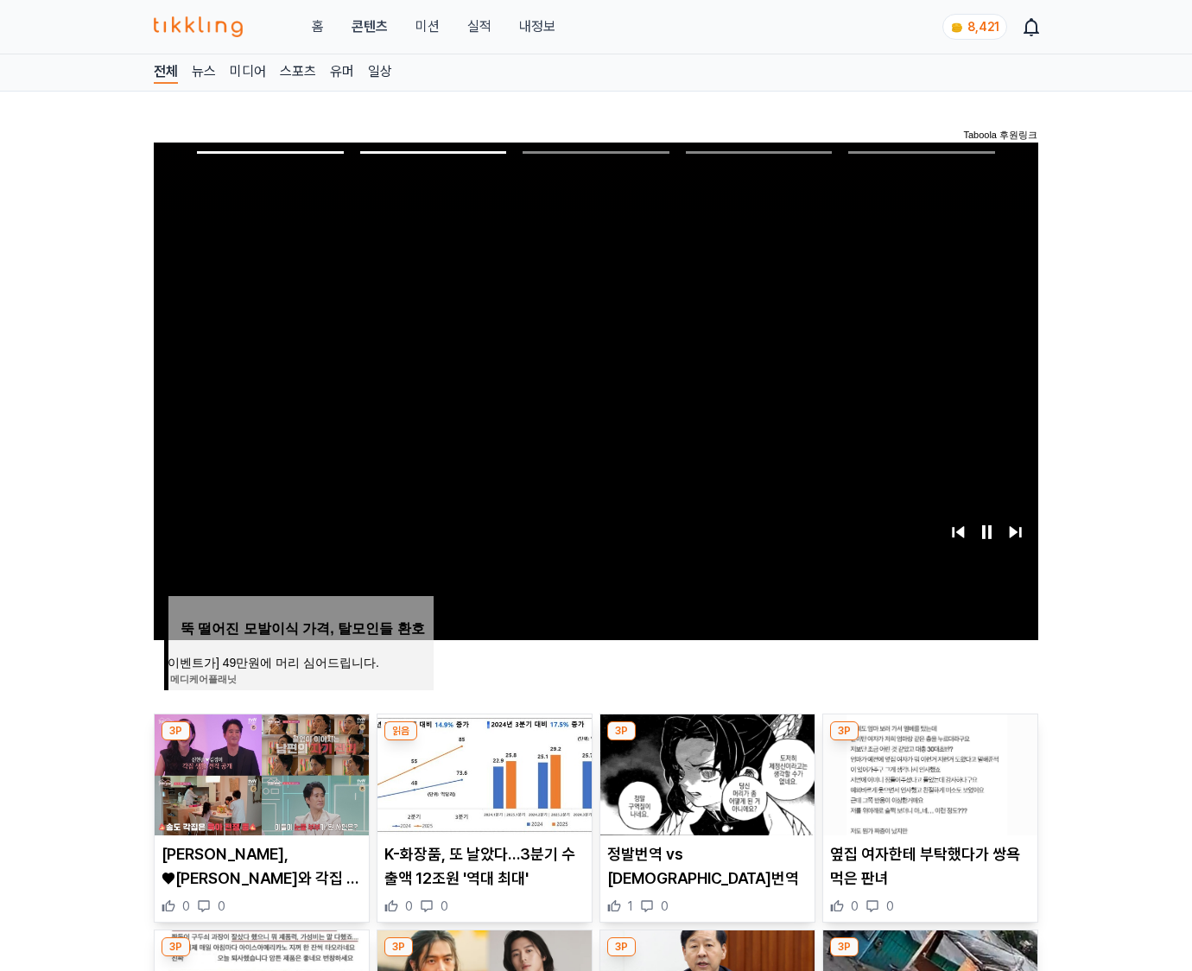
click at [928, 772] on img at bounding box center [930, 774] width 214 height 121
